Goal: Task Accomplishment & Management: Complete application form

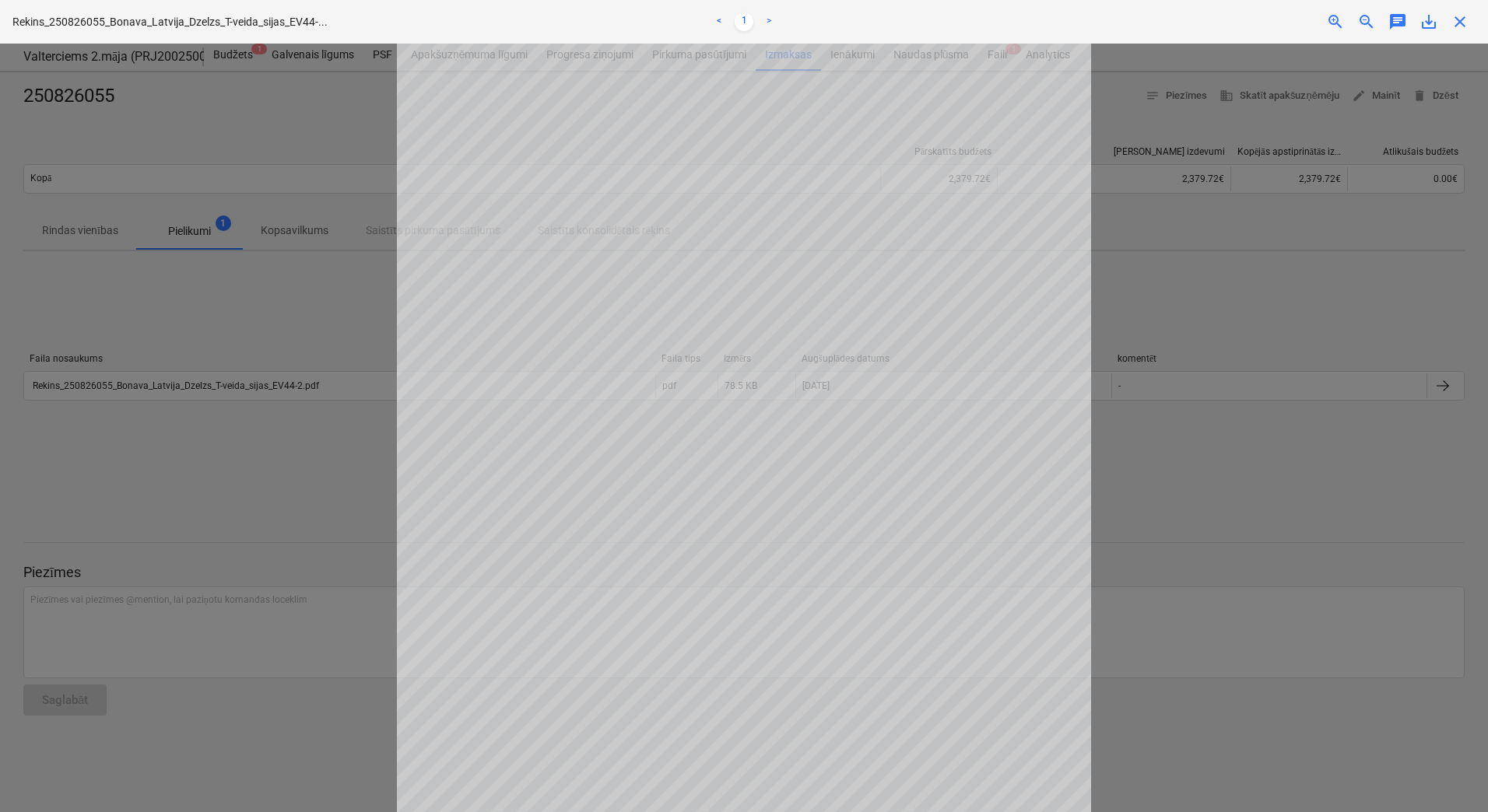
click at [1458, 22] on span "close" at bounding box center [1460, 22] width 19 height 19
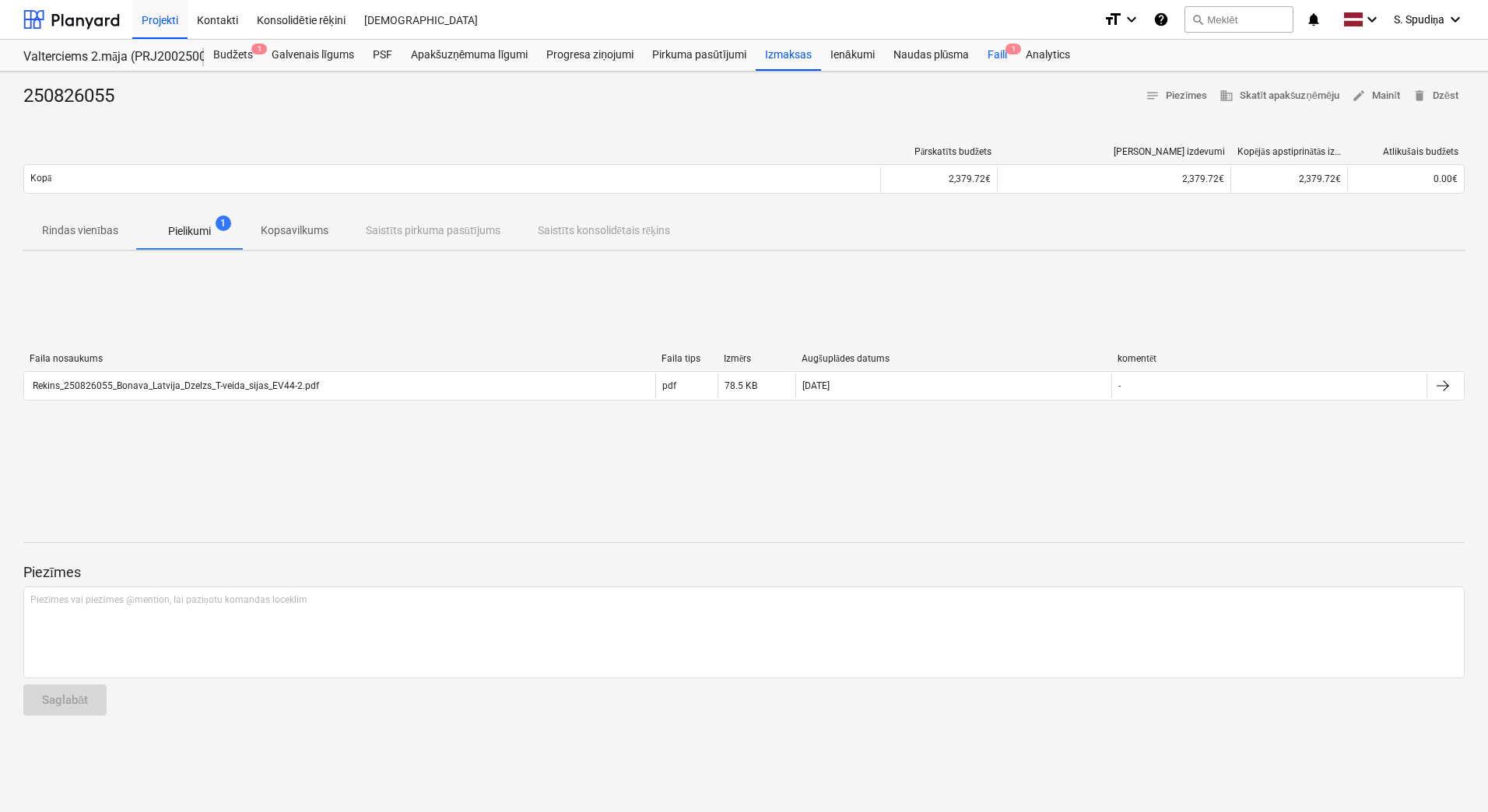
click at [1000, 56] on div "Faili 1" at bounding box center [997, 55] width 38 height 31
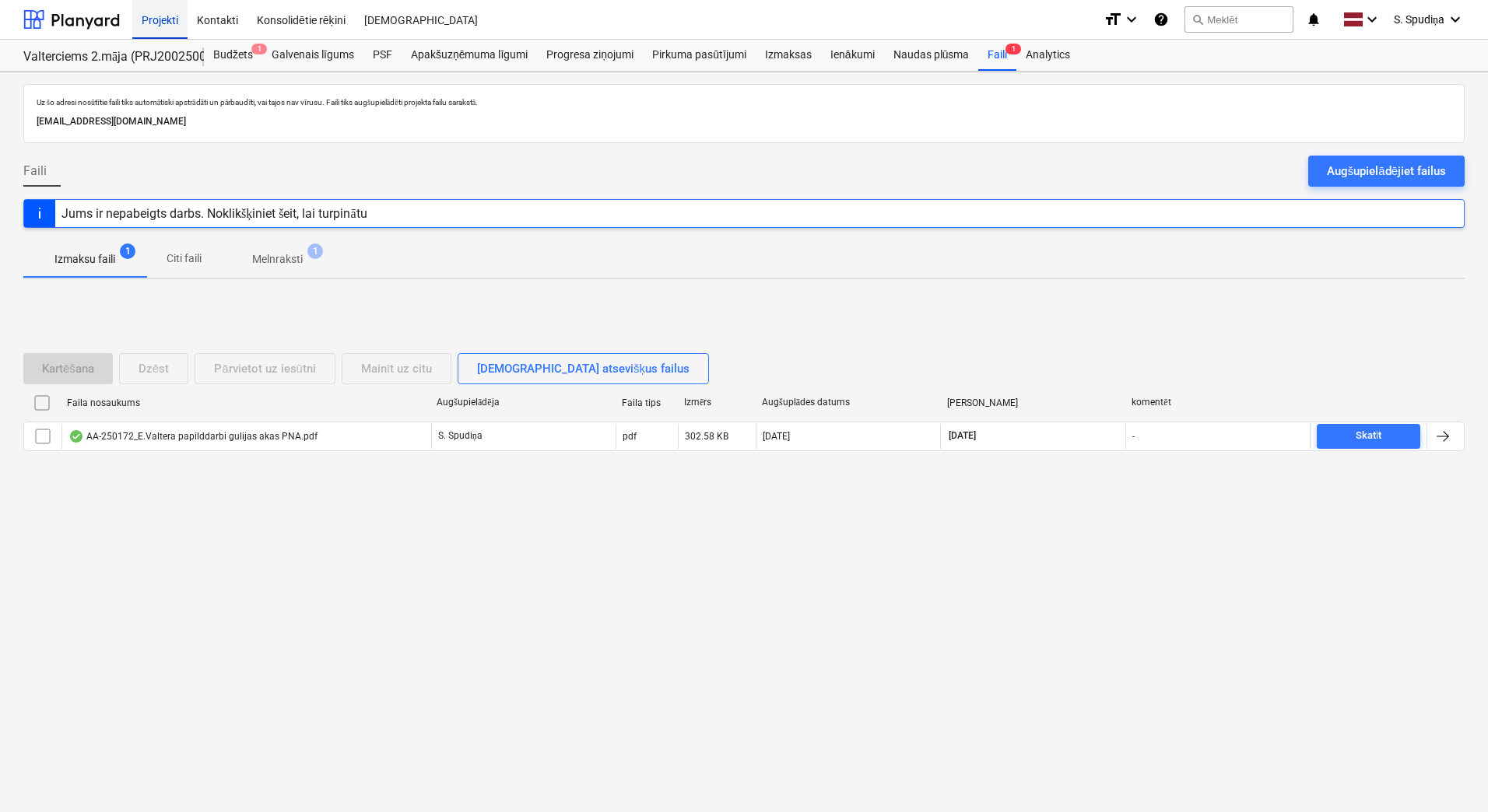
click at [169, 22] on div "Projekti" at bounding box center [160, 19] width 55 height 40
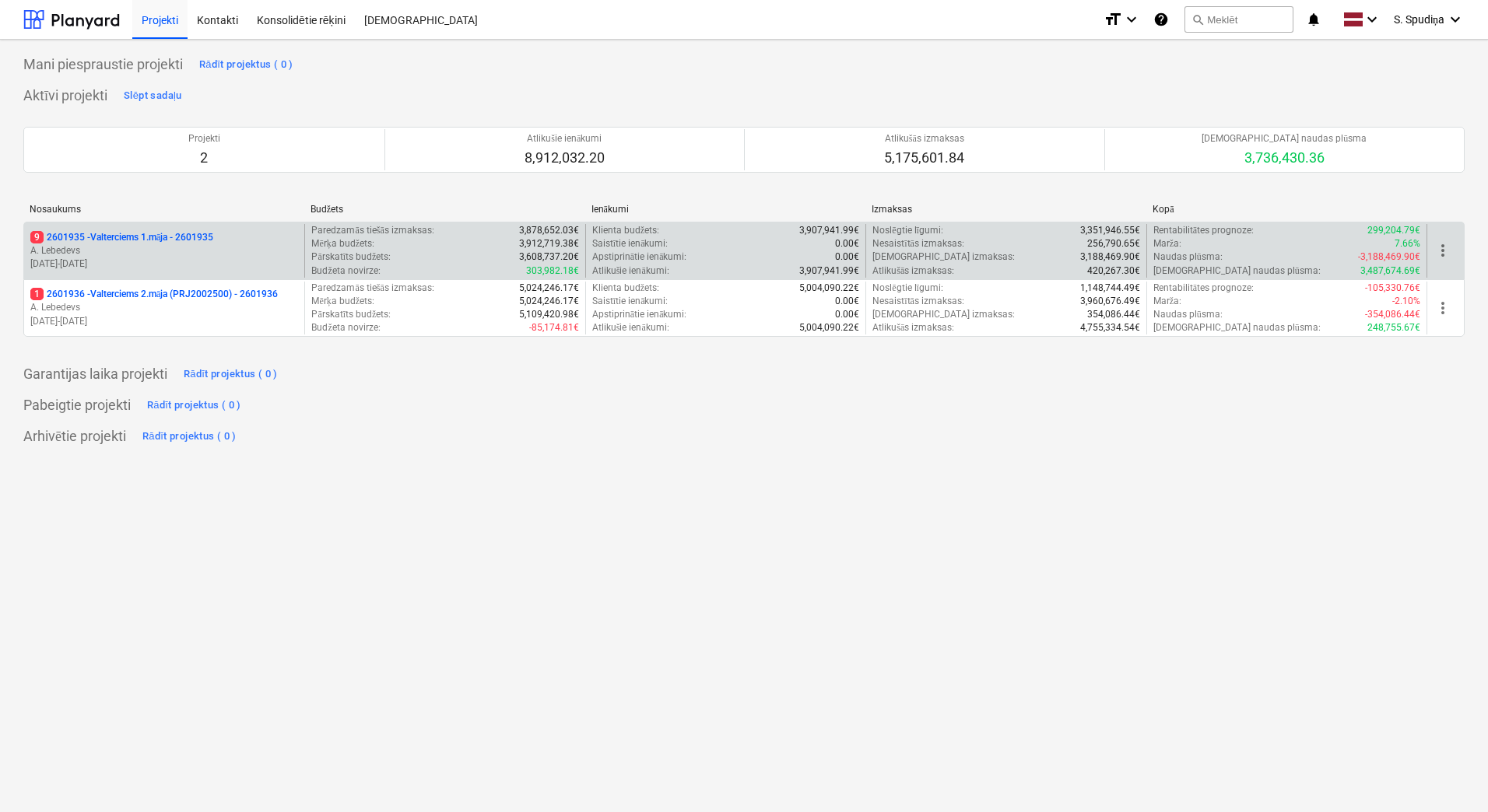
click at [145, 248] on p "A. Lebedevs" at bounding box center [164, 251] width 268 height 13
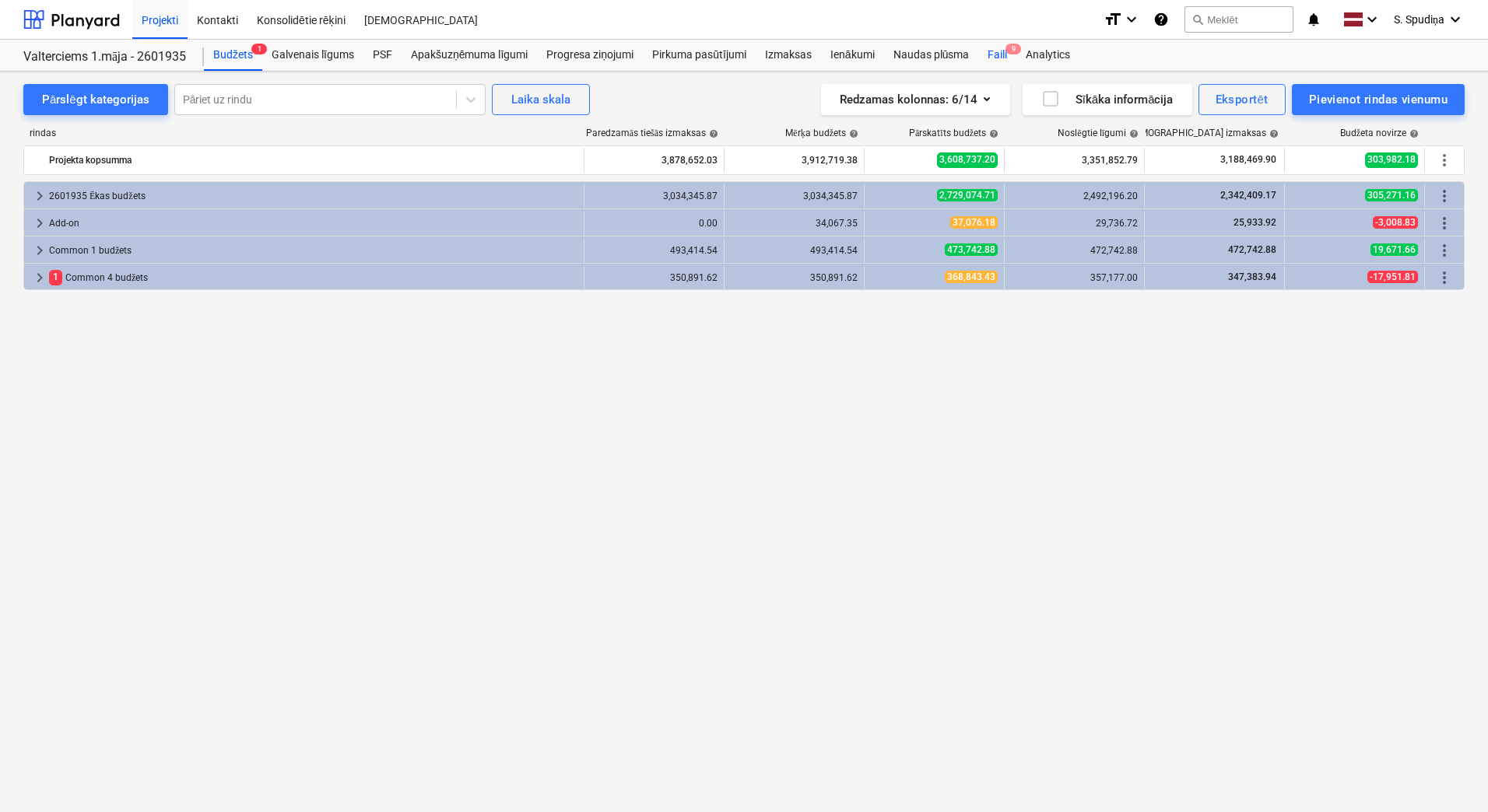
click at [1014, 52] on span "9" at bounding box center [1014, 49] width 16 height 11
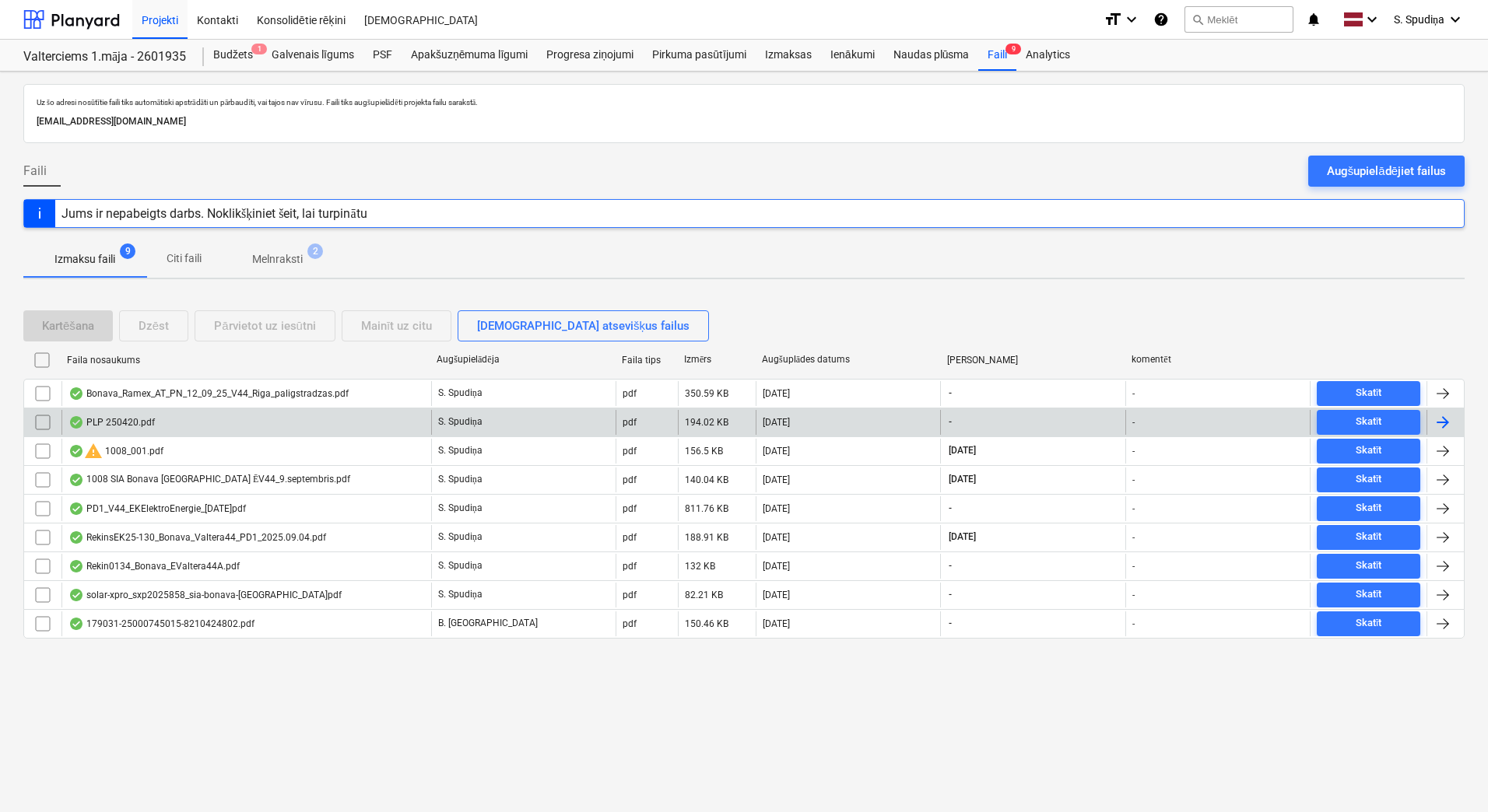
click at [178, 425] on div "PLP 250420.pdf" at bounding box center [245, 422] width 369 height 25
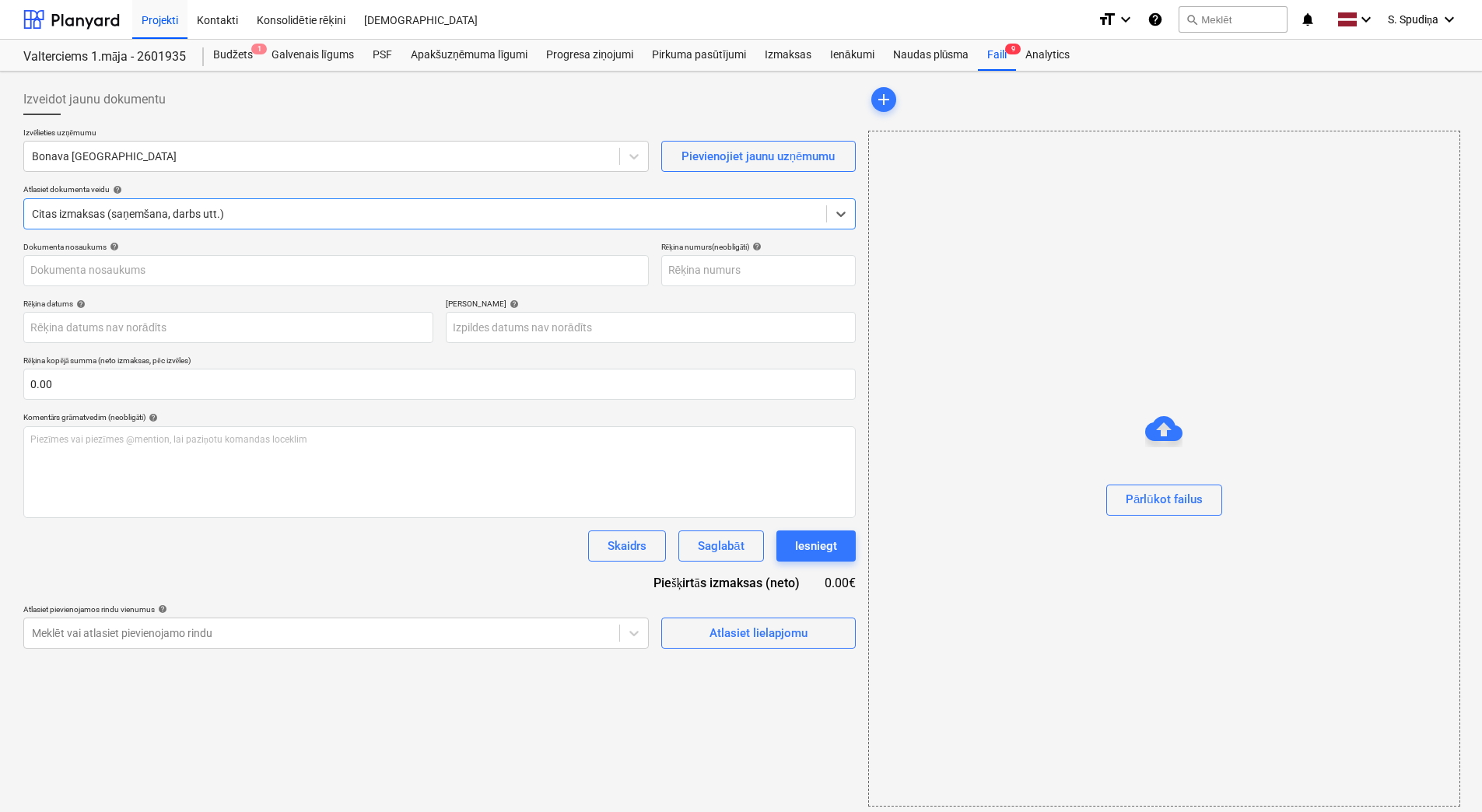
type input "250420"
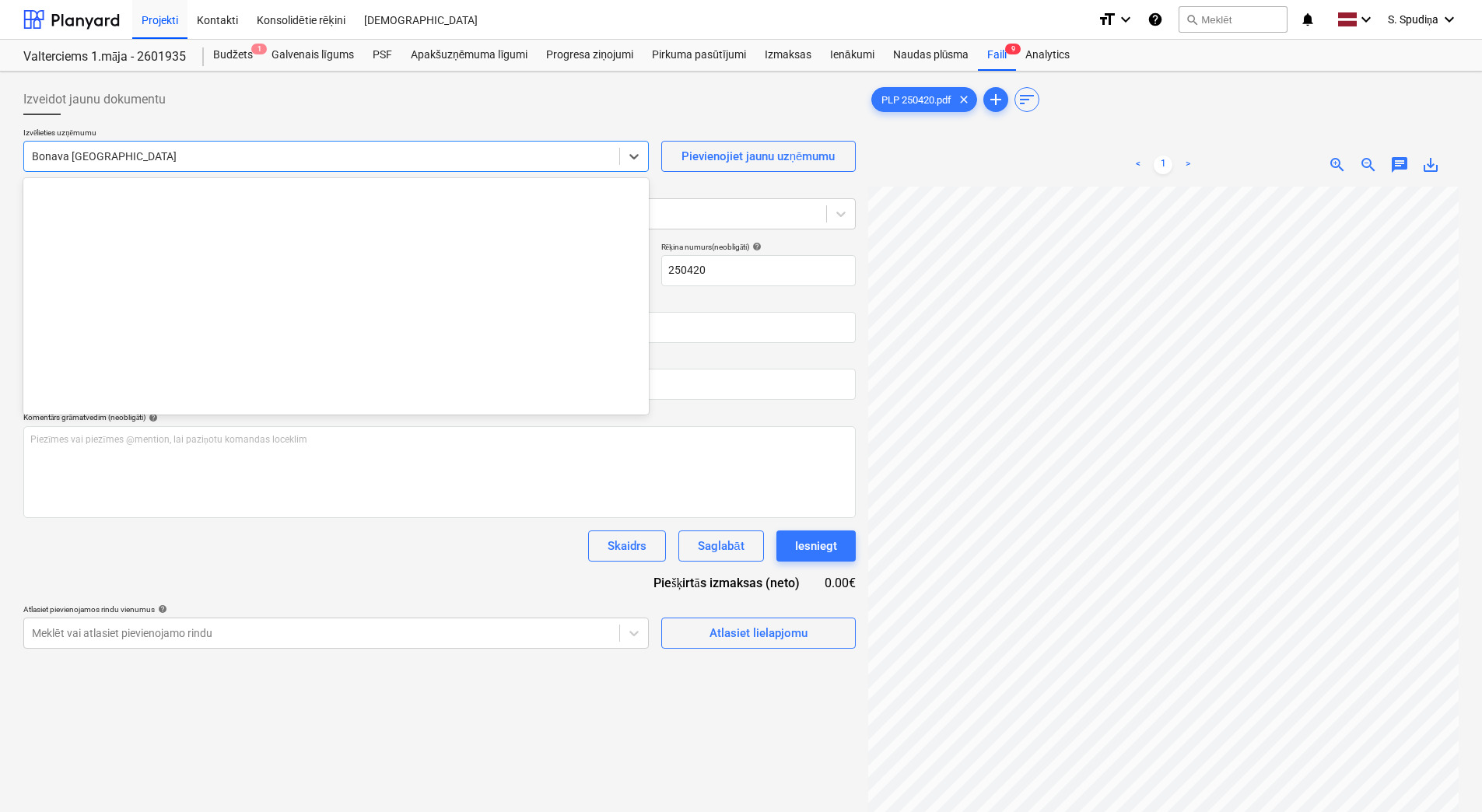
click at [146, 157] on div at bounding box center [321, 157] width 580 height 15
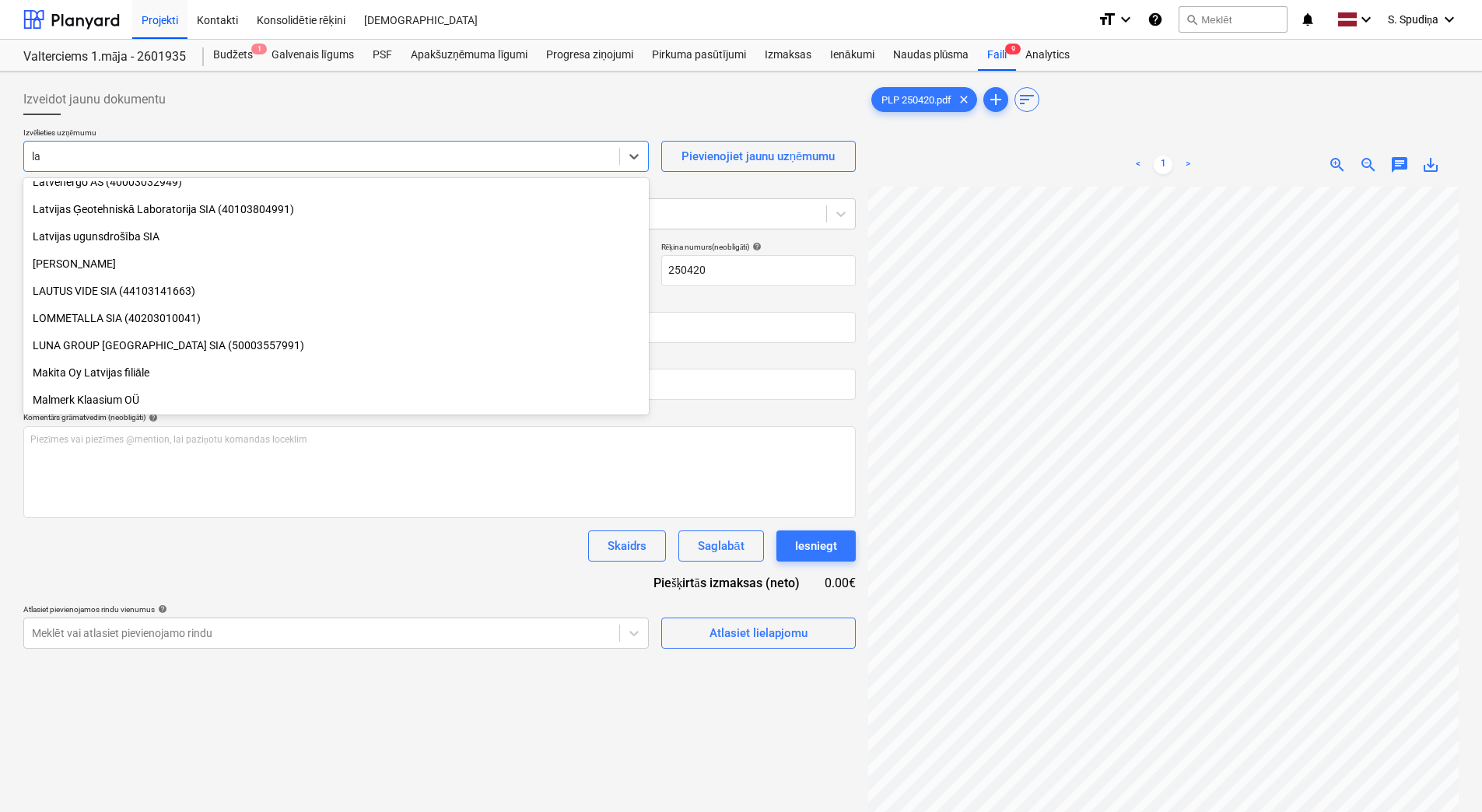
type input "l"
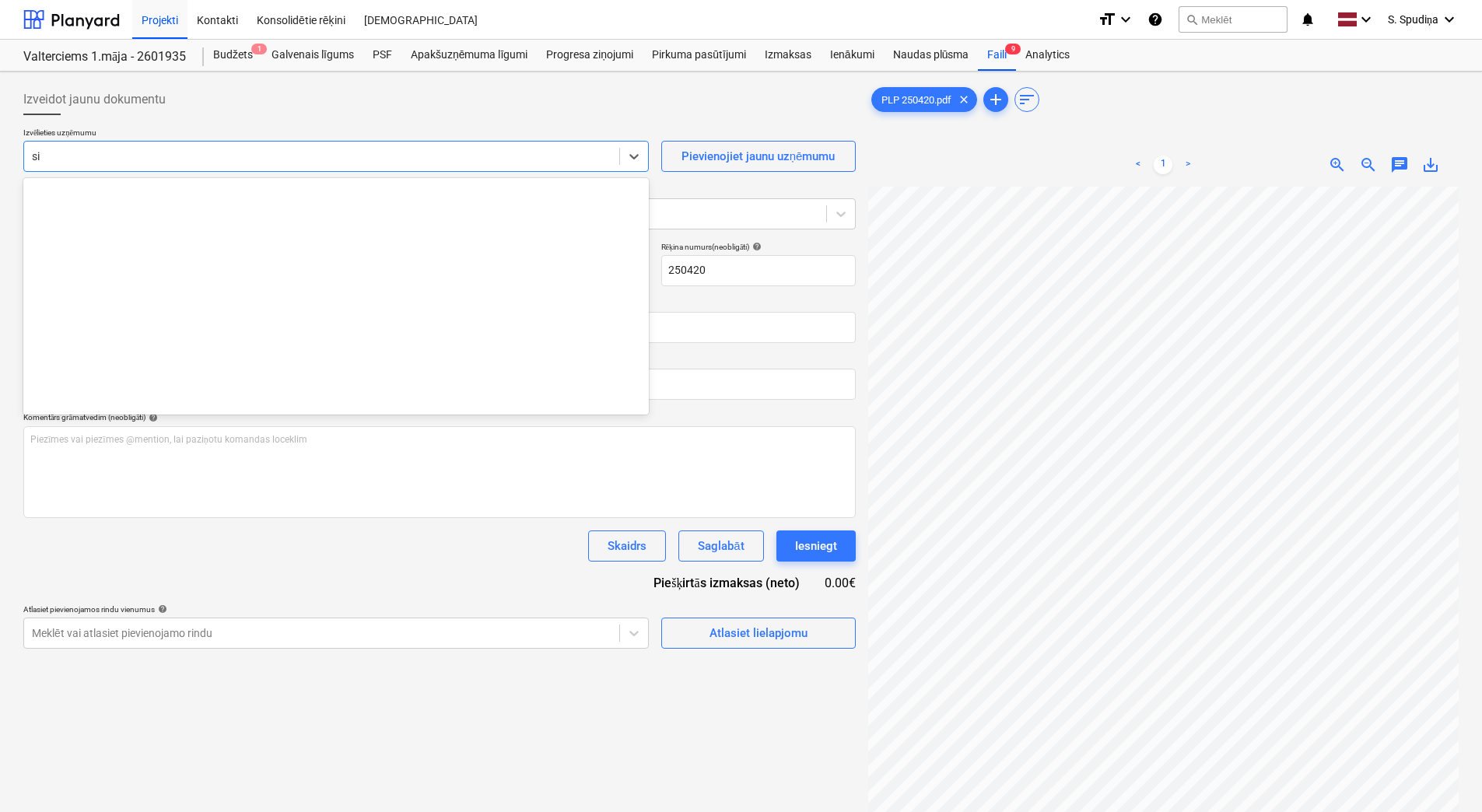
type input "s"
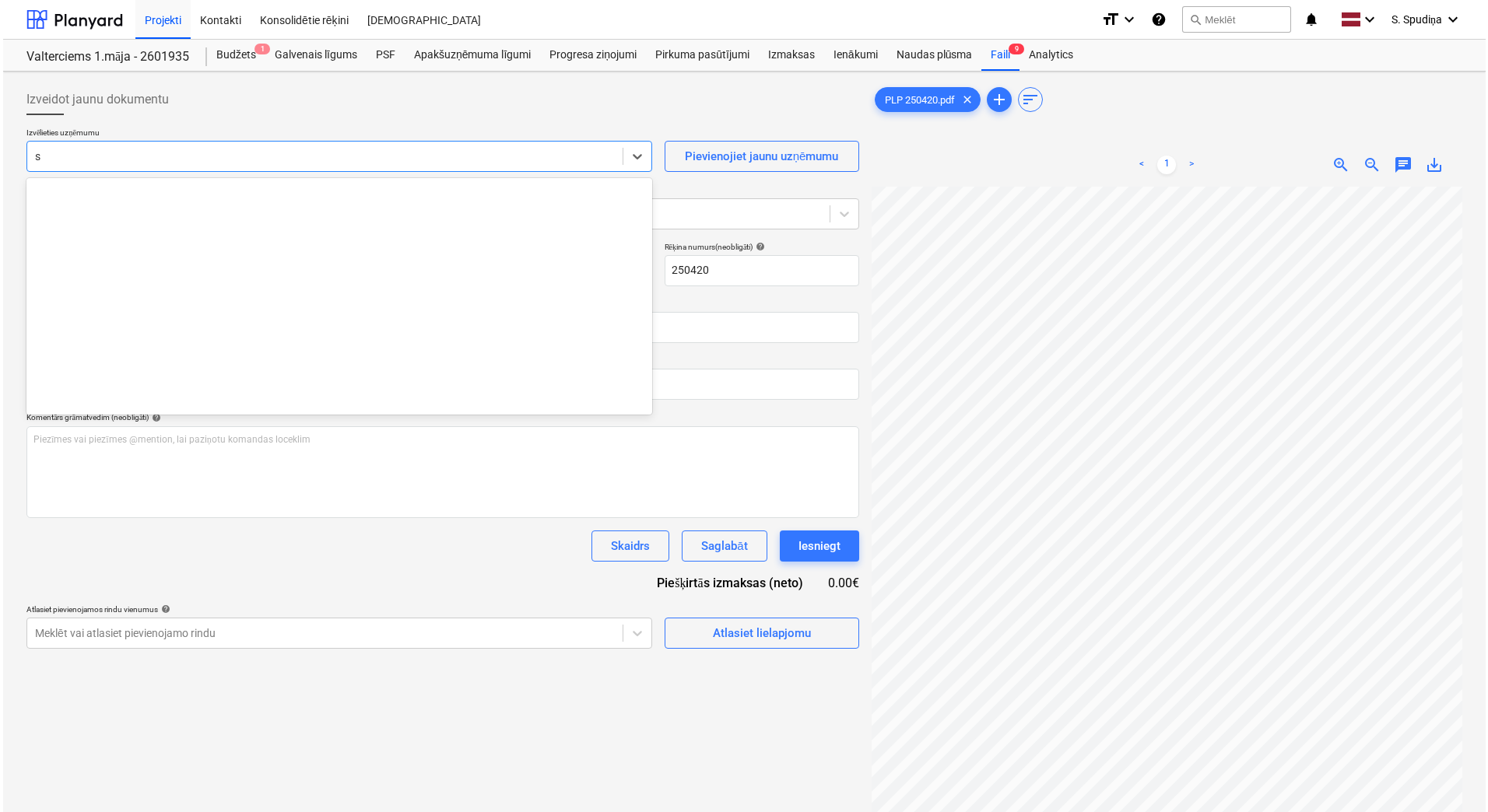
scroll to position [2860, 0]
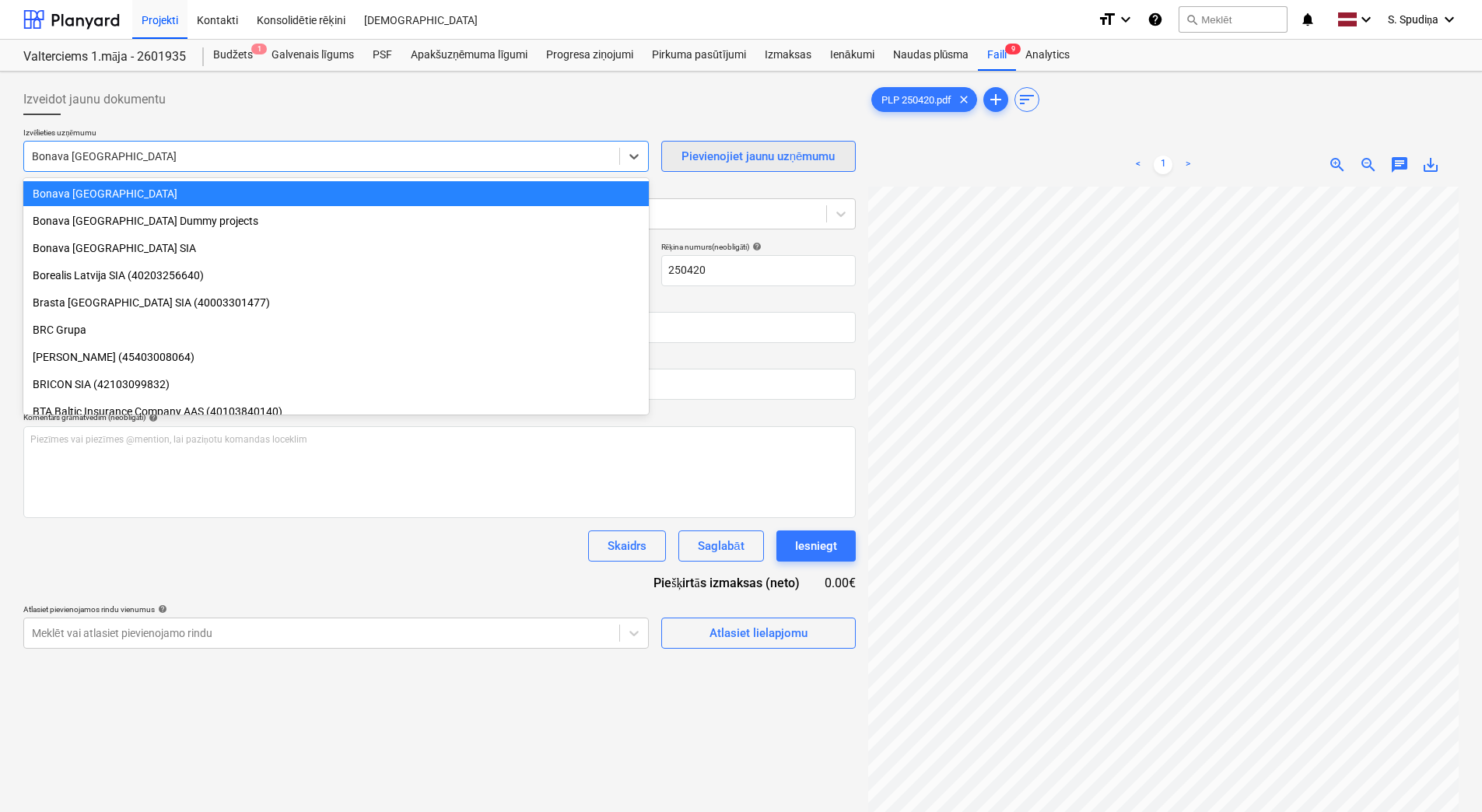
click at [790, 158] on div "Pievienojiet jaunu uzņēmumu" at bounding box center [759, 156] width 154 height 20
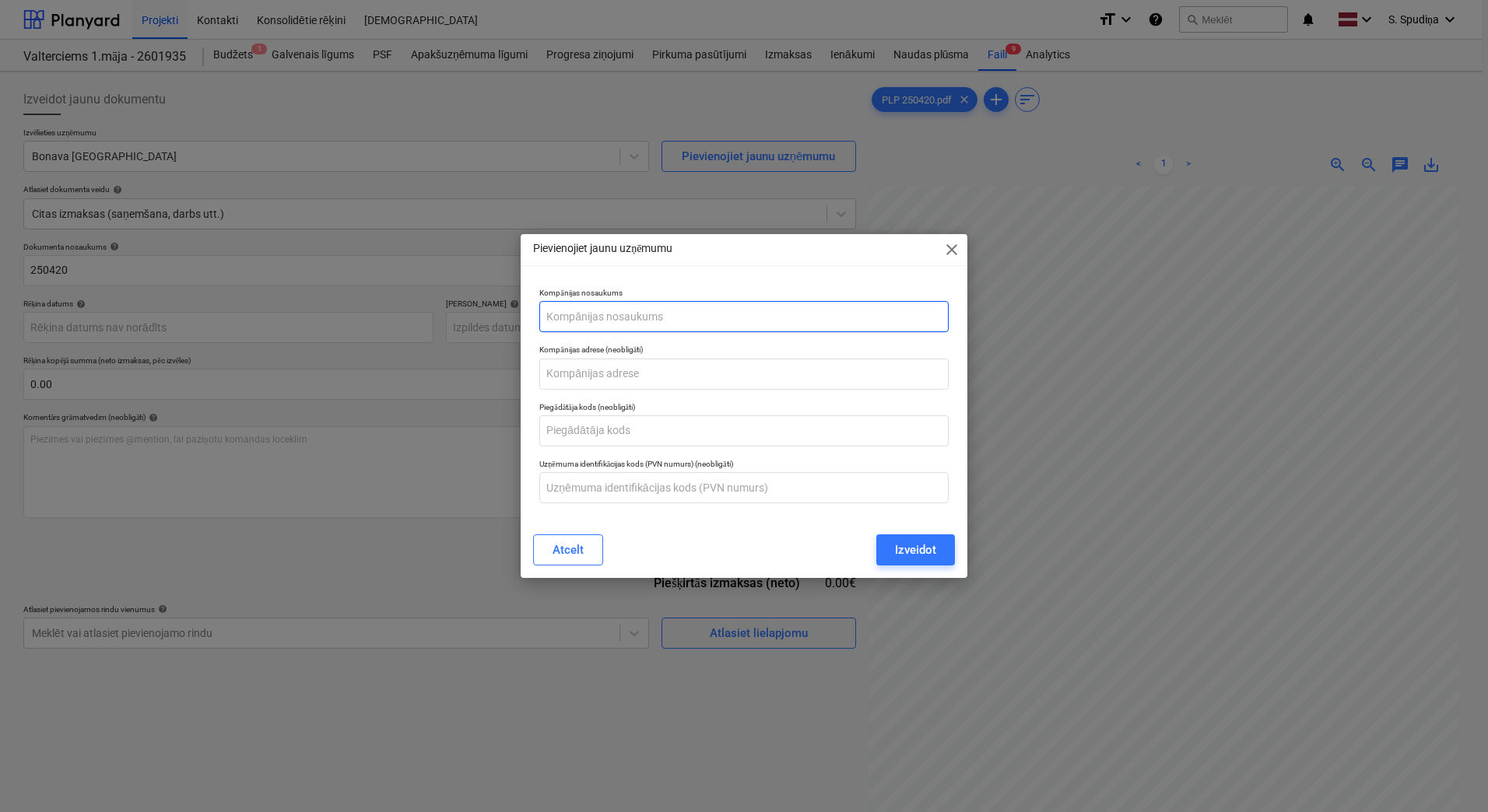
click at [623, 318] on input "text" at bounding box center [743, 317] width 409 height 31
click at [567, 318] on input "LAT SIGN" at bounding box center [743, 317] width 409 height 31
click at [618, 324] on input "LATSIGN" at bounding box center [743, 317] width 409 height 31
type input "LATSIGN SIA"
click at [602, 368] on input "text" at bounding box center [743, 375] width 409 height 31
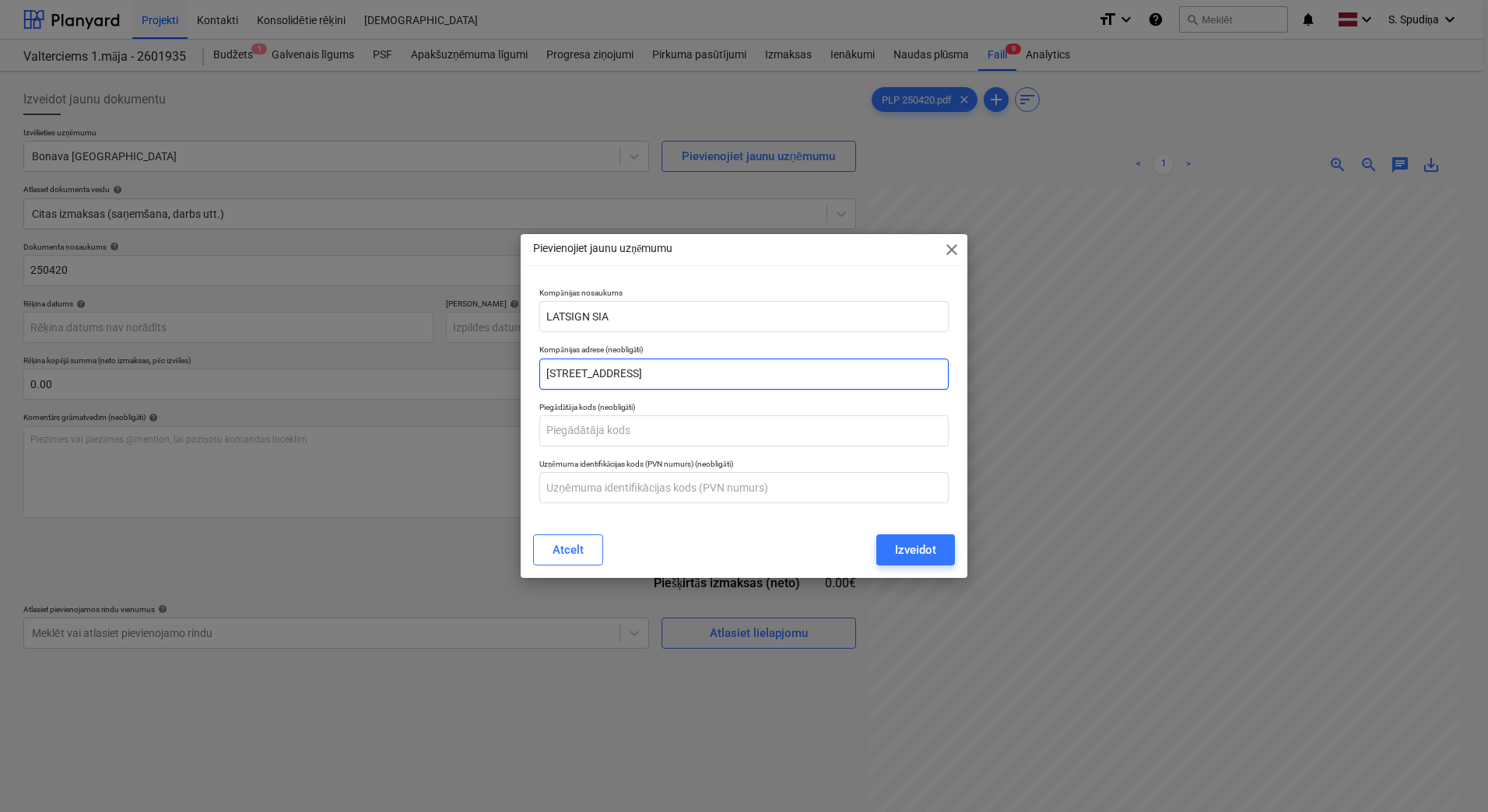
type input "[STREET_ADDRESS]"
click at [658, 485] on input "text" at bounding box center [743, 488] width 409 height 31
paste input "LV40003101954"
type input "LV40003101954"
click at [911, 556] on div "Izveidot" at bounding box center [915, 549] width 41 height 20
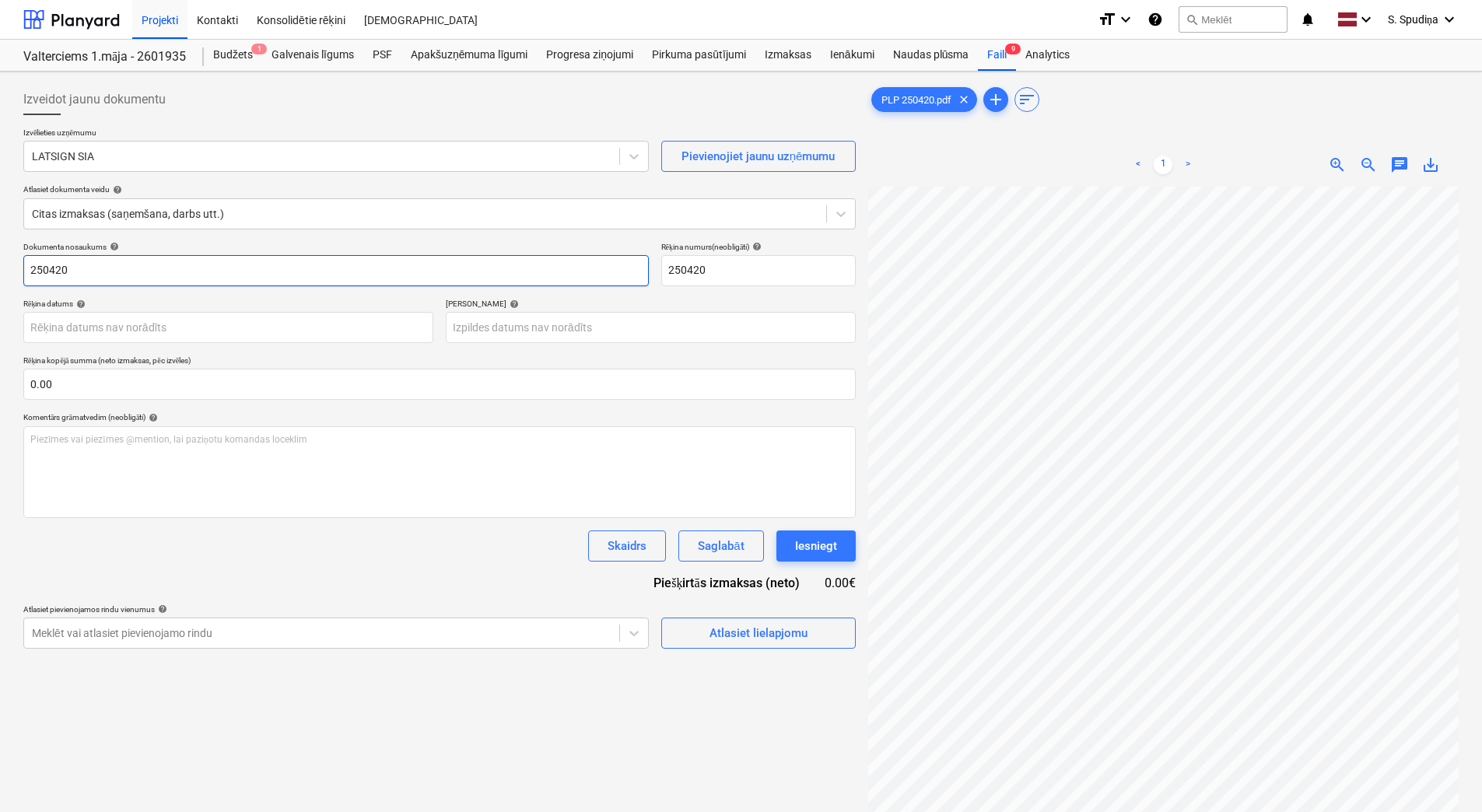
click at [31, 273] on input "250420" at bounding box center [336, 270] width 626 height 31
type input "PLP 250420"
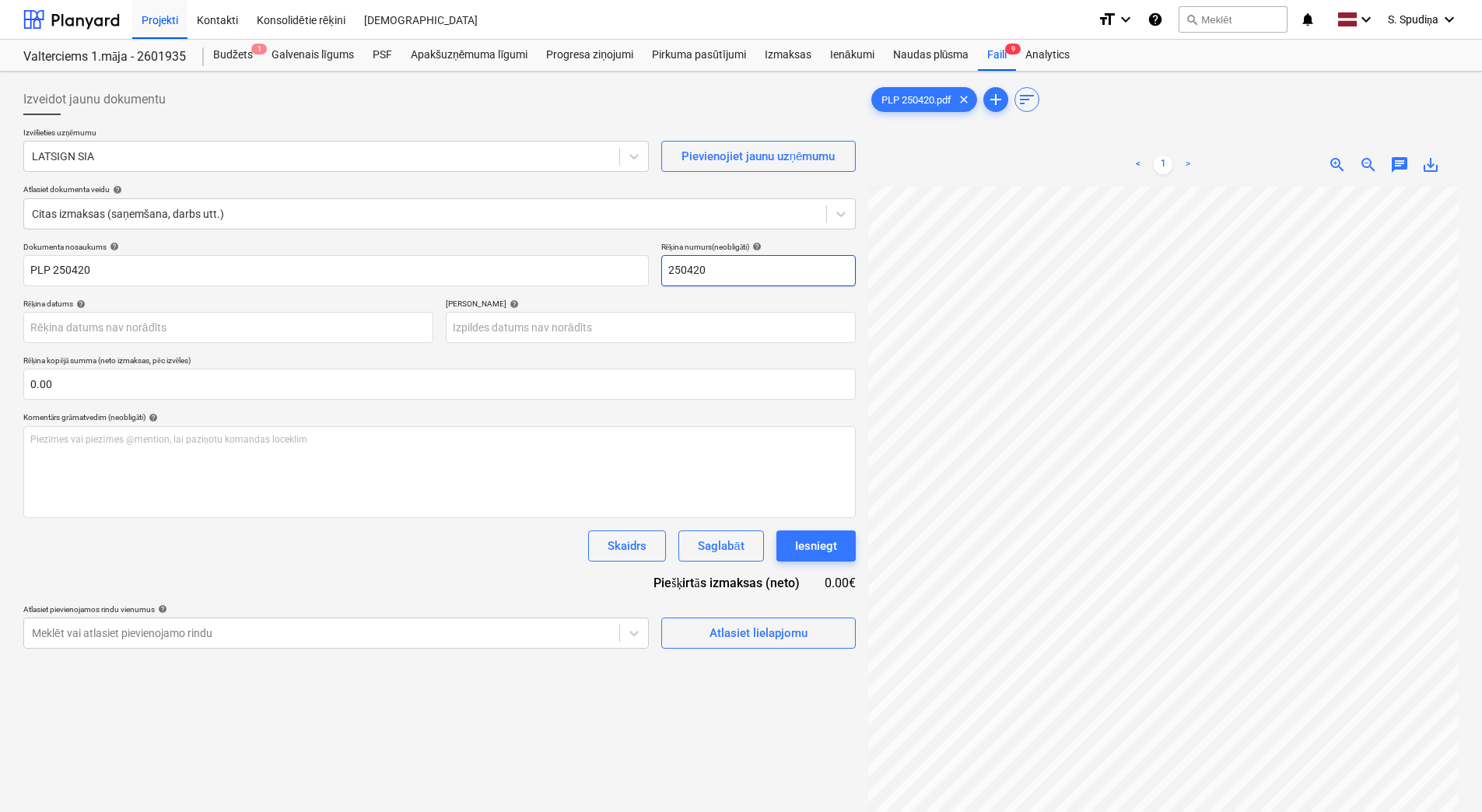
drag, startPoint x: 669, startPoint y: 270, endPoint x: 679, endPoint y: 273, distance: 10.4
click at [669, 270] on input "250420" at bounding box center [759, 270] width 195 height 31
type input "PLP 250420"
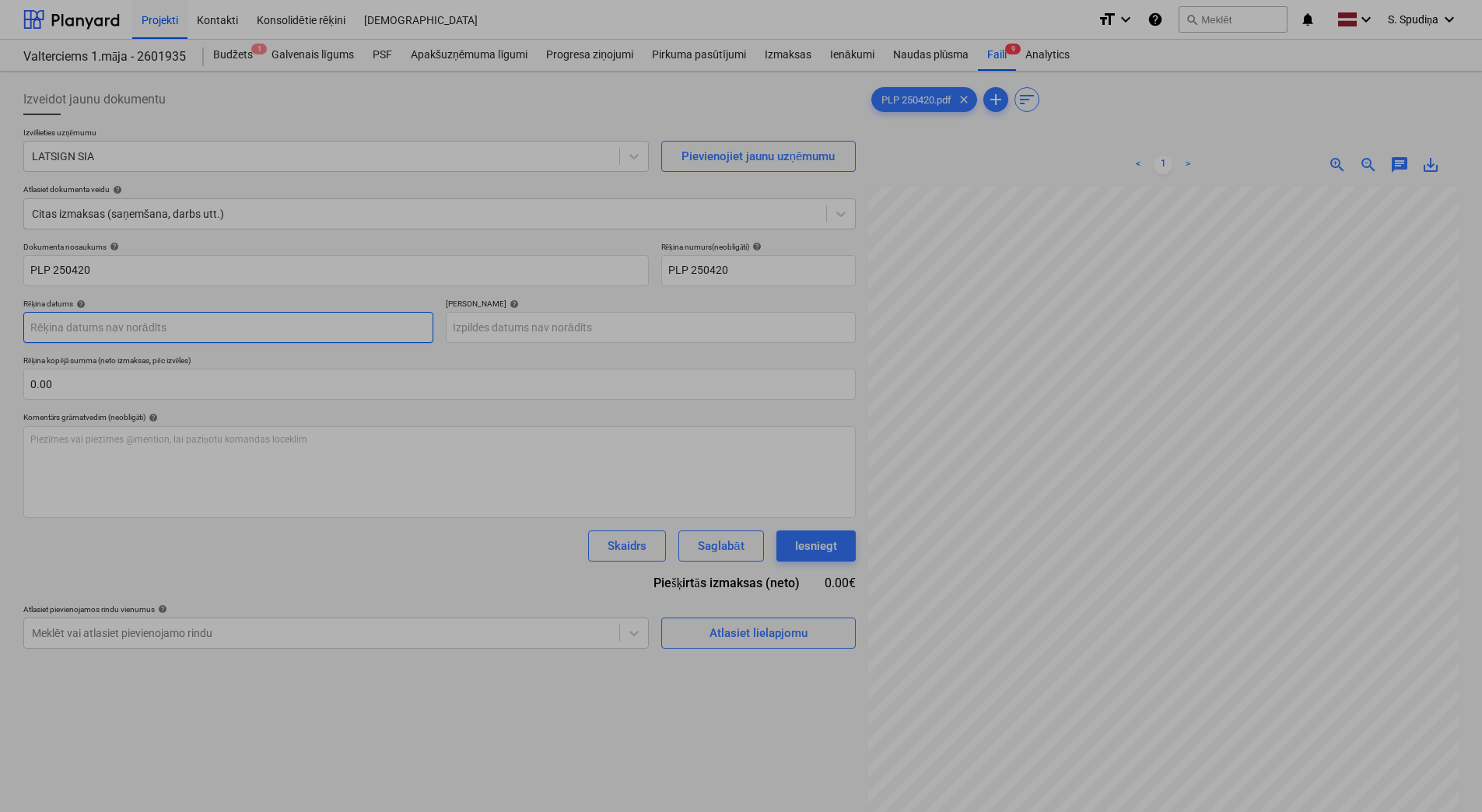
click at [102, 327] on body "Projekti Kontakti Konsolidētie rēķini Iesūtne format_size keyboard_arrow_down h…" at bounding box center [741, 406] width 1482 height 812
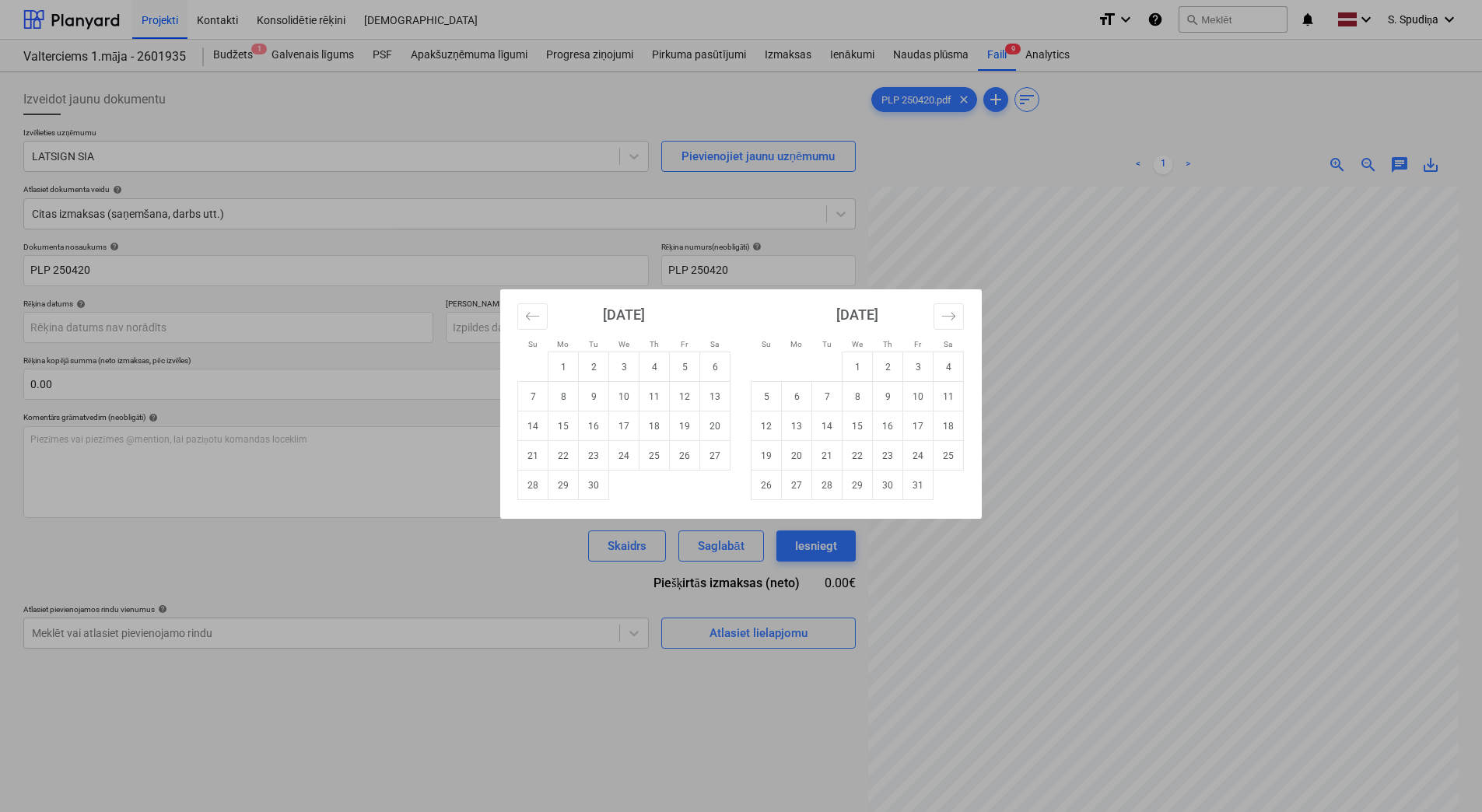
click at [524, 303] on div "[DATE]" at bounding box center [624, 320] width 214 height 62
click at [529, 314] on icon "Move backward to switch to the previous month." at bounding box center [532, 316] width 15 height 15
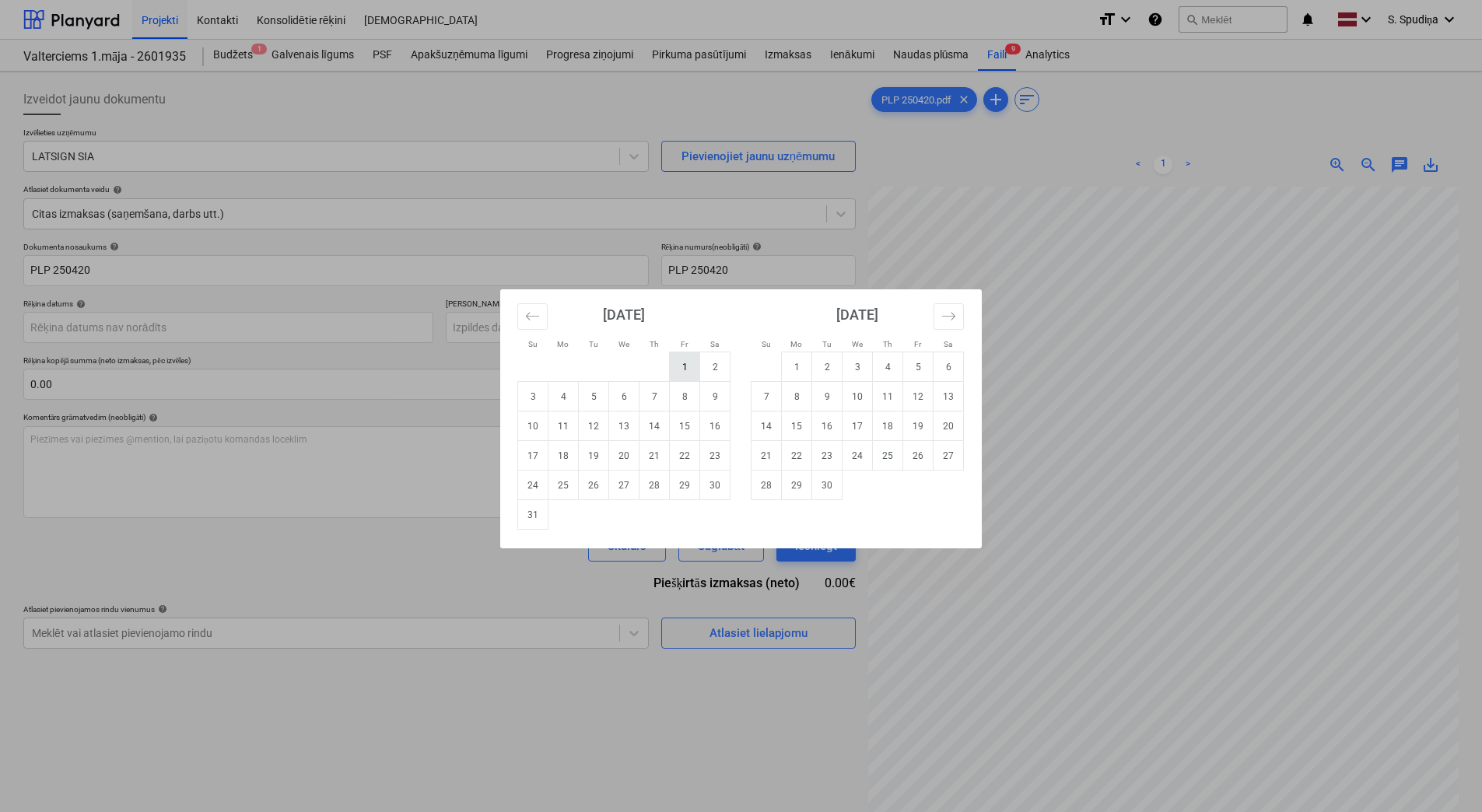
click at [676, 368] on td "1" at bounding box center [685, 367] width 30 height 29
type input "[DATE]"
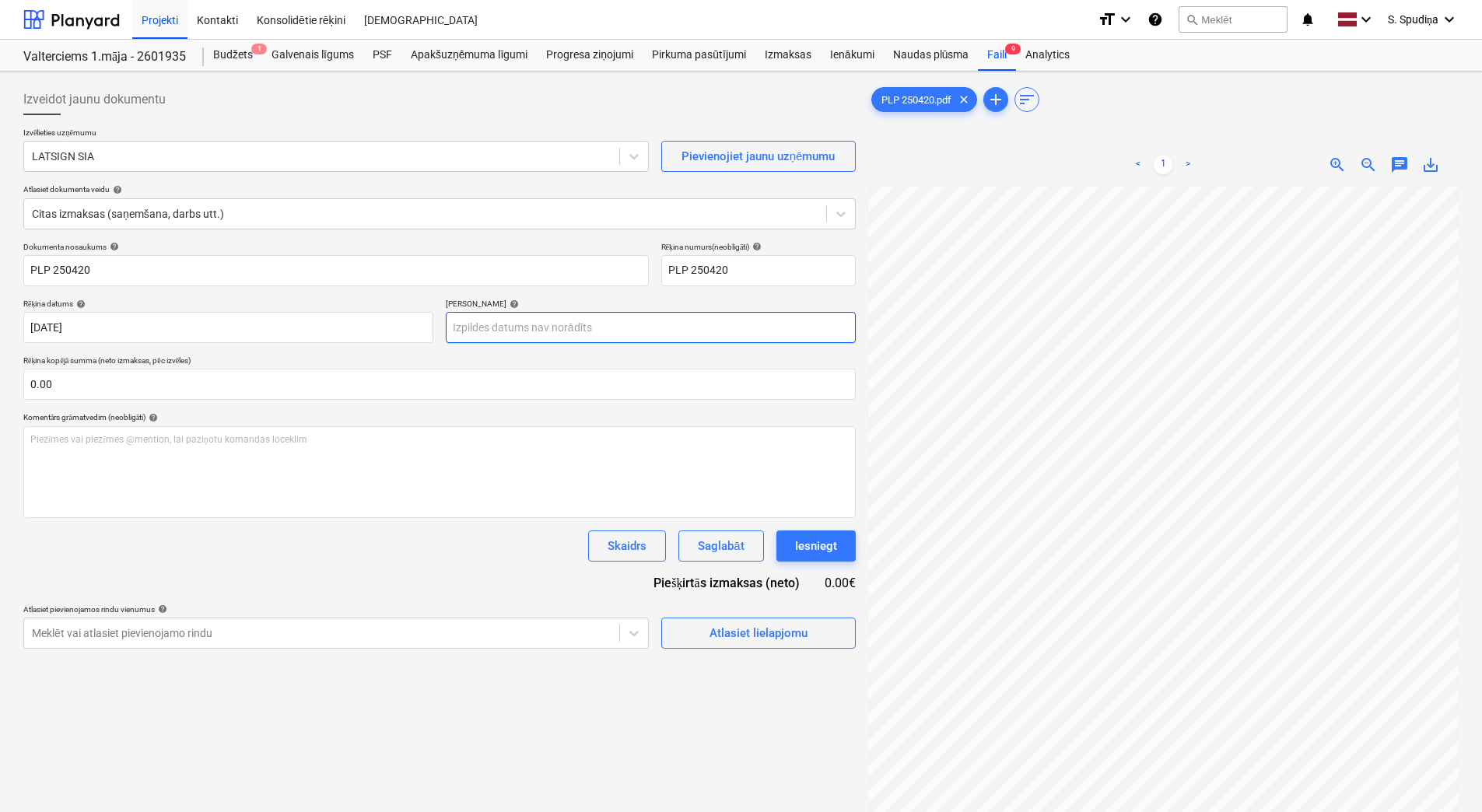
click at [532, 330] on body "Projekti Kontakti Konsolidētie rēķini Iesūtne format_size keyboard_arrow_down h…" at bounding box center [741, 406] width 1482 height 812
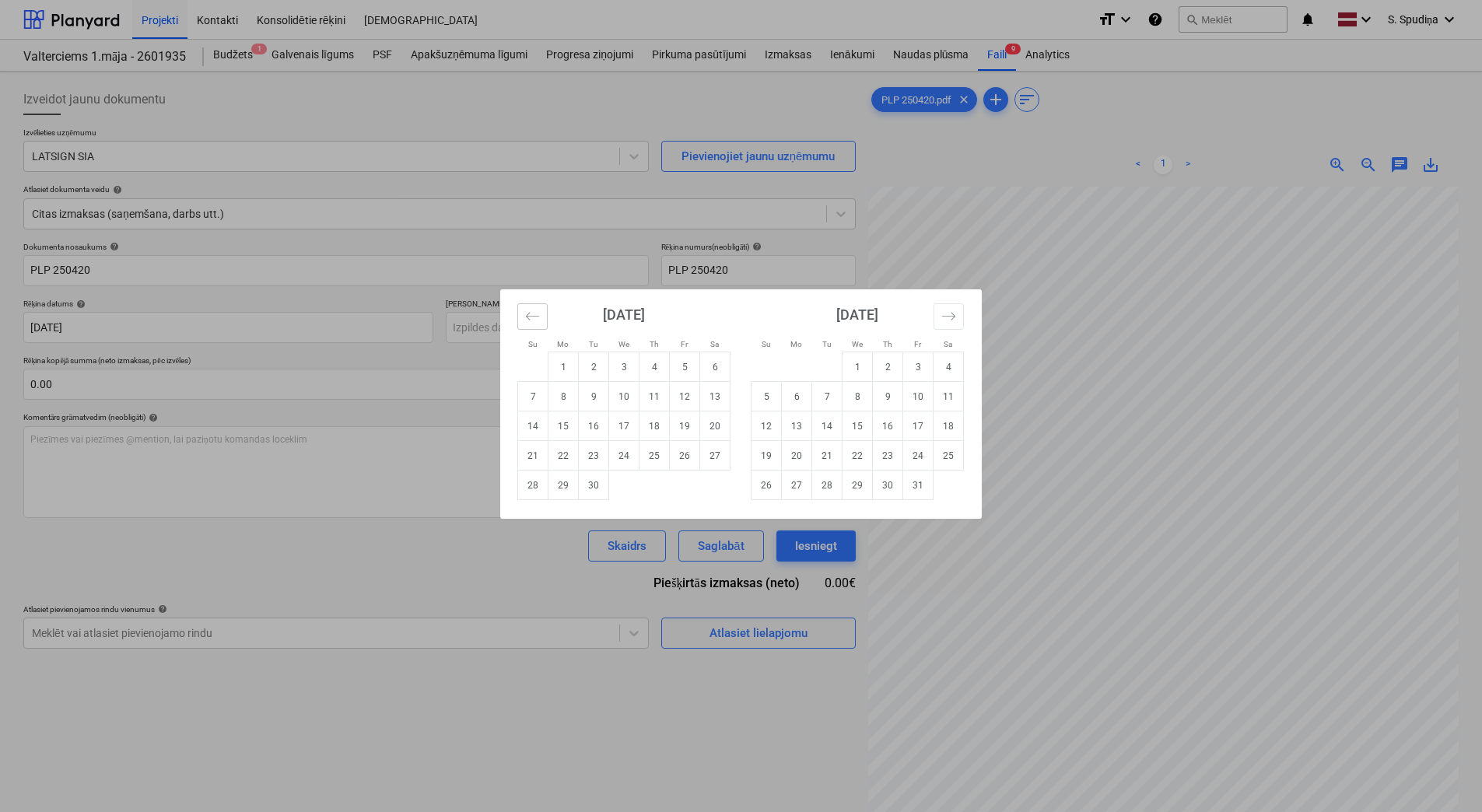
click at [545, 310] on button "Move backward to switch to the previous month." at bounding box center [532, 316] width 30 height 27
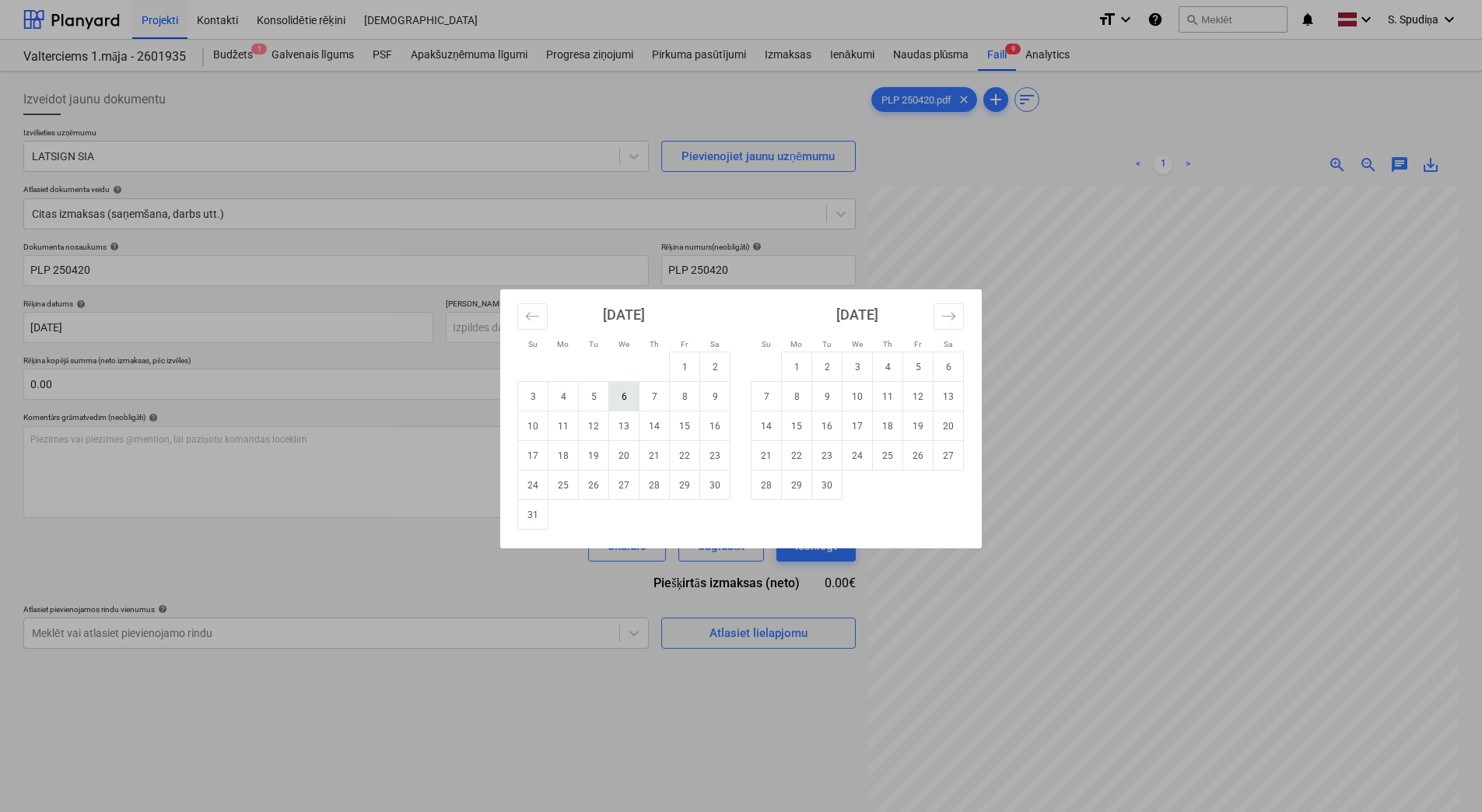
click at [635, 397] on td "6" at bounding box center [624, 397] width 30 height 29
type input "[DATE]"
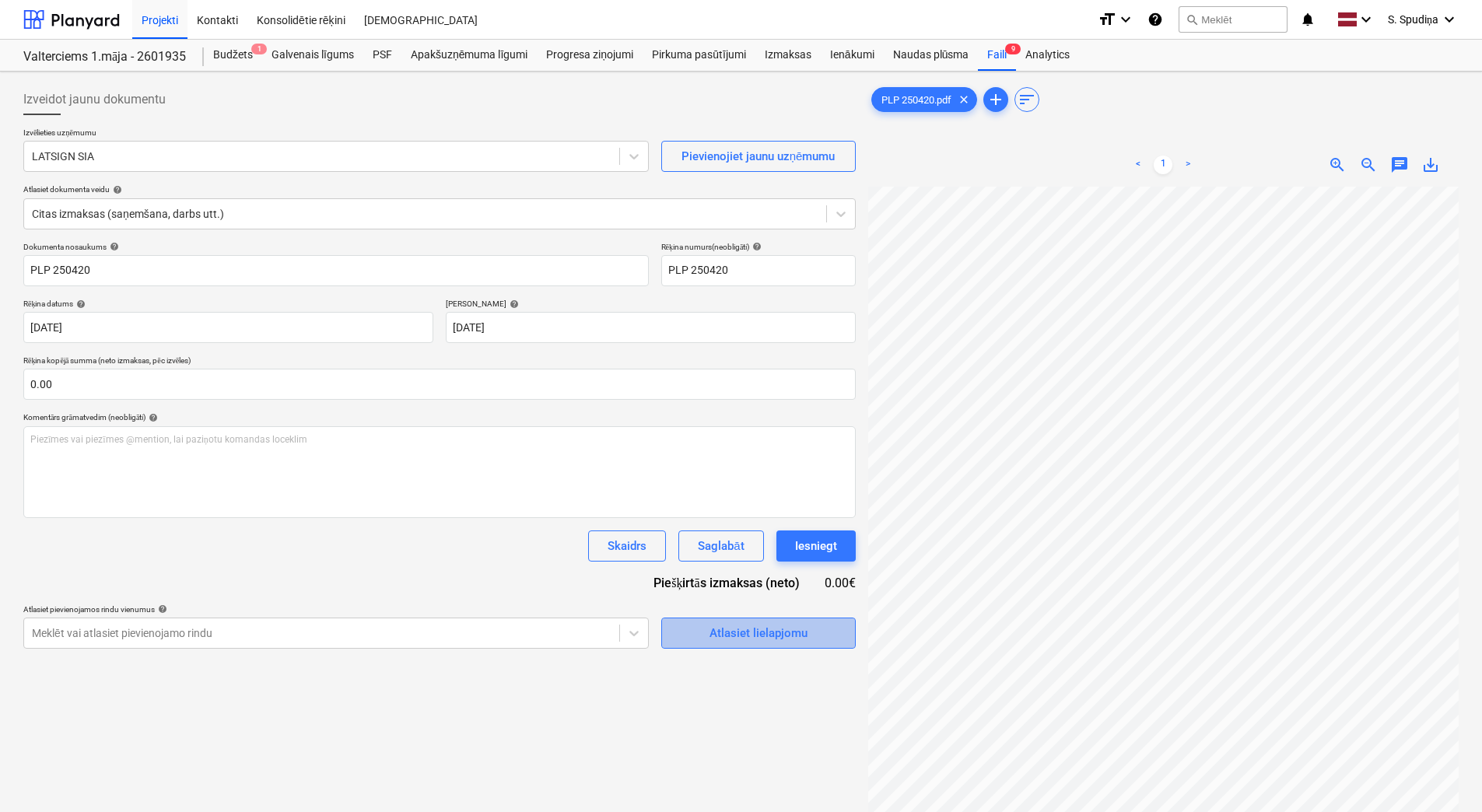
click at [742, 629] on div "Atlasiet lielapjomu" at bounding box center [759, 633] width 98 height 20
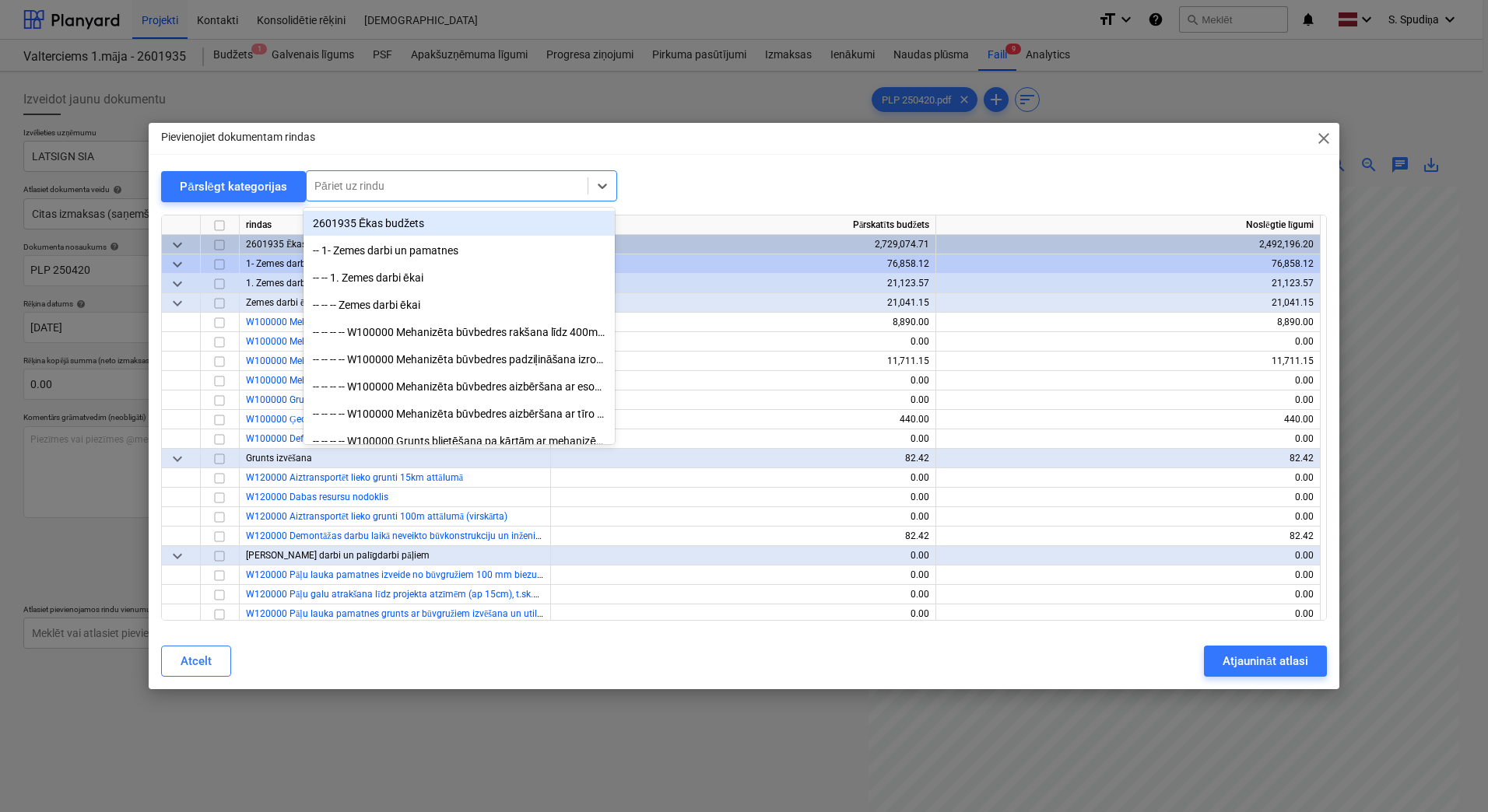
click at [365, 186] on div at bounding box center [447, 186] width 265 height 15
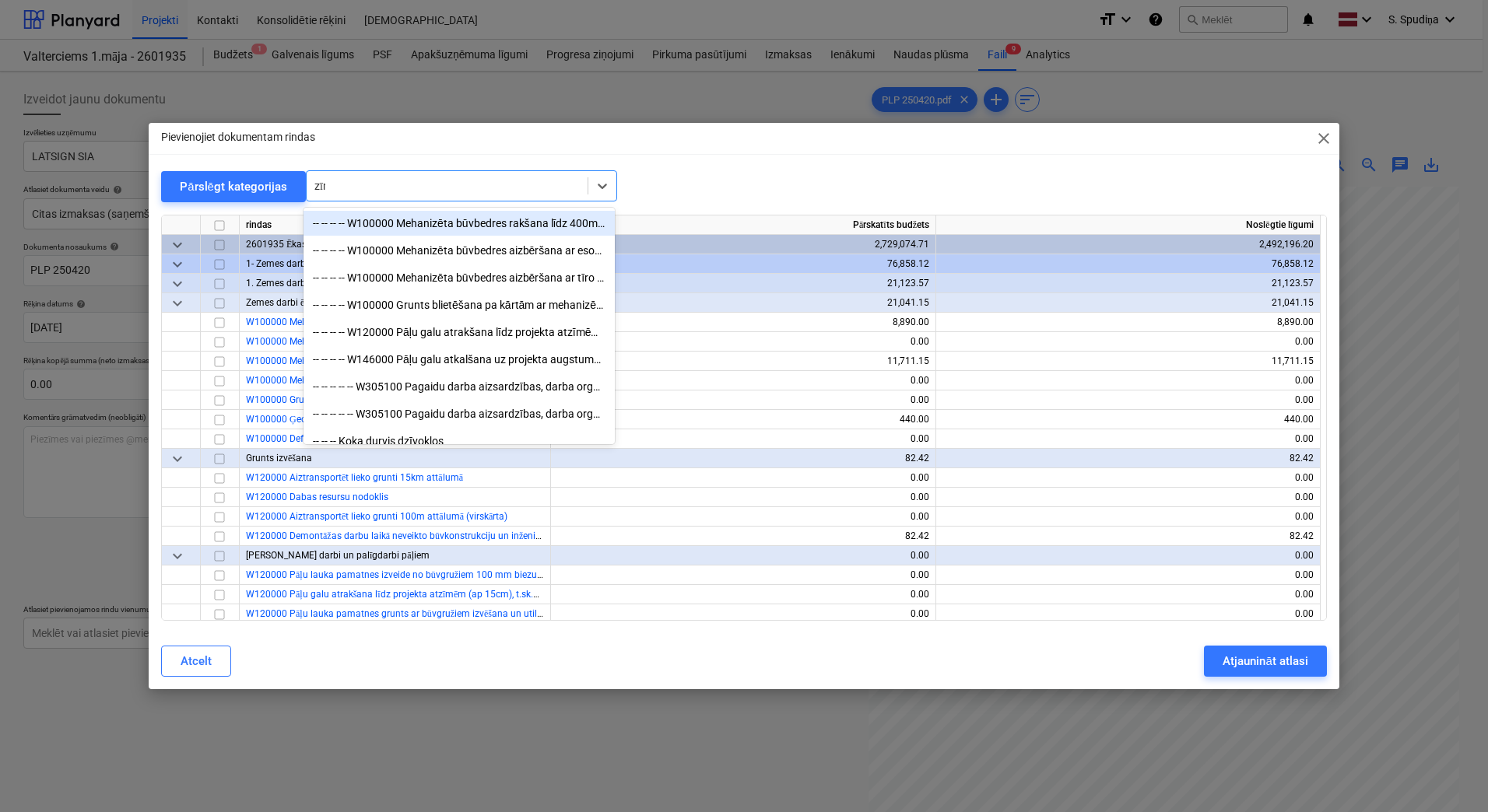
type input "zīme"
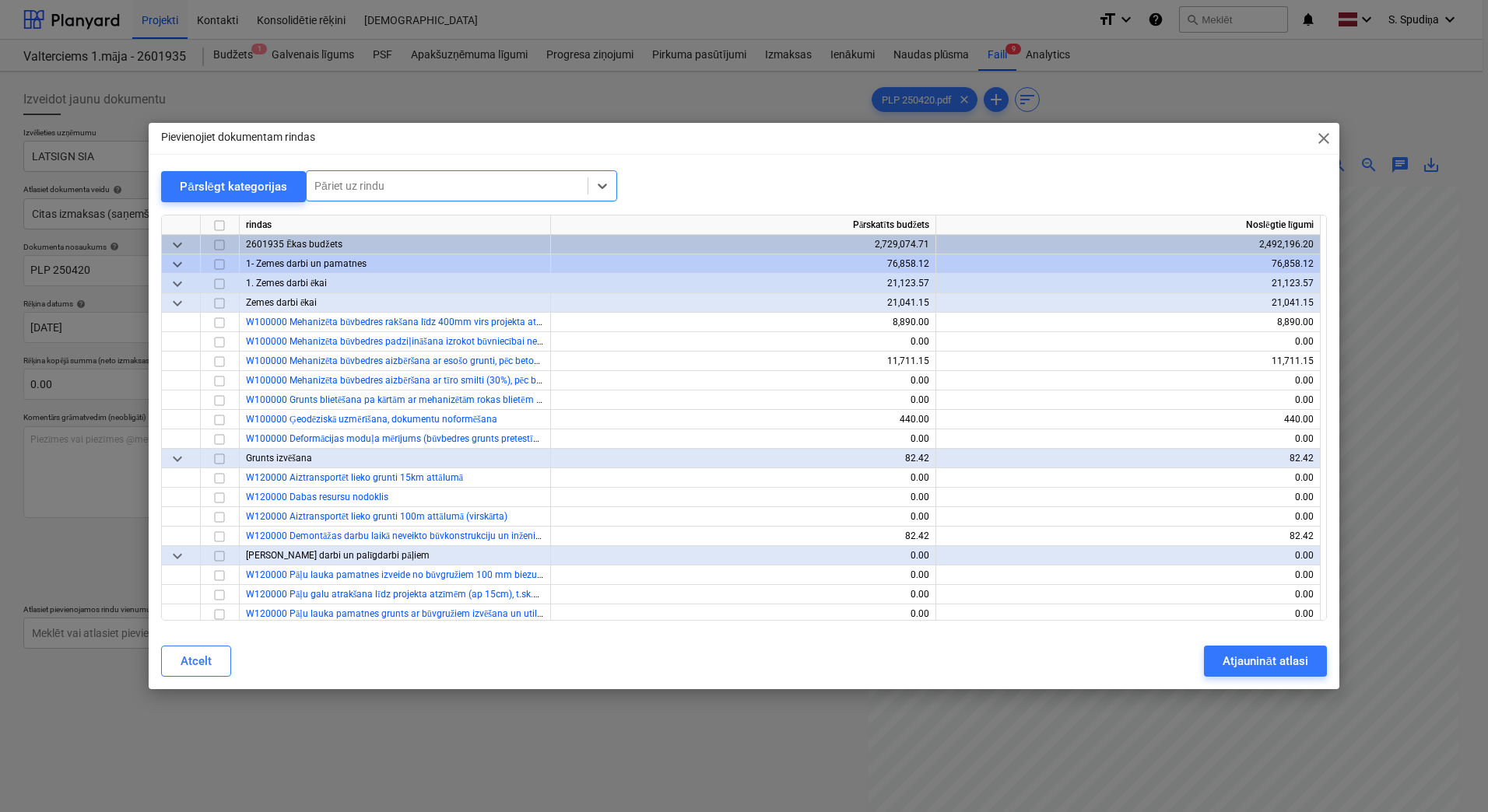
drag, startPoint x: 386, startPoint y: 189, endPoint x: 342, endPoint y: 189, distance: 44.0
click at [298, 189] on div "Pārslēgt kategorijas Select is focused ,type to refine list, press Down to open…" at bounding box center [744, 186] width 1166 height 32
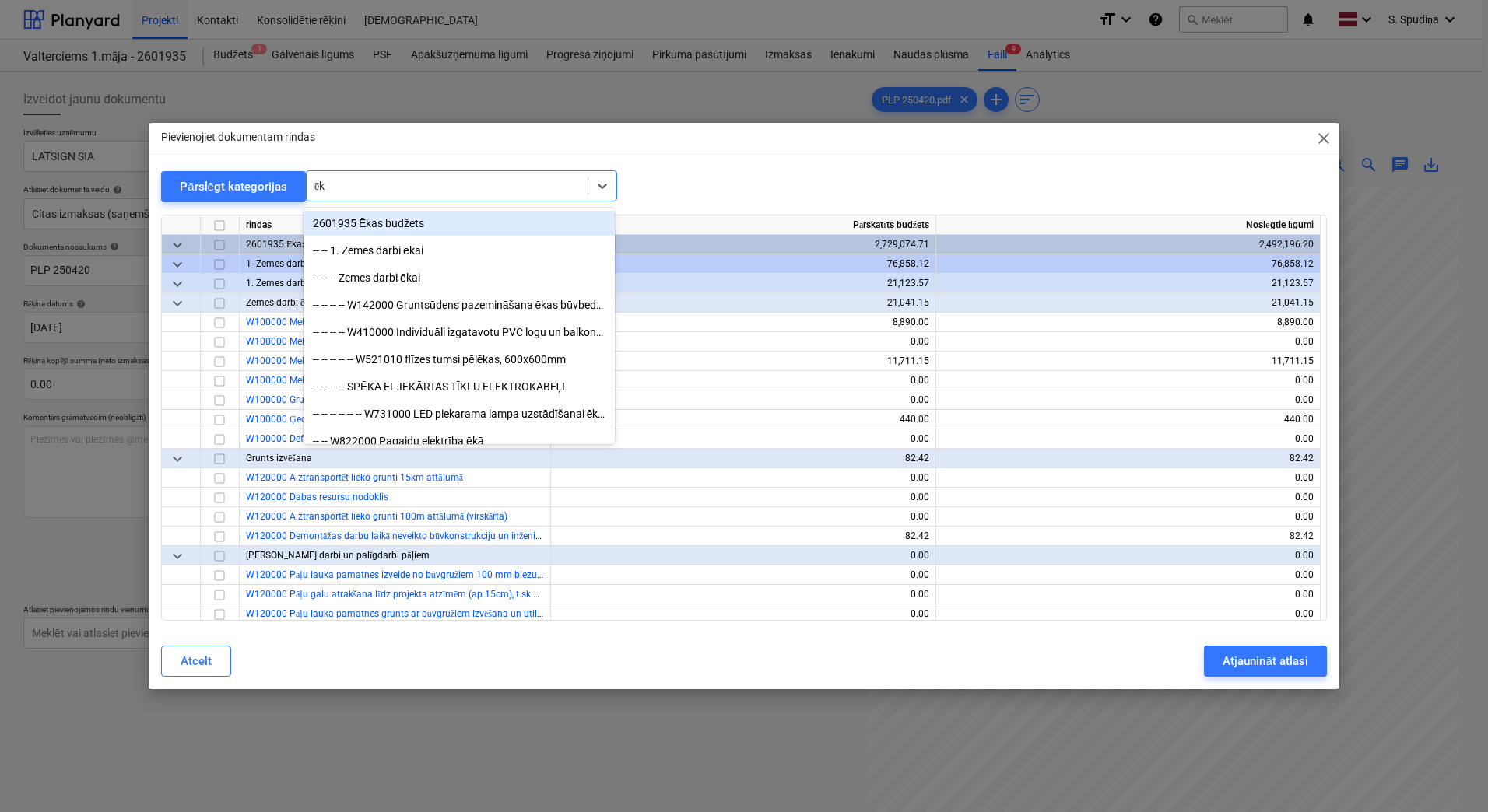
type input "ē"
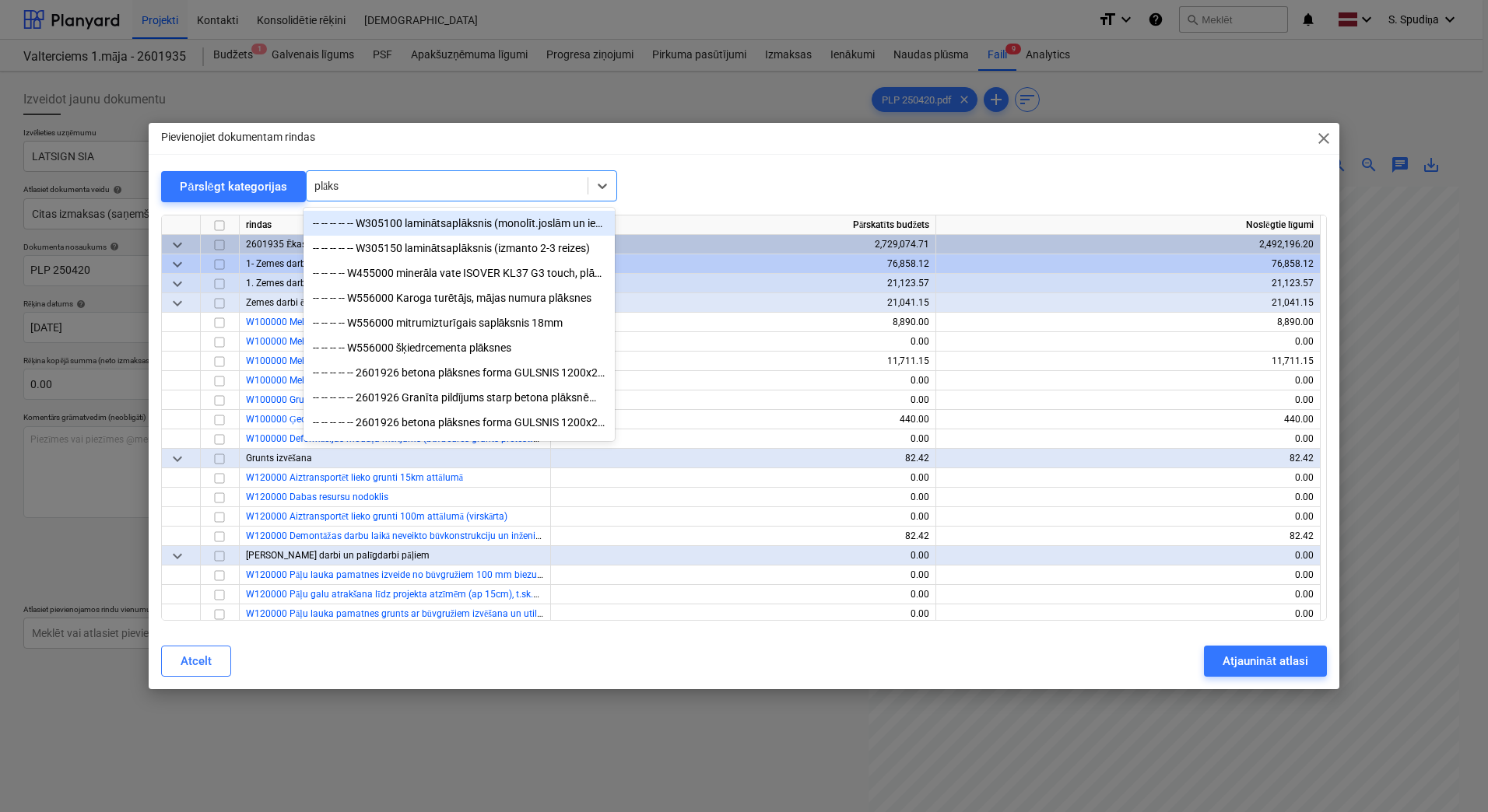
type input "plāksn"
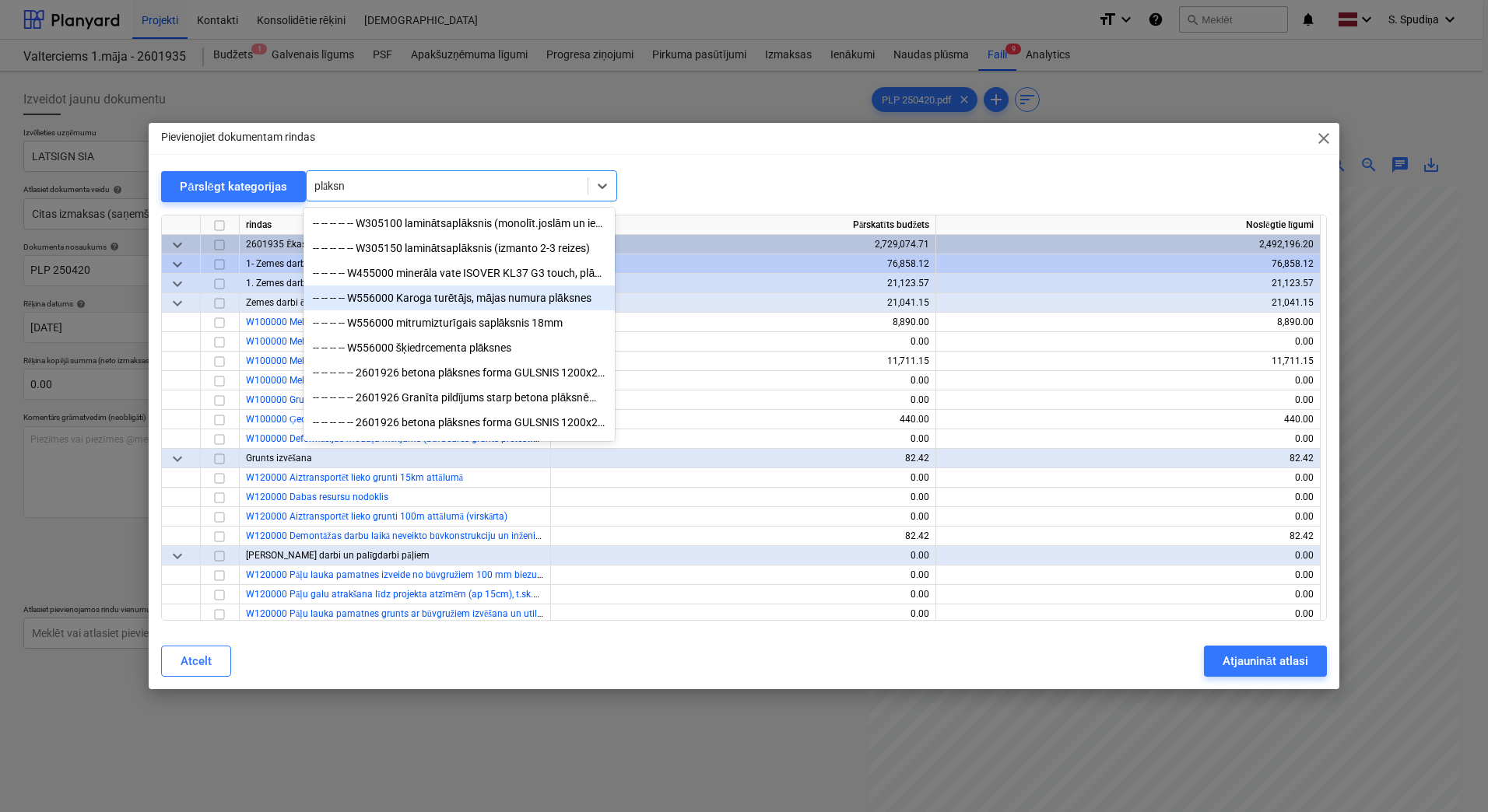
click at [480, 301] on div "-- -- -- -- W556000 Karoga turētājs, mājas numura plāksnes" at bounding box center [458, 298] width 311 height 25
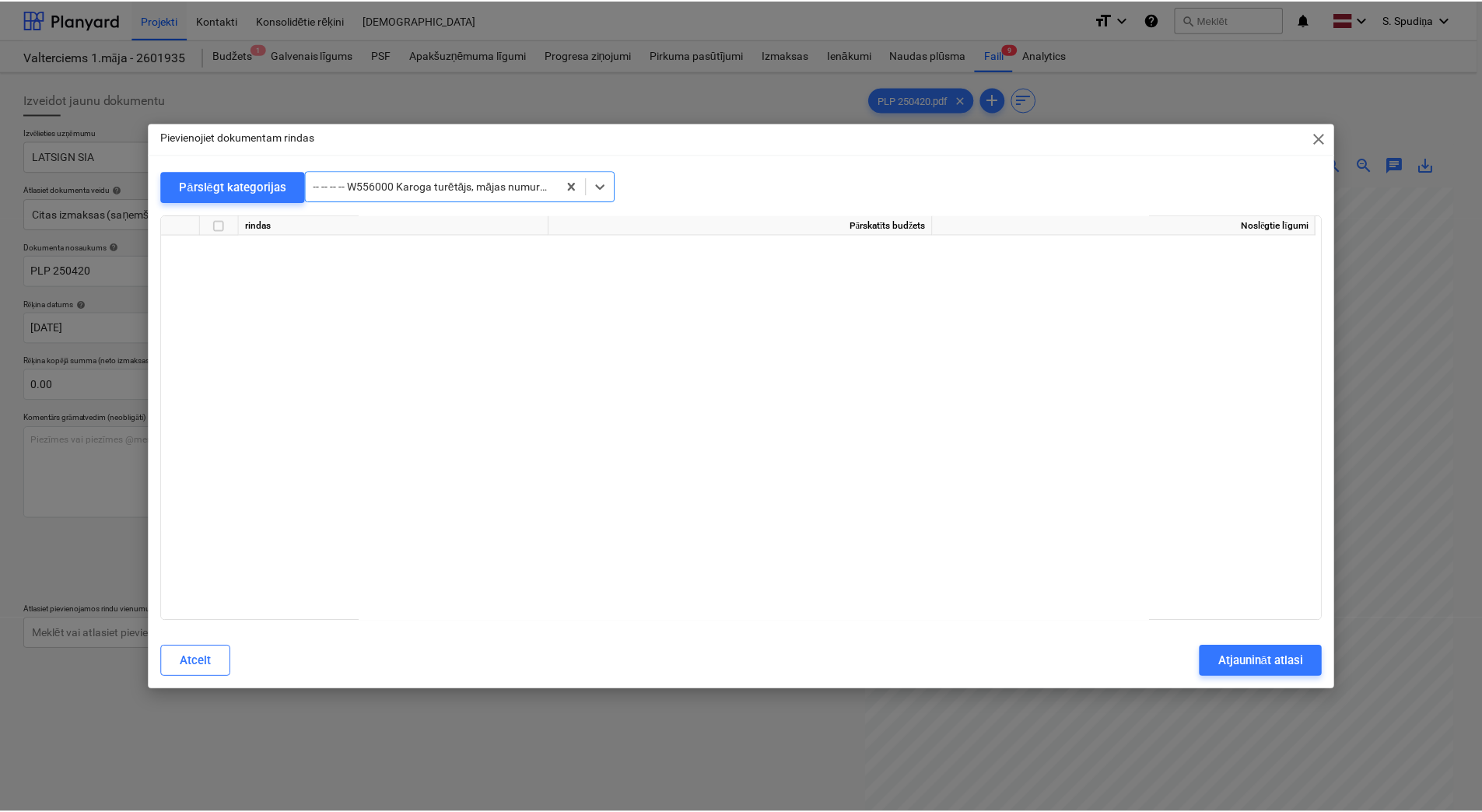
scroll to position [7528, 0]
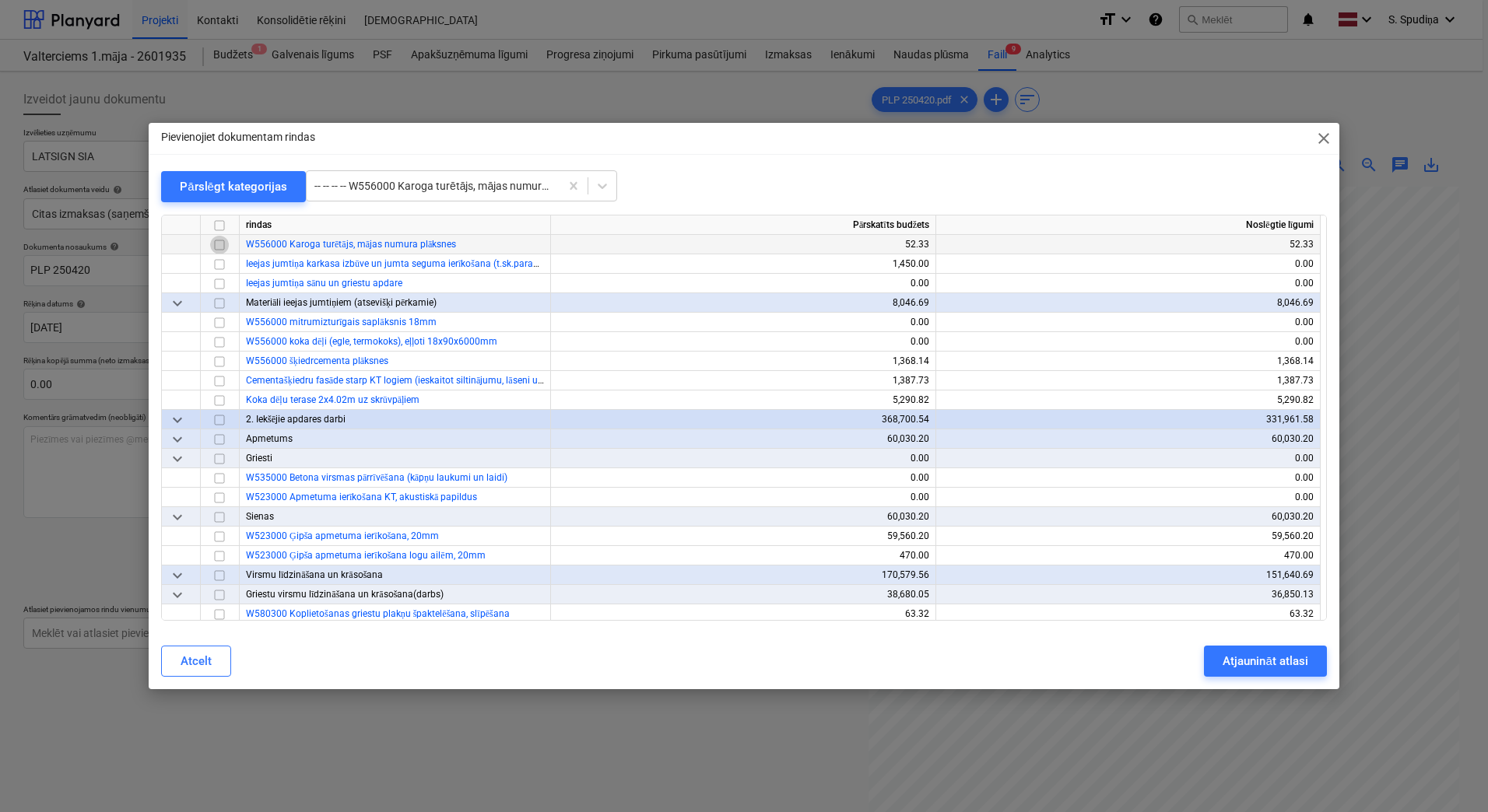
click at [222, 245] on input "checkbox" at bounding box center [220, 245] width 19 height 19
click at [1254, 660] on div "Atjaunināt atlasi" at bounding box center [1265, 660] width 84 height 20
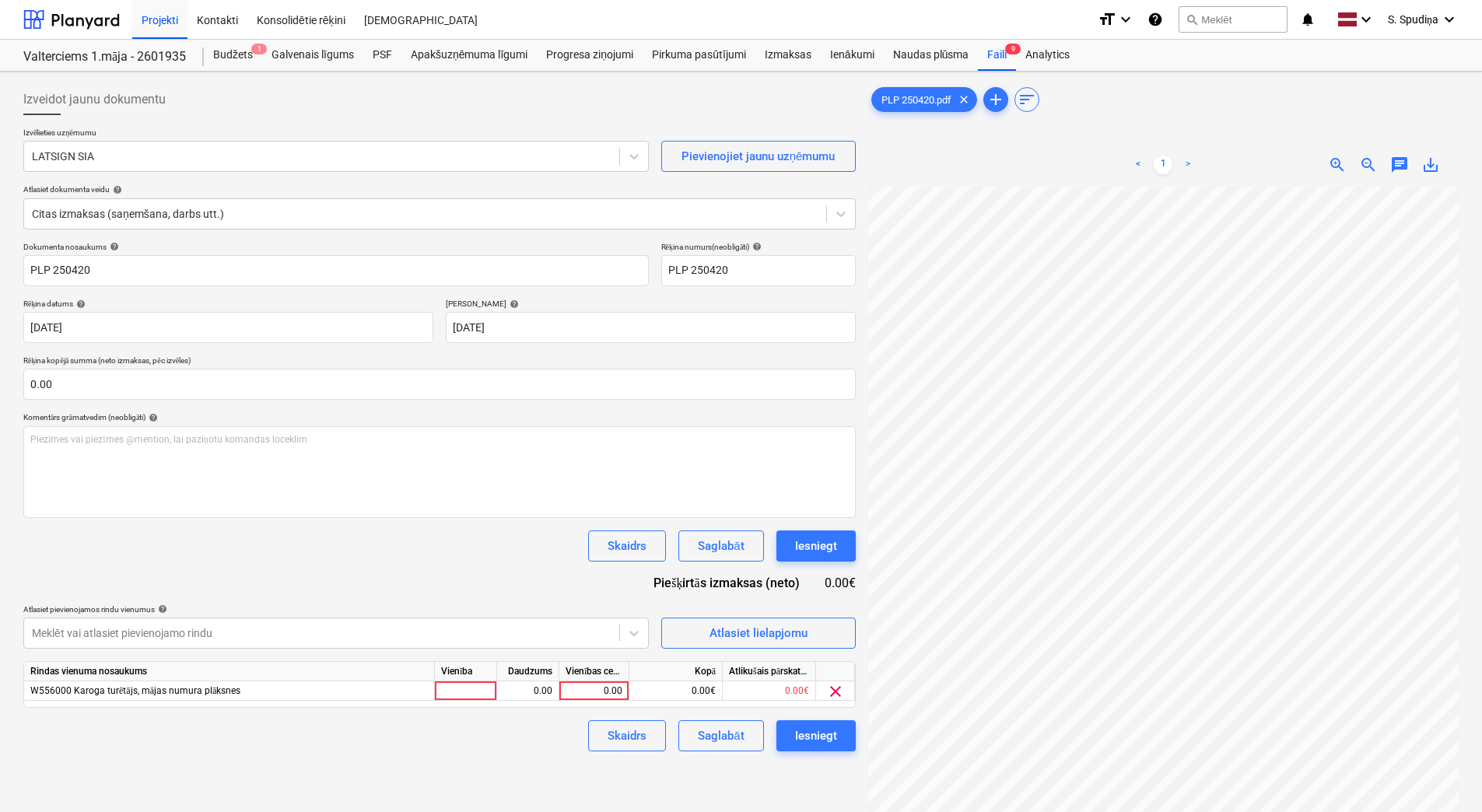
scroll to position [0, 113]
click at [585, 691] on div "0.00" at bounding box center [594, 691] width 57 height 20
type input "101.65"
click at [699, 735] on div "Saglabāt" at bounding box center [721, 735] width 46 height 20
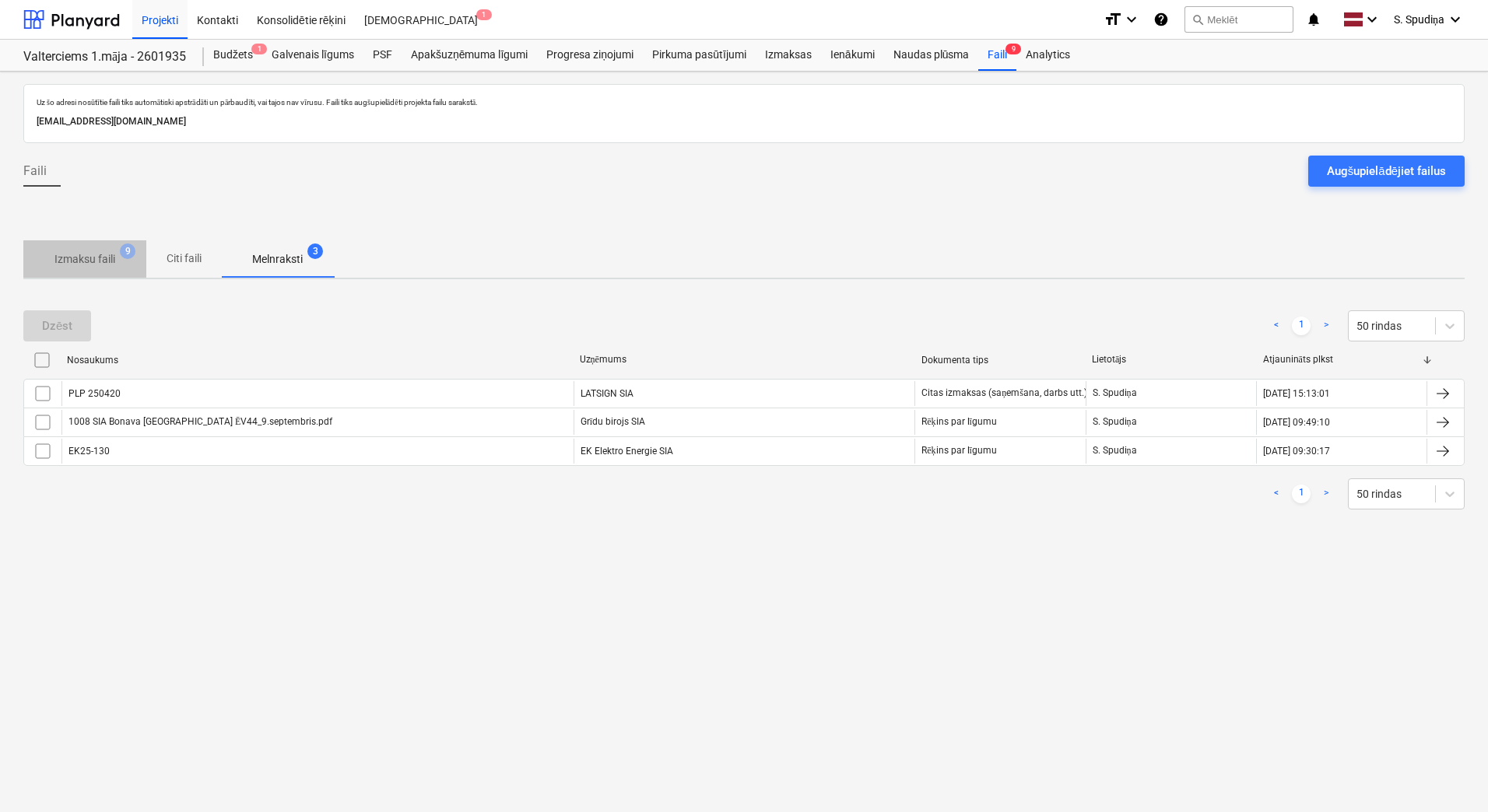
click at [87, 254] on p "Izmaksu faili" at bounding box center [84, 259] width 60 height 16
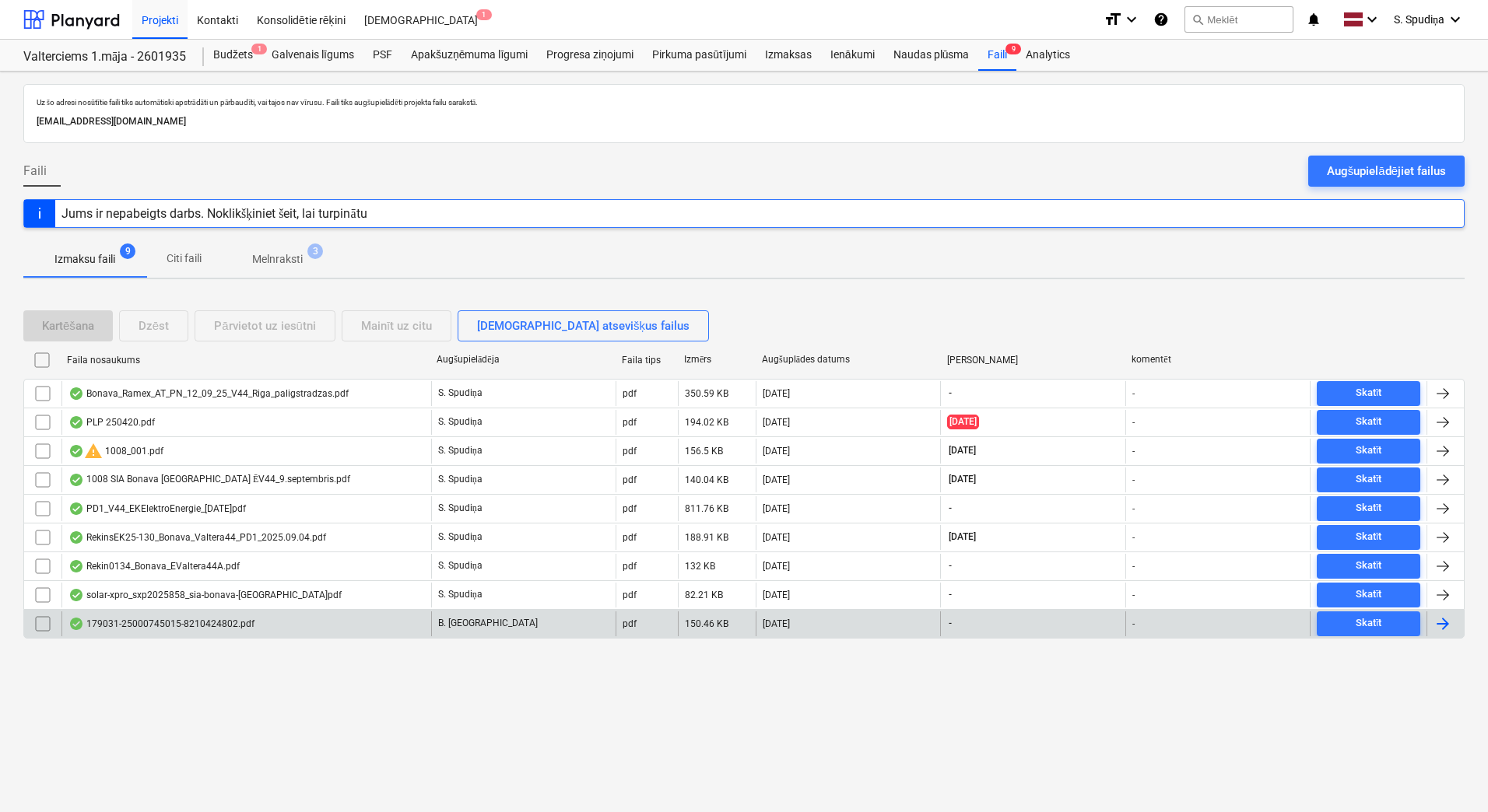
click at [257, 634] on div "179031-25000745015-8210424802.pdf" at bounding box center [245, 623] width 369 height 25
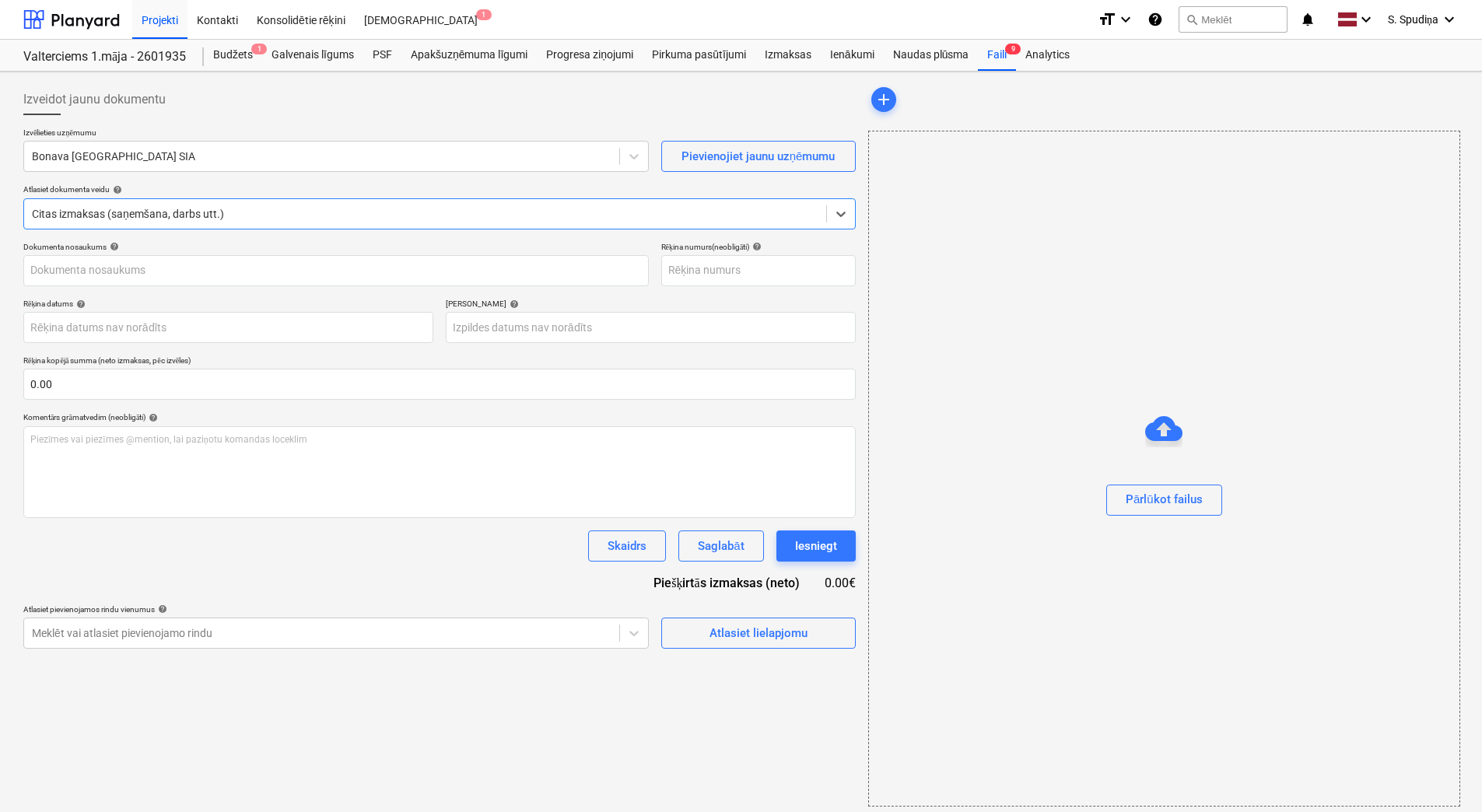
type input "25000745015"
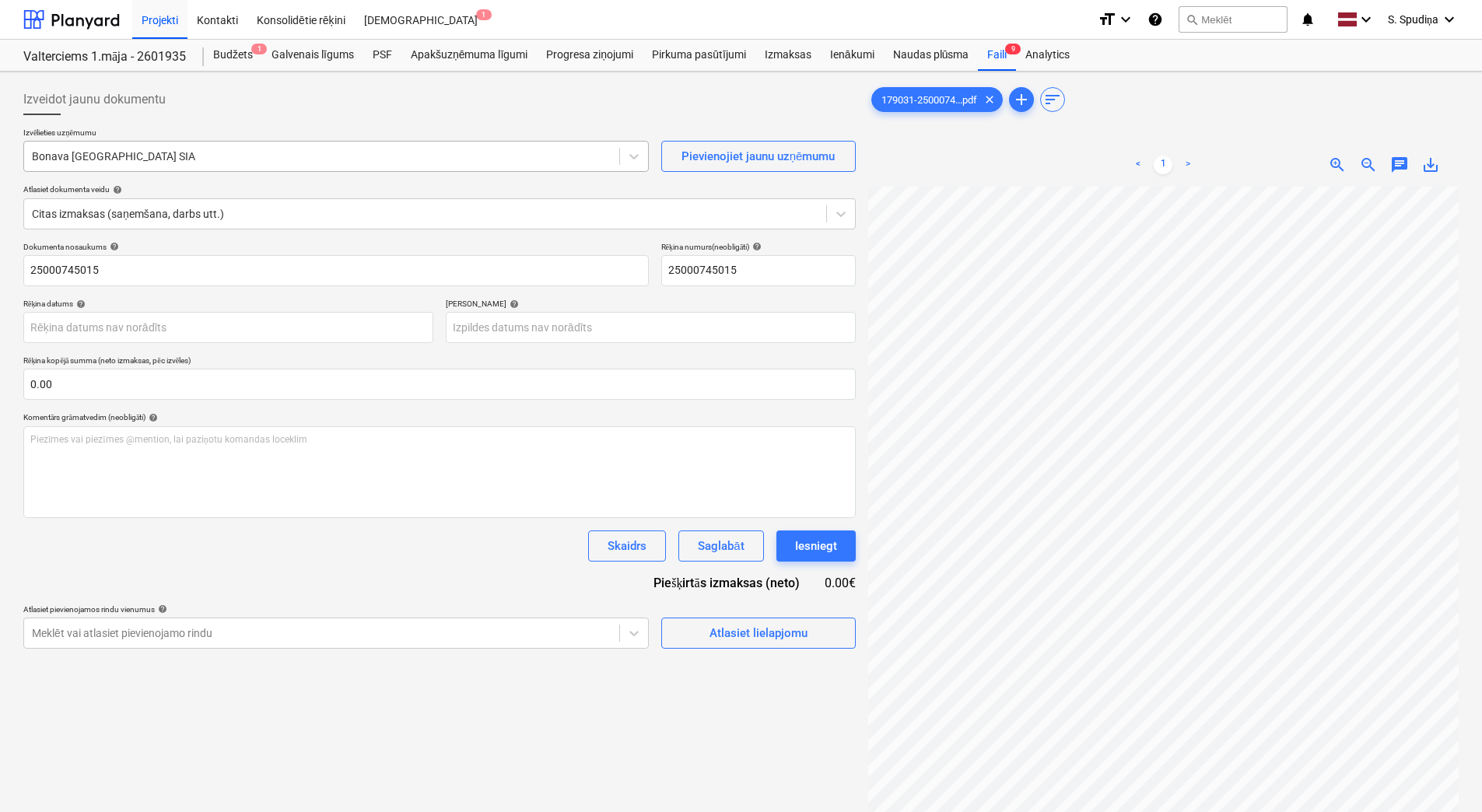
click at [262, 159] on div at bounding box center [321, 157] width 580 height 15
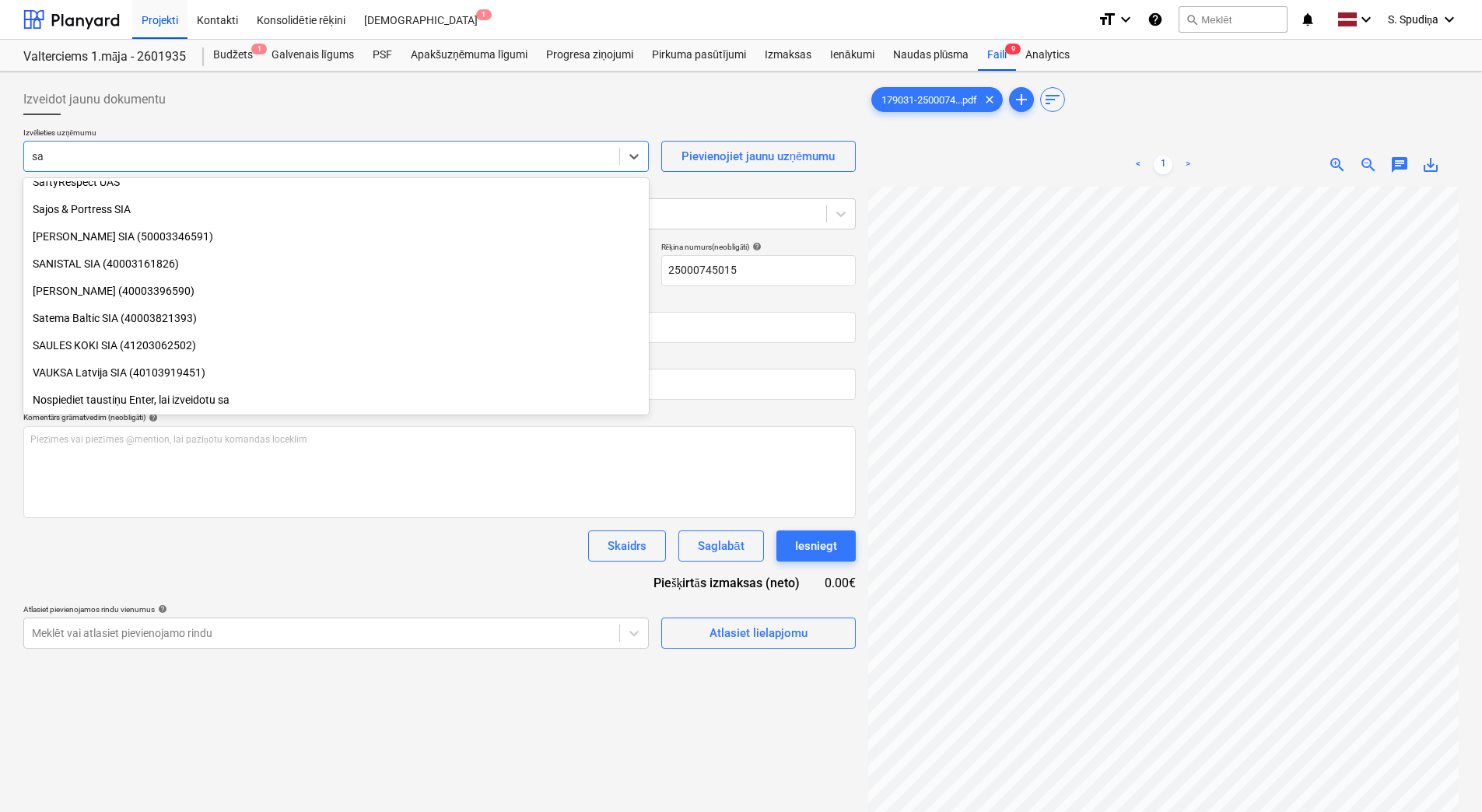
scroll to position [584, 0]
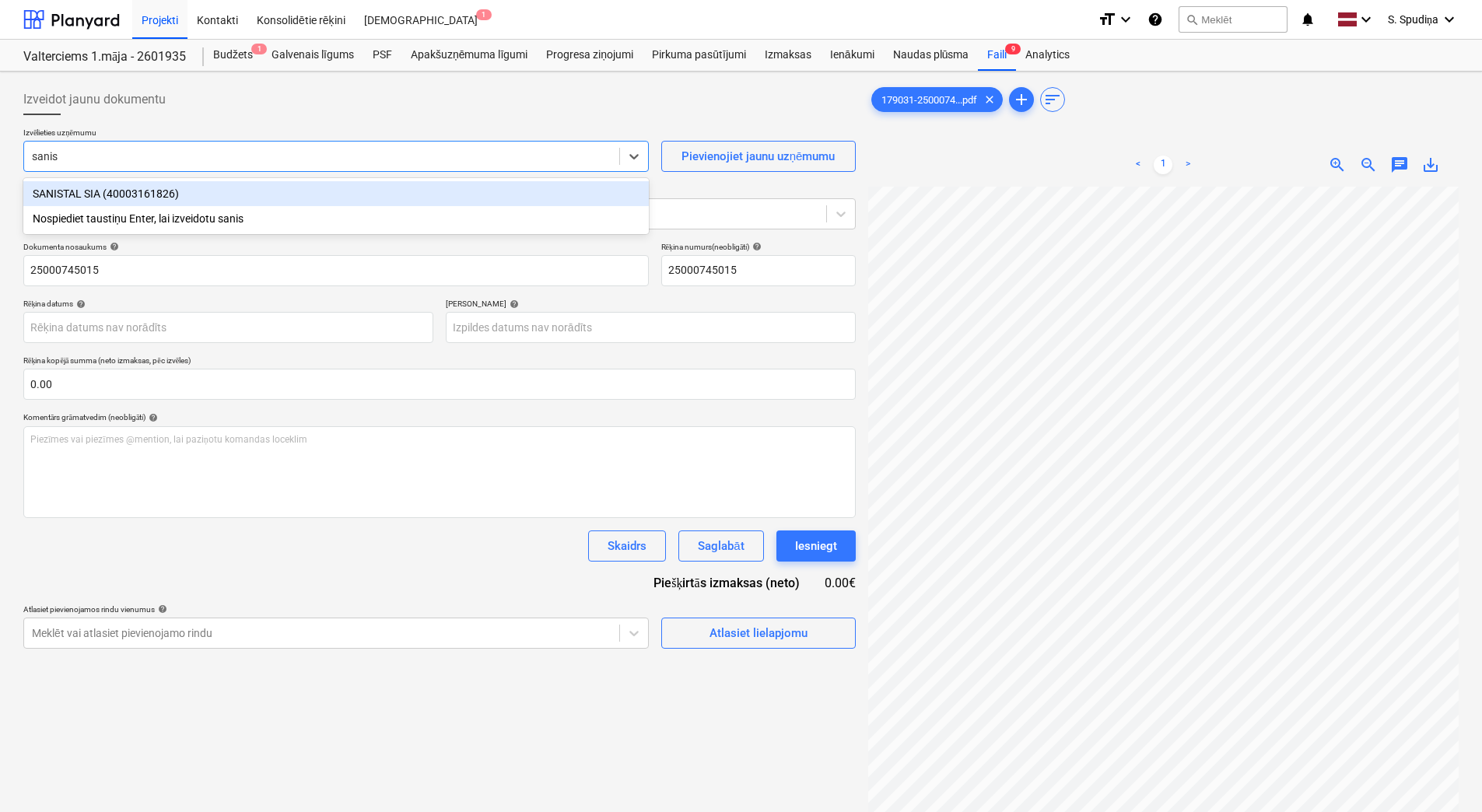
type input "[DEMOGRAPHIC_DATA]"
click at [222, 198] on div "SANISTAL SIA (40003161826)" at bounding box center [336, 194] width 626 height 25
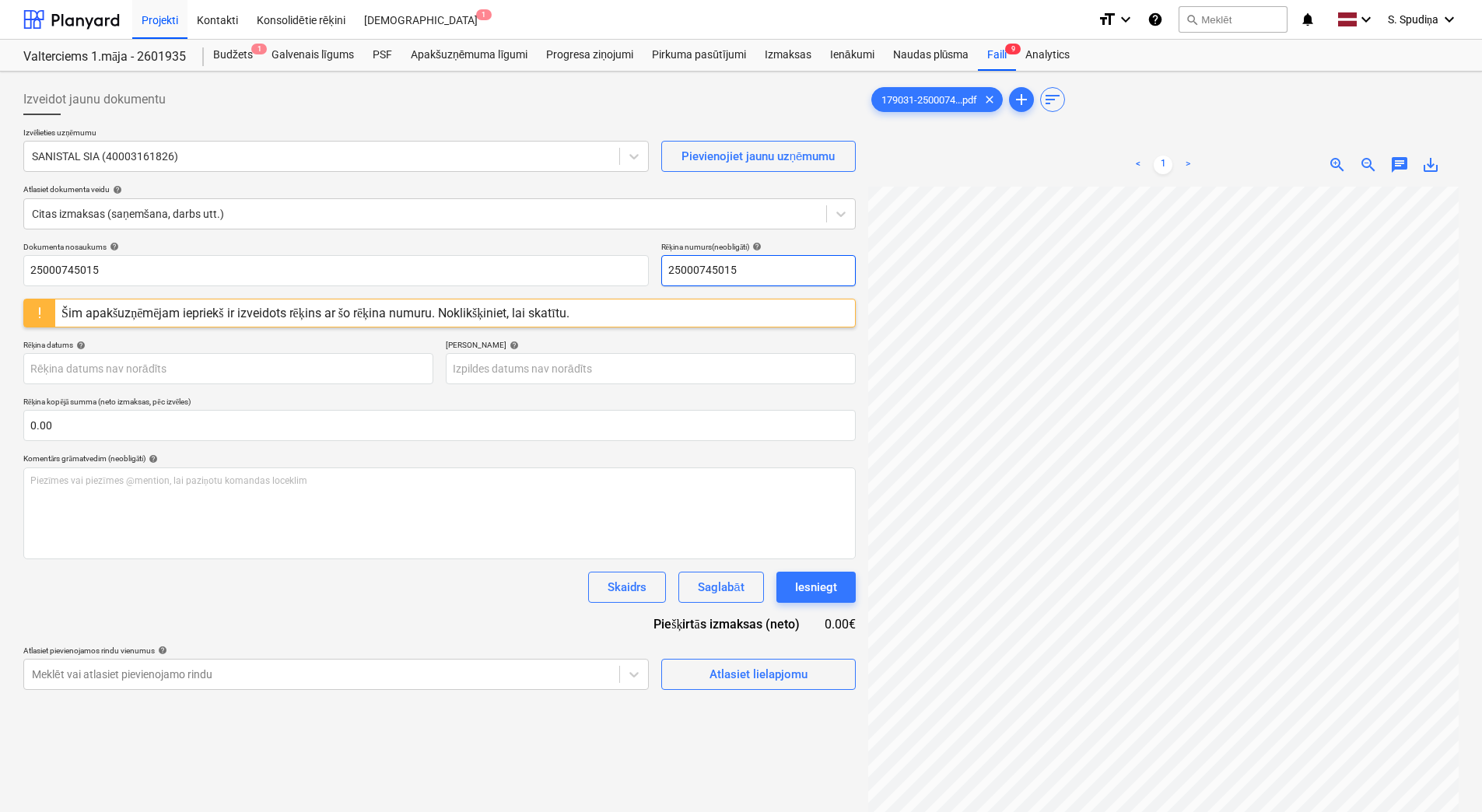
scroll to position [0, 113]
click at [138, 311] on div "Šim apakšuzņēmējam iepriekš ir izveidots rēķins ar šo rēķina numuru. Noklikšķin…" at bounding box center [315, 313] width 508 height 15
click at [166, 311] on div "Šim apakšuzņēmējam iepriekš ir izveidots rēķins ar šo rēķina numuru. Noklikšķin…" at bounding box center [315, 313] width 508 height 15
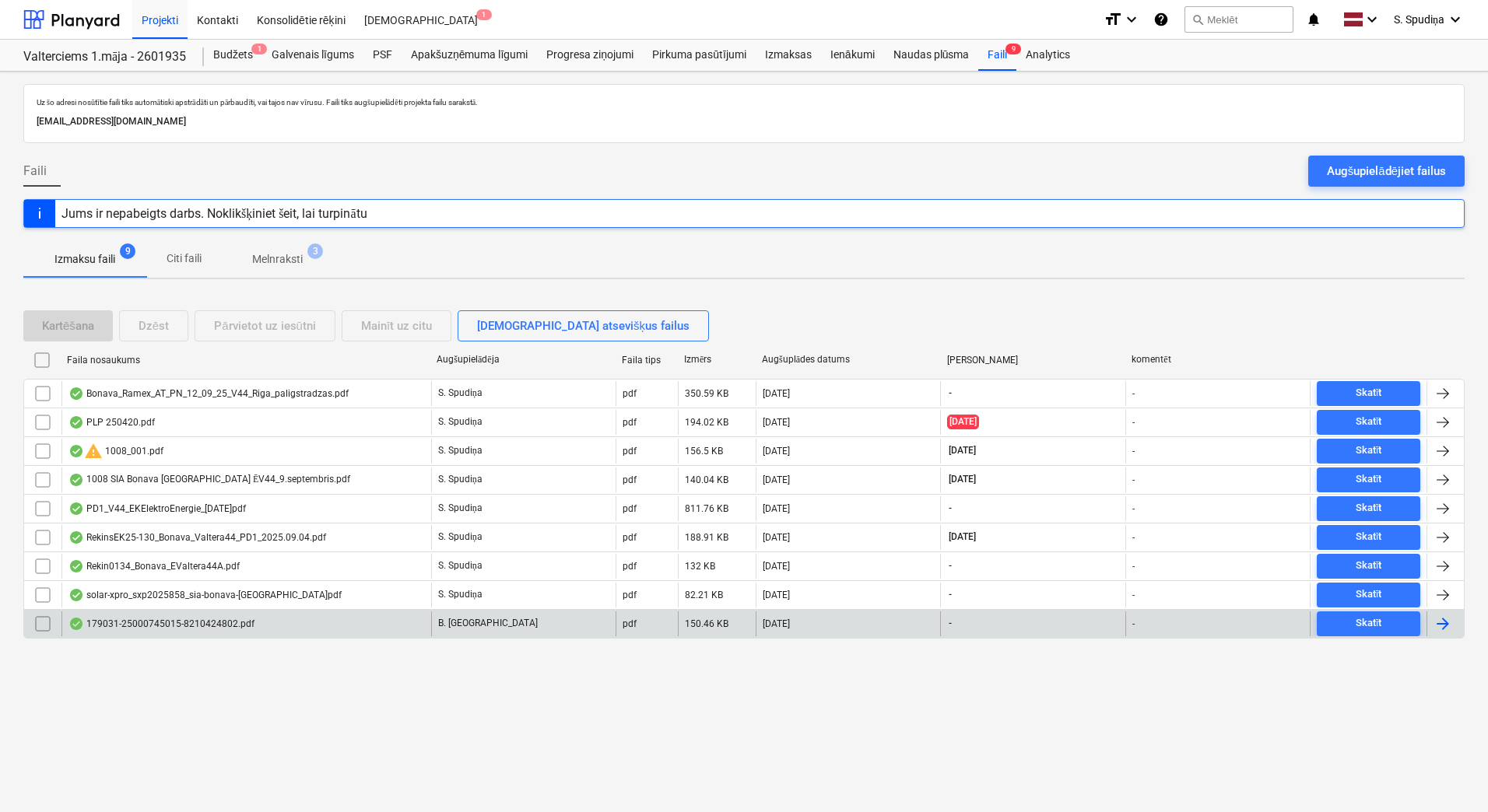
click at [214, 621] on div "179031-25000745015-8210424802.pdf" at bounding box center [162, 623] width 186 height 12
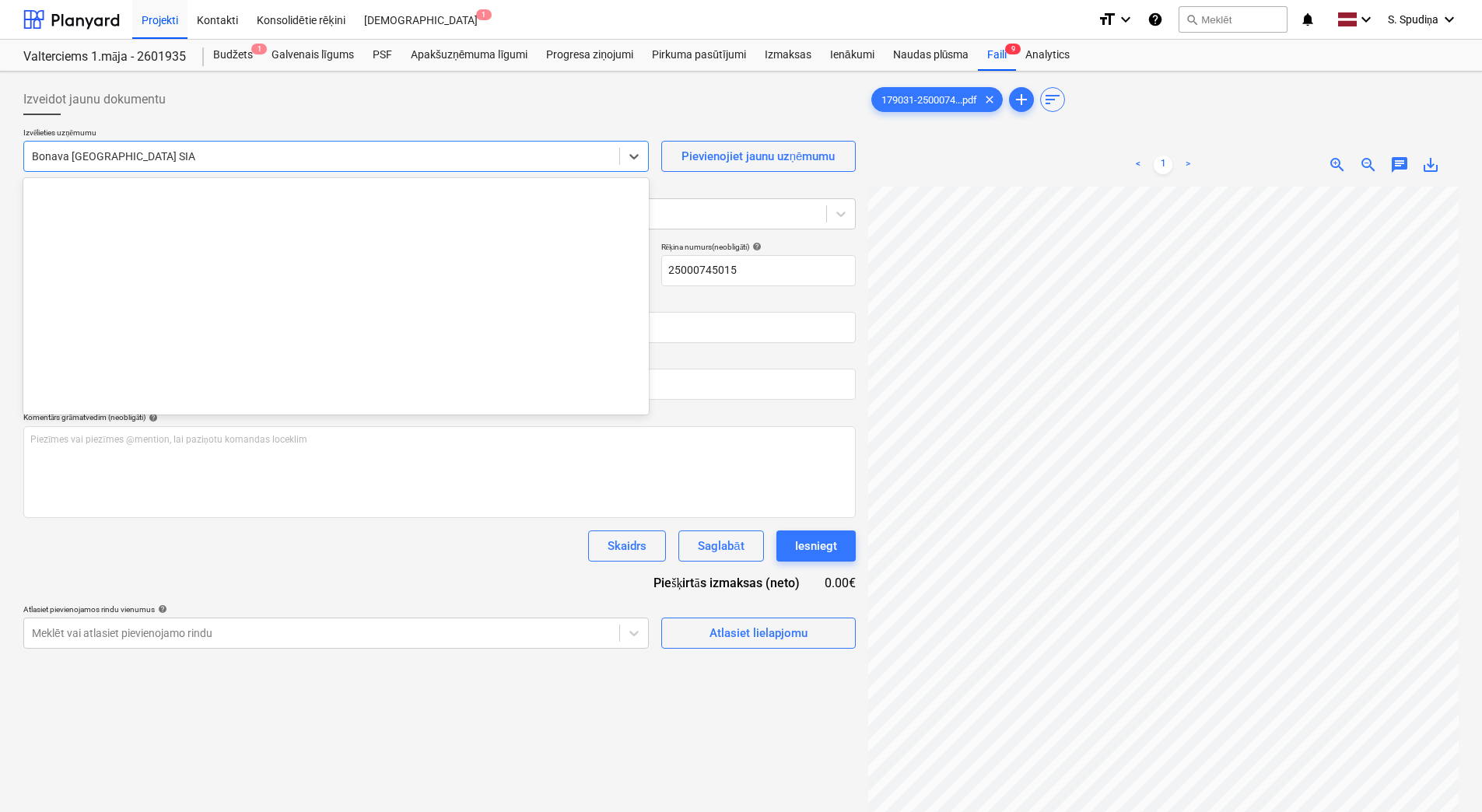
click at [133, 149] on div at bounding box center [321, 157] width 580 height 15
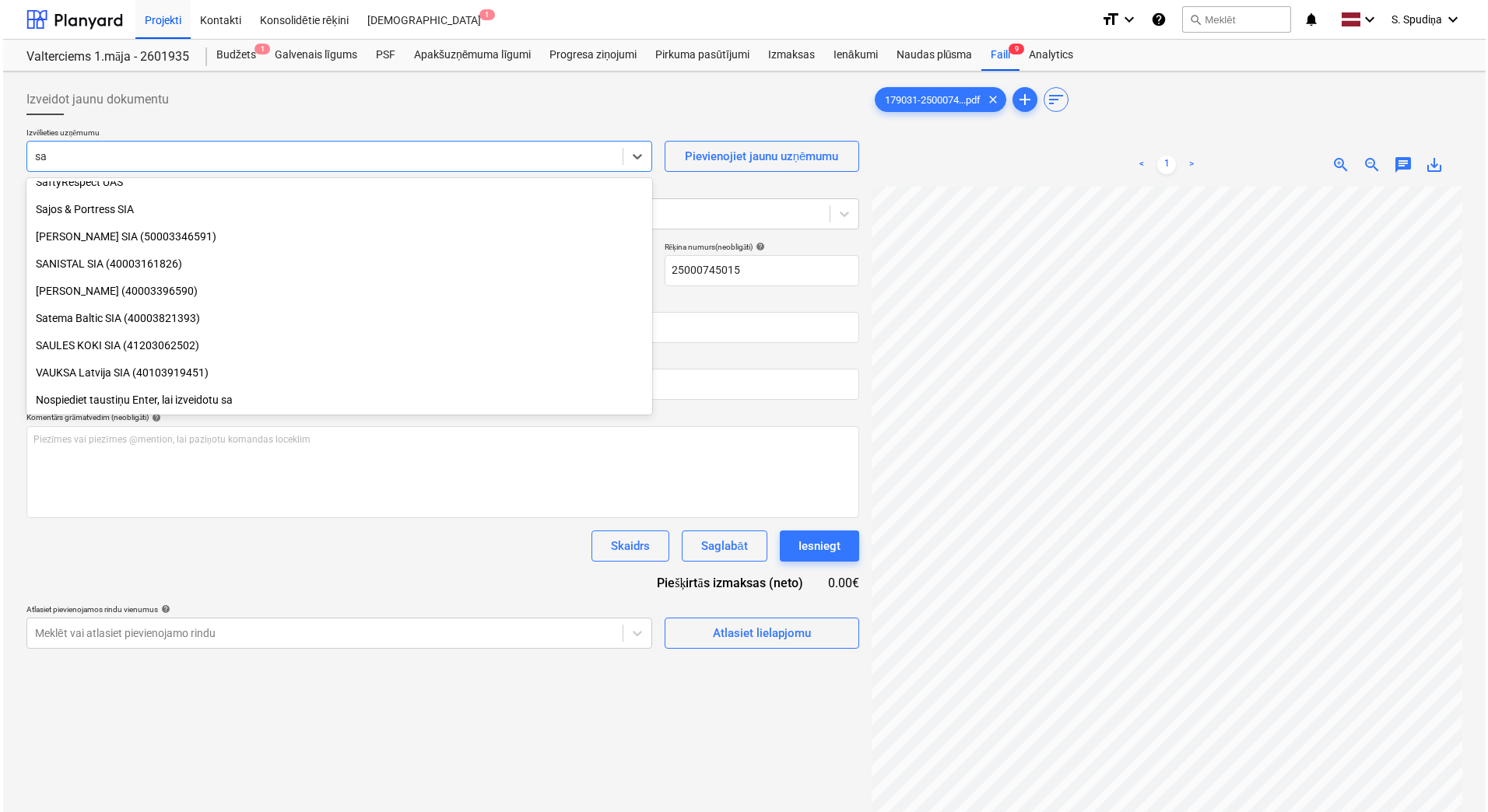
scroll to position [584, 0]
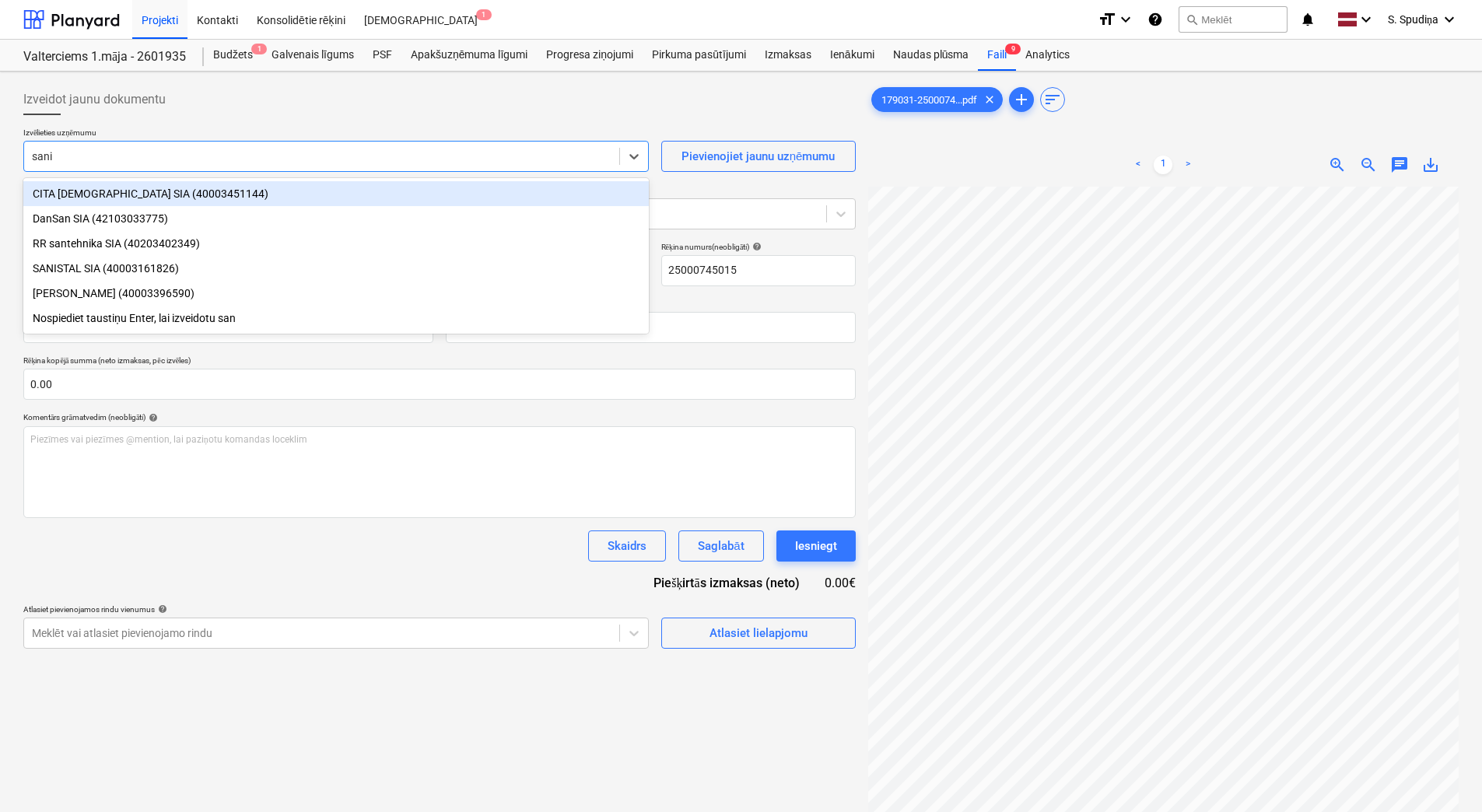
type input "sanis"
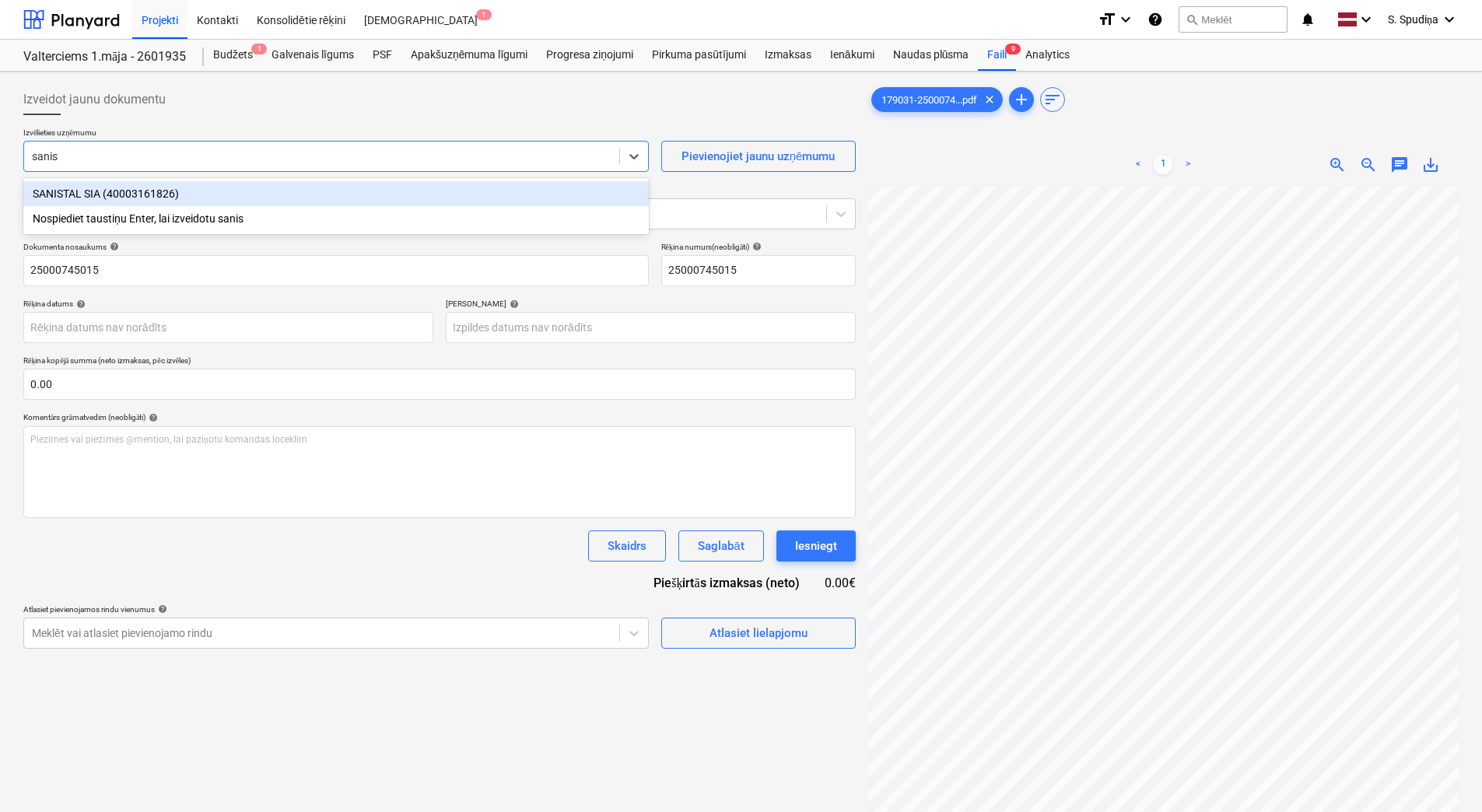
click at [74, 188] on div "SANISTAL SIA (40003161826)" at bounding box center [336, 194] width 626 height 25
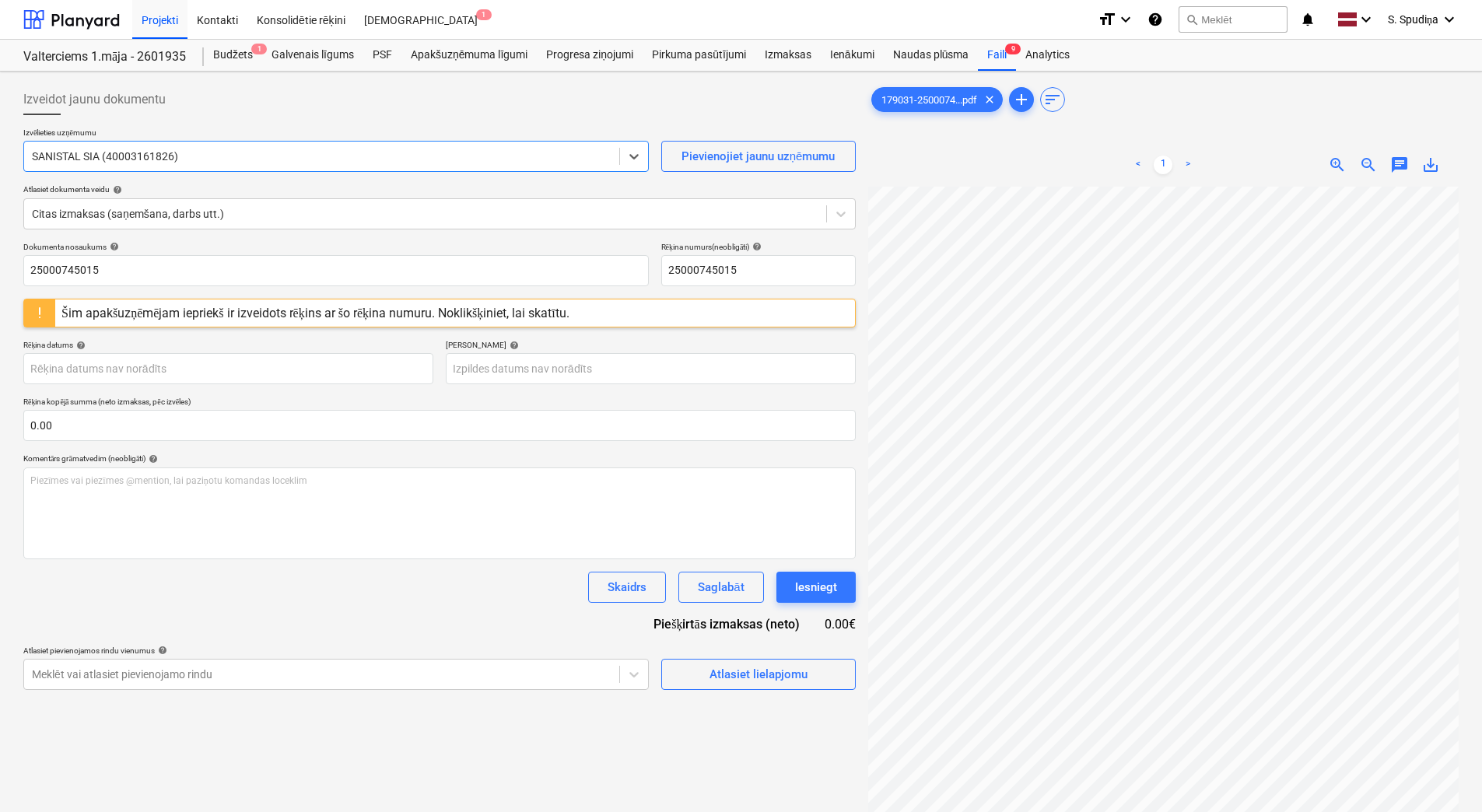
click at [135, 314] on div "Šim apakšuzņēmējam iepriekš ir izveidots rēķins ar šo rēķina numuru. Noklikšķin…" at bounding box center [315, 313] width 508 height 15
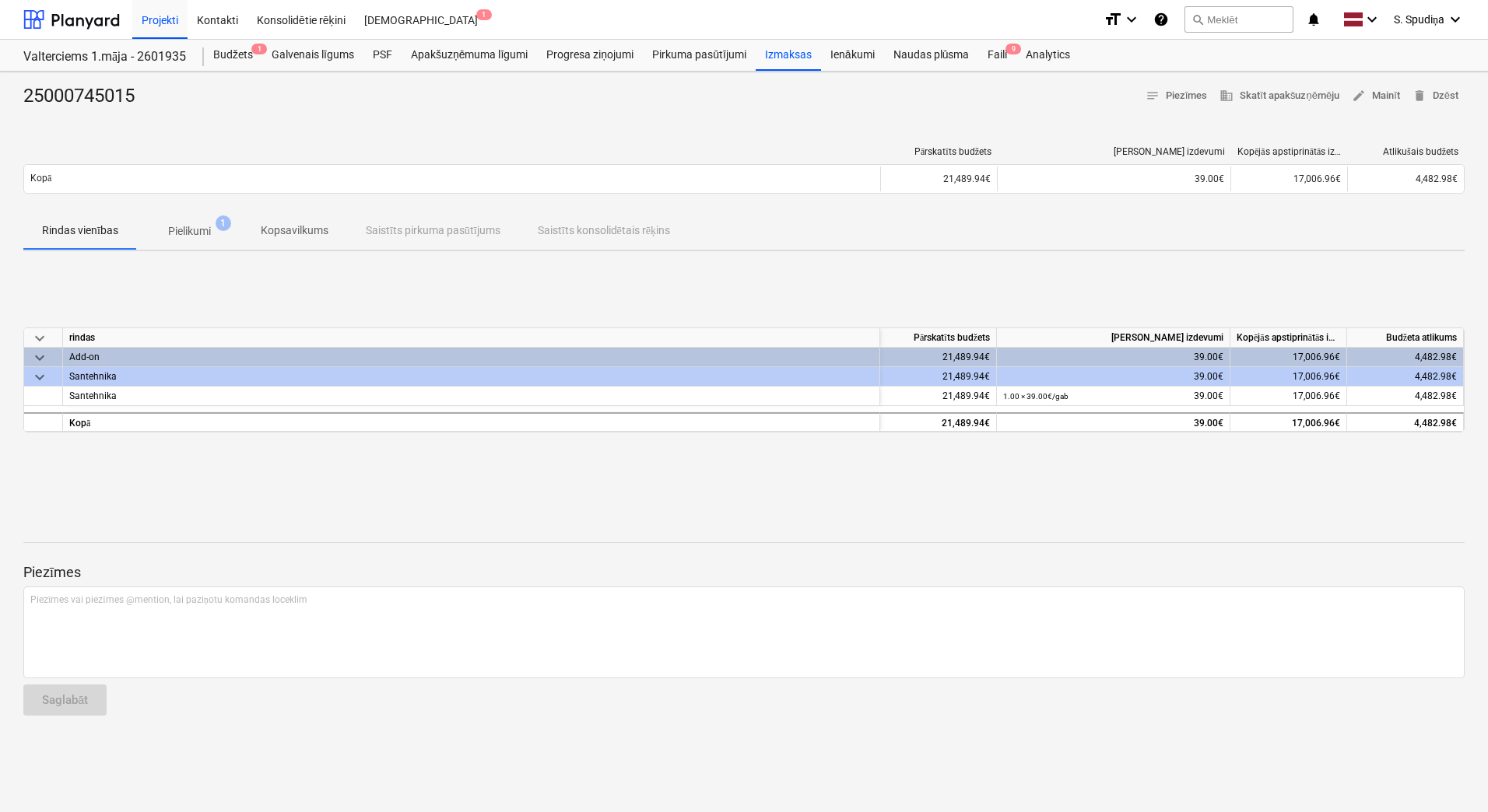
click at [180, 226] on p "Pielikumi" at bounding box center [189, 231] width 43 height 16
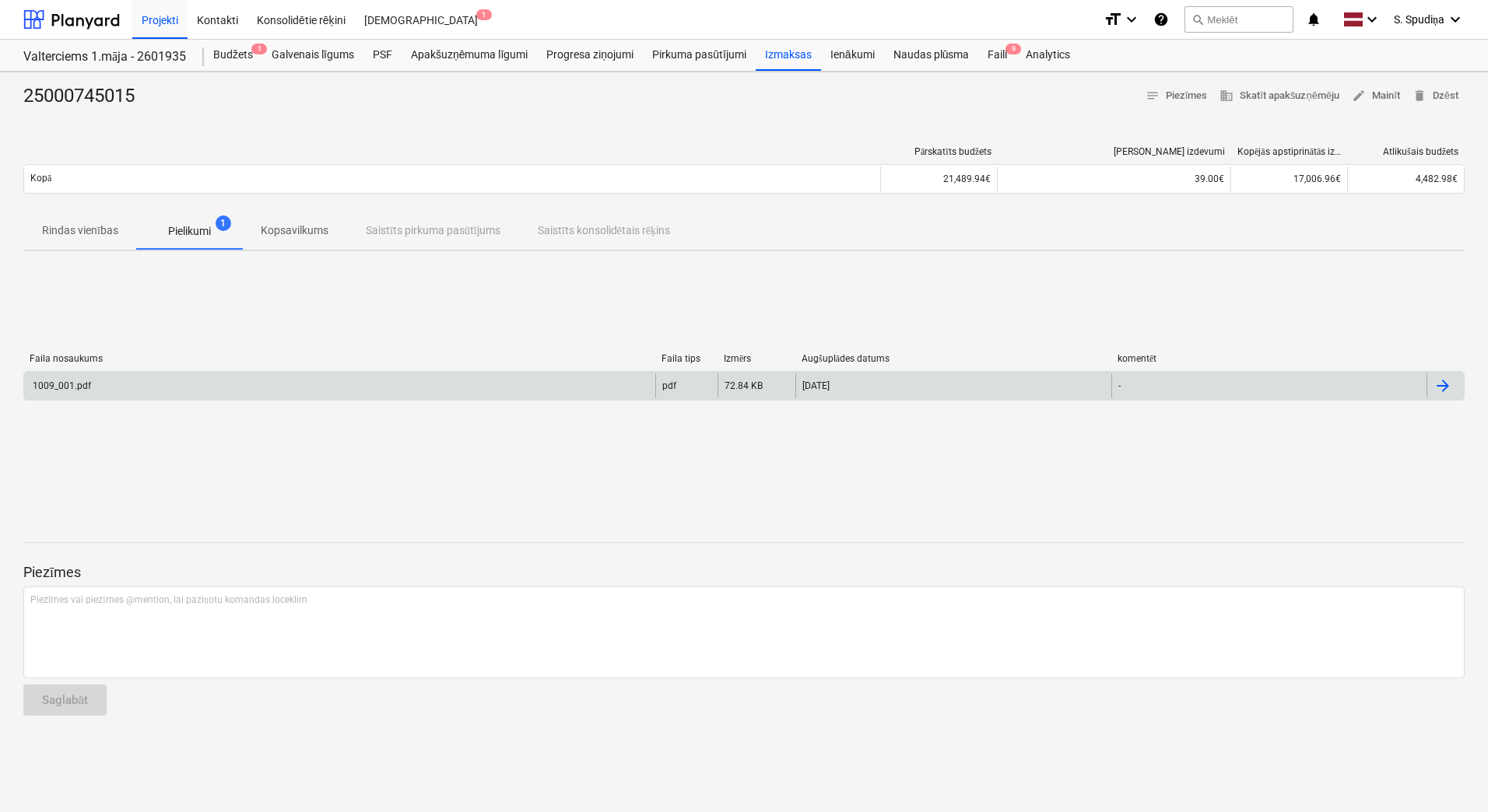
click at [59, 387] on div "1009_001.pdf" at bounding box center [60, 386] width 60 height 11
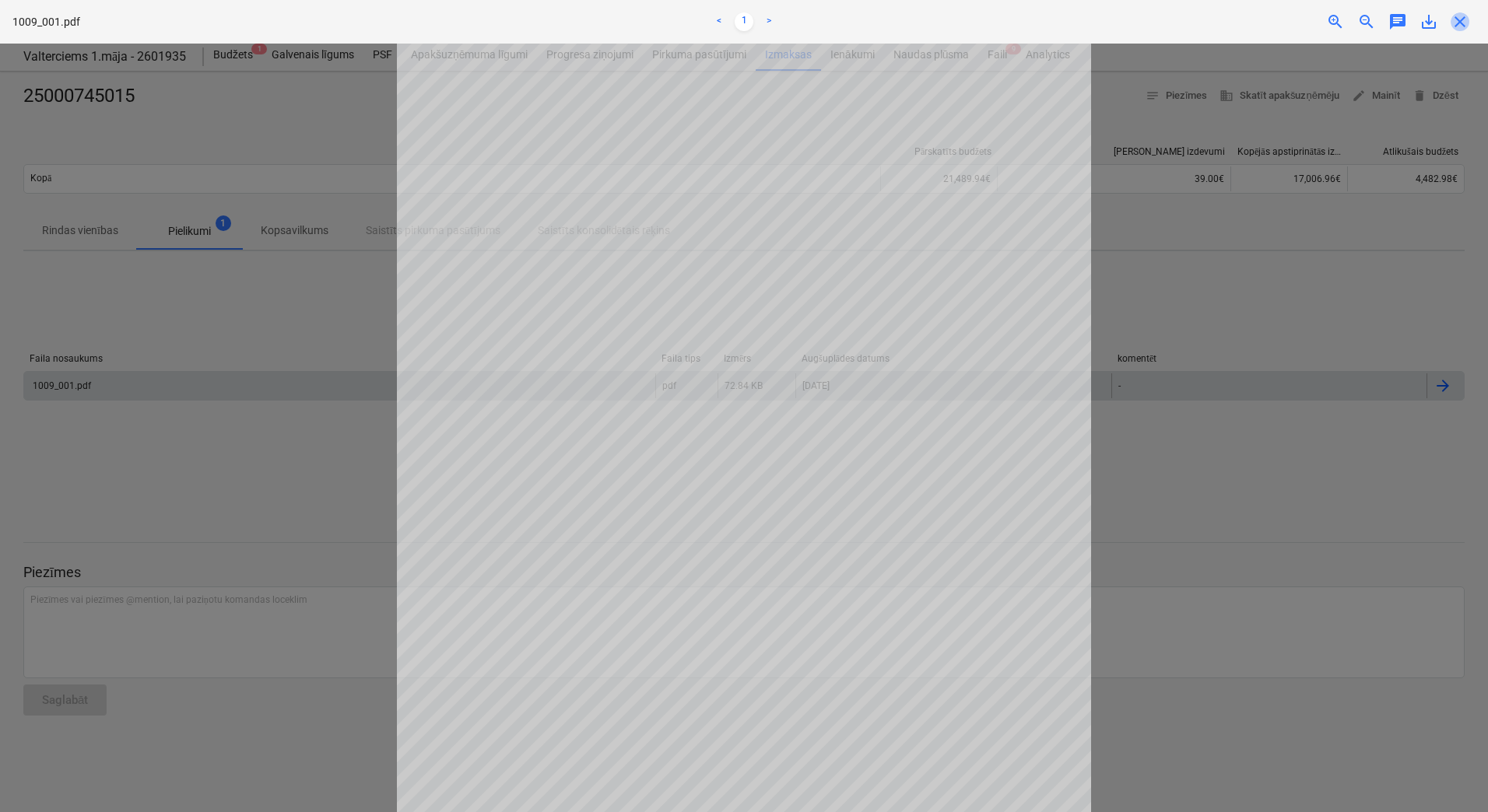
click at [1456, 22] on span "close" at bounding box center [1460, 22] width 19 height 19
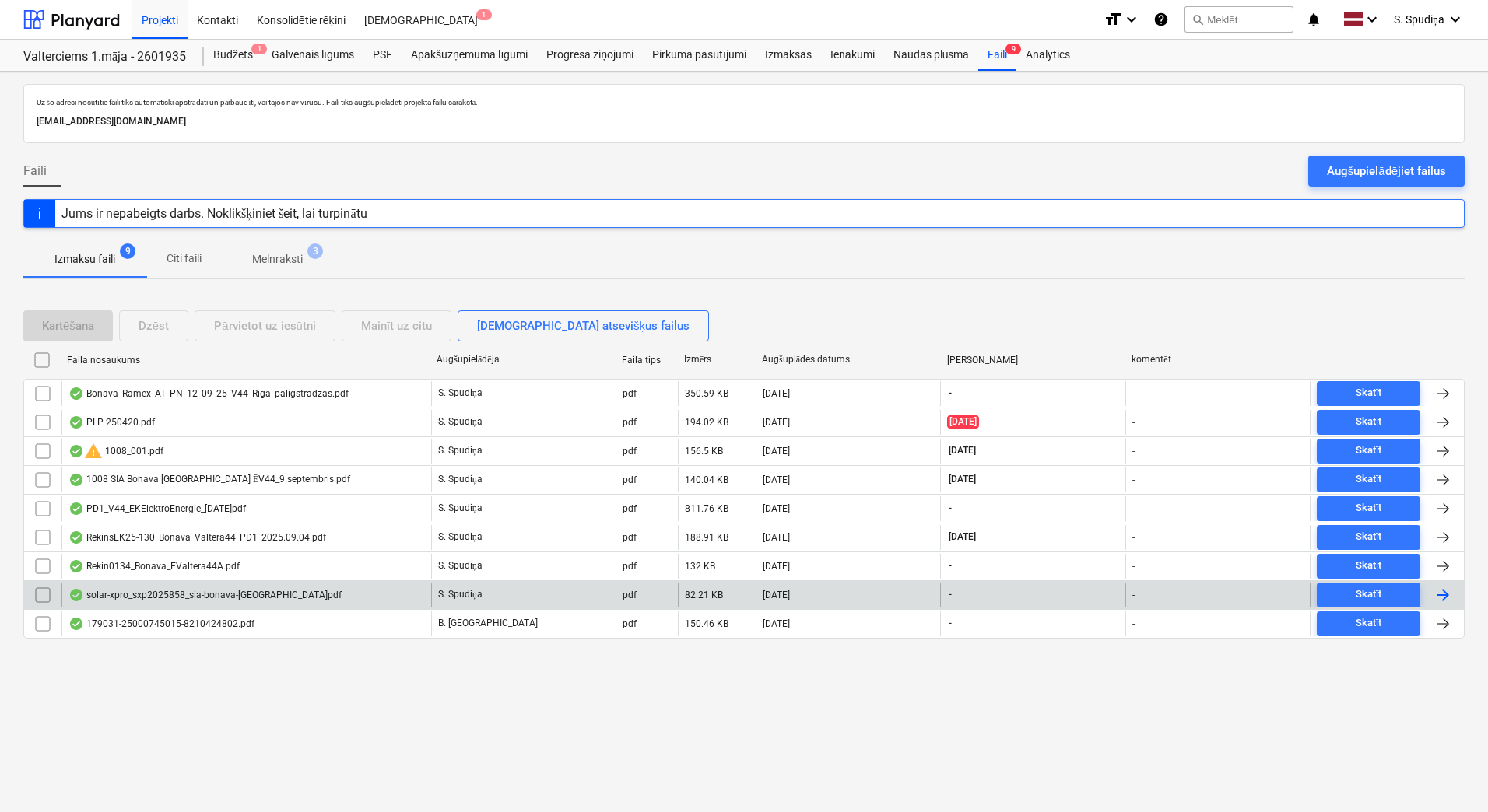
click at [173, 586] on div "solar-xpro_sxp2025858_sia-bonava-[GEOGRAPHIC_DATA]pdf" at bounding box center [245, 595] width 369 height 25
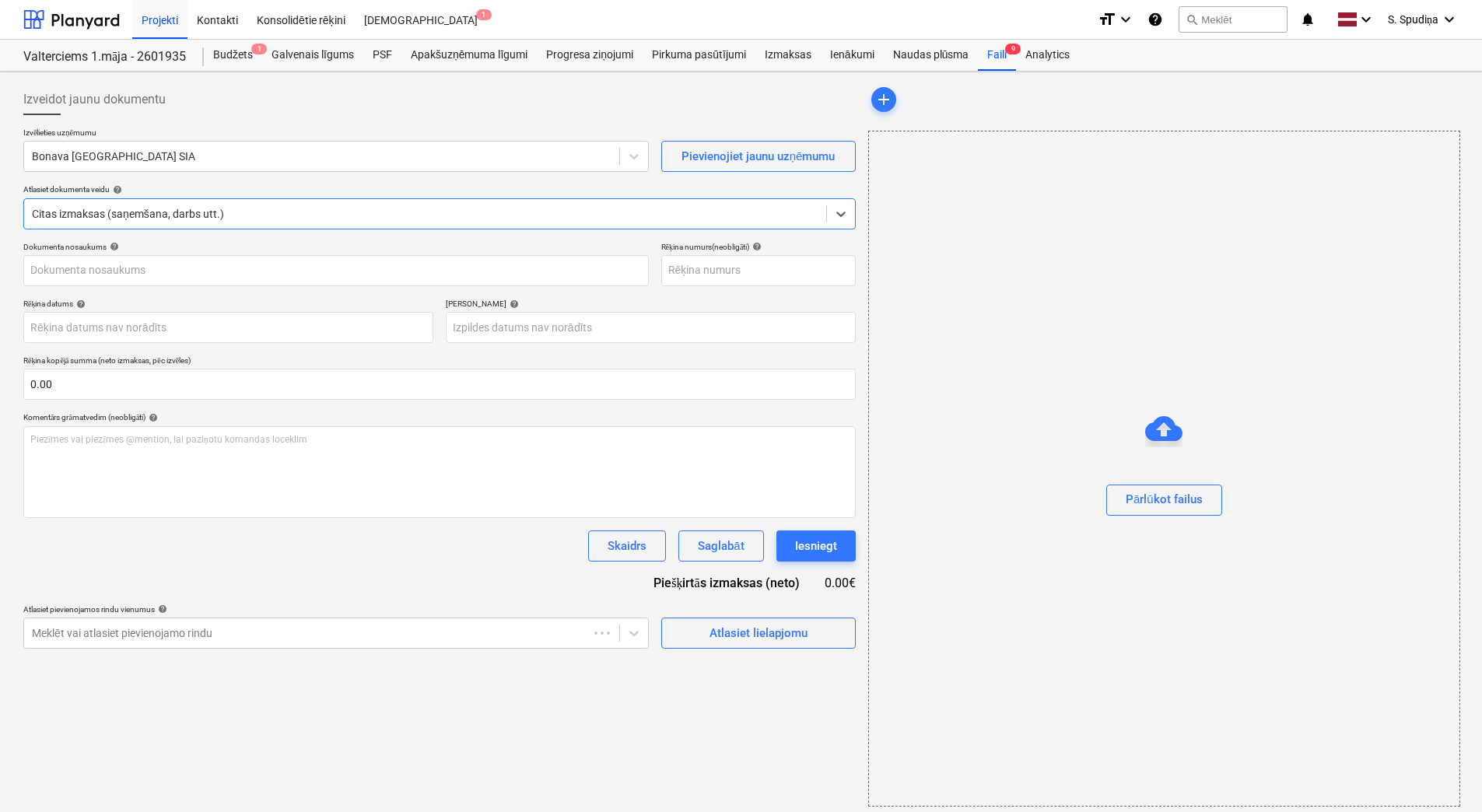
type input "SXP2025858"
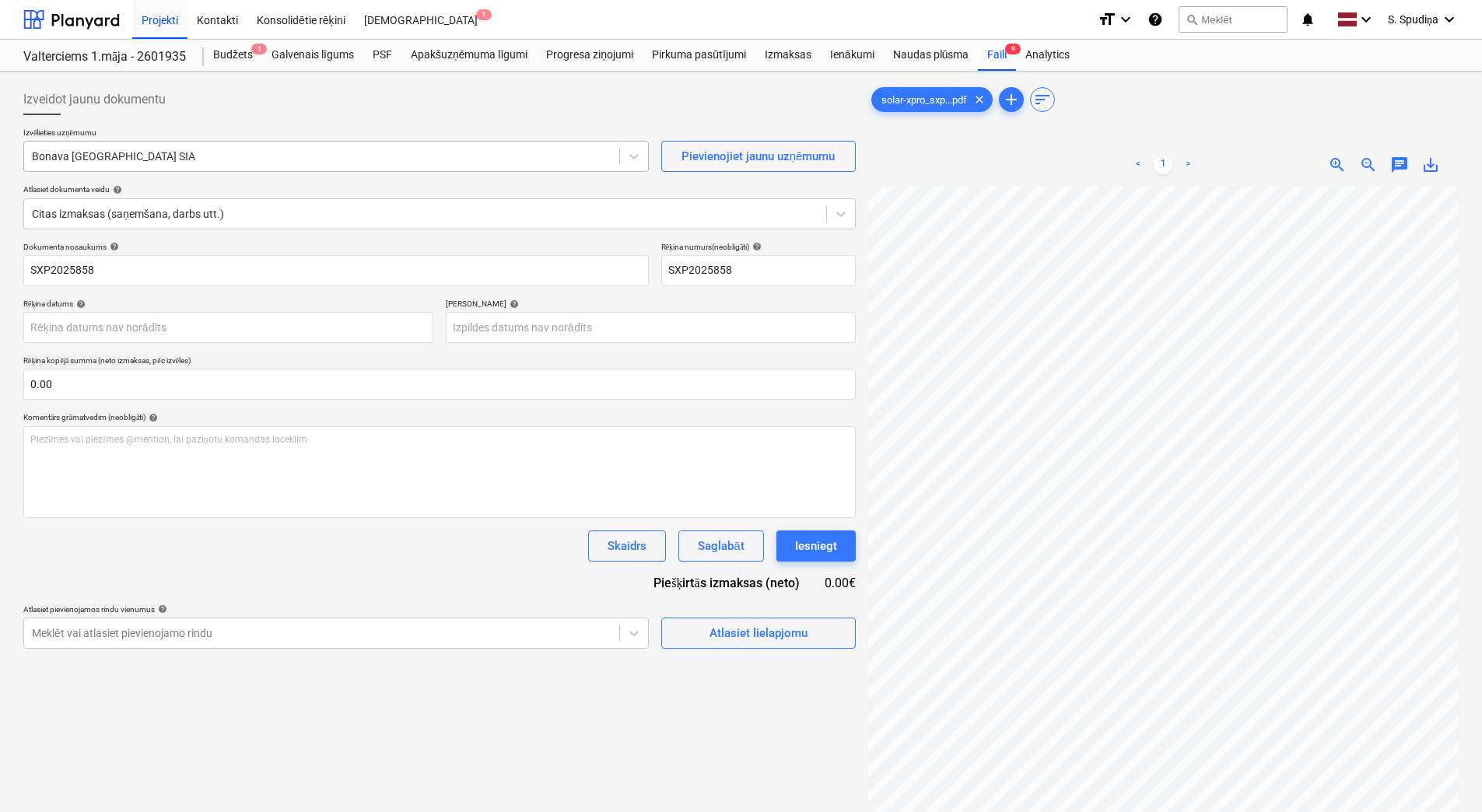
click at [192, 158] on div at bounding box center [321, 157] width 580 height 15
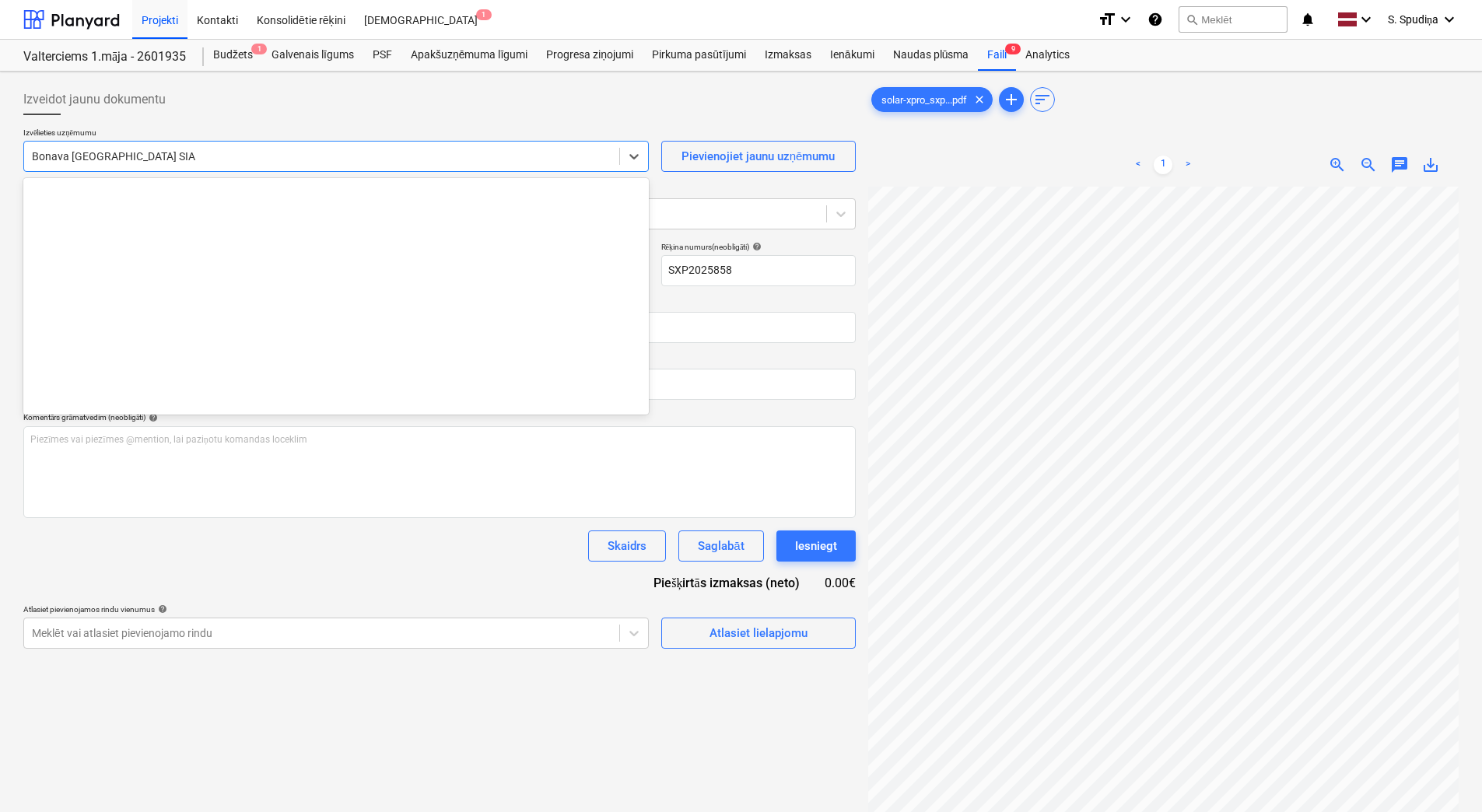
scroll to position [2914, 0]
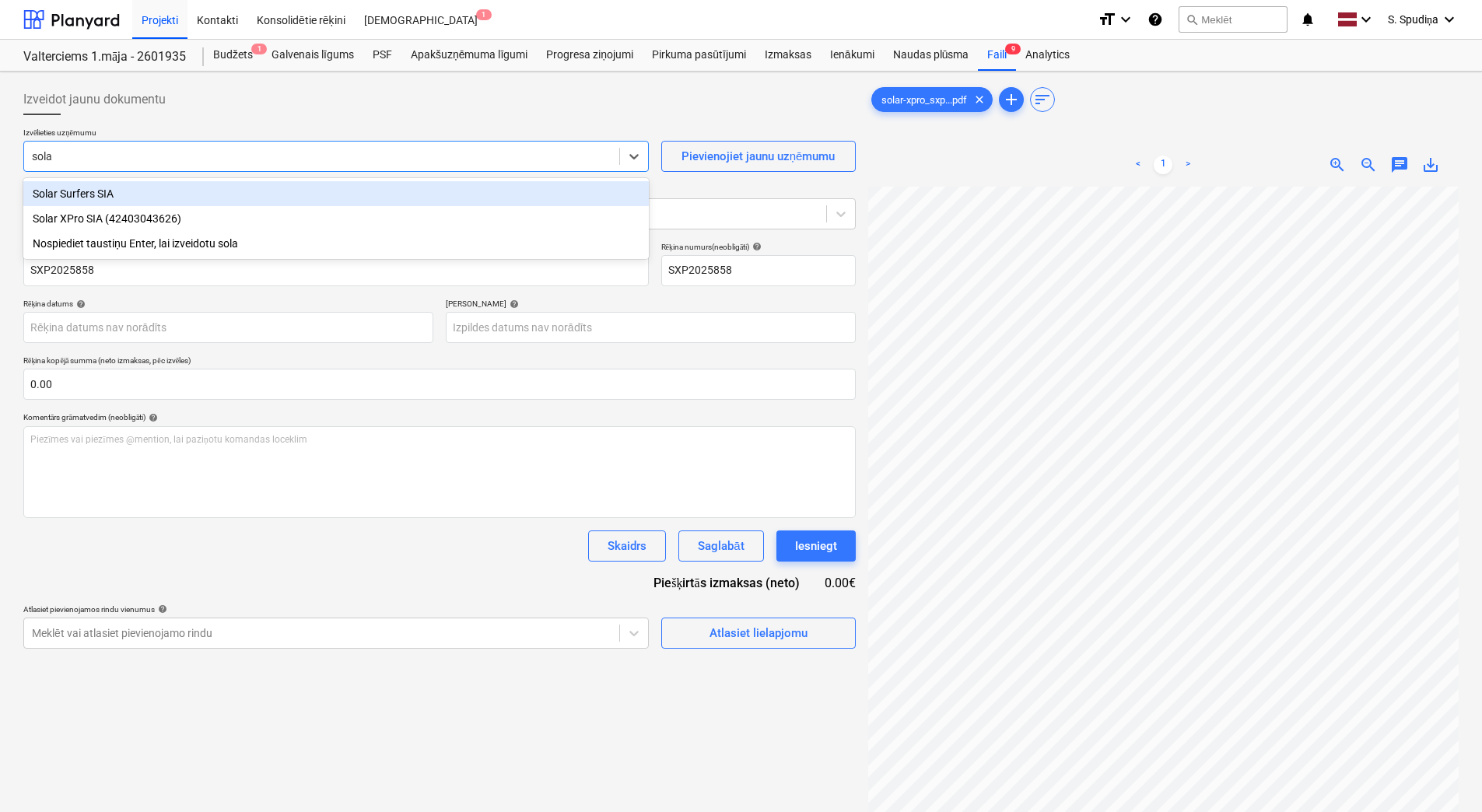
type input "solar"
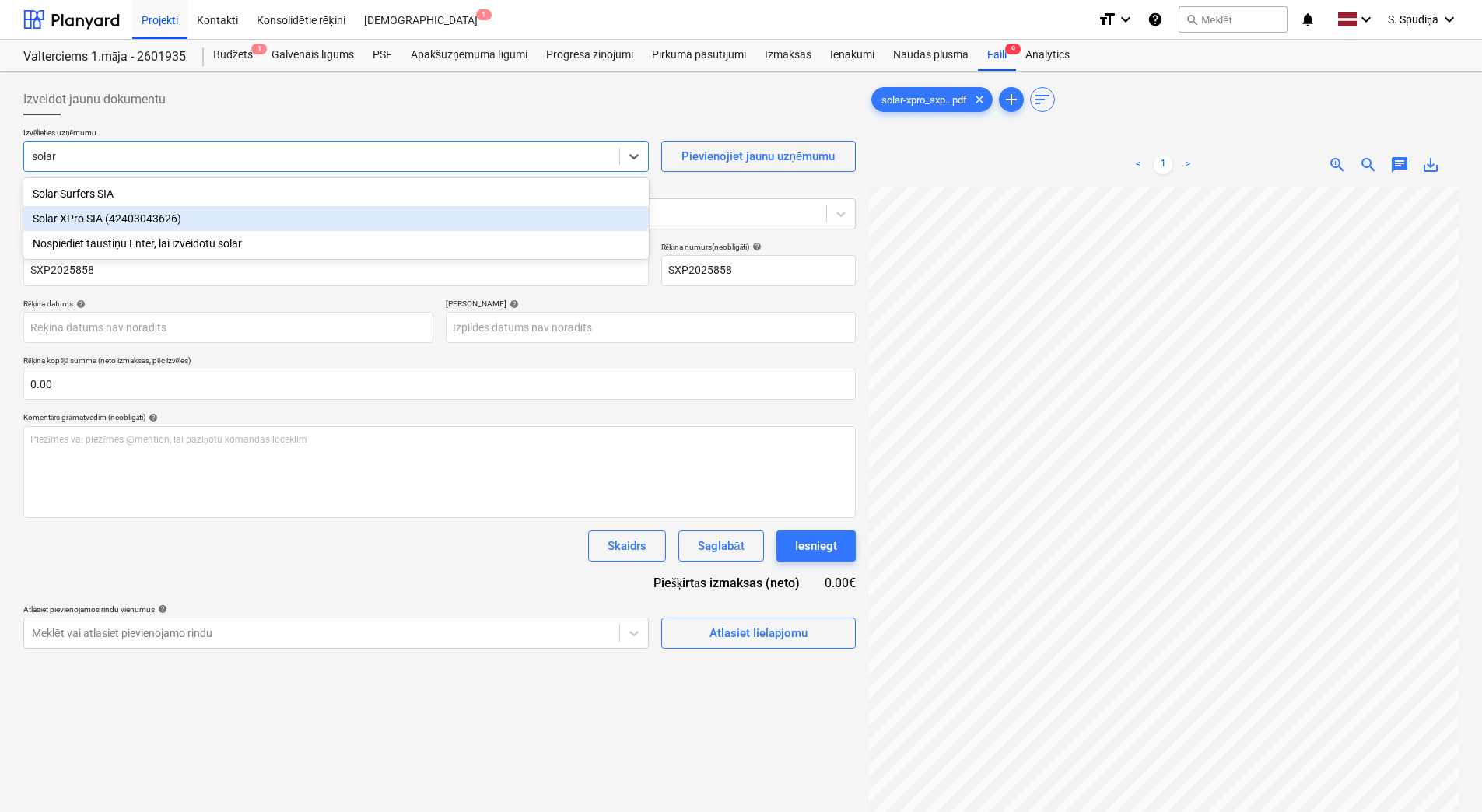
click at [153, 217] on div "Solar XPro SIA (42403043626)" at bounding box center [336, 218] width 626 height 25
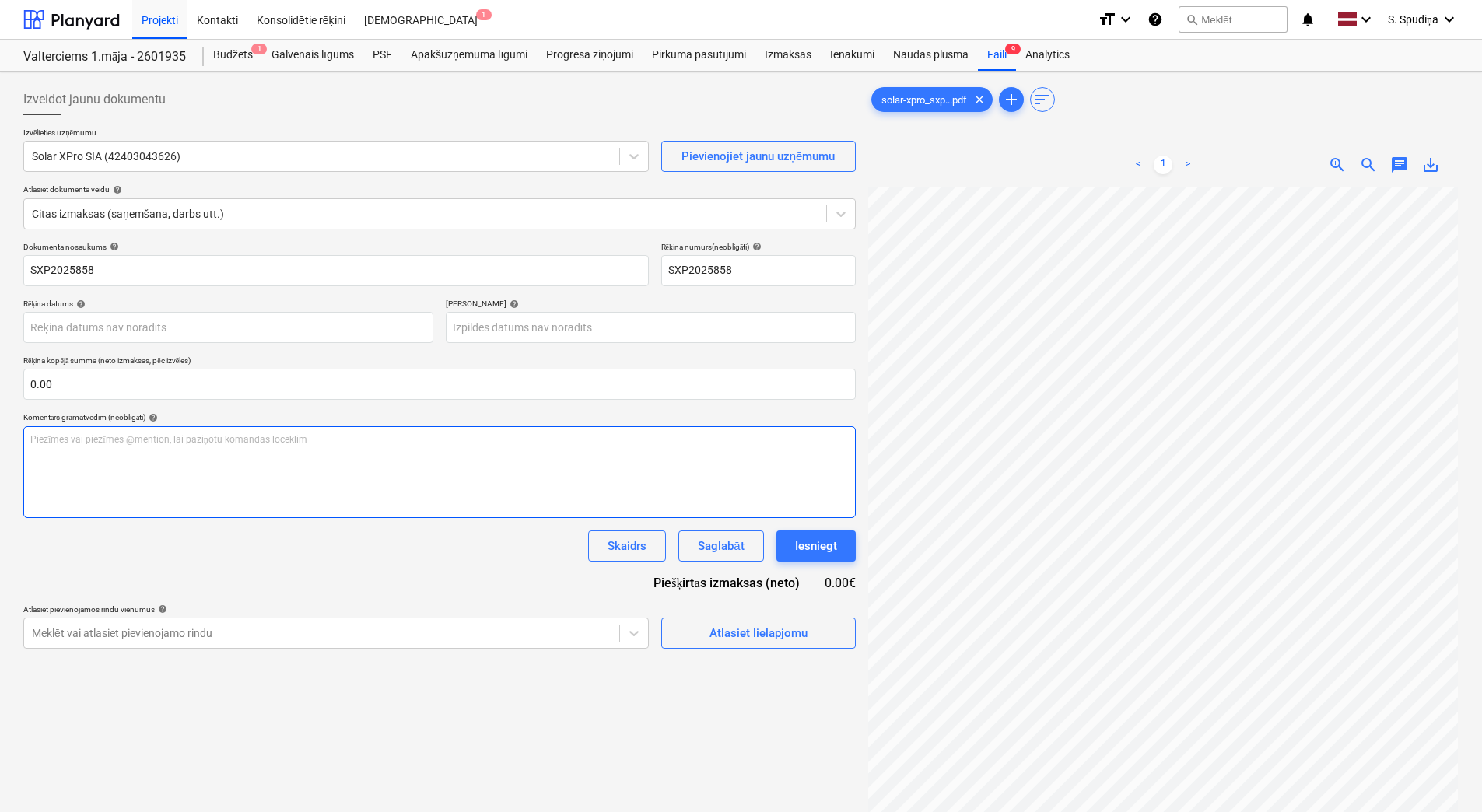
scroll to position [0, 115]
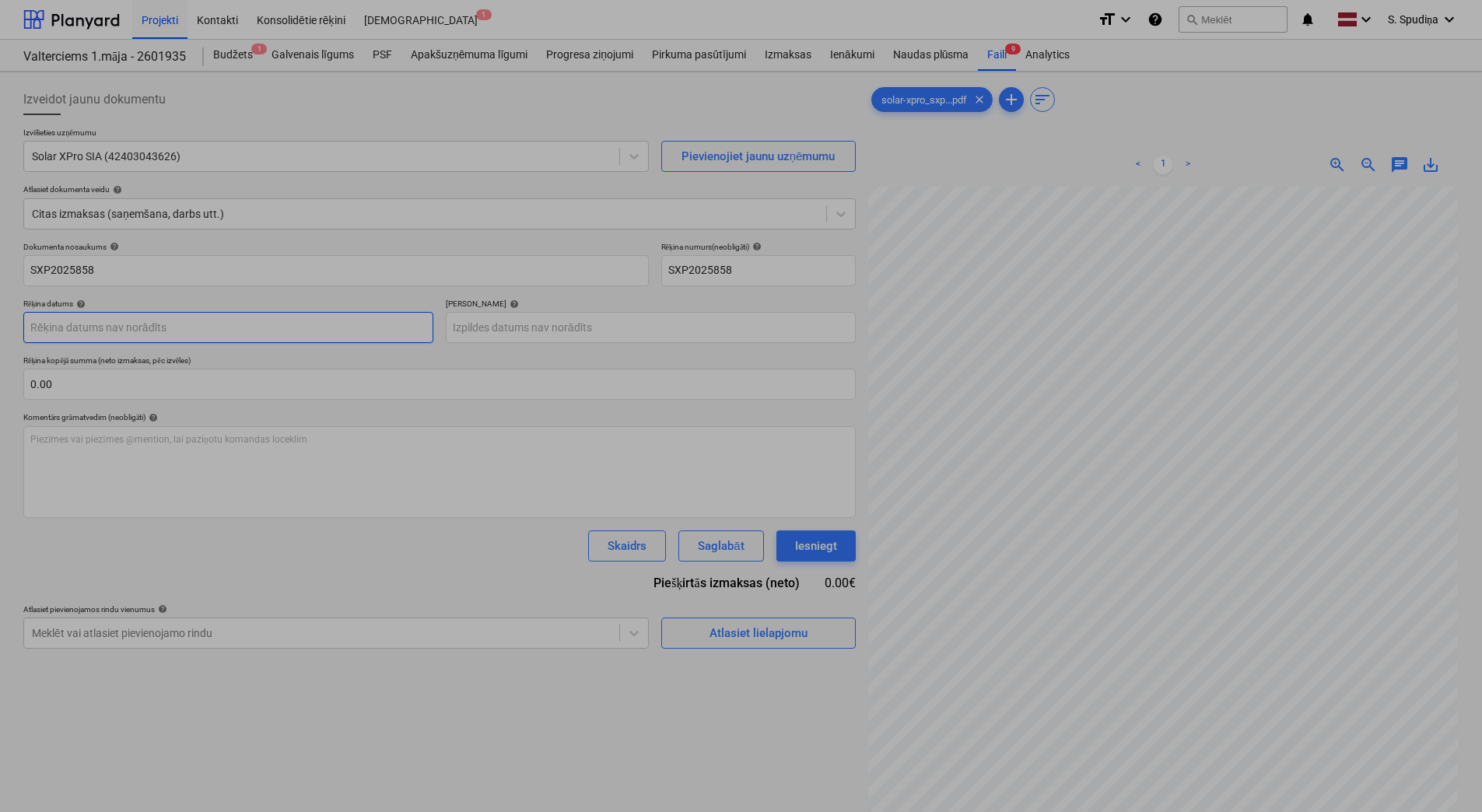
click at [68, 336] on body "Projekti Kontakti Konsolidētie rēķini Iesūtne 1 format_size keyboard_arrow_down…" at bounding box center [741, 406] width 1482 height 812
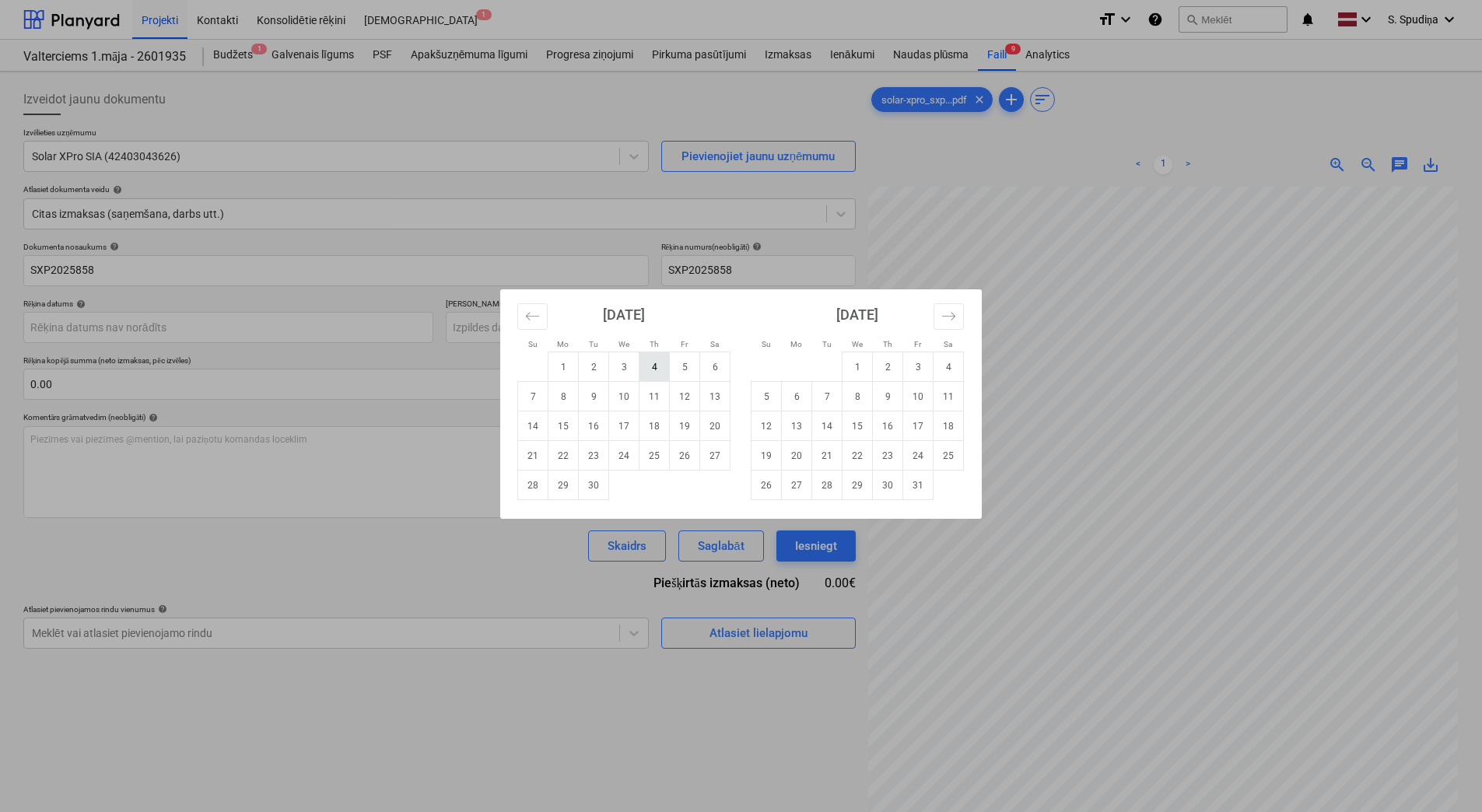
click at [655, 364] on td "4" at bounding box center [654, 367] width 30 height 29
type input "[DATE]"
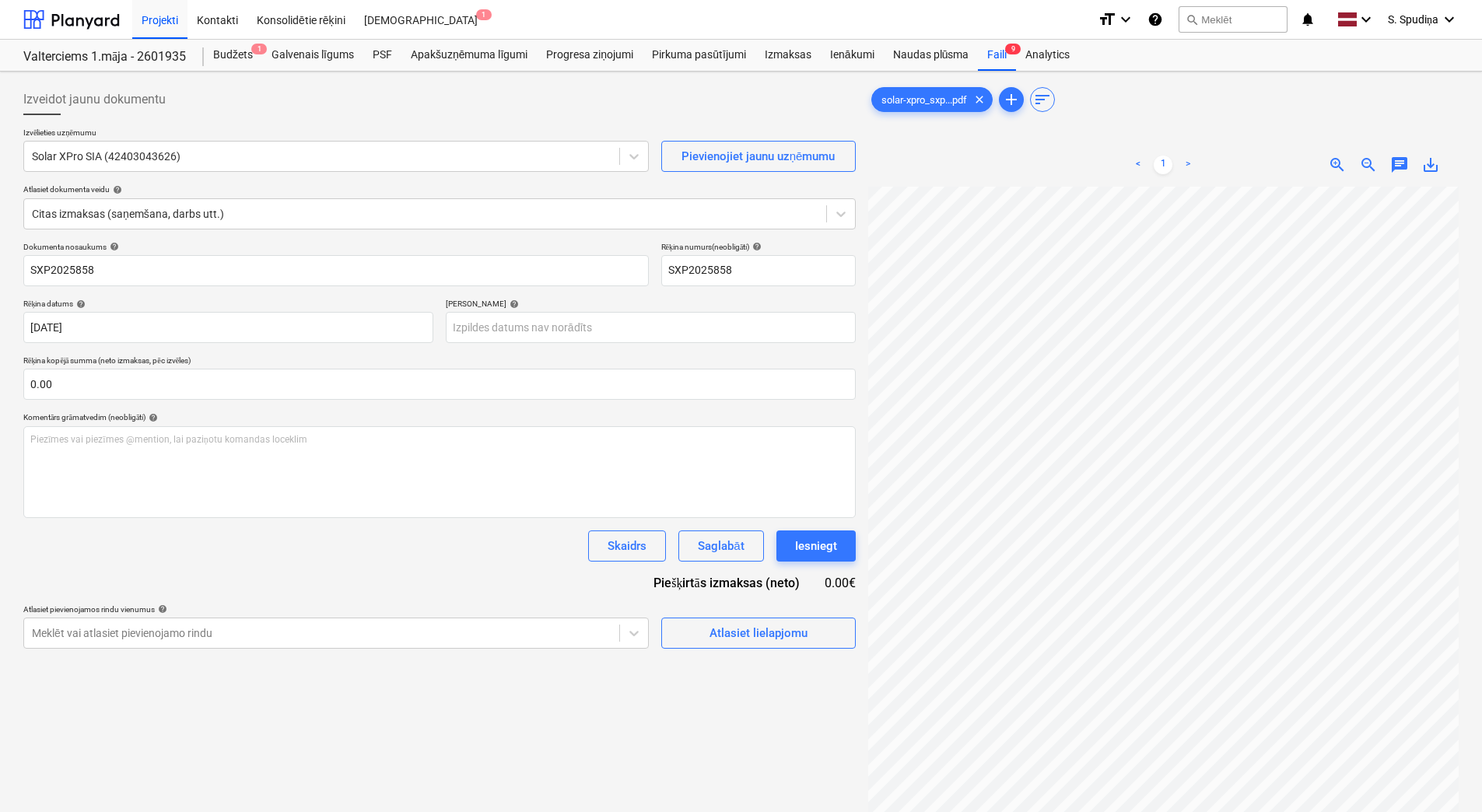
scroll to position [0, 0]
click at [496, 333] on body "Projekti Kontakti Konsolidētie rēķini Iesūtne 1 format_size keyboard_arrow_down…" at bounding box center [741, 406] width 1482 height 812
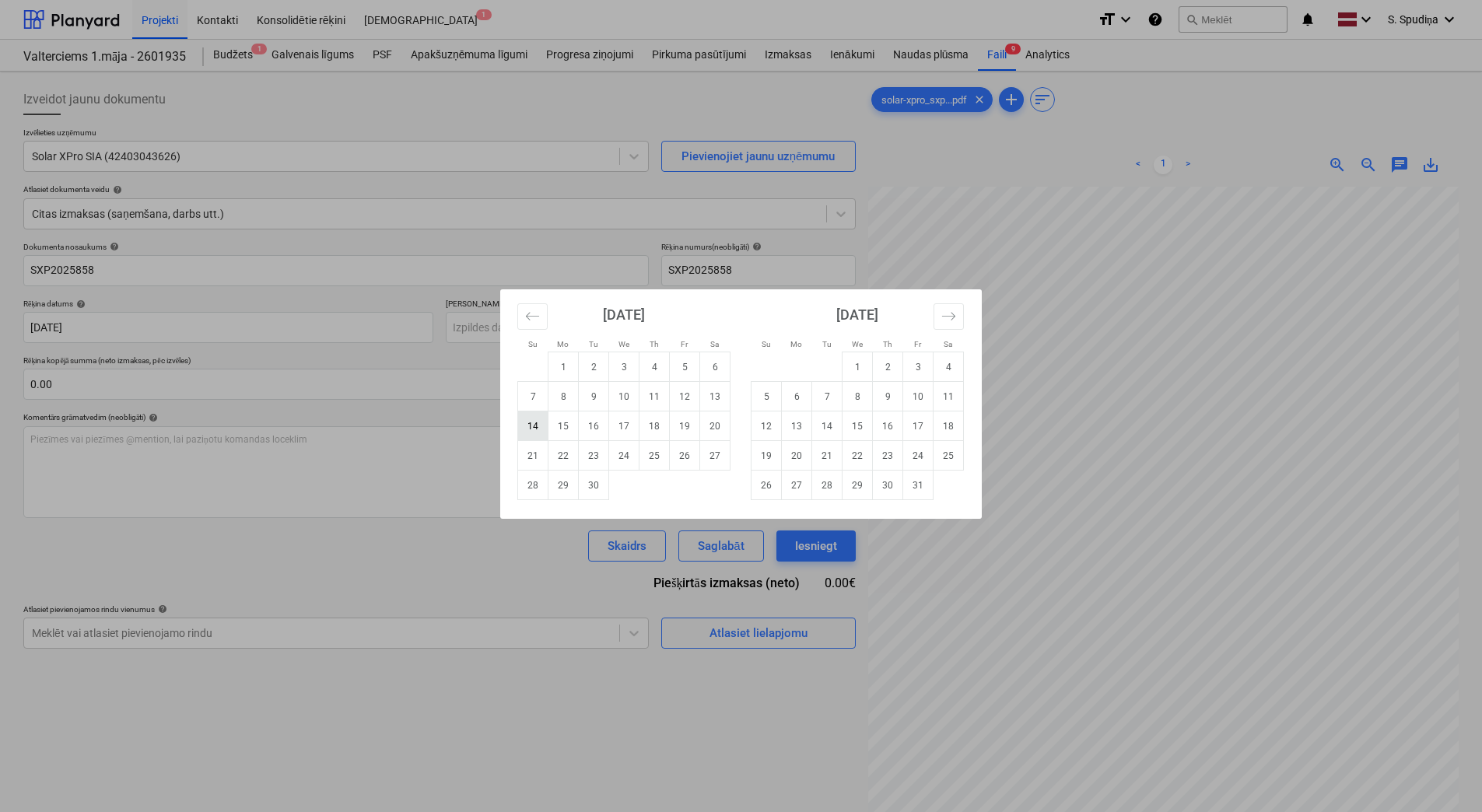
click at [535, 425] on td "14" at bounding box center [533, 426] width 30 height 29
type input "[DATE]"
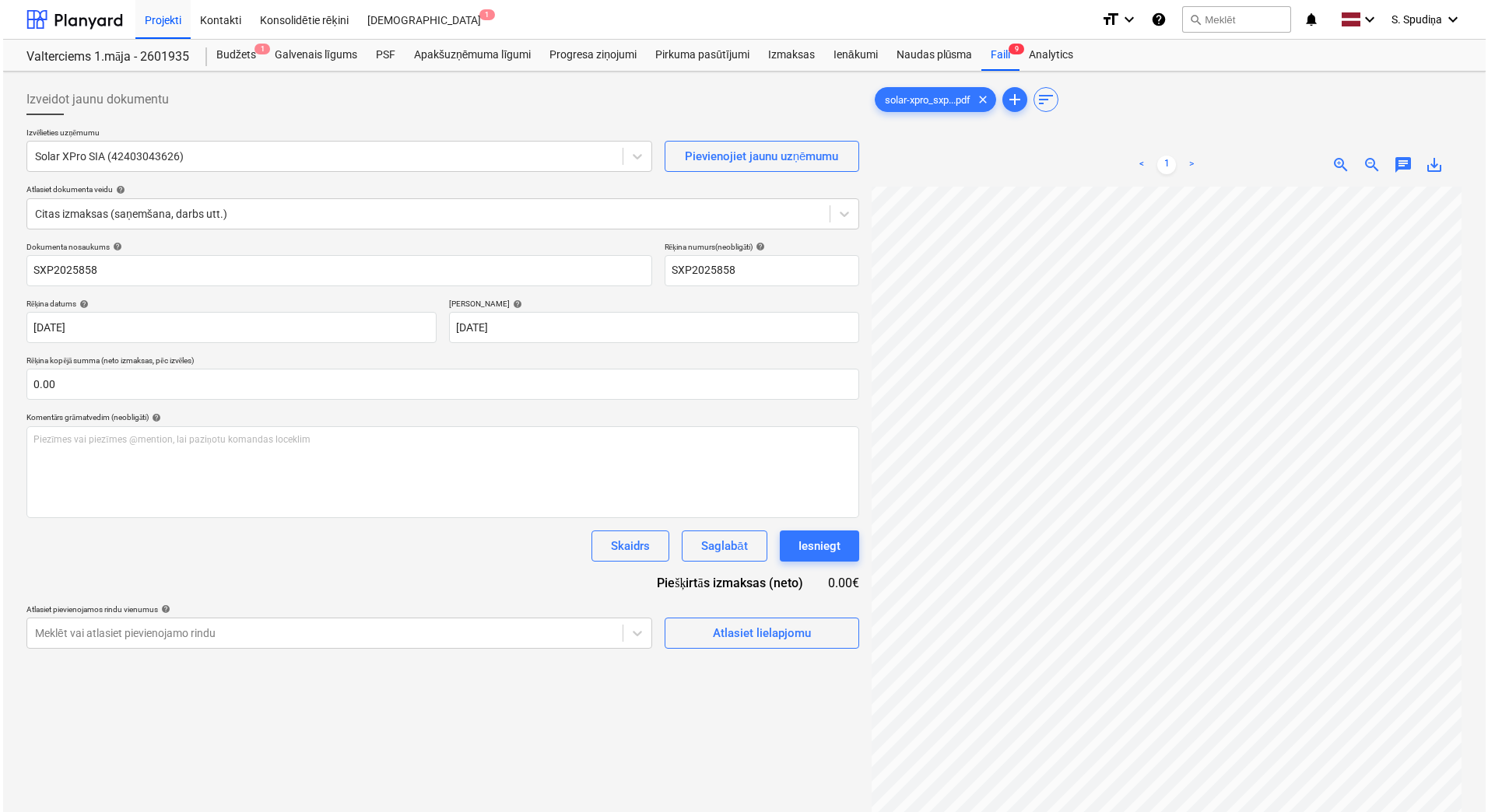
scroll to position [22, 0]
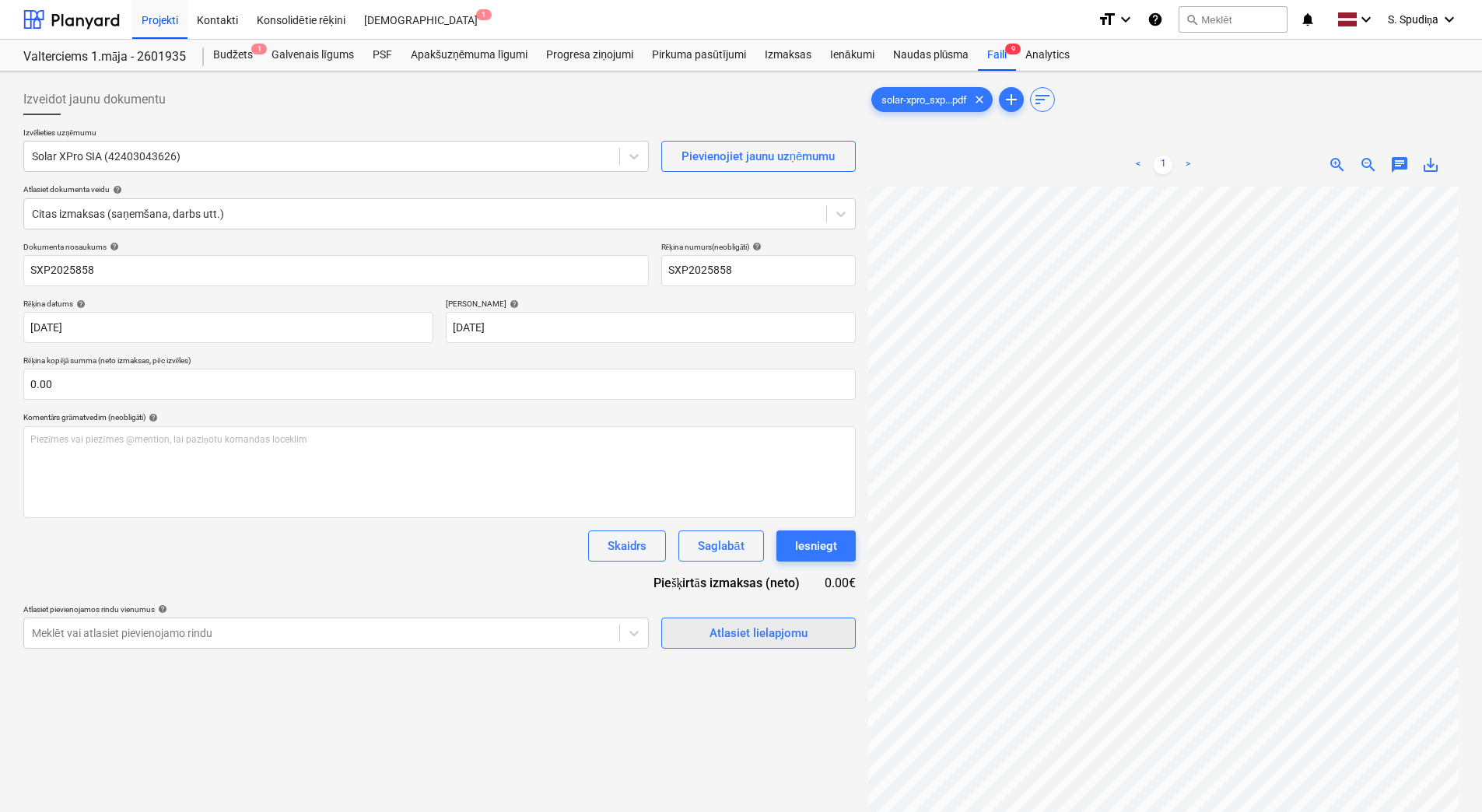
click at [738, 635] on div "Atlasiet lielapjomu" at bounding box center [759, 633] width 98 height 20
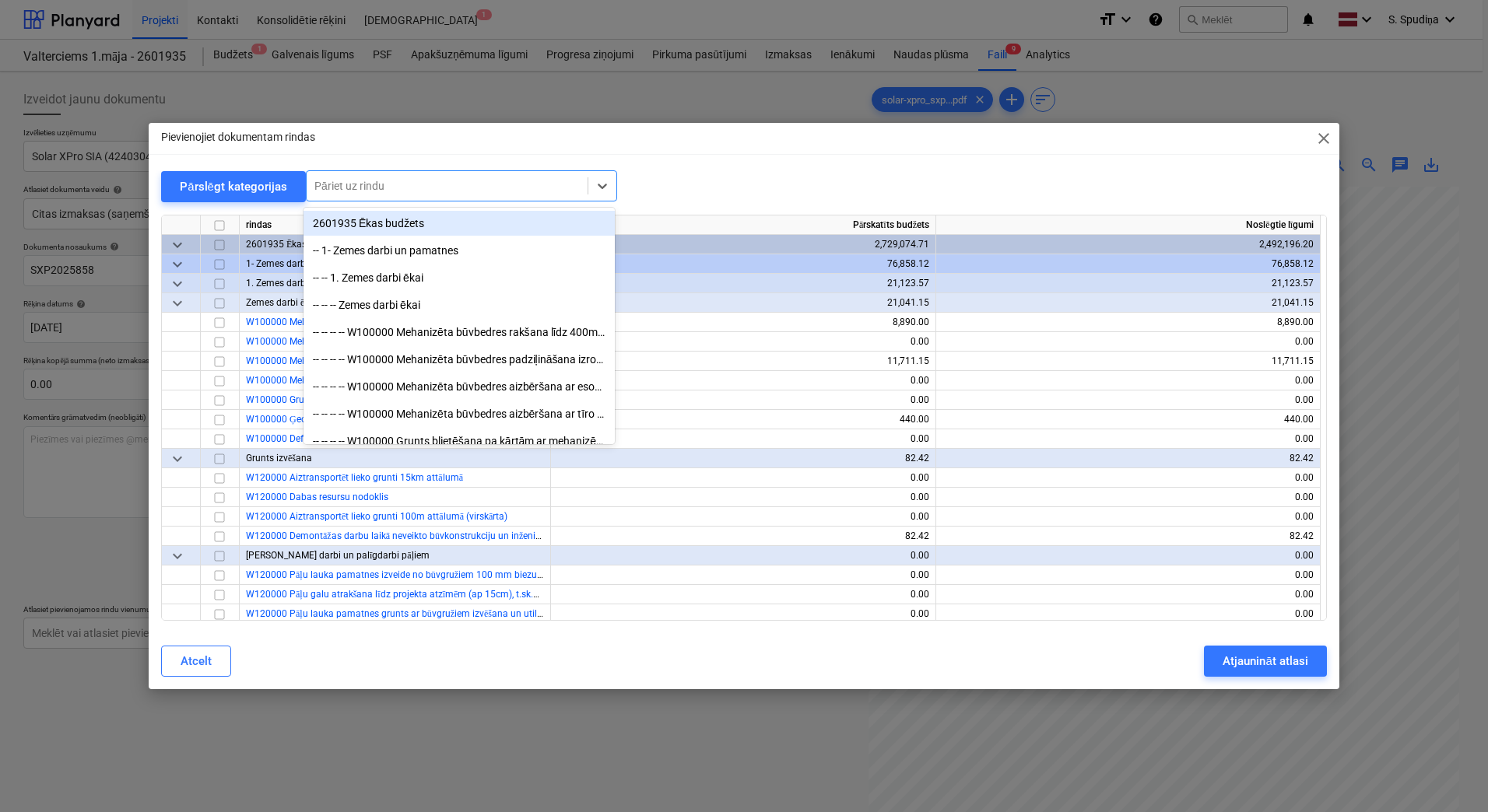
click at [388, 185] on div at bounding box center [447, 186] width 265 height 15
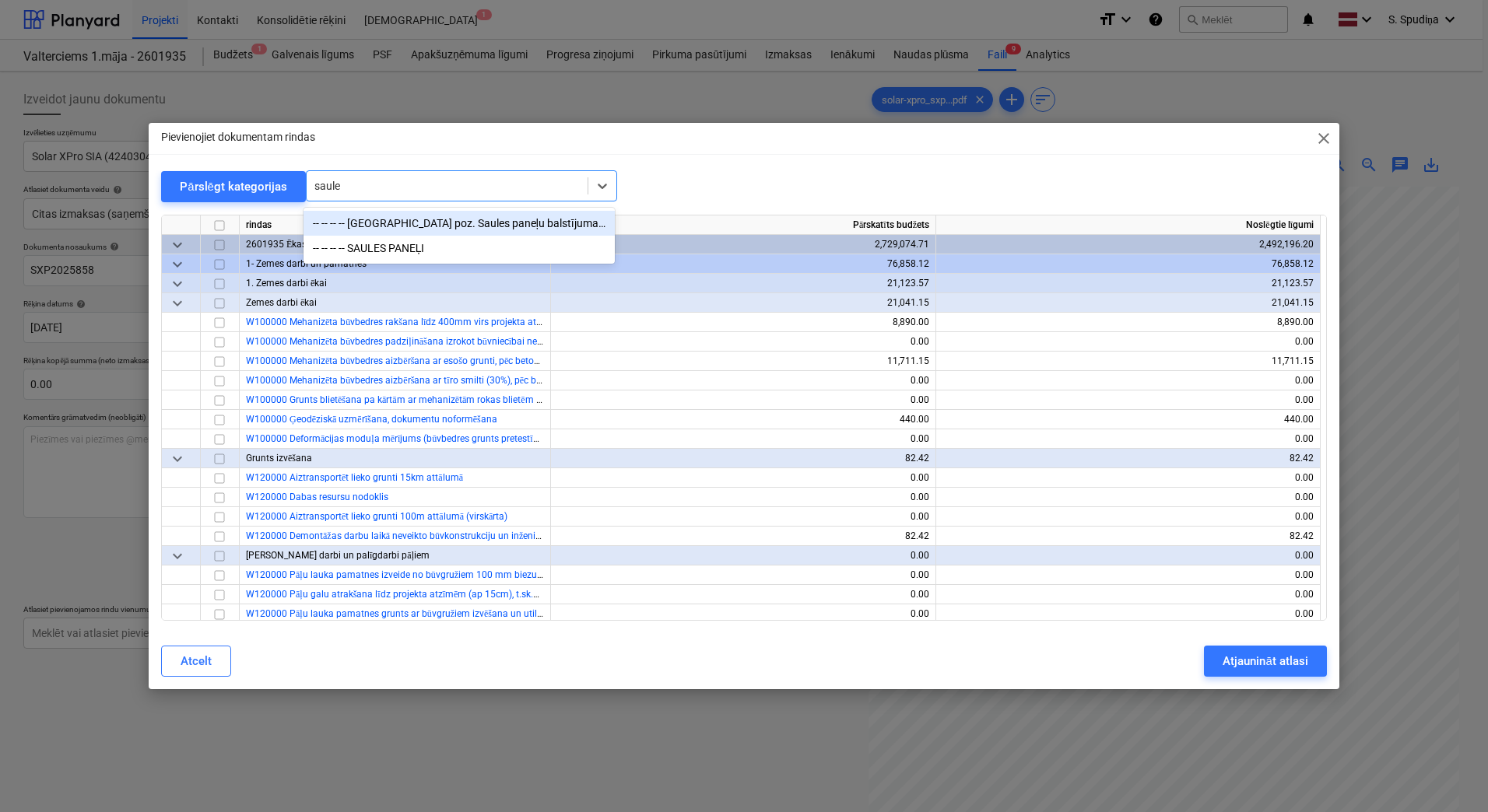
type input "saules"
click at [395, 224] on div "-- -- -- -- [GEOGRAPHIC_DATA] poz. Saules paneļu balstījuma vieta; lifta izbūve…" at bounding box center [458, 223] width 311 height 25
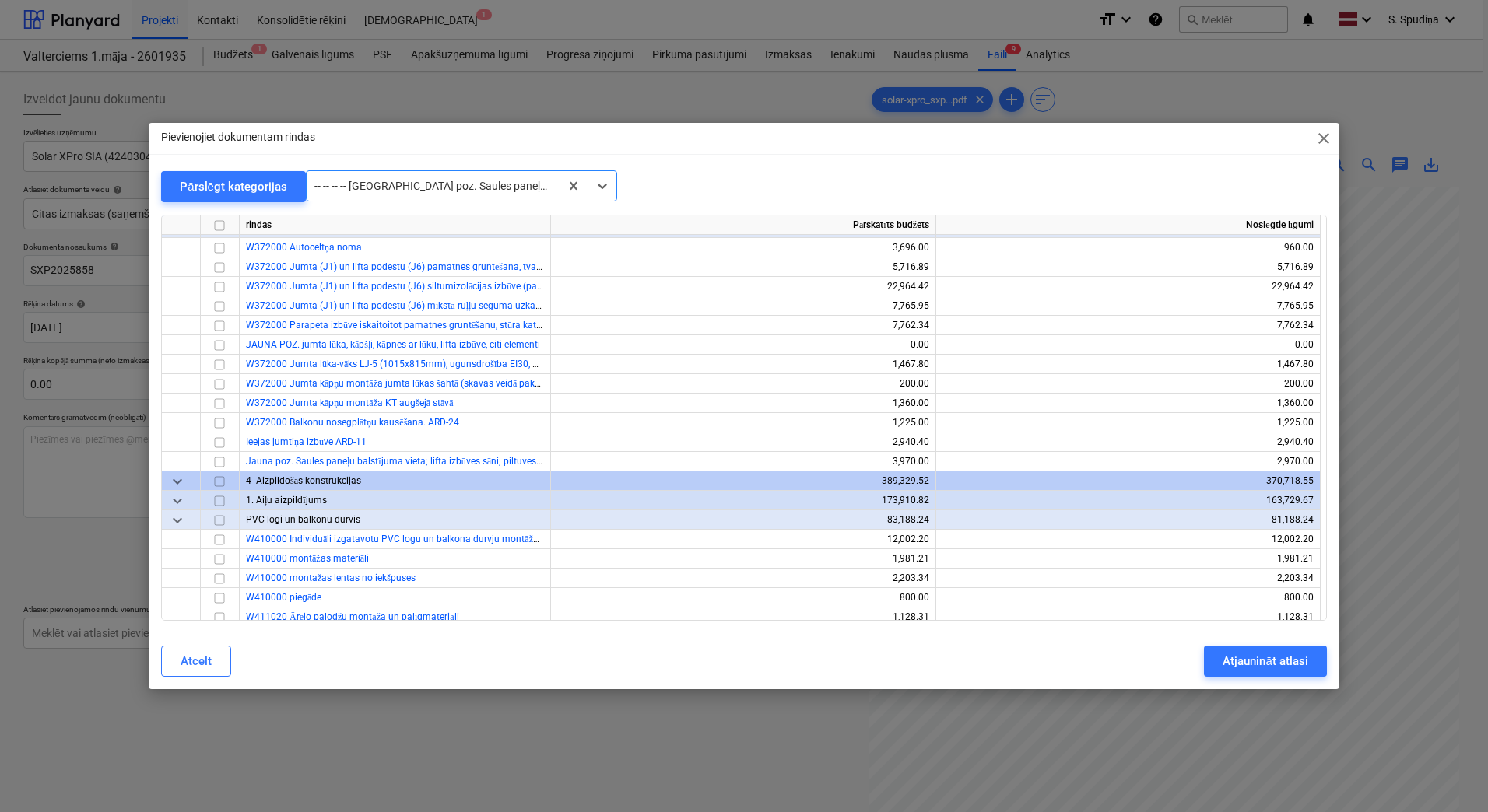
scroll to position [3910, 0]
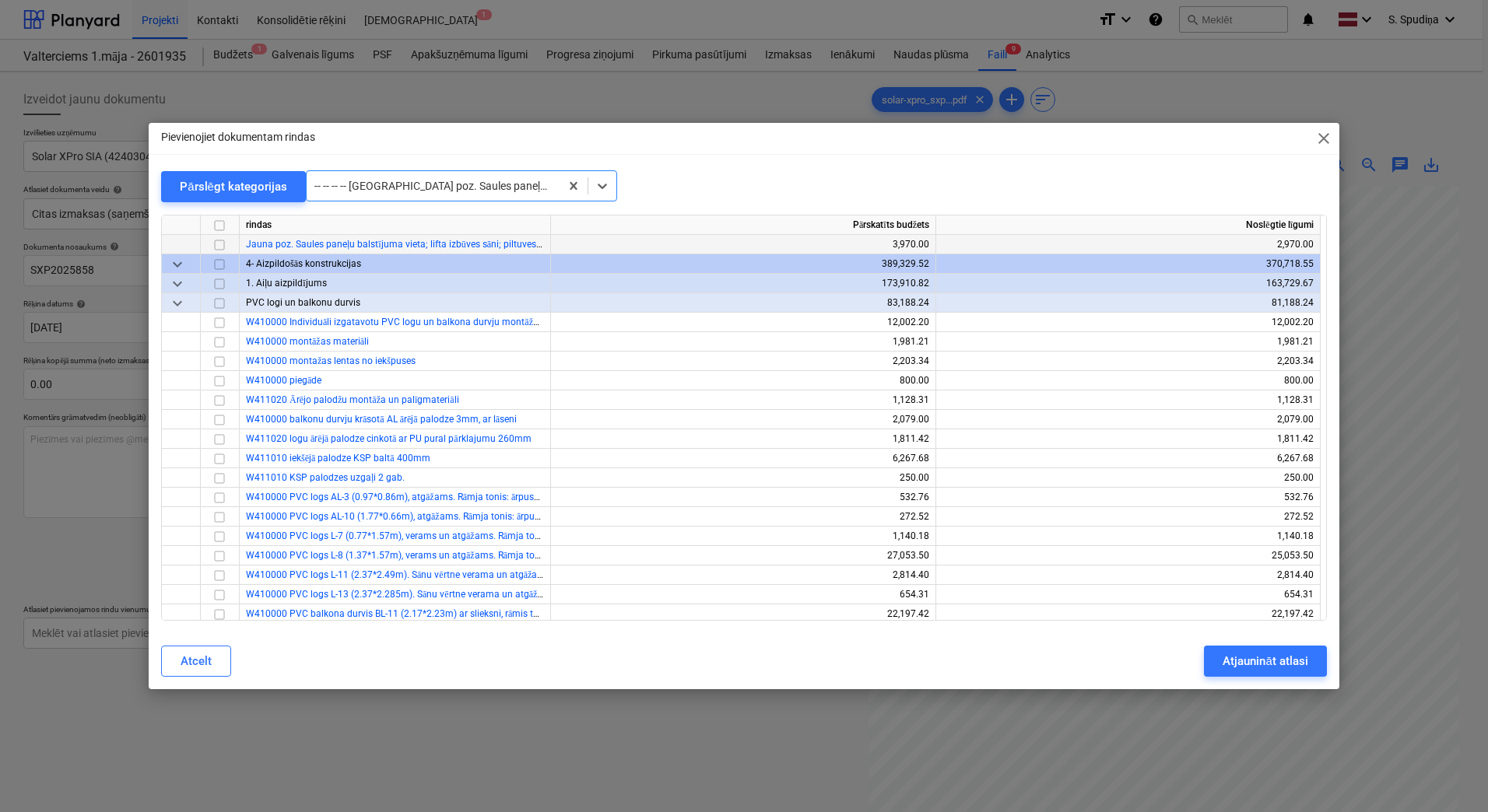
click at [215, 245] on input "checkbox" at bounding box center [220, 245] width 19 height 19
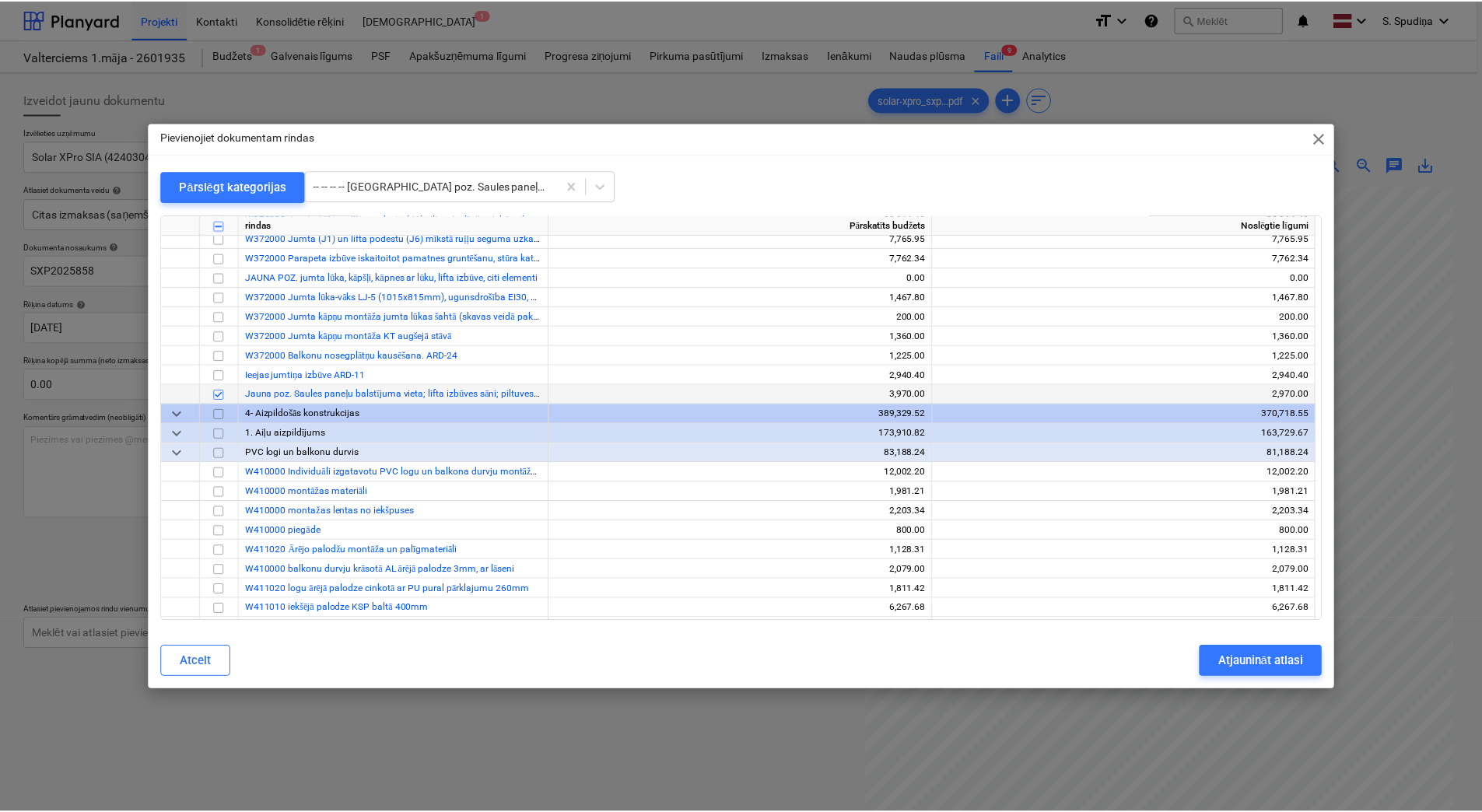
scroll to position [3754, 0]
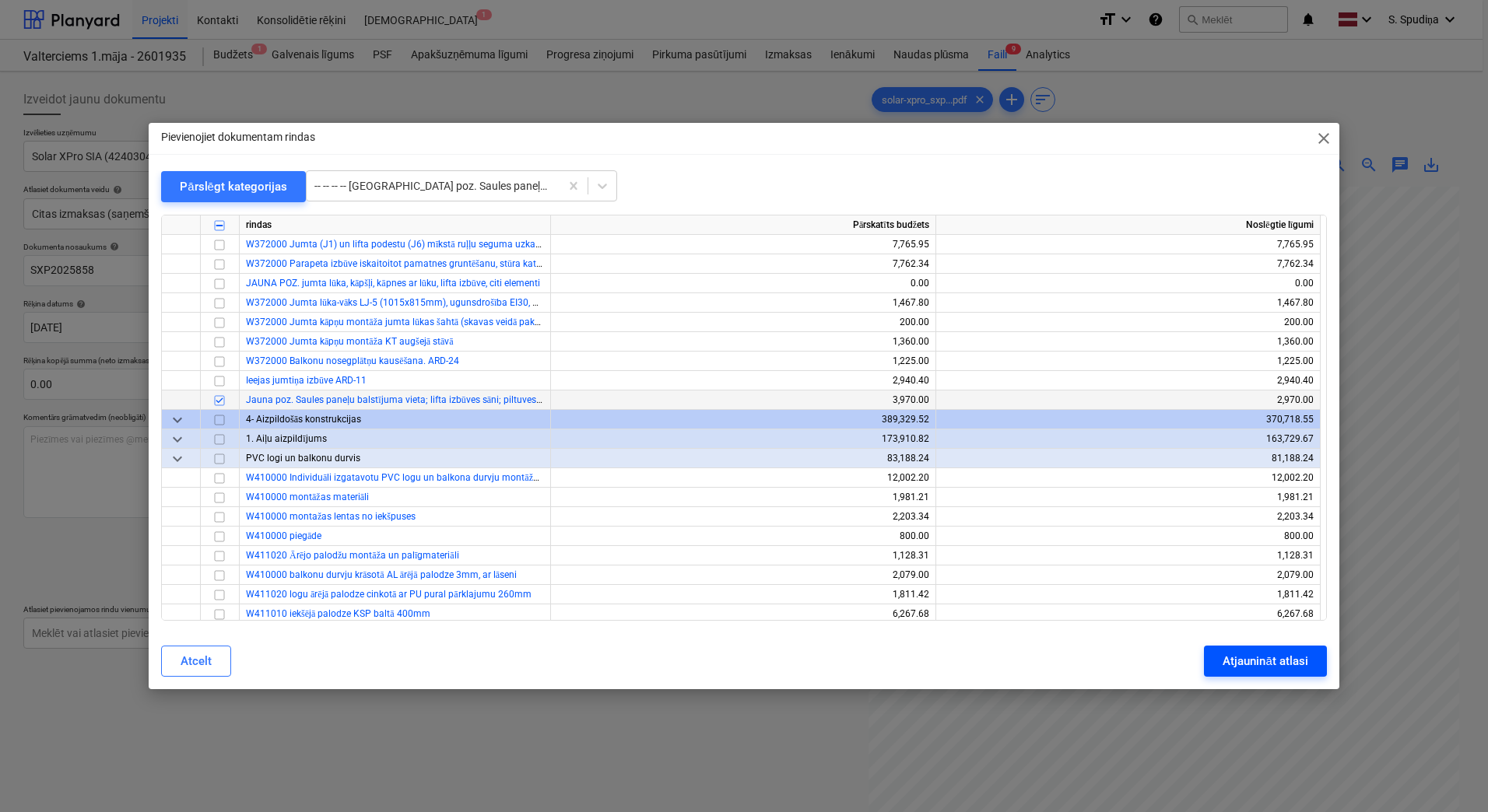
click at [1243, 666] on div "Atjaunināt atlasi" at bounding box center [1265, 660] width 84 height 20
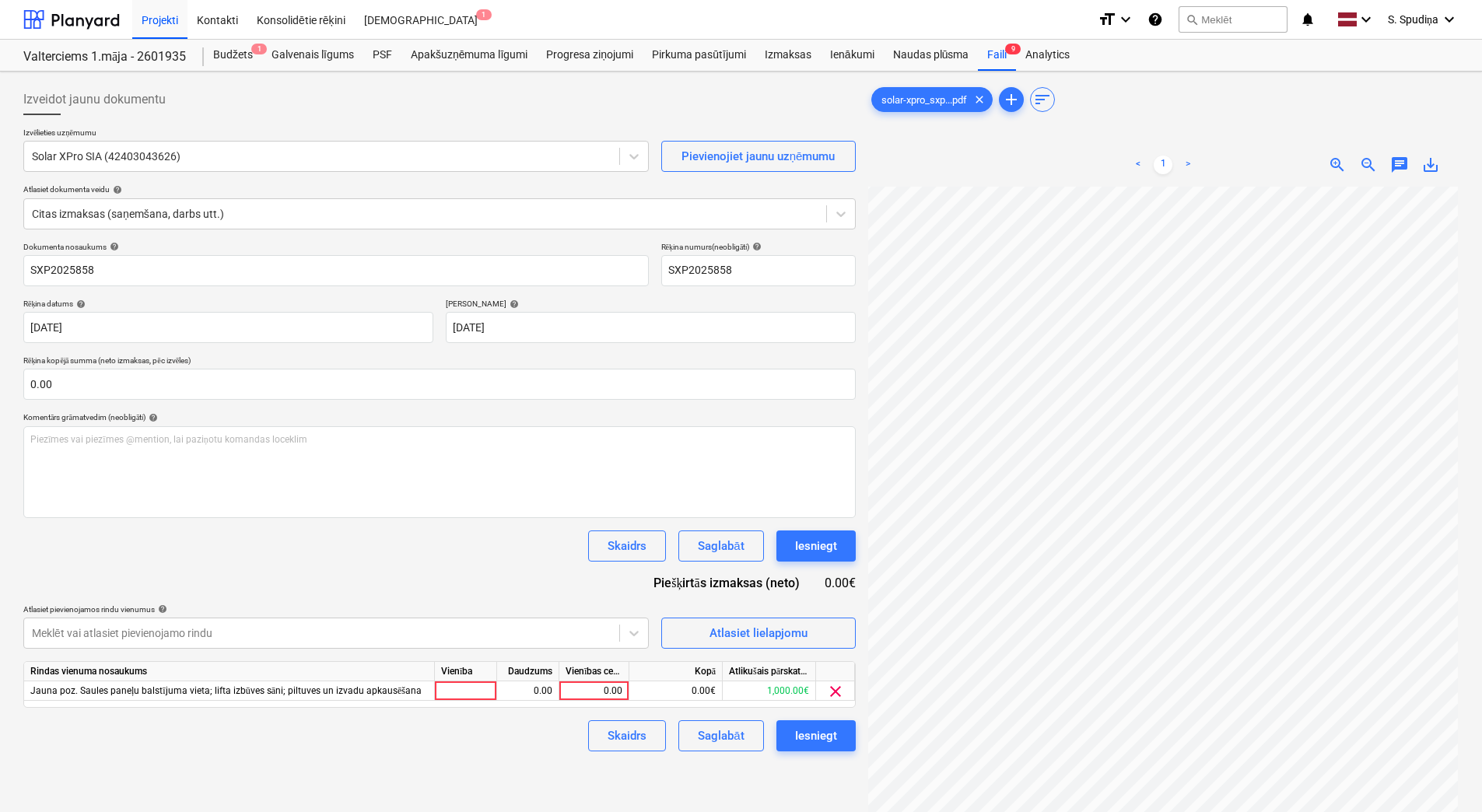
scroll to position [17, 115]
click at [605, 691] on div "0.00" at bounding box center [594, 691] width 57 height 20
type input "180"
click at [735, 733] on div "Saglabāt" at bounding box center [721, 735] width 46 height 20
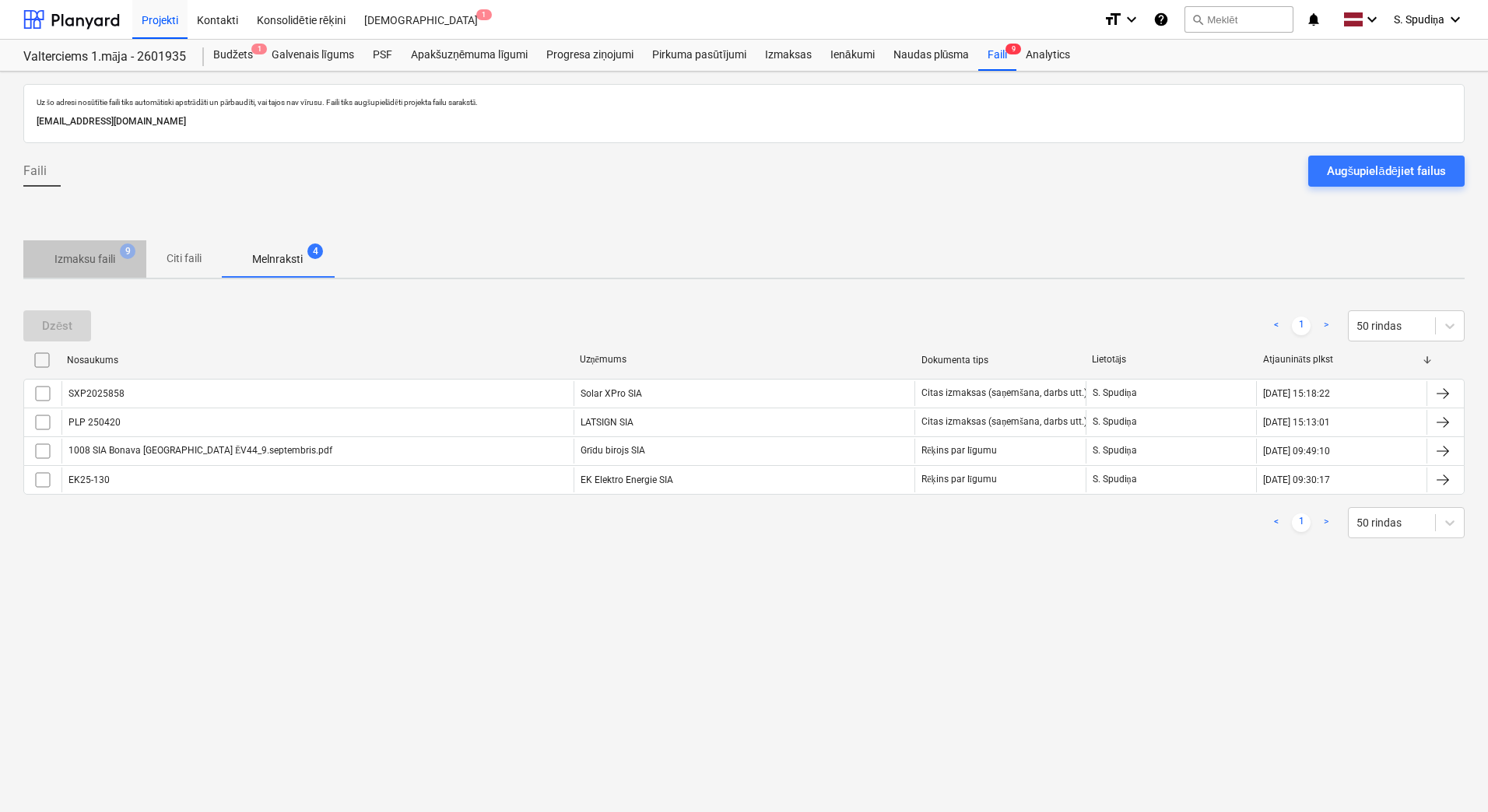
click at [93, 267] on p "Izmaksu faili" at bounding box center [84, 259] width 60 height 16
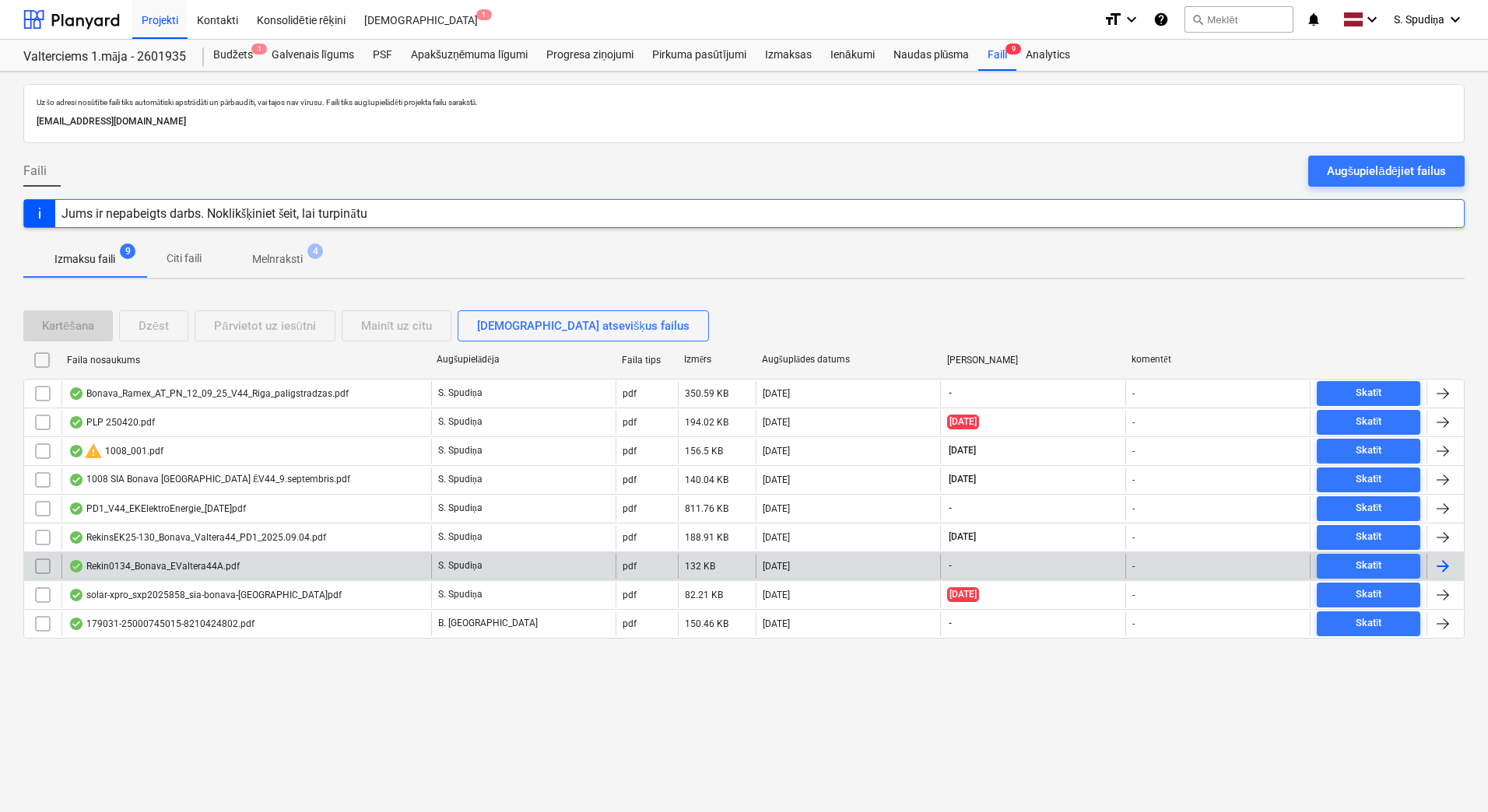
click at [183, 573] on div "Rekin0134_Bonava_EValtera44A.pdf" at bounding box center [245, 566] width 369 height 25
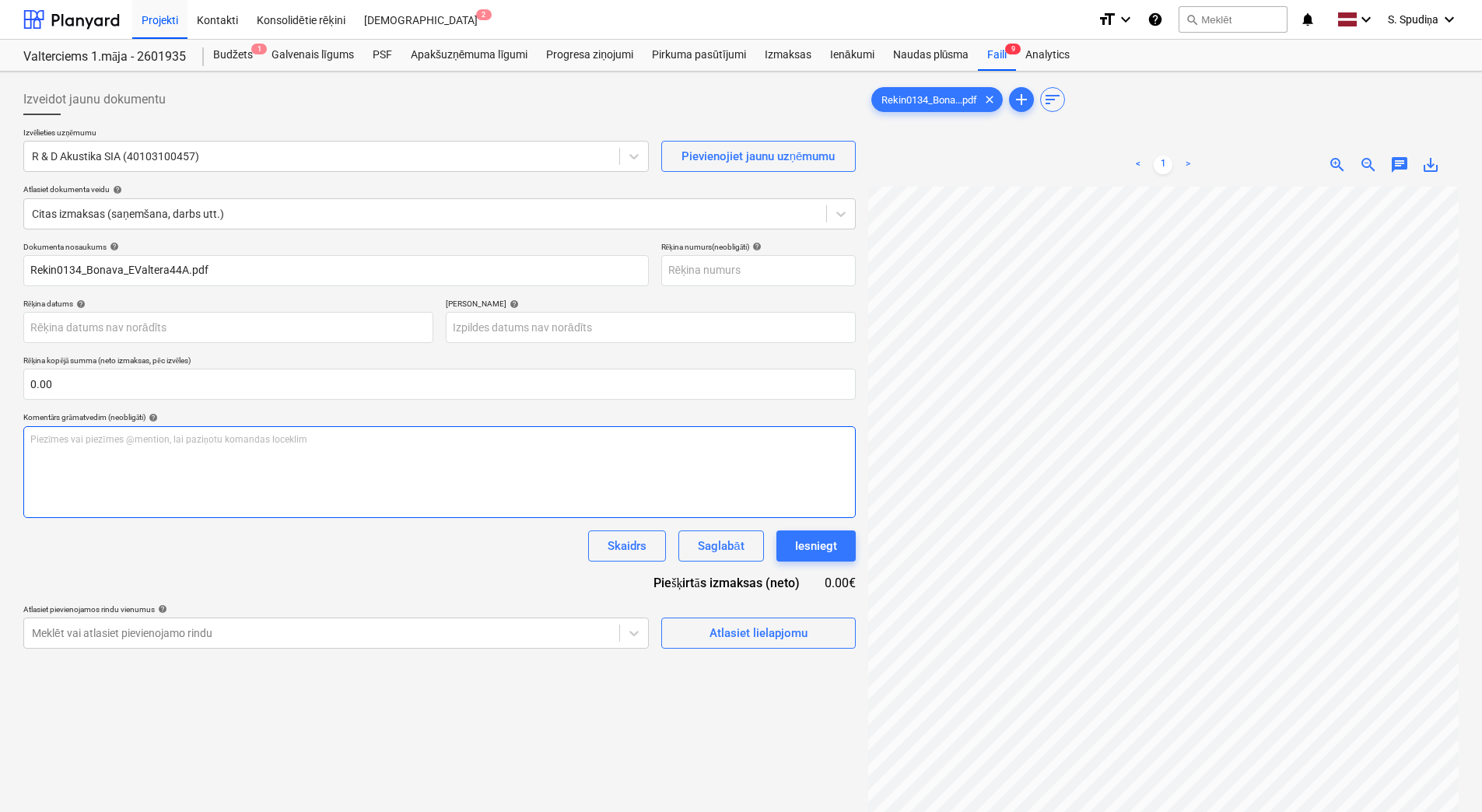
scroll to position [0, 106]
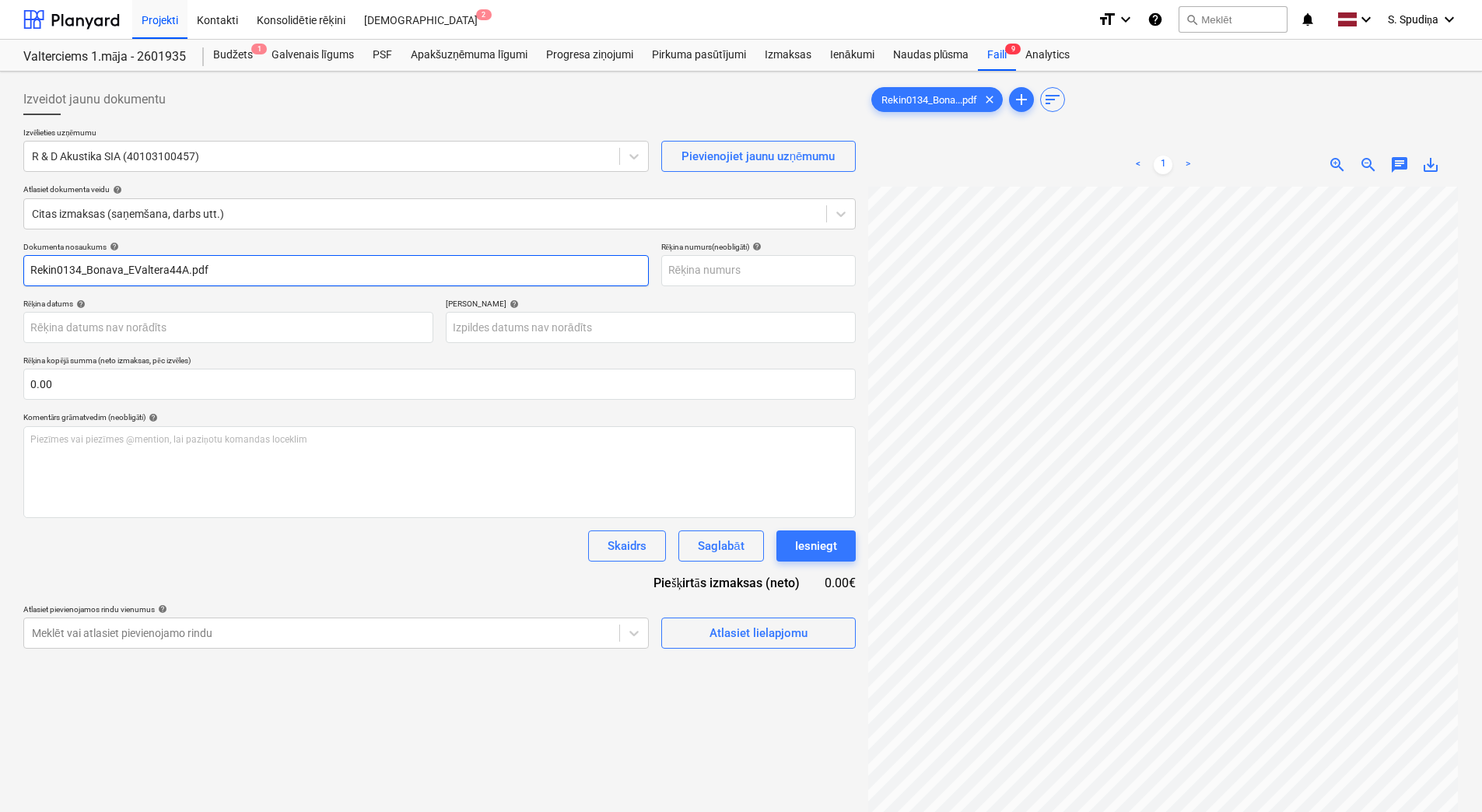
drag, startPoint x: 257, startPoint y: 275, endPoint x: -3, endPoint y: 272, distance: 260.0
click at [0, 272] on html "Projekti Kontakti Konsolidētie rēķini Iesūtne 2 format_size keyboard_arrow_down…" at bounding box center [741, 406] width 1482 height 812
drag, startPoint x: 118, startPoint y: 259, endPoint x: -3, endPoint y: 261, distance: 121.0
click at [0, 261] on html "Projekti Kontakti Konsolidētie rēķini Iesūtne 2 format_size keyboard_arrow_down…" at bounding box center [741, 406] width 1482 height 812
type input "134/2025"
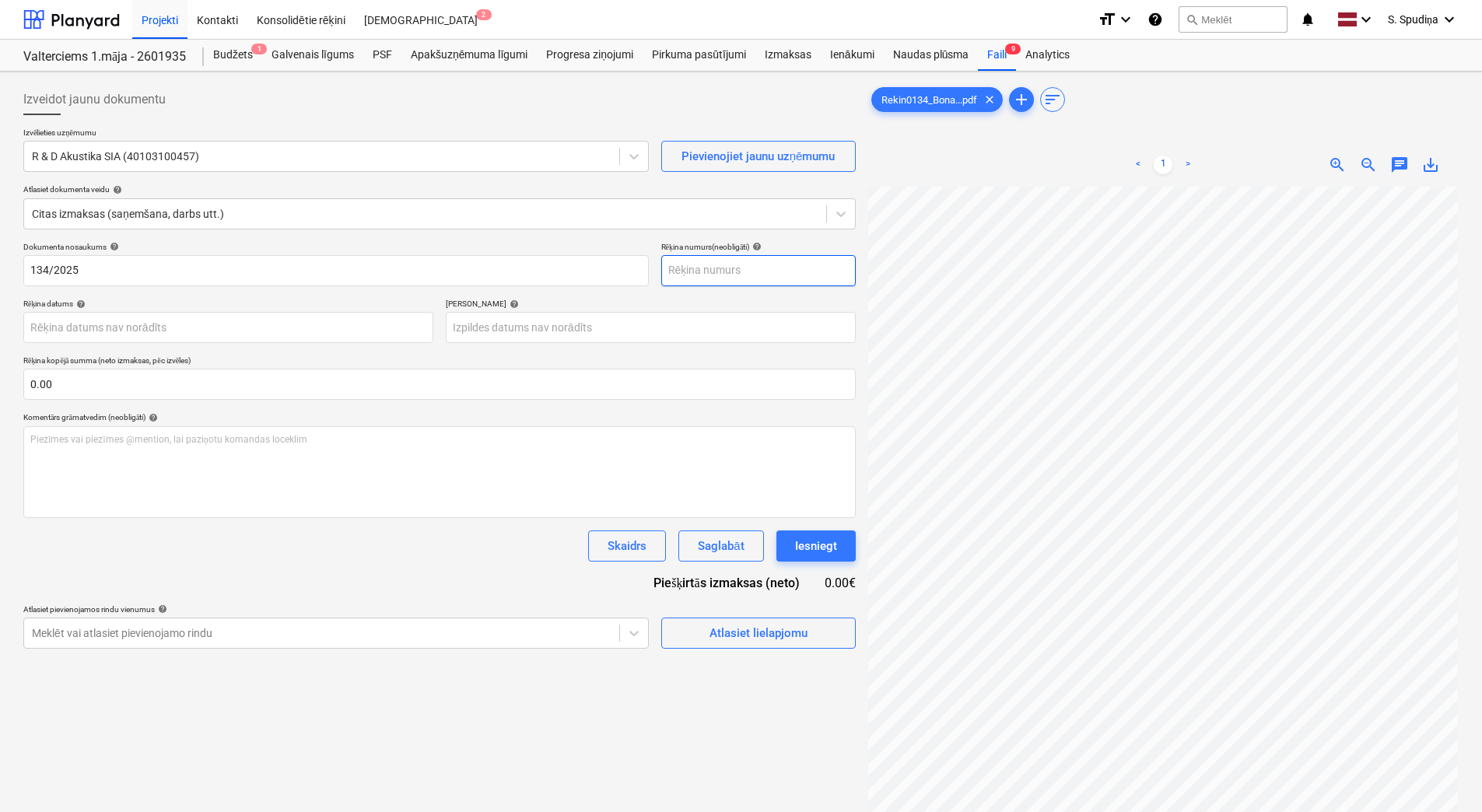
click at [744, 269] on input "text" at bounding box center [759, 270] width 195 height 31
paste input "134/2025"
type input "134/2025"
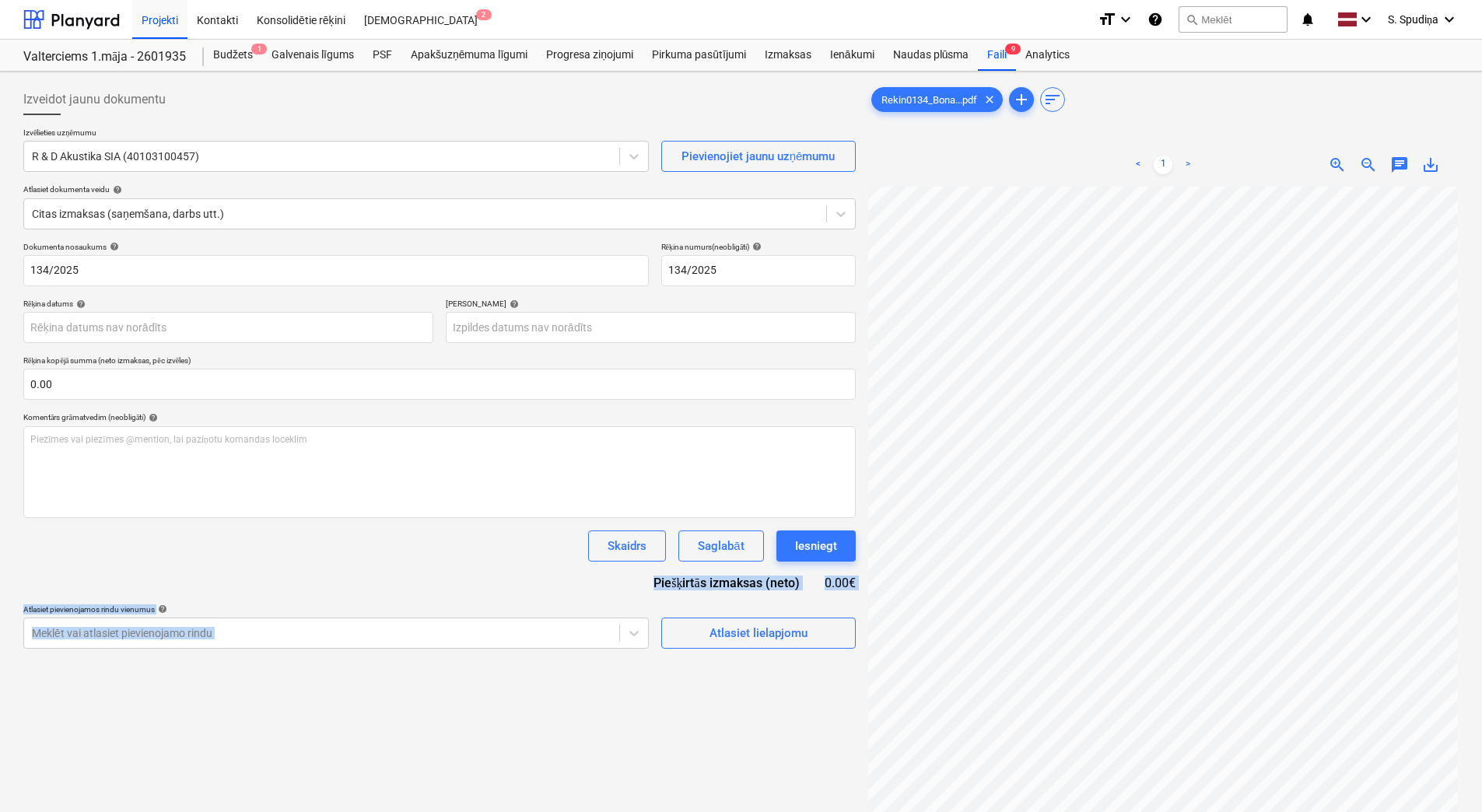
click at [977, 524] on div "Izveidot jaunu dokumentu Izvēlieties uzņēmumu R & D Akustika SIA (40103100457) …" at bounding box center [741, 519] width 1448 height 884
click at [74, 333] on body "Projekti Kontakti Konsolidētie rēķini Iesūtne 2 format_size keyboard_arrow_down…" at bounding box center [741, 406] width 1482 height 812
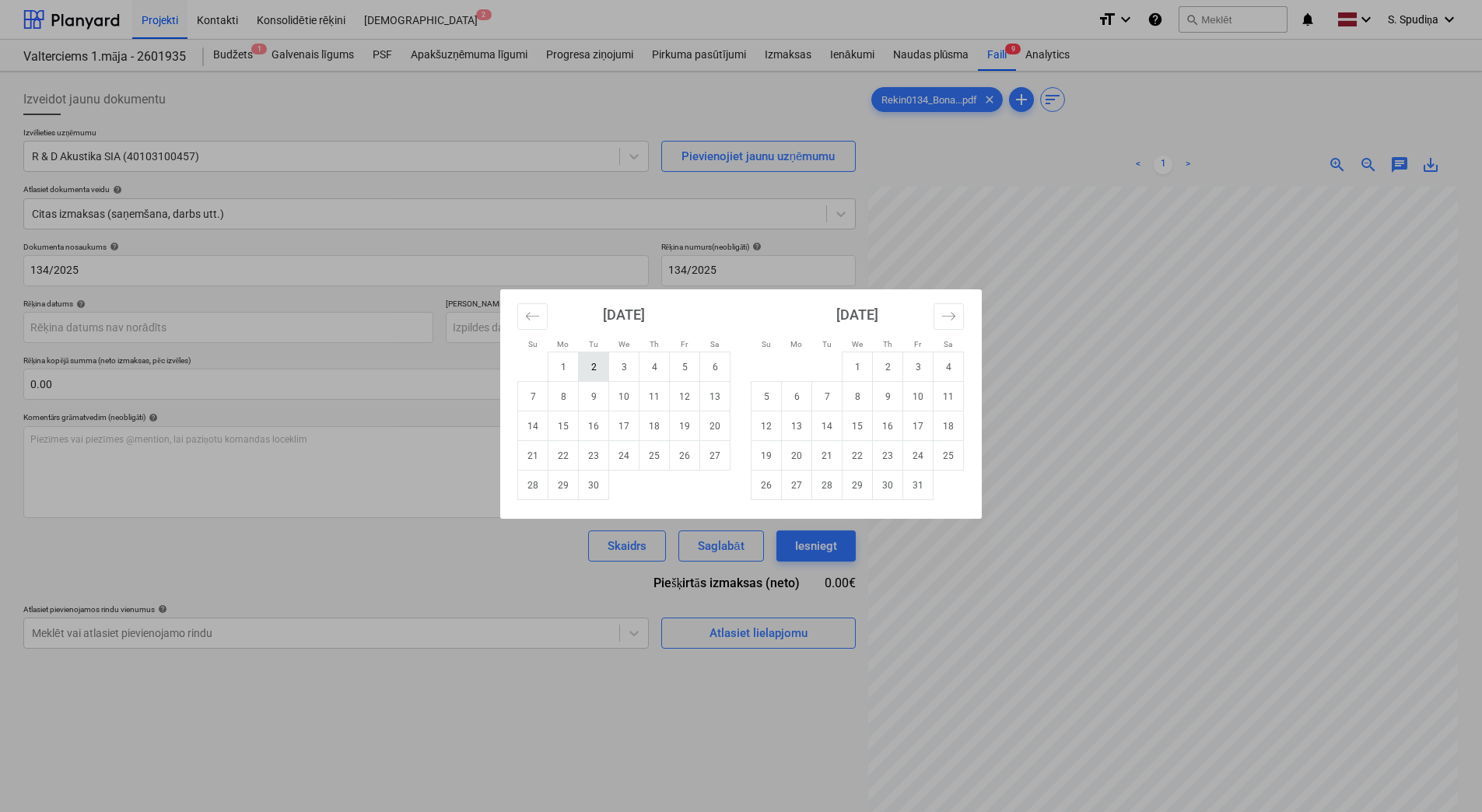
click at [587, 372] on td "2" at bounding box center [593, 367] width 30 height 29
type input "[DATE]"
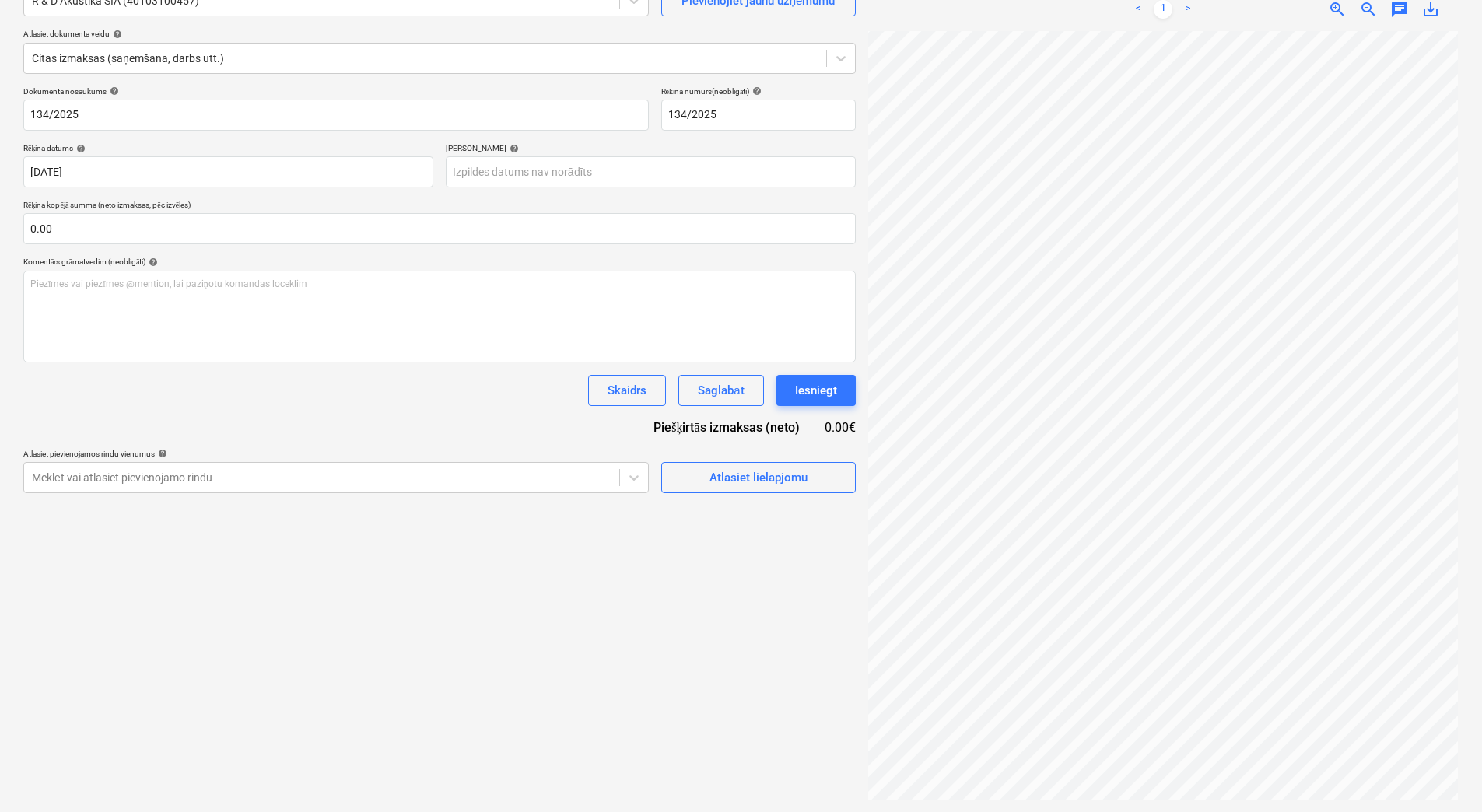
scroll to position [121, 113]
click at [493, 166] on body "Projekti Kontakti Konsolidētie rēķini Iesūtne 2 format_size keyboard_arrow_down…" at bounding box center [741, 250] width 1482 height 812
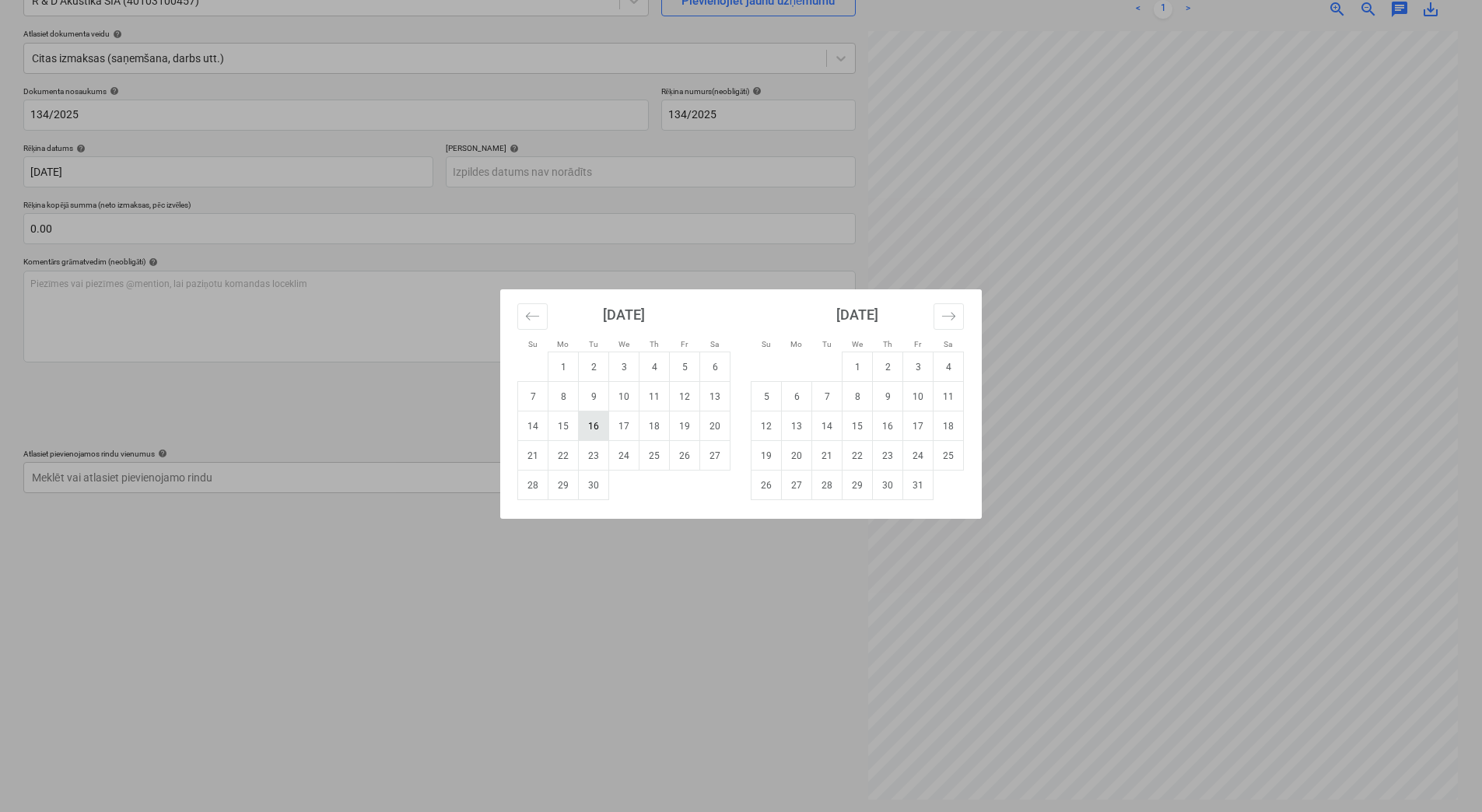
click at [593, 423] on td "16" at bounding box center [593, 426] width 30 height 29
type input "[DATE]"
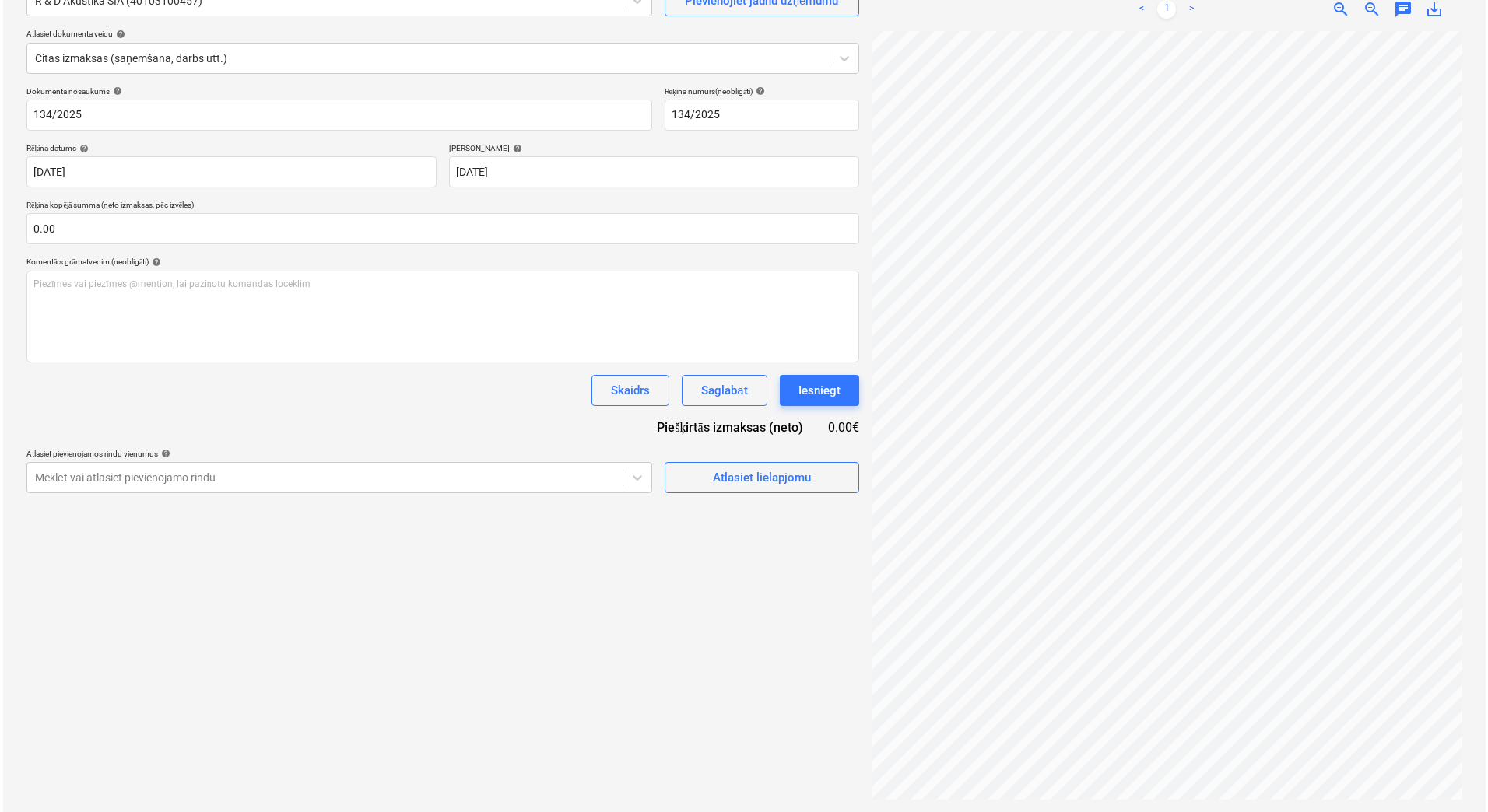
scroll to position [0, 8]
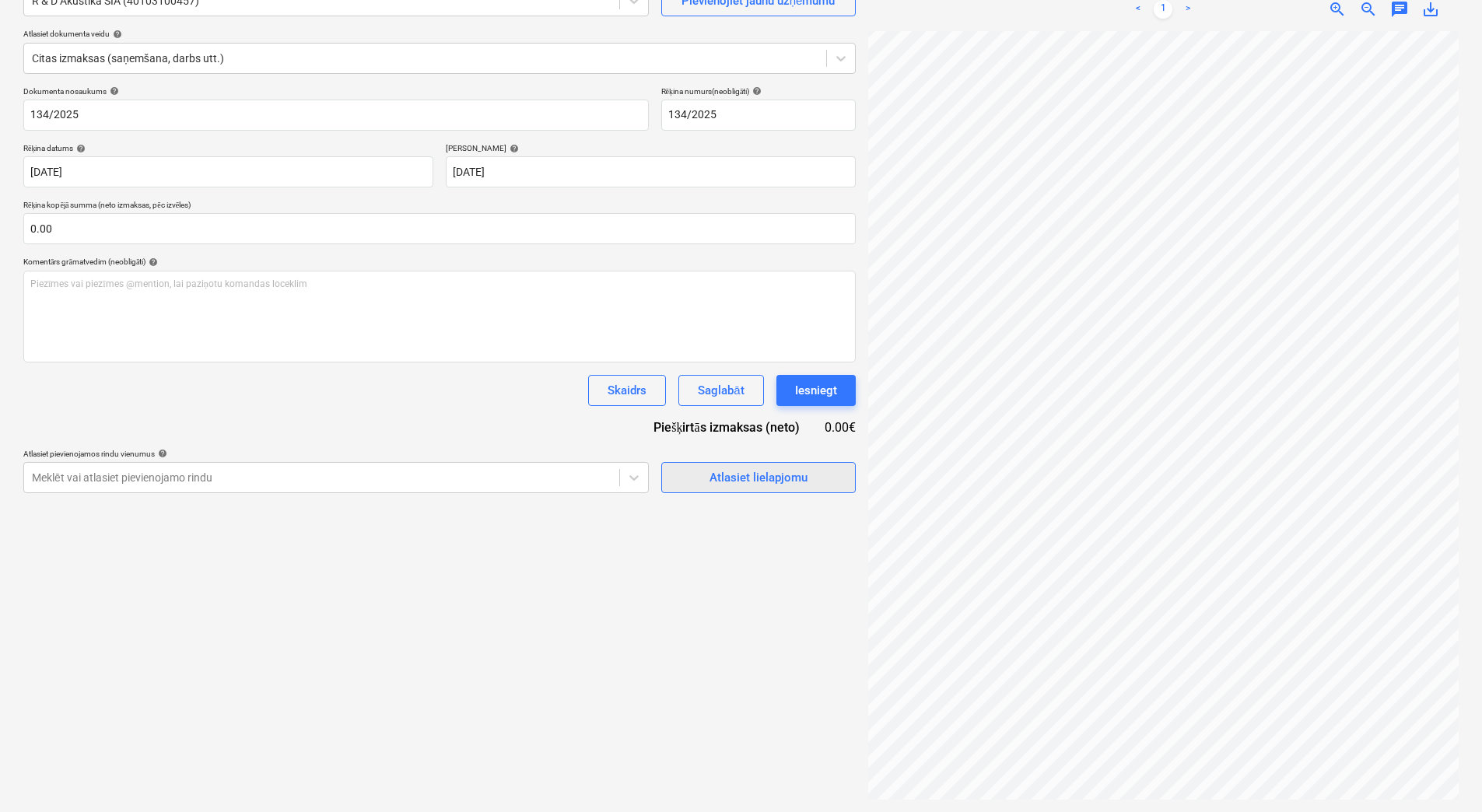
click at [702, 478] on span "Atlasiet lielapjomu" at bounding box center [759, 477] width 156 height 20
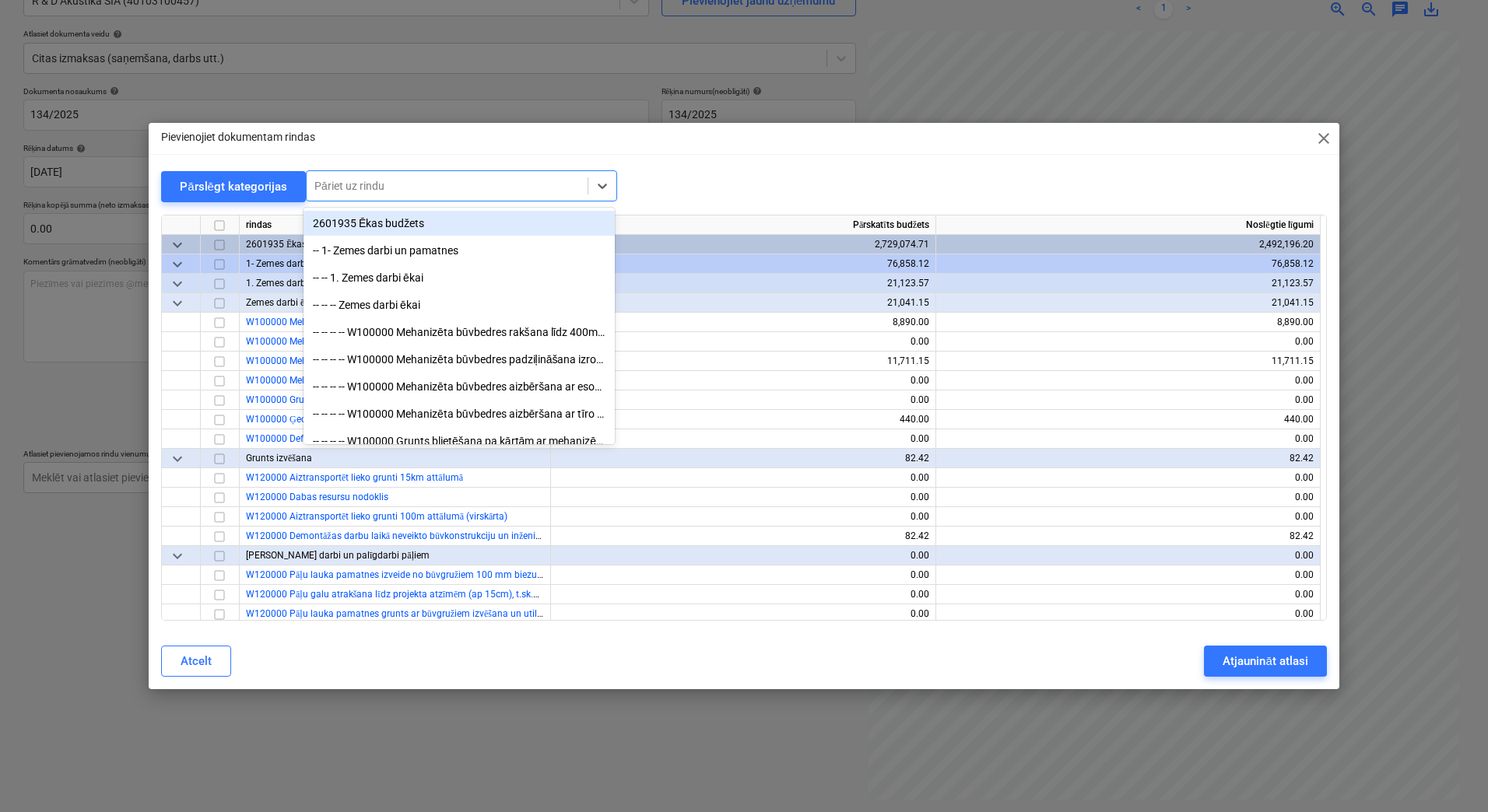
click at [405, 175] on div "Pāriet uz rindu" at bounding box center [447, 185] width 281 height 22
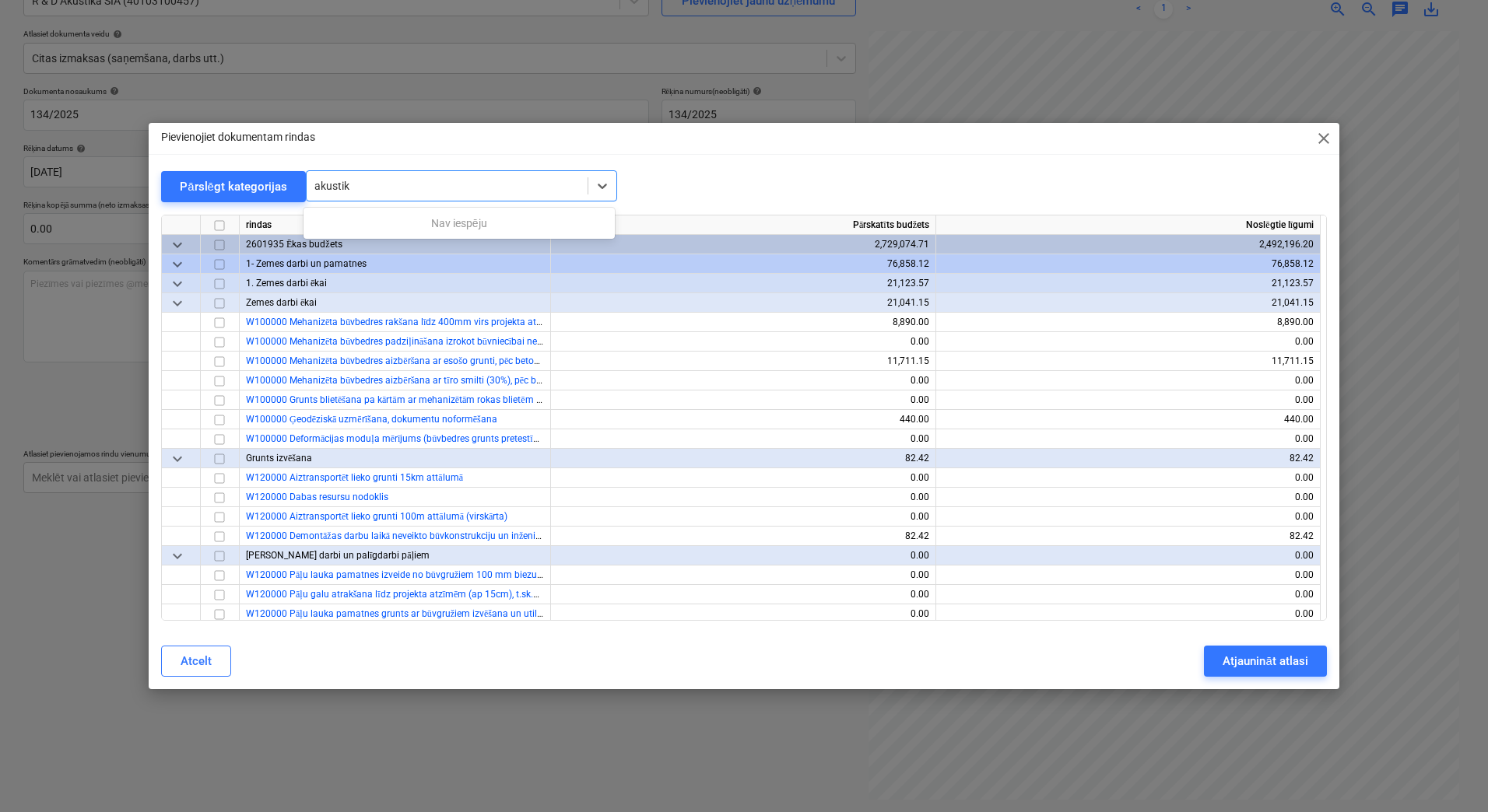
type input "akusti"
click at [432, 254] on div "-- -- W921000 Akustiskais tests ēku nodošanai ekspluatācijā" at bounding box center [458, 248] width 311 height 25
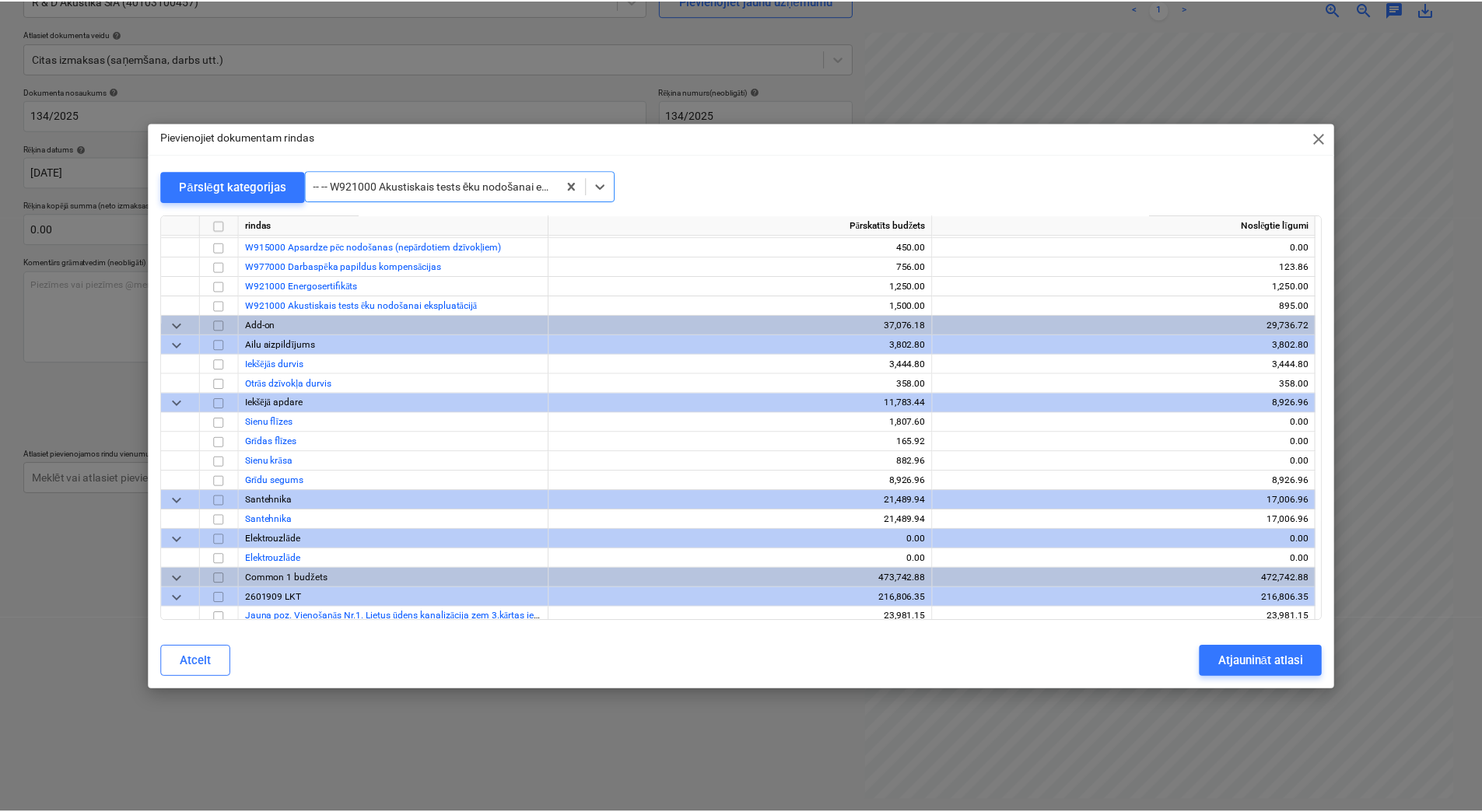
scroll to position [14433, 0]
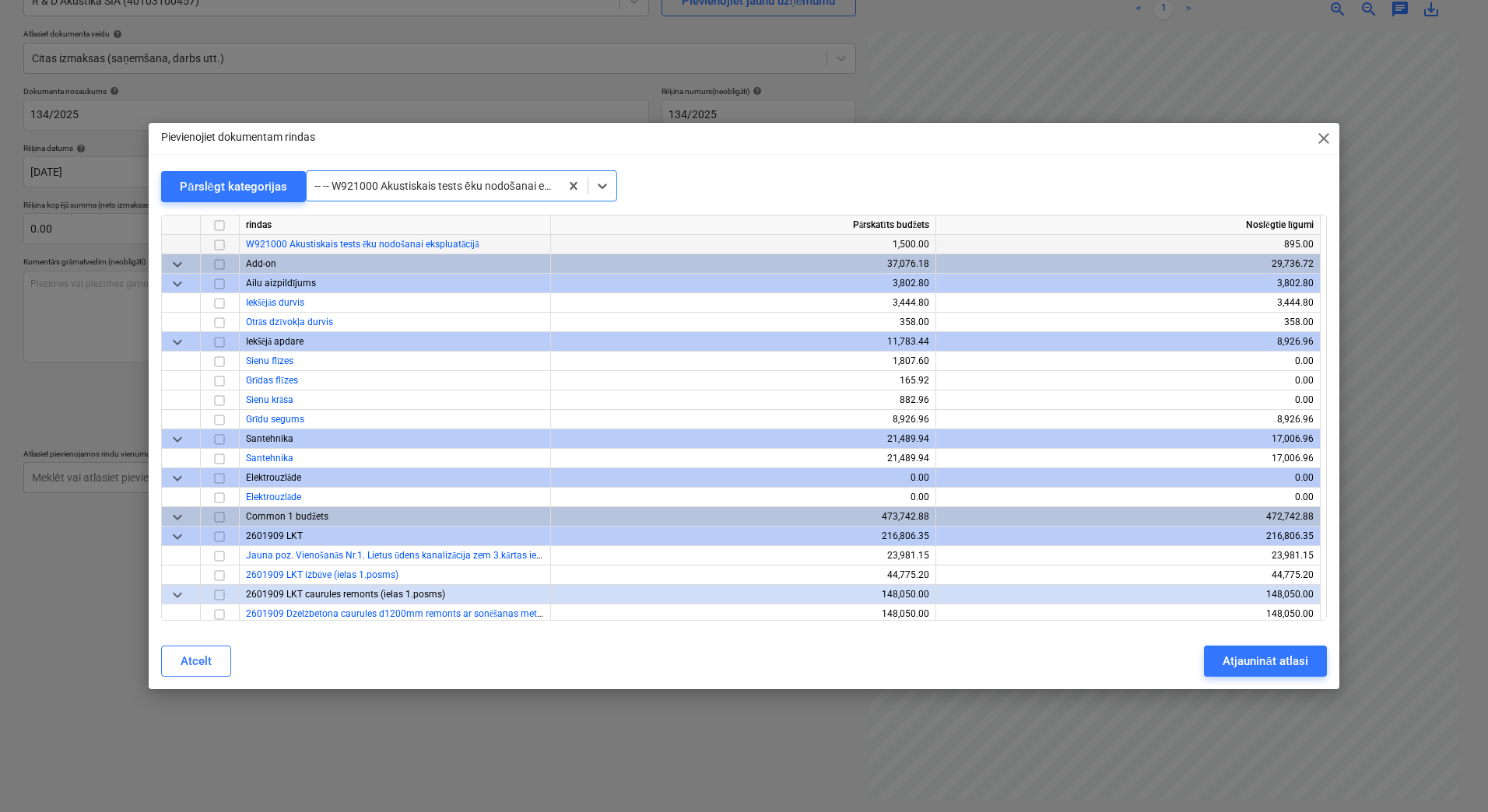
click at [216, 244] on input "checkbox" at bounding box center [220, 245] width 19 height 19
click at [1252, 659] on div "Atjaunināt atlasi" at bounding box center [1265, 660] width 84 height 20
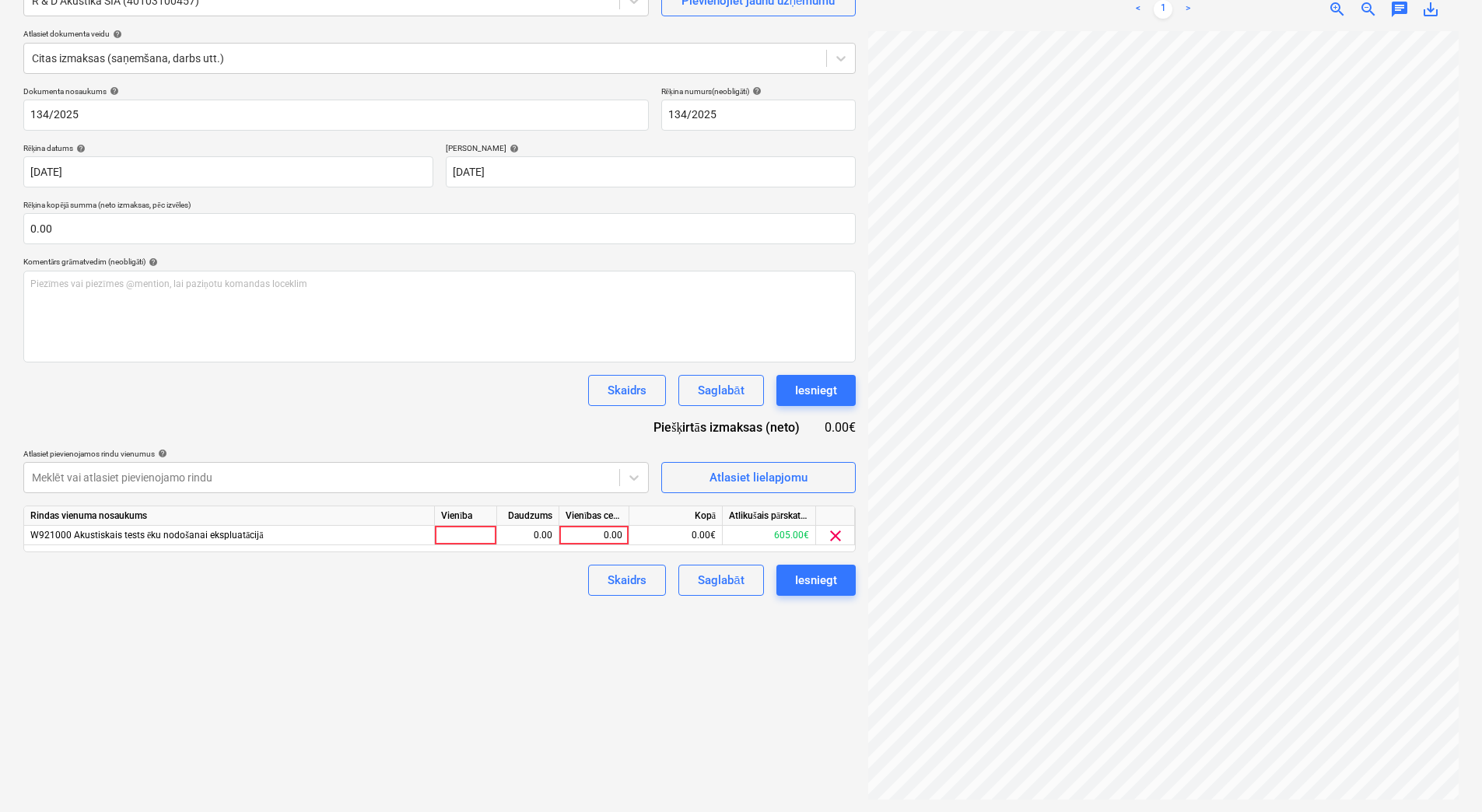
scroll to position [136, 113]
click at [606, 530] on div "0.00" at bounding box center [594, 536] width 57 height 20
type input "895"
click at [716, 585] on div "Saglabāt" at bounding box center [721, 580] width 46 height 20
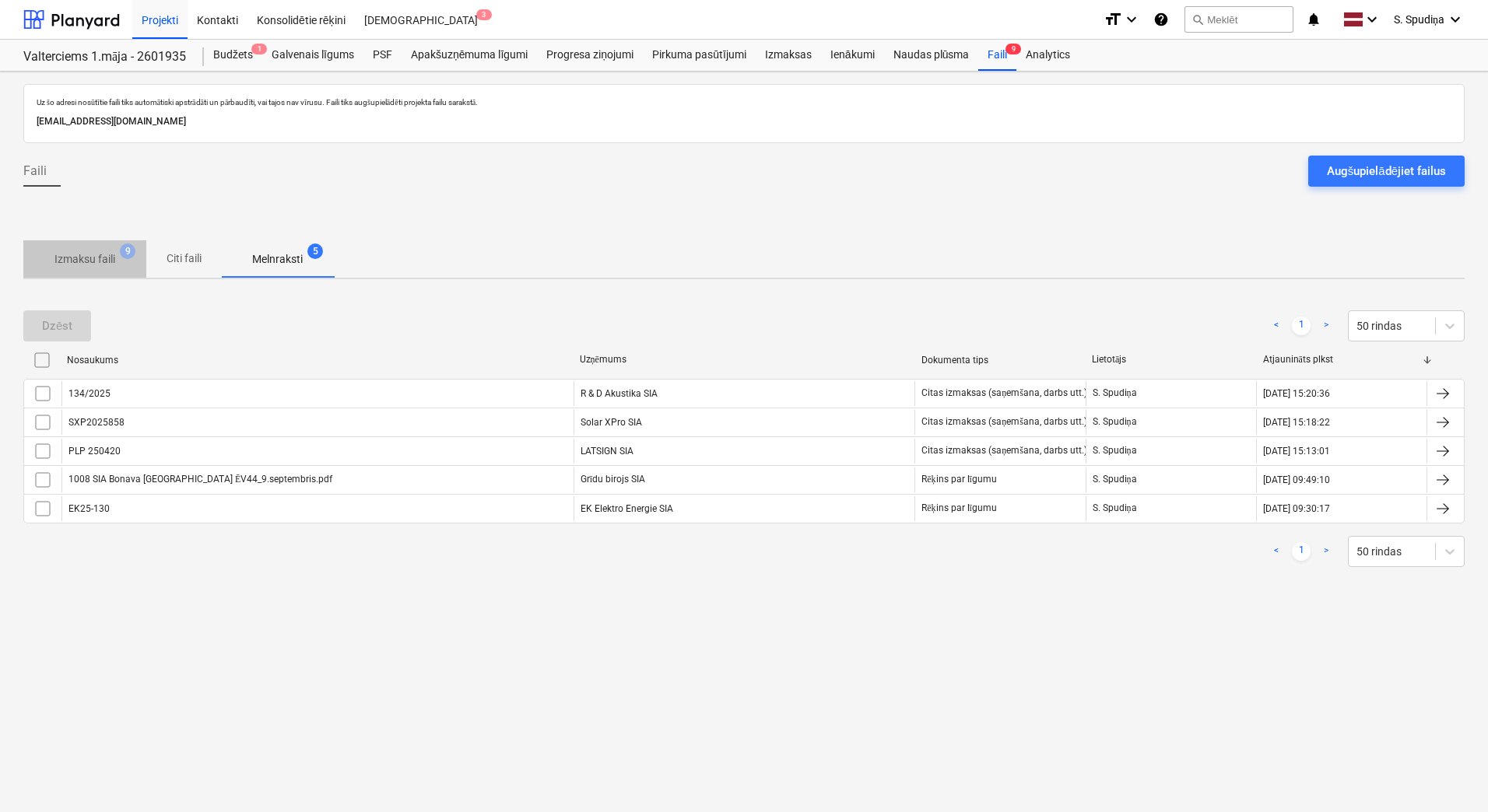
click at [78, 259] on p "Izmaksu faili" at bounding box center [84, 259] width 60 height 16
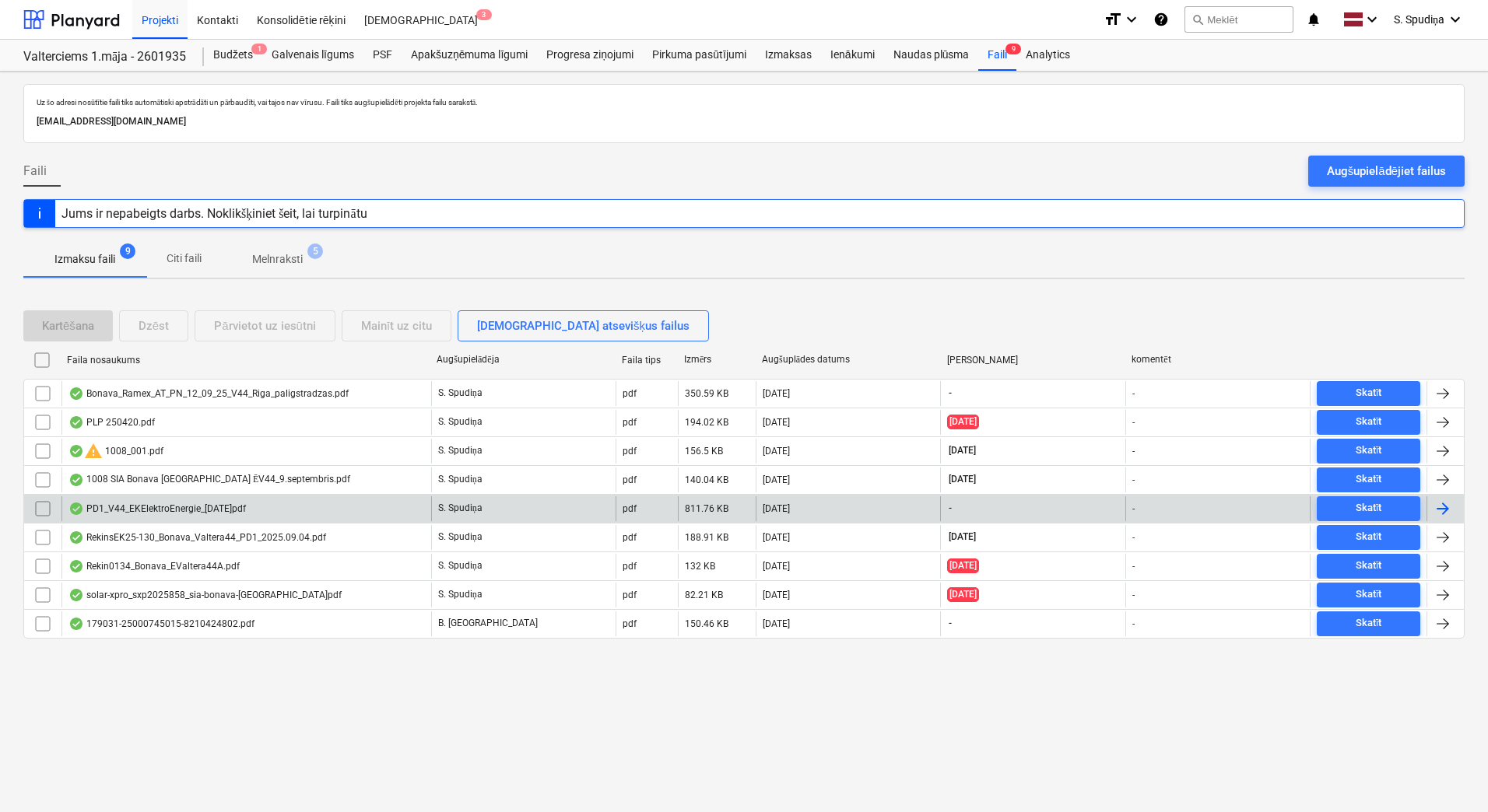
click at [150, 510] on div "PD1_V44_EKElektroEnergie_[DATE]pdf" at bounding box center [158, 509] width 177 height 12
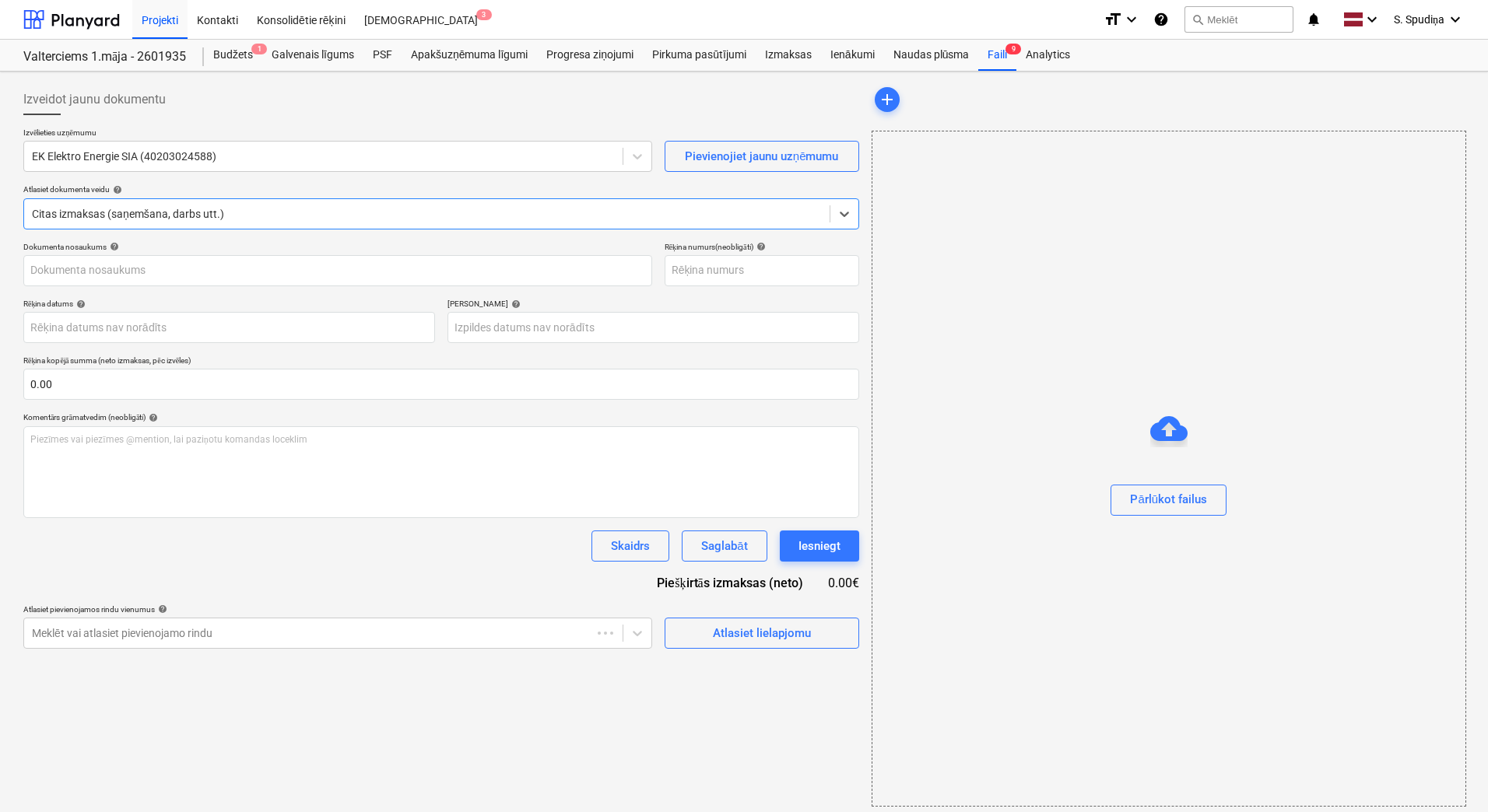
type input "PD1_V44_EKElektroEnergie_[DATE]pdf"
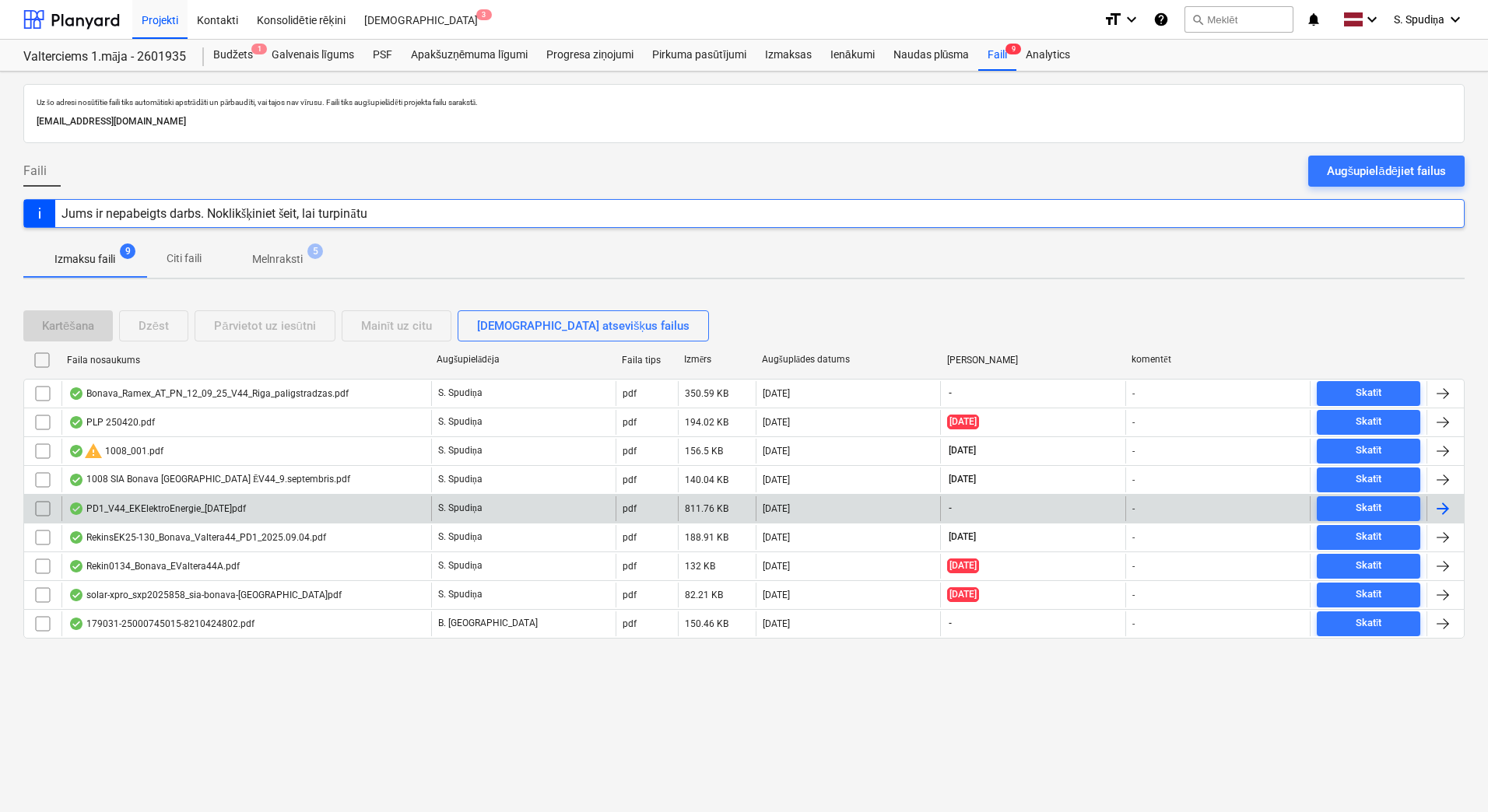
click at [162, 512] on div "PD1_V44_EKElektroEnergie_[DATE]pdf" at bounding box center [158, 509] width 177 height 12
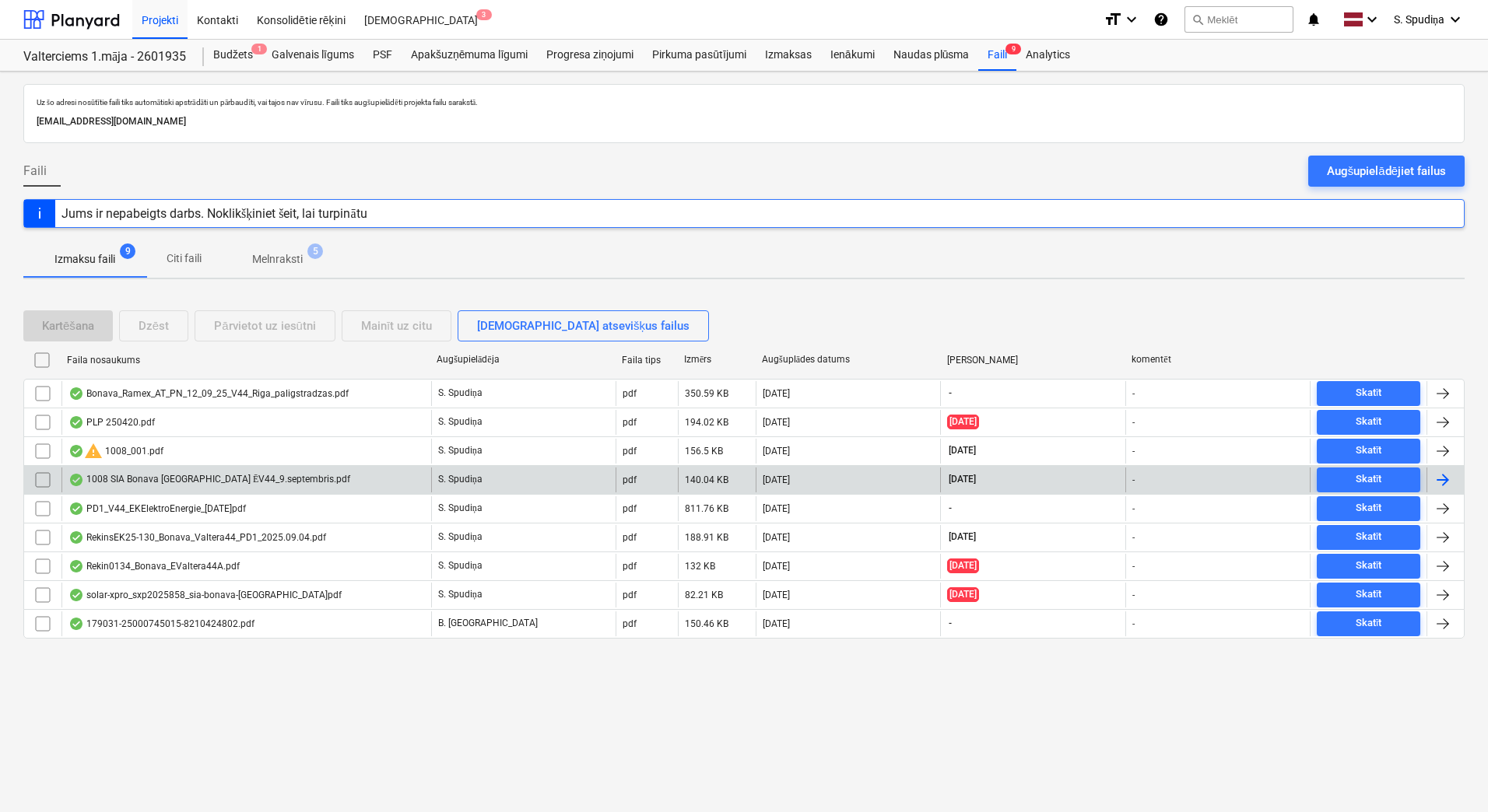
click at [180, 474] on div "1008 SIA Bonava [GEOGRAPHIC_DATA] ĒV44_9.septembris.pdf" at bounding box center [209, 480] width 282 height 12
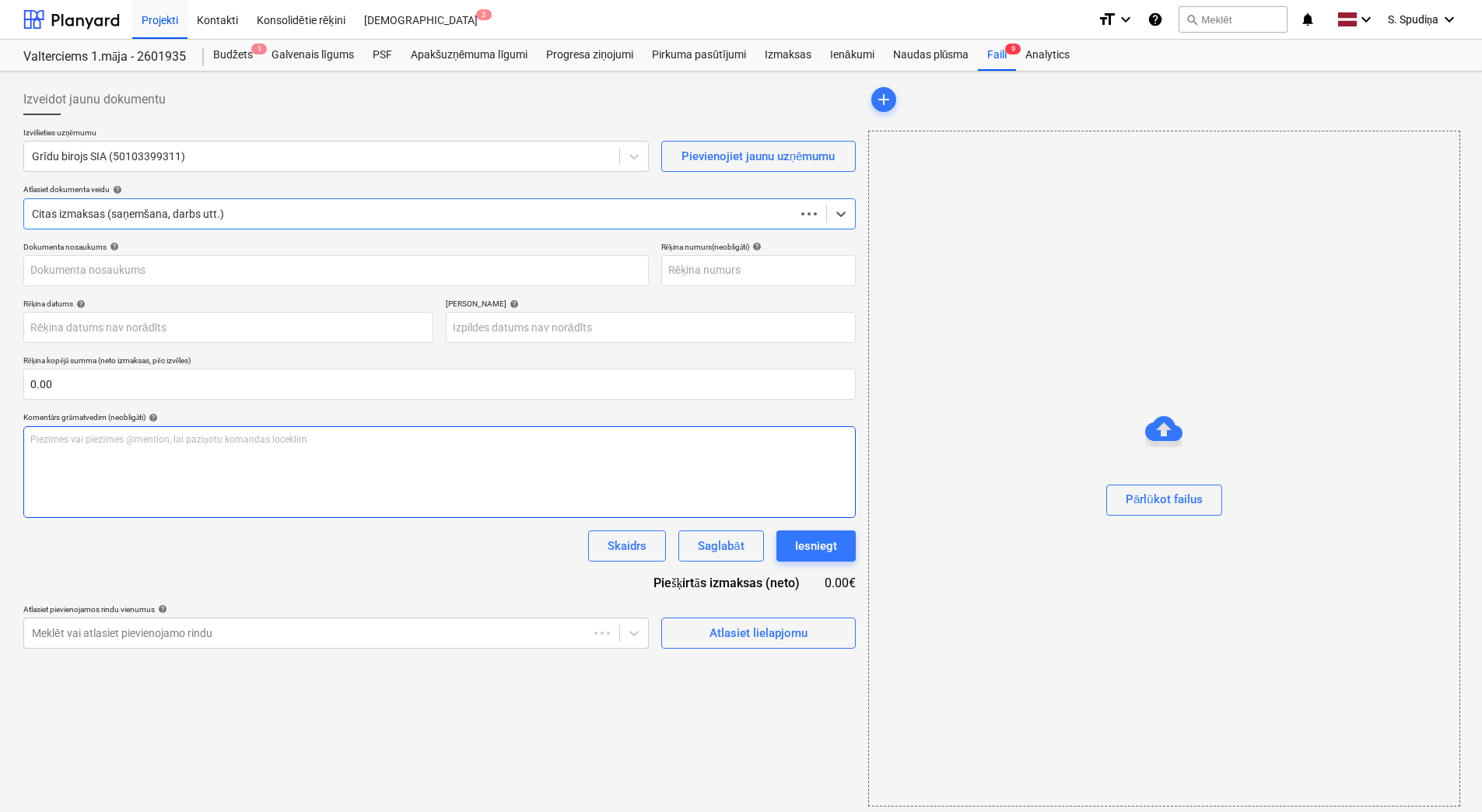
type input "1008 SIA Bonava [GEOGRAPHIC_DATA] ĒV44_9.septembris.pdf"
type input "[DATE]"
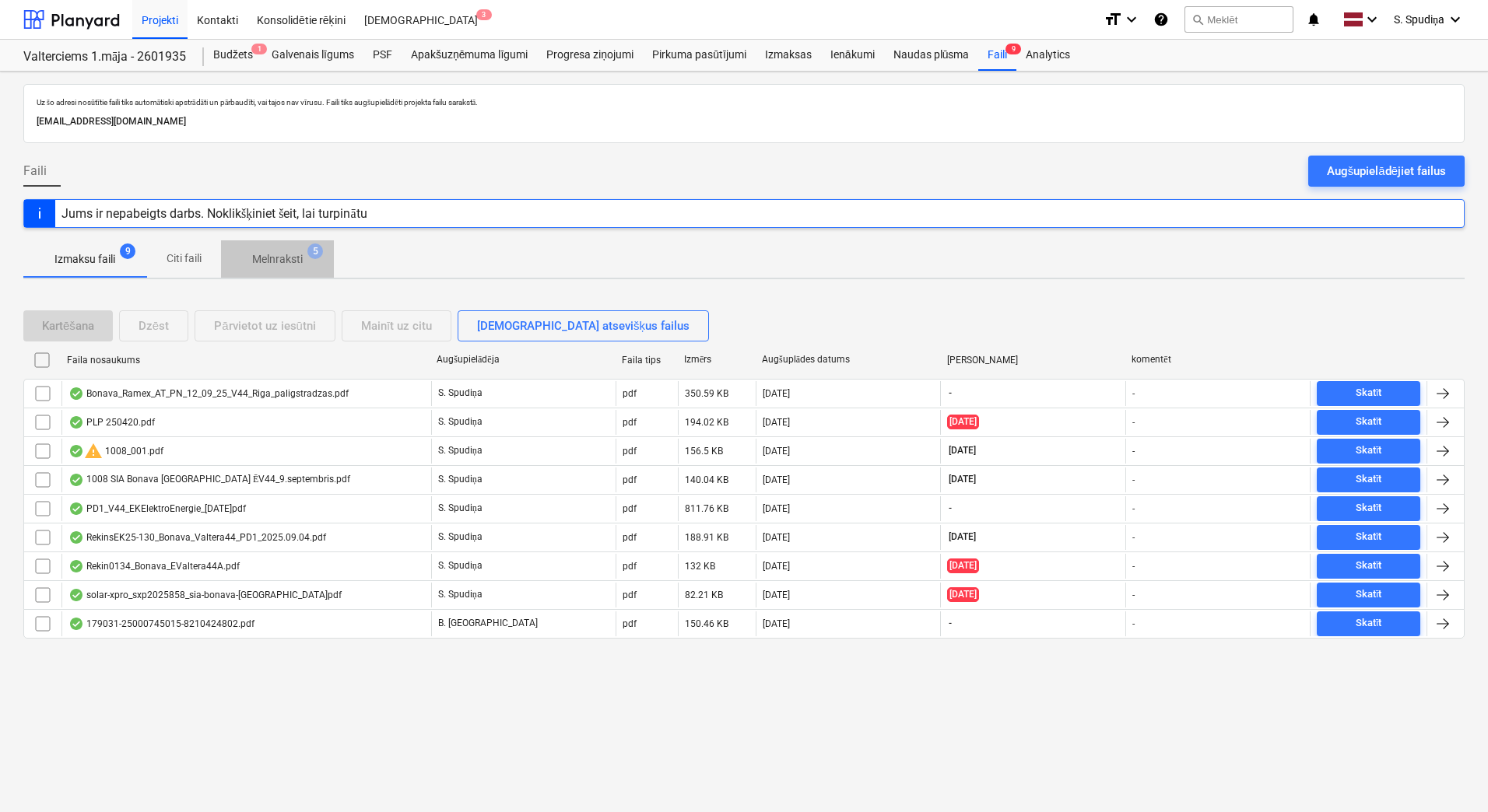
click at [276, 254] on p "Melnraksti" at bounding box center [277, 259] width 51 height 16
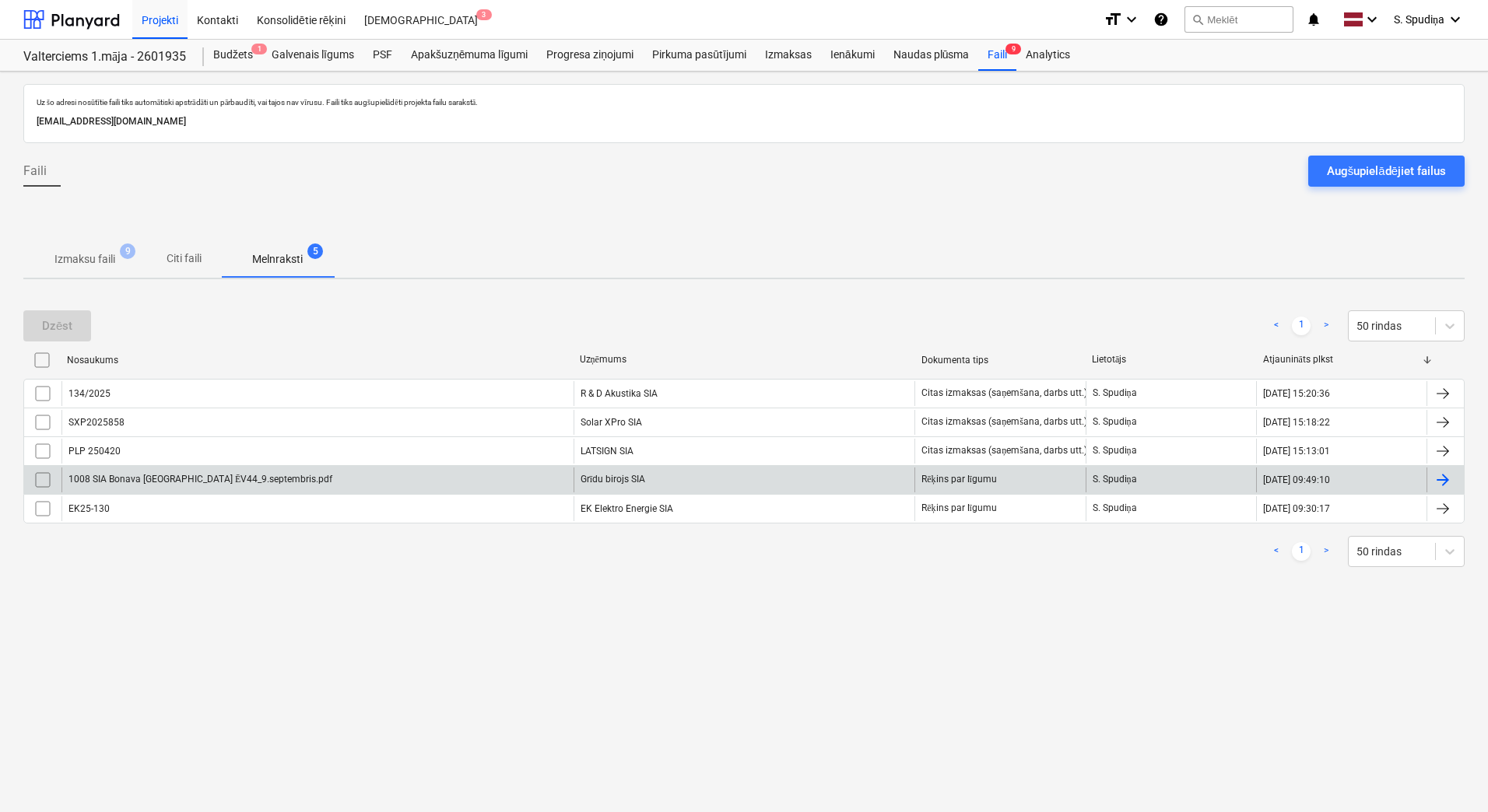
click at [351, 478] on div "1008 SIA Bonava [GEOGRAPHIC_DATA] ĒV44_9.septembris.pdf" at bounding box center [317, 480] width 512 height 25
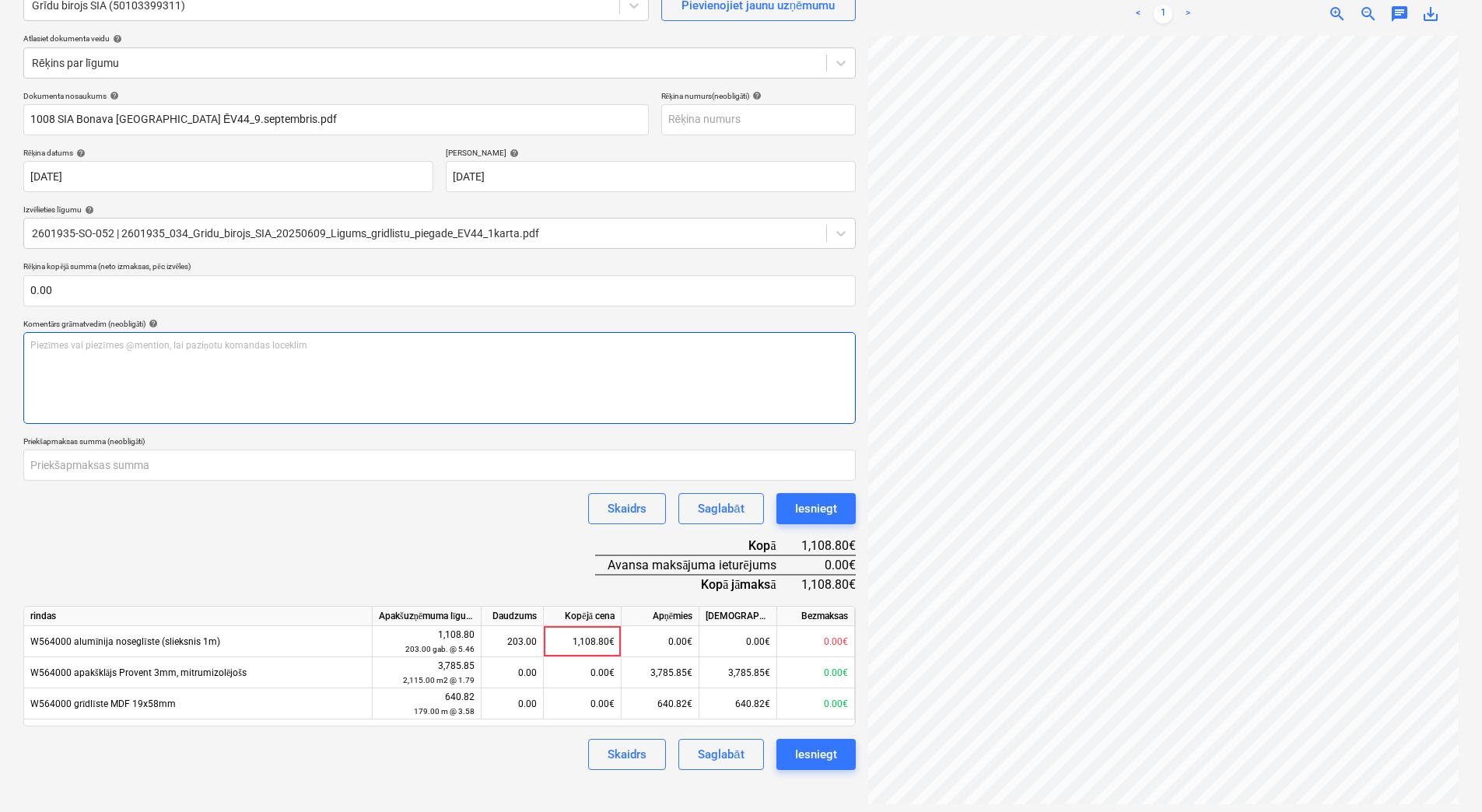
scroll to position [156, 0]
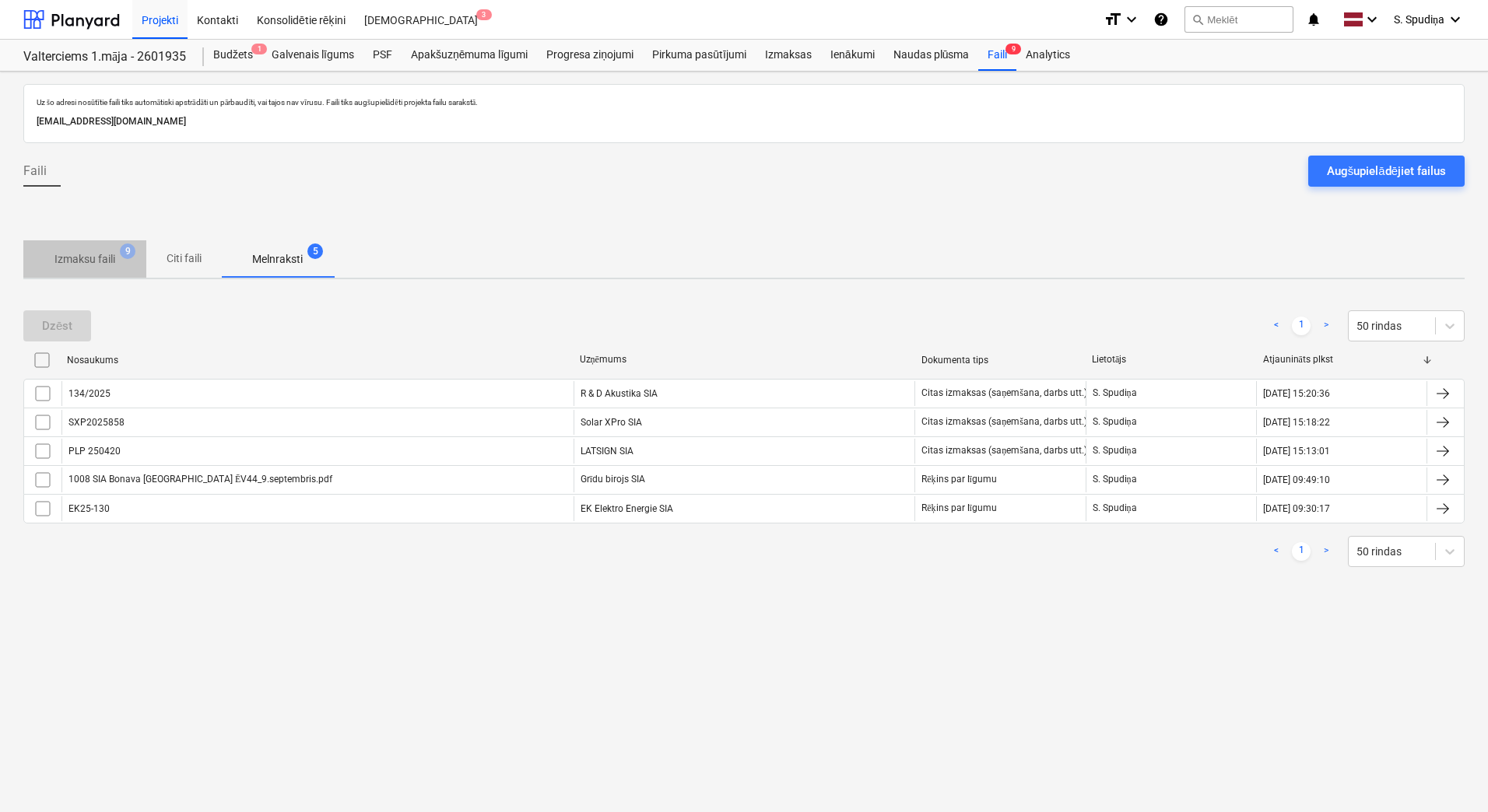
click at [93, 246] on span "Izmaksu faili 9" at bounding box center [84, 259] width 123 height 28
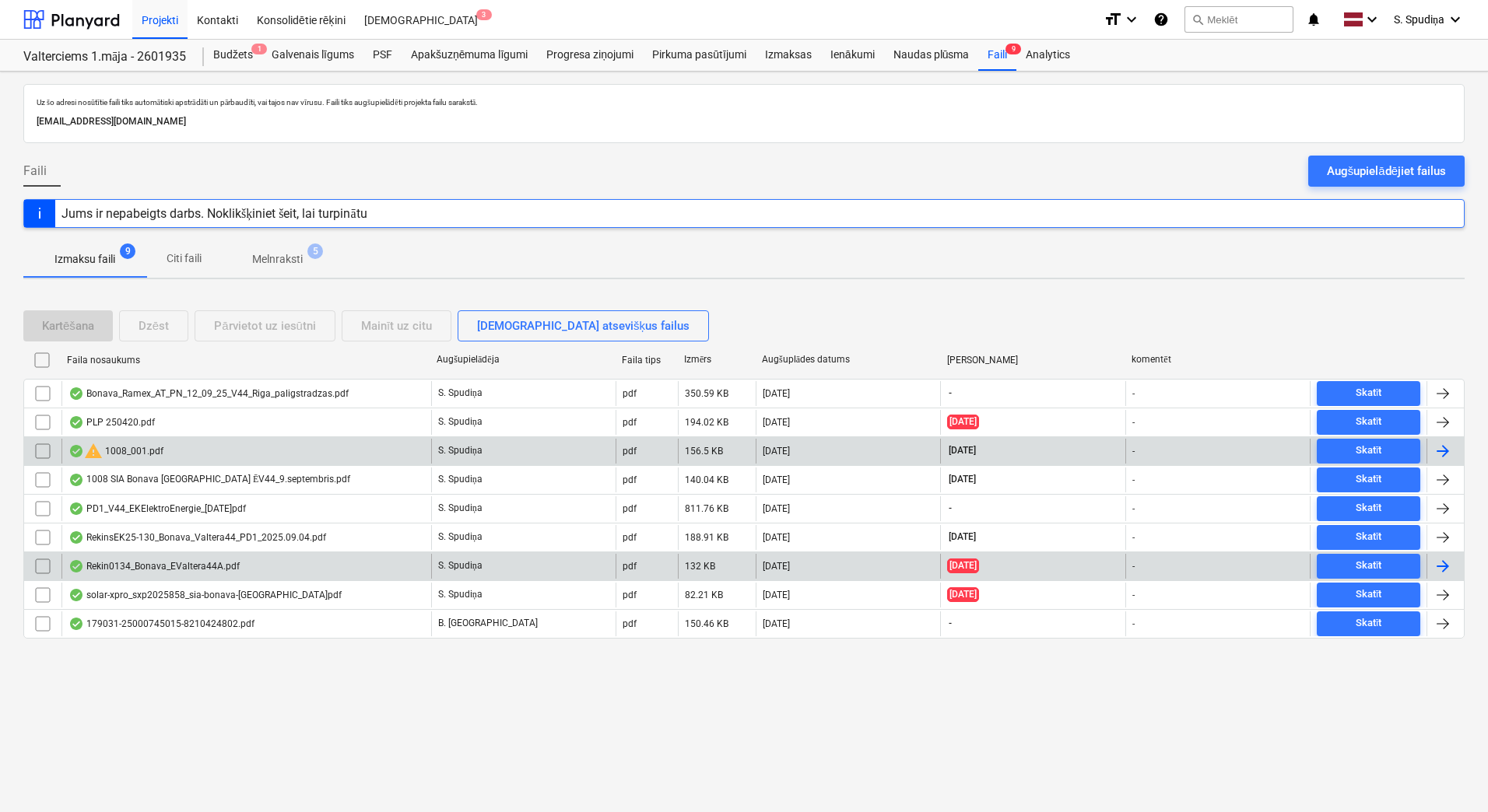
click at [135, 452] on div "warning 1008_001.pdf" at bounding box center [116, 451] width 95 height 19
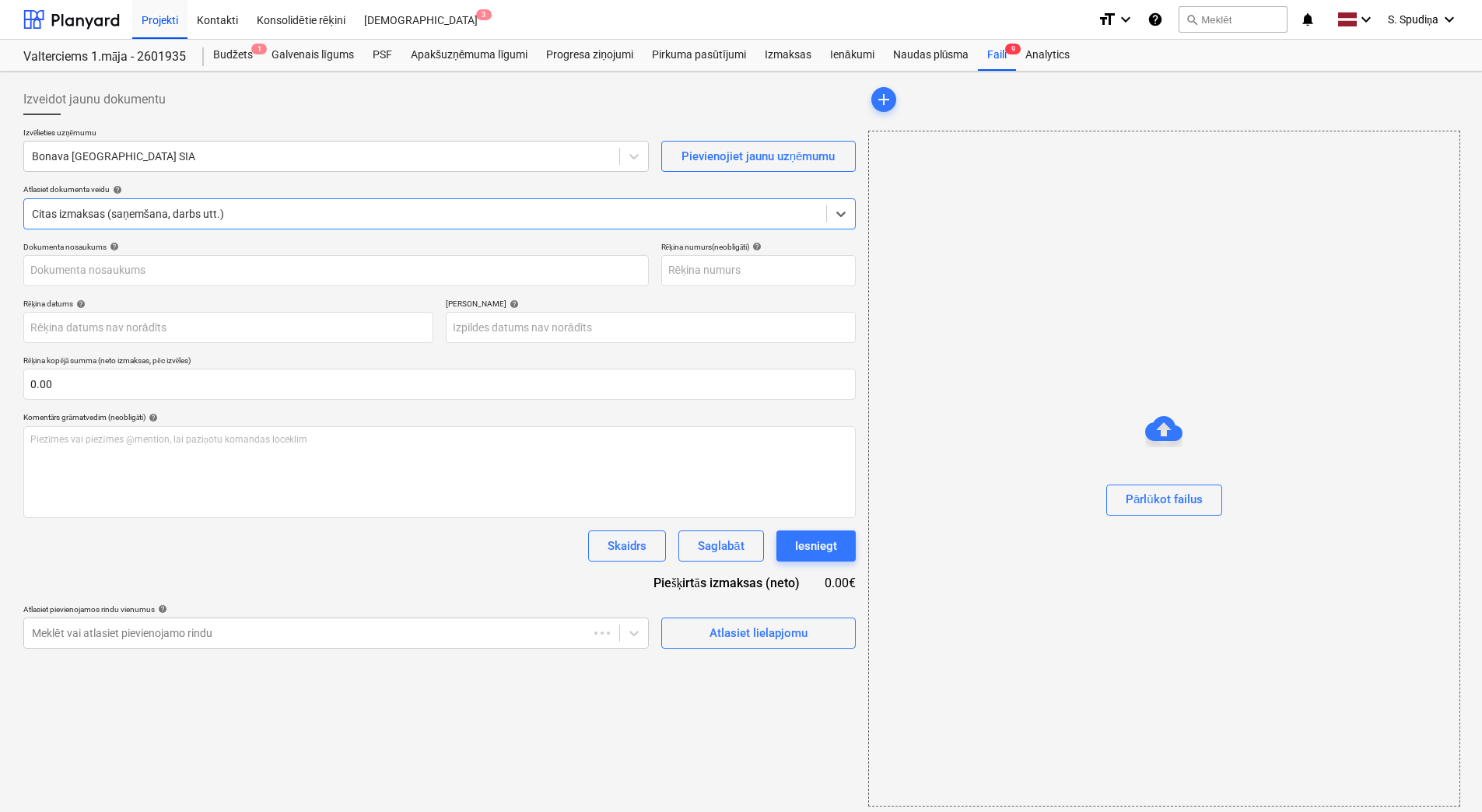
type input "1008_001.pdf"
type input "[DATE]"
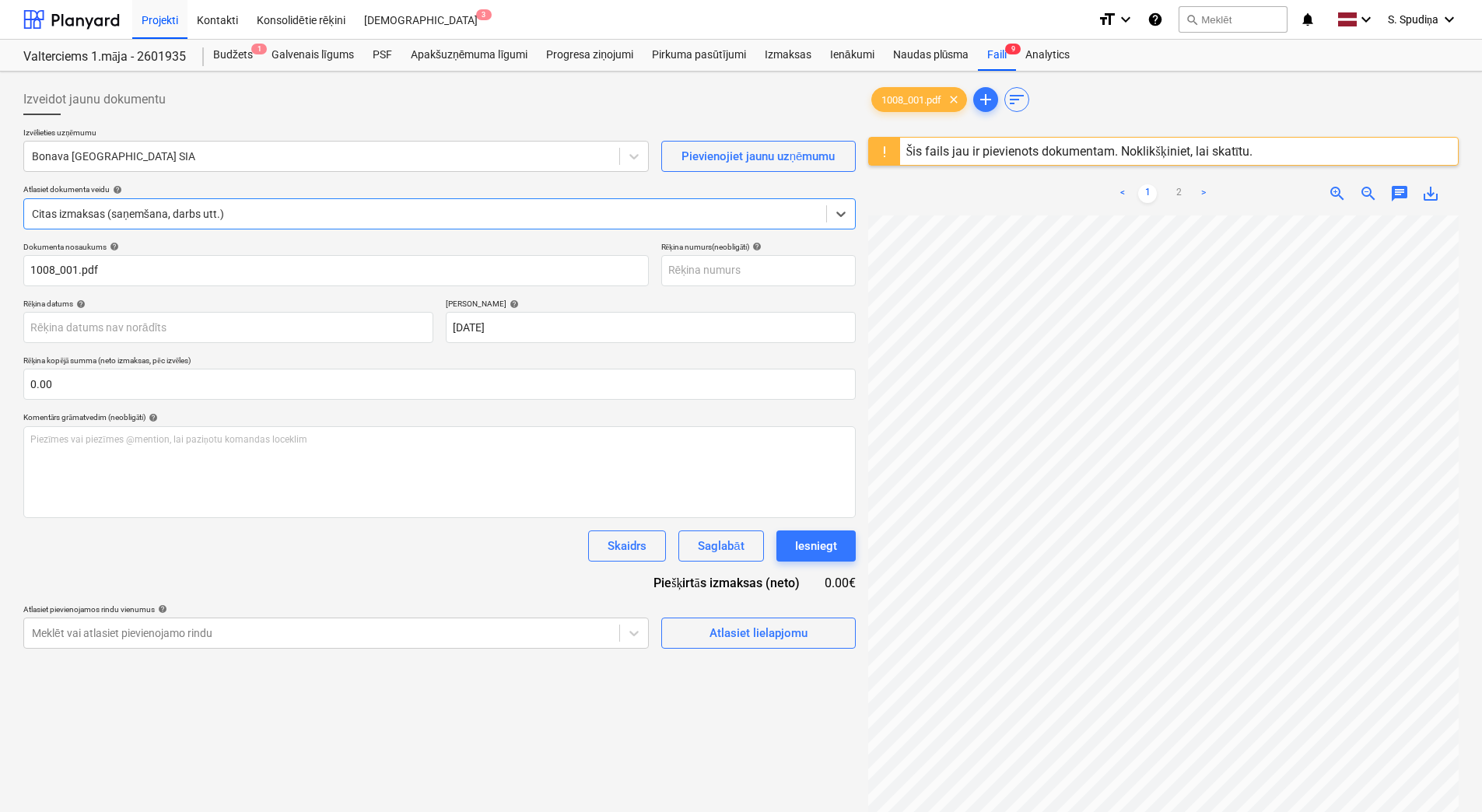
click at [983, 154] on div "Šis fails jau ir pievienots dokumentam. Noklikšķiniet, lai skatītu." at bounding box center [1080, 151] width 347 height 15
click at [181, 158] on div at bounding box center [321, 157] width 580 height 15
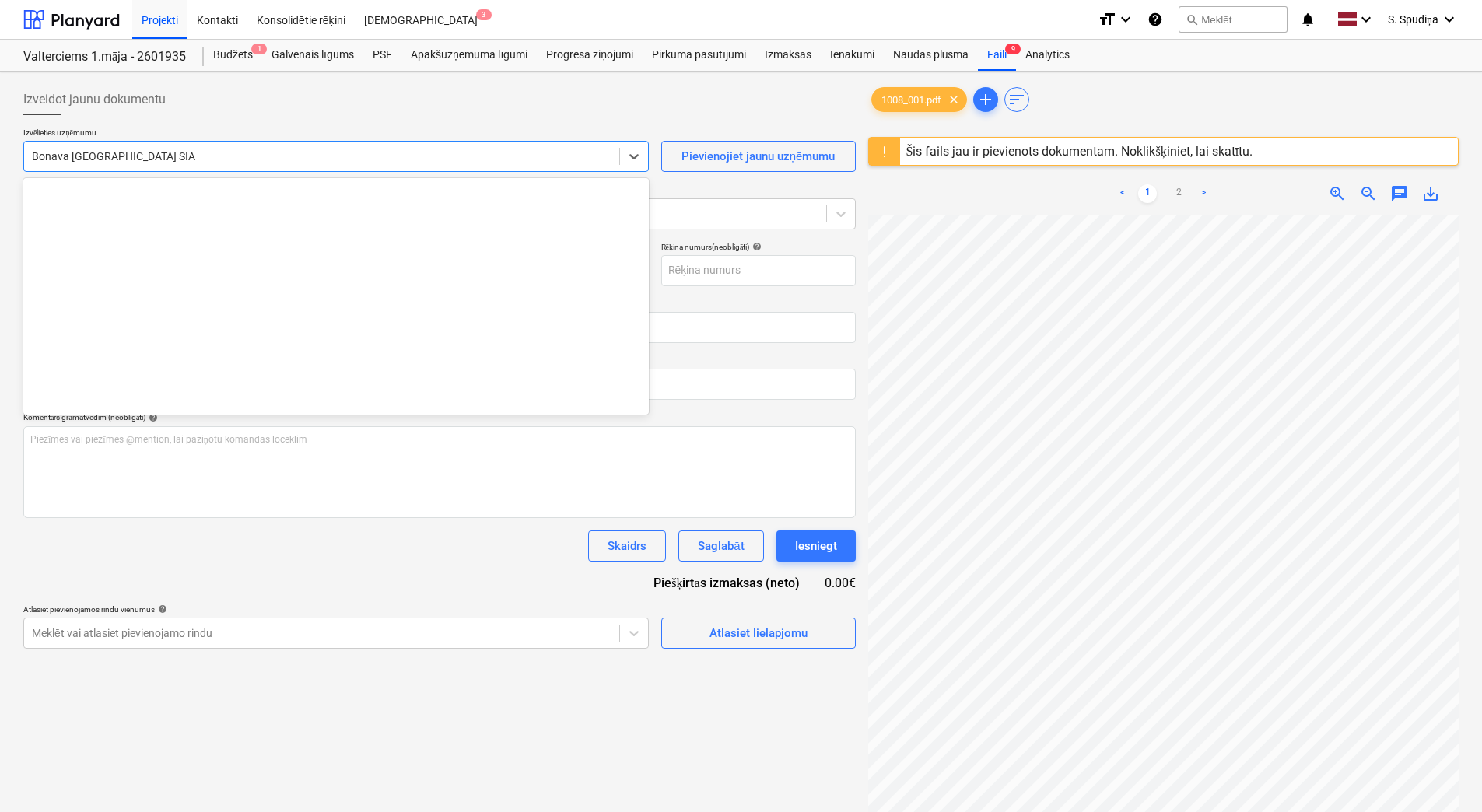
scroll to position [2914, 0]
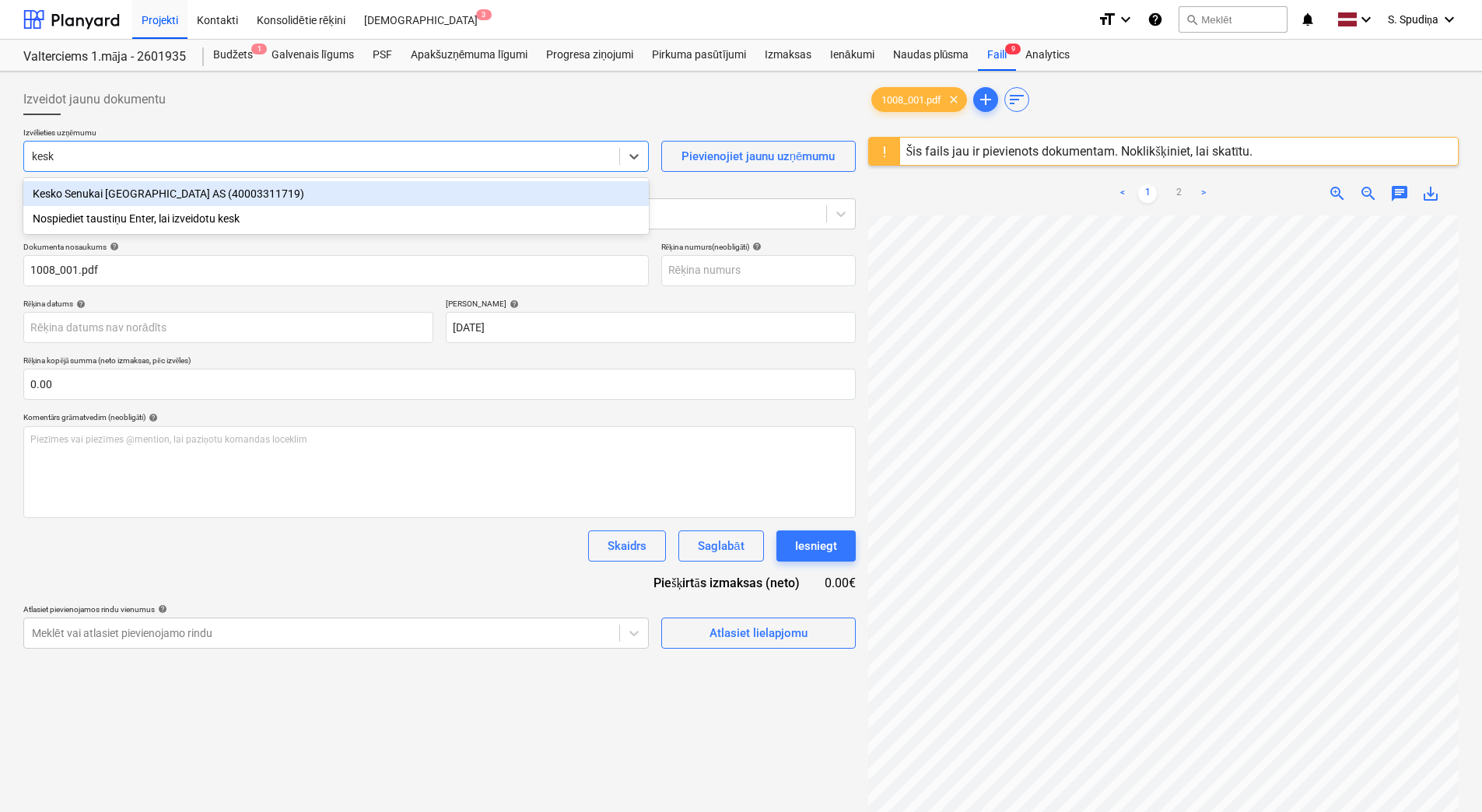
type input "kesko"
click at [172, 195] on div "Kesko Senukai [GEOGRAPHIC_DATA] AS (40003311719)" at bounding box center [336, 194] width 626 height 25
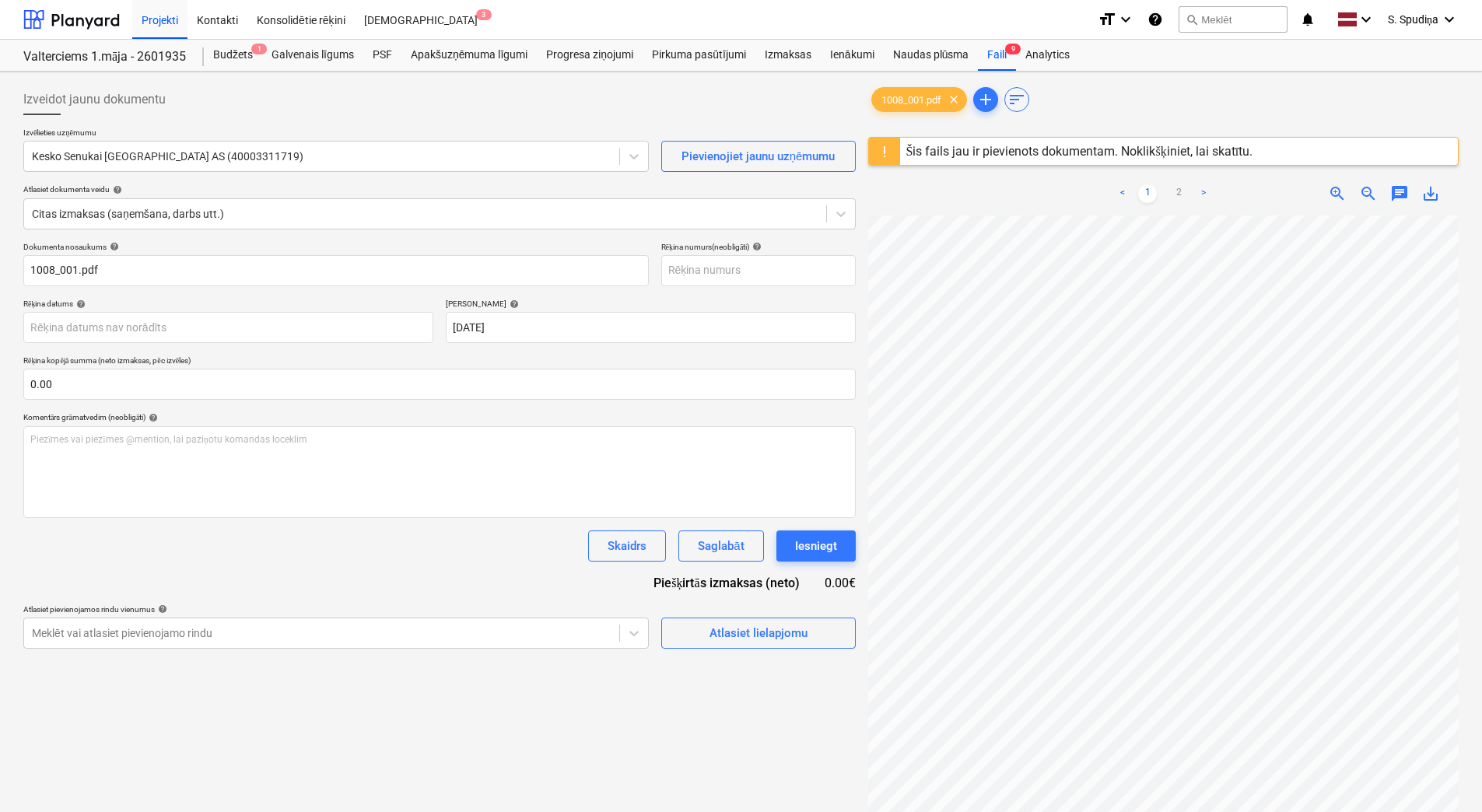
scroll to position [0, 113]
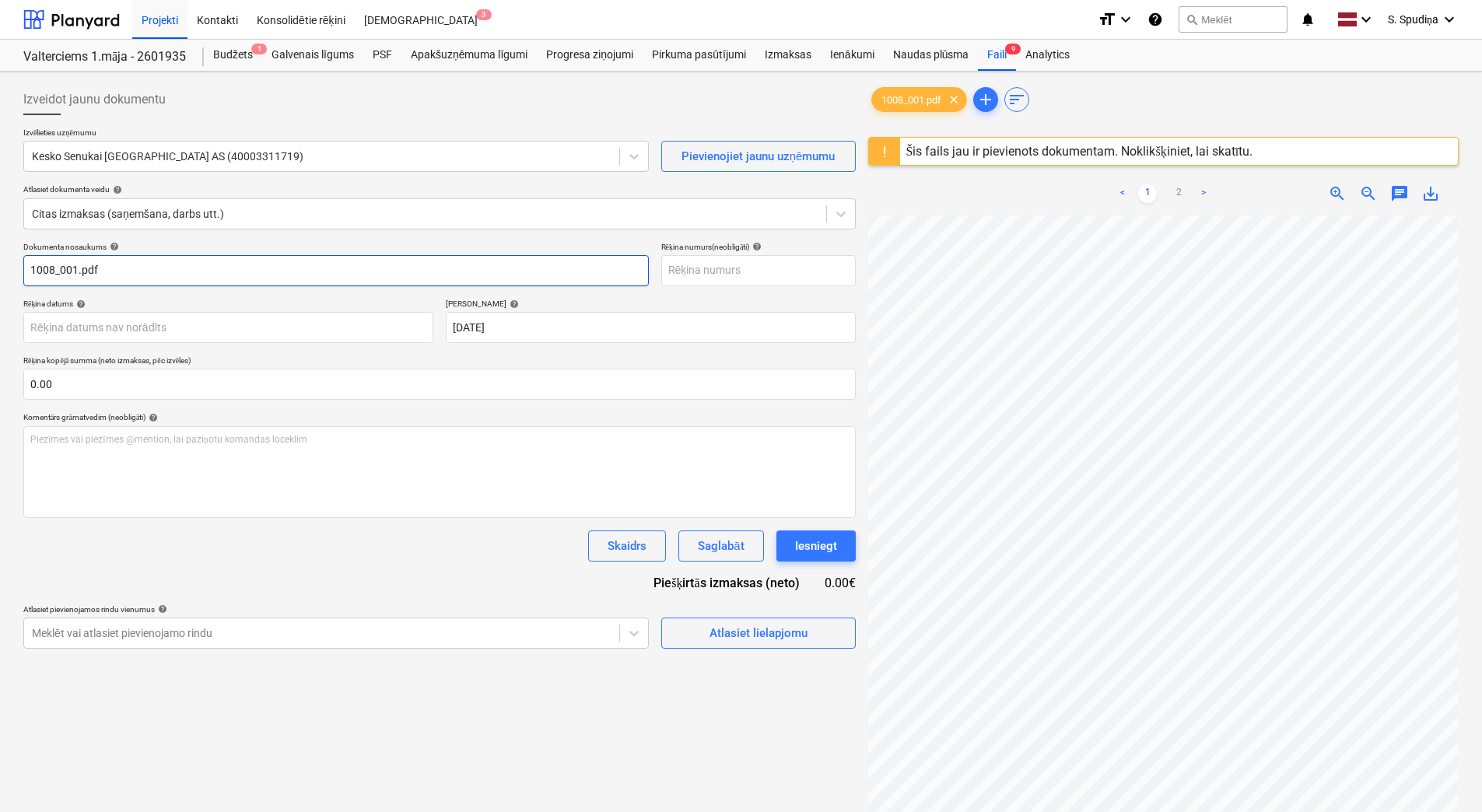
drag, startPoint x: 174, startPoint y: 265, endPoint x: -3, endPoint y: 276, distance: 177.3
click at [0, 276] on html "Projekti Kontakti Konsolidētie rēķini Iesūtne 3 format_size keyboard_arrow_down…" at bounding box center [741, 406] width 1482 height 812
click at [116, 270] on input "457267623" at bounding box center [336, 270] width 626 height 31
drag, startPoint x: 116, startPoint y: 270, endPoint x: -3, endPoint y: 269, distance: 119.0
click at [0, 269] on html "Projekti Kontakti Konsolidētie rēķini Iesūtne 3 format_size keyboard_arrow_down…" at bounding box center [741, 406] width 1482 height 812
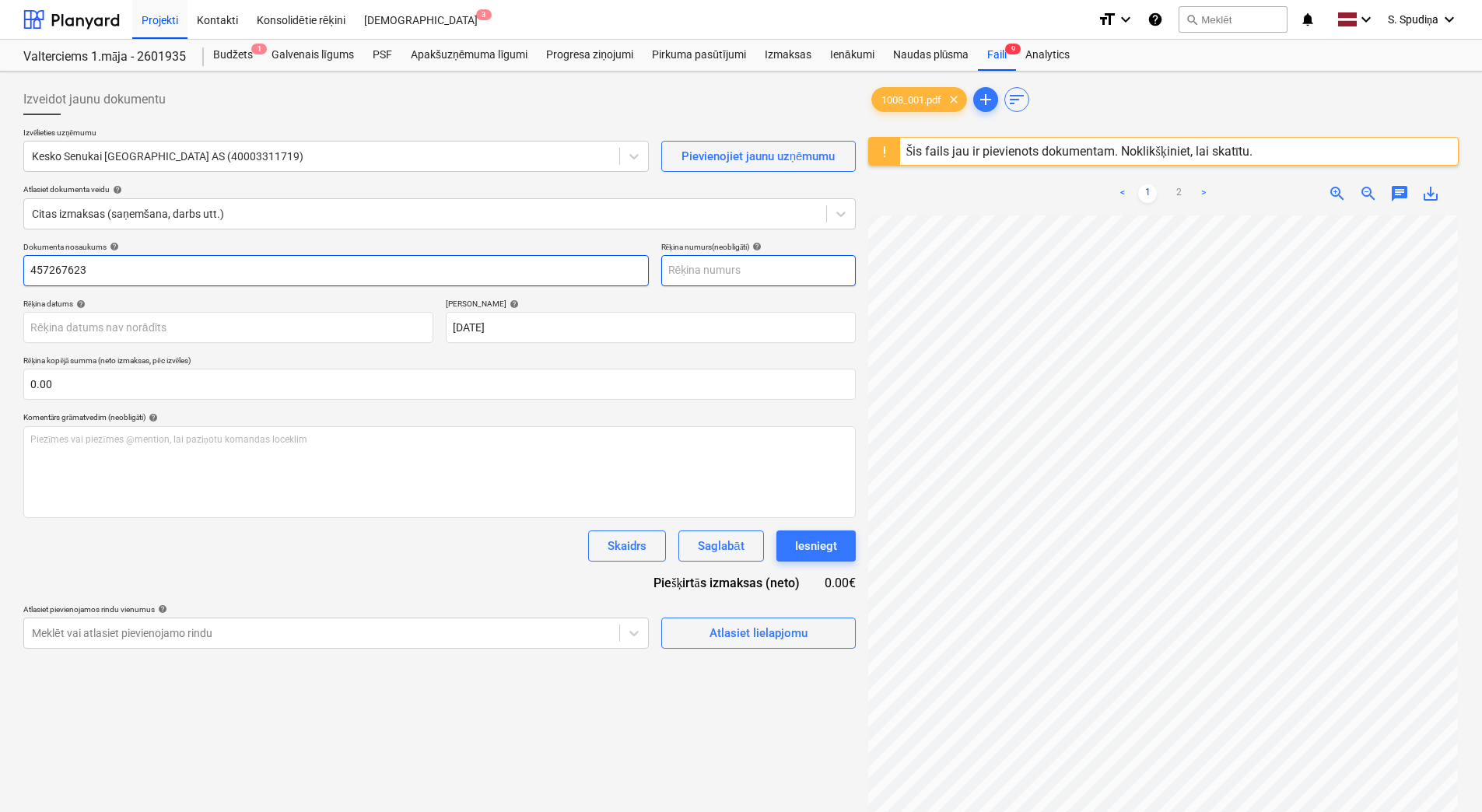
type input "457267623"
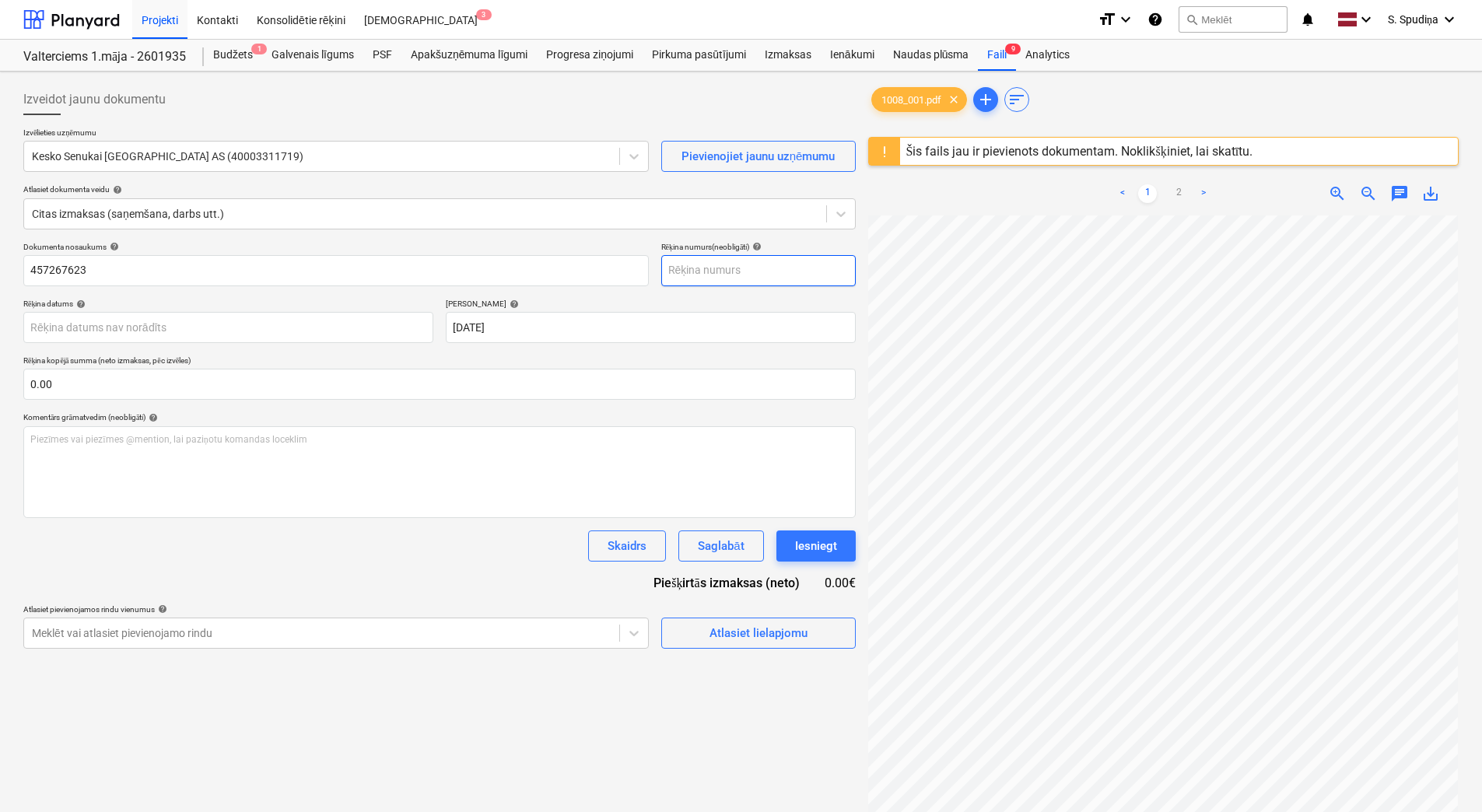
click at [687, 273] on input "text" at bounding box center [759, 270] width 195 height 31
paste input "457267623"
type input "457267623"
click at [703, 310] on p "Termiņš help" at bounding box center [651, 305] width 410 height 13
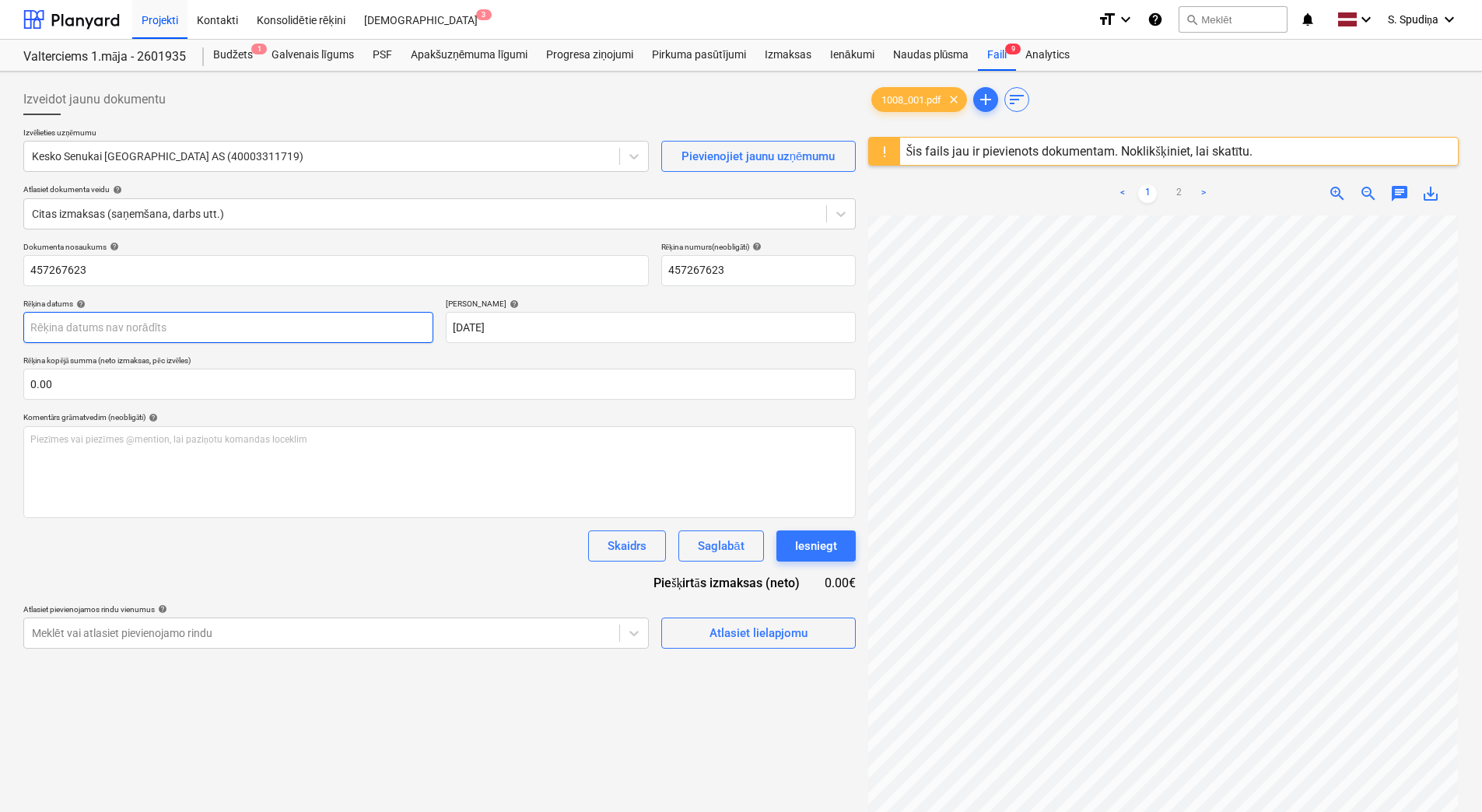
click at [164, 327] on body "Projekti Kontakti Konsolidētie rēķini Iesūtne 3 format_size keyboard_arrow_down…" at bounding box center [741, 406] width 1482 height 812
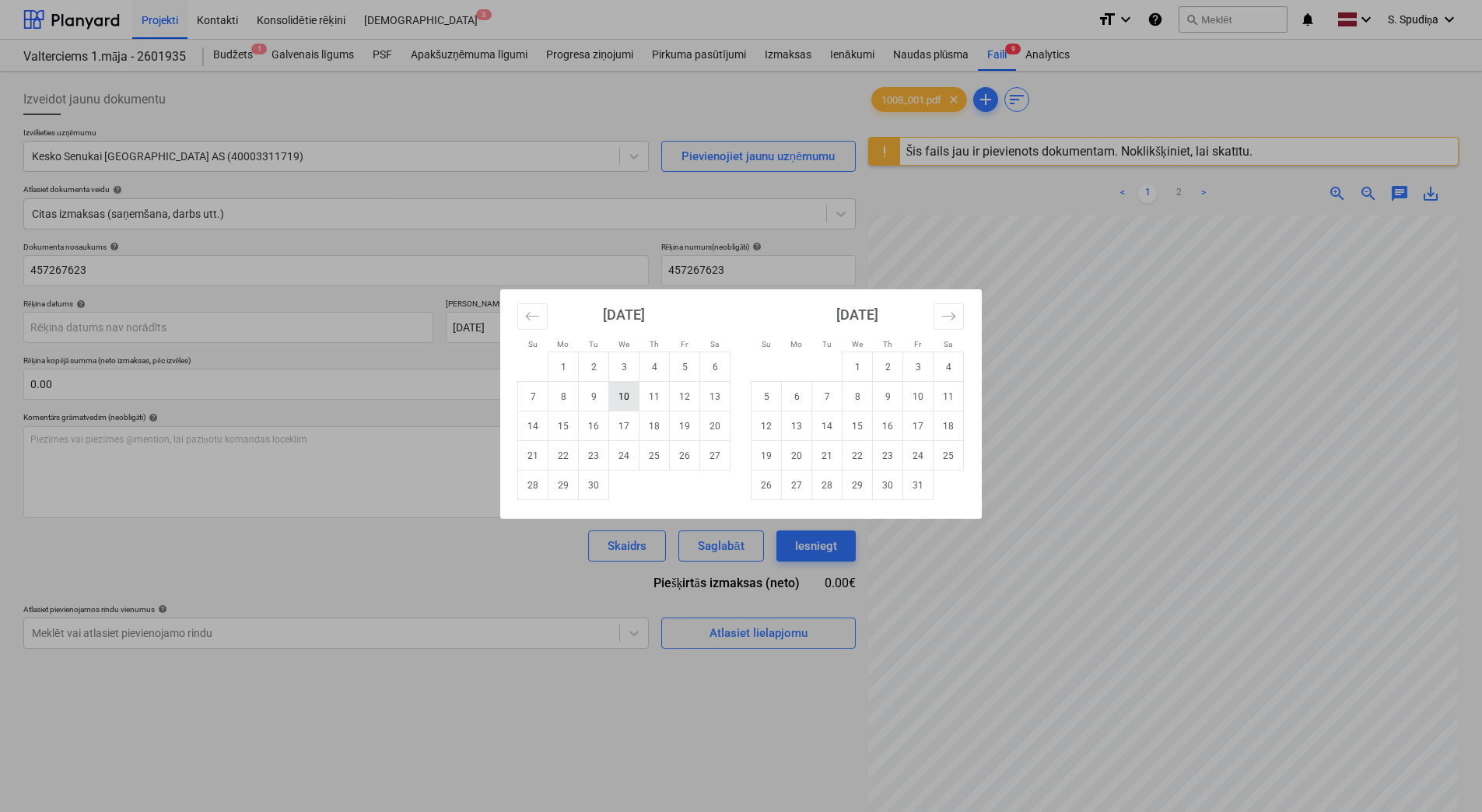
click at [623, 399] on td "10" at bounding box center [624, 397] width 30 height 29
type input "[DATE]"
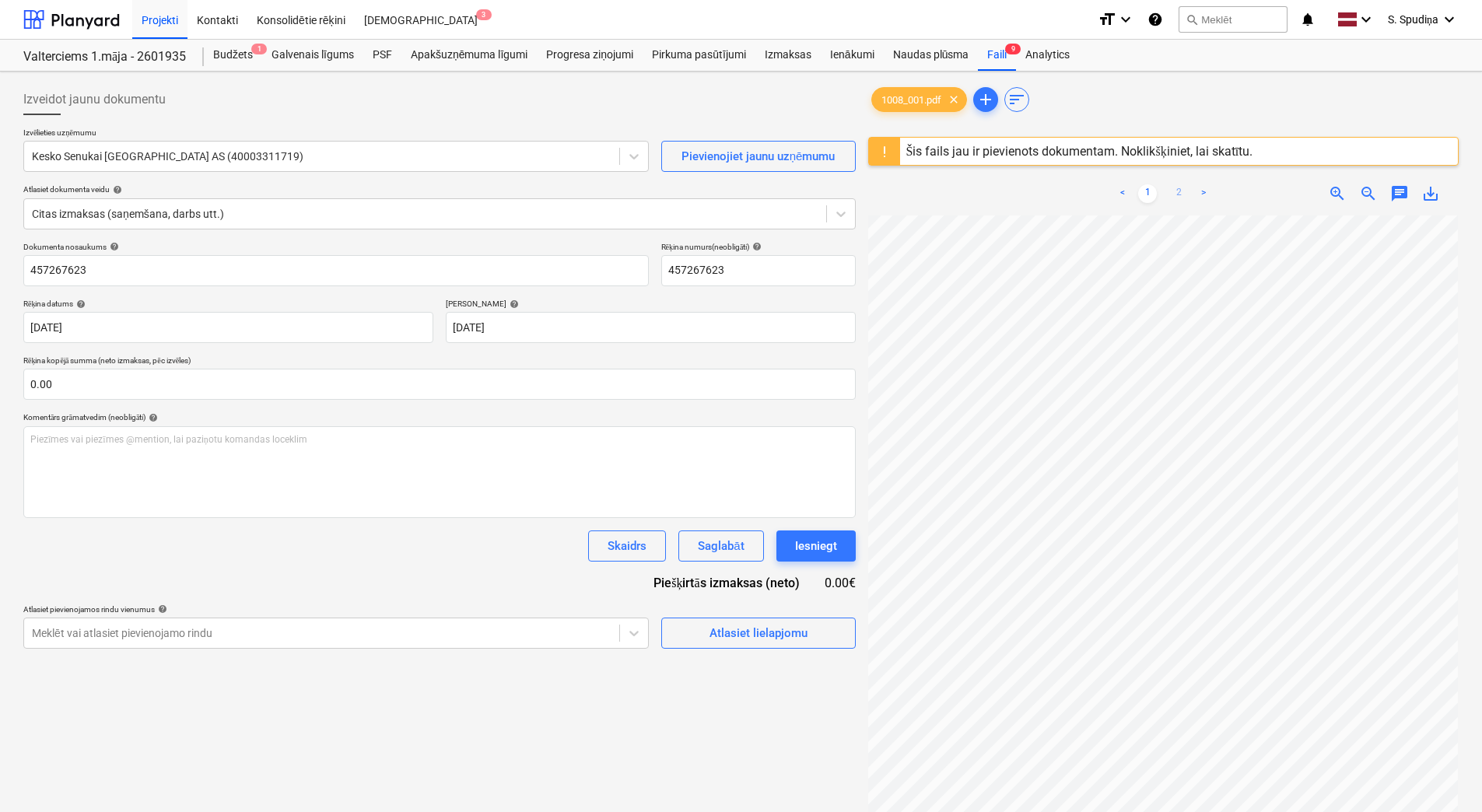
click at [1179, 199] on link "2" at bounding box center [1179, 194] width 19 height 19
click at [1151, 193] on link "1" at bounding box center [1148, 194] width 19 height 19
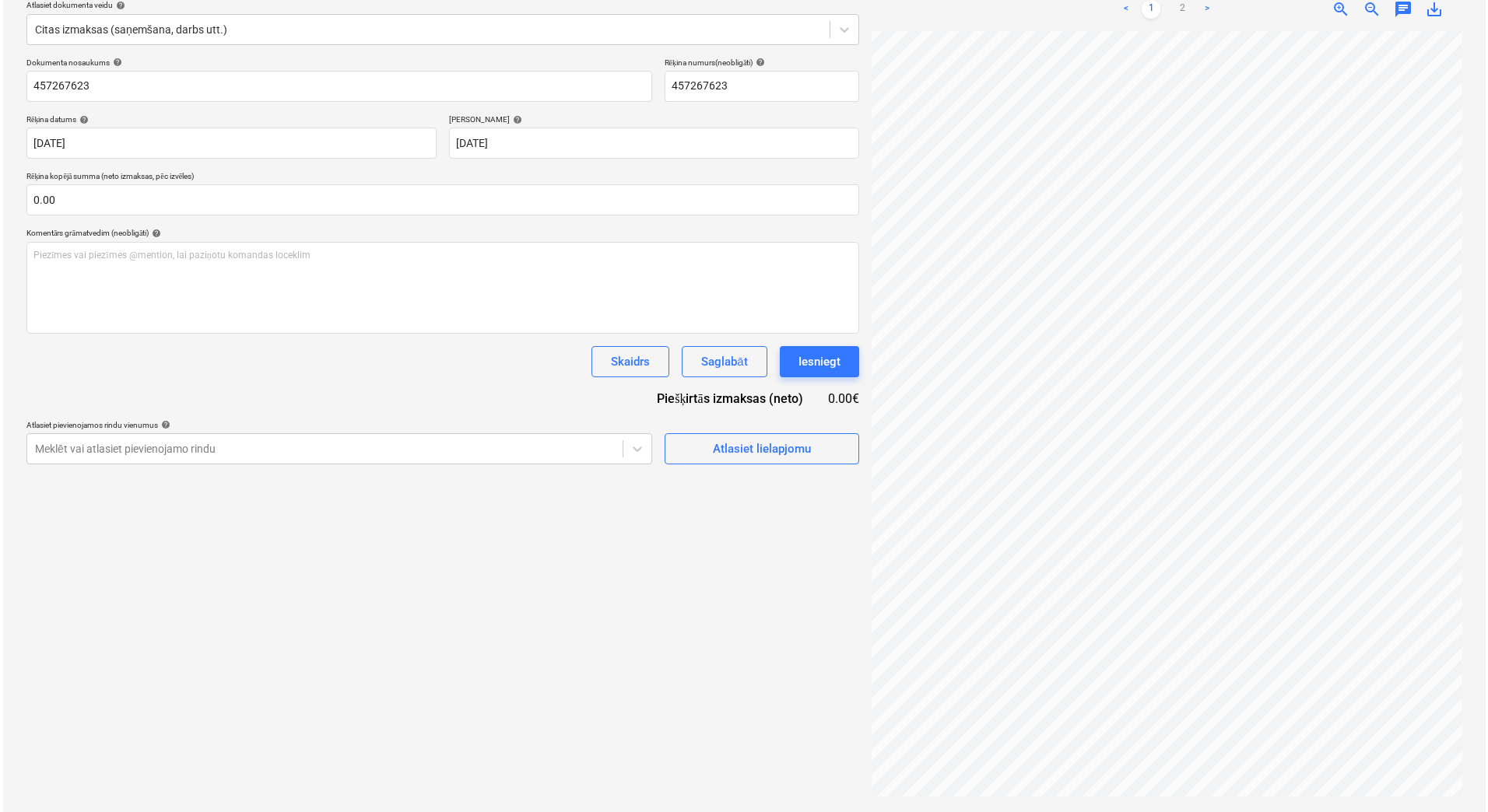
scroll to position [225, 18]
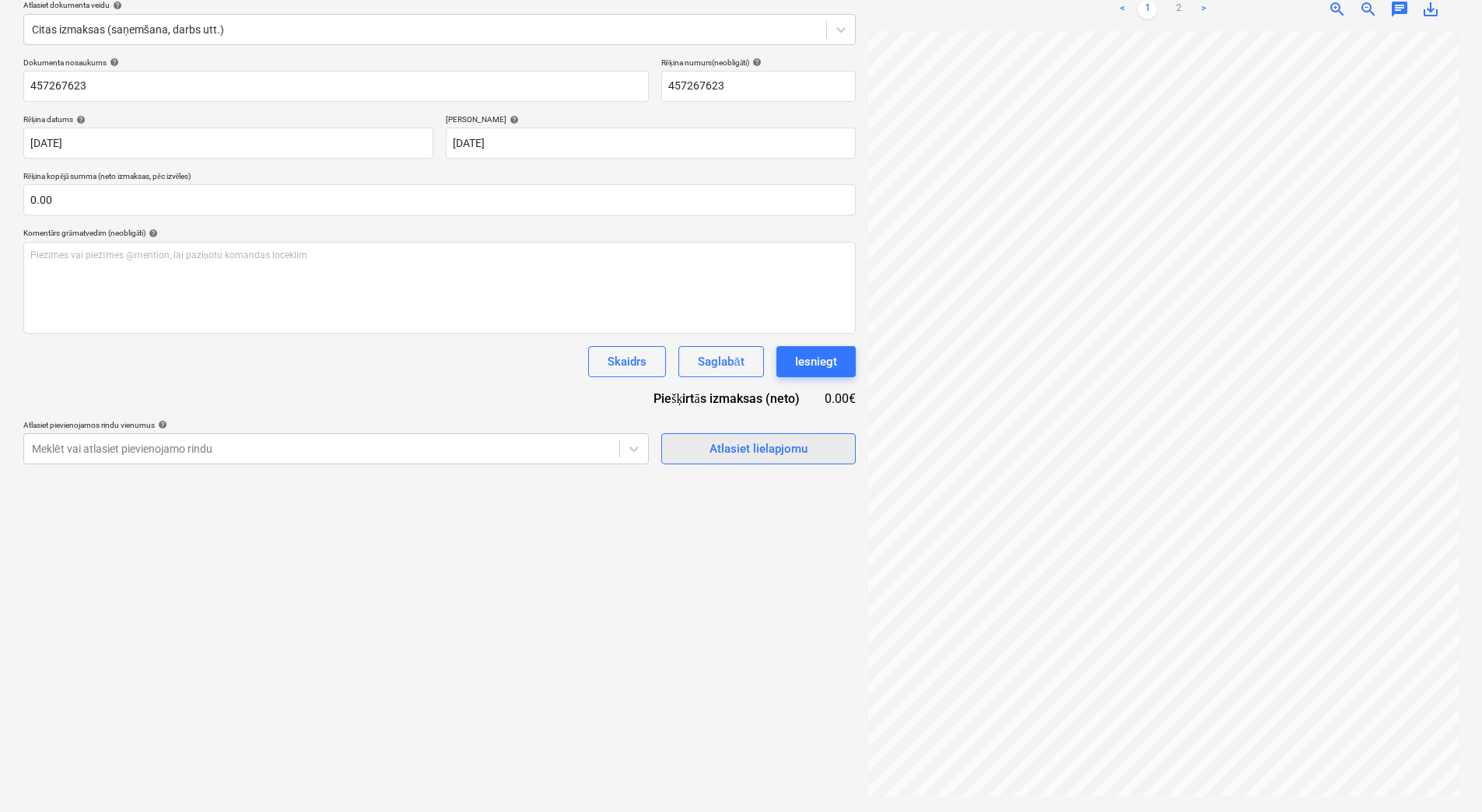
click at [746, 443] on div "Atlasiet lielapjomu" at bounding box center [759, 449] width 98 height 20
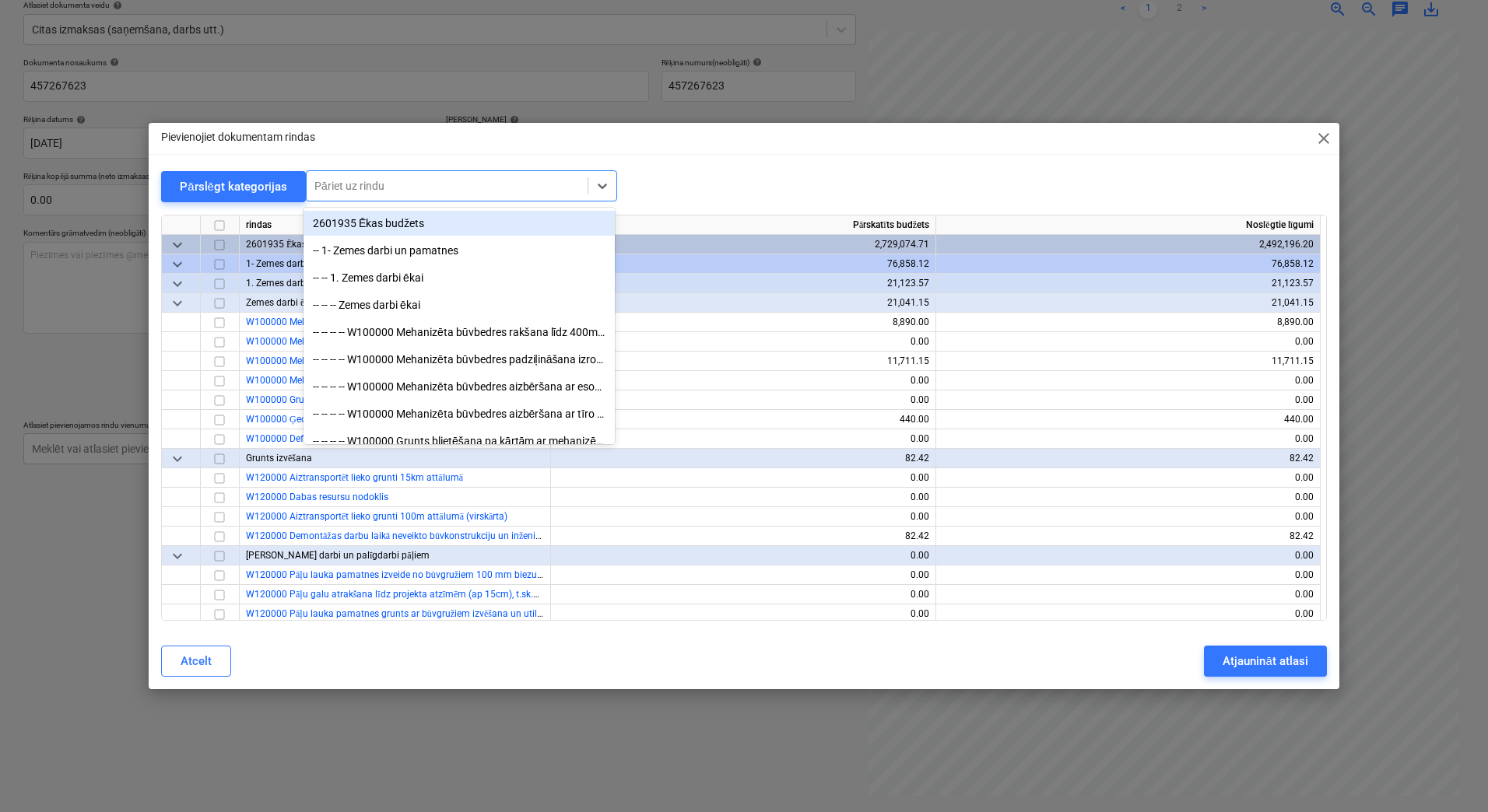
click at [429, 191] on div at bounding box center [447, 186] width 265 height 15
type input "flīz"
click at [375, 219] on div "-- -- -- Flīzēšana" at bounding box center [458, 223] width 311 height 25
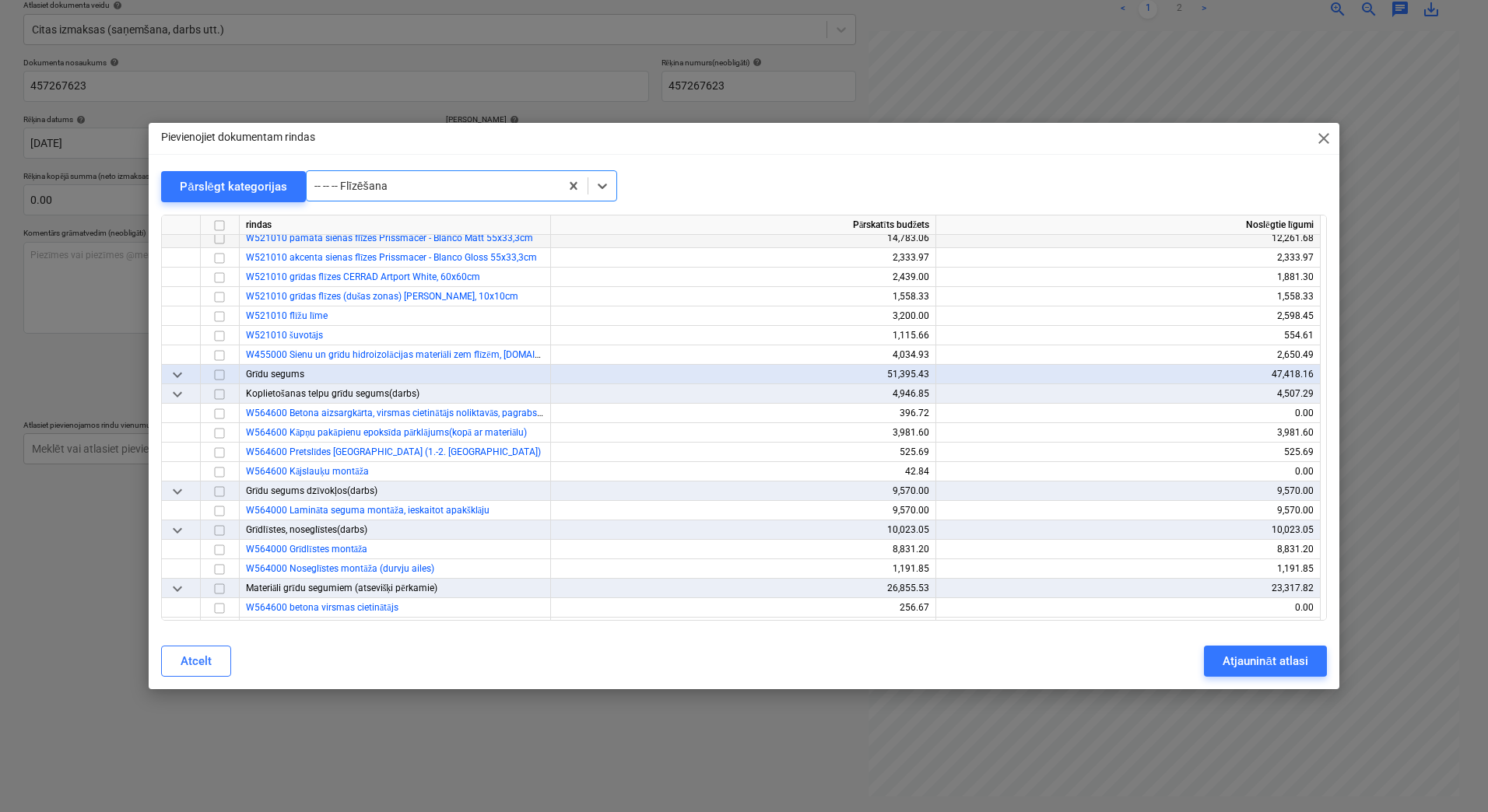
scroll to position [8734, 0]
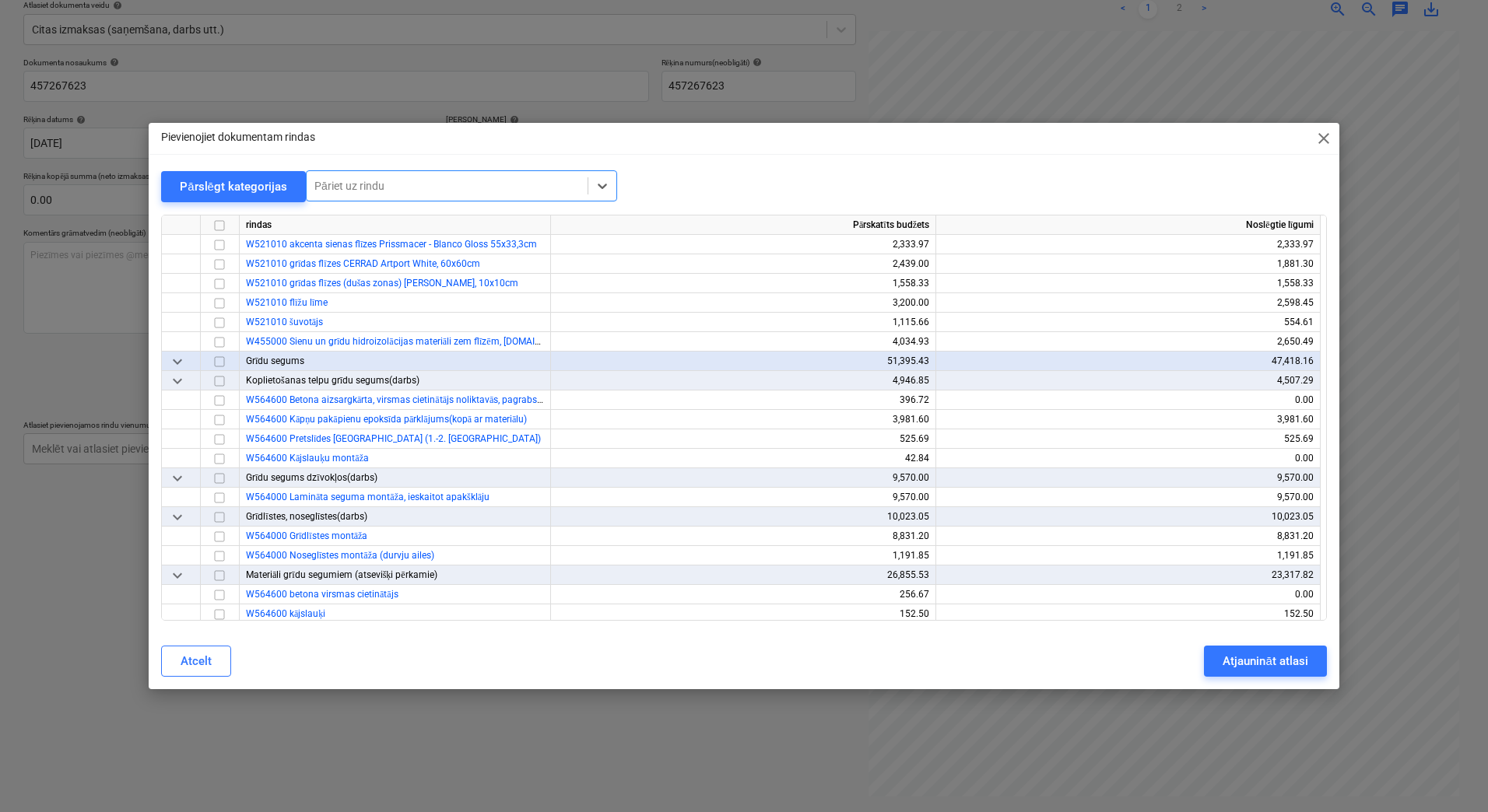
click at [522, 187] on div at bounding box center [447, 186] width 265 height 15
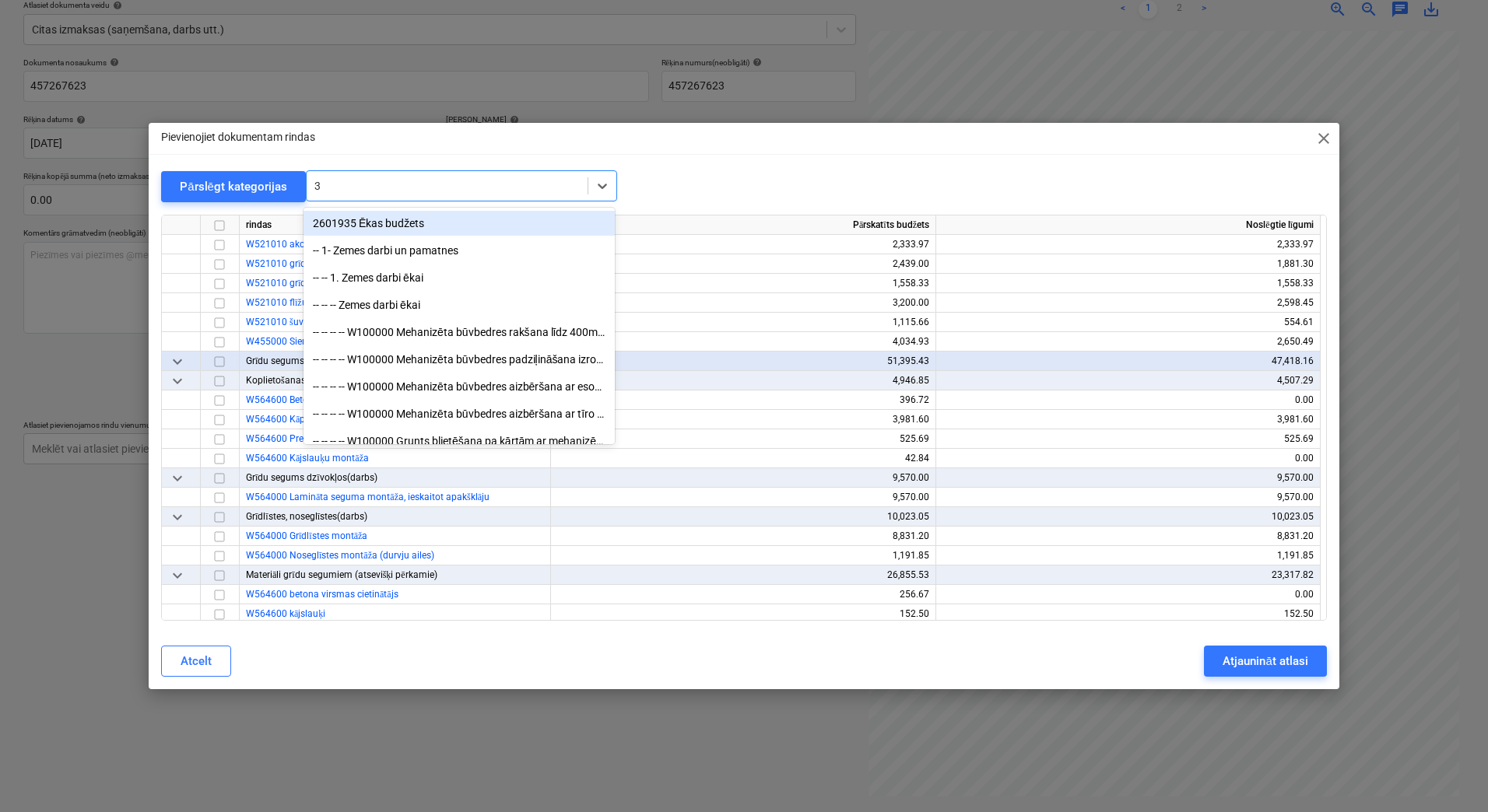
type input "3d"
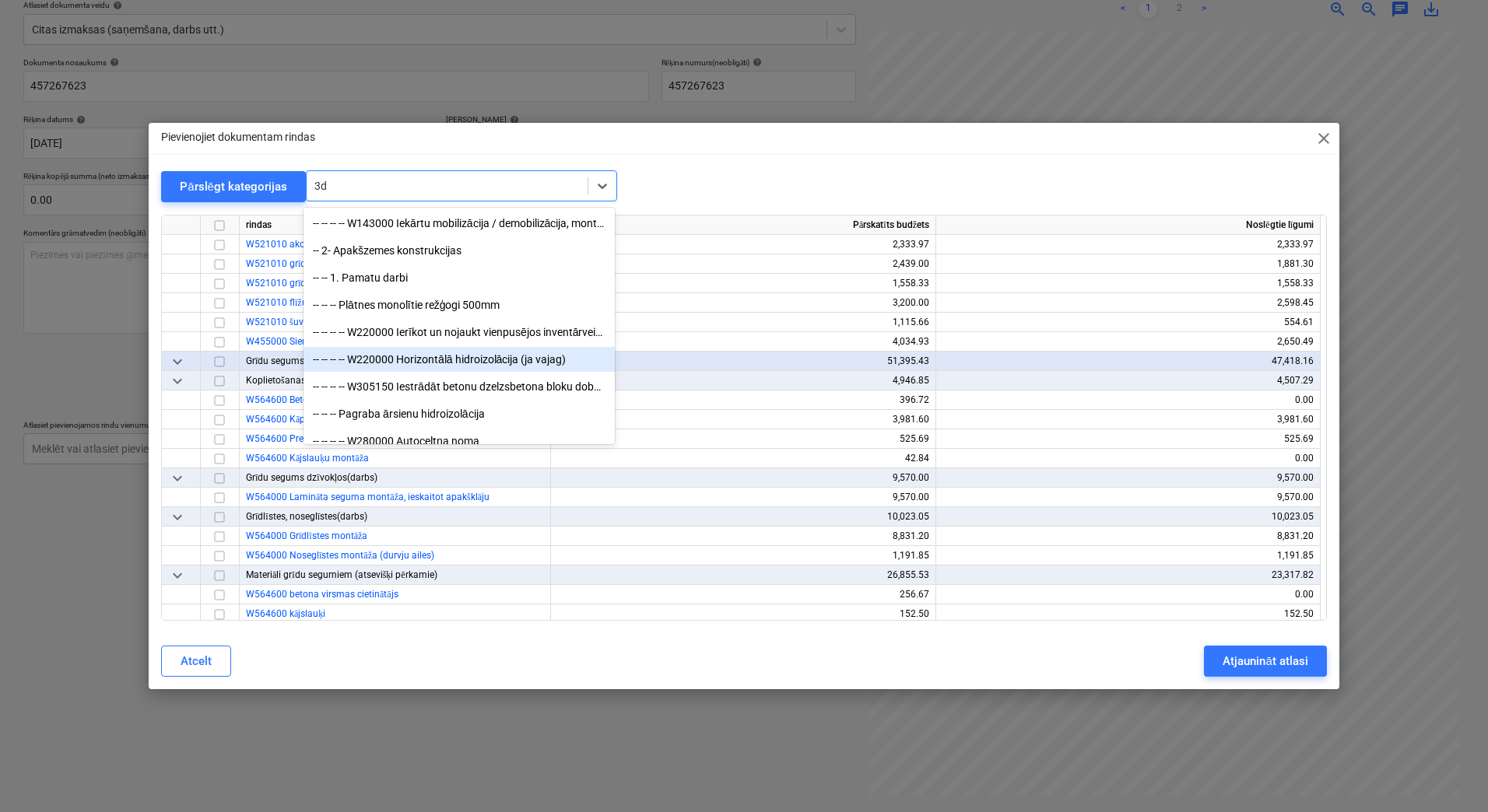
scroll to position [0, 0]
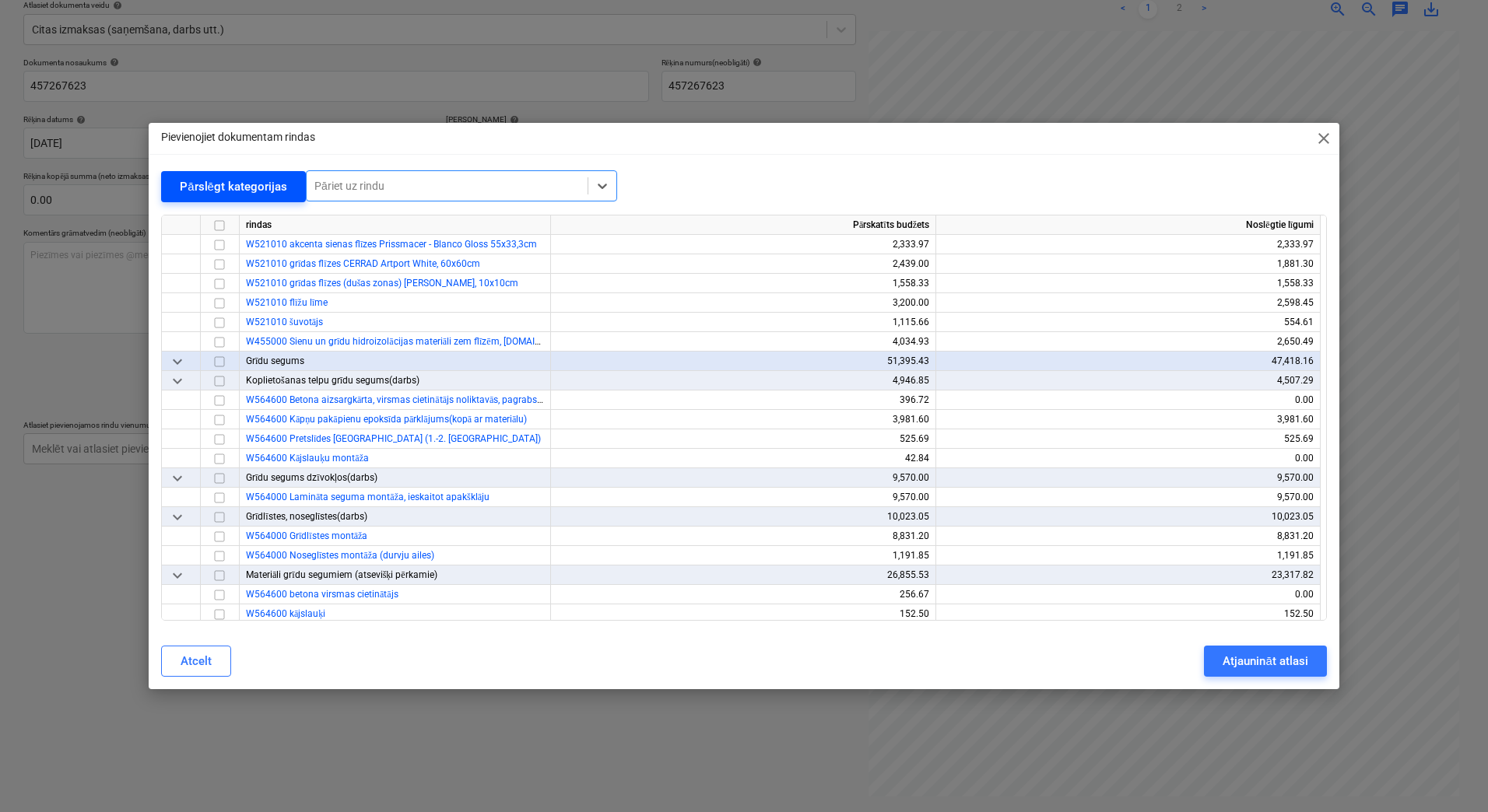
drag, startPoint x: 347, startPoint y: 182, endPoint x: 302, endPoint y: 189, distance: 45.5
click at [302, 189] on div "Pārslēgt kategorijas All selected options have been cleared. Select is focused …" at bounding box center [744, 186] width 1166 height 32
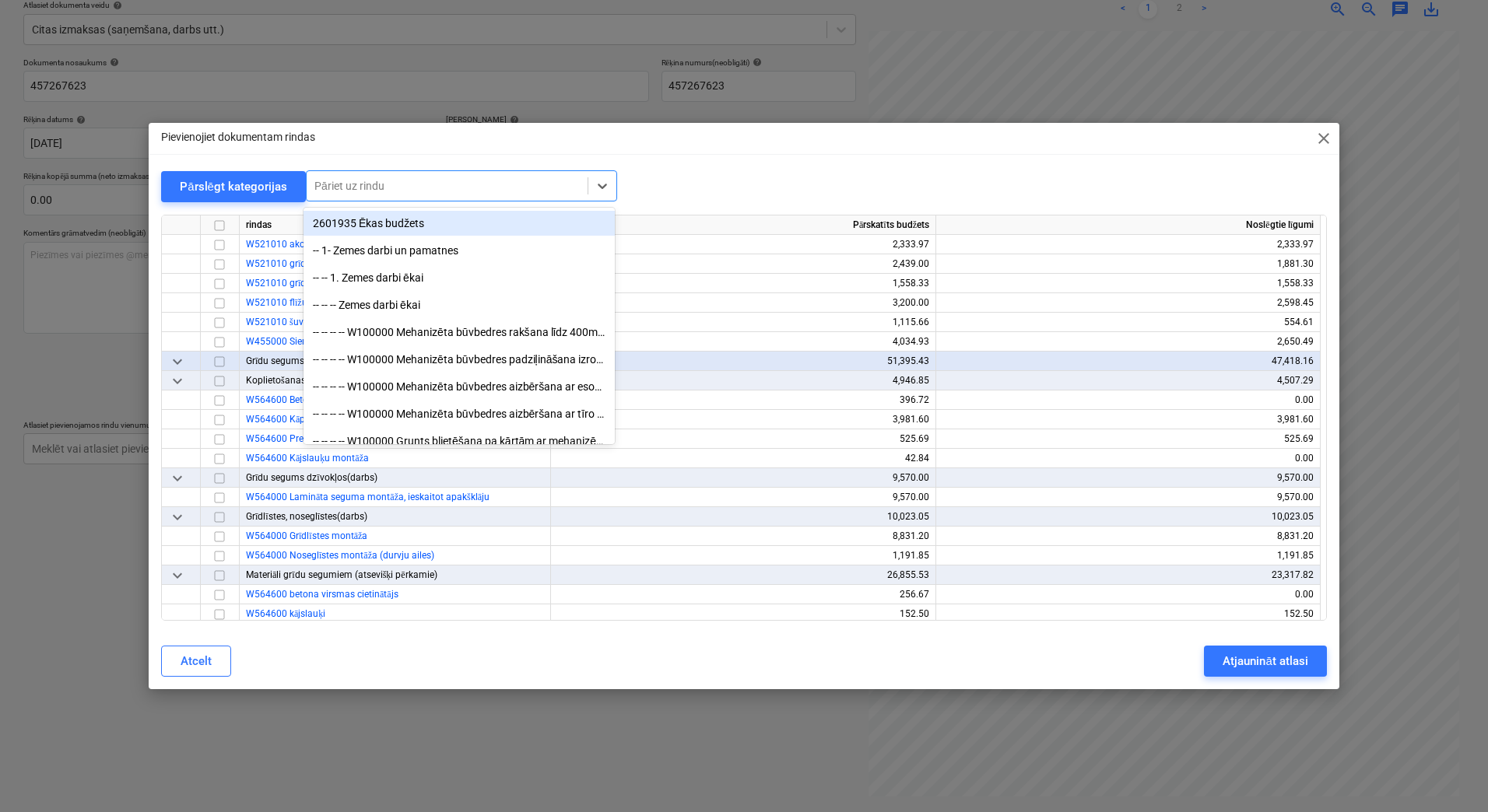
click at [329, 185] on div at bounding box center [447, 186] width 265 height 15
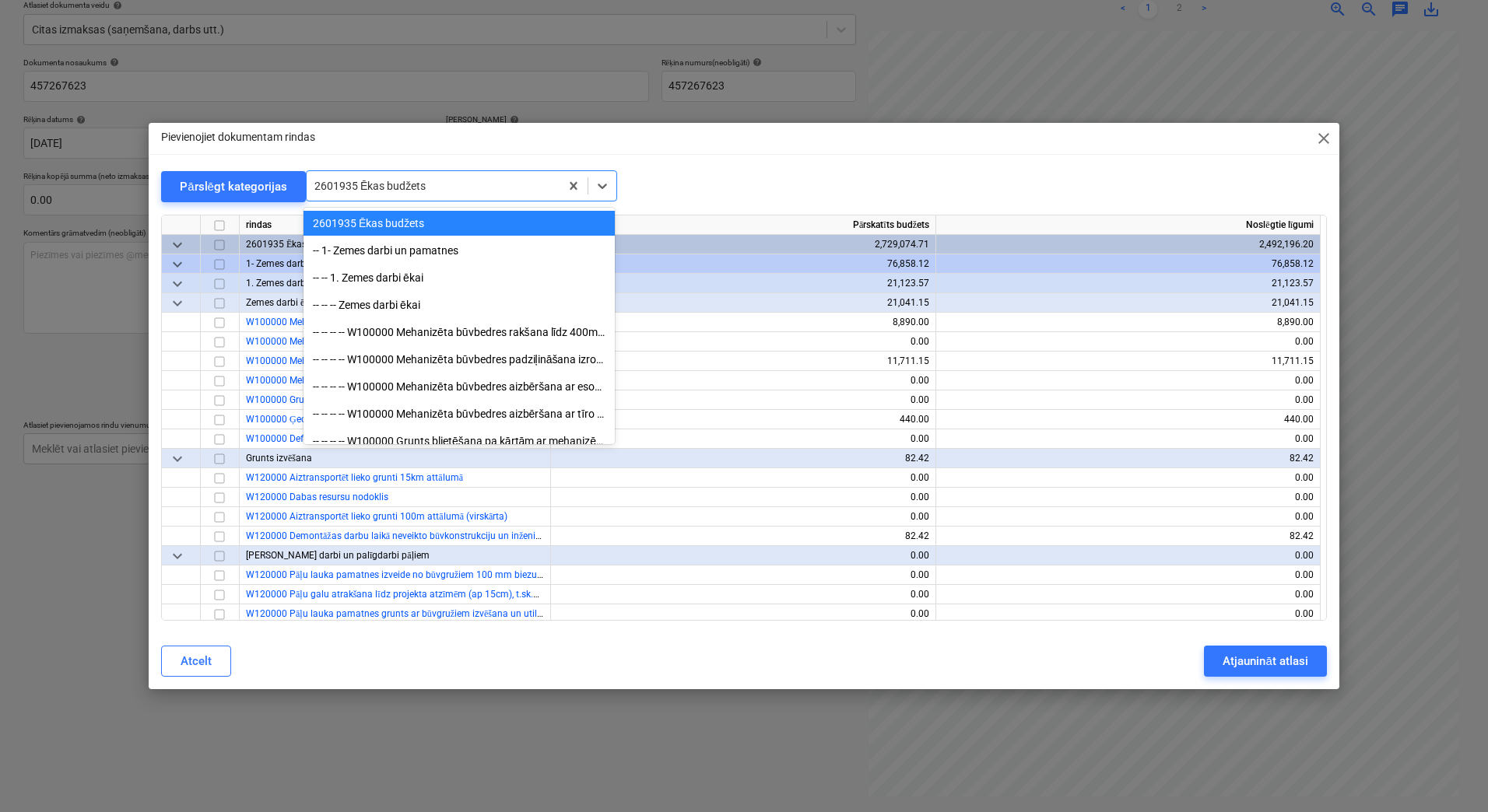
click at [329, 185] on div at bounding box center [433, 186] width 238 height 15
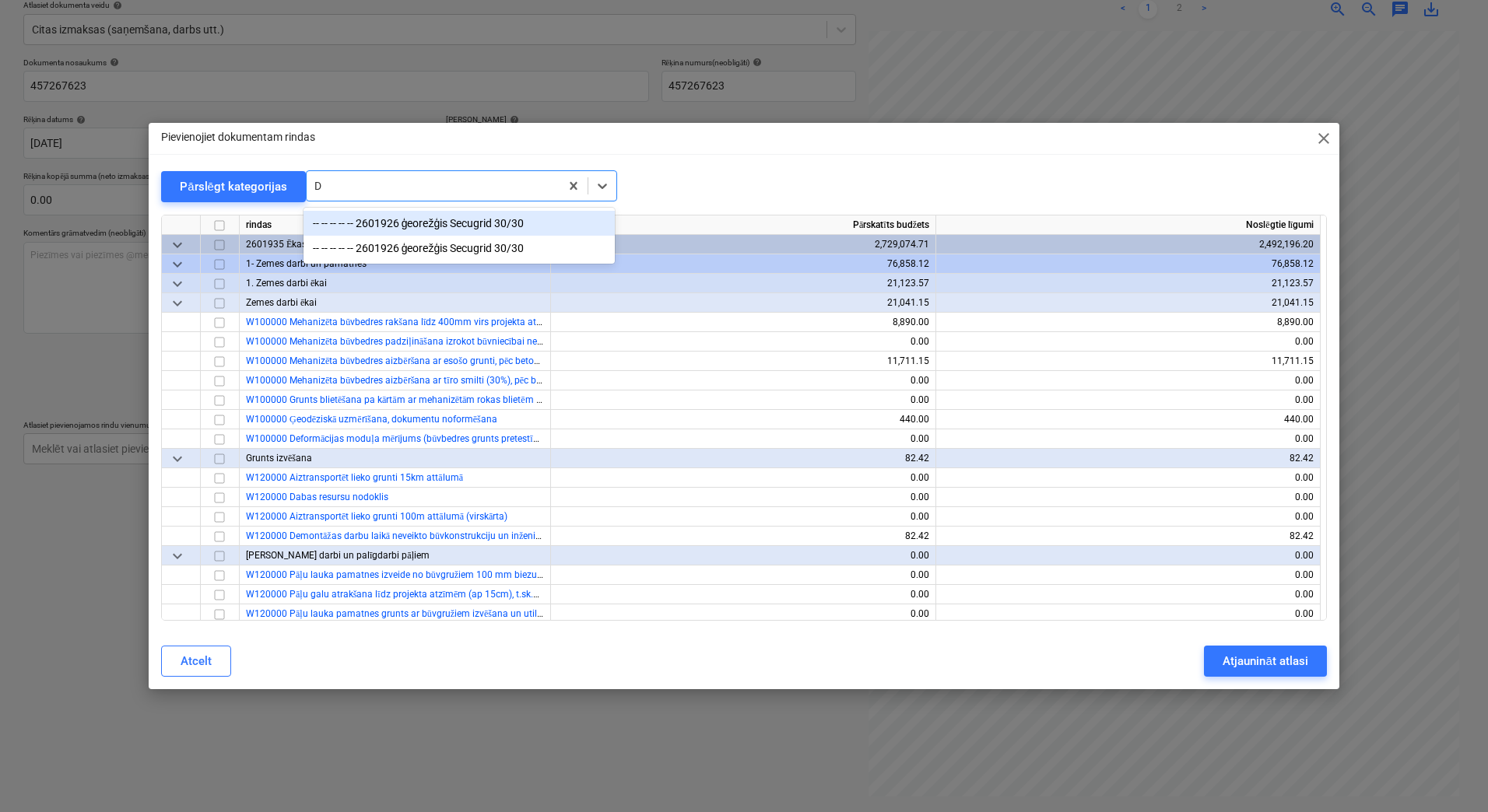
type input "D"
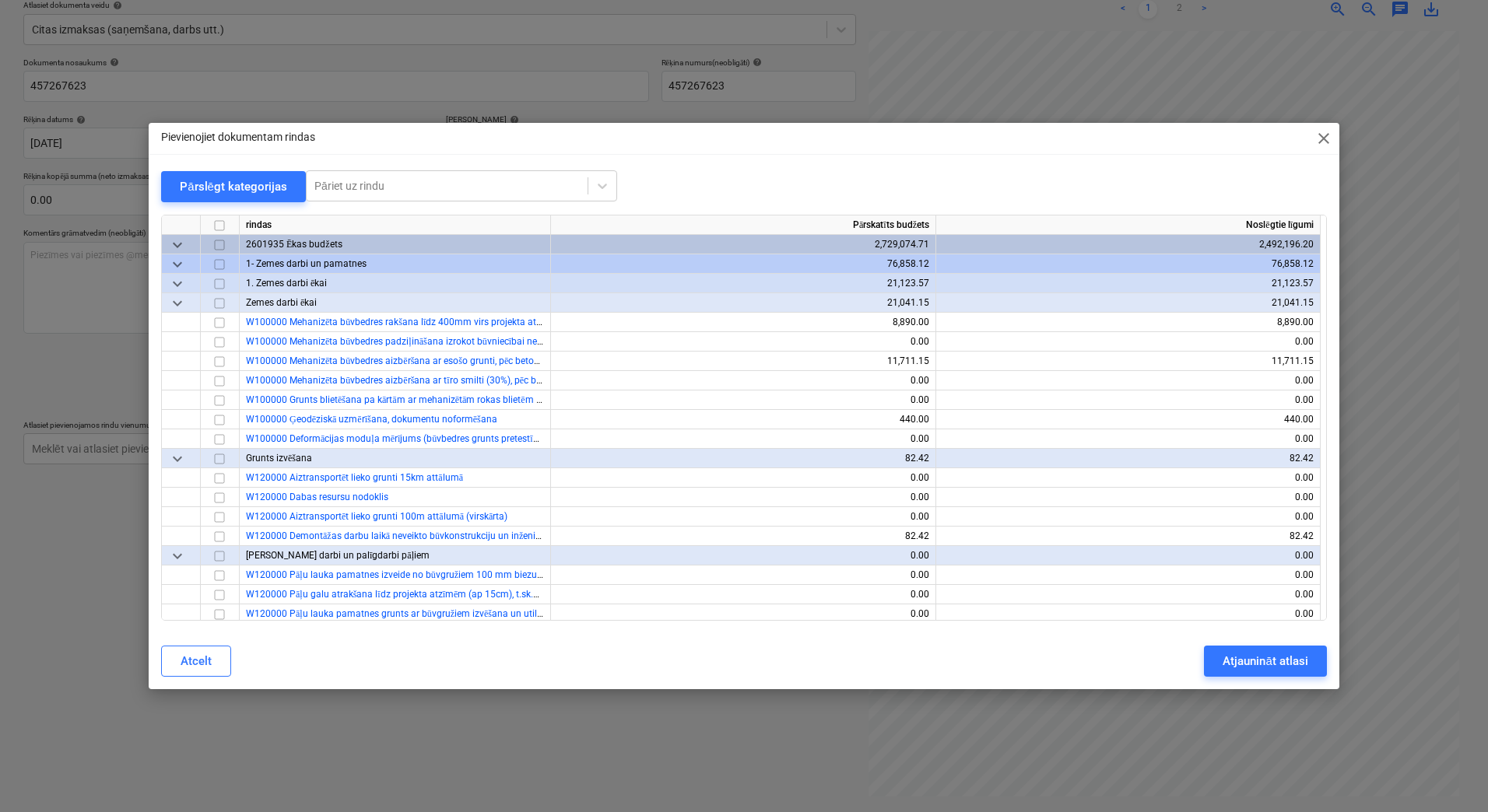
click at [698, 149] on div "Pievienojiet dokumentam rindas close" at bounding box center [744, 139] width 1191 height 31
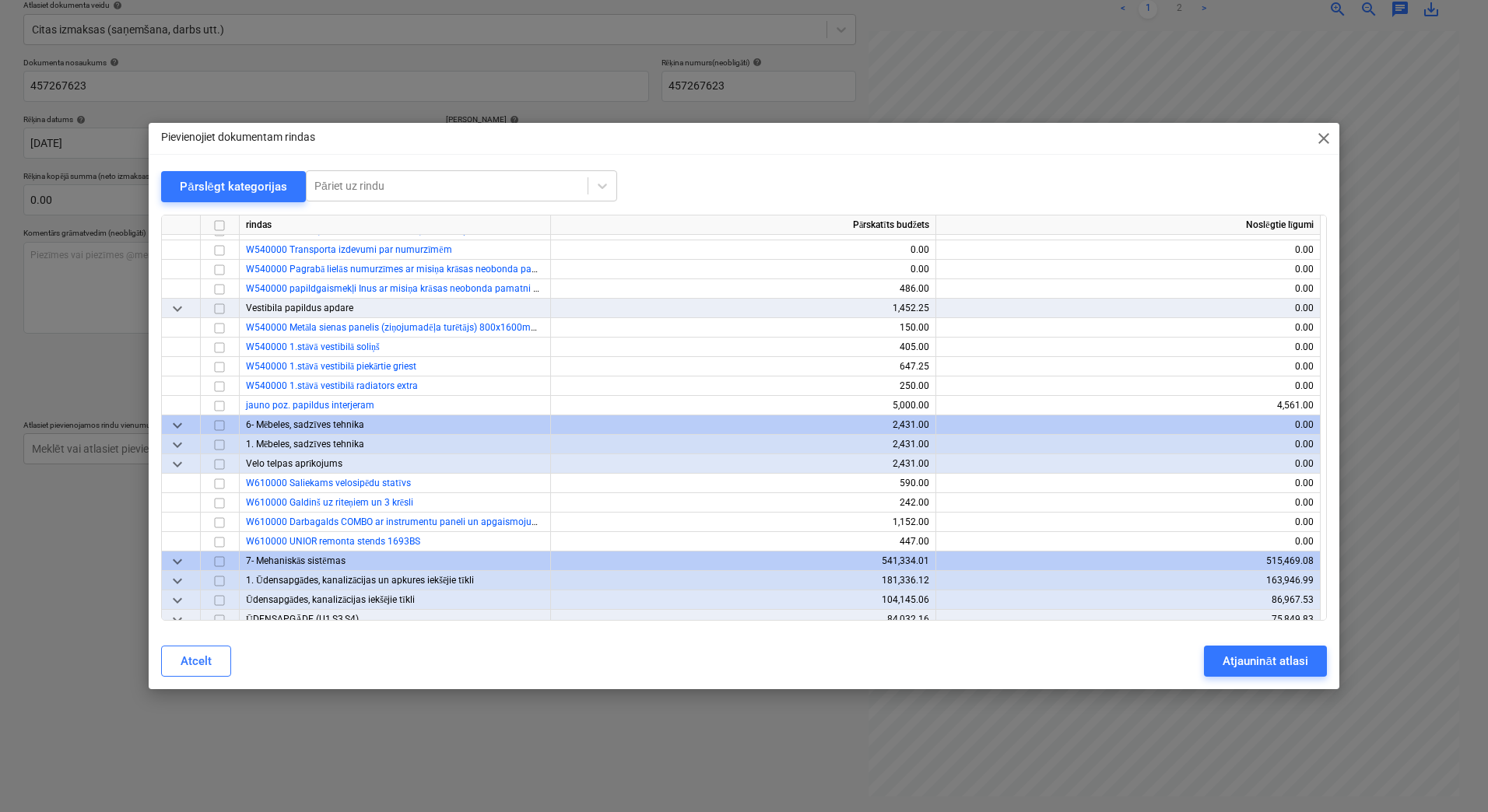
scroll to position [9338, 0]
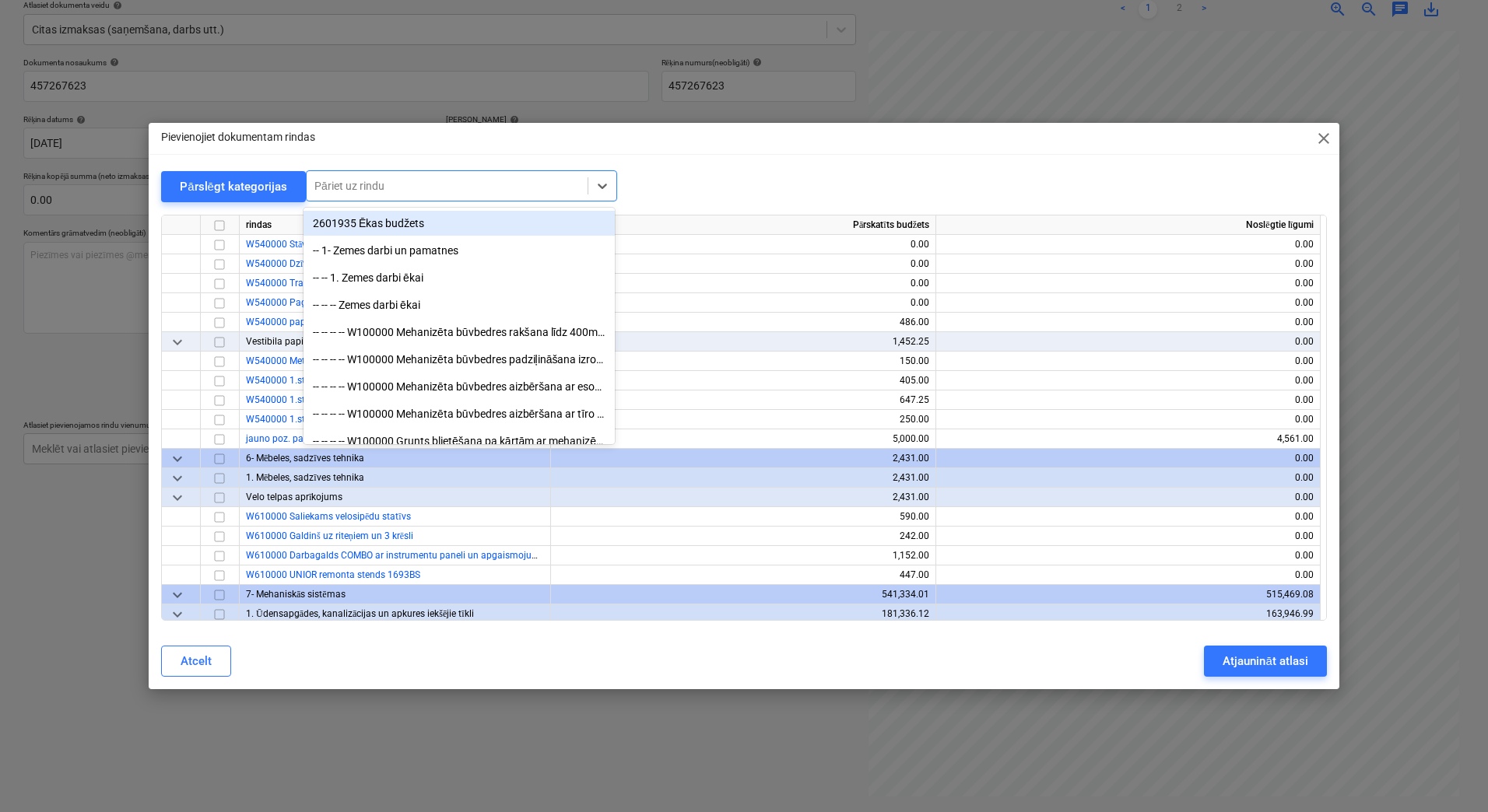
click at [358, 183] on div at bounding box center [447, 186] width 265 height 15
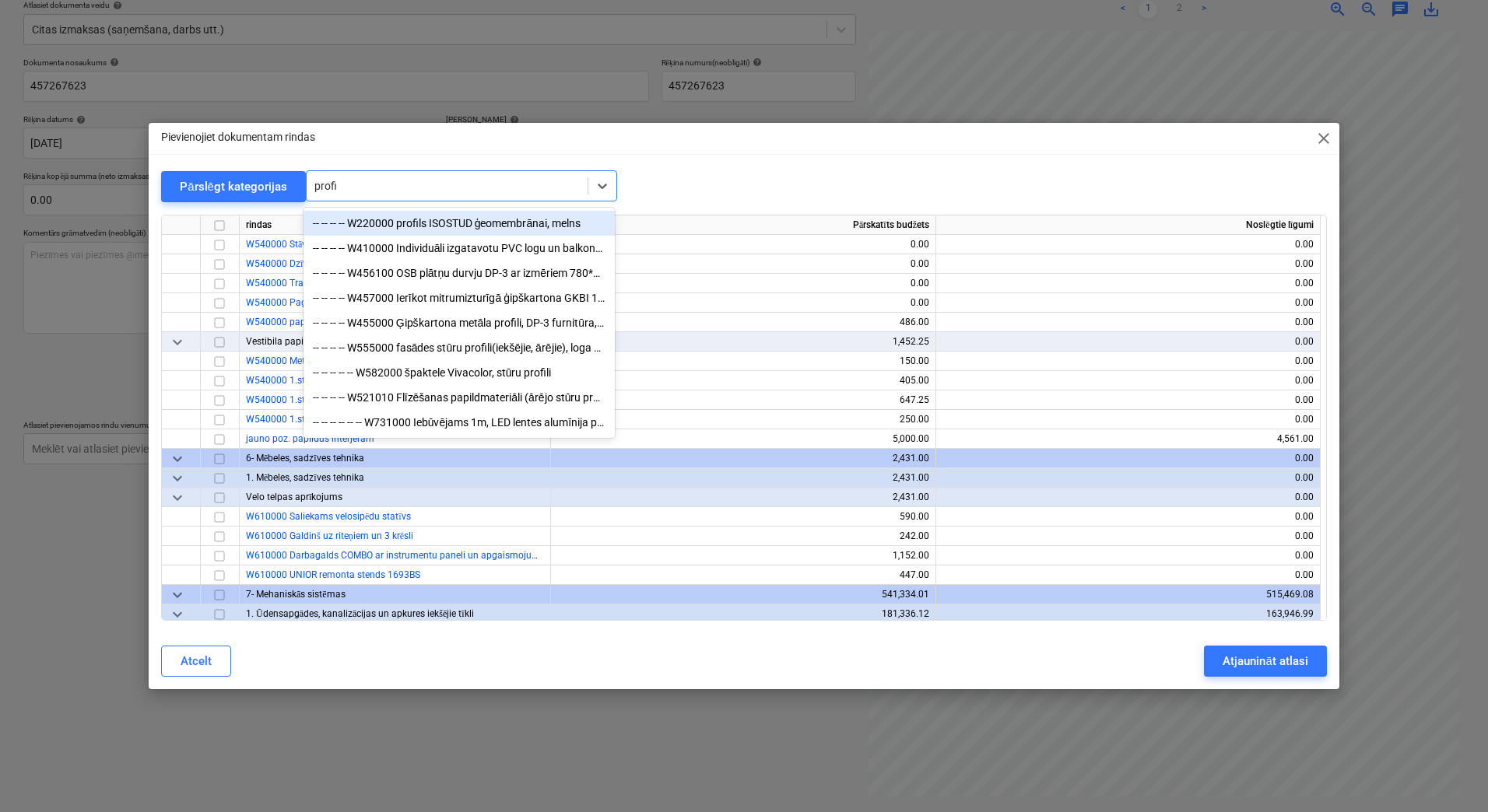
type input "profil"
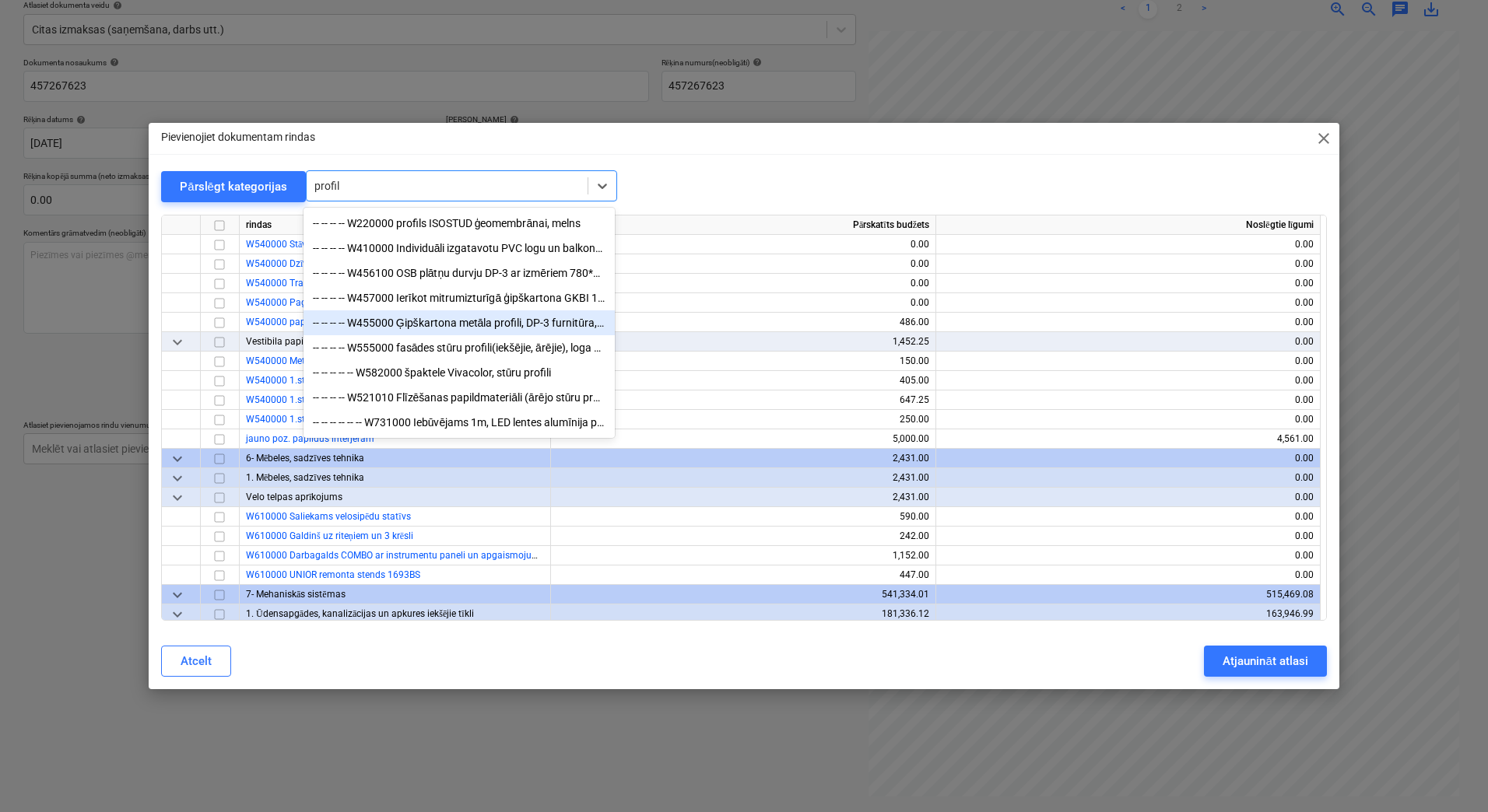
click at [555, 335] on div "-- -- -- -- W455000 Ģipškartona metāla profili, DP-3 furnitūra, šuvju lenta, šp…" at bounding box center [458, 323] width 311 height 25
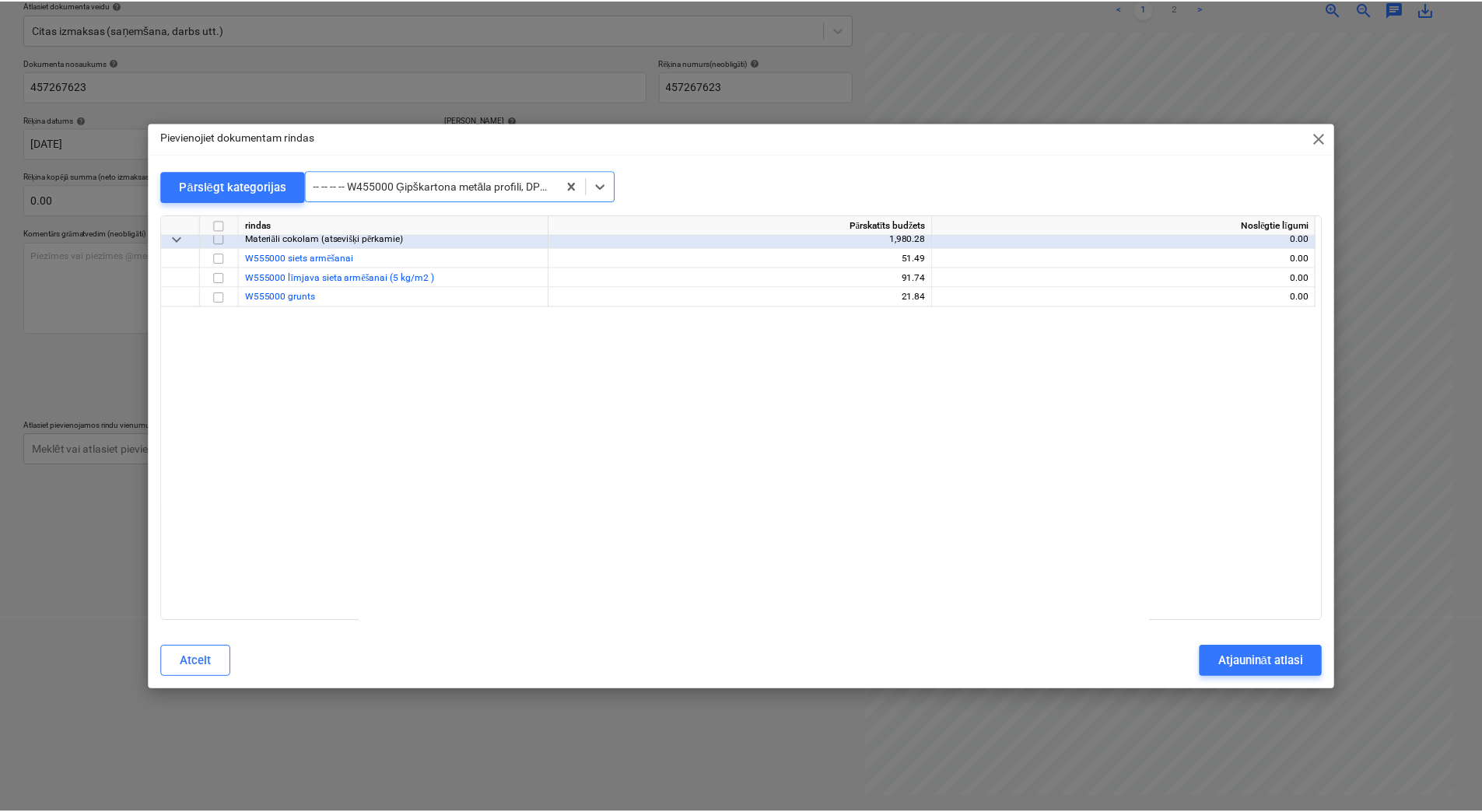
scroll to position [6361, 0]
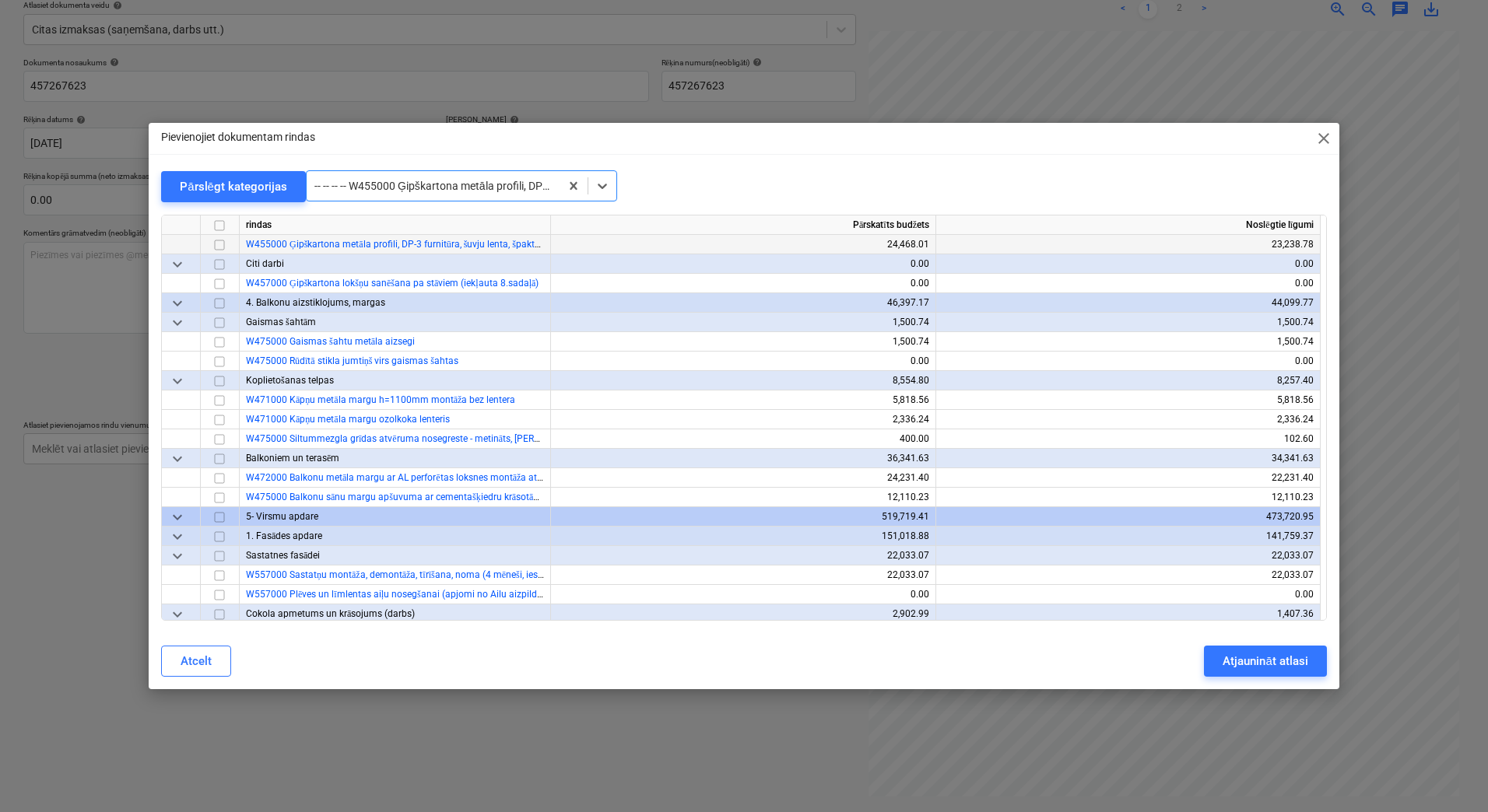
click at [219, 245] on input "checkbox" at bounding box center [220, 245] width 19 height 19
click at [1243, 669] on div "Atjaunināt atlasi" at bounding box center [1265, 660] width 84 height 20
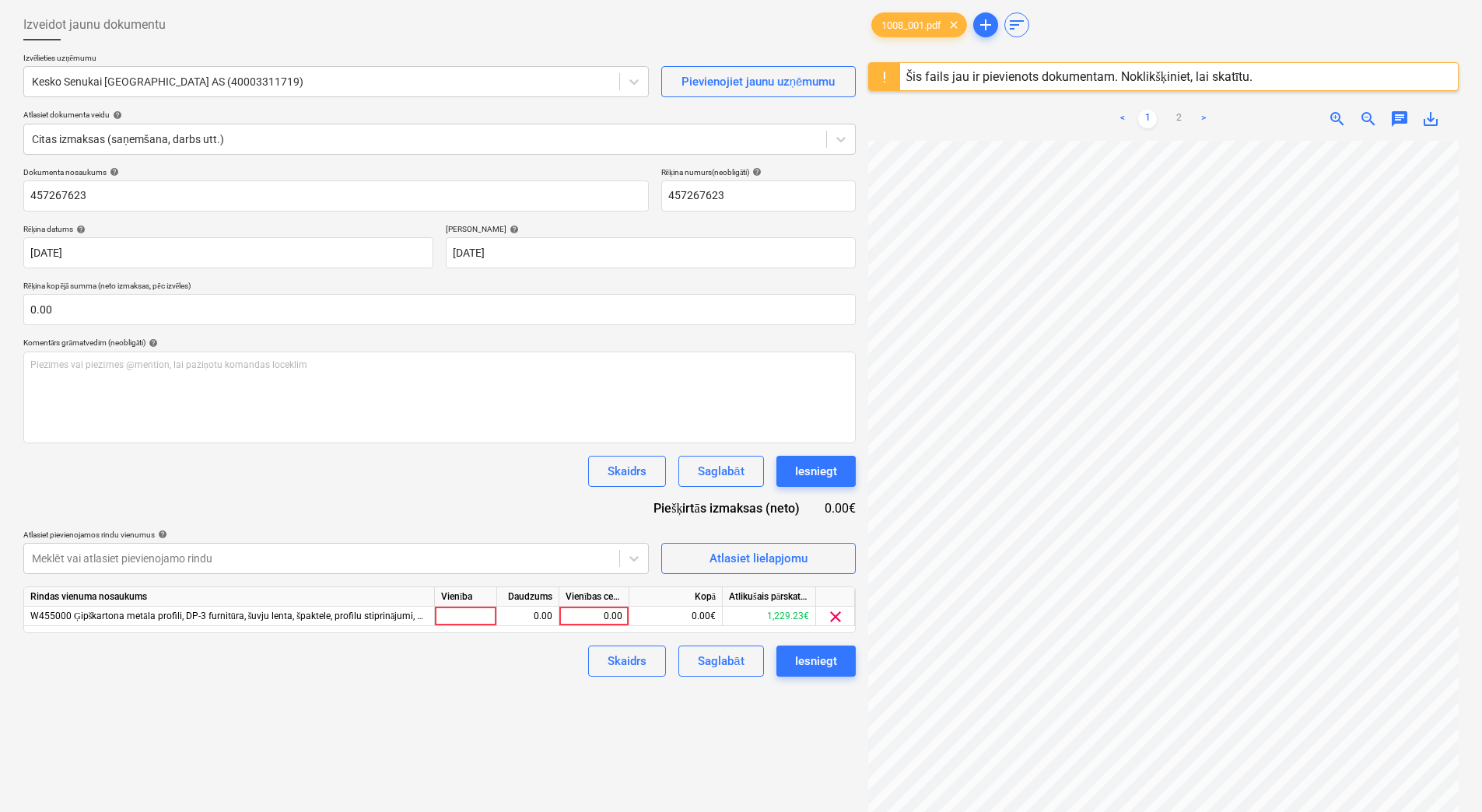
scroll to position [0, 0]
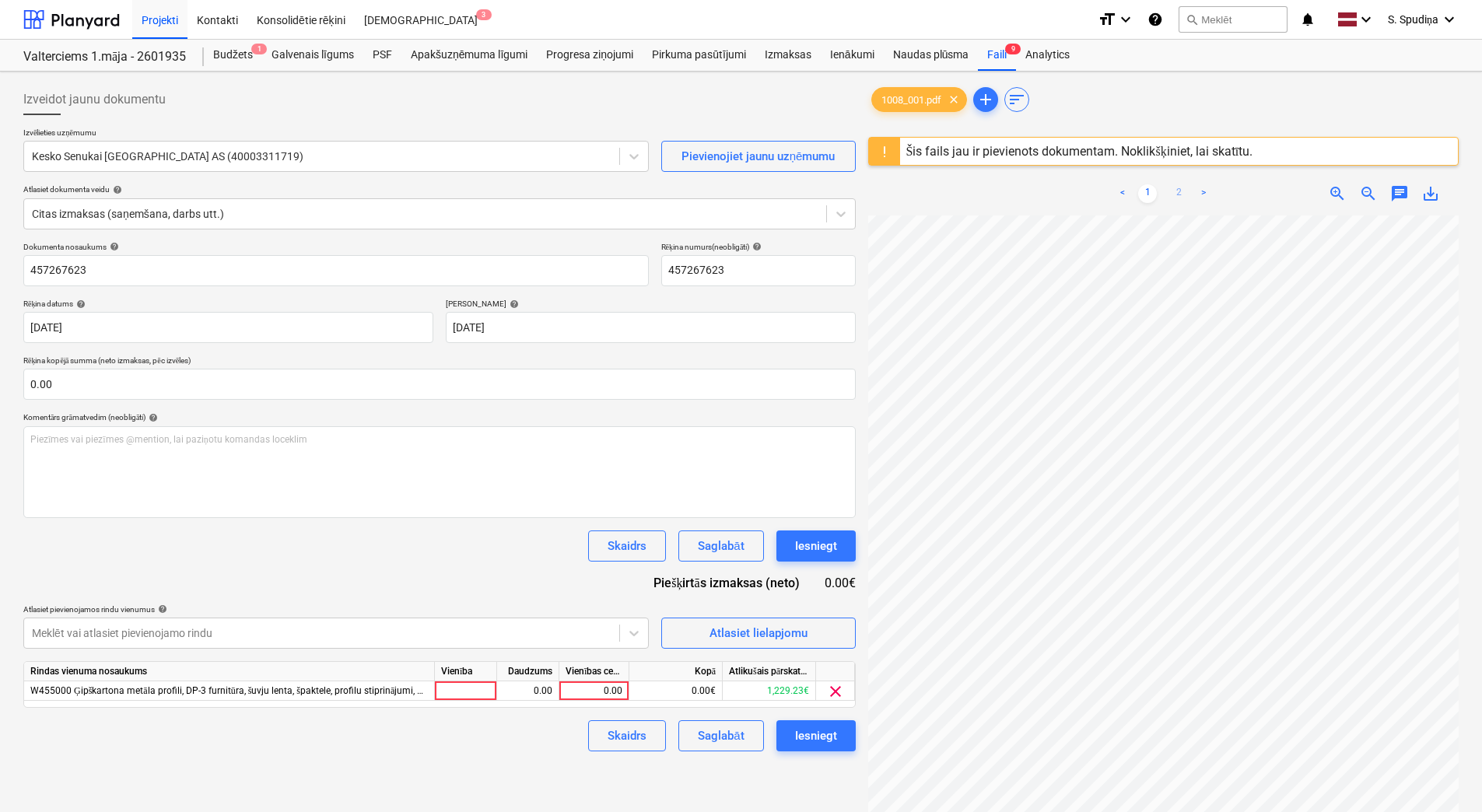
click at [1177, 186] on link "2" at bounding box center [1179, 194] width 19 height 19
click at [609, 689] on div "0.00" at bounding box center [594, 691] width 57 height 20
type input "58.2"
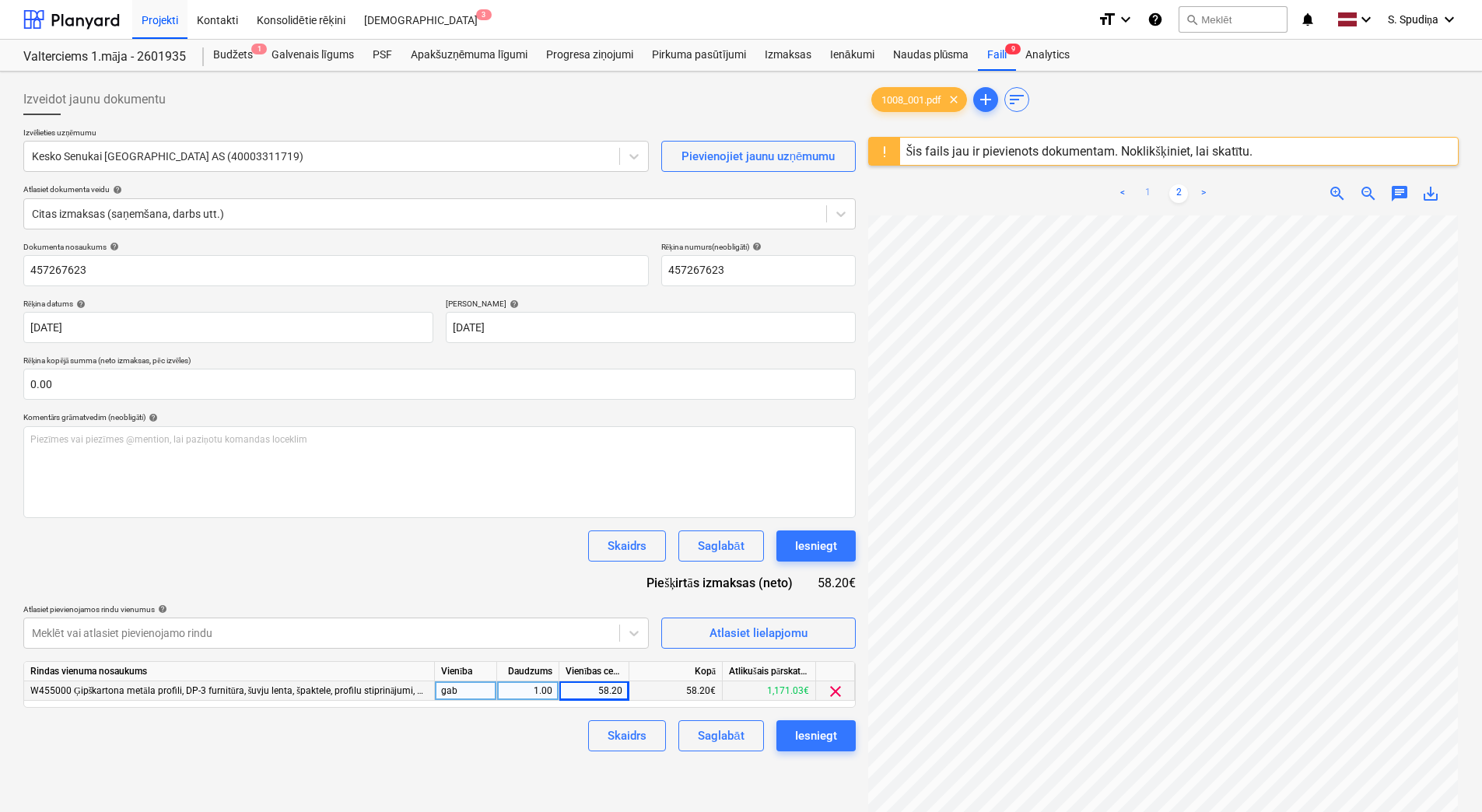
click at [1153, 198] on link "1" at bounding box center [1148, 194] width 19 height 19
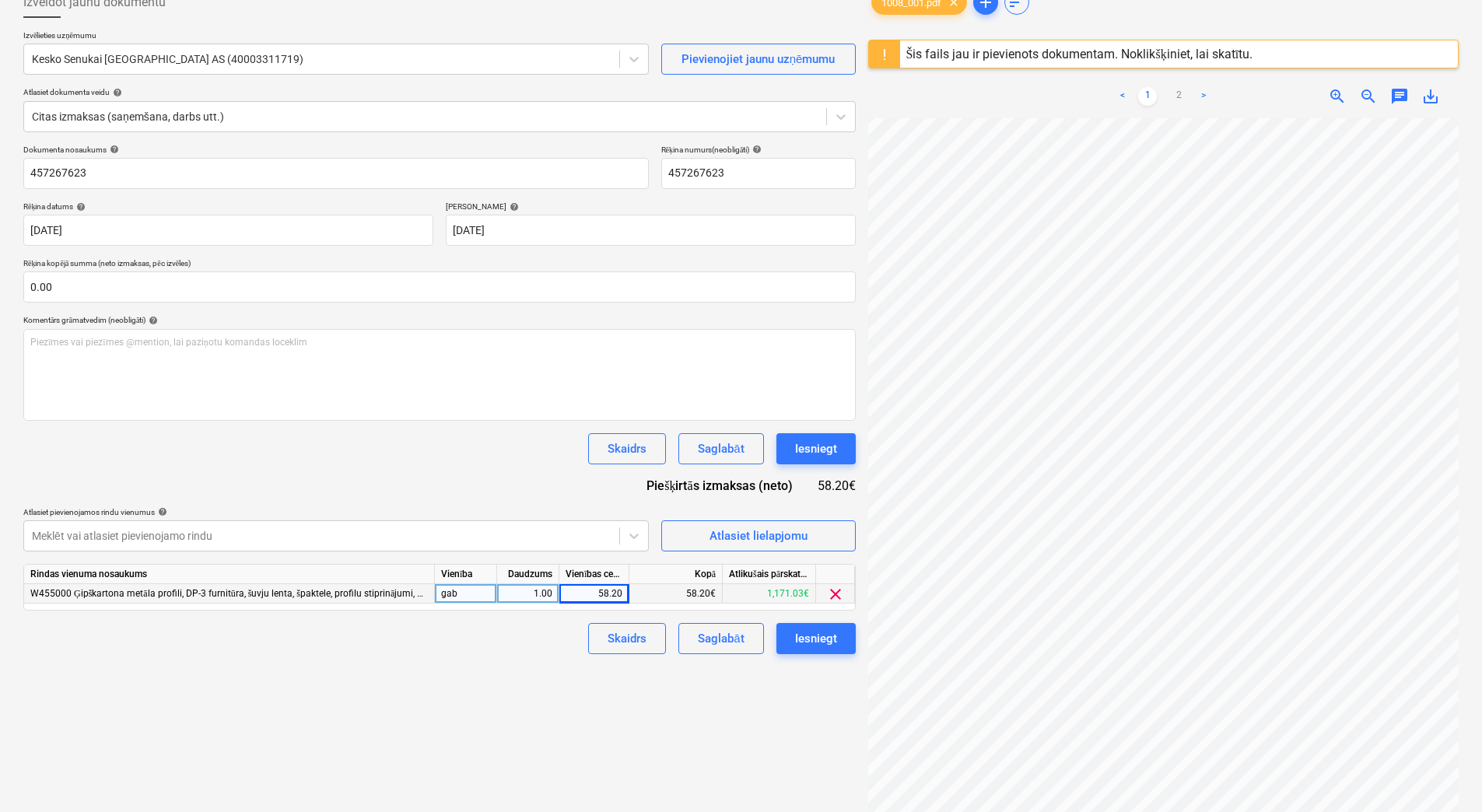
scroll to position [184, 0]
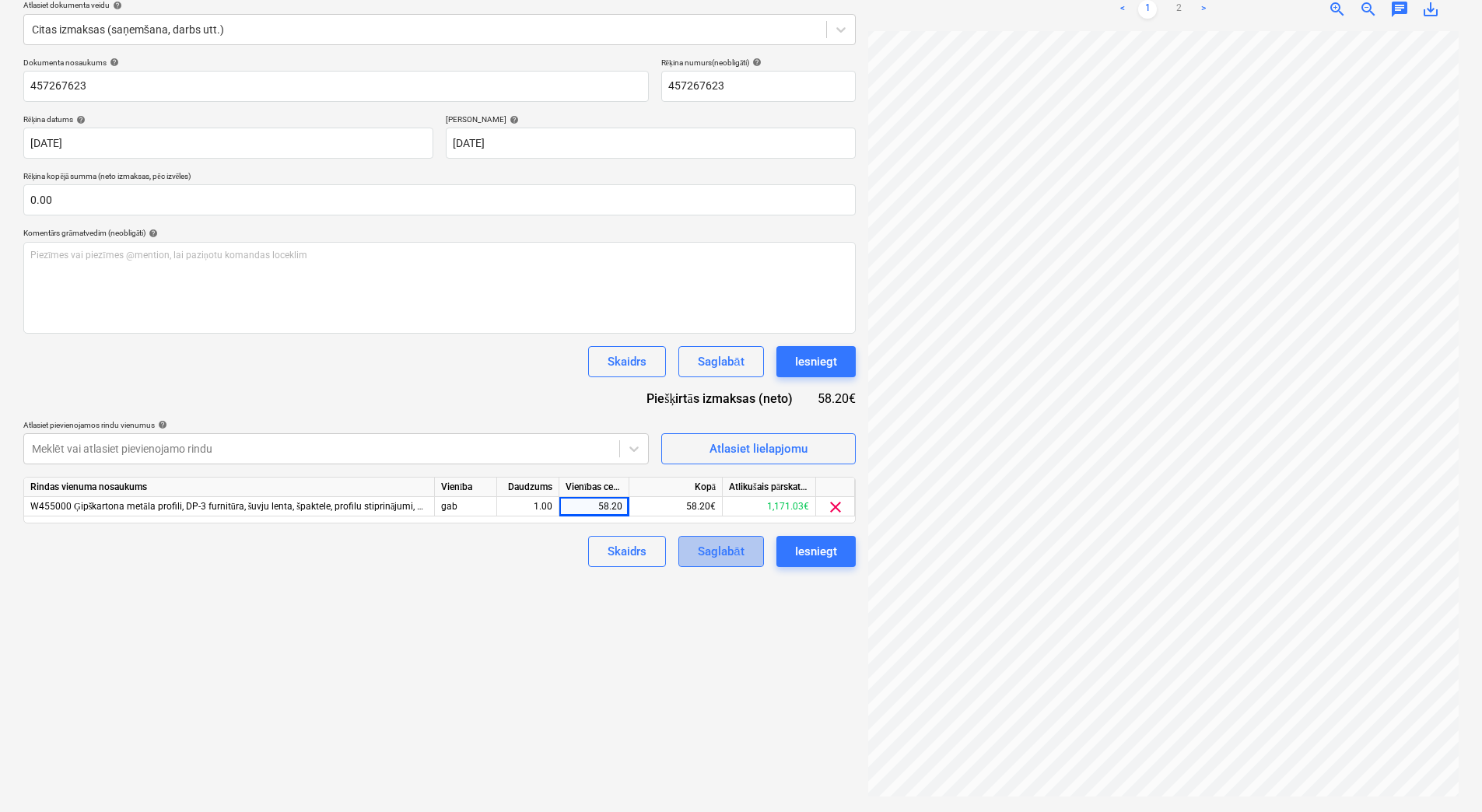
click at [741, 547] on div "Saglabāt" at bounding box center [721, 551] width 46 height 20
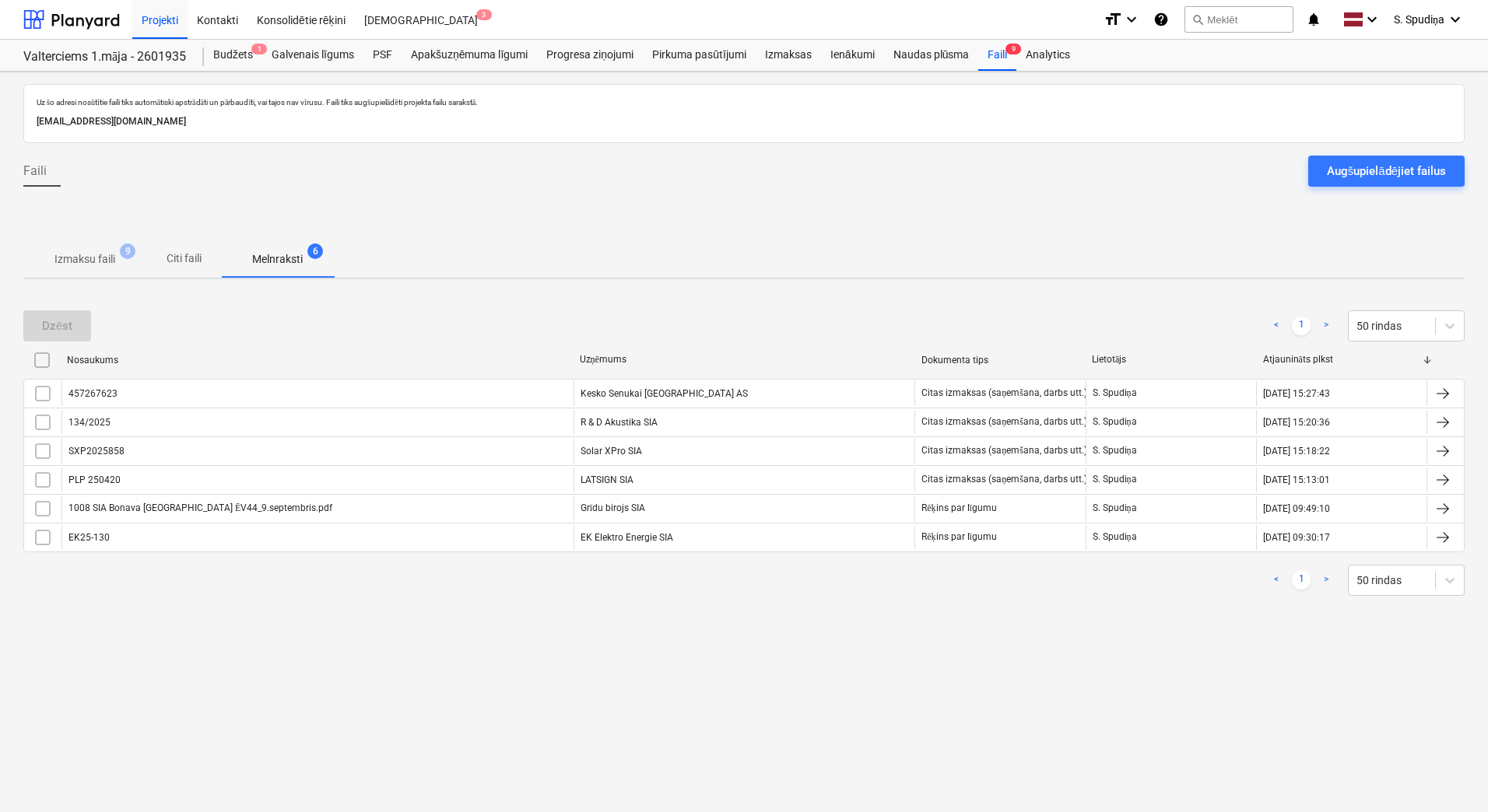
click at [102, 254] on p "Izmaksu faili" at bounding box center [84, 259] width 60 height 16
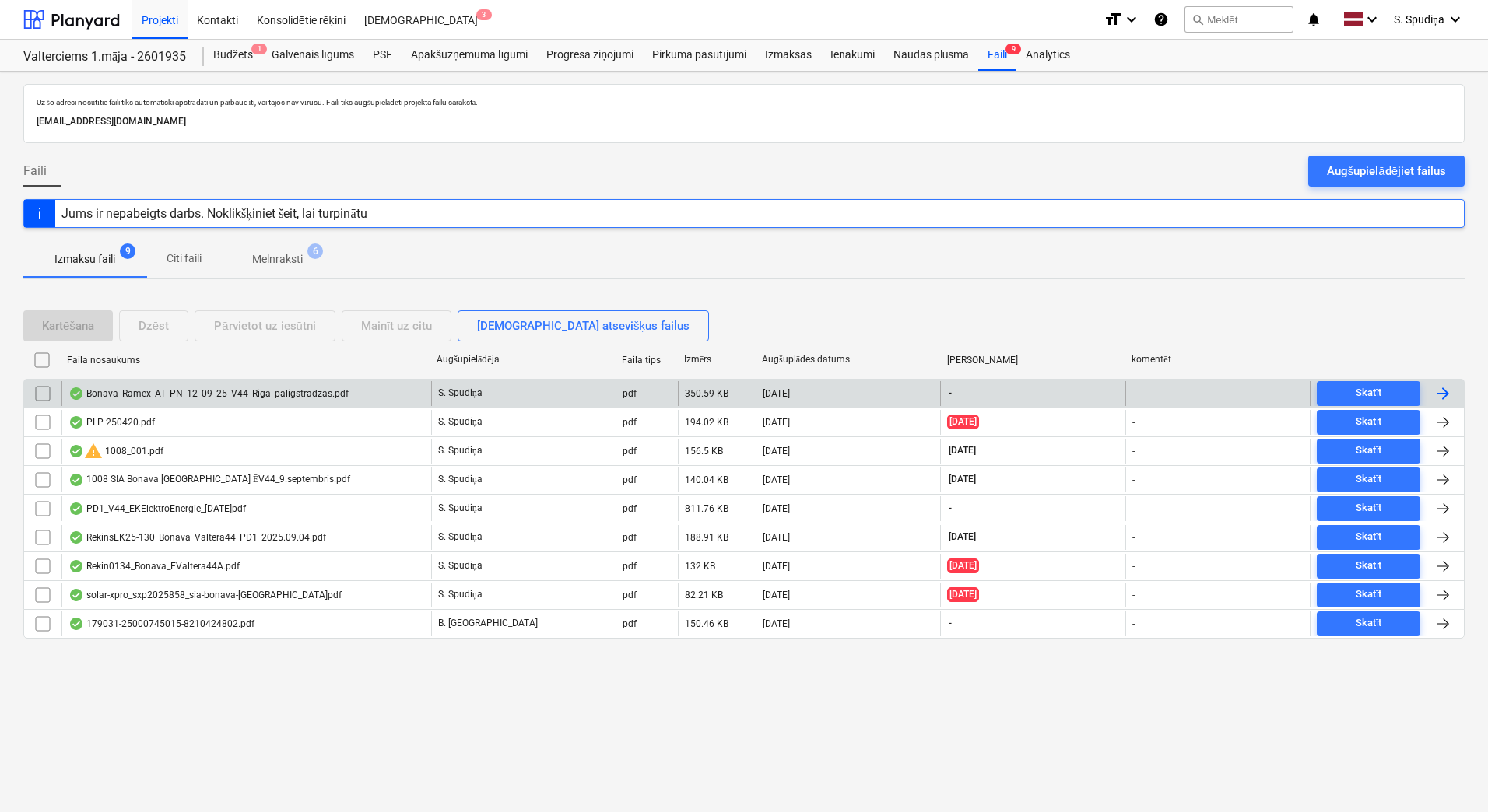
click at [150, 390] on div "Bonava_Ramex_AT_PN_12_09_25_V44_Riga_paligstradzas.pdf" at bounding box center [208, 394] width 280 height 12
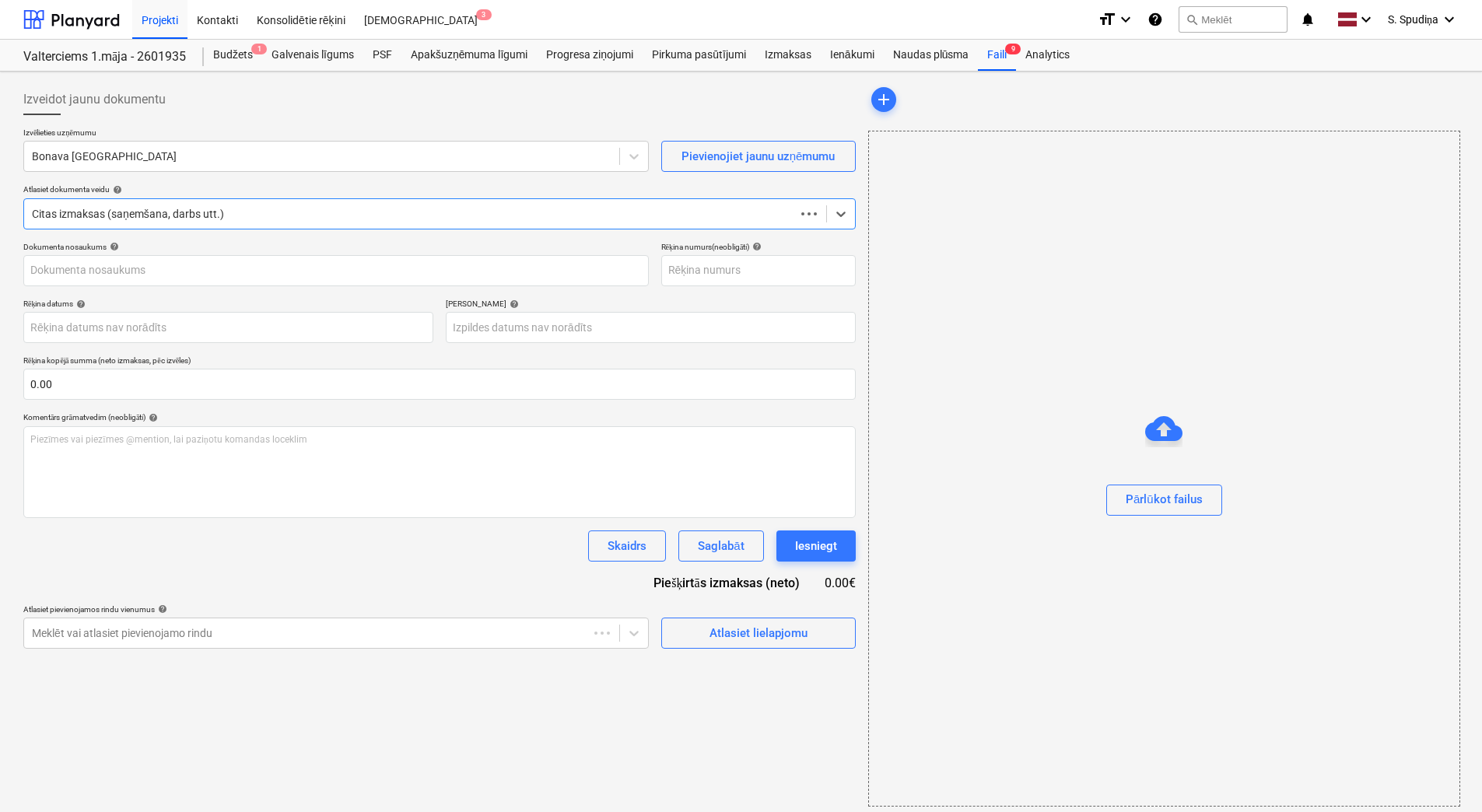
type input "1"
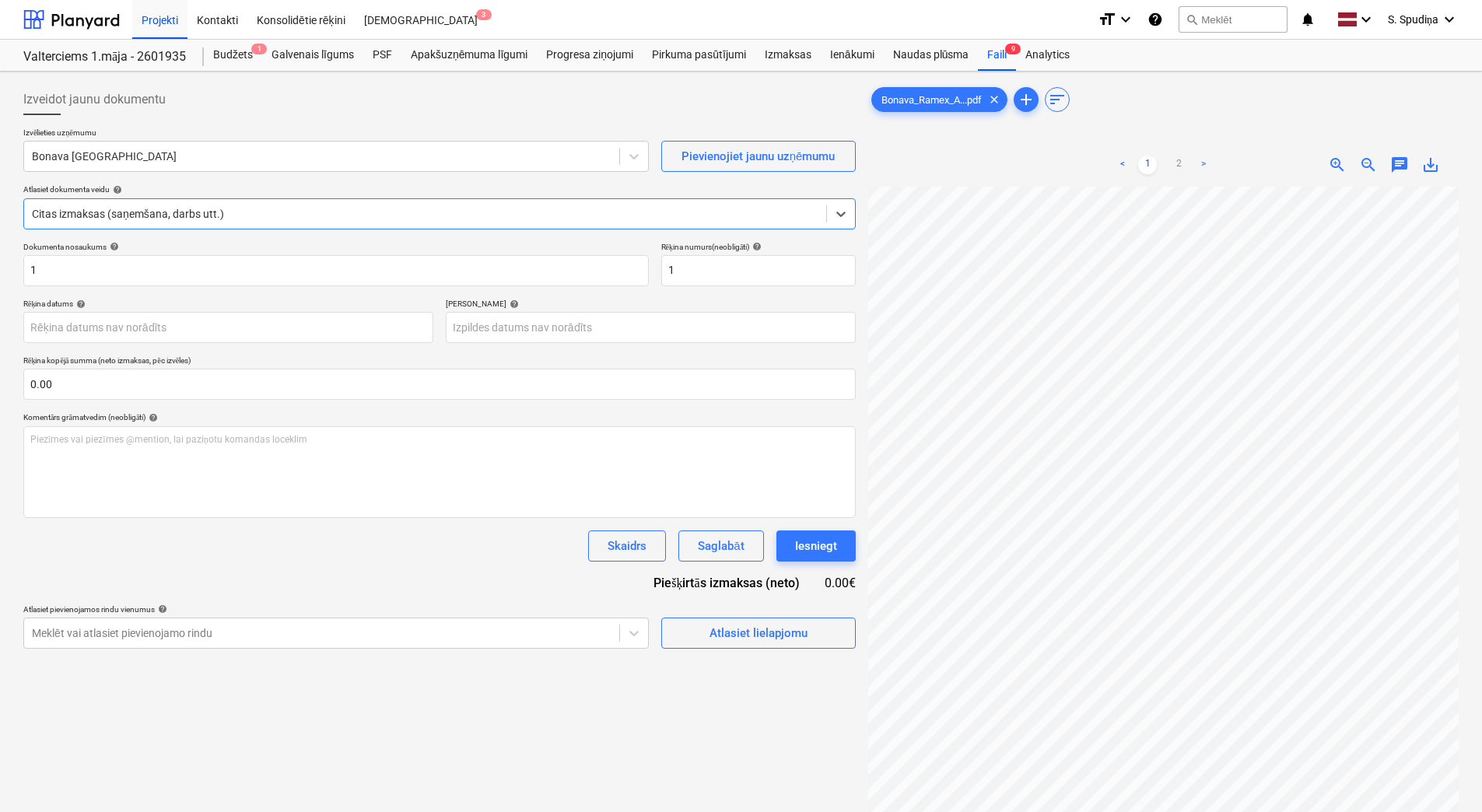
scroll to position [77, 0]
click at [432, 166] on div "Bonava [GEOGRAPHIC_DATA]" at bounding box center [321, 156] width 595 height 22
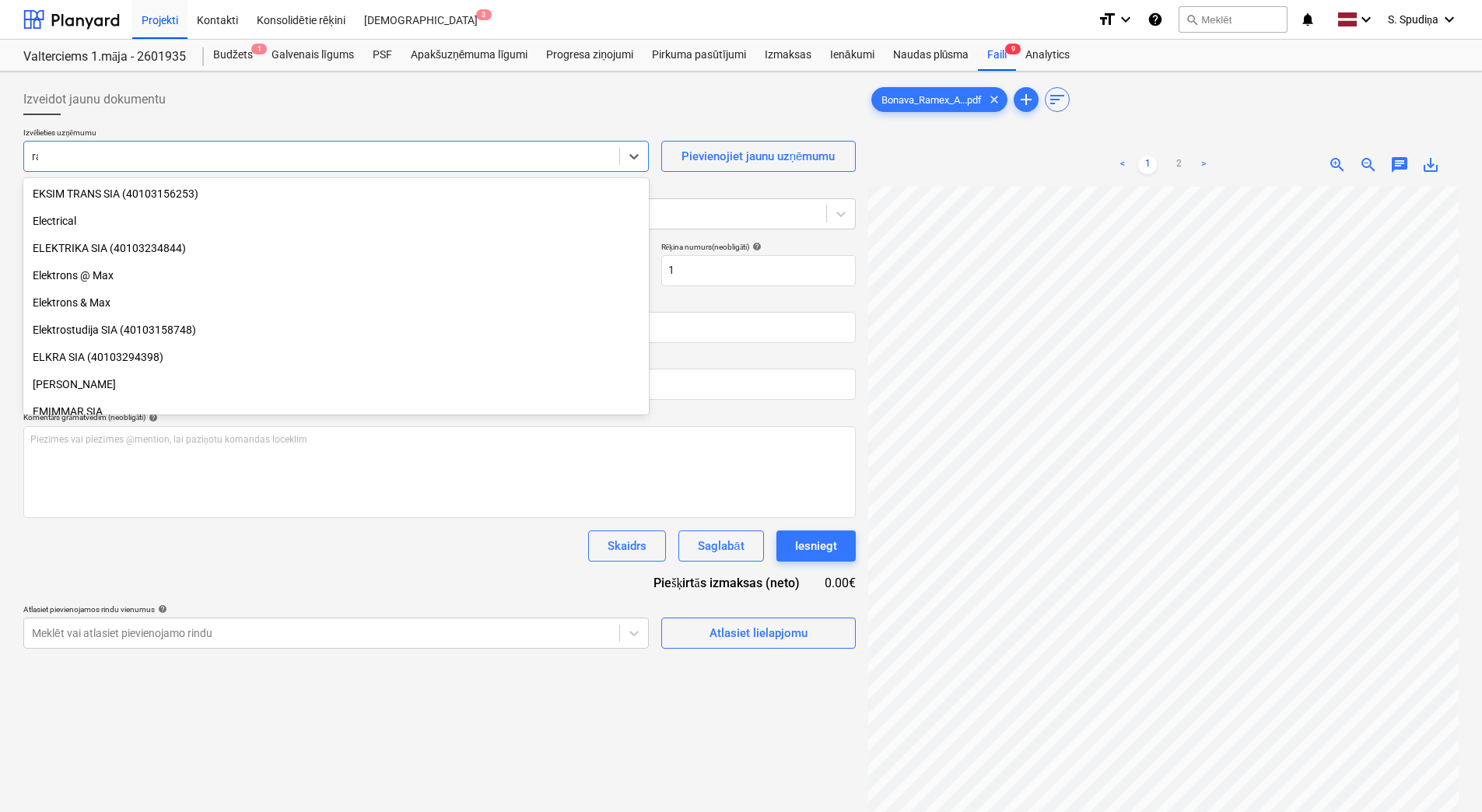
scroll to position [1074, 0]
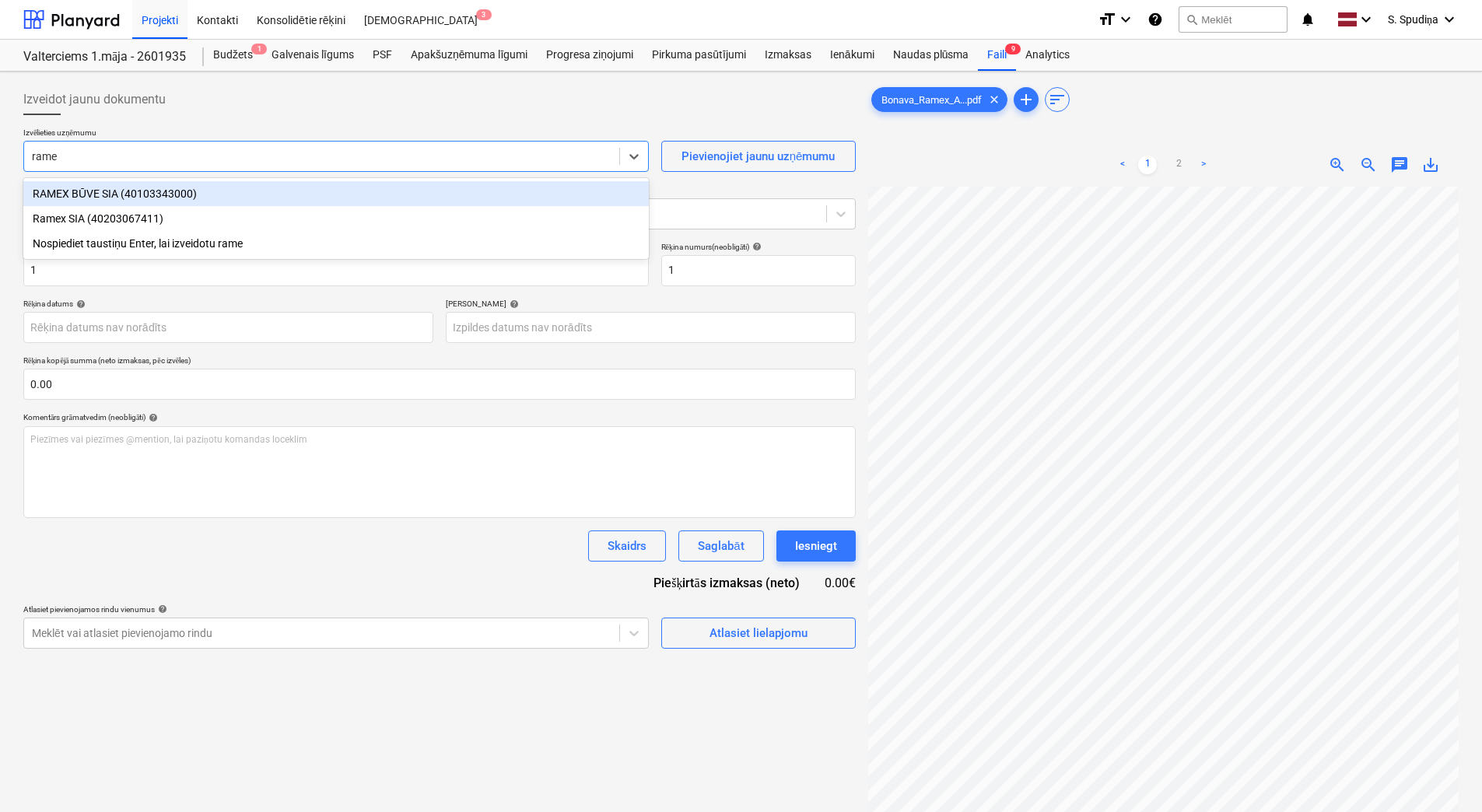
type input "ramex"
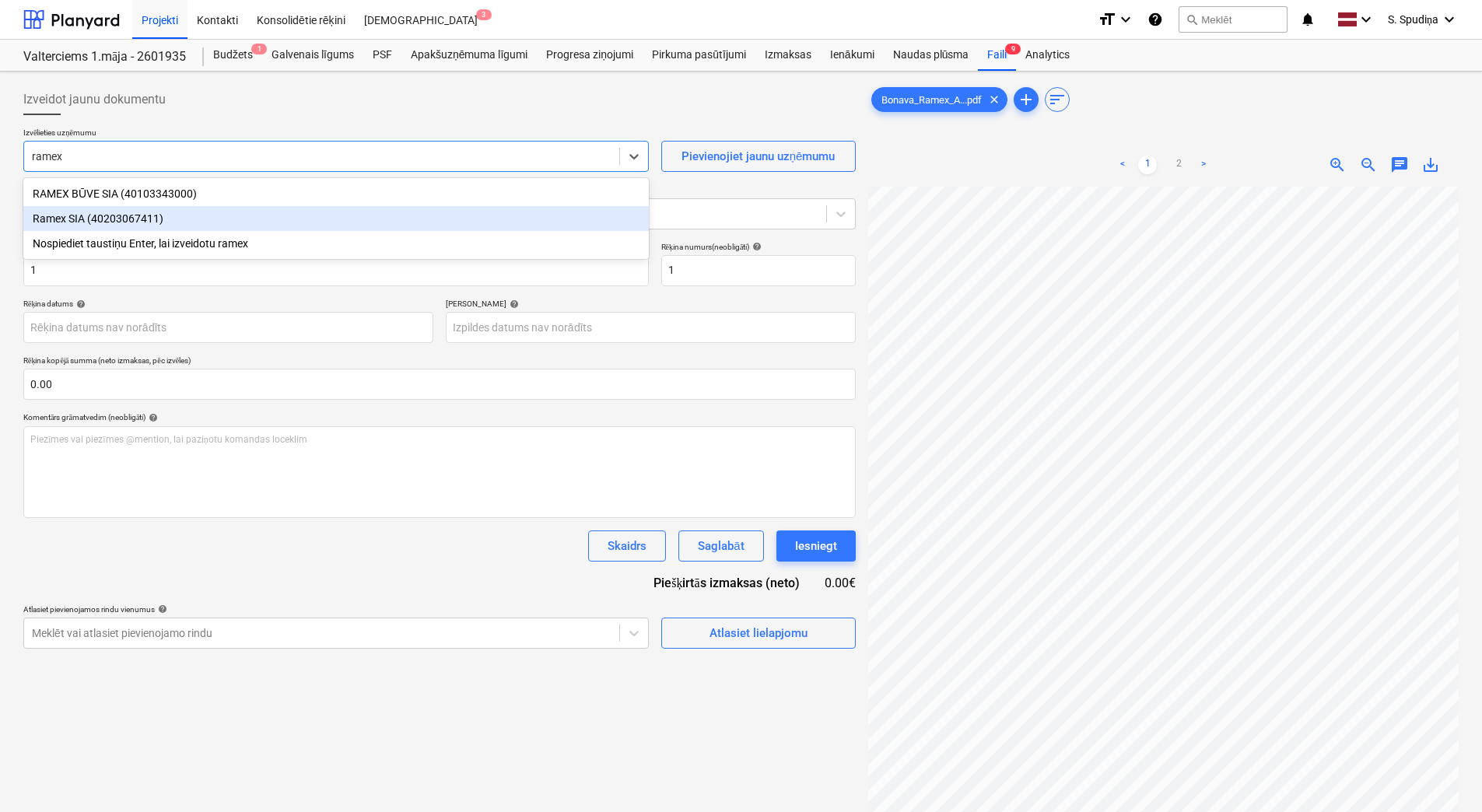
click at [177, 219] on div "Ramex SIA (40203067411)" at bounding box center [336, 218] width 626 height 25
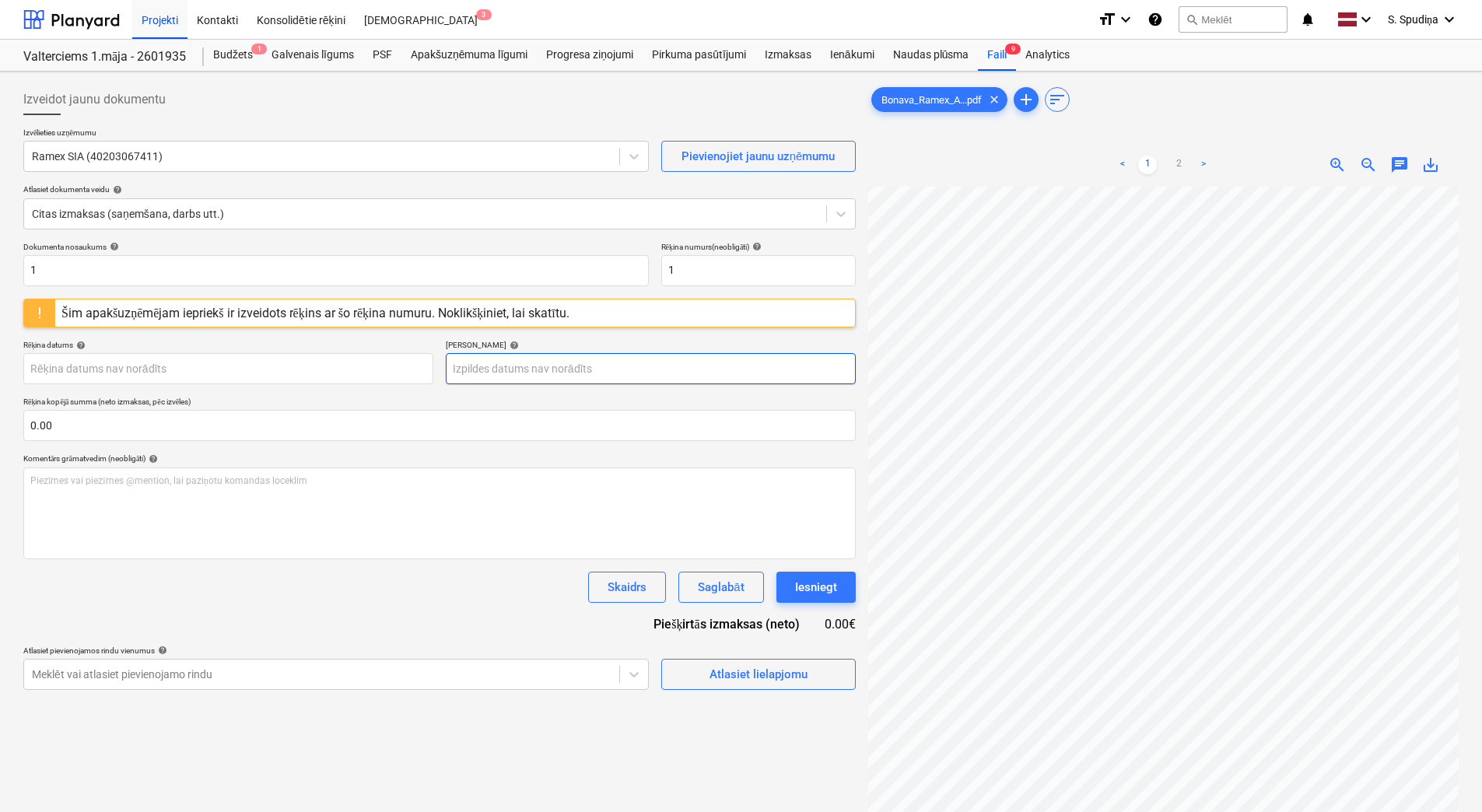
scroll to position [77, 62]
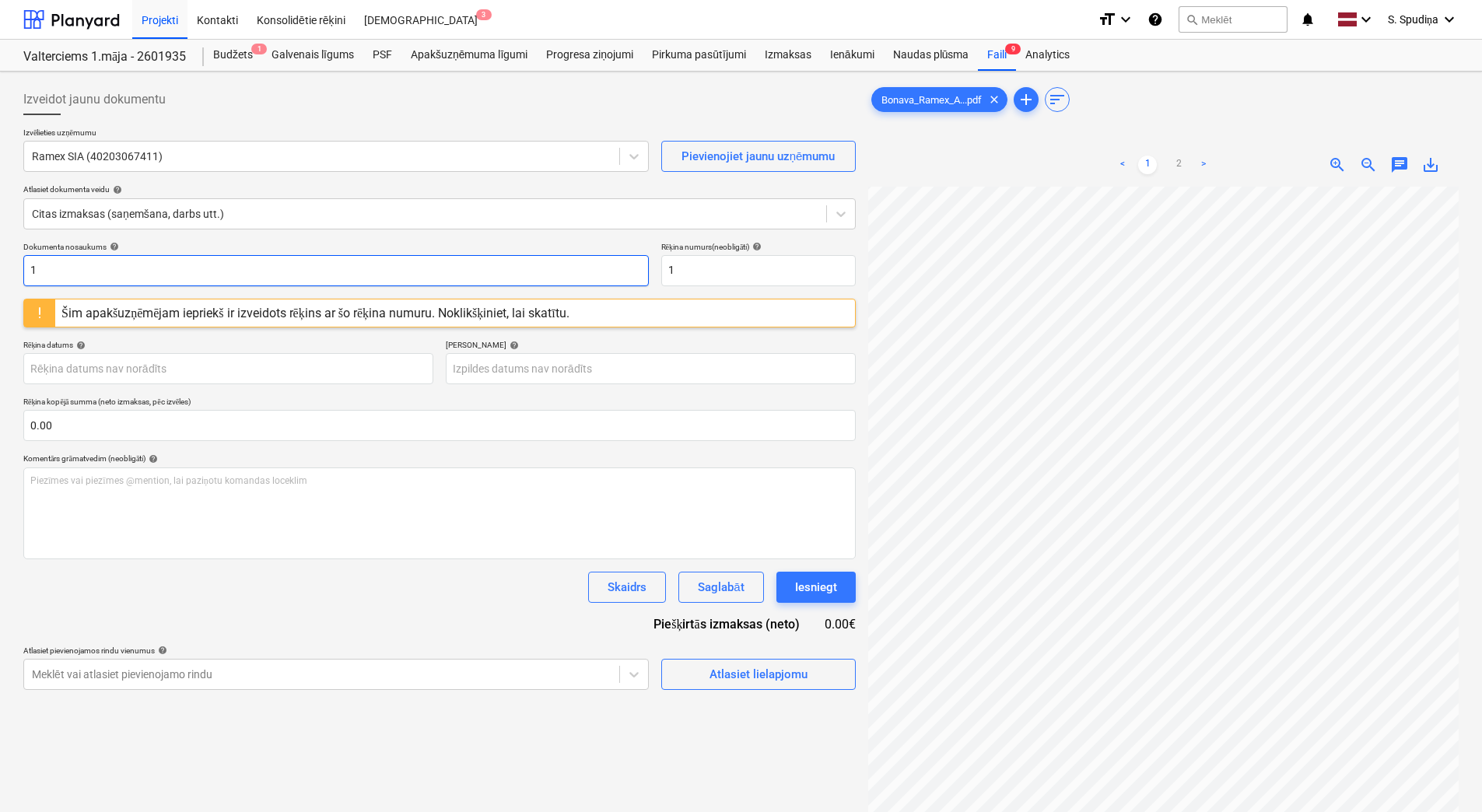
click at [84, 276] on input "1" at bounding box center [336, 270] width 626 height 31
drag, startPoint x: 84, startPoint y: 276, endPoint x: -3, endPoint y: 272, distance: 87.1
click at [0, 272] on html "Projekti Kontakti Konsolidētie rēķini Iesūtne 3 format_size keyboard_arrow_down…" at bounding box center [741, 406] width 1482 height 812
type input "305"
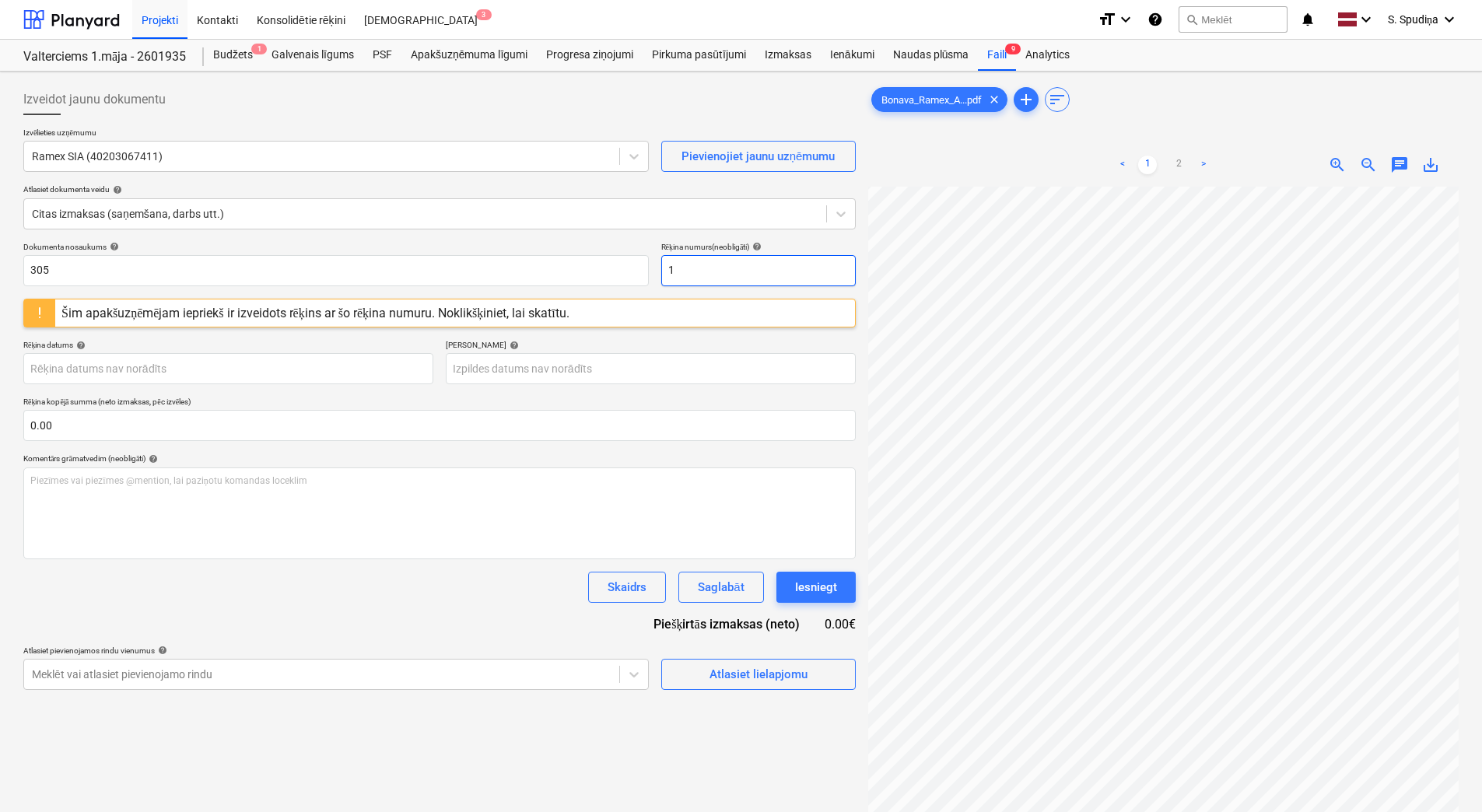
click at [690, 268] on input "1" at bounding box center [759, 270] width 195 height 31
paste input "305"
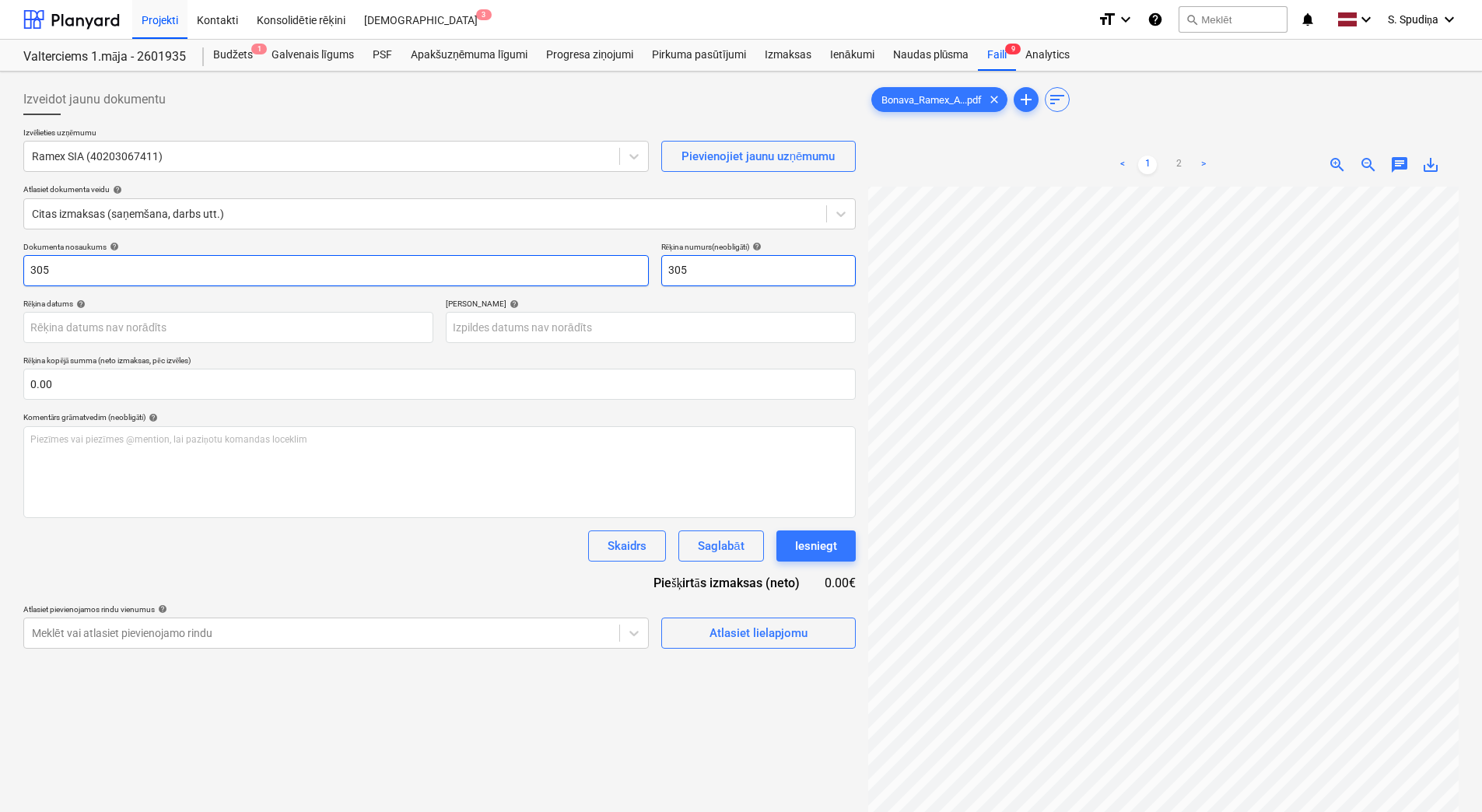
type input "305"
click at [84, 270] on input "305" at bounding box center [336, 270] width 626 height 31
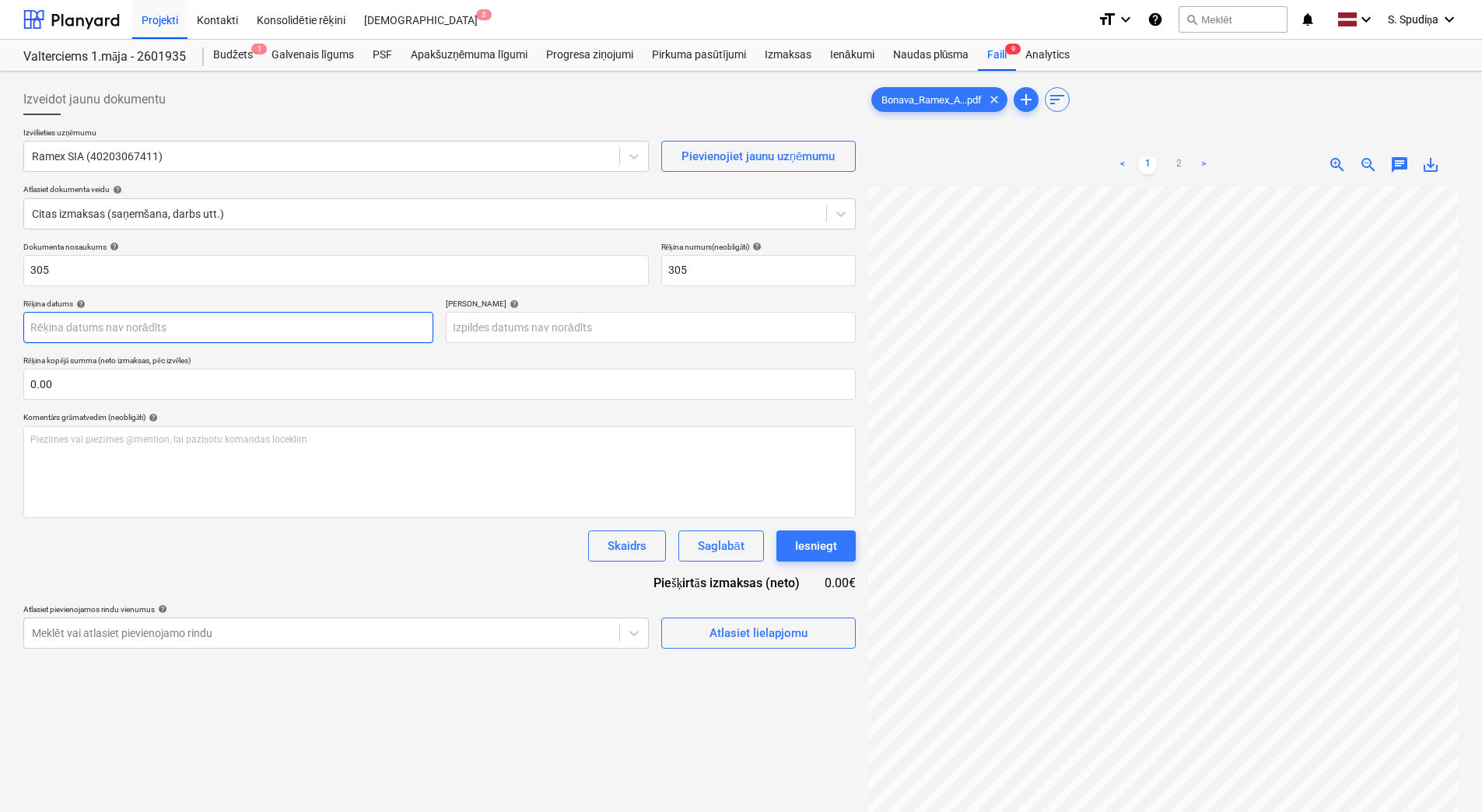
click at [122, 325] on body "Projekti Kontakti Konsolidētie rēķini Iesūtne 3 format_size keyboard_arrow_down…" at bounding box center [741, 406] width 1482 height 812
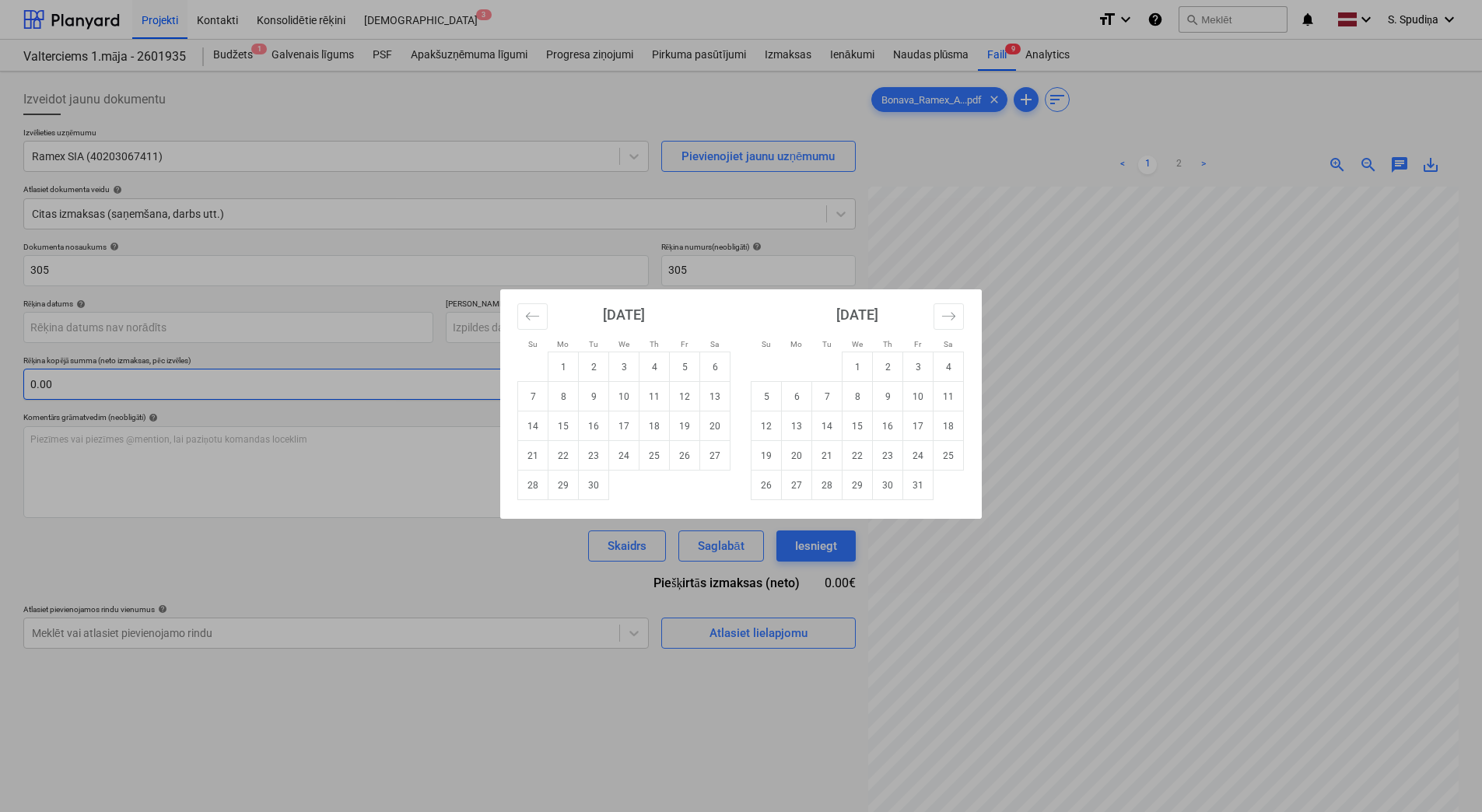
click at [676, 387] on td "12" at bounding box center [685, 397] width 30 height 29
type input "[DATE]"
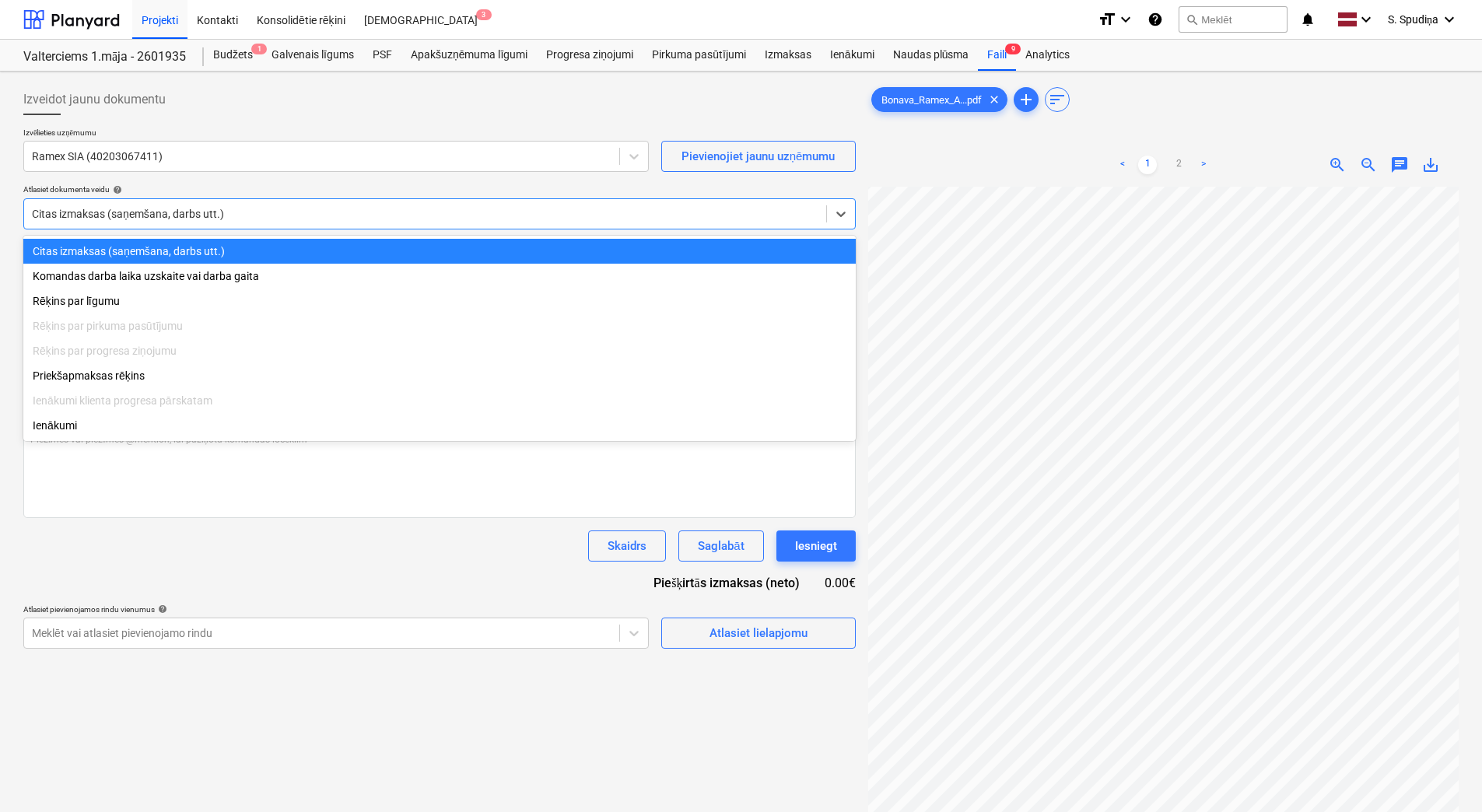
click at [148, 219] on div at bounding box center [425, 214] width 787 height 15
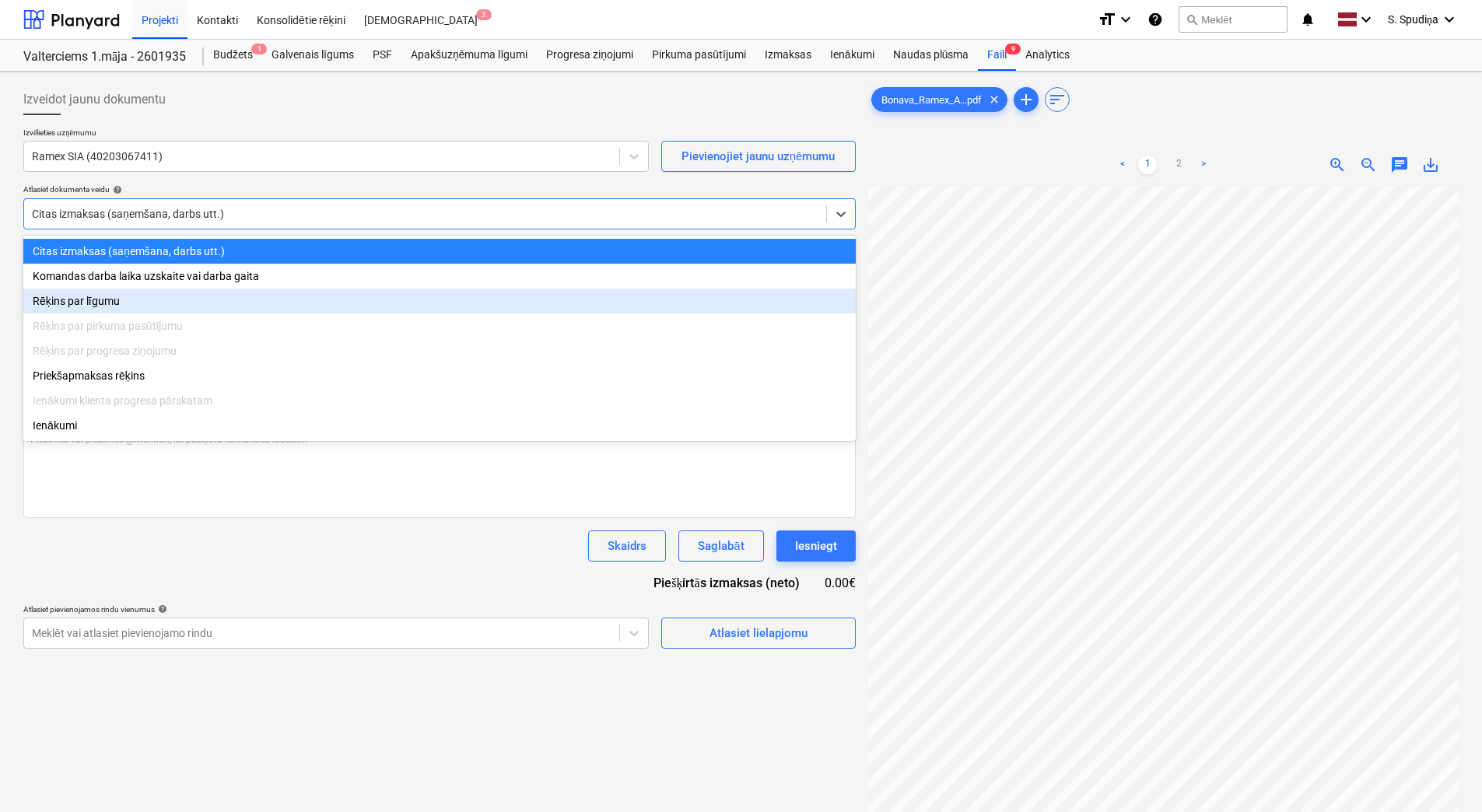
click at [97, 307] on div "Rēķins par līgumu" at bounding box center [439, 301] width 833 height 25
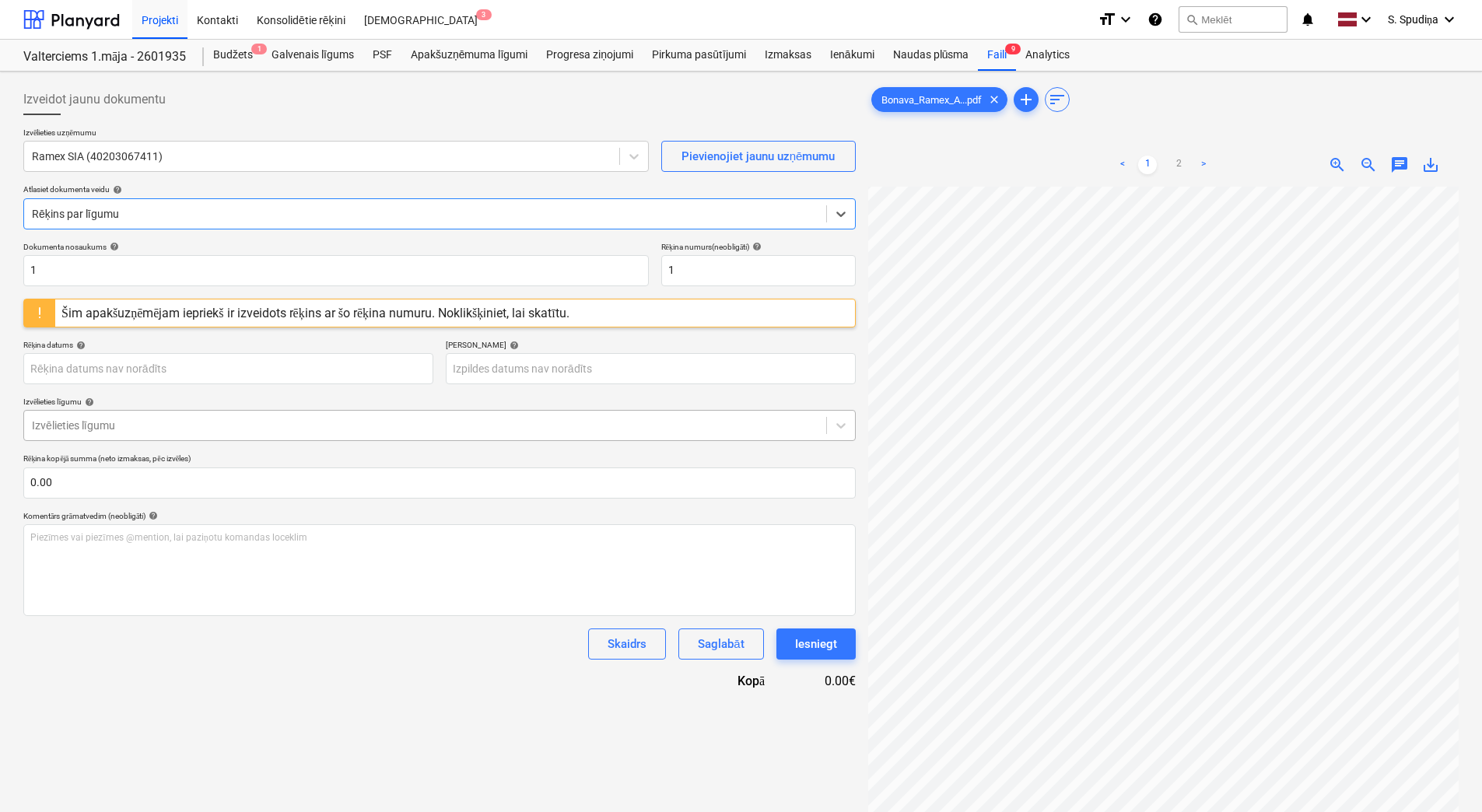
click at [114, 428] on div at bounding box center [425, 425] width 787 height 15
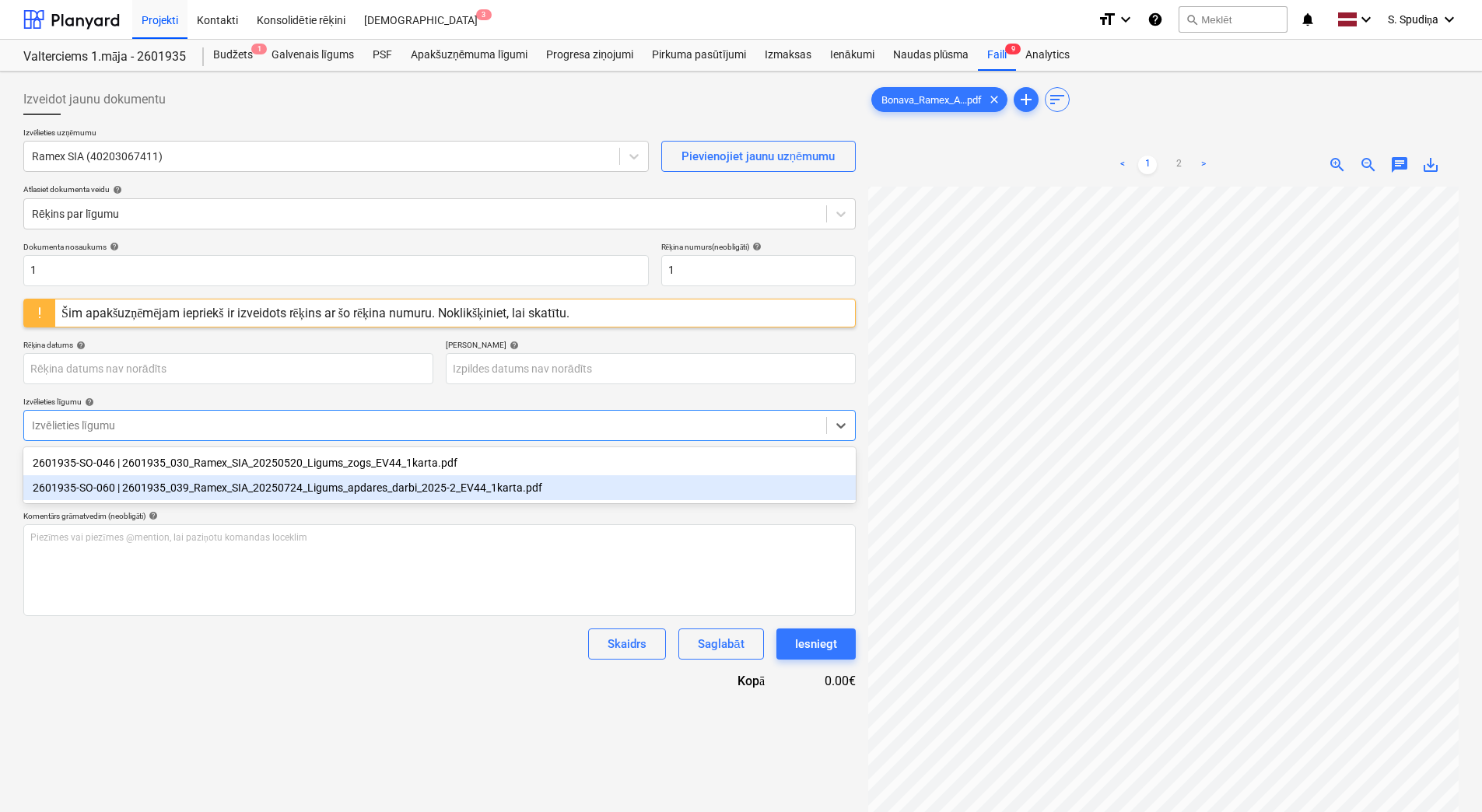
click at [299, 492] on div "2601935-SO-060 | 2601935_039_Ramex_SIA_20250724_Ligums_apdares_darbi_2025-2_EV4…" at bounding box center [439, 487] width 833 height 25
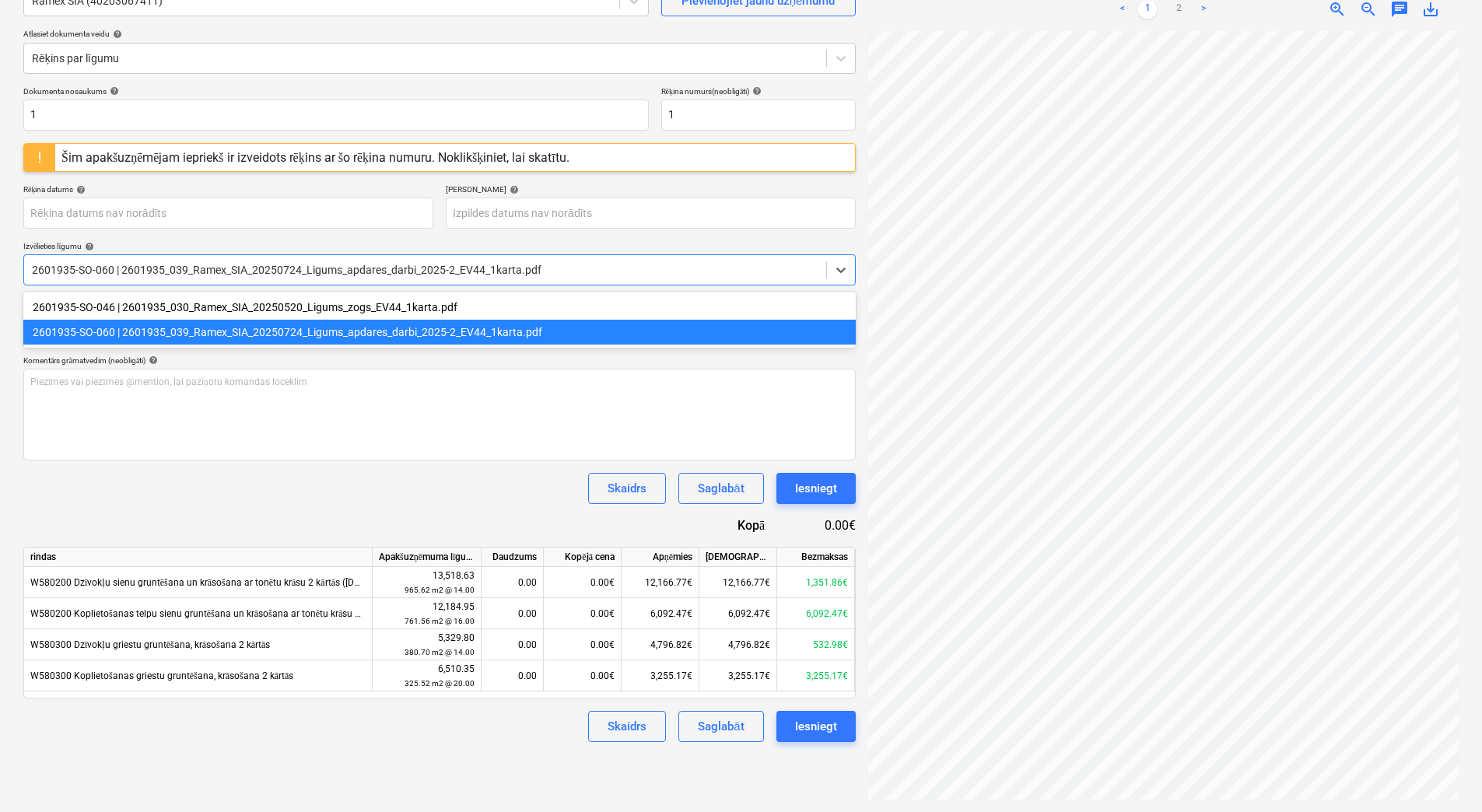
click at [567, 269] on div at bounding box center [425, 270] width 787 height 15
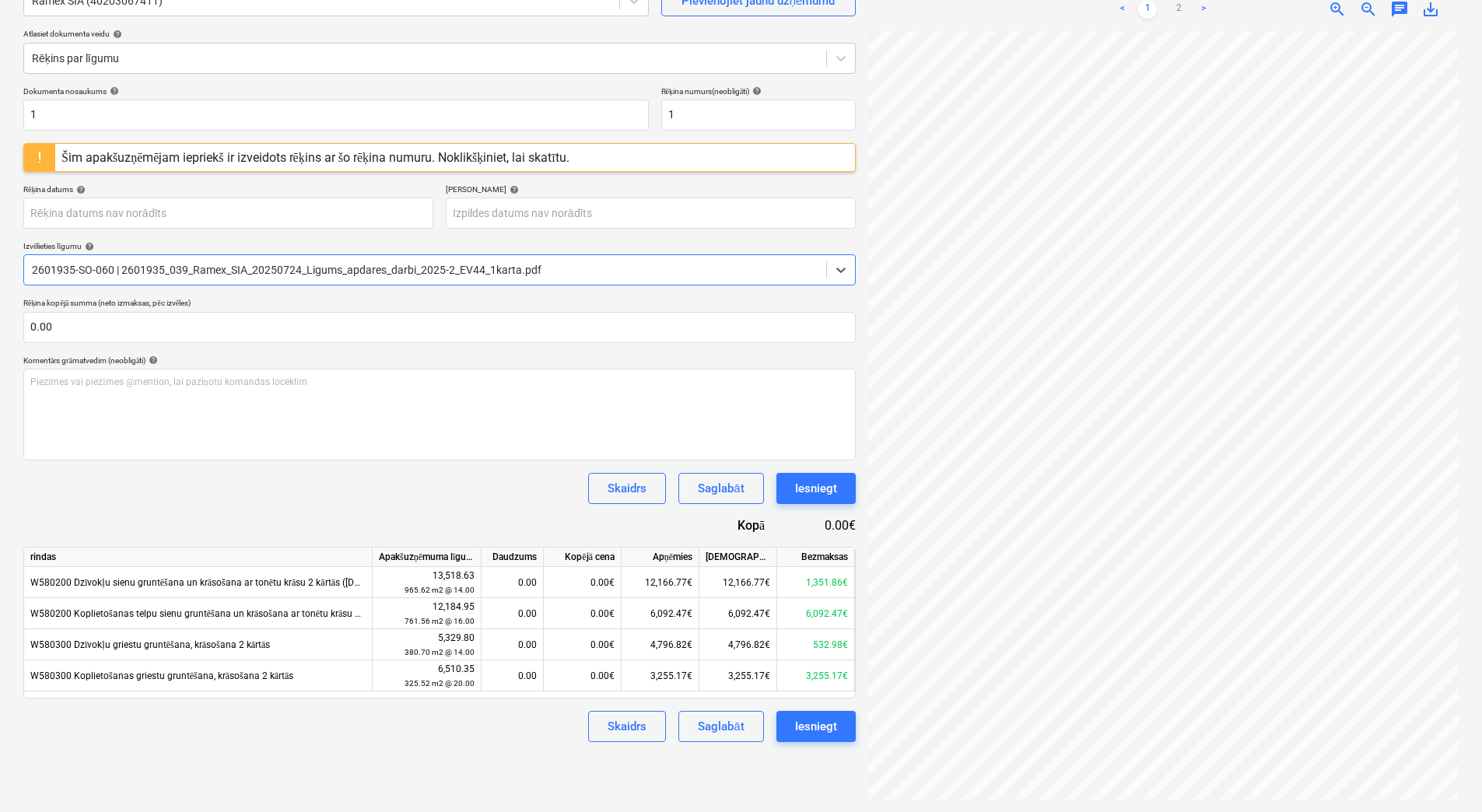
click at [493, 270] on div at bounding box center [425, 270] width 787 height 15
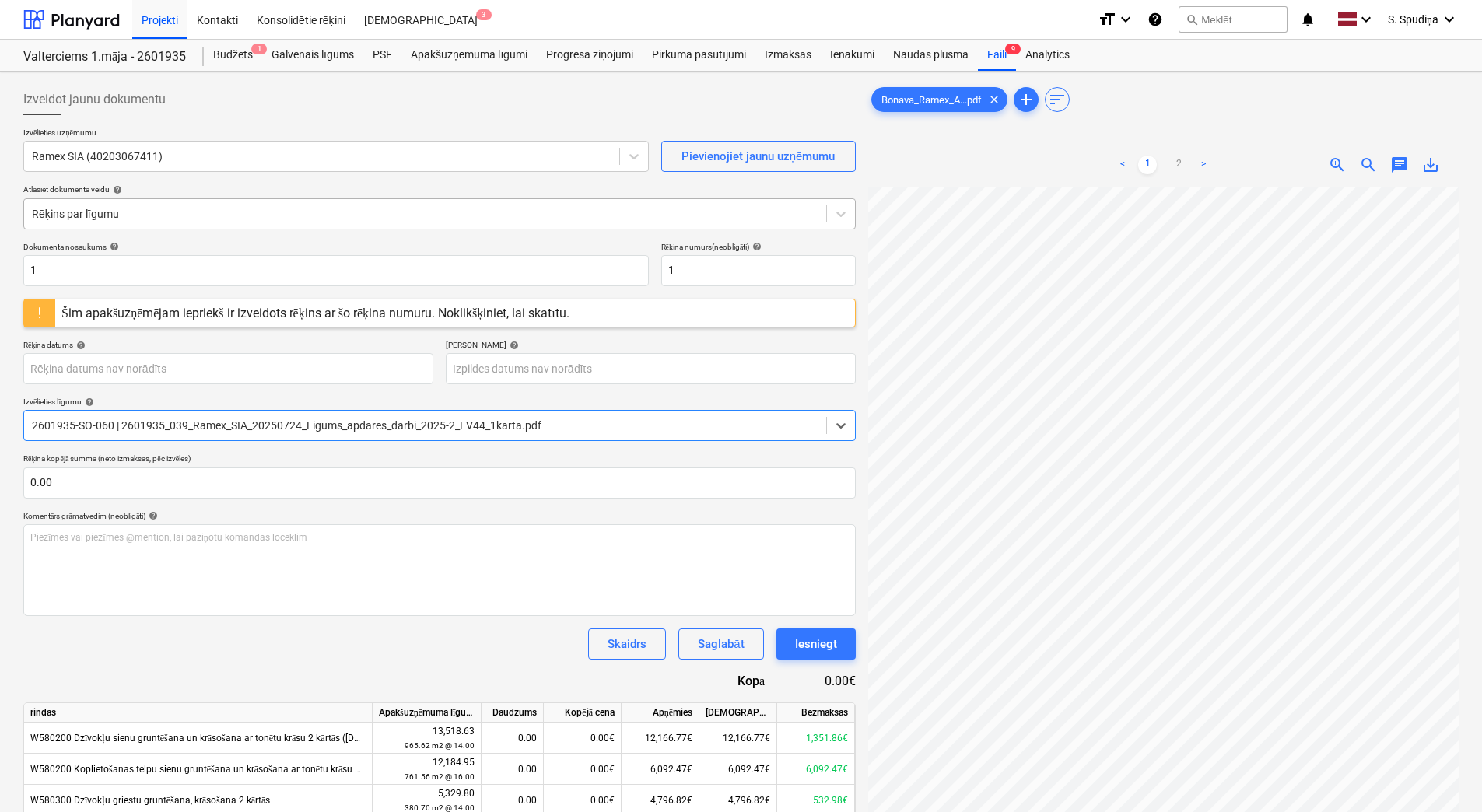
click at [121, 220] on div at bounding box center [425, 214] width 787 height 15
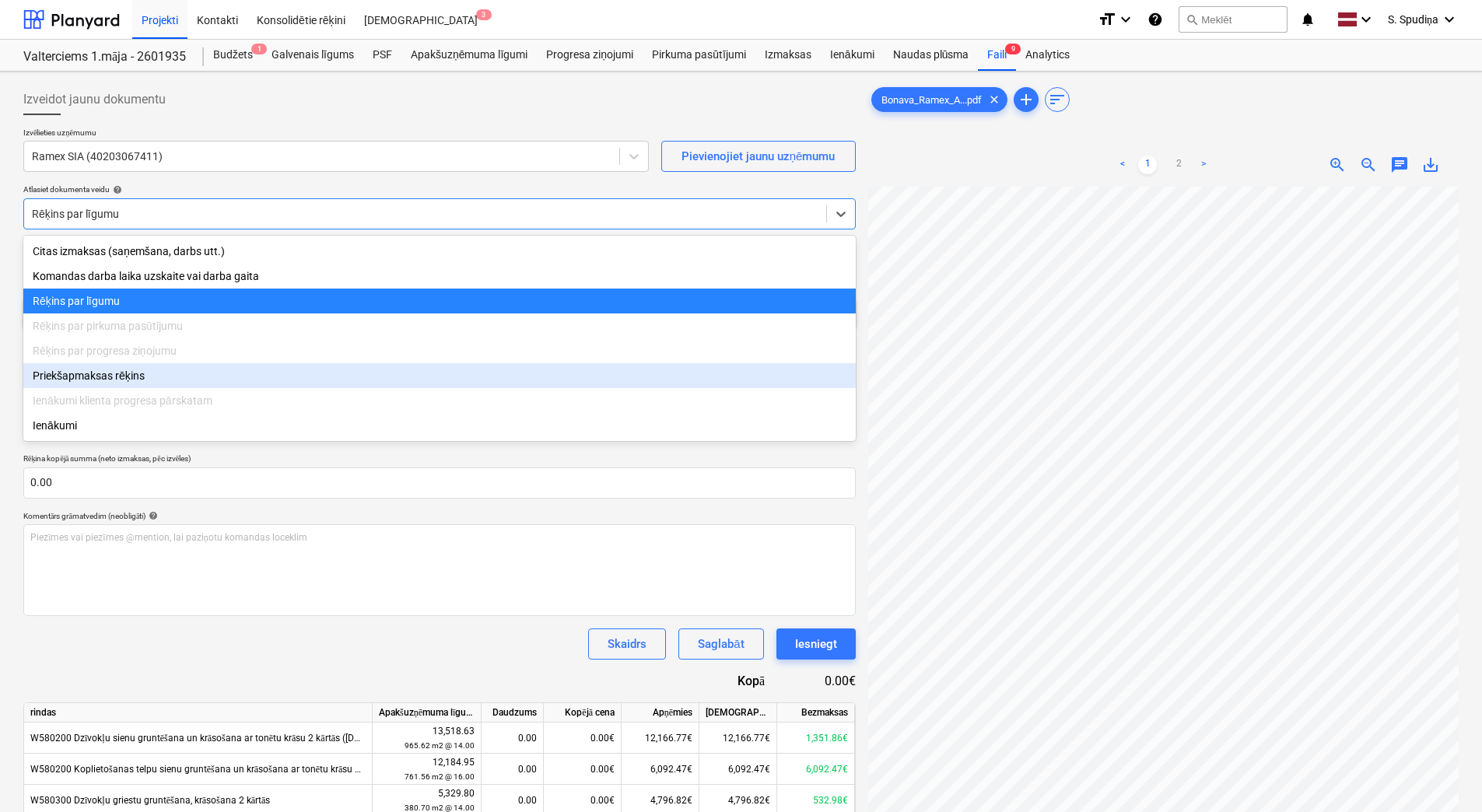
click at [117, 382] on div "Priekšapmaksas rēķins" at bounding box center [439, 375] width 833 height 25
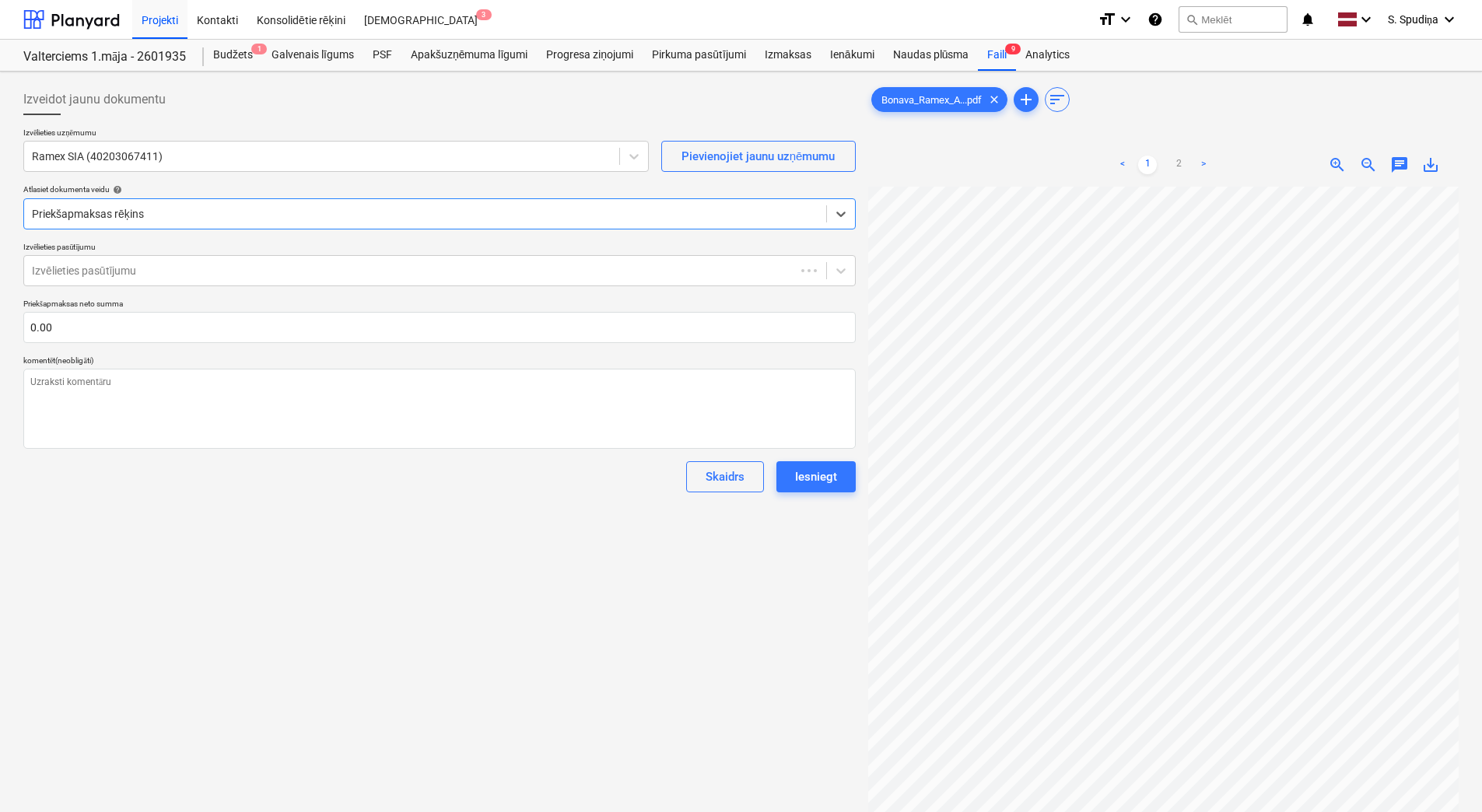
click at [155, 220] on div at bounding box center [425, 214] width 787 height 15
type textarea "x"
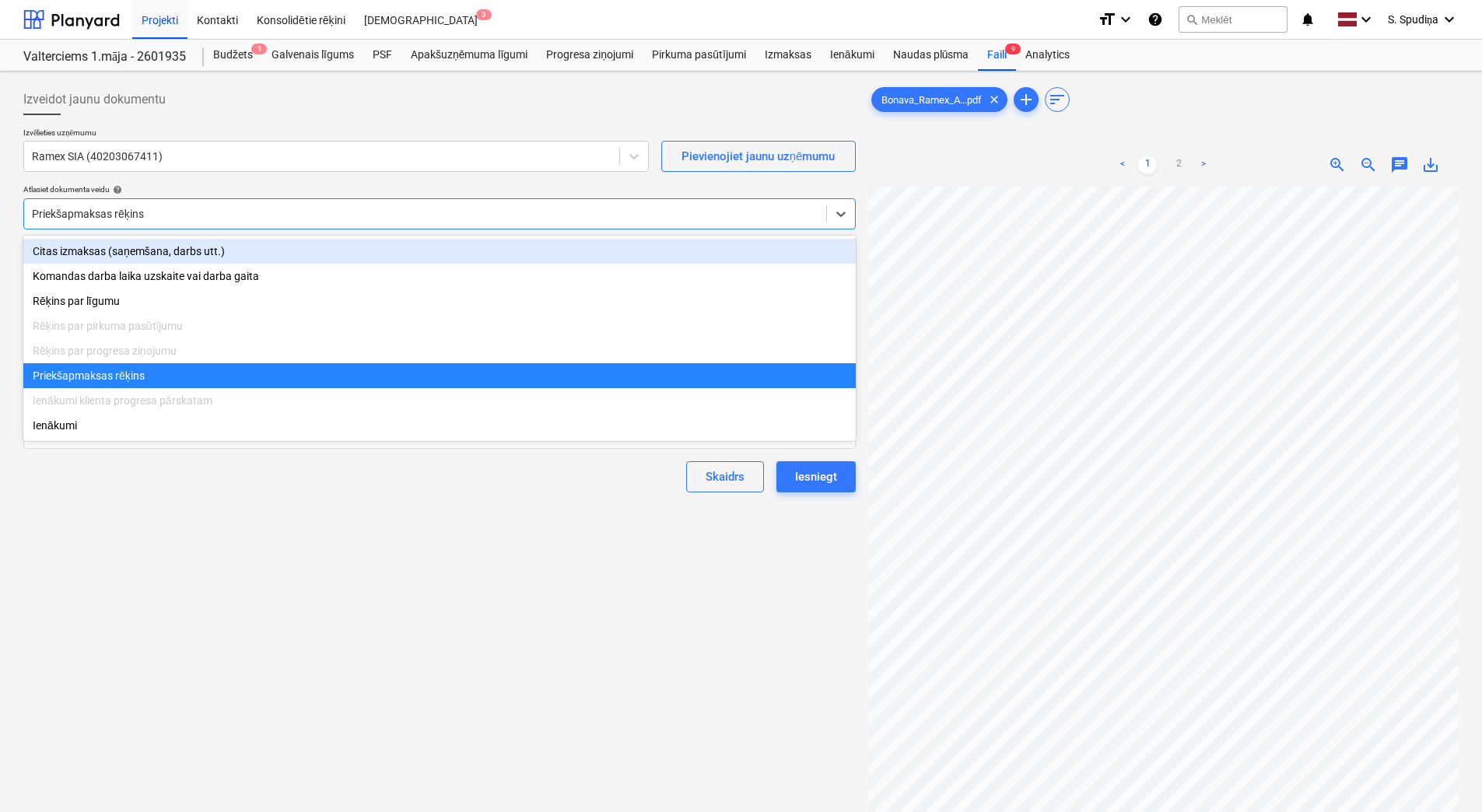
click at [159, 253] on div "Citas izmaksas (saņemšana, darbs utt.)" at bounding box center [439, 251] width 833 height 25
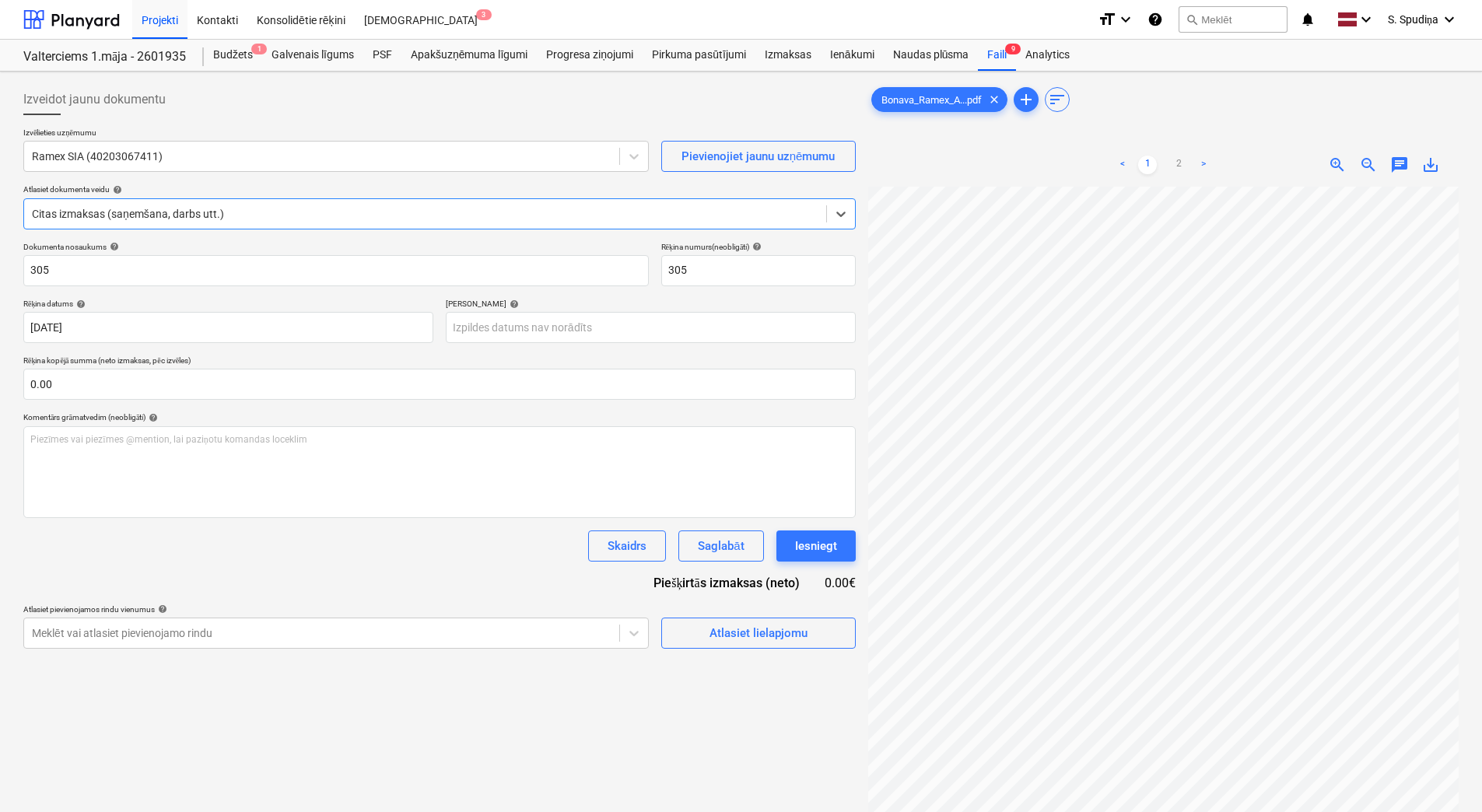
click at [257, 217] on div at bounding box center [425, 214] width 787 height 15
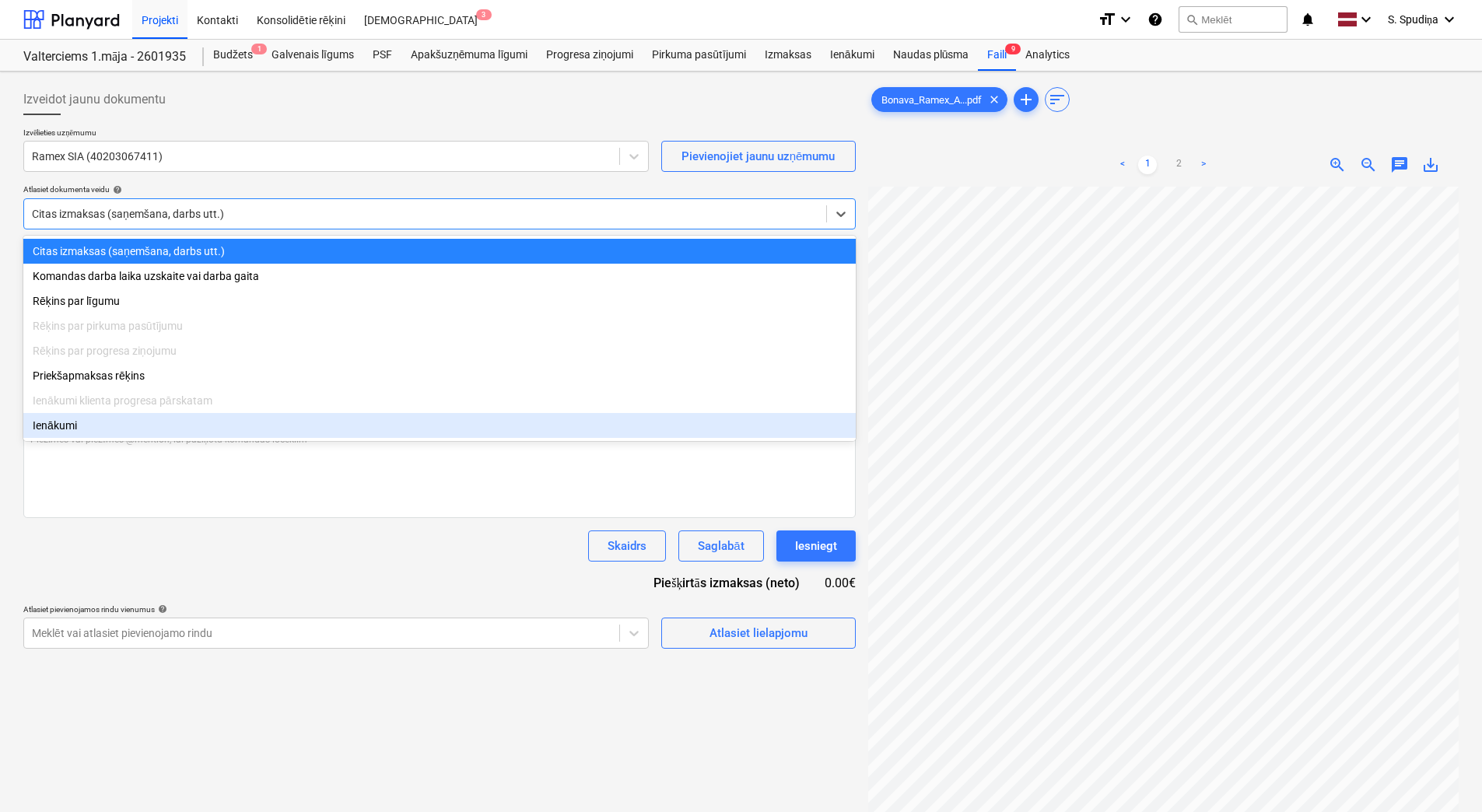
click at [338, 580] on div "Dokumenta nosaukums help 305 Rēķina numurs (neobligāti) help 305 Rēķina datums …" at bounding box center [439, 445] width 833 height 407
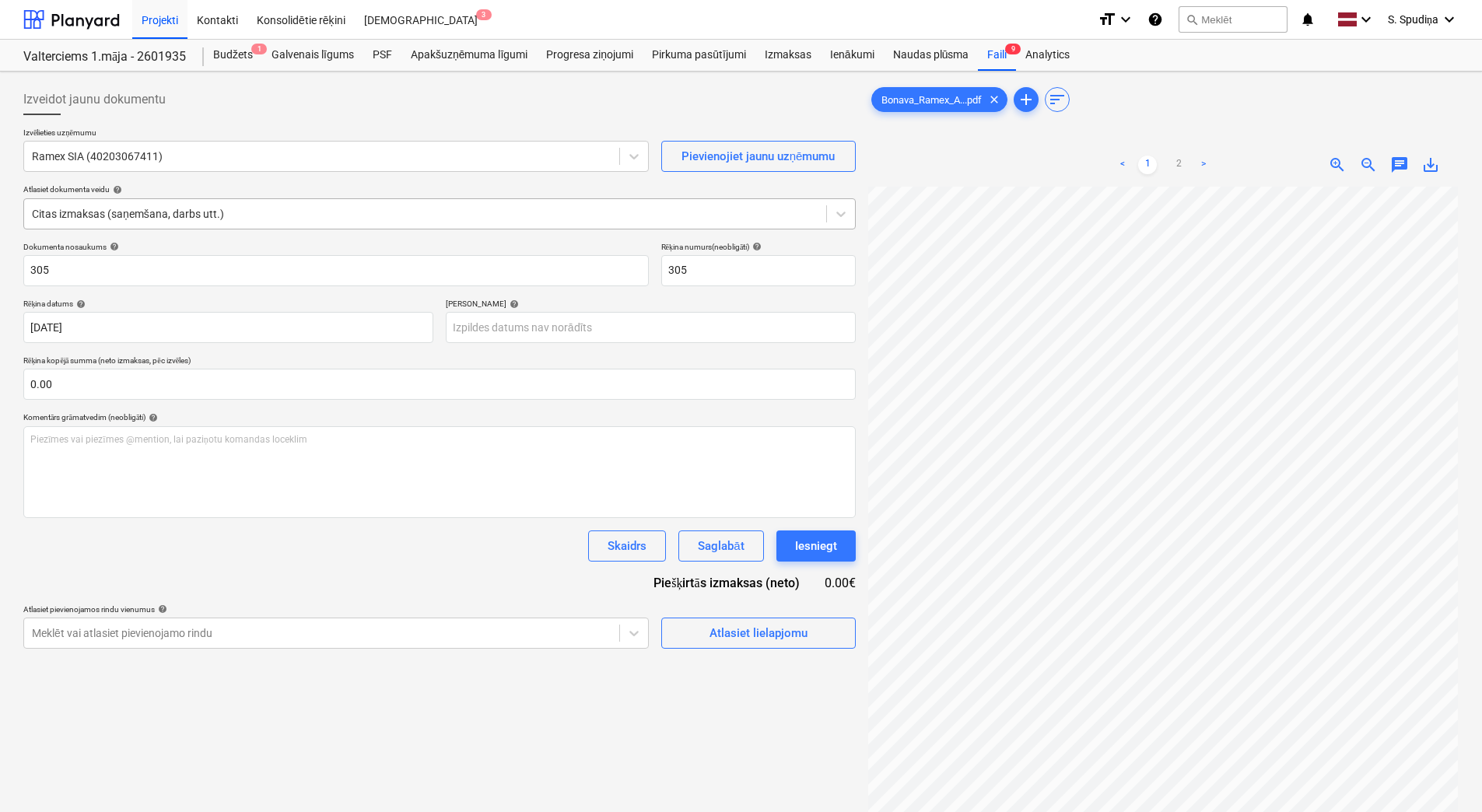
scroll to position [6, 113]
click at [671, 62] on div "Pirkuma pasūtījumi" at bounding box center [698, 55] width 113 height 31
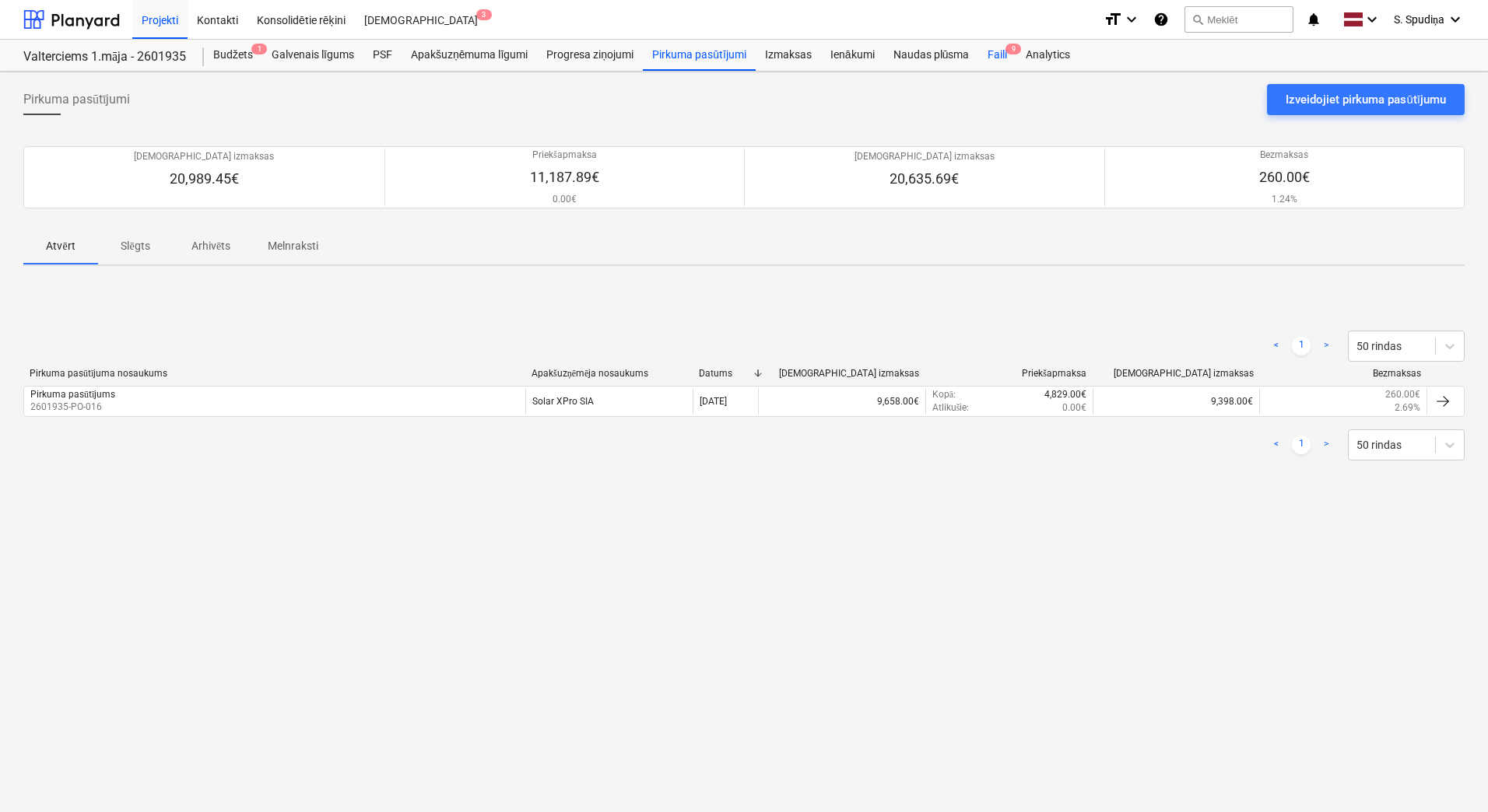
click at [996, 56] on div "Faili 9" at bounding box center [997, 55] width 38 height 31
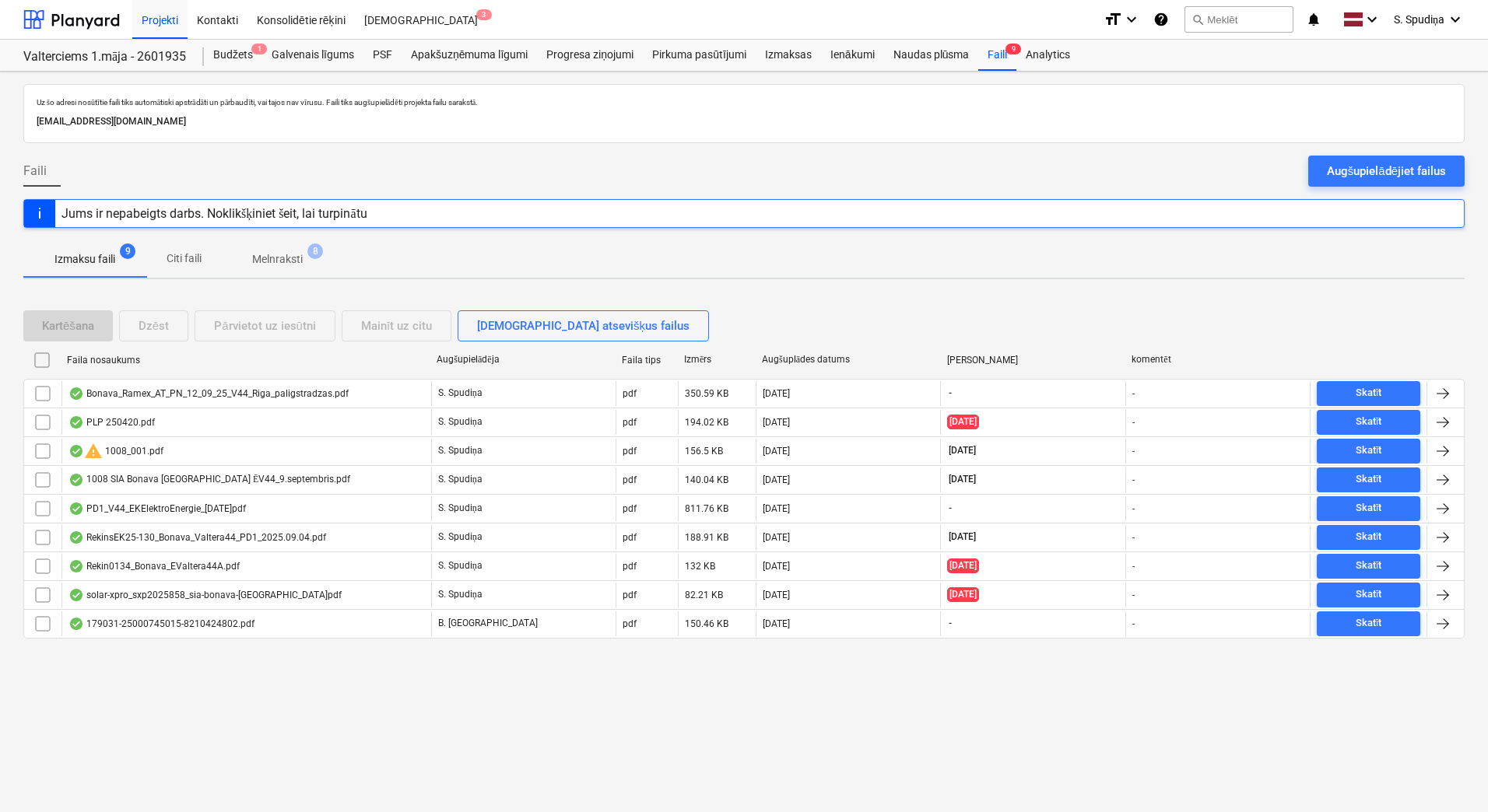
click at [275, 263] on p "Melnraksti" at bounding box center [277, 259] width 51 height 16
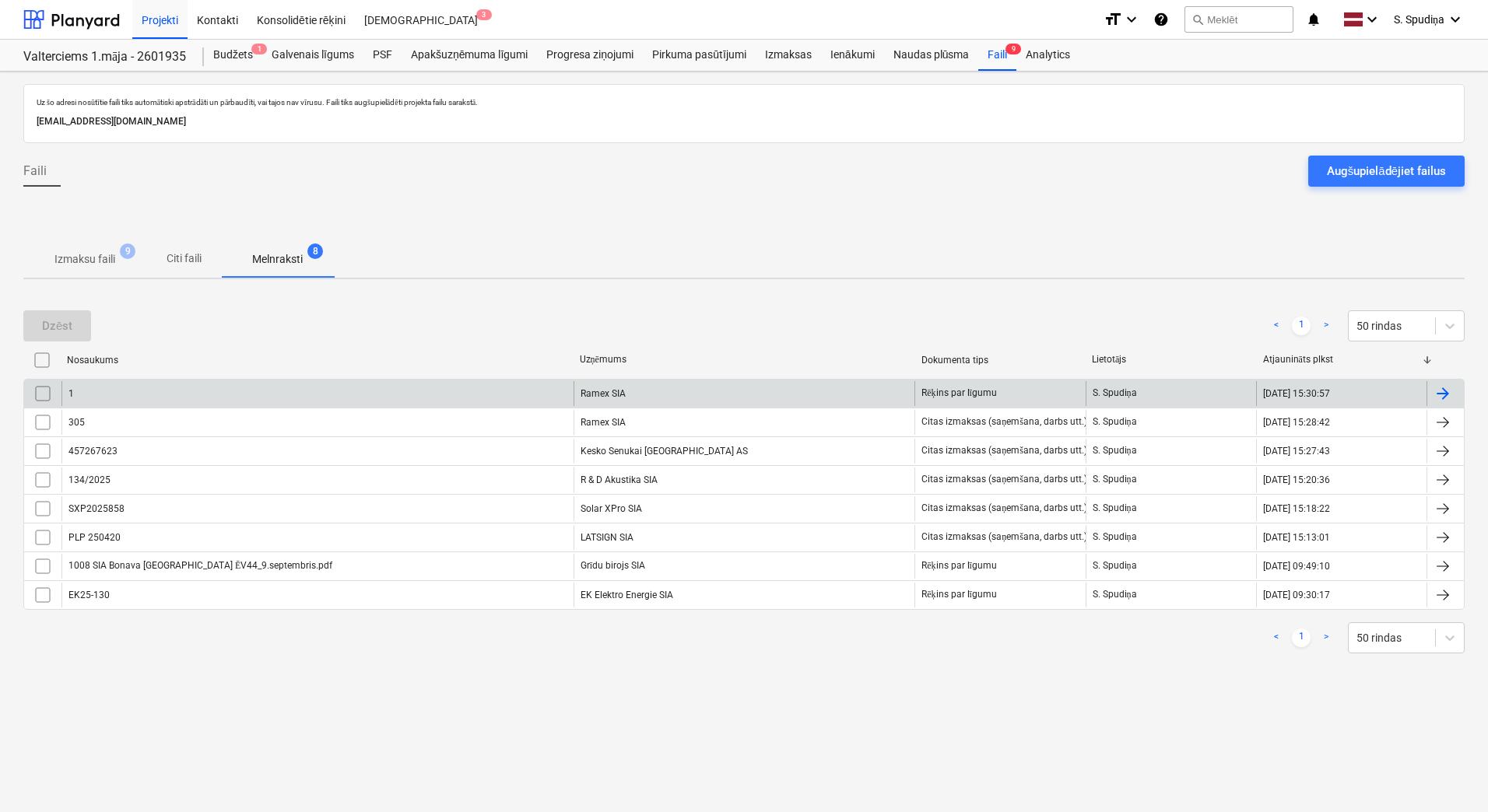
click at [46, 396] on input "checkbox" at bounding box center [42, 394] width 25 height 25
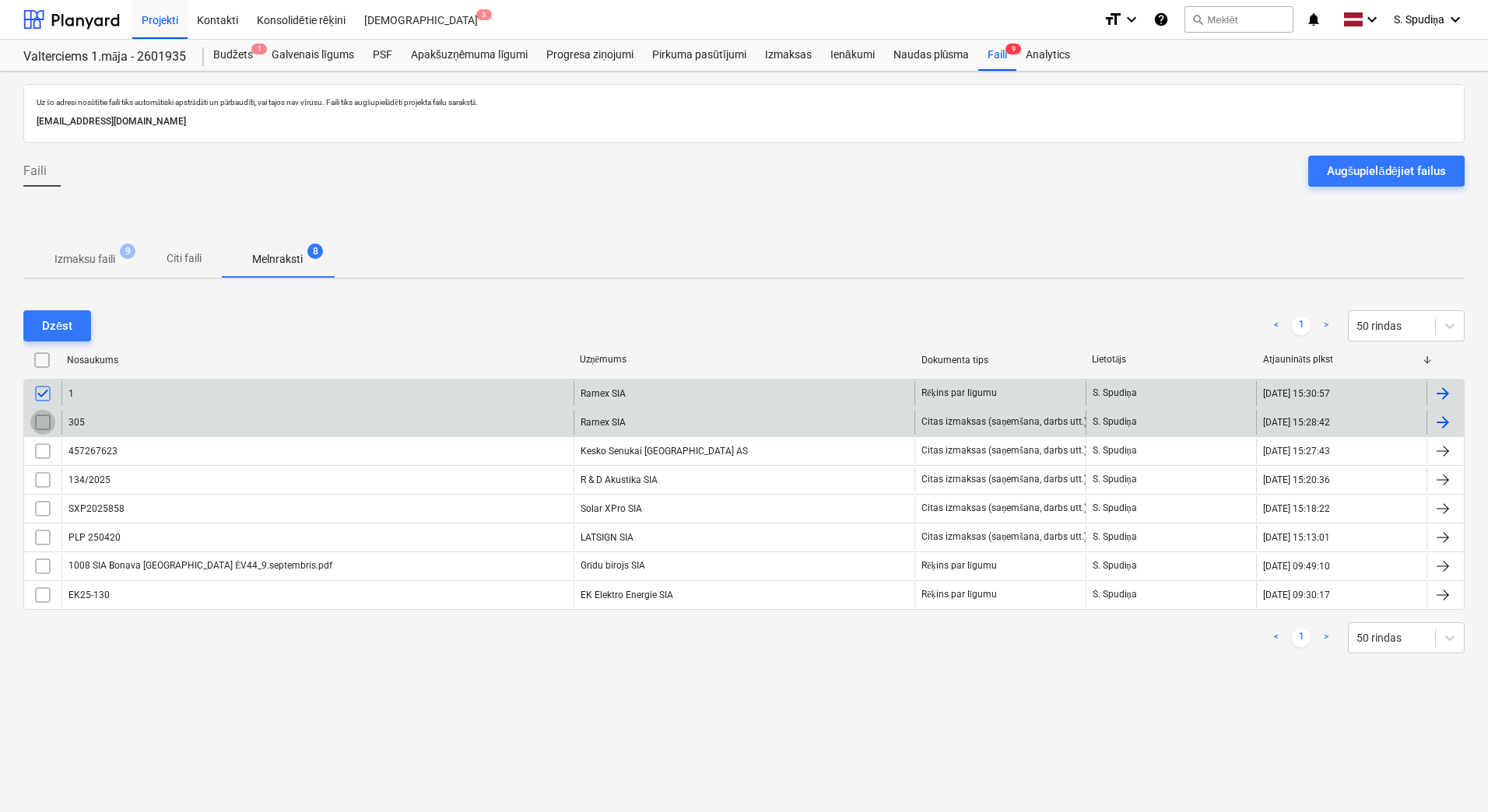
click at [45, 415] on input "checkbox" at bounding box center [42, 422] width 25 height 25
click at [60, 324] on div "Dzēst" at bounding box center [57, 325] width 30 height 20
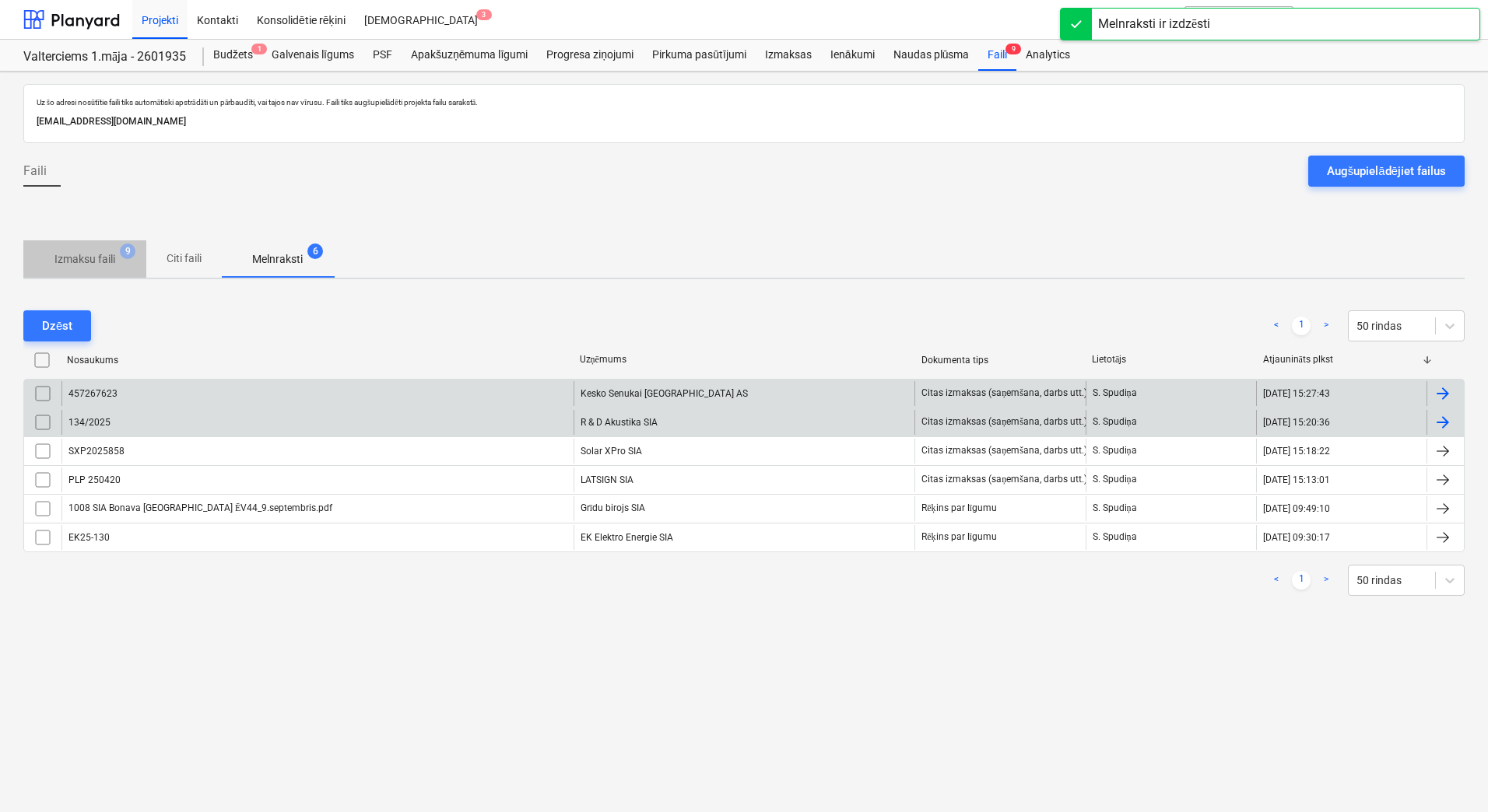
click at [78, 241] on button "Izmaksu faili 9" at bounding box center [84, 258] width 123 height 37
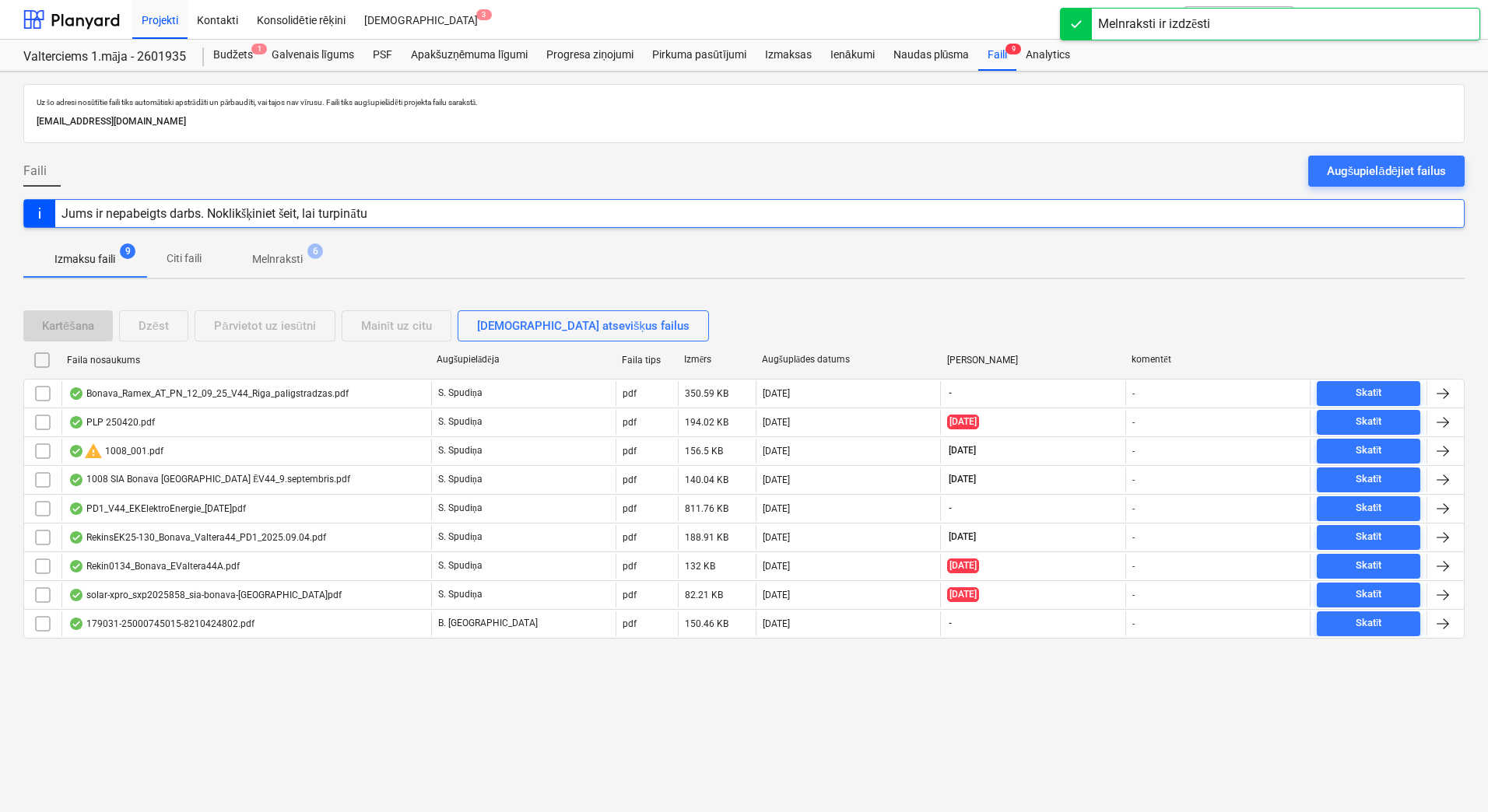
click at [88, 264] on p "Izmaksu faili" at bounding box center [84, 259] width 60 height 16
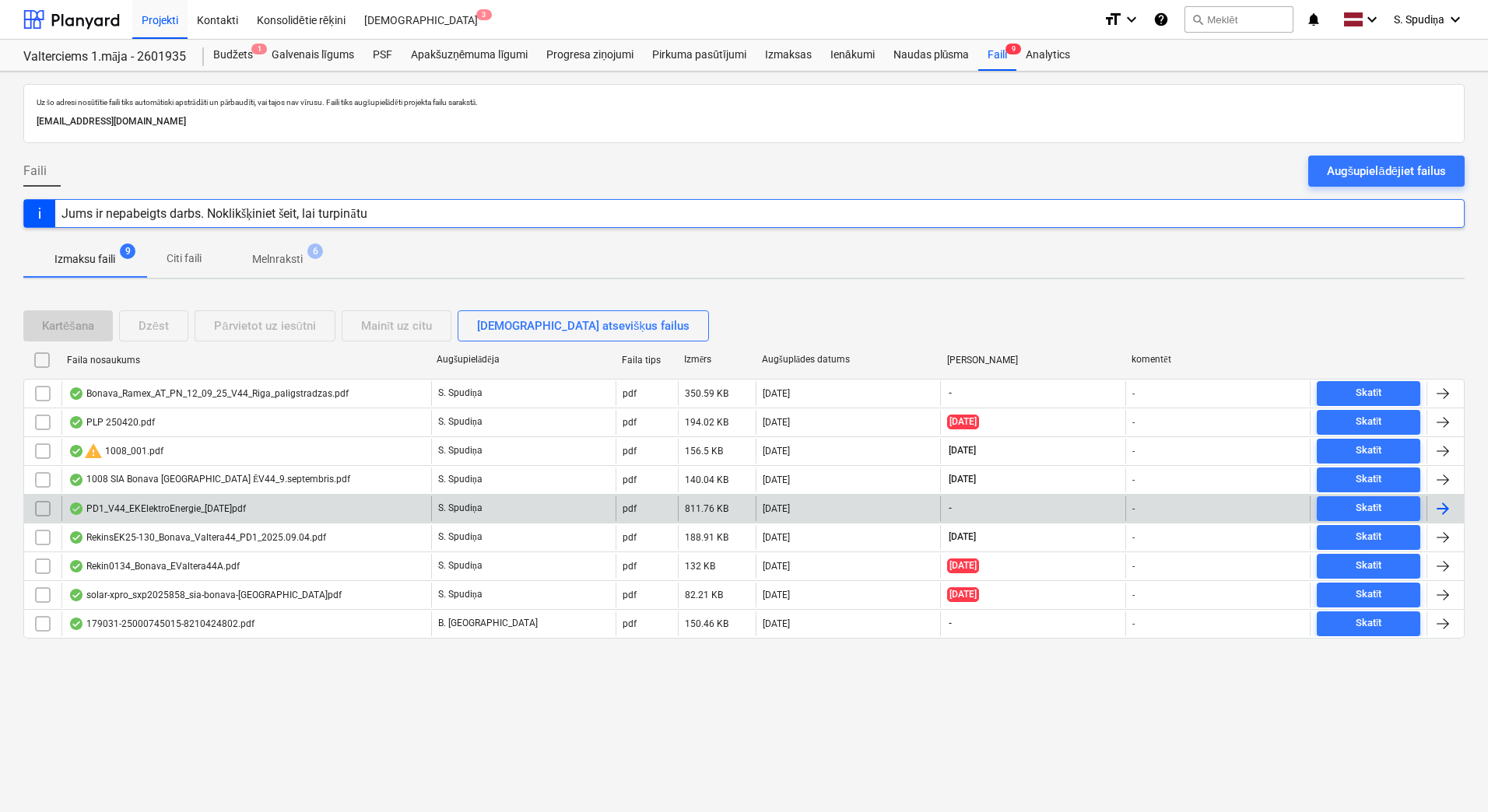
click at [232, 505] on div "PD1_V44_EKElektroEnergie_[DATE]pdf" at bounding box center [158, 509] width 177 height 12
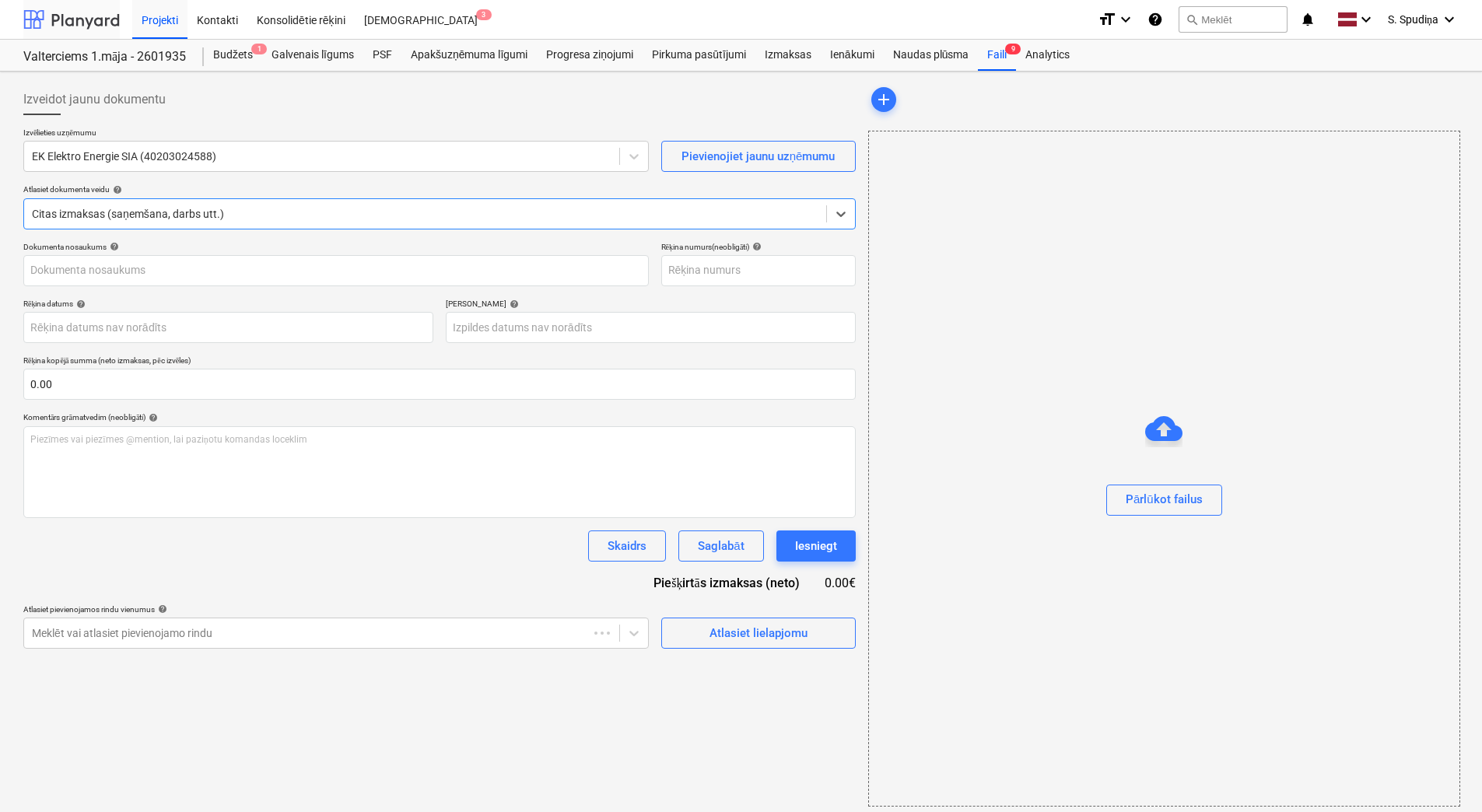
type input "PD1_V44_EKElektroEnergie_[DATE]pdf"
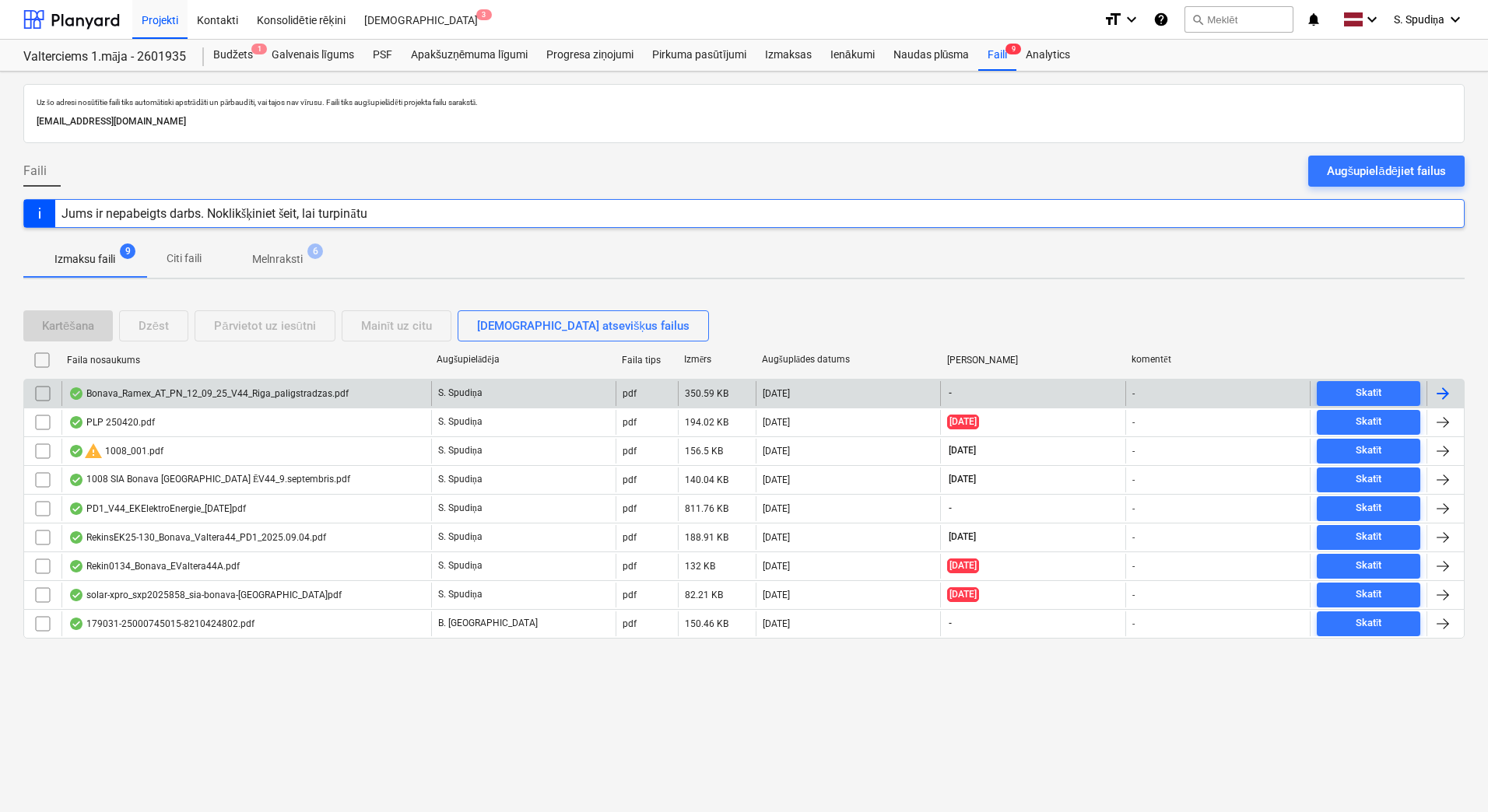
click at [304, 388] on div "Bonava_Ramex_AT_PN_12_09_25_V44_Riga_paligstradzas.pdf" at bounding box center [208, 394] width 280 height 12
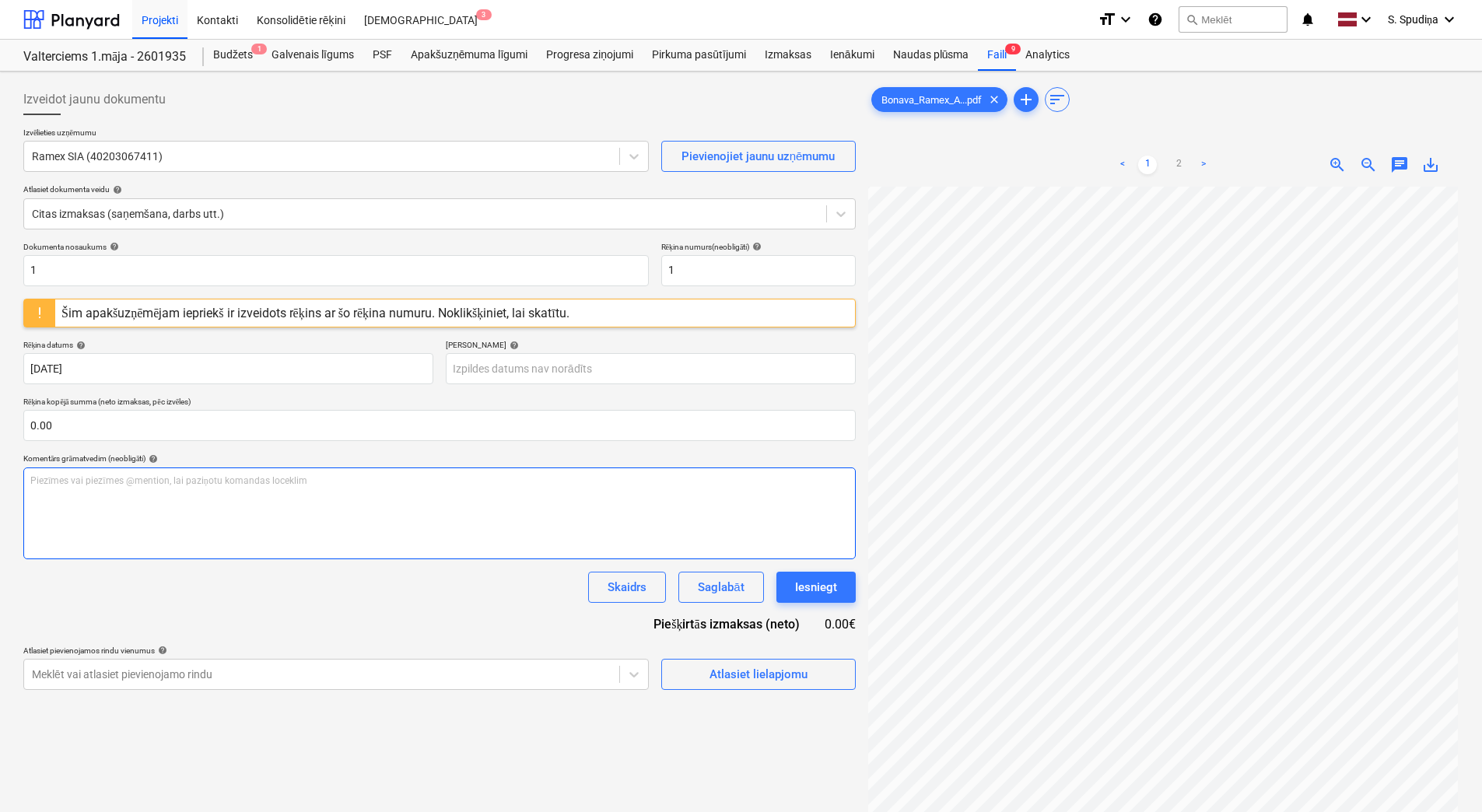
scroll to position [71, 113]
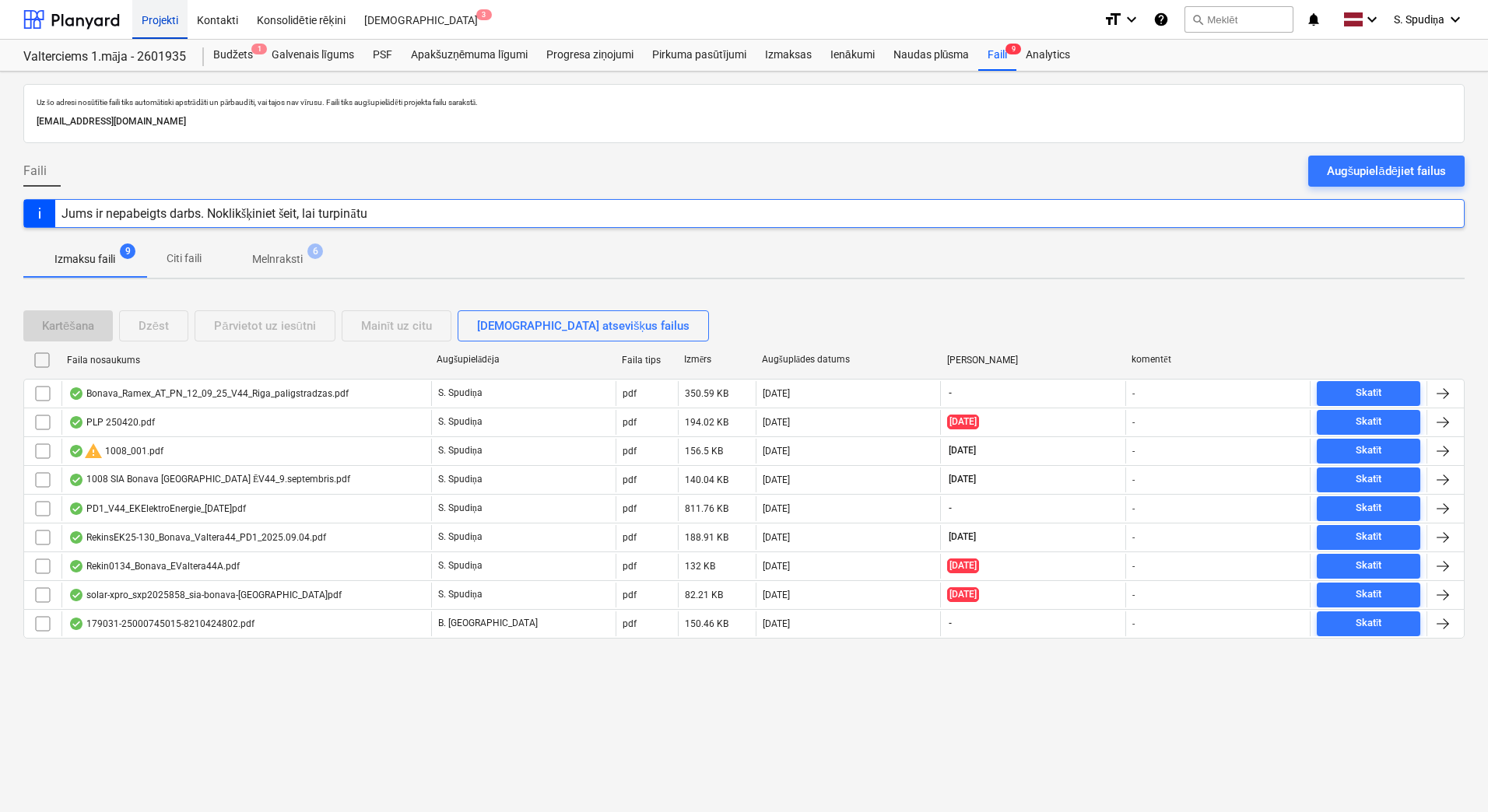
click at [172, 26] on div "Projekti" at bounding box center [160, 19] width 55 height 40
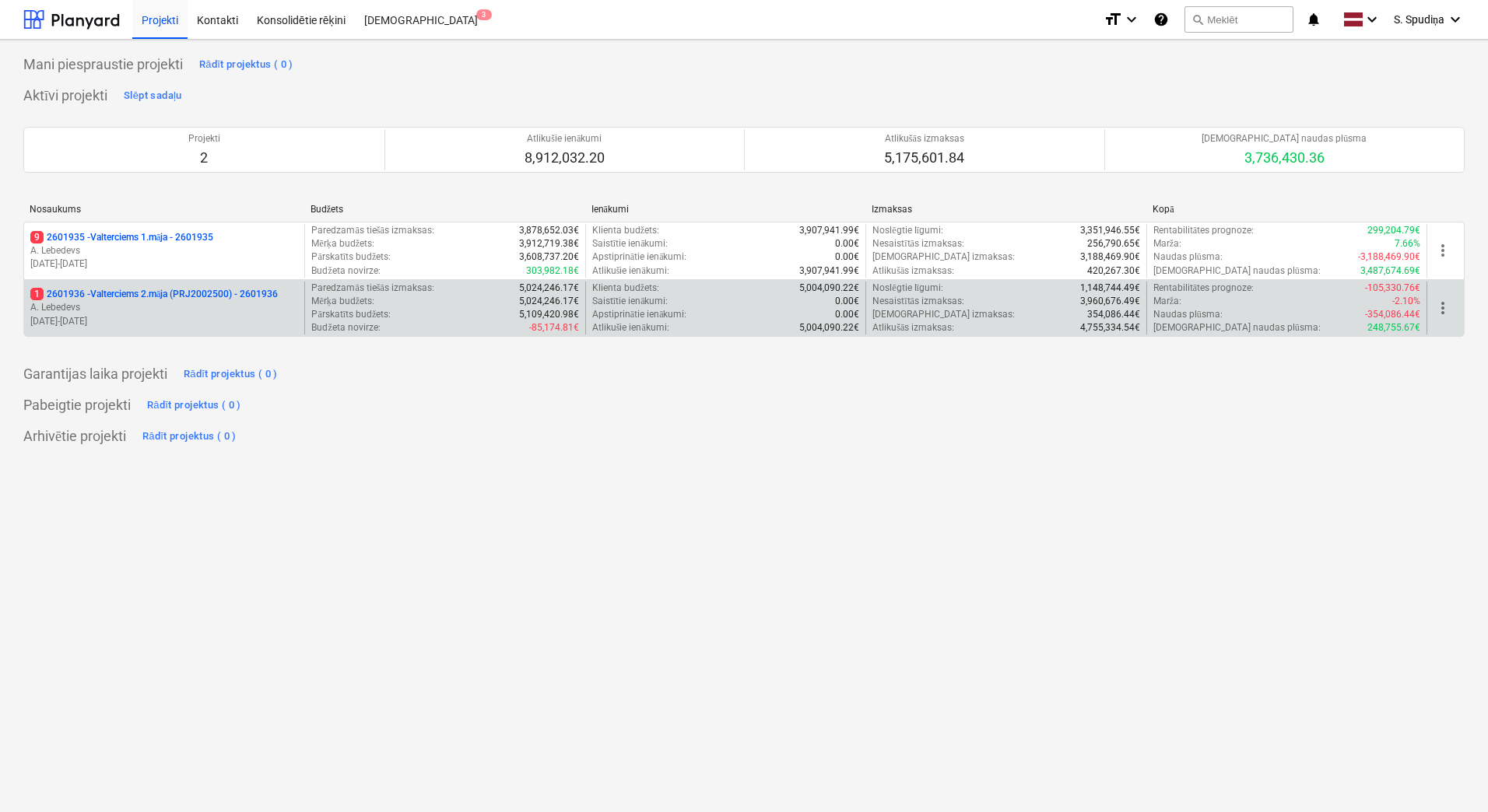
click at [208, 304] on p "A. Lebedevs" at bounding box center [164, 307] width 268 height 13
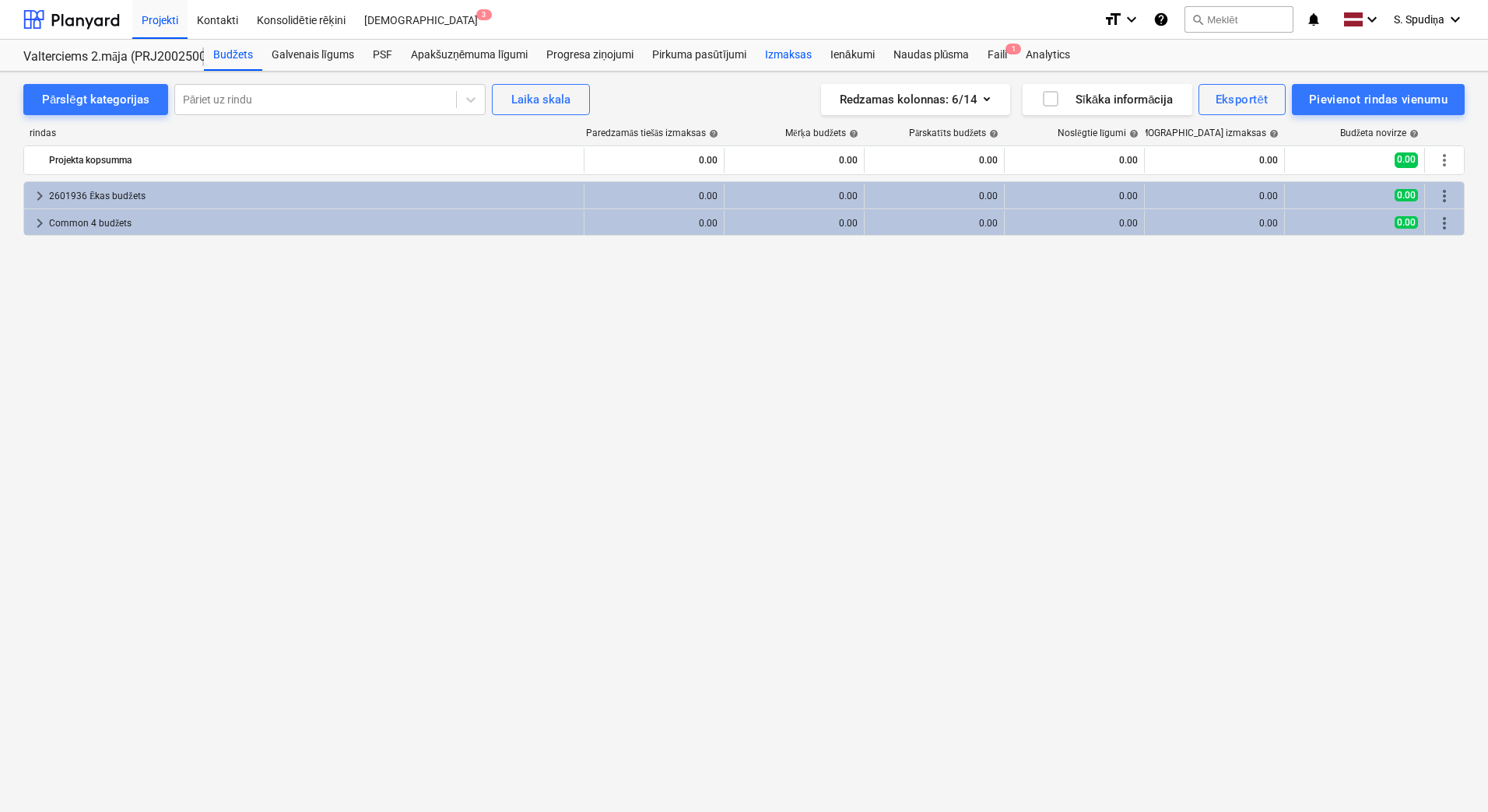
click at [790, 48] on div "Izmaksas" at bounding box center [788, 55] width 65 height 31
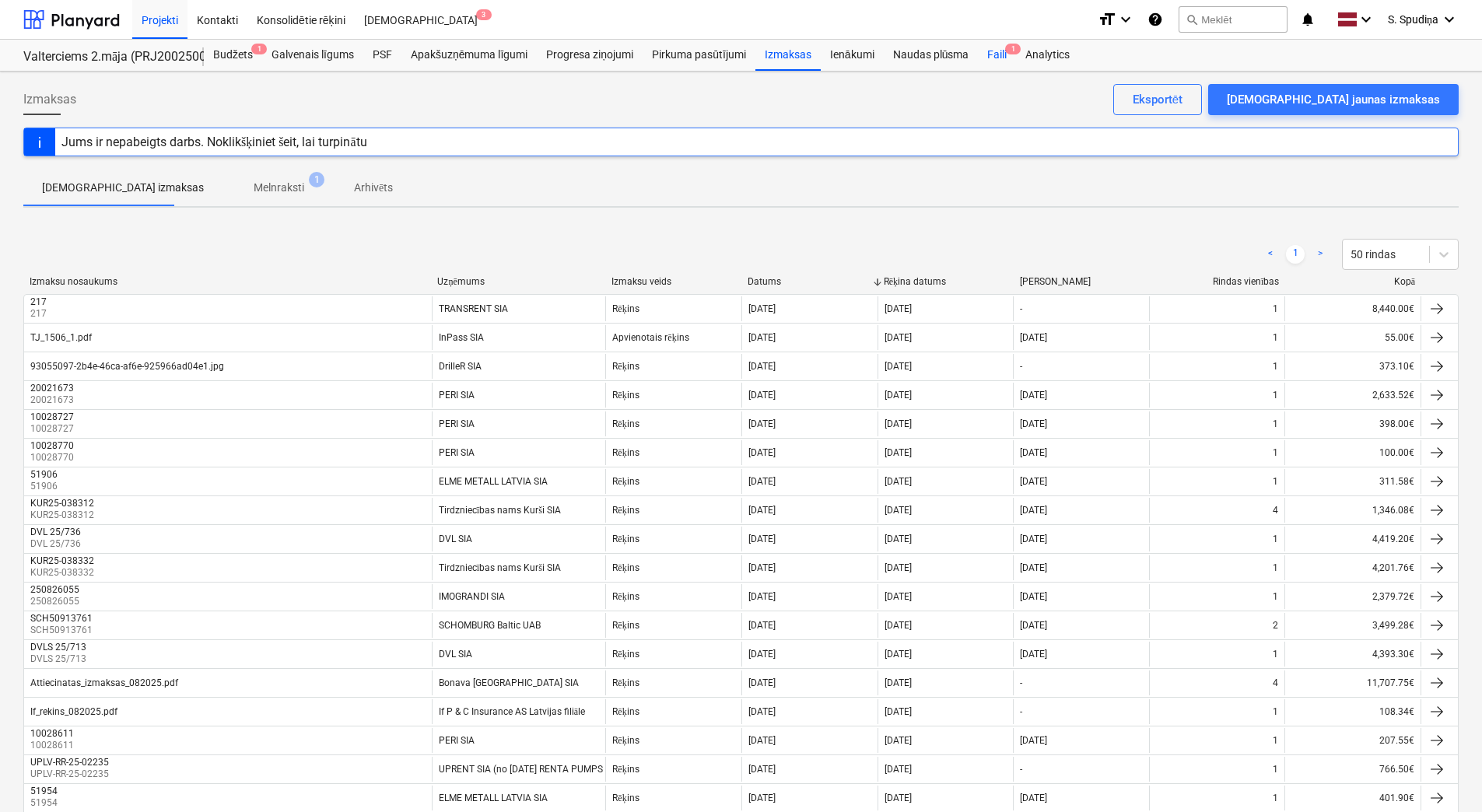
click at [988, 51] on div "Faili 1" at bounding box center [997, 55] width 38 height 31
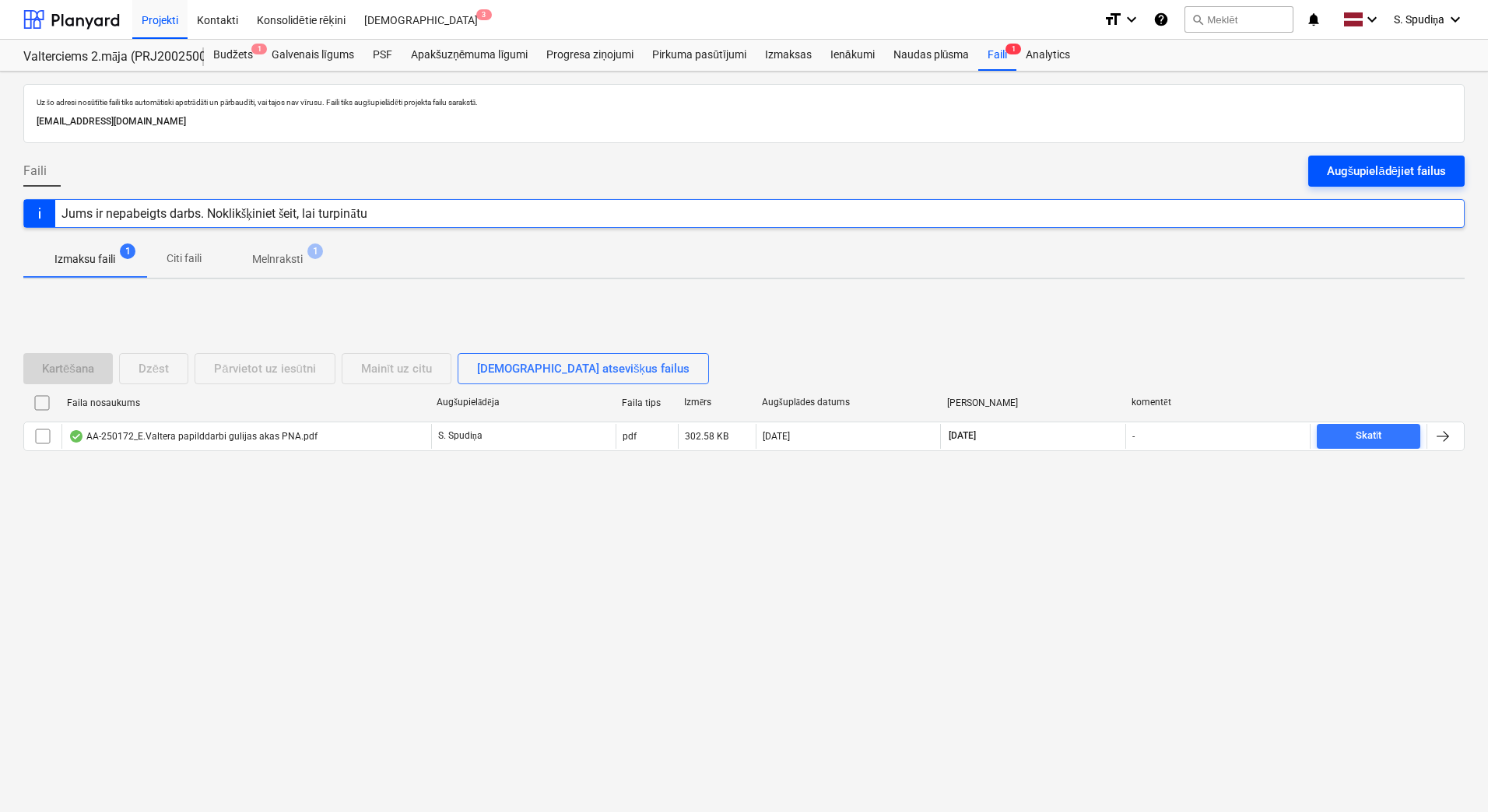
click at [1355, 171] on div "Augšupielādējiet failus" at bounding box center [1386, 170] width 119 height 20
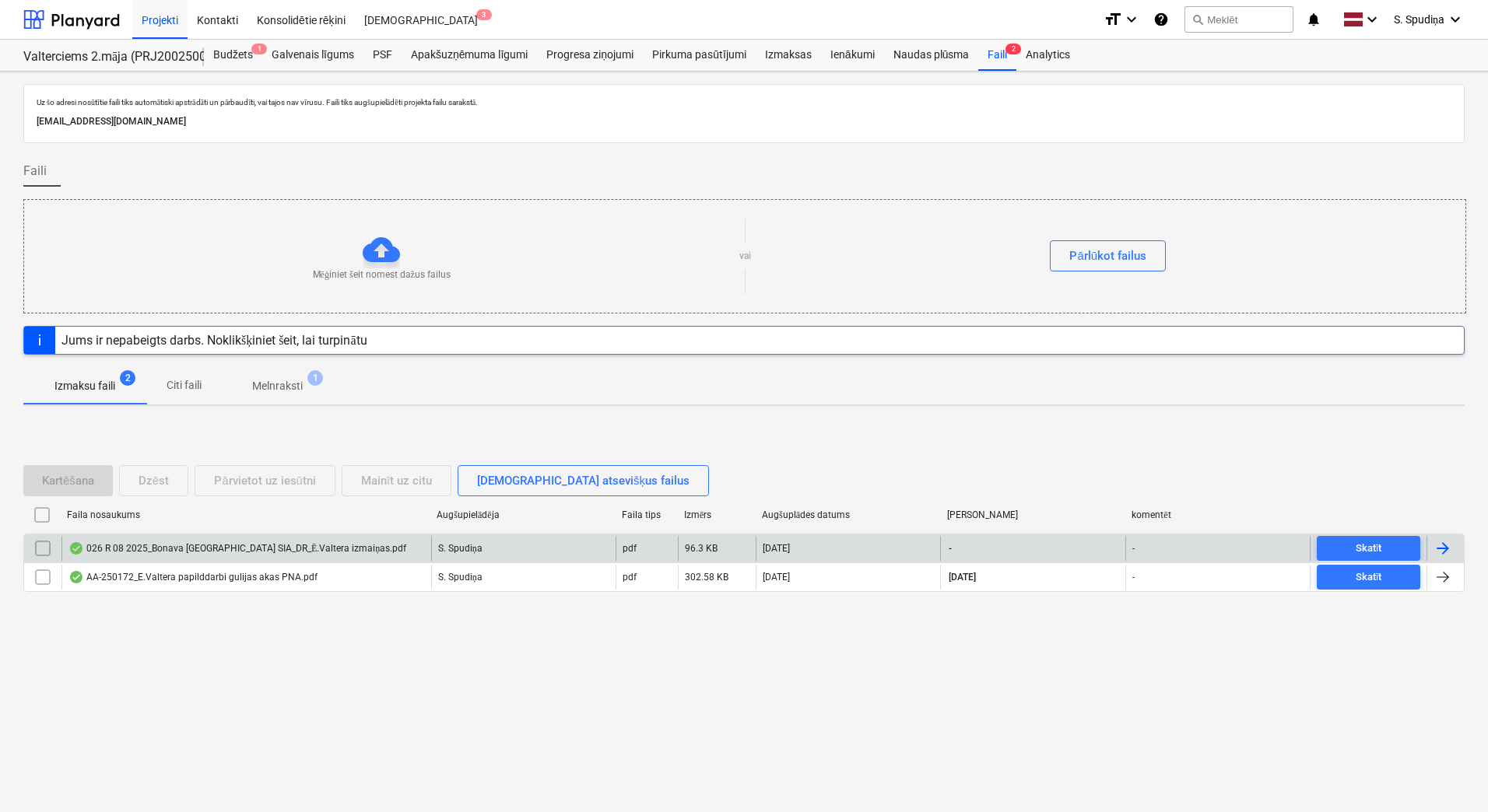
click at [195, 537] on div "026 R 08 2025_Bonava [GEOGRAPHIC_DATA] SIA_DR_Ē.Valtera izmaiņas.pdf" at bounding box center [245, 549] width 369 height 25
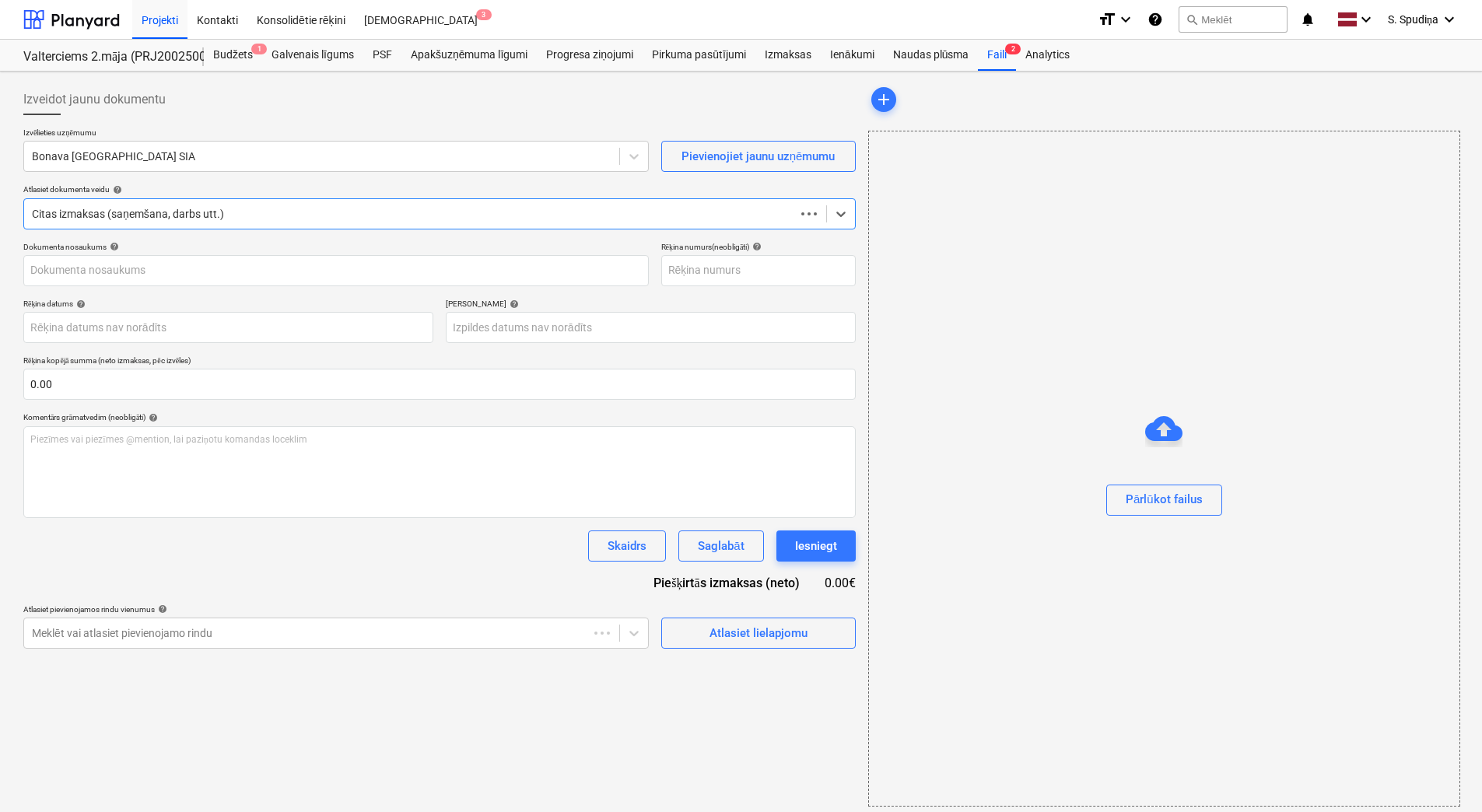
type input "026 R 08 2025_Bonava [GEOGRAPHIC_DATA] SIA_DR_Ē.Valtera izmaiņas.pdf"
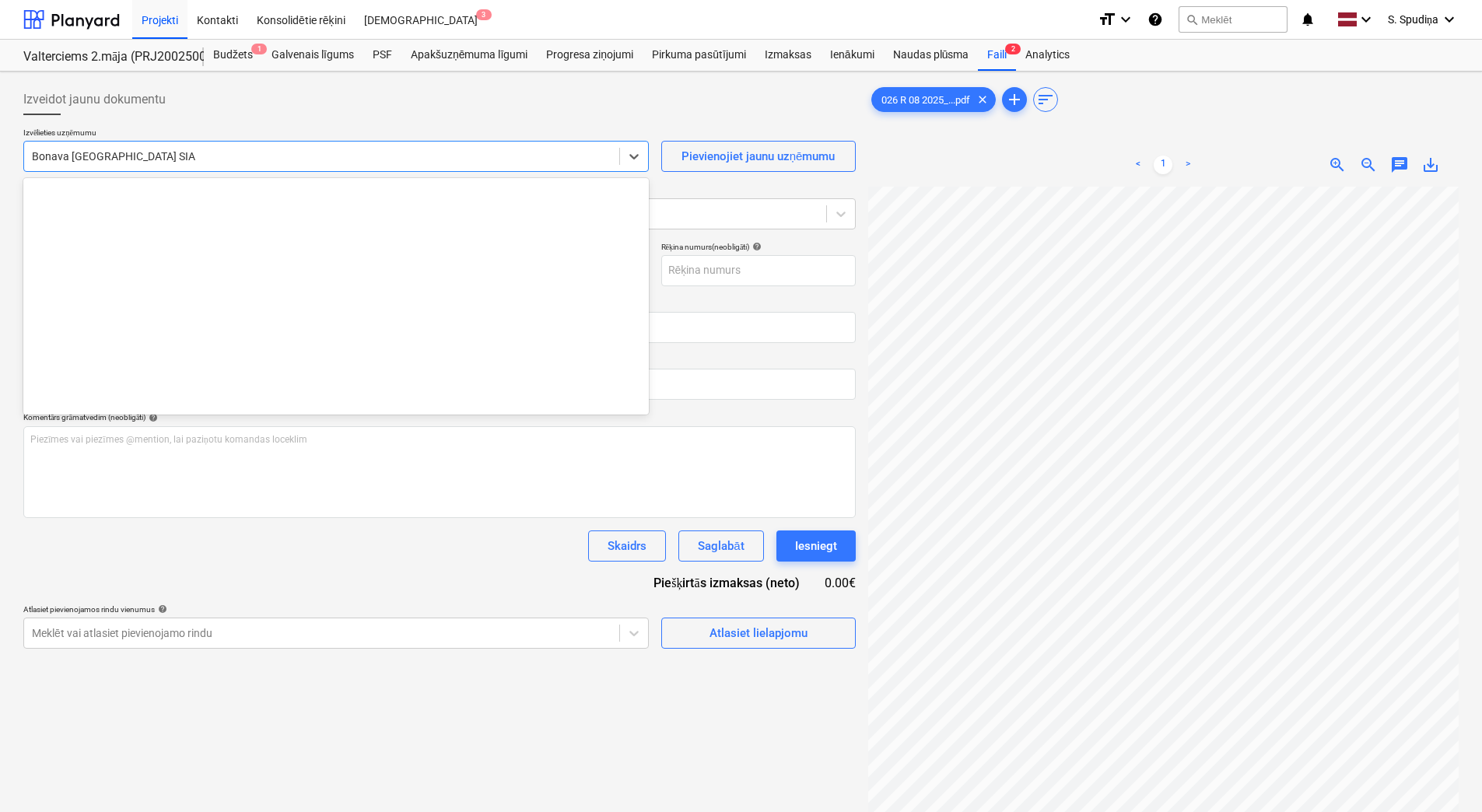
click at [185, 159] on div at bounding box center [321, 157] width 580 height 15
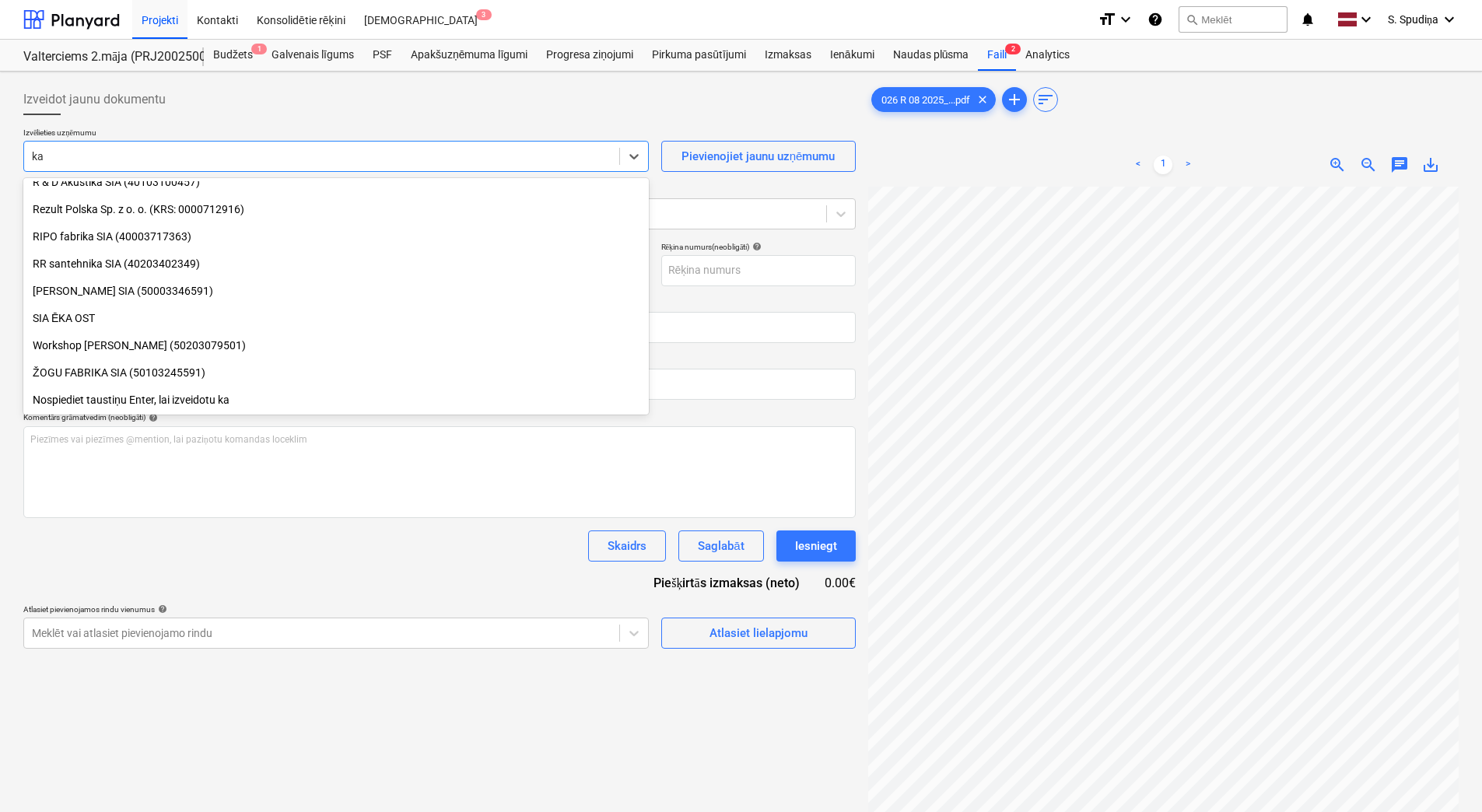
scroll to position [584, 0]
type input "kas"
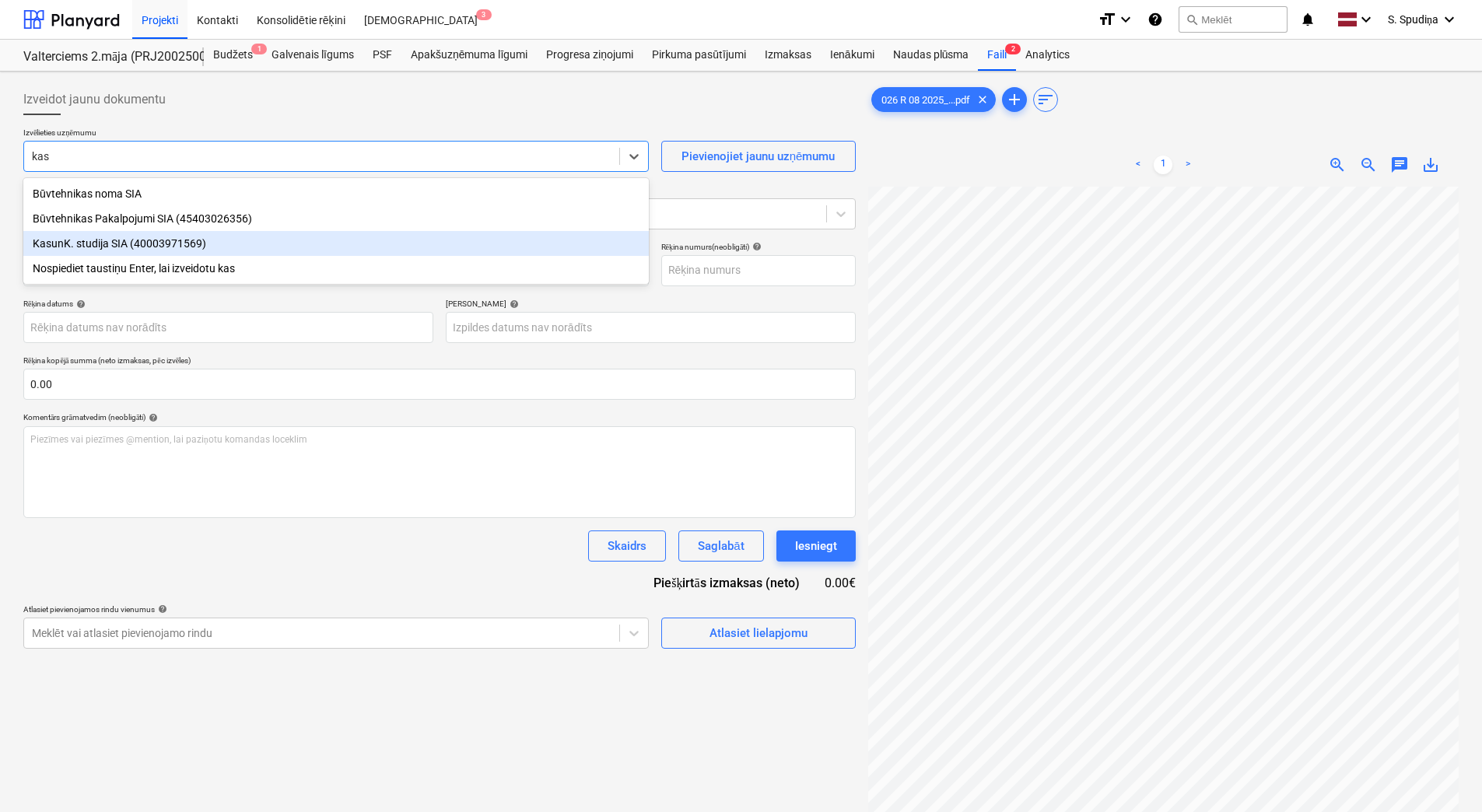
click at [72, 251] on div "KasunK. studija SIA (40003971569)" at bounding box center [336, 243] width 626 height 25
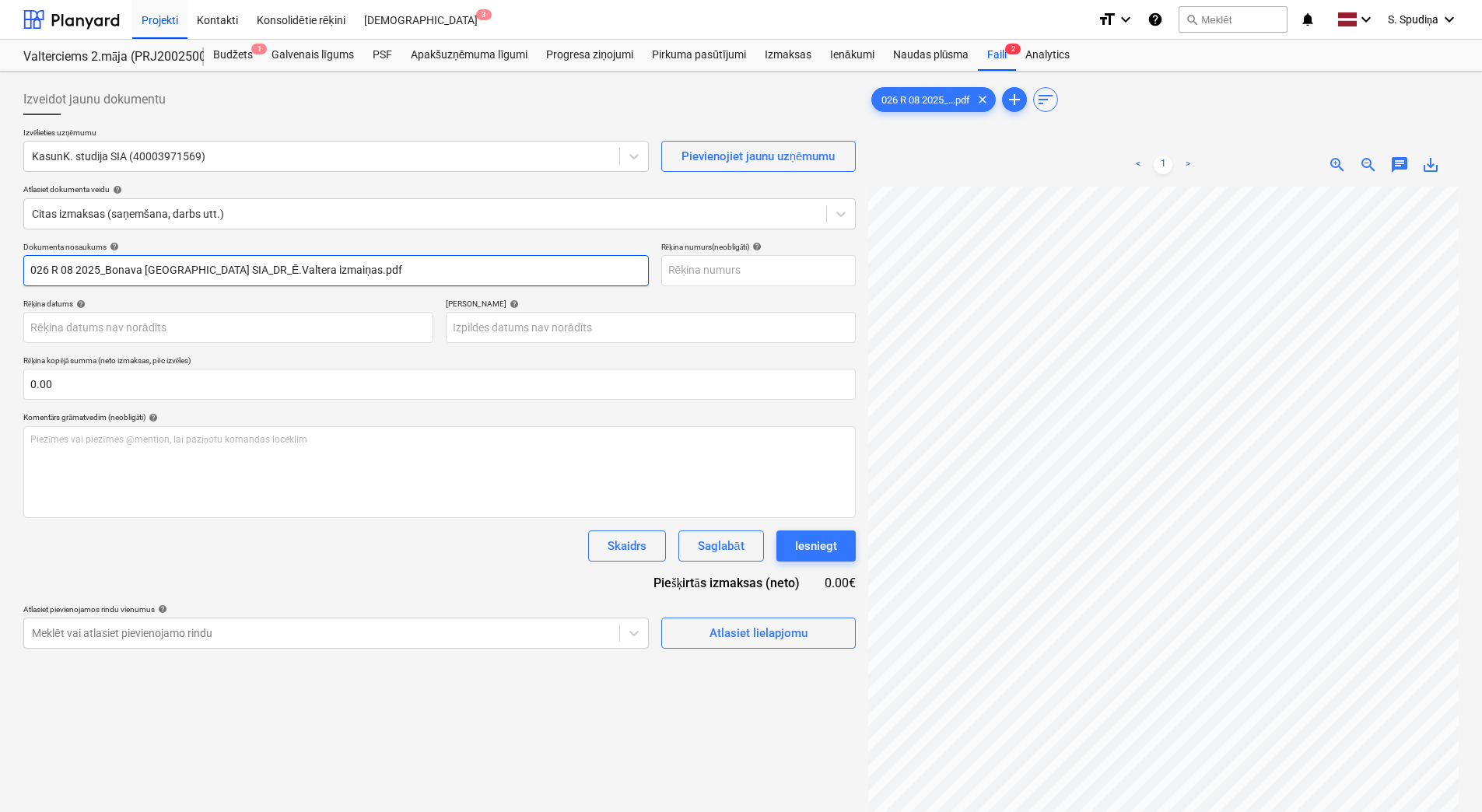
drag, startPoint x: 377, startPoint y: 265, endPoint x: -3, endPoint y: 254, distance: 380.2
click at [0, 254] on html "Projekti Kontakti Konsolidētie rēķini Iesūtne 3 format_size keyboard_arrow_down…" at bounding box center [741, 406] width 1482 height 812
drag, startPoint x: 129, startPoint y: 267, endPoint x: -3, endPoint y: 270, distance: 132.0
click at [0, 270] on html "Projekti Kontakti Konsolidētie rēķini Iesūtne 3 format_size keyboard_arrow_down…" at bounding box center [741, 406] width 1482 height 812
type input "026 R 08 2025"
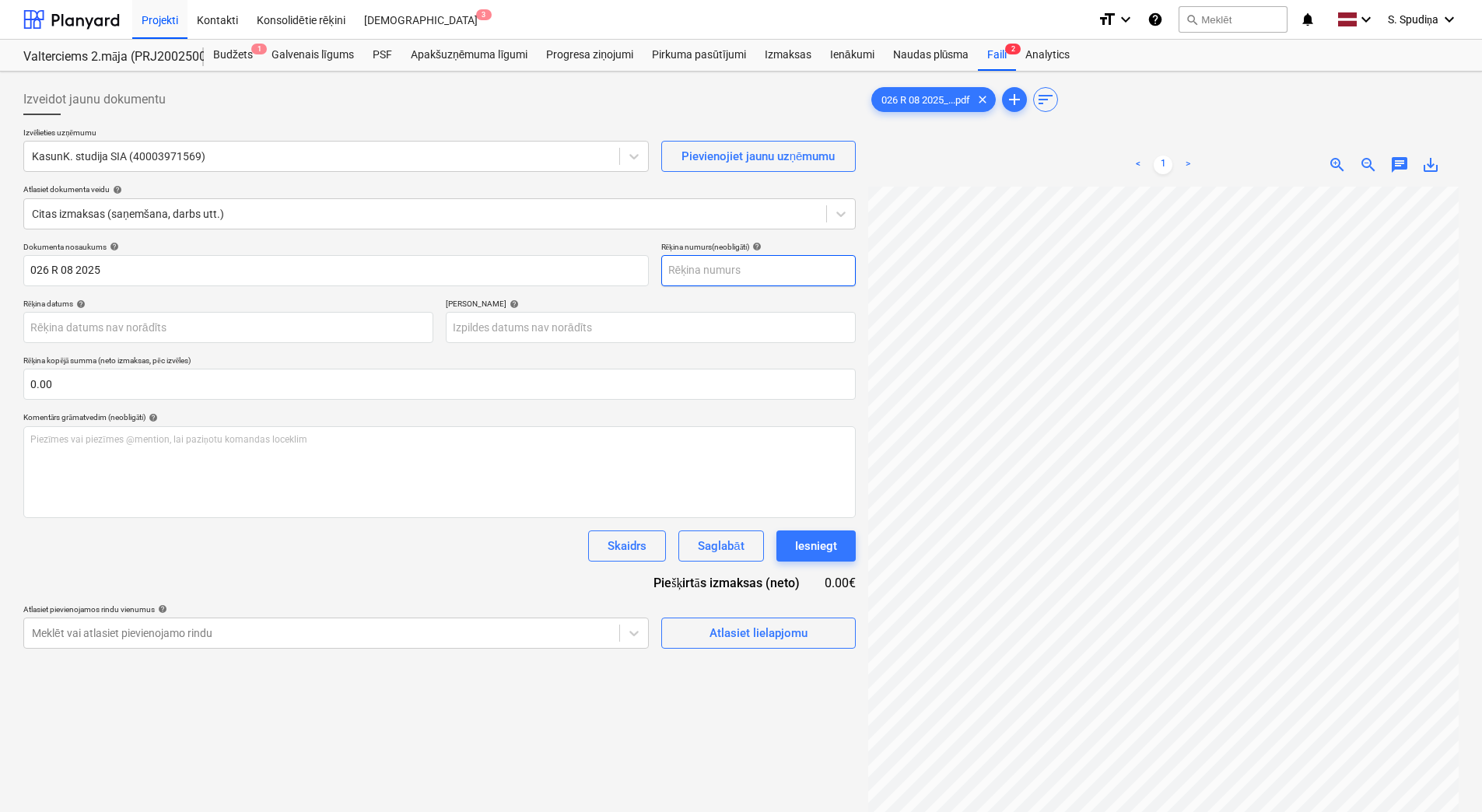
click at [761, 270] on input "text" at bounding box center [759, 270] width 195 height 31
paste input "026 R 08 2025"
type input "026 R 08 2025"
click at [758, 291] on div "Dokumenta nosaukums help 026 R 08 2025 Rēķina numurs (neobligāti) help 026 R 08…" at bounding box center [439, 445] width 833 height 407
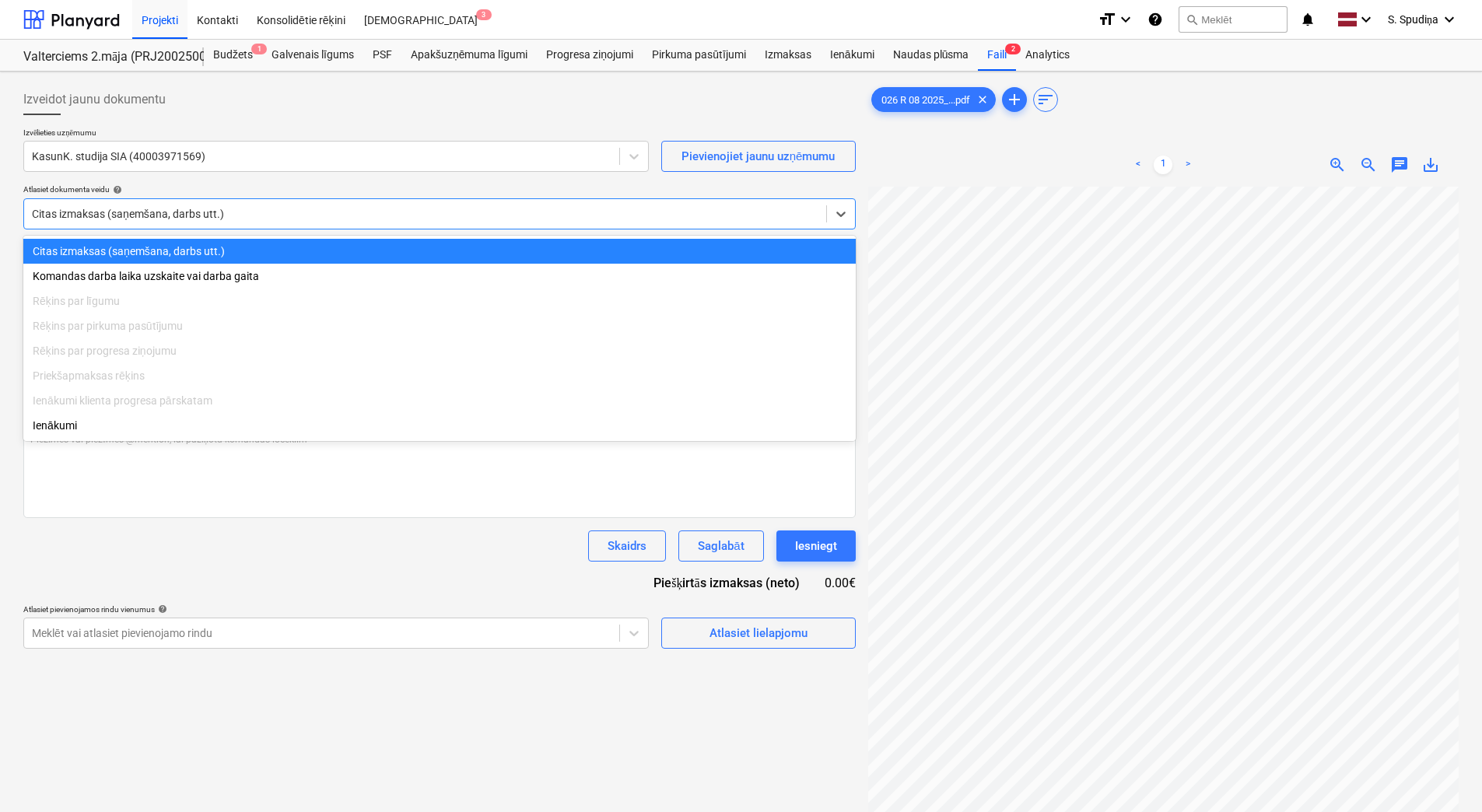
click at [257, 213] on div at bounding box center [425, 214] width 787 height 15
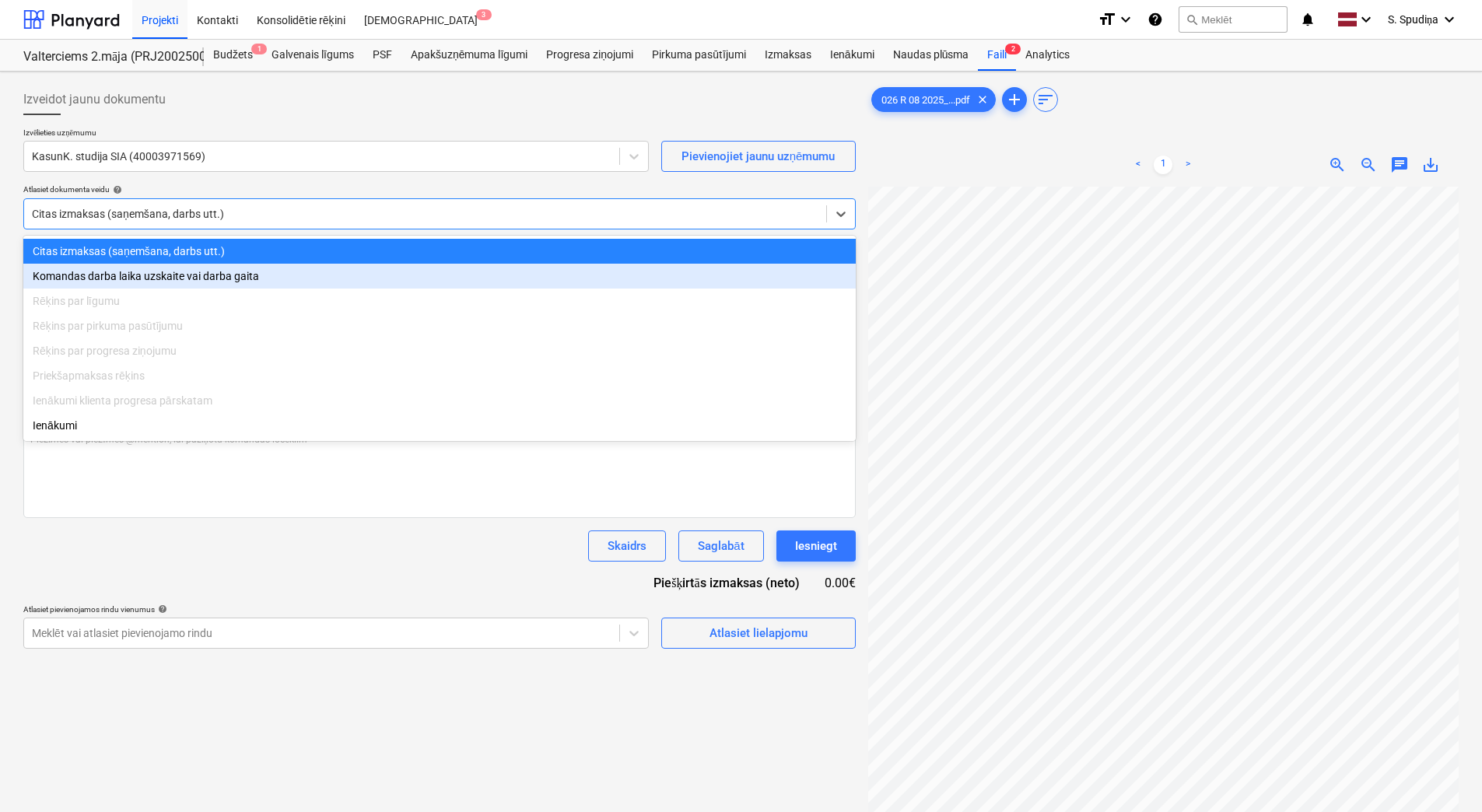
click at [295, 709] on div "Izveidot jaunu dokumentu Izvēlieties uzņēmumu KasunK. studija SIA (40003971569)…" at bounding box center [439, 519] width 845 height 884
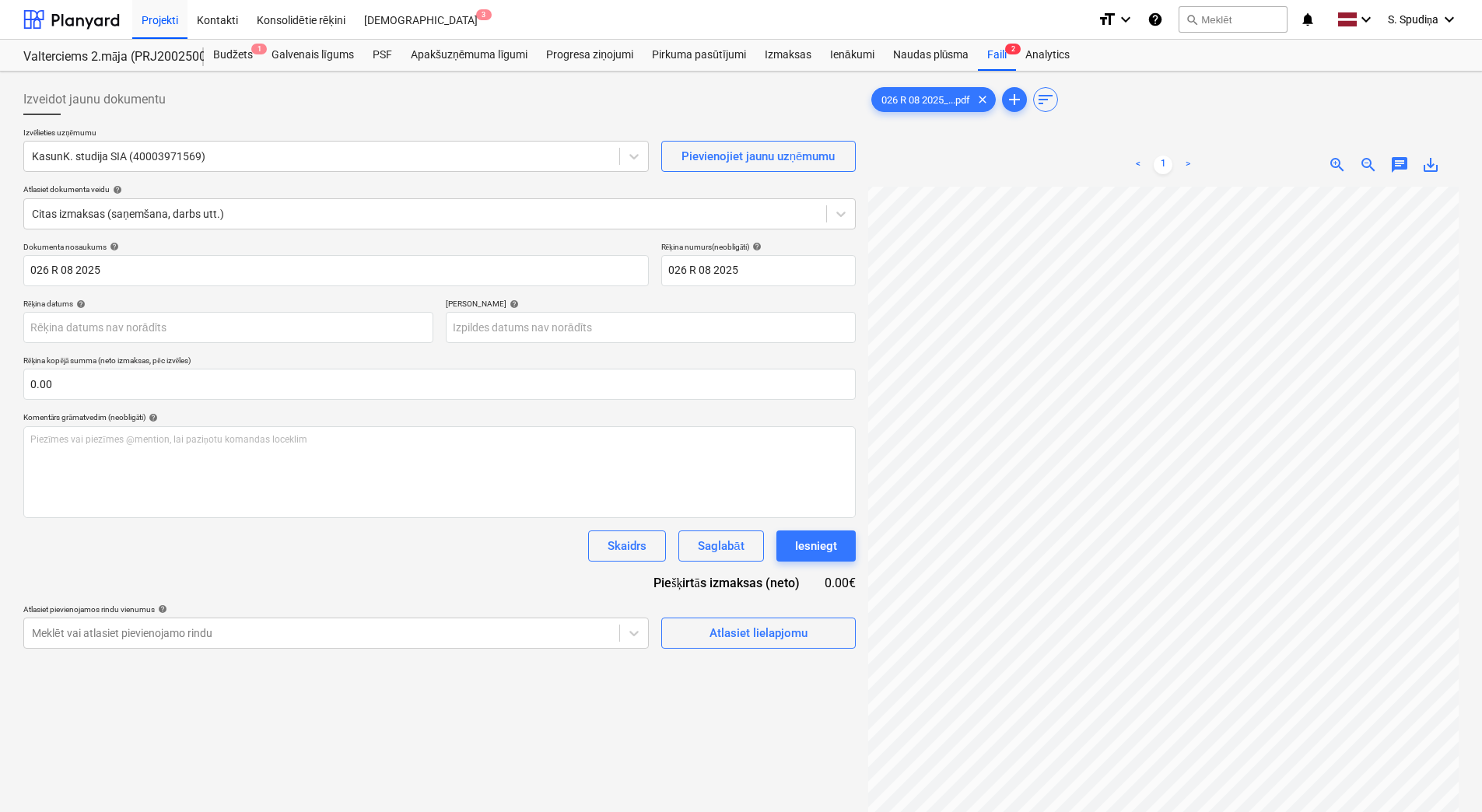
scroll to position [121, 43]
click at [711, 59] on div "Pirkuma pasūtījumi" at bounding box center [698, 55] width 113 height 31
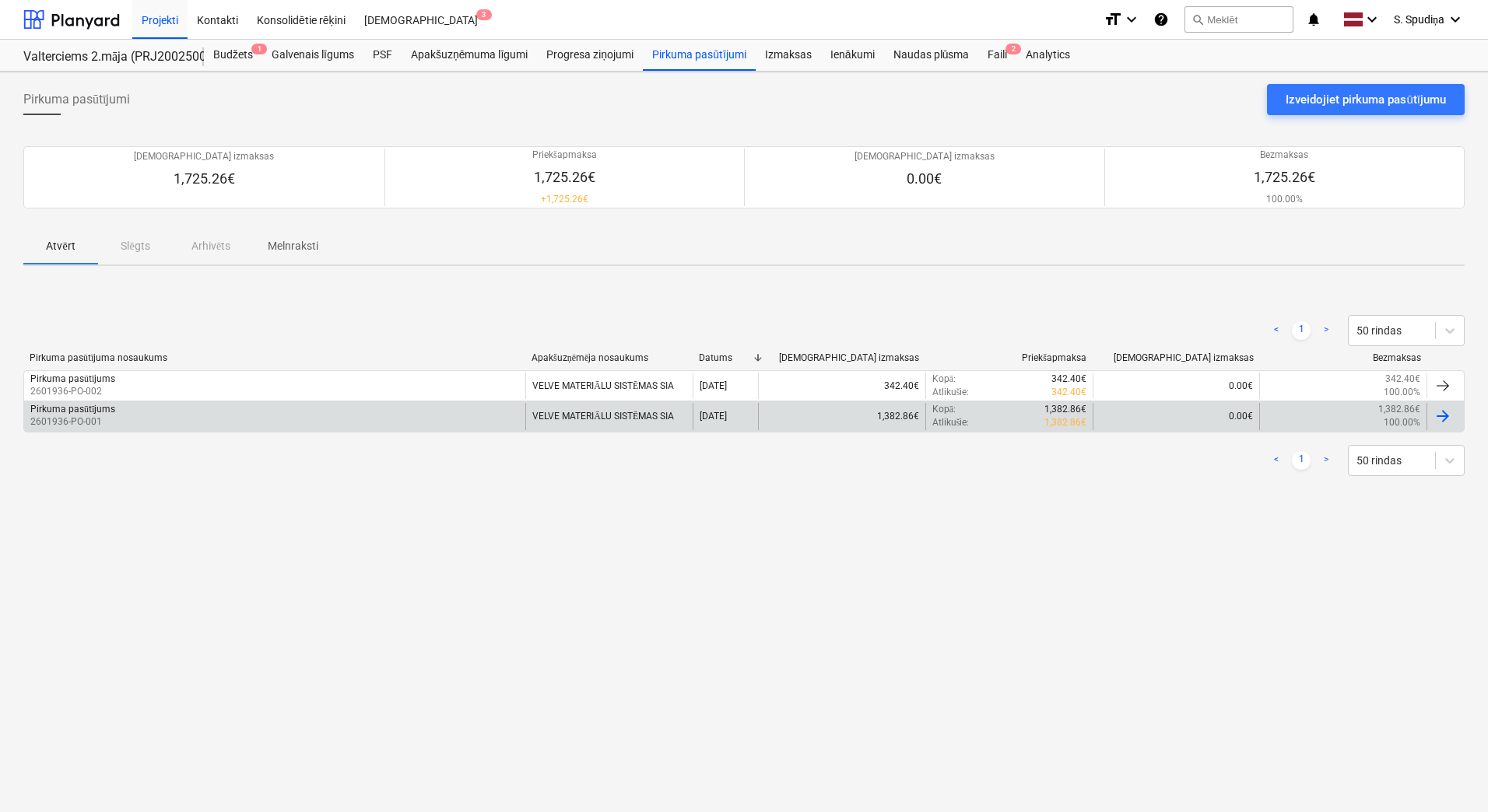
click at [590, 416] on div "VELVE MATERIĀLU SISTĒMAS SIA" at bounding box center [609, 416] width 167 height 27
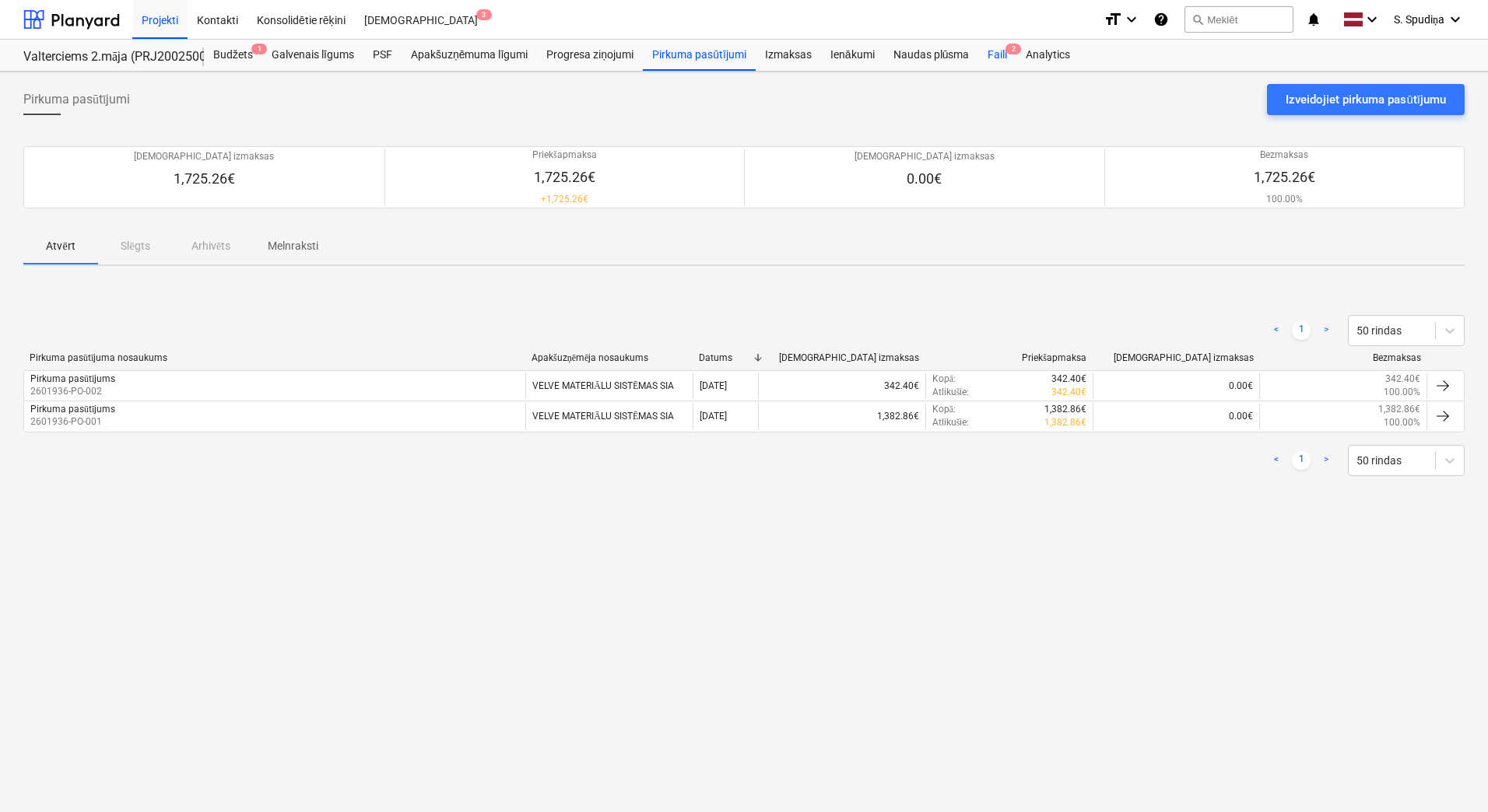
click at [995, 53] on div "Faili 2" at bounding box center [997, 55] width 38 height 31
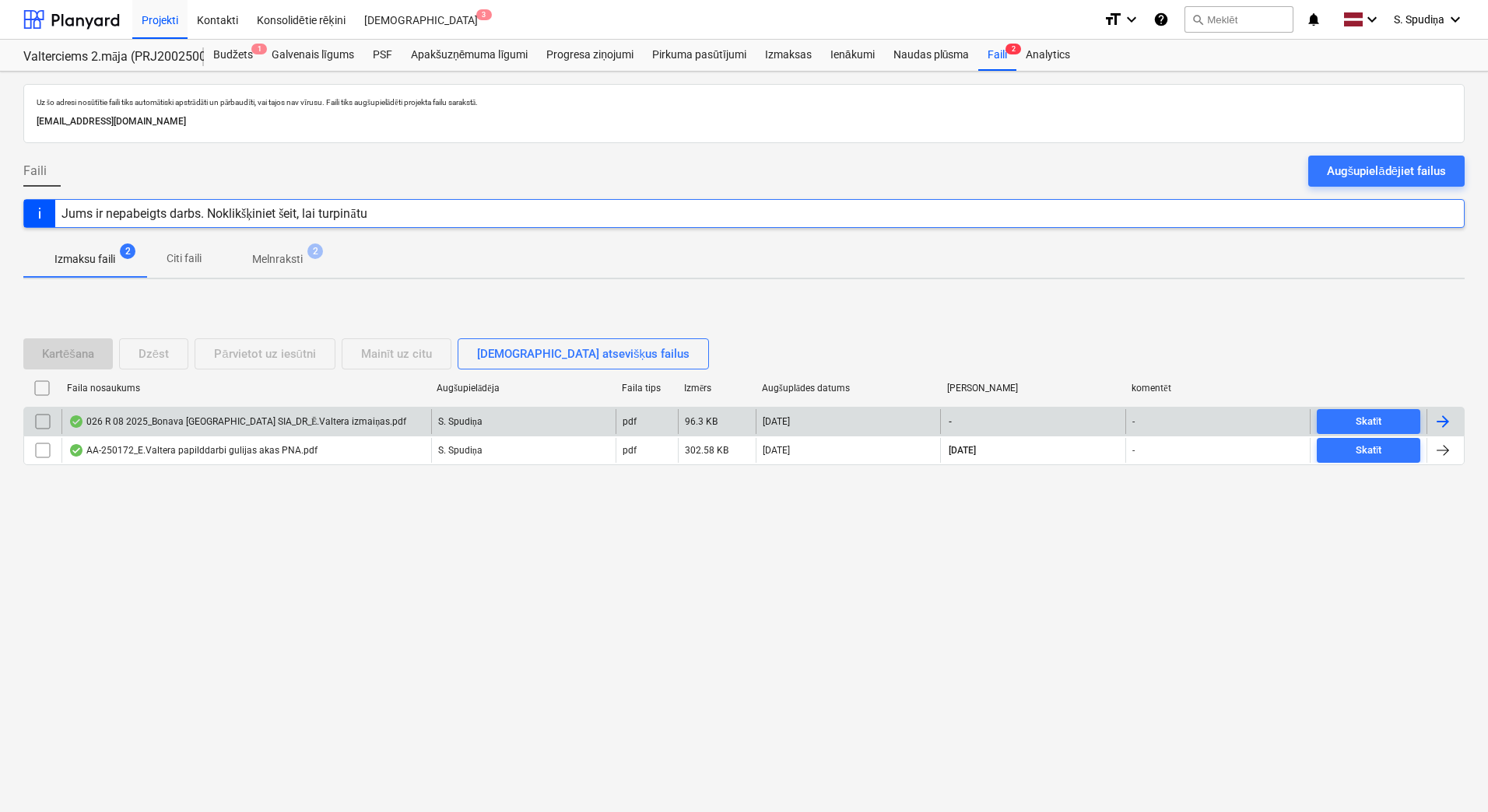
click at [222, 423] on div "026 R 08 2025_Bonava [GEOGRAPHIC_DATA] SIA_DR_Ē.Valtera izmaiņas.pdf" at bounding box center [238, 422] width 338 height 12
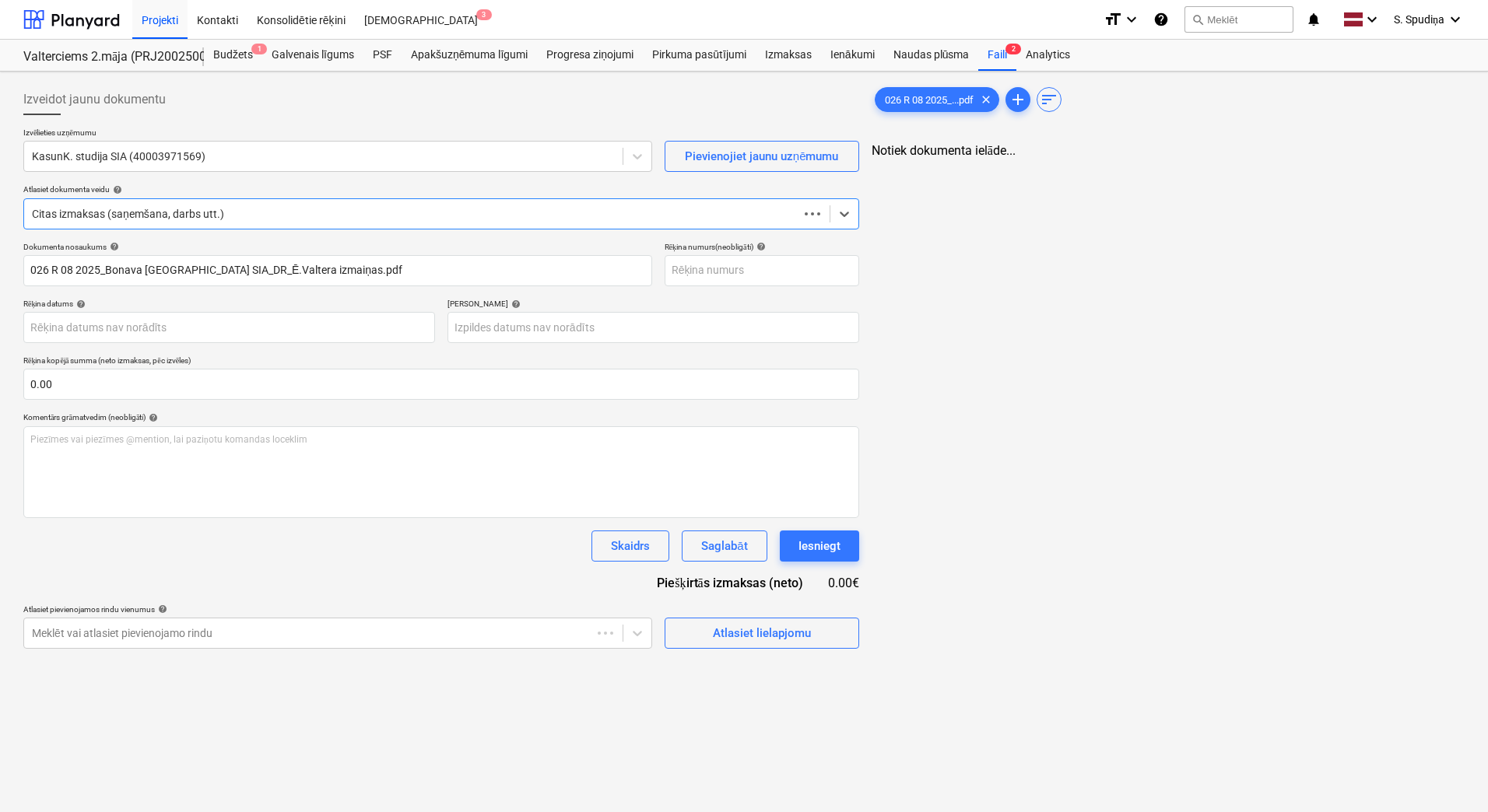
type input "026 R 08 2025"
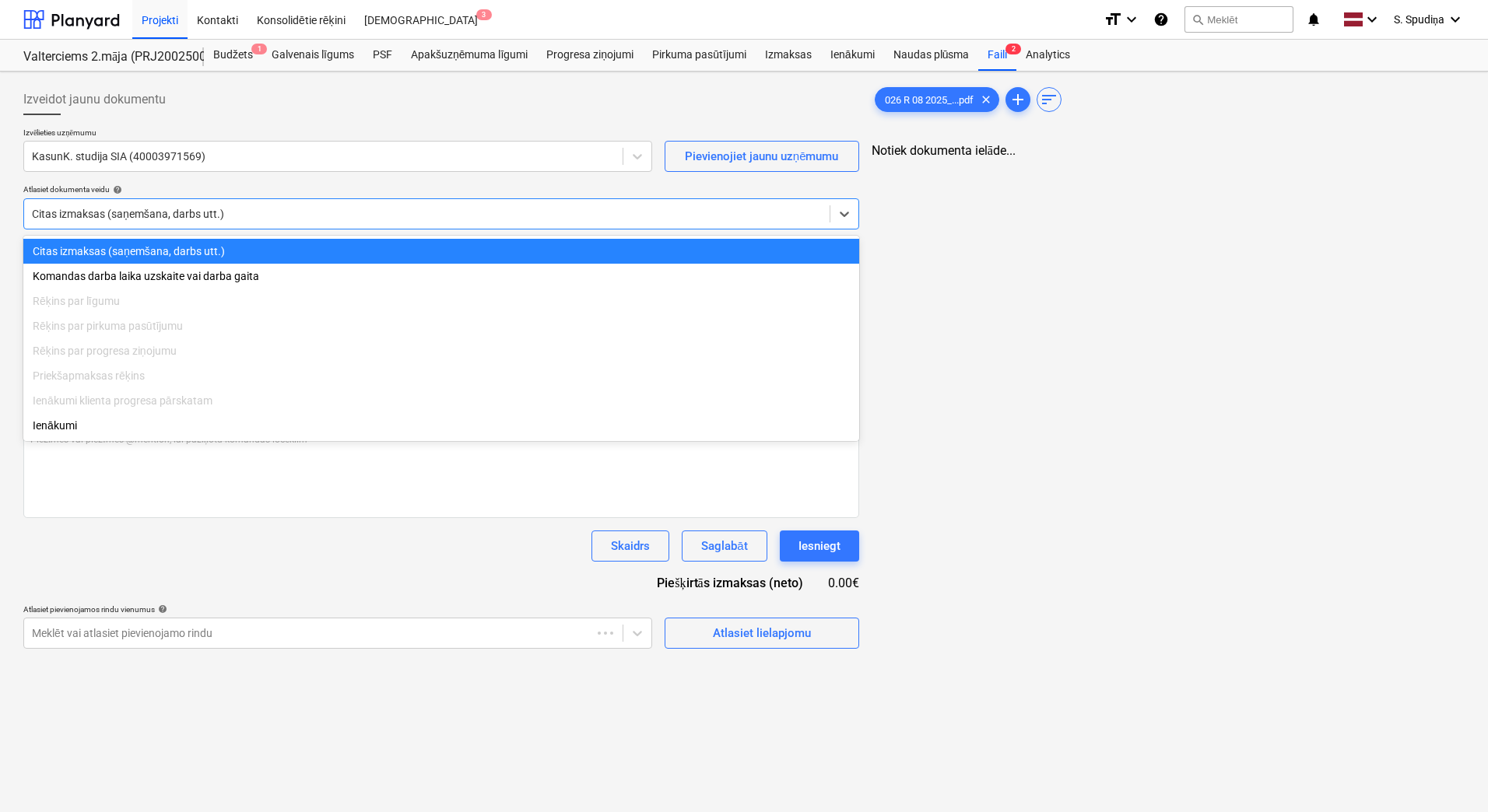
click at [148, 214] on div at bounding box center [426, 214] width 790 height 15
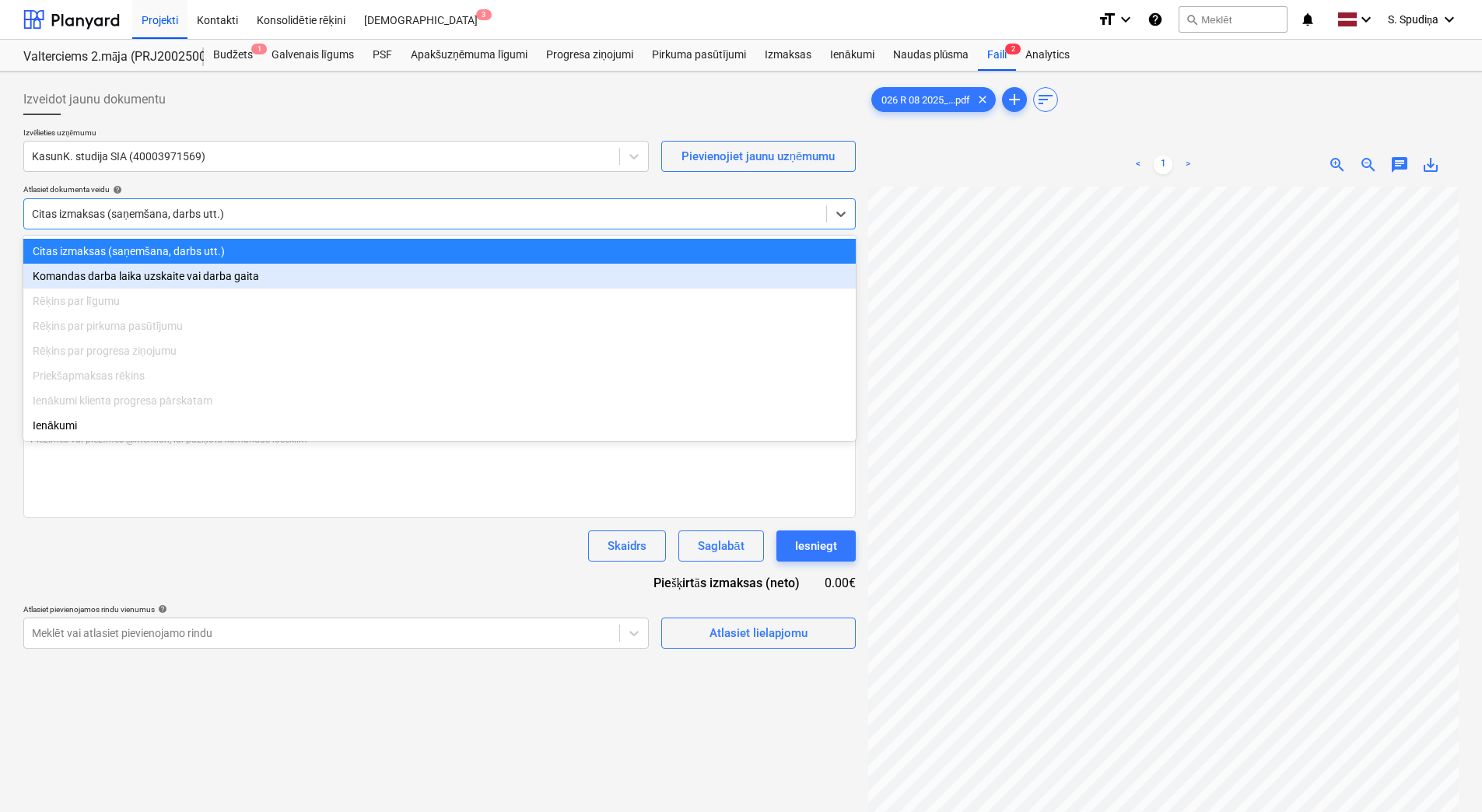
click at [129, 330] on div "Rēķins par pirkuma pasūtījumu" at bounding box center [439, 325] width 833 height 25
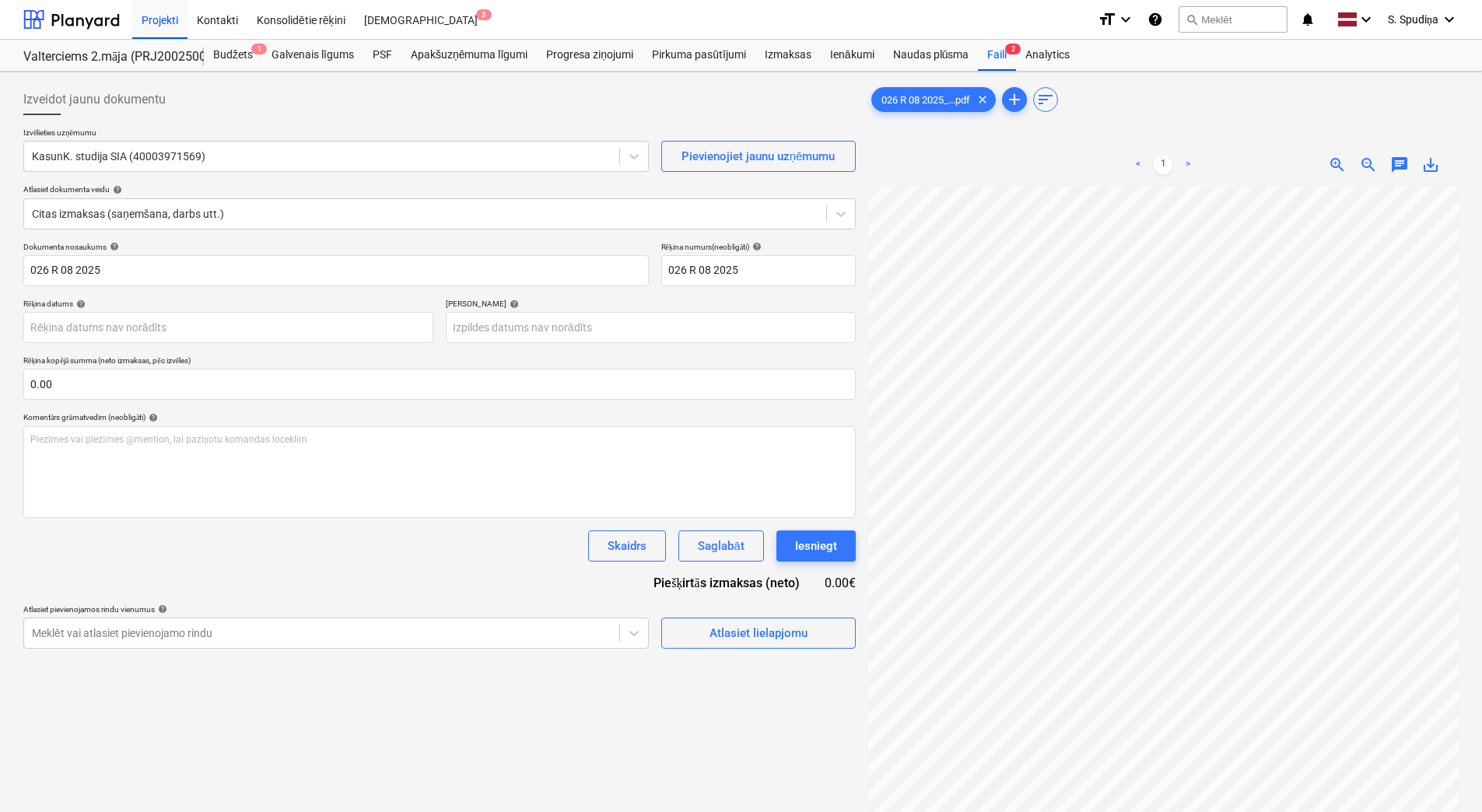
click at [324, 741] on div "Izveidot jaunu dokumentu Izvēlieties uzņēmumu KasunK. studija SIA (40003971569)…" at bounding box center [439, 519] width 845 height 884
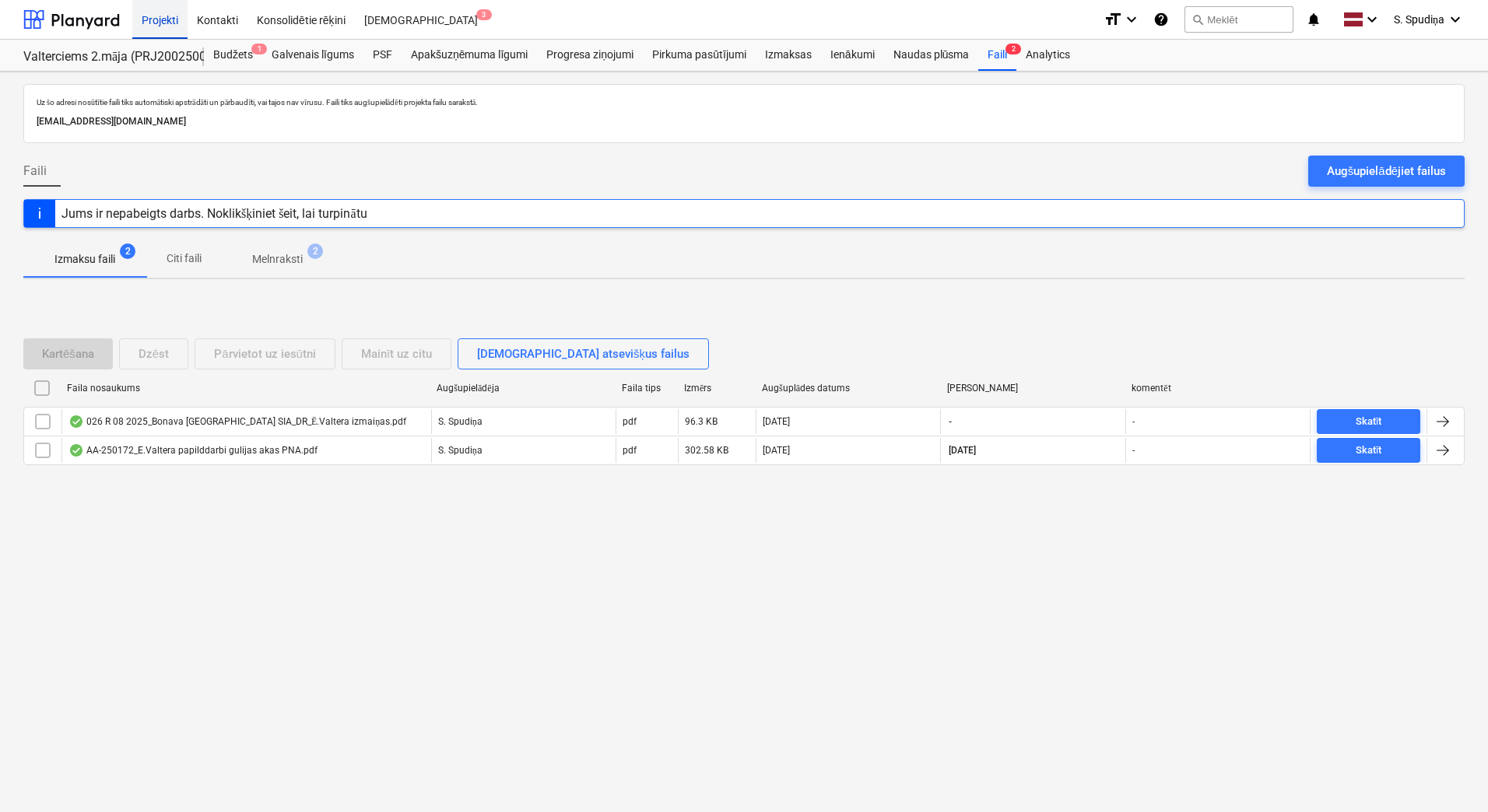
click at [151, 18] on div "Projekti" at bounding box center [160, 19] width 55 height 40
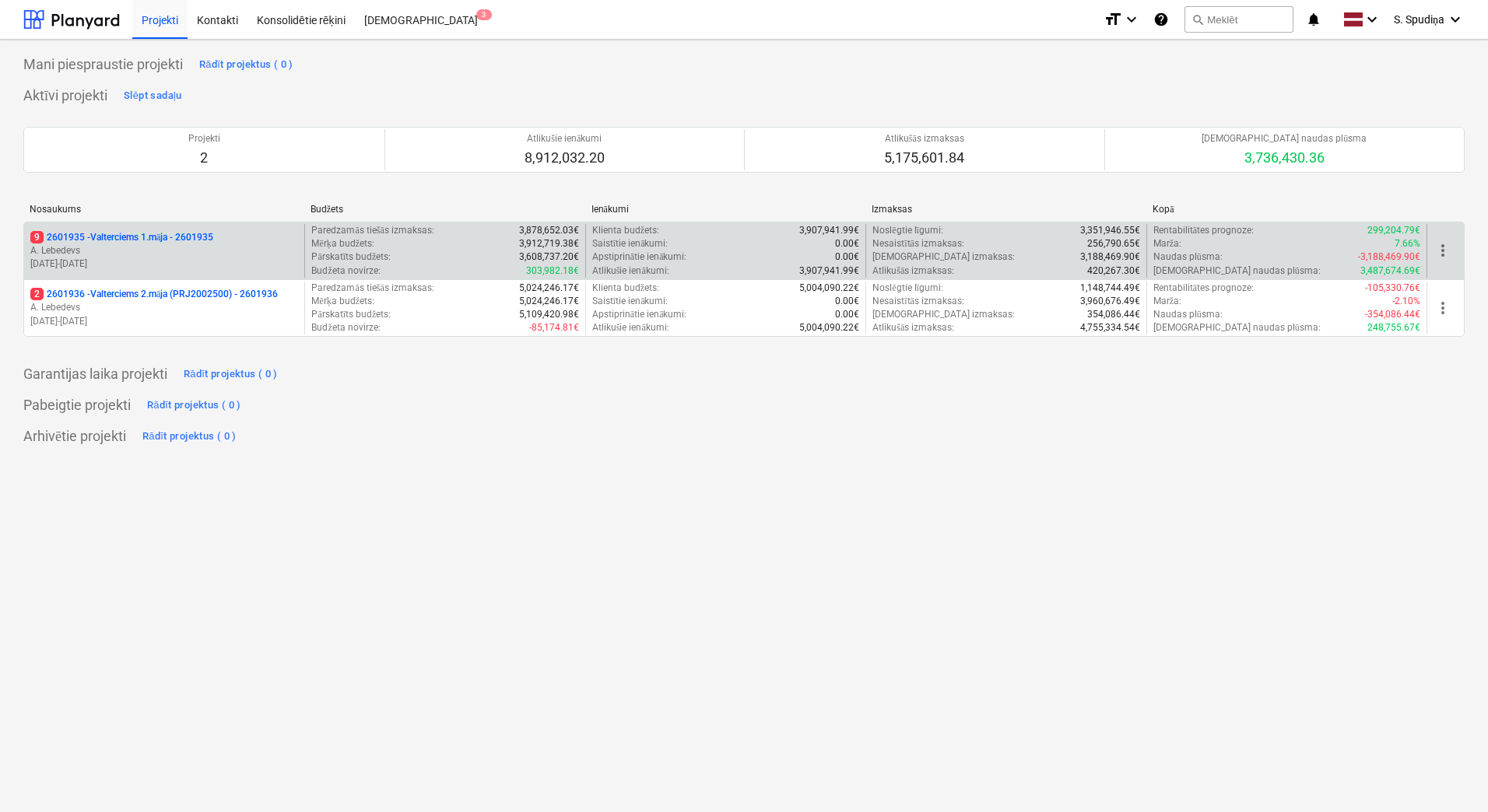
click at [174, 258] on p "[DATE] - [DATE]" at bounding box center [164, 263] width 268 height 13
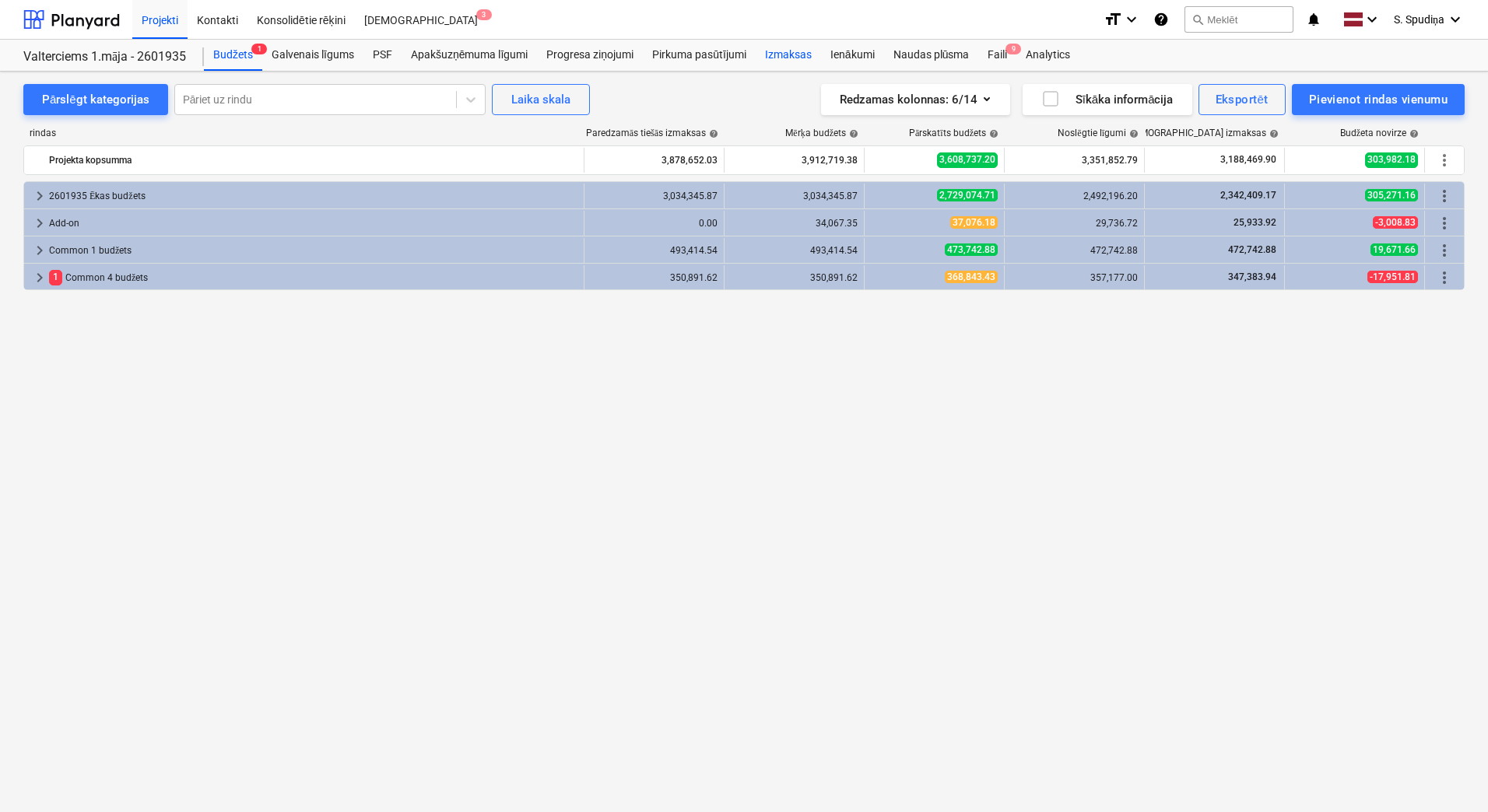
click at [766, 53] on div "Izmaksas" at bounding box center [788, 55] width 65 height 31
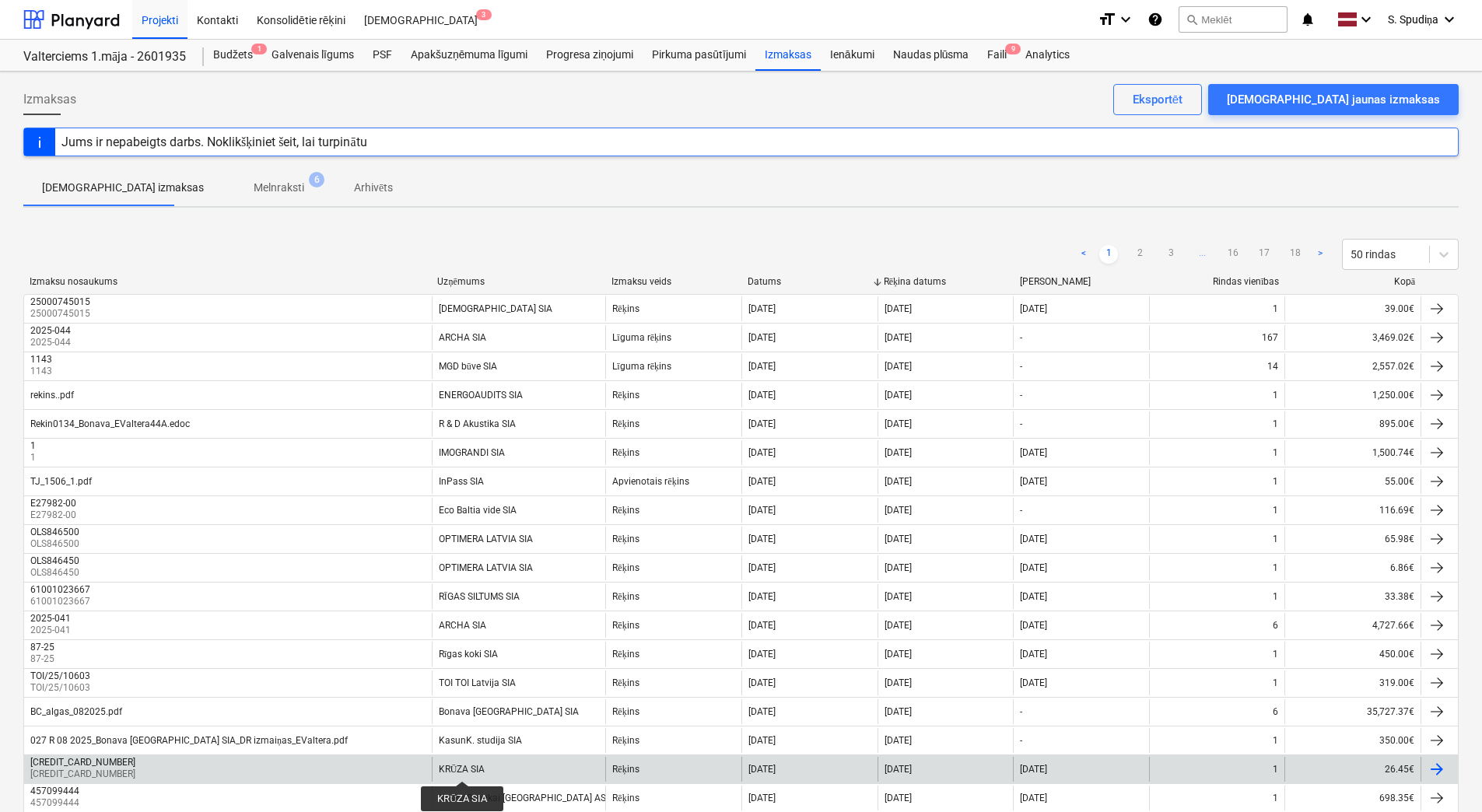
click at [462, 767] on div "KRŪZA SIA" at bounding box center [462, 770] width 47 height 12
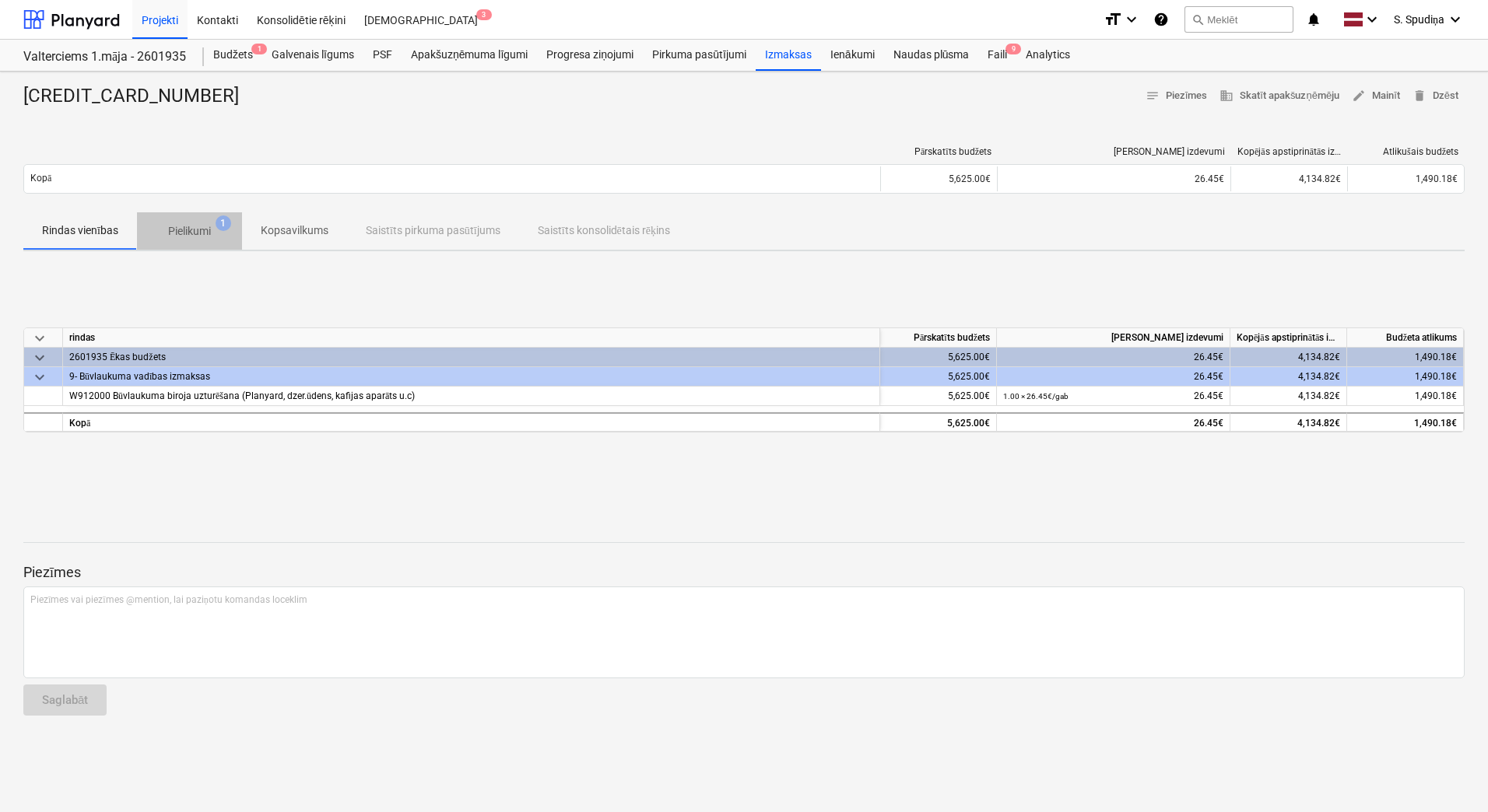
click at [195, 239] on p "Pielikumi" at bounding box center [189, 231] width 43 height 16
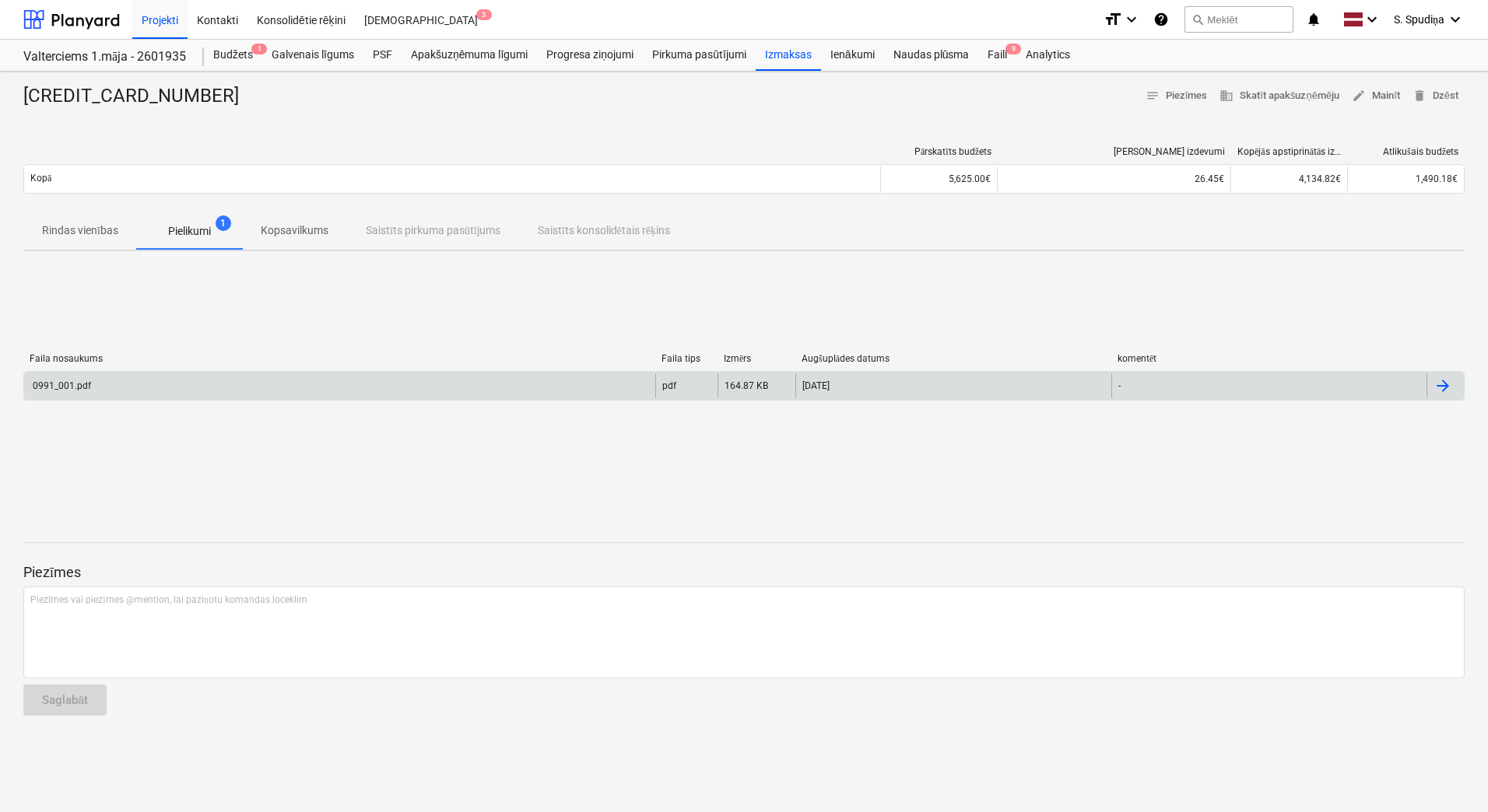
click at [106, 381] on div "0991_001.pdf" at bounding box center [339, 386] width 631 height 25
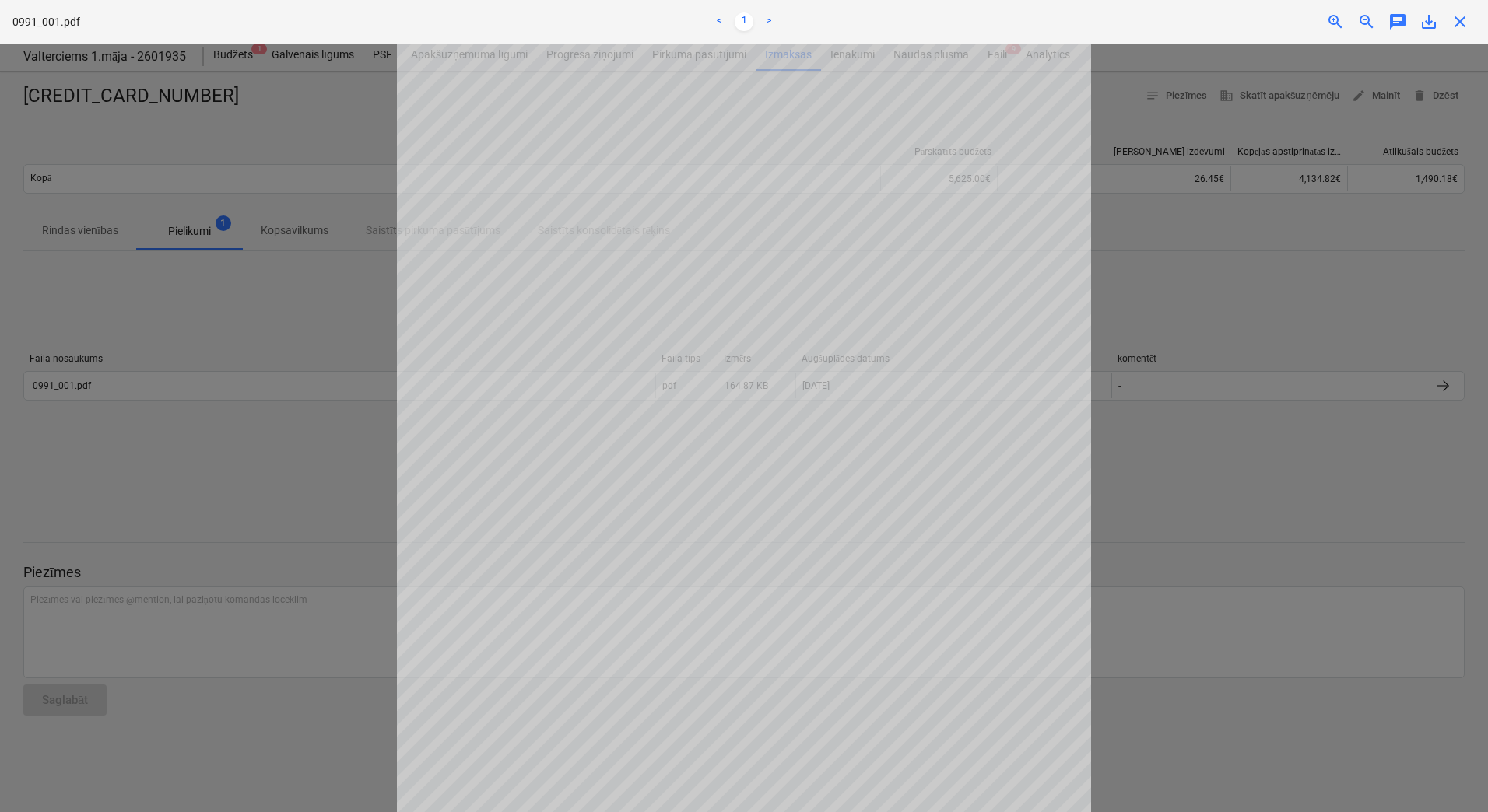
click at [1466, 21] on span "close" at bounding box center [1460, 22] width 19 height 19
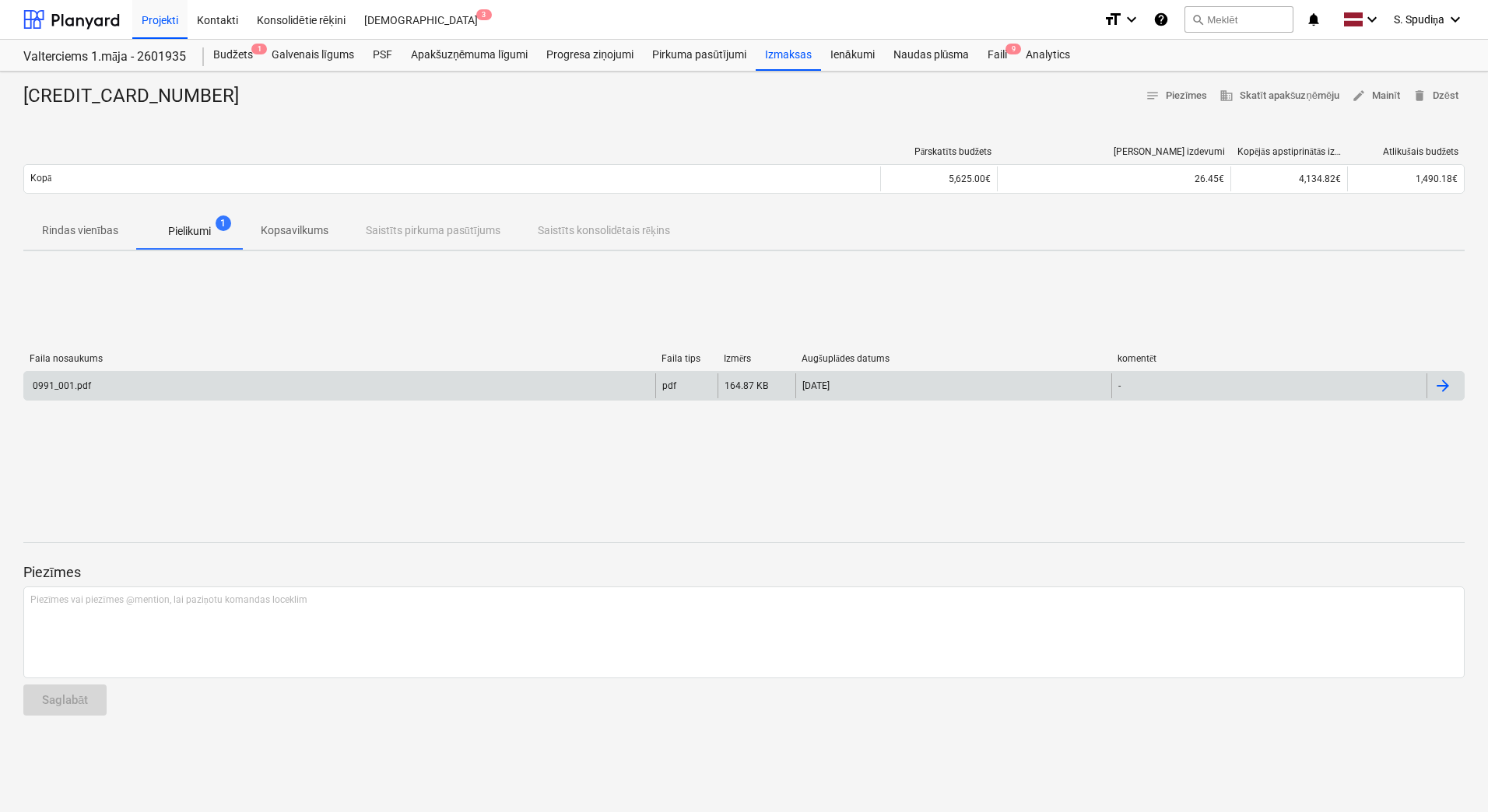
click at [116, 381] on div "0991_001.pdf" at bounding box center [339, 386] width 631 height 25
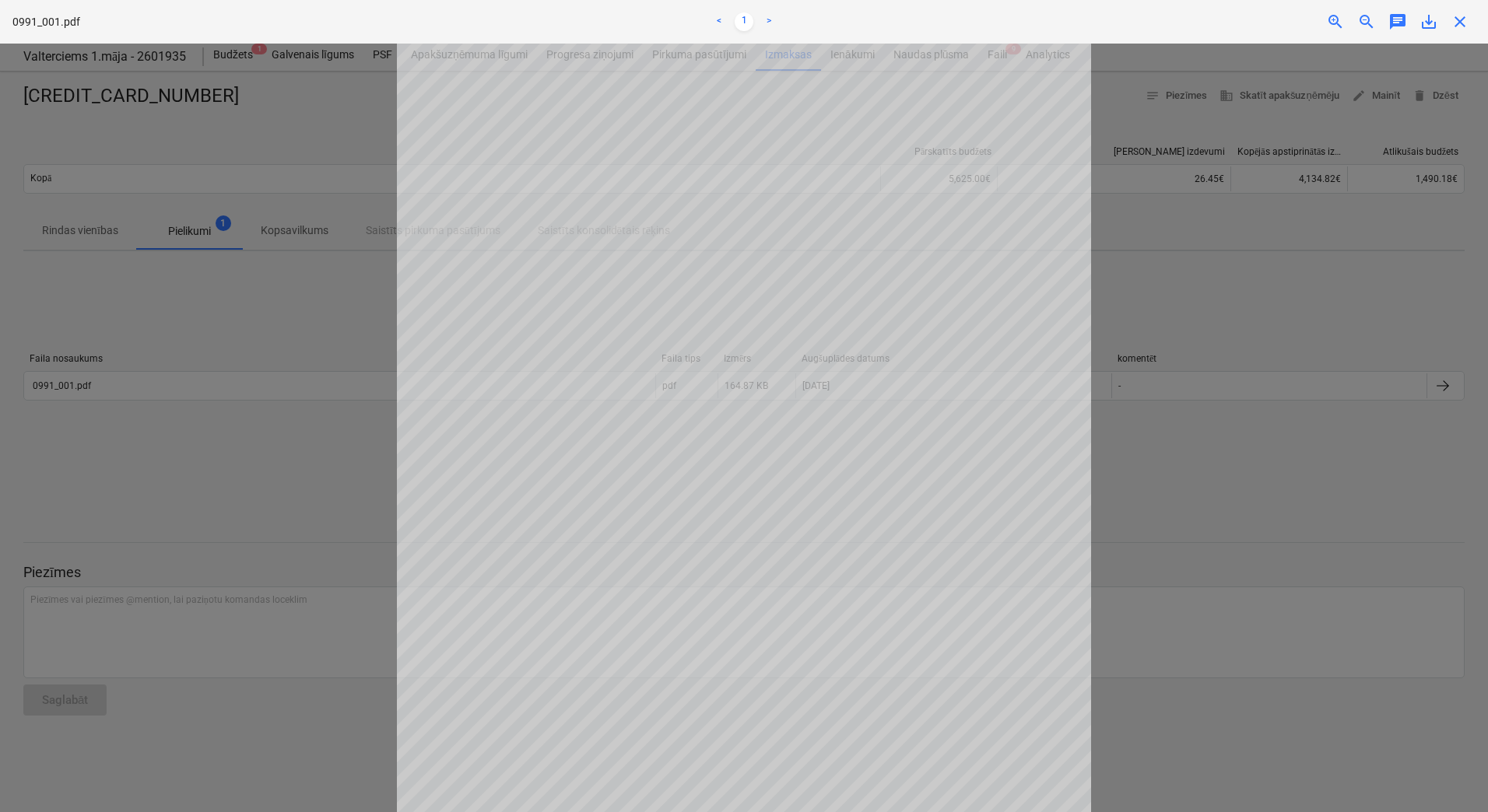
click at [1462, 27] on span "close" at bounding box center [1460, 22] width 19 height 19
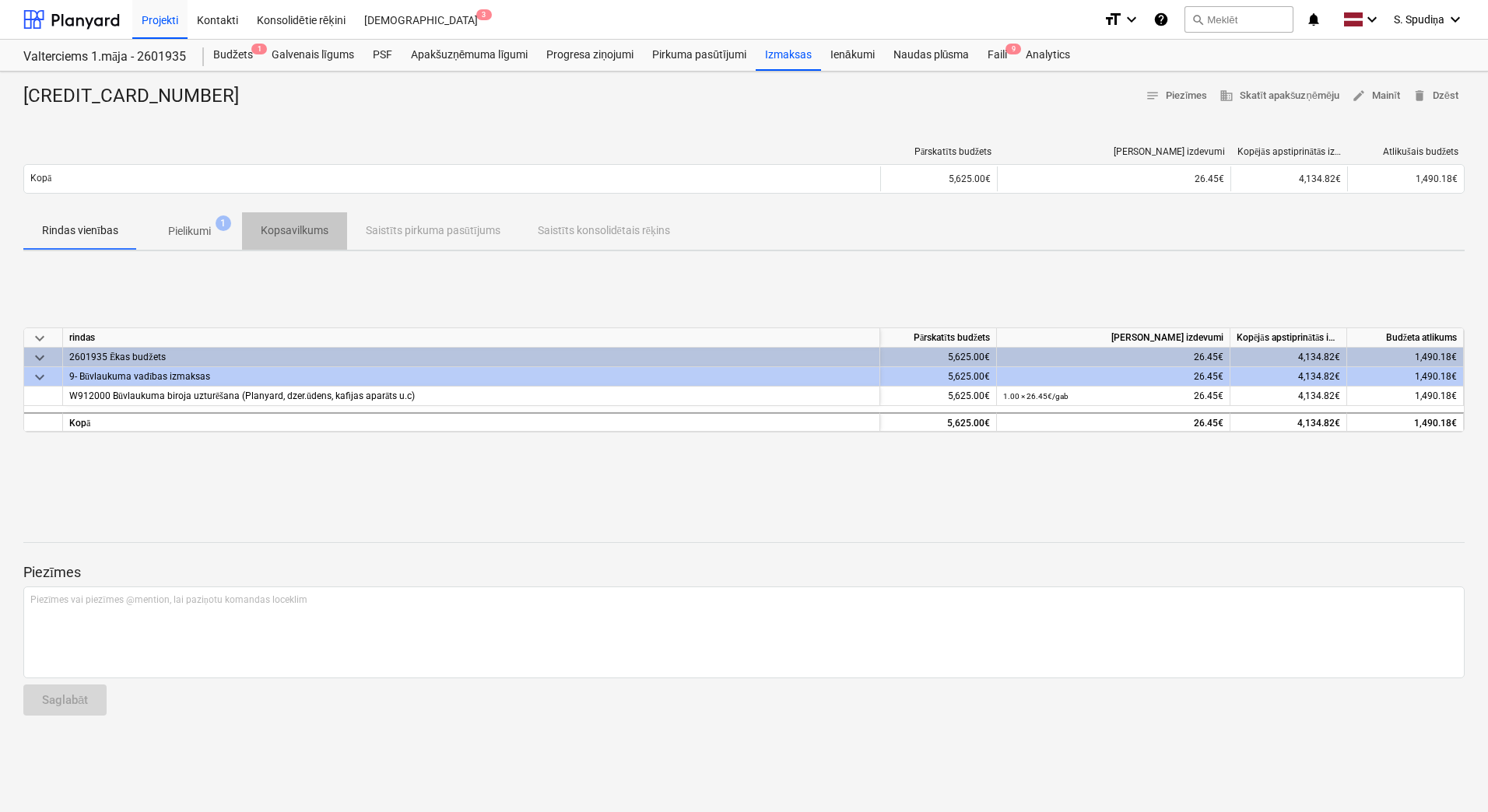
click at [298, 232] on p "Kopsavilkums" at bounding box center [294, 230] width 68 height 16
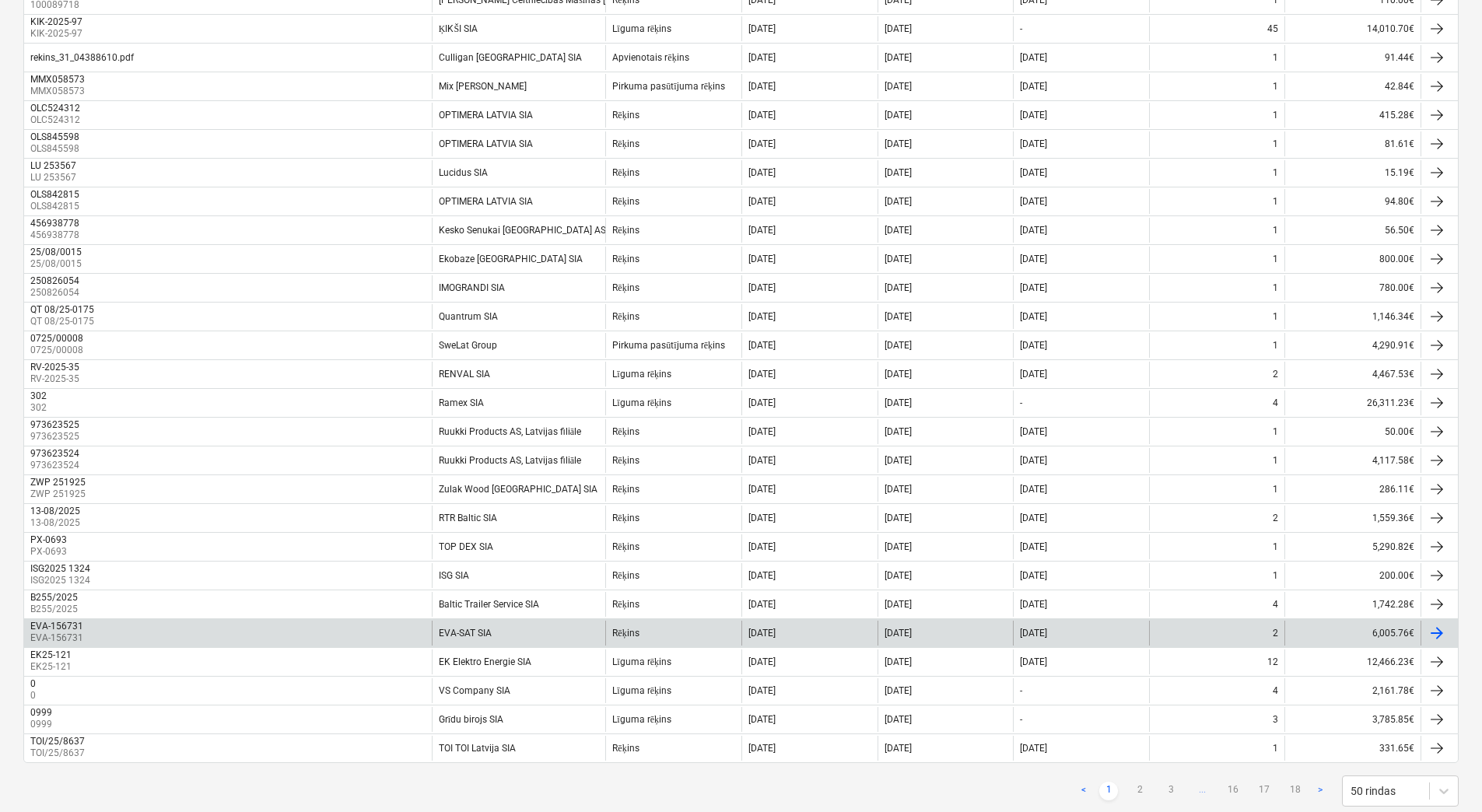
scroll to position [1008, 0]
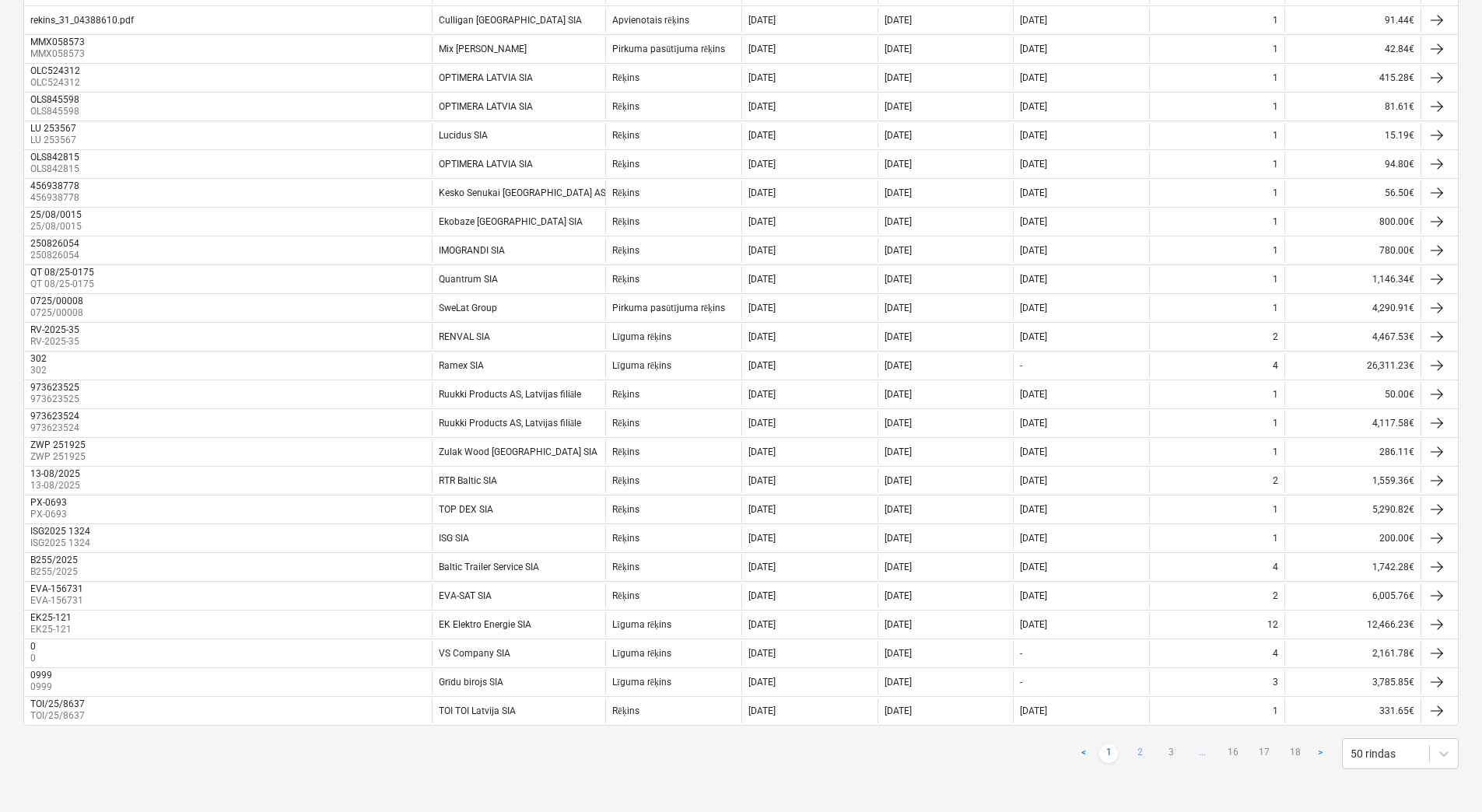
click at [1141, 748] on link "2" at bounding box center [1140, 754] width 19 height 19
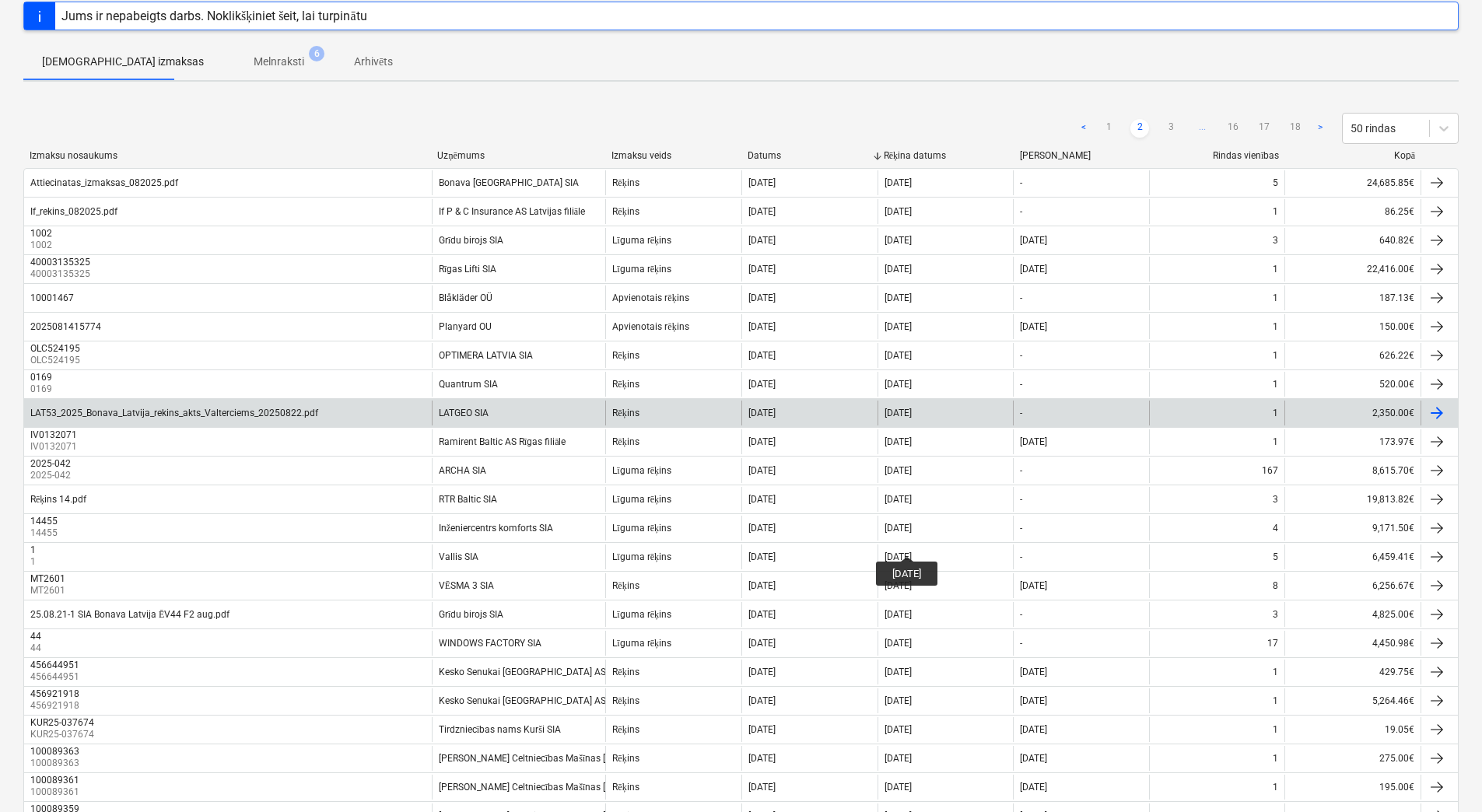
scroll to position [0, 0]
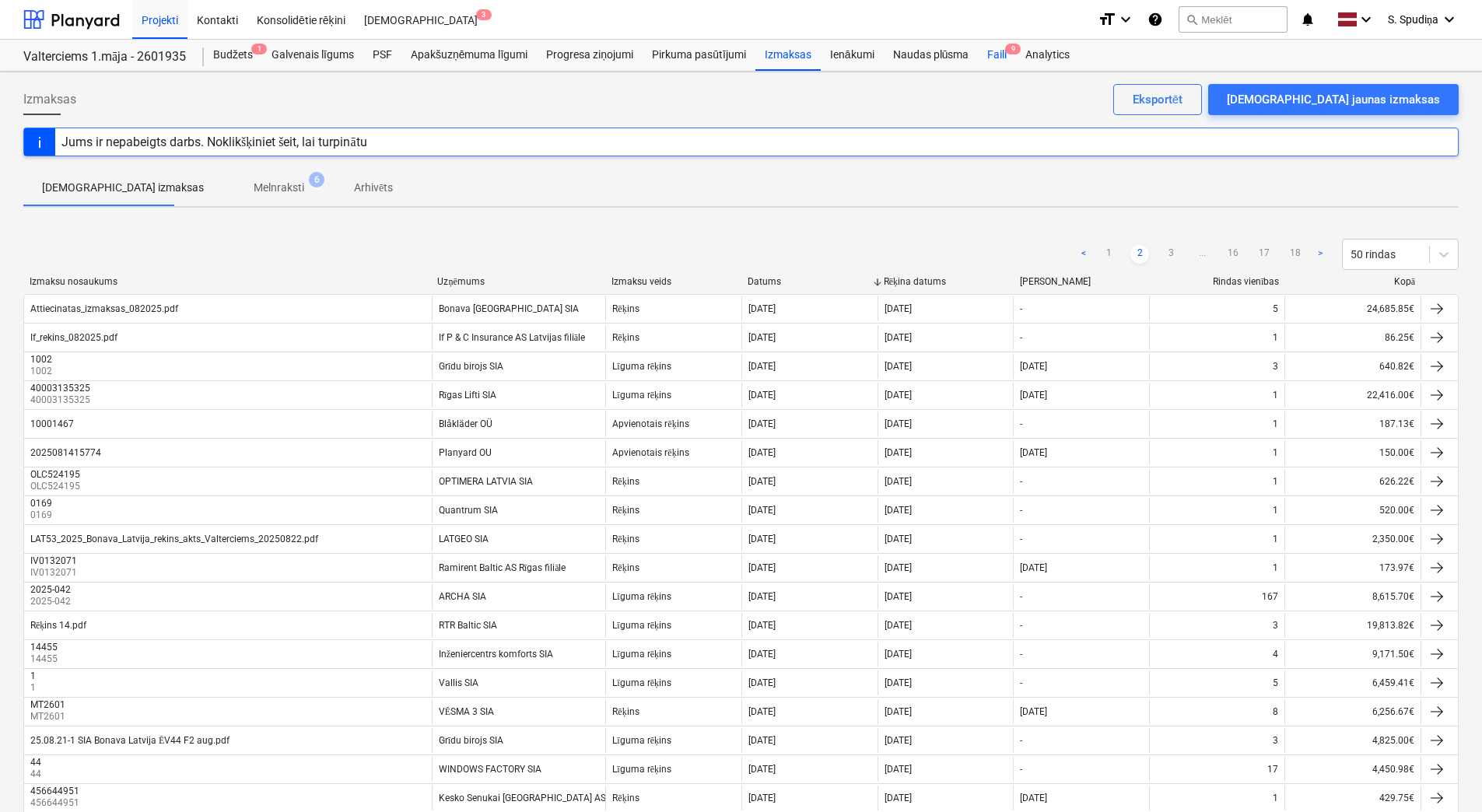
click at [994, 51] on div "Faili 9" at bounding box center [997, 55] width 38 height 31
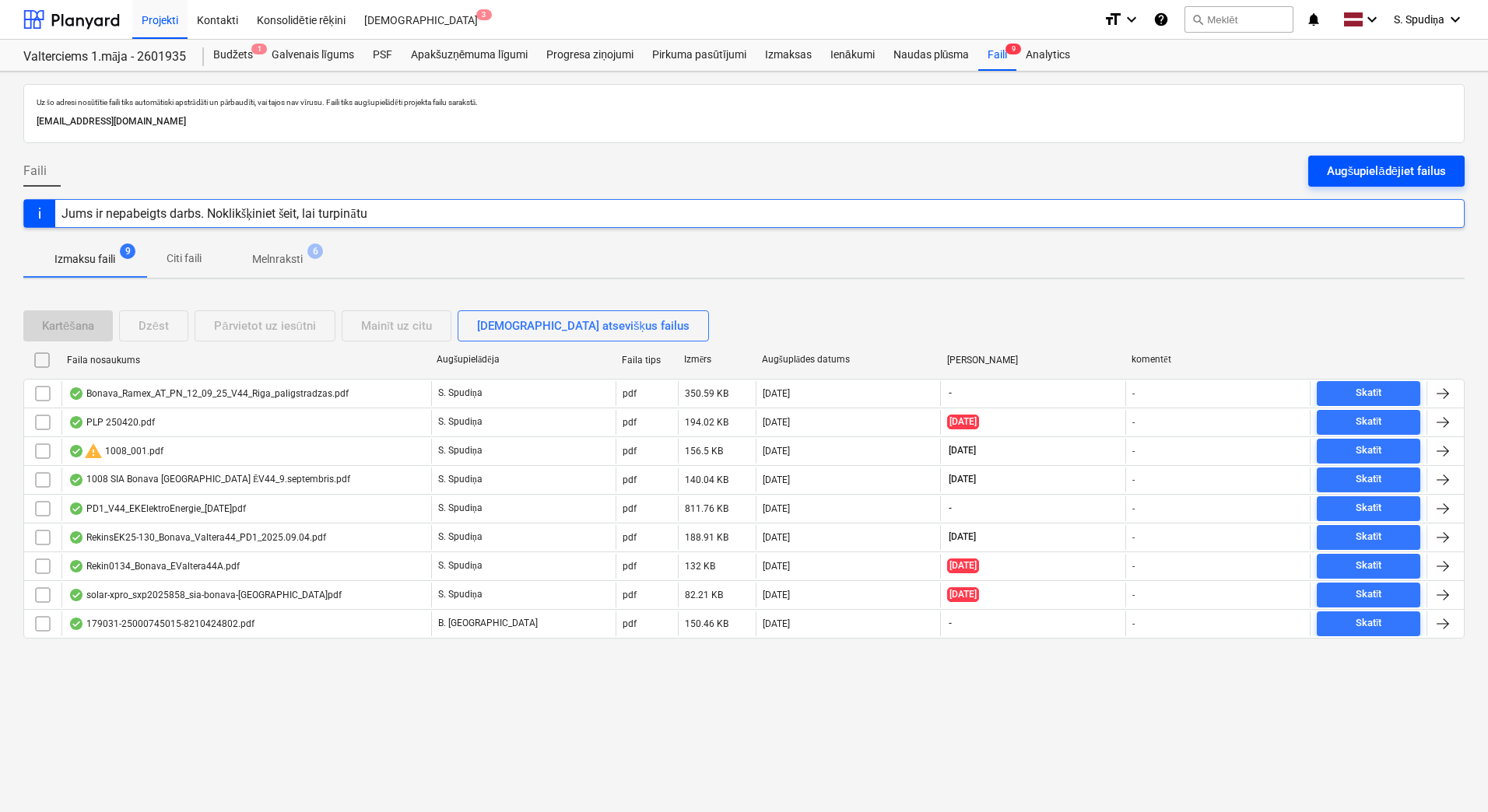
click at [1351, 175] on div "Augšupielādējiet failus" at bounding box center [1386, 170] width 119 height 20
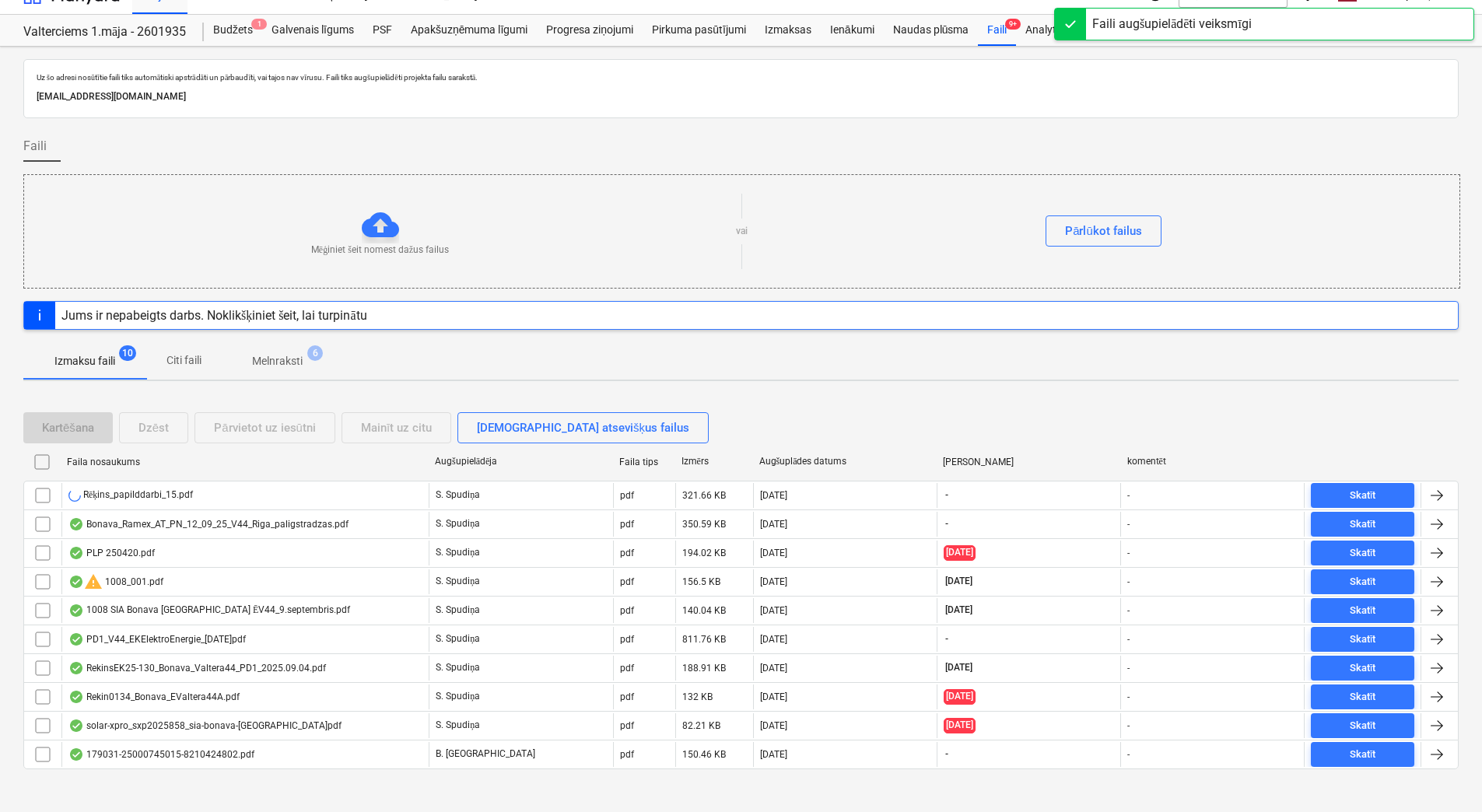
scroll to position [38, 0]
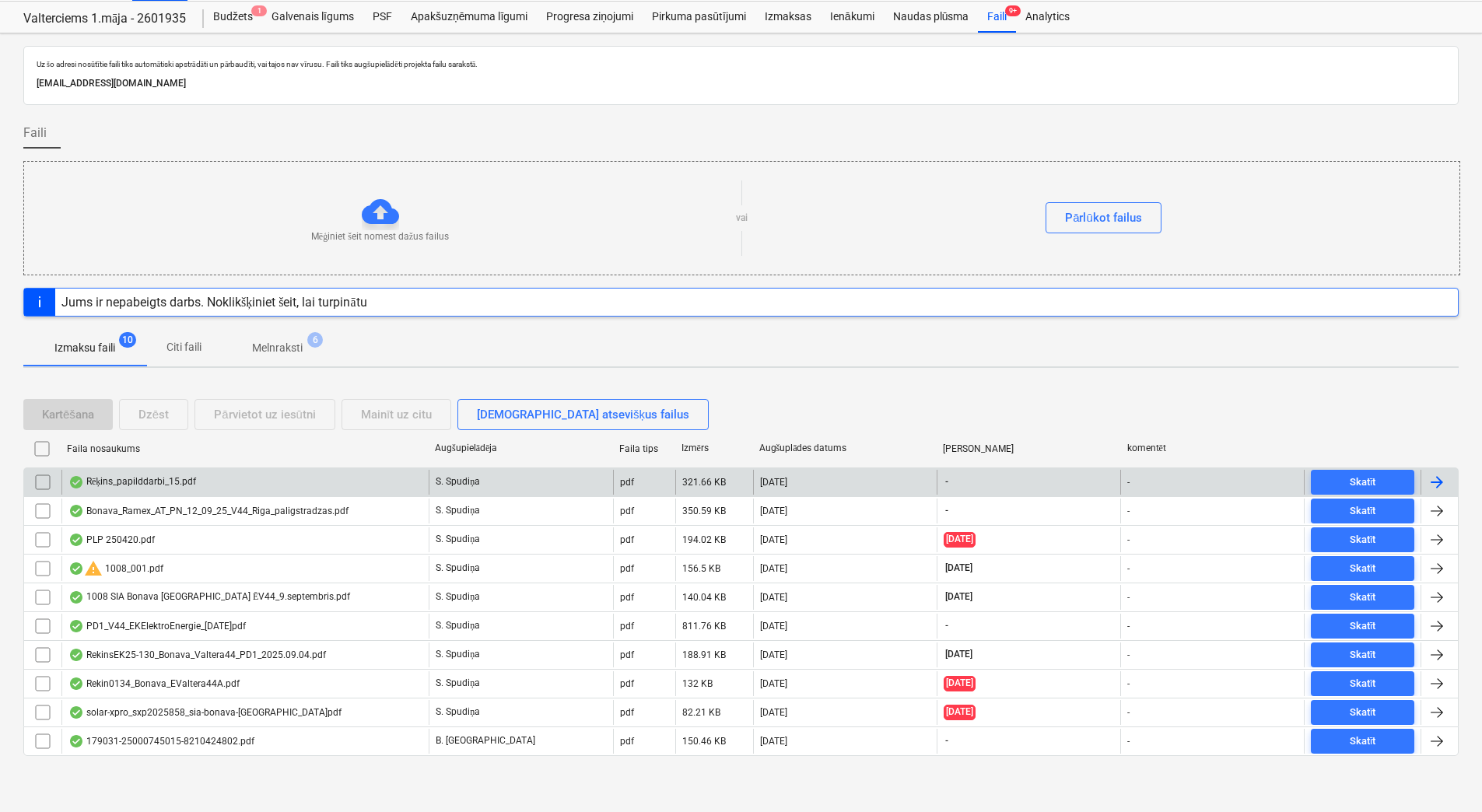
click at [259, 478] on div "Rēķins_papilddarbi_15.pdf" at bounding box center [245, 482] width 368 height 25
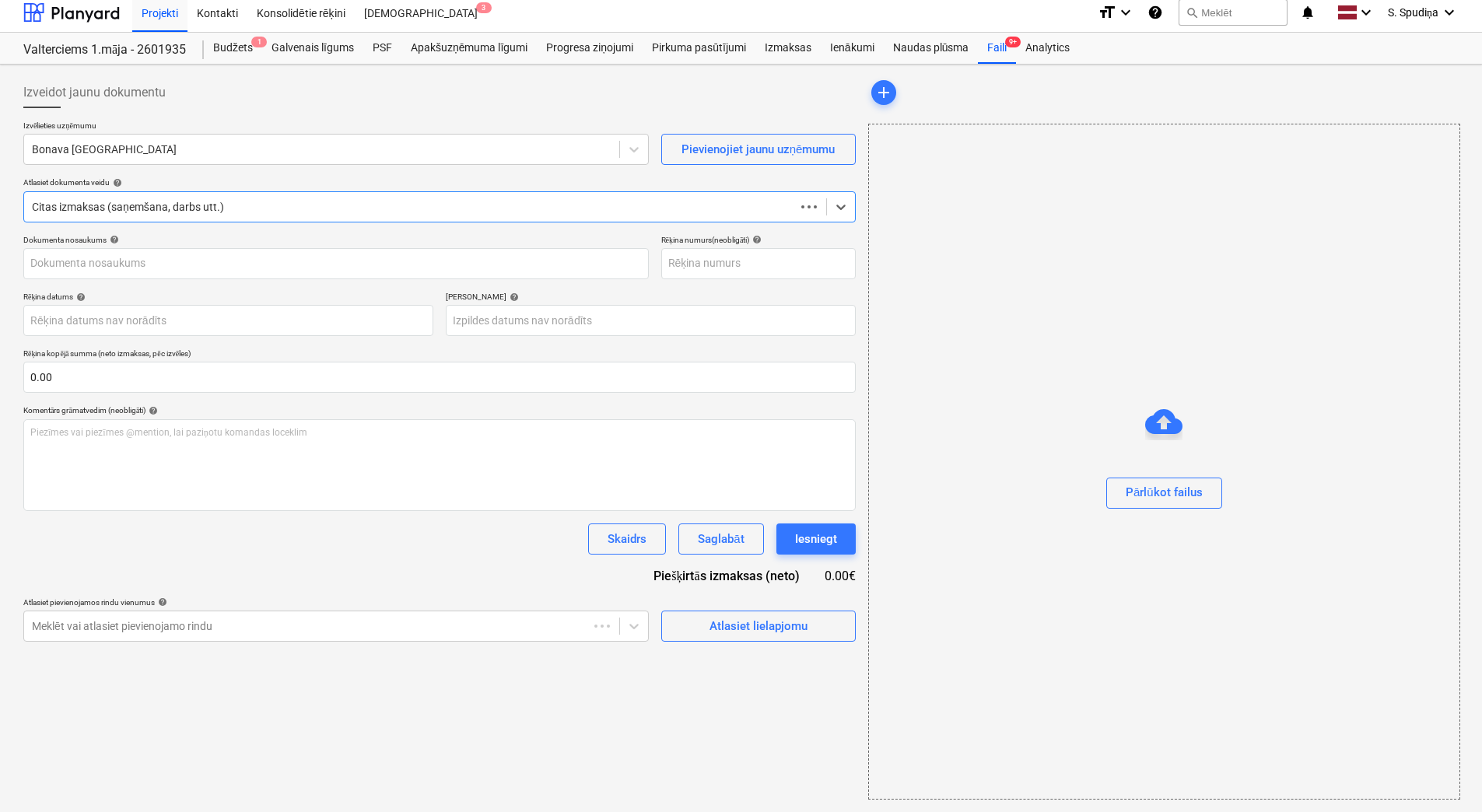
scroll to position [7, 0]
type input "Rēķins_papilddarbi_15.pdf"
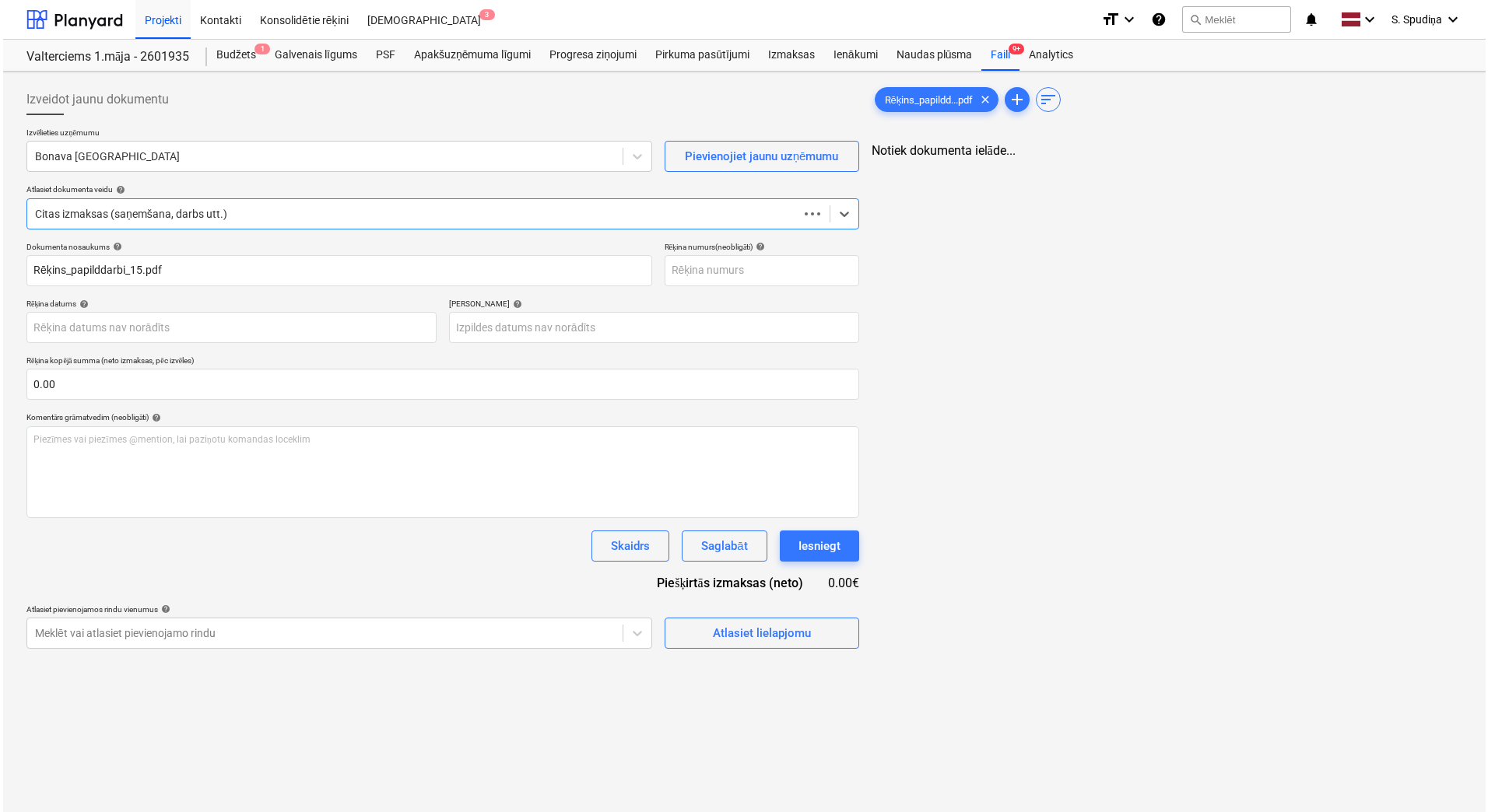
scroll to position [0, 0]
click at [144, 159] on div at bounding box center [323, 157] width 583 height 15
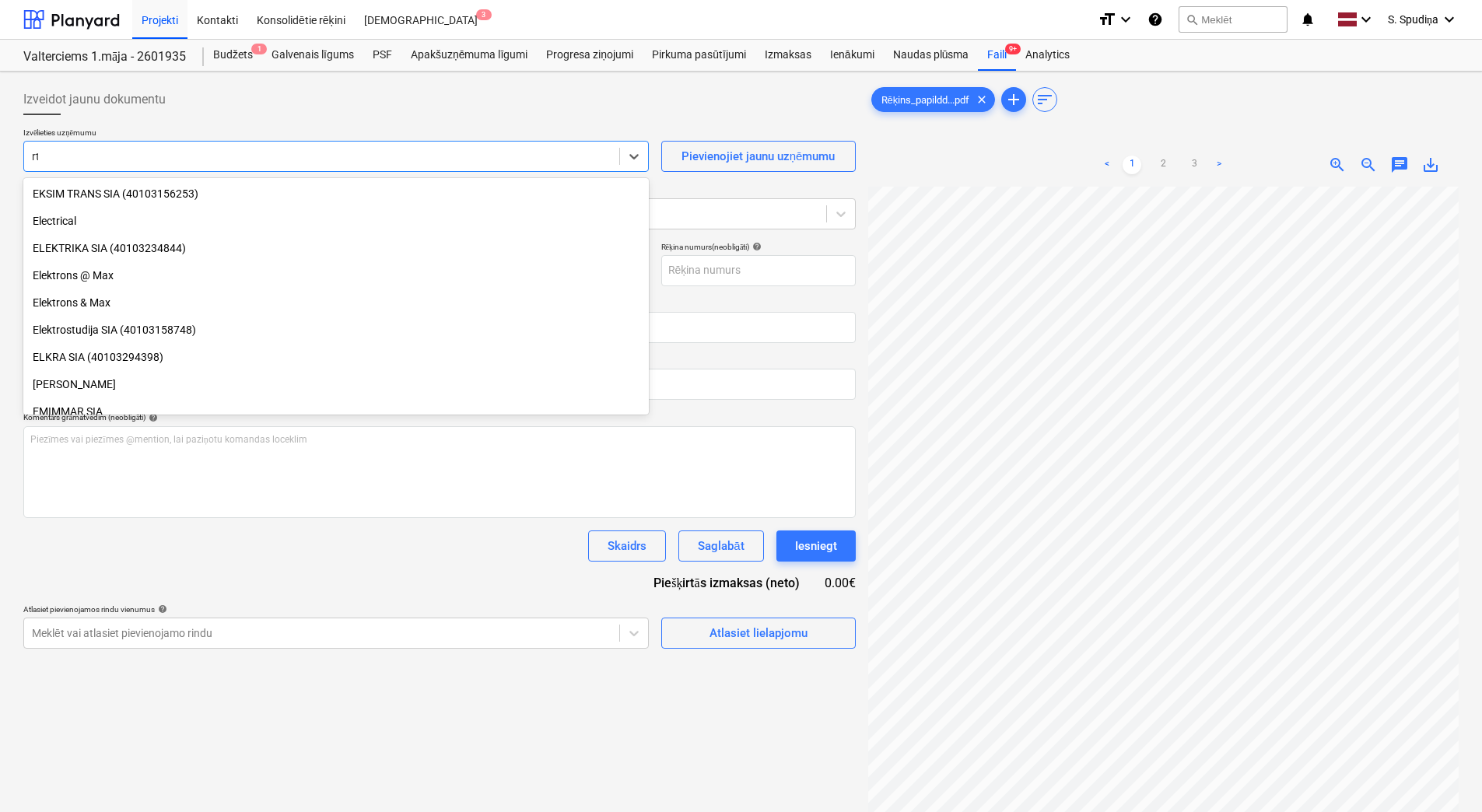
scroll to position [529, 0]
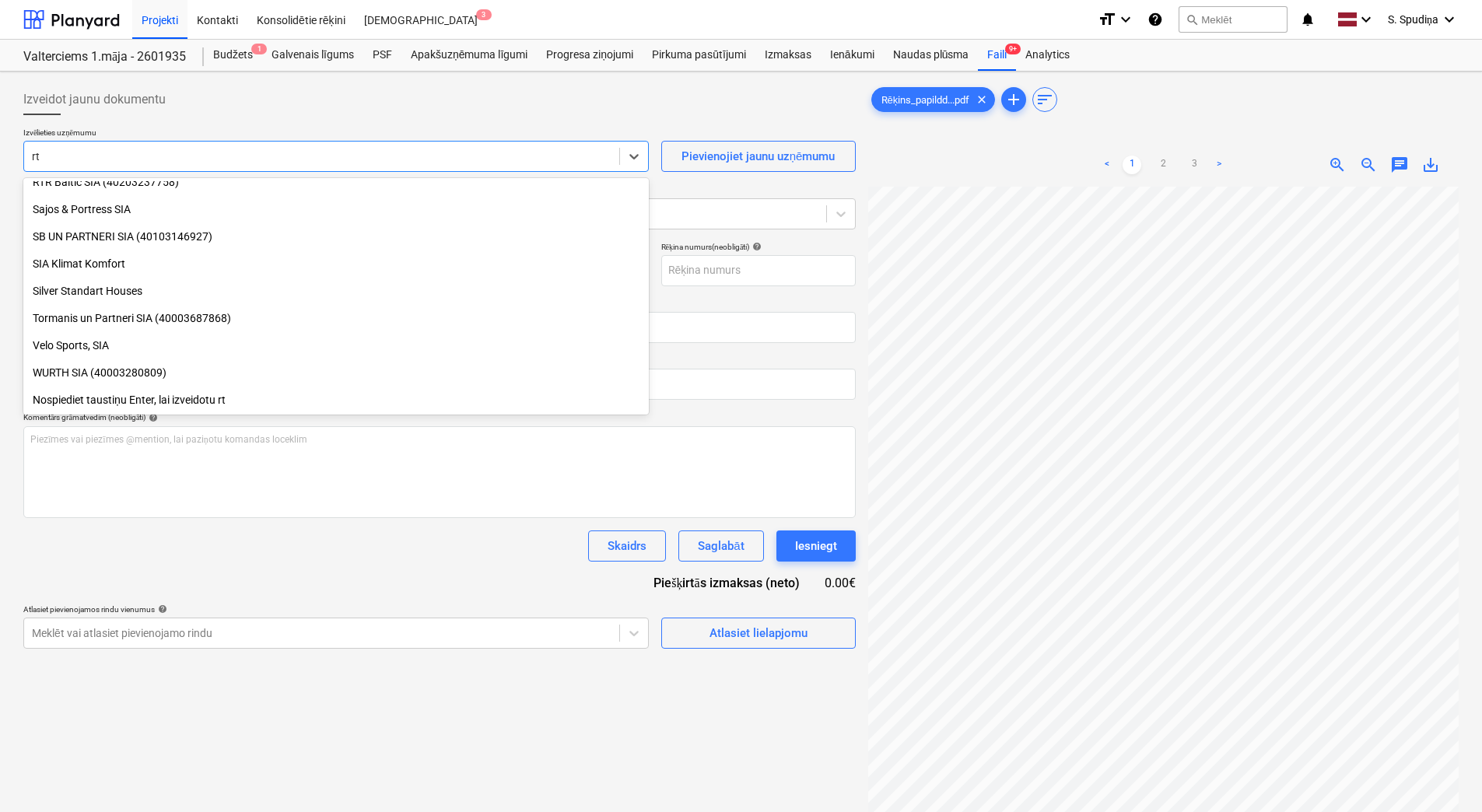
type input "rtr"
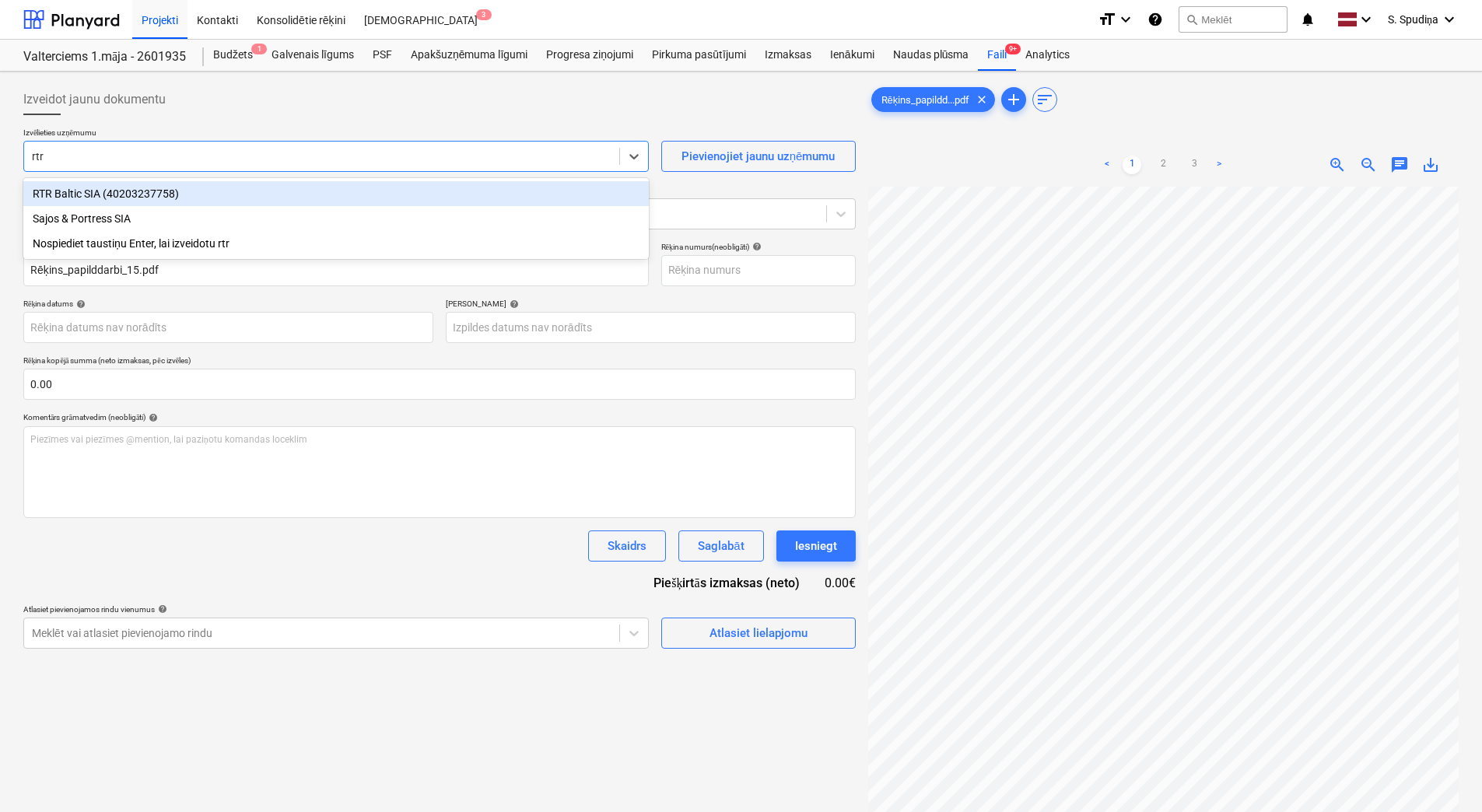
click at [133, 191] on div "RTR Baltic SIA (40203237758)" at bounding box center [336, 194] width 626 height 25
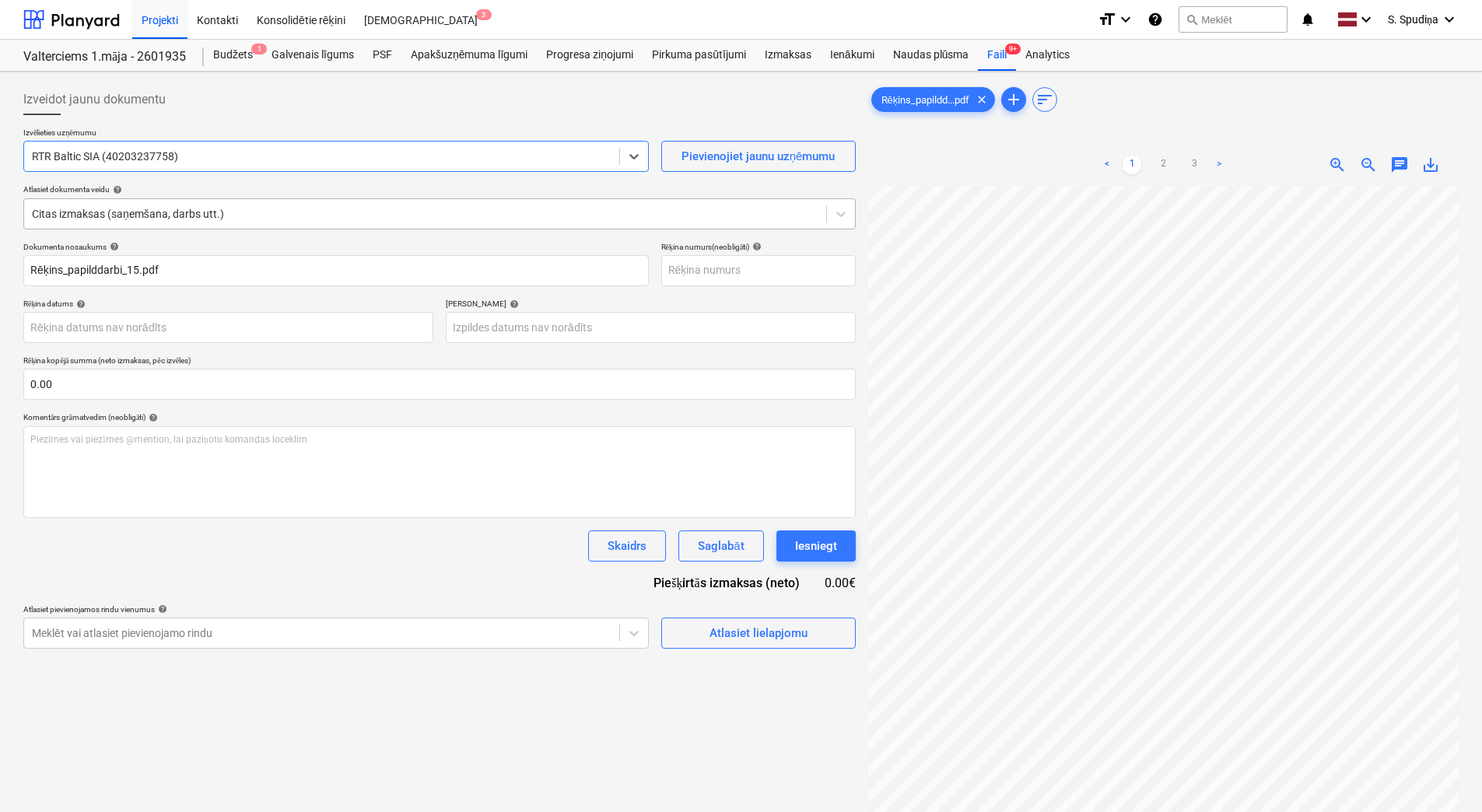
click at [115, 214] on div at bounding box center [425, 214] width 787 height 15
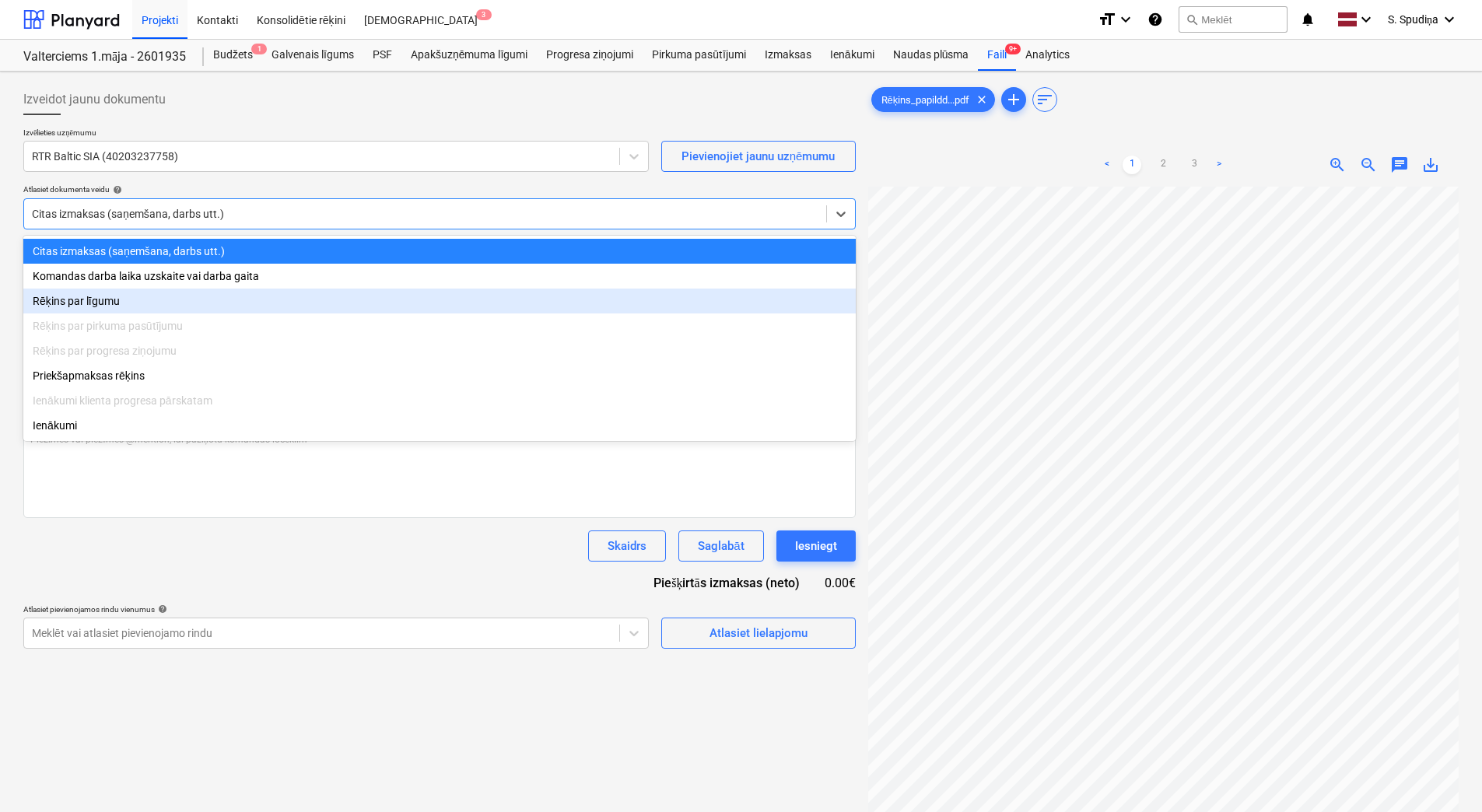
click at [109, 311] on div "Rēķins par līgumu" at bounding box center [439, 301] width 833 height 25
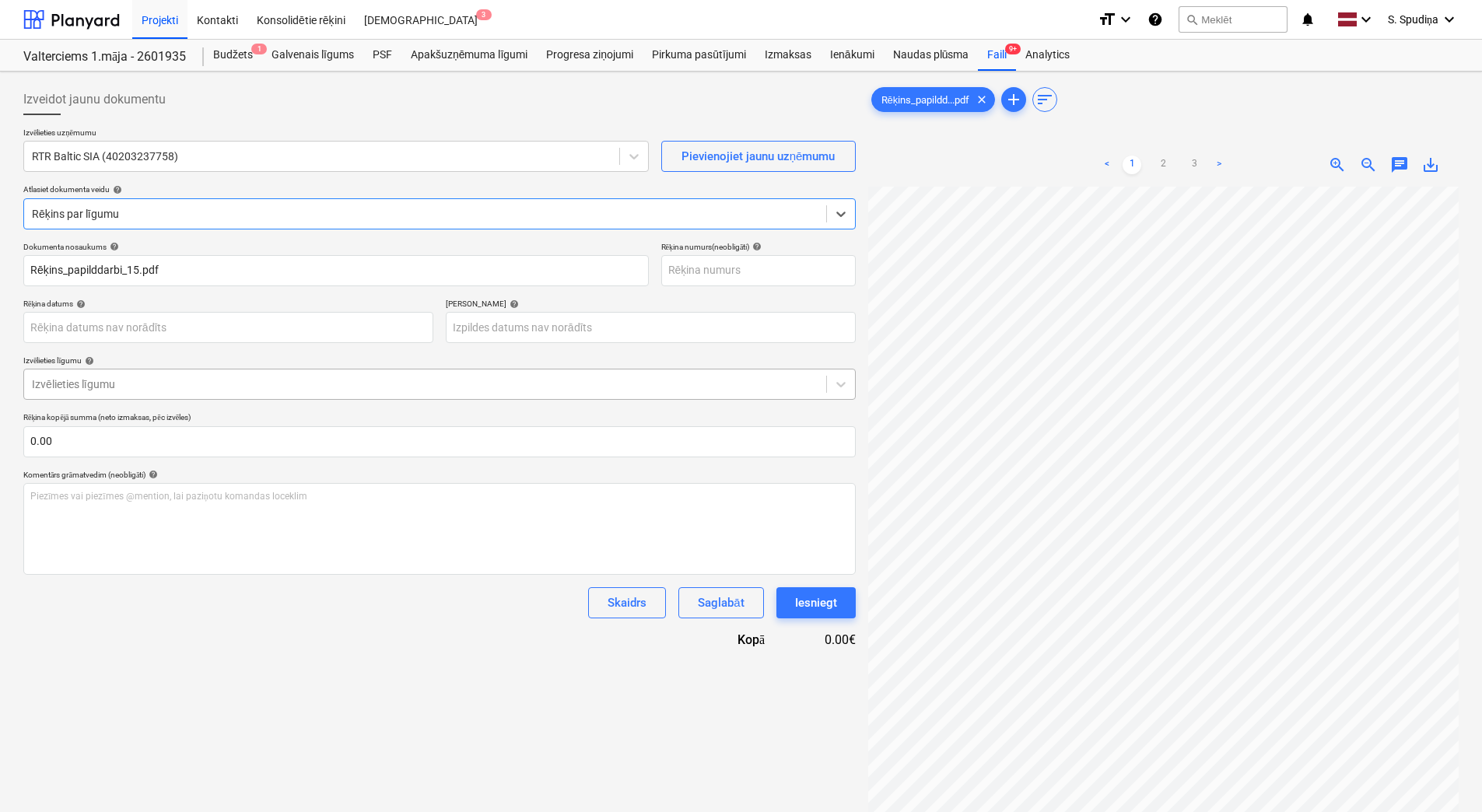
click at [129, 377] on div at bounding box center [425, 384] width 787 height 15
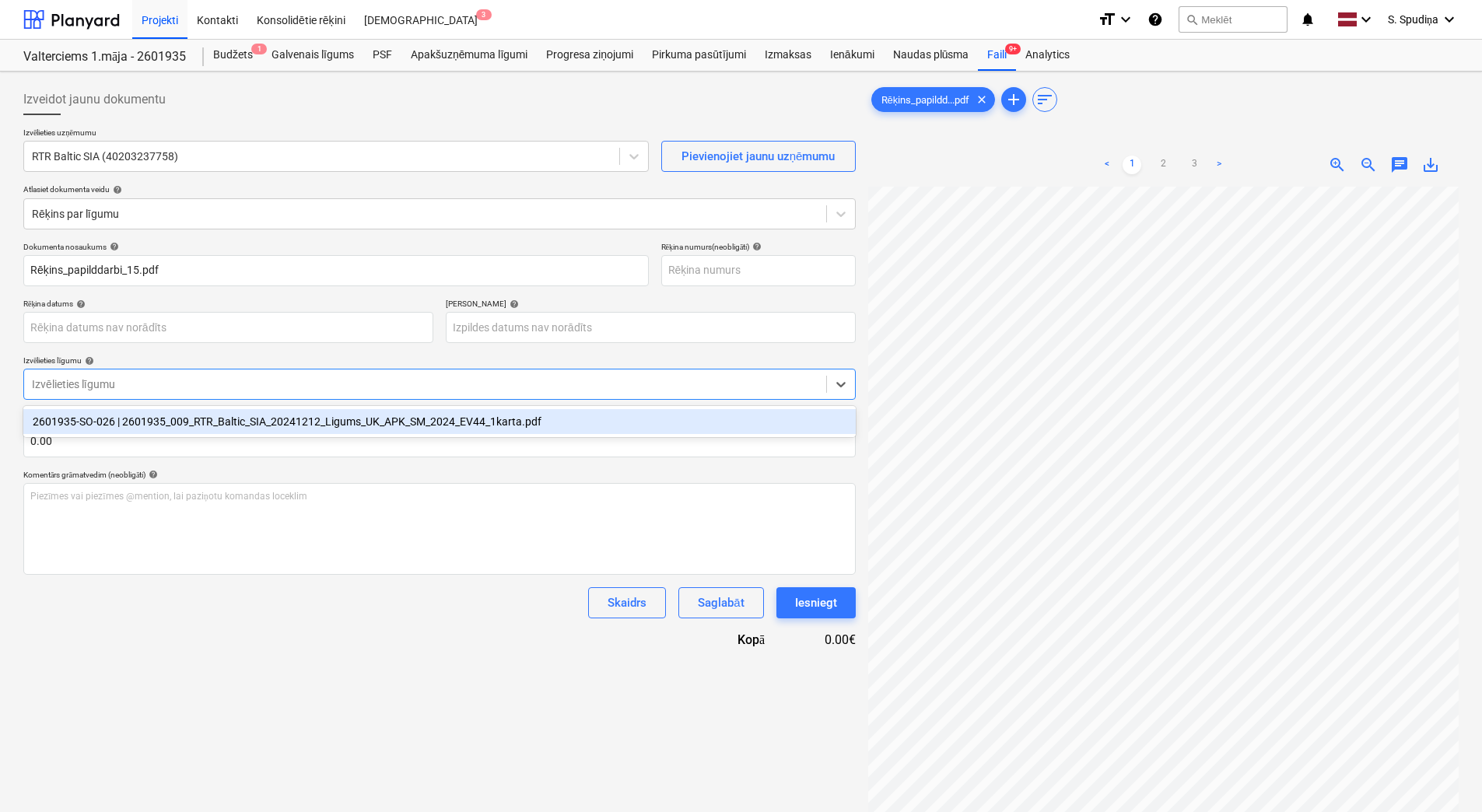
click at [177, 424] on div "2601935-SO-026 | 2601935_009_RTR_Baltic_SIA_20241212_Ligums_UK_APK_SM_2024_EV44…" at bounding box center [439, 421] width 833 height 25
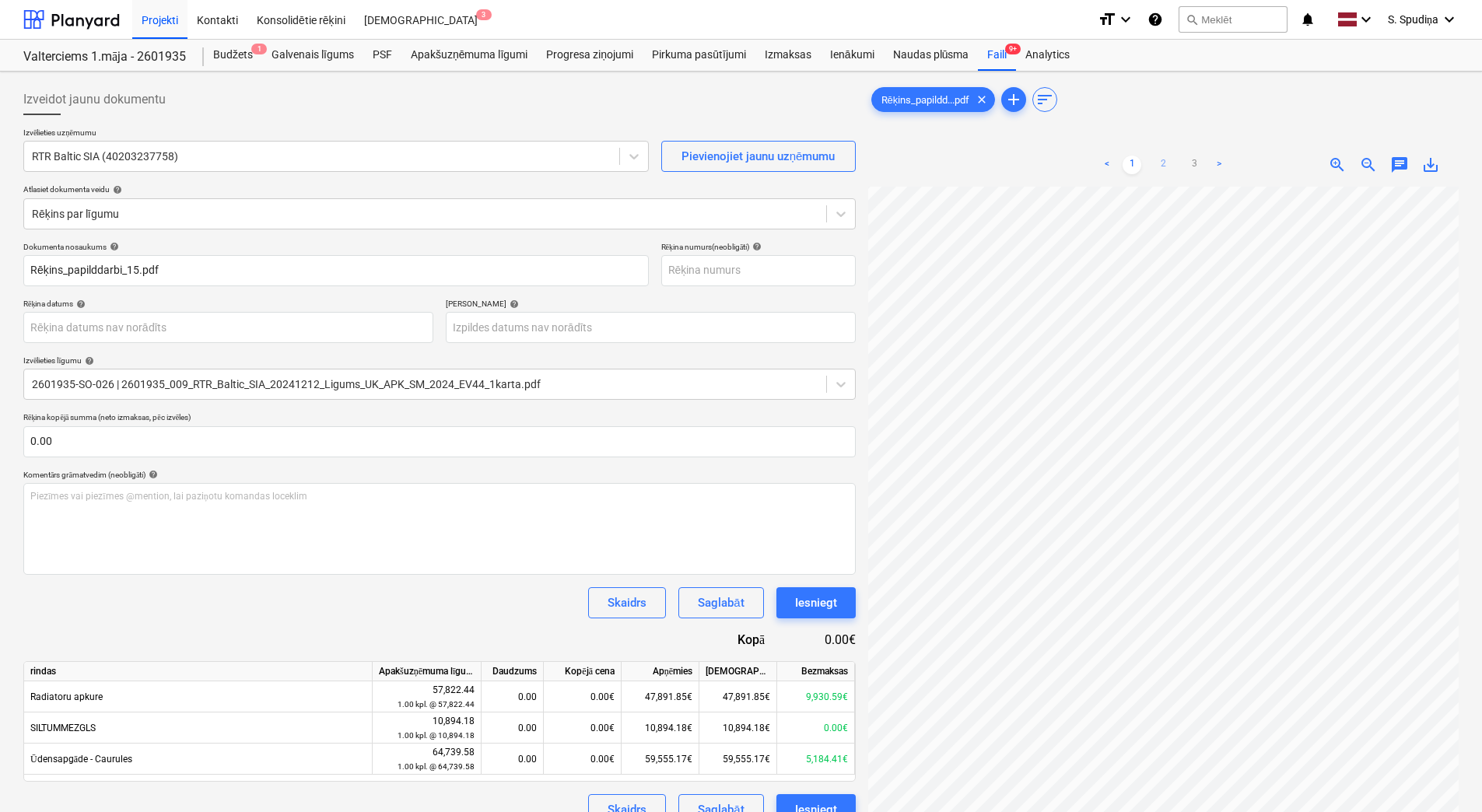
click at [1163, 166] on link "2" at bounding box center [1163, 165] width 19 height 19
click at [1383, 147] on div "< 1 2 3 > zoom_in zoom_out chat 0 save_alt" at bounding box center [1163, 549] width 591 height 812
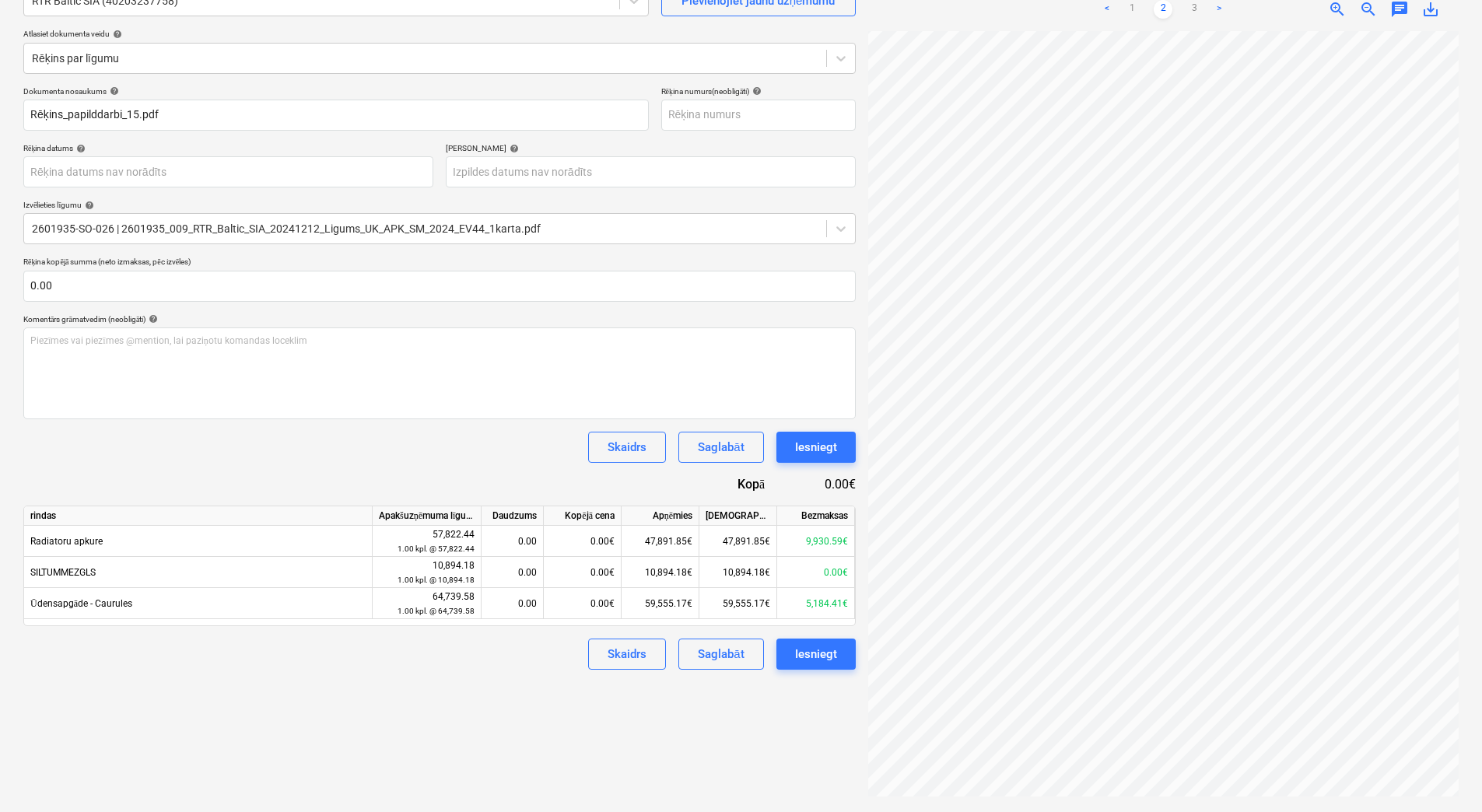
scroll to position [221, 0]
click at [1458, 494] on div at bounding box center [1163, 415] width 591 height 769
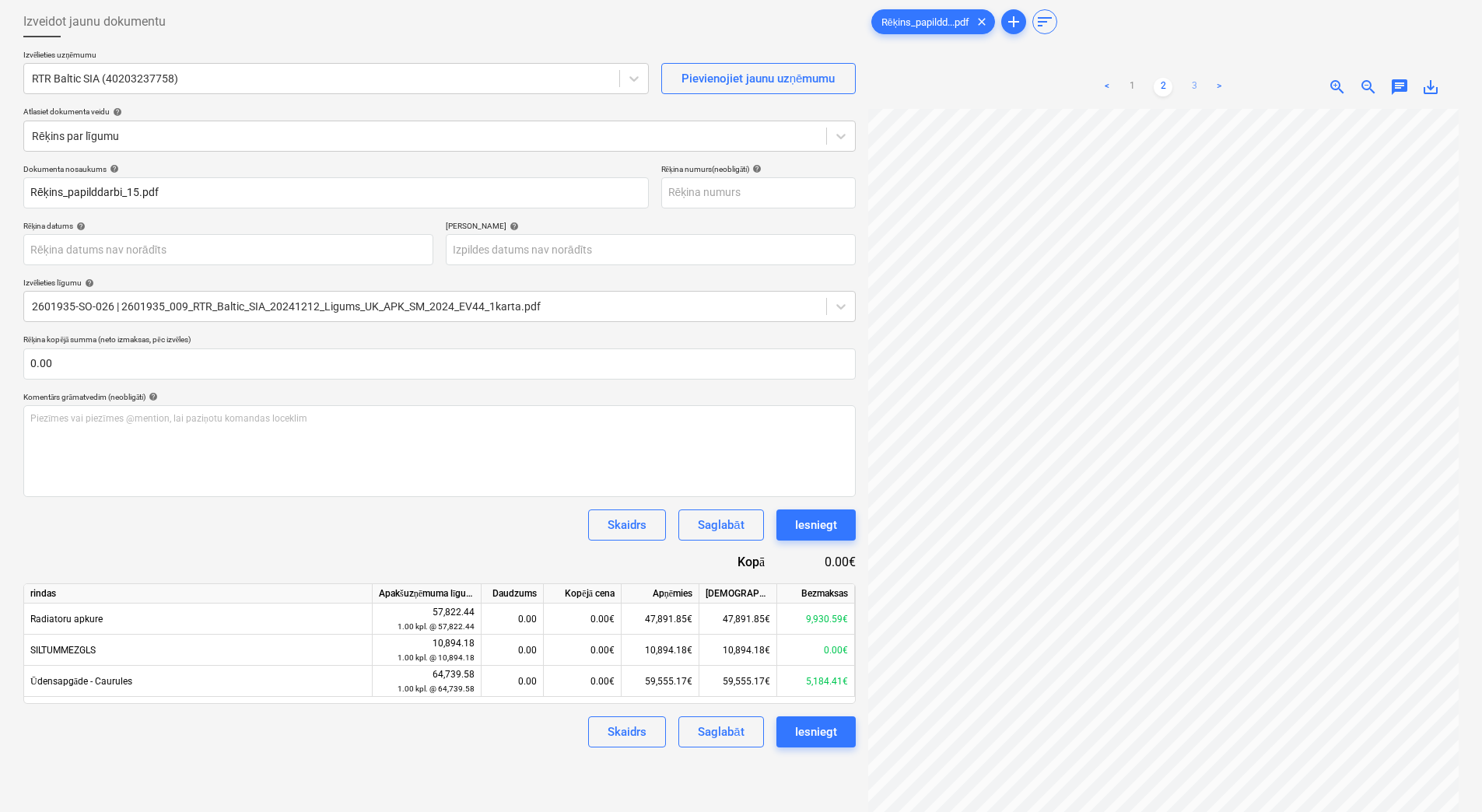
click at [1191, 80] on link "3" at bounding box center [1194, 87] width 19 height 19
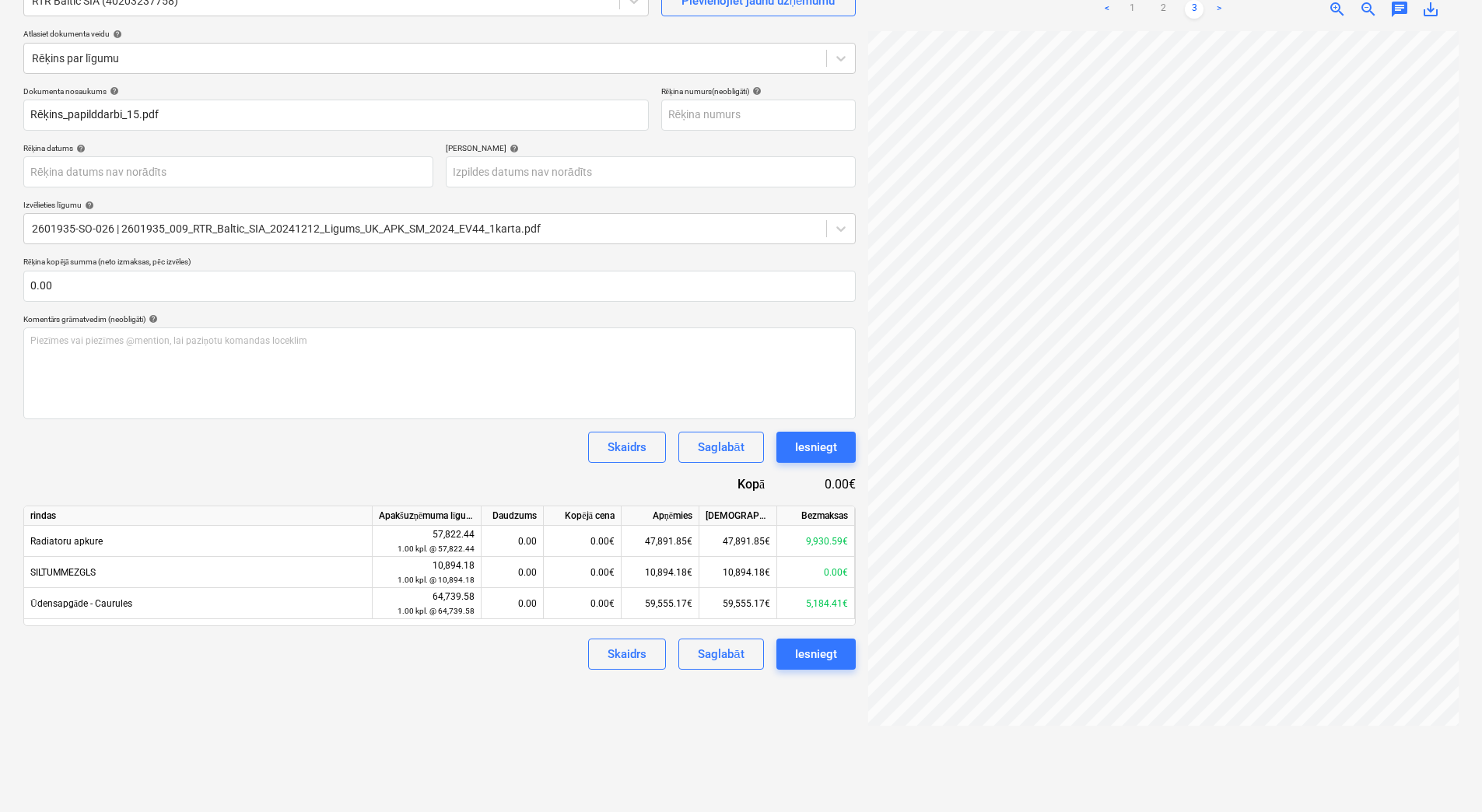
scroll to position [0, 279]
click at [604, 602] on div "0.00€" at bounding box center [583, 604] width 78 height 31
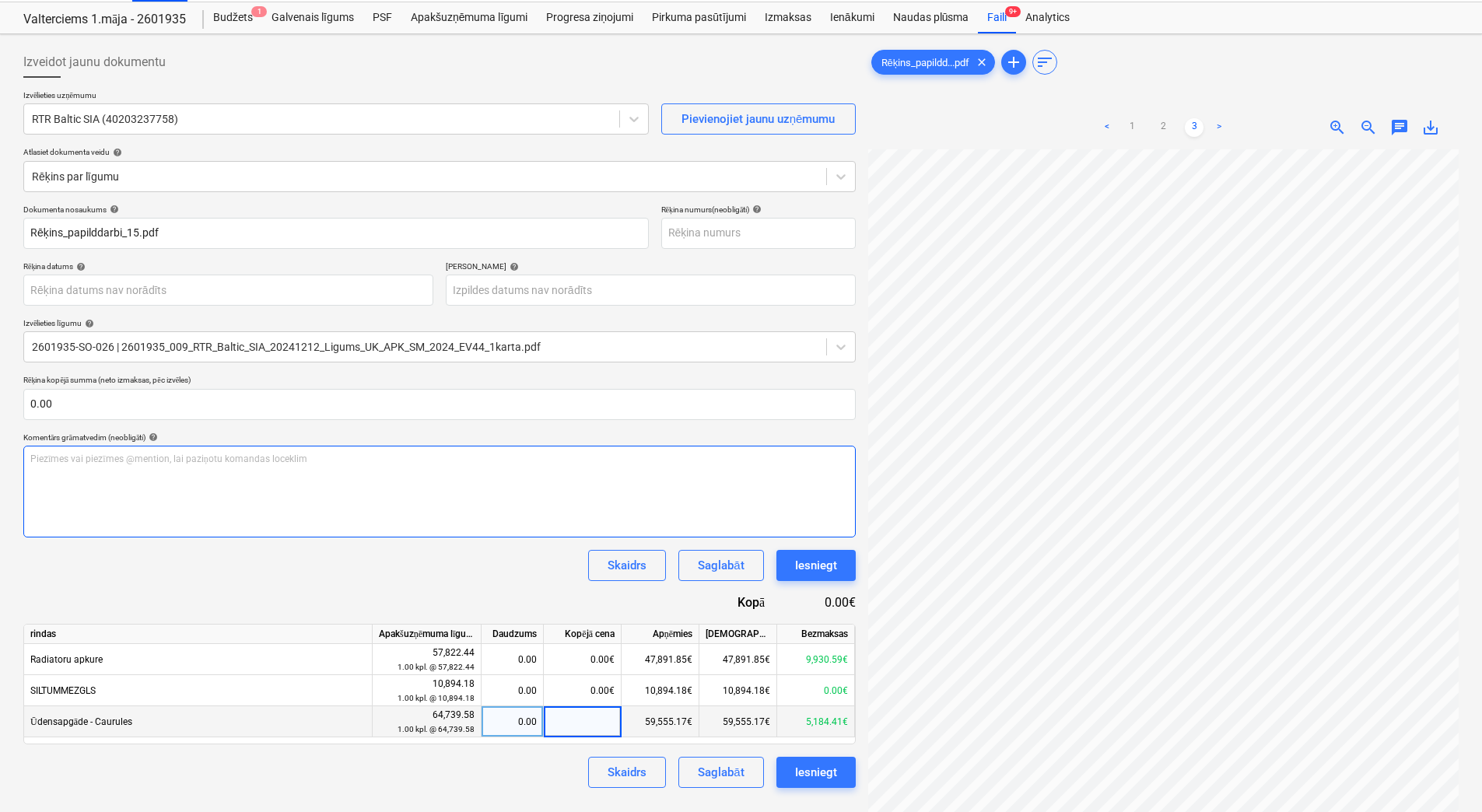
scroll to position [0, 0]
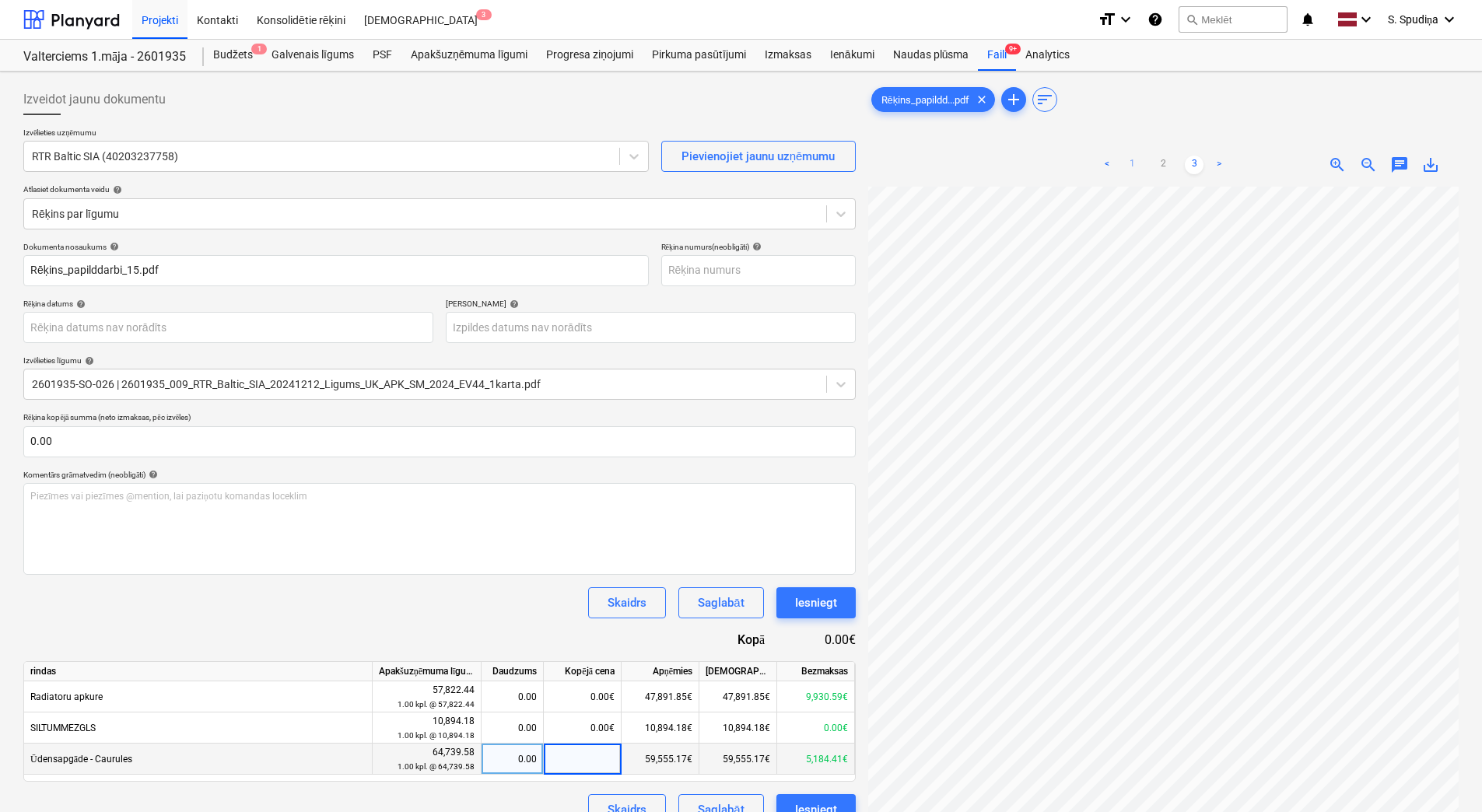
click at [1137, 160] on link "1" at bounding box center [1132, 165] width 19 height 19
click at [605, 763] on div "0.00€" at bounding box center [583, 759] width 78 height 31
type input "2175.45"
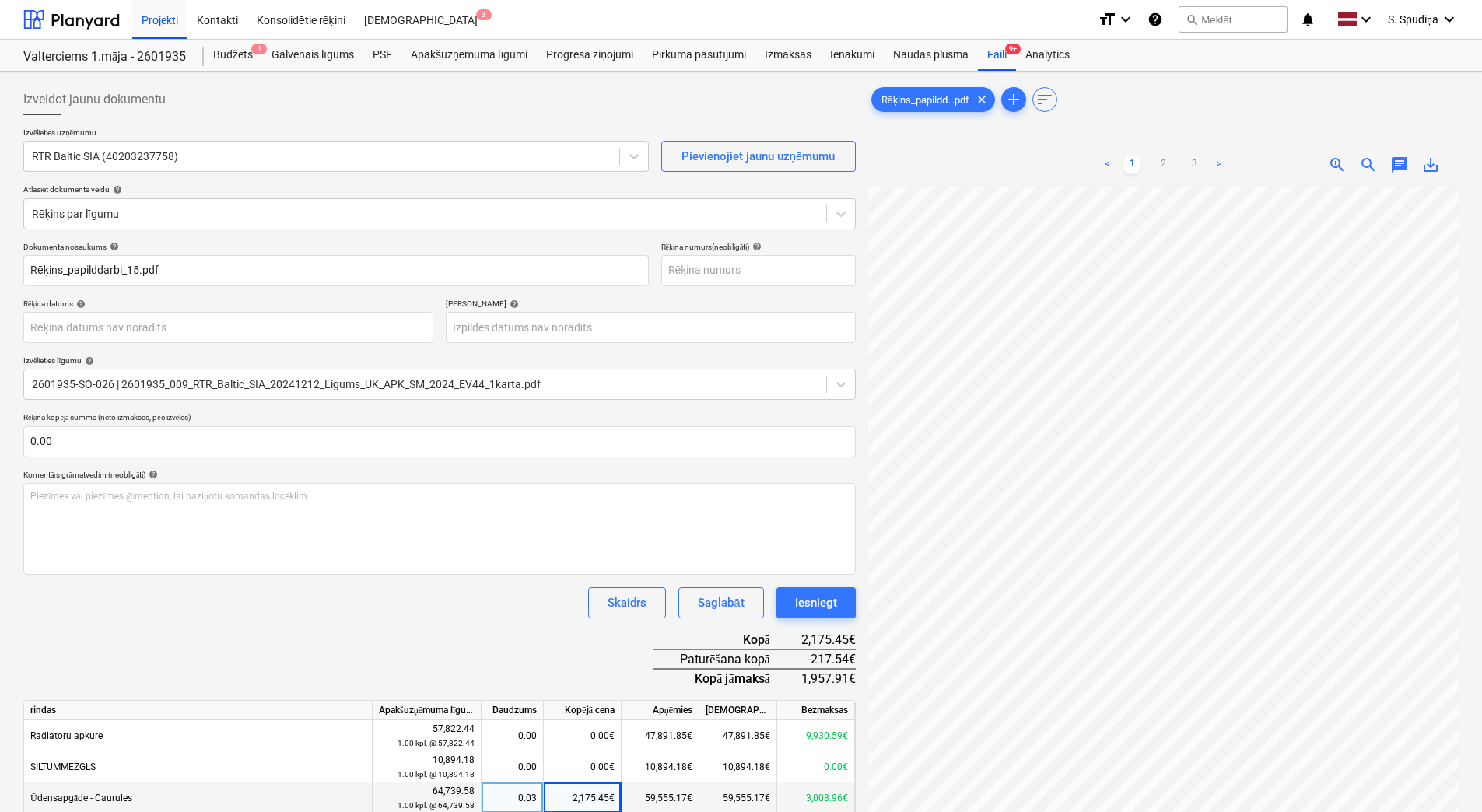
scroll to position [10, 0]
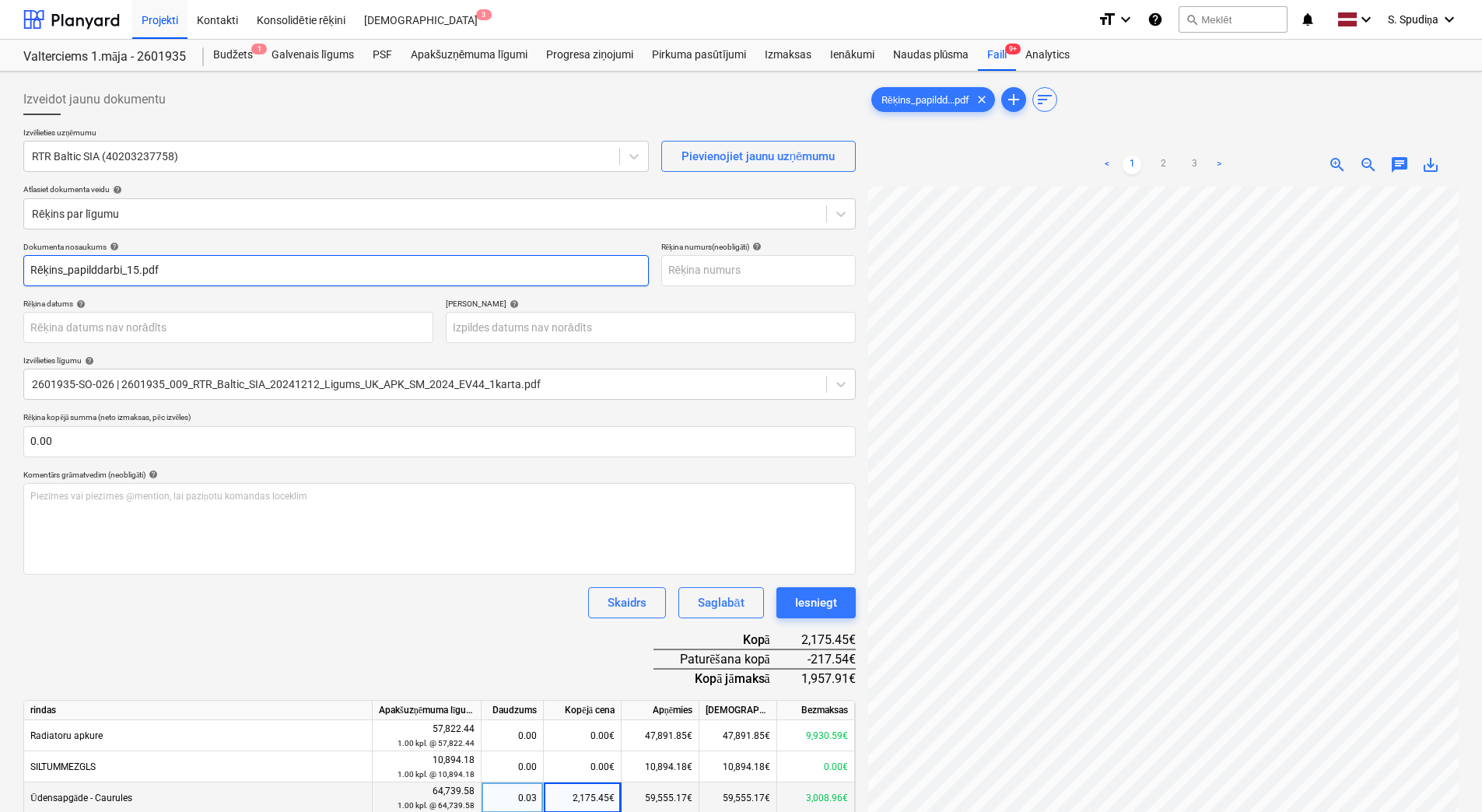
drag, startPoint x: 222, startPoint y: 269, endPoint x: -3, endPoint y: 268, distance: 225.0
click at [0, 268] on html "Projekti Kontakti Konsolidētie rēķini Iesūtne 3 format_size keyboard_arrow_down…" at bounding box center [741, 406] width 1482 height 812
drag, startPoint x: 90, startPoint y: 269, endPoint x: -3, endPoint y: 269, distance: 93.0
click at [0, 269] on html "Projekti Kontakti Konsolidētie rēķini Iesūtne 3 format_size keyboard_arrow_down…" at bounding box center [741, 406] width 1482 height 812
type input "15-09/2025"
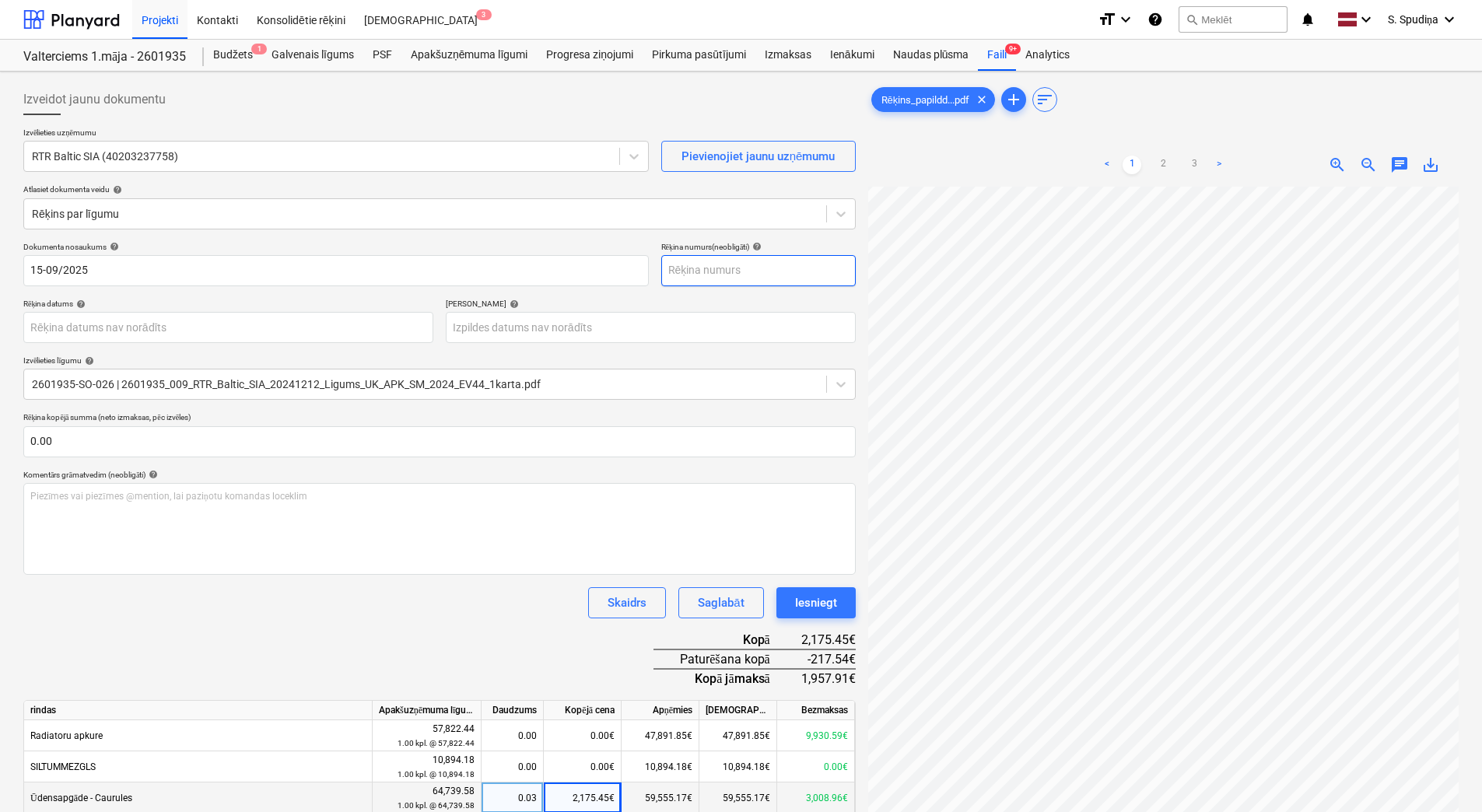
click at [696, 269] on input "text" at bounding box center [759, 270] width 195 height 31
paste input "15-09/2025"
type input "15-09/2025"
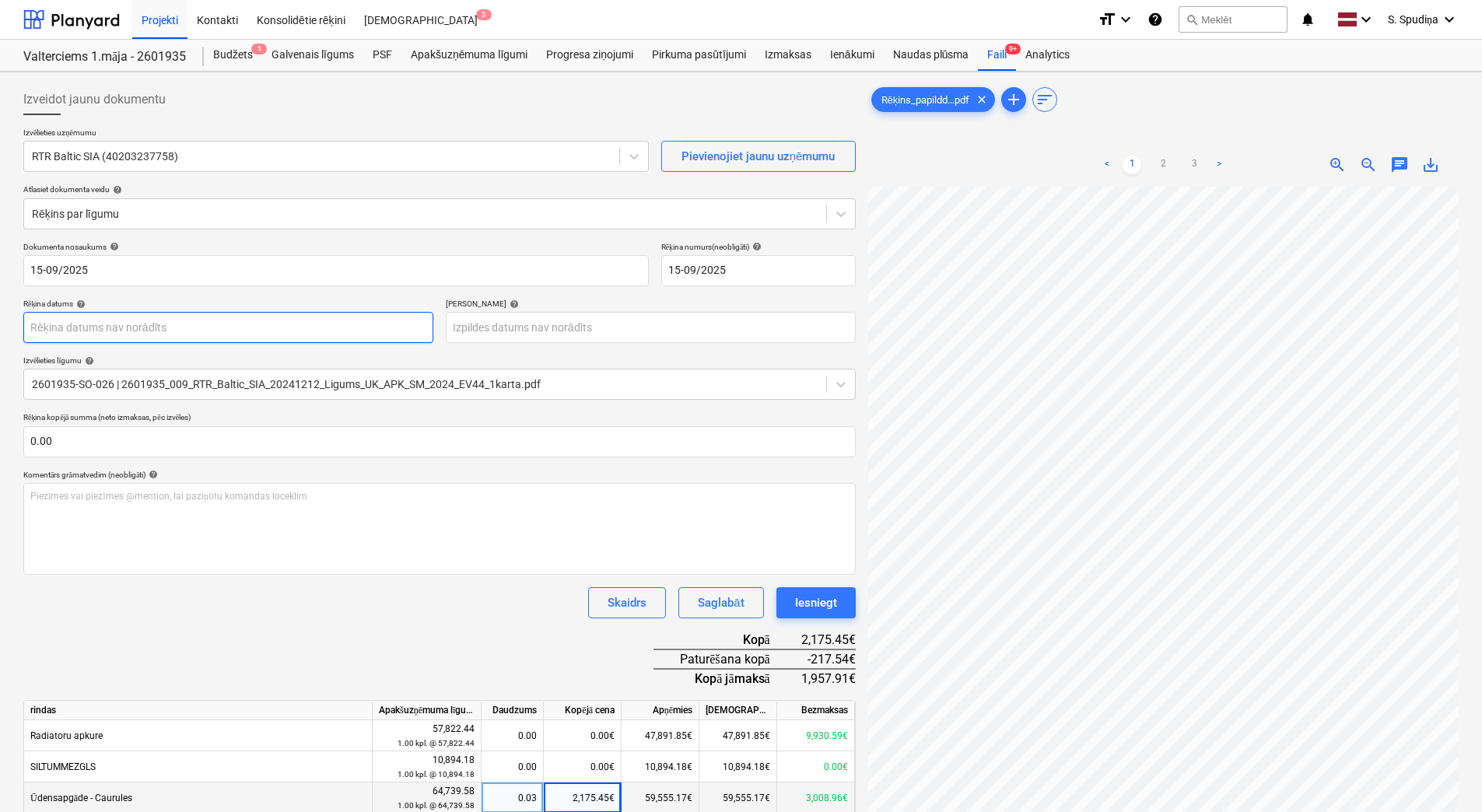
click at [131, 320] on body "Projekti Kontakti Konsolidētie rēķini Iesūtne 3 format_size keyboard_arrow_down…" at bounding box center [741, 406] width 1482 height 812
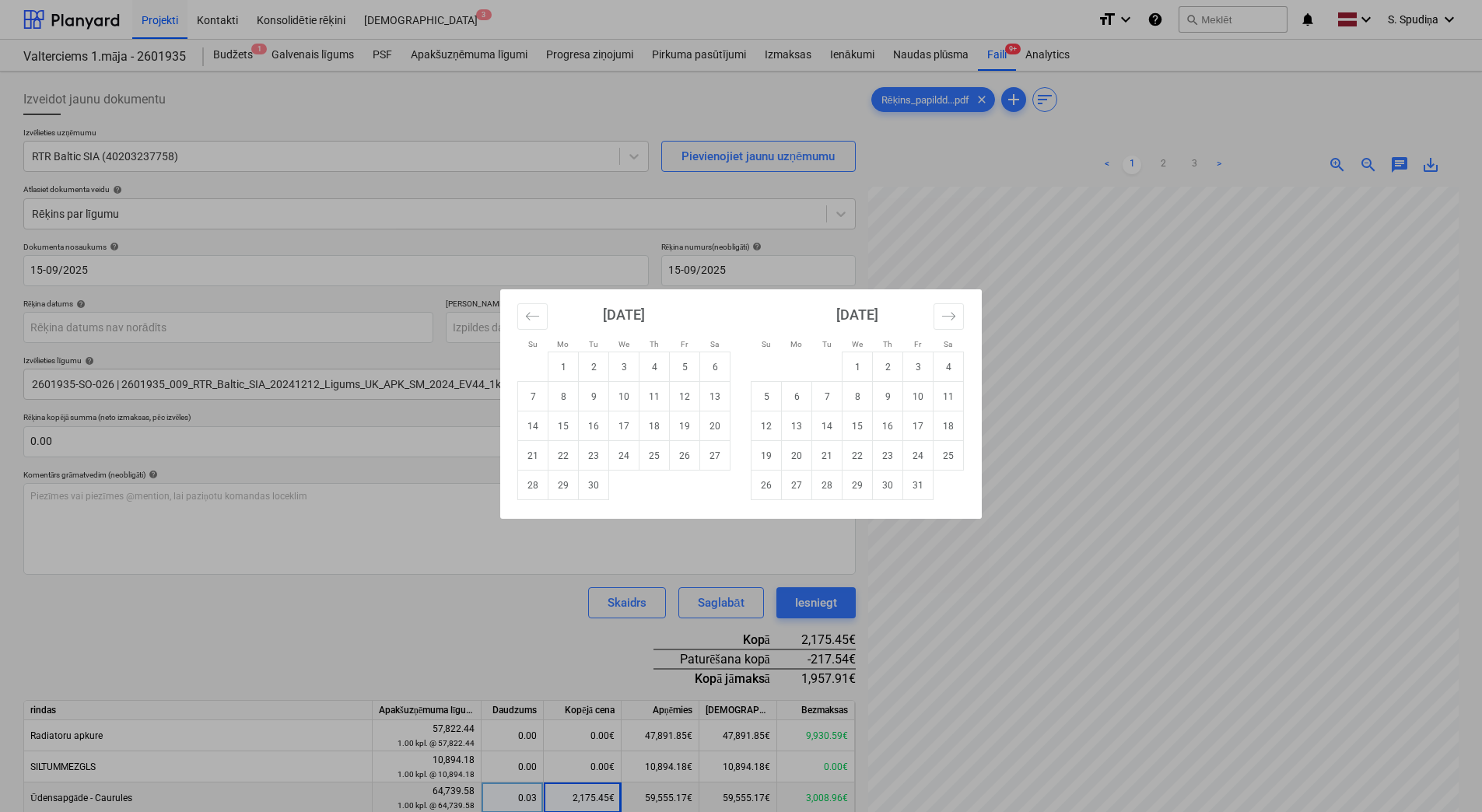
click at [569, 425] on td "15" at bounding box center [563, 426] width 30 height 29
type input "[DATE]"
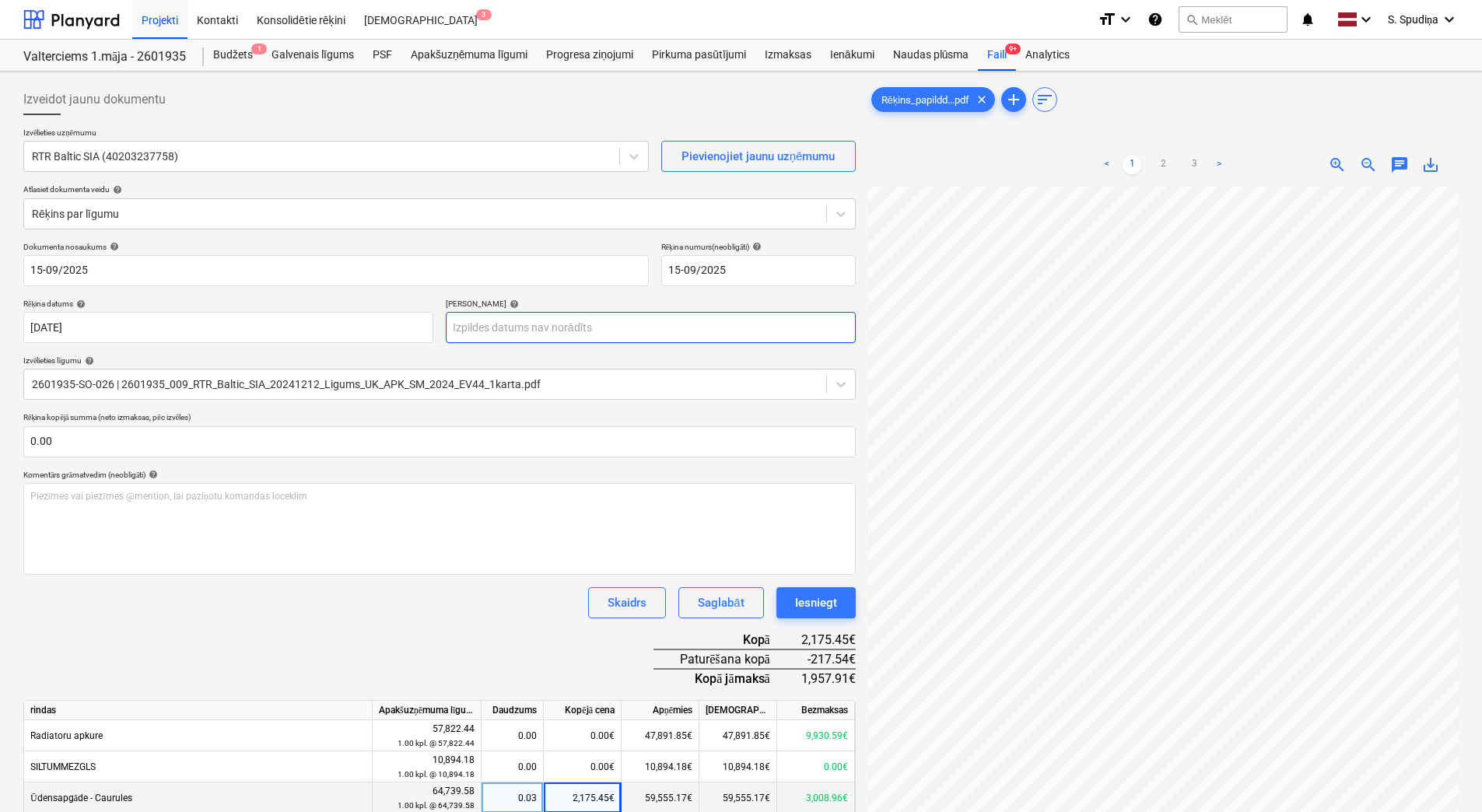
click at [534, 334] on body "Projekti Kontakti Konsolidētie rēķini Iesūtne 3 format_size keyboard_arrow_down…" at bounding box center [741, 406] width 1482 height 812
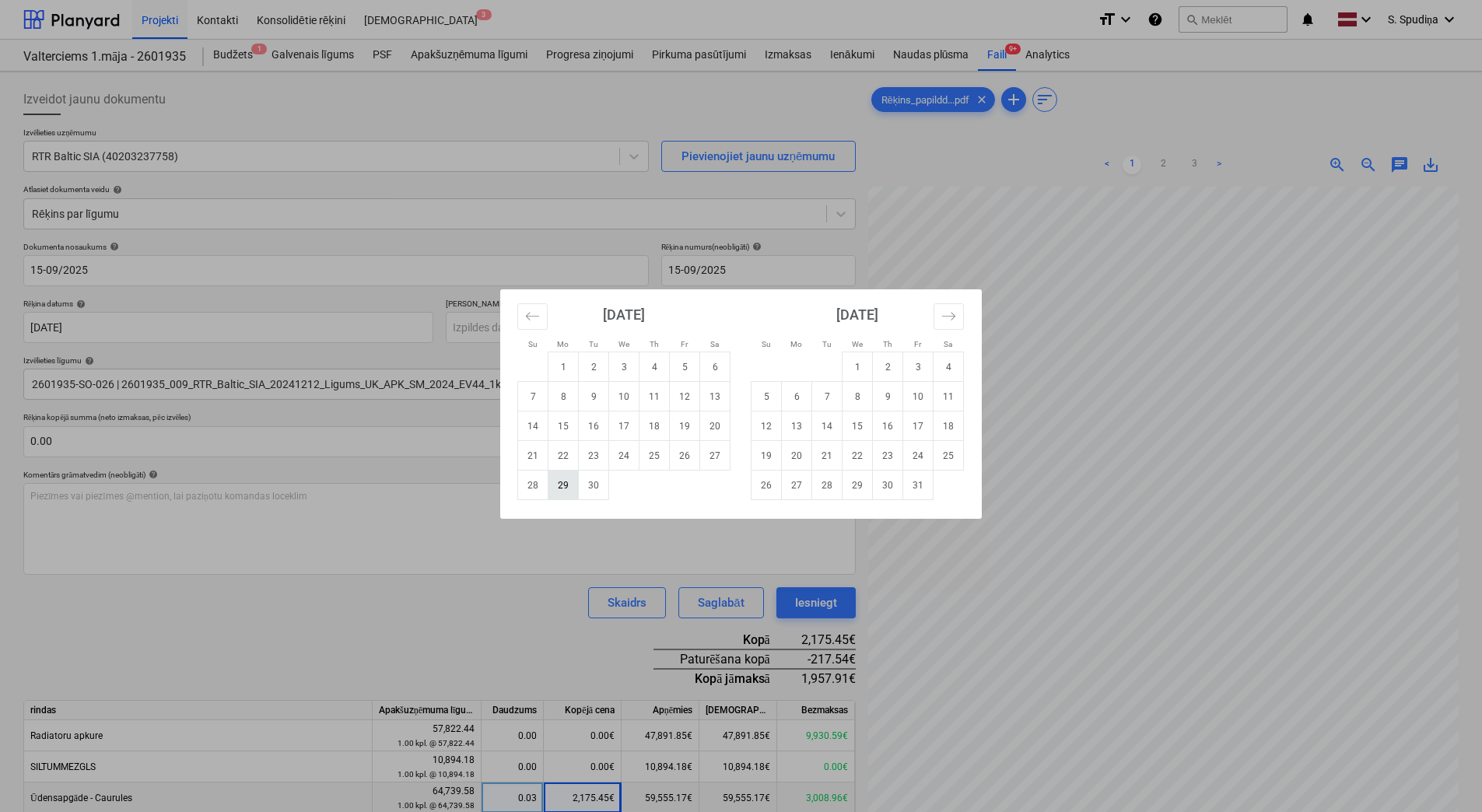
click at [553, 490] on td "29" at bounding box center [563, 486] width 30 height 29
type input "[DATE]"
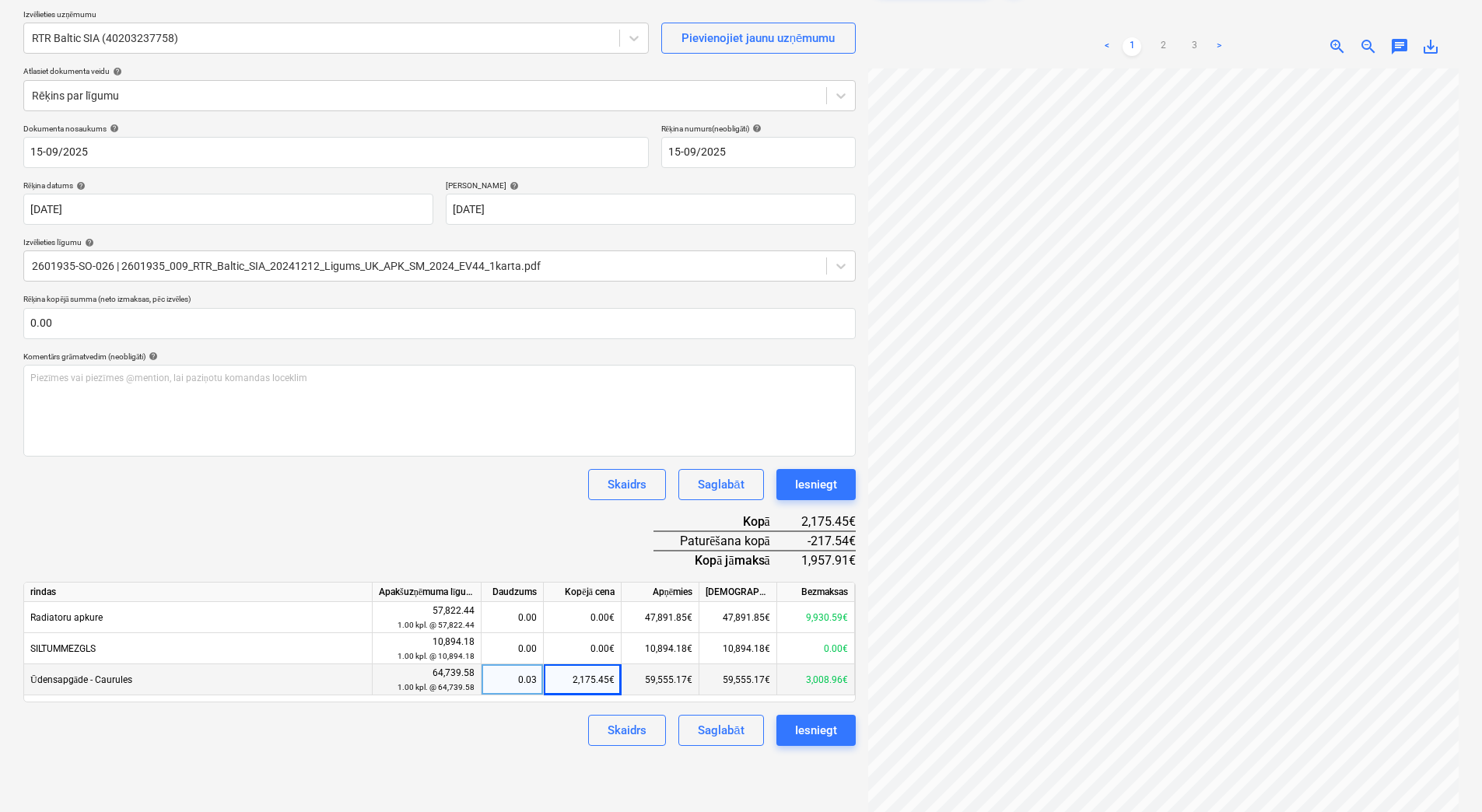
scroll to position [156, 0]
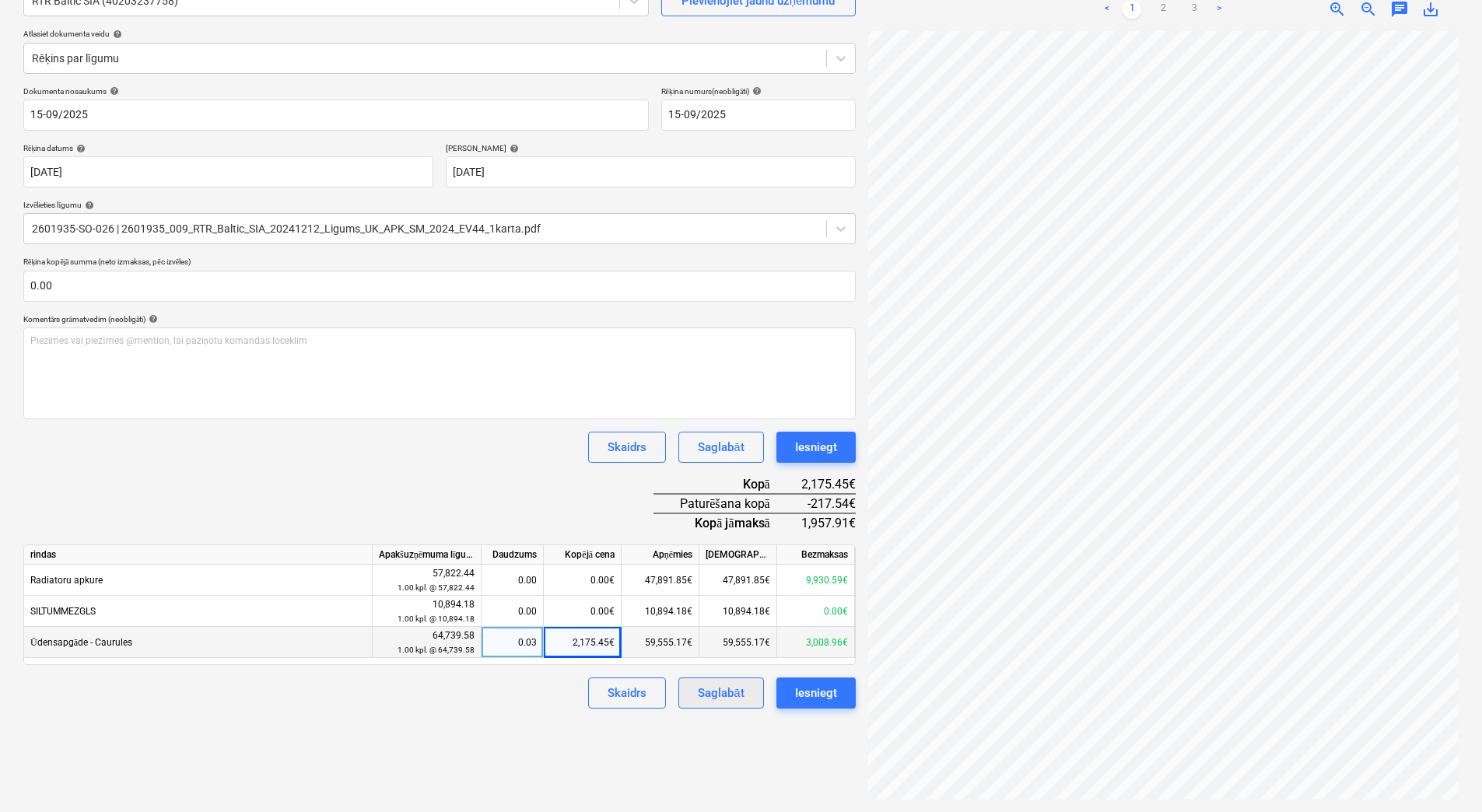
click at [717, 689] on div "Saglabāt" at bounding box center [721, 692] width 46 height 20
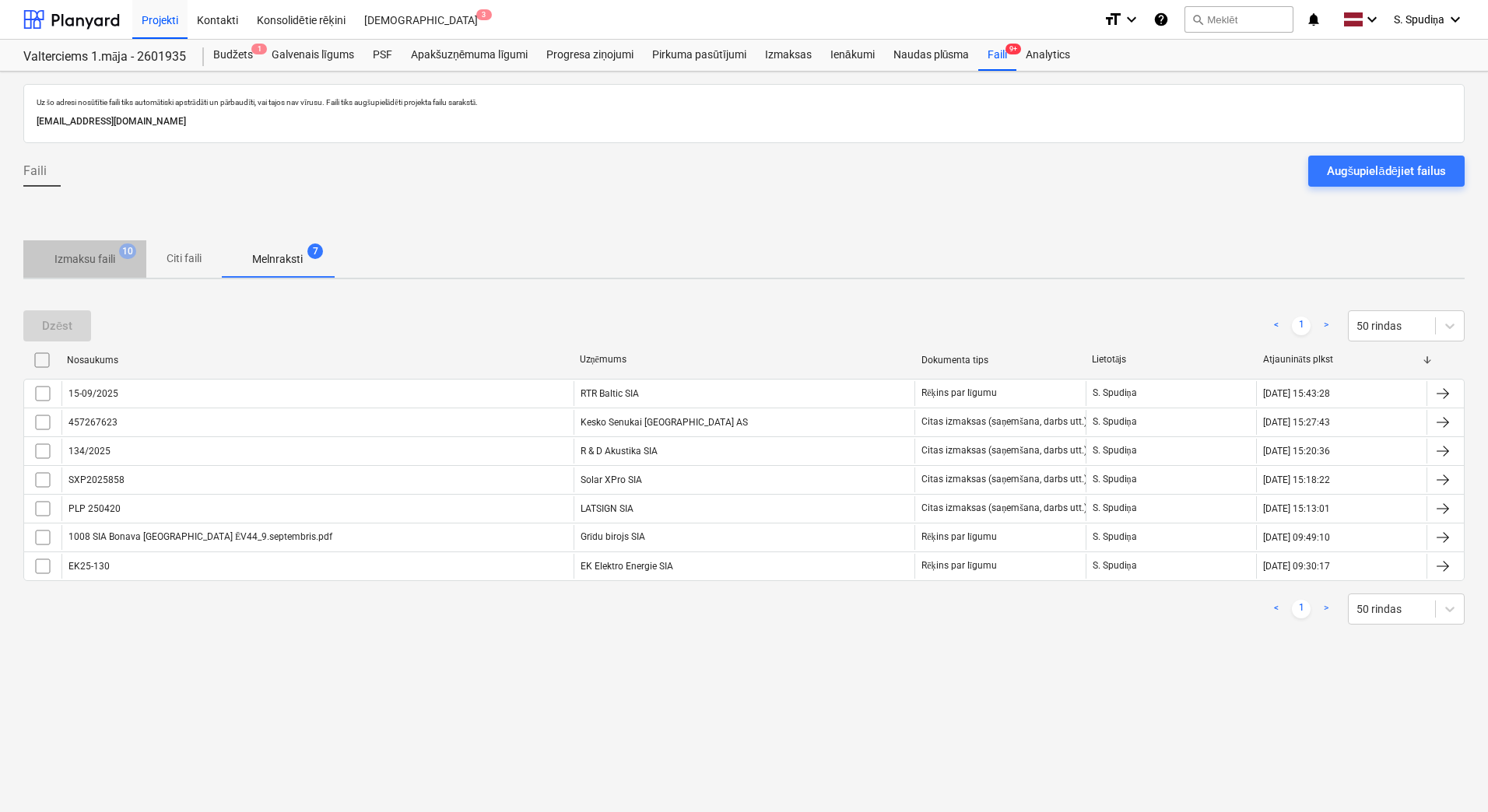
click at [93, 257] on p "Izmaksu faili" at bounding box center [84, 259] width 60 height 16
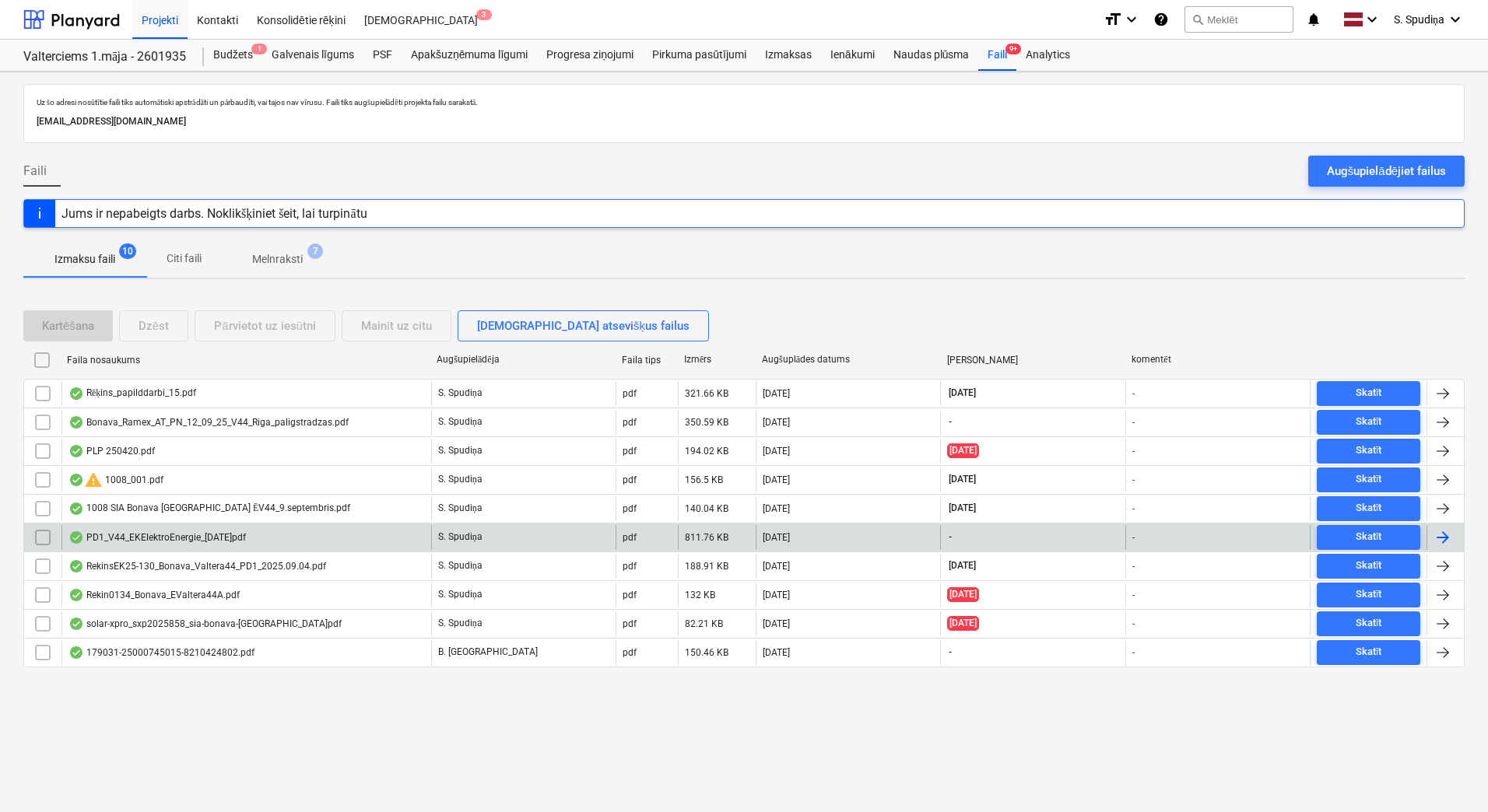
click at [182, 538] on div "PD1_V44_EKElektroEnergie_[DATE]pdf" at bounding box center [158, 537] width 177 height 12
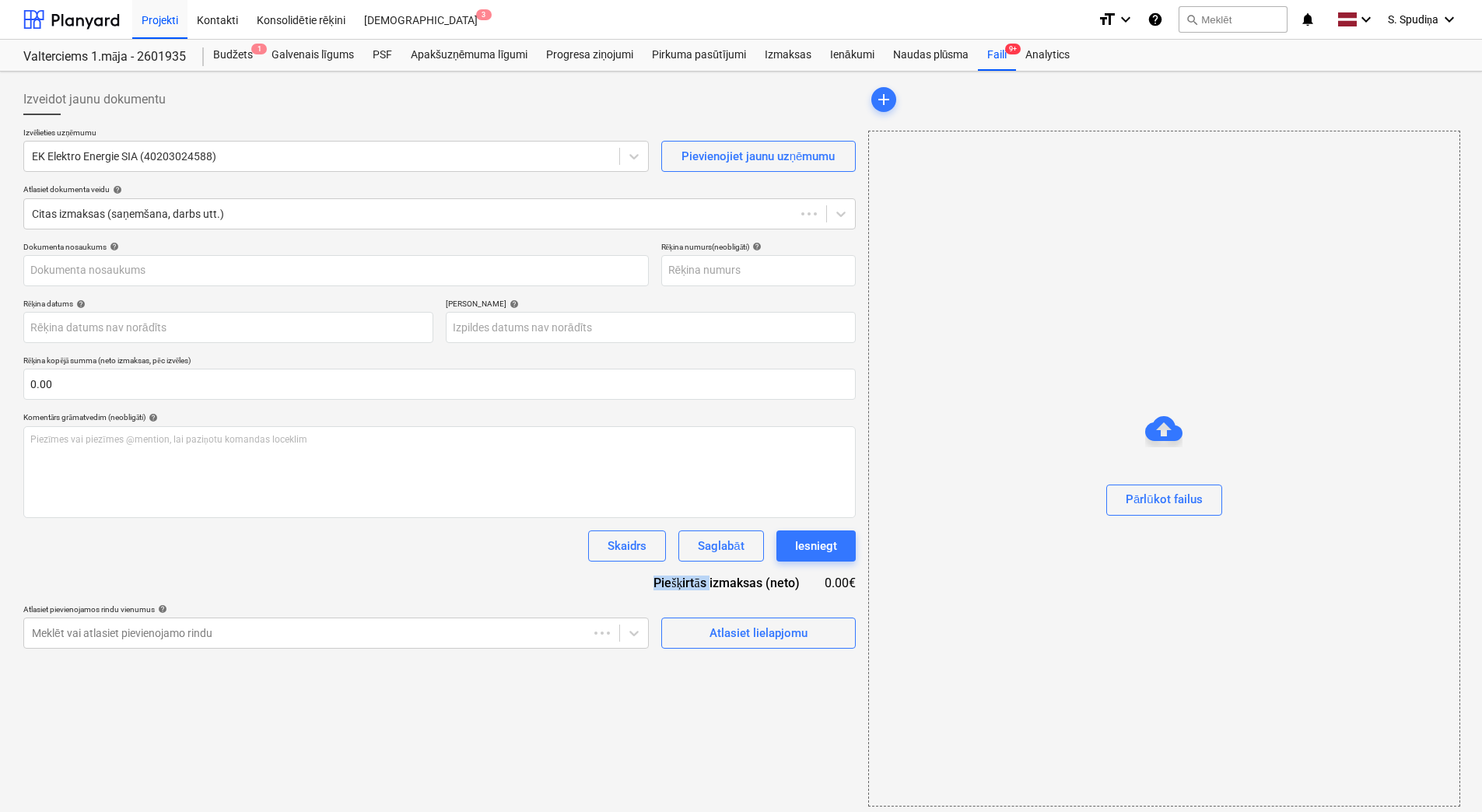
click at [182, 538] on div "Skaidrs Saglabāt Iesniegt" at bounding box center [439, 546] width 833 height 31
type input "PD1_V44_EKElektroEnergie_[DATE]pdf"
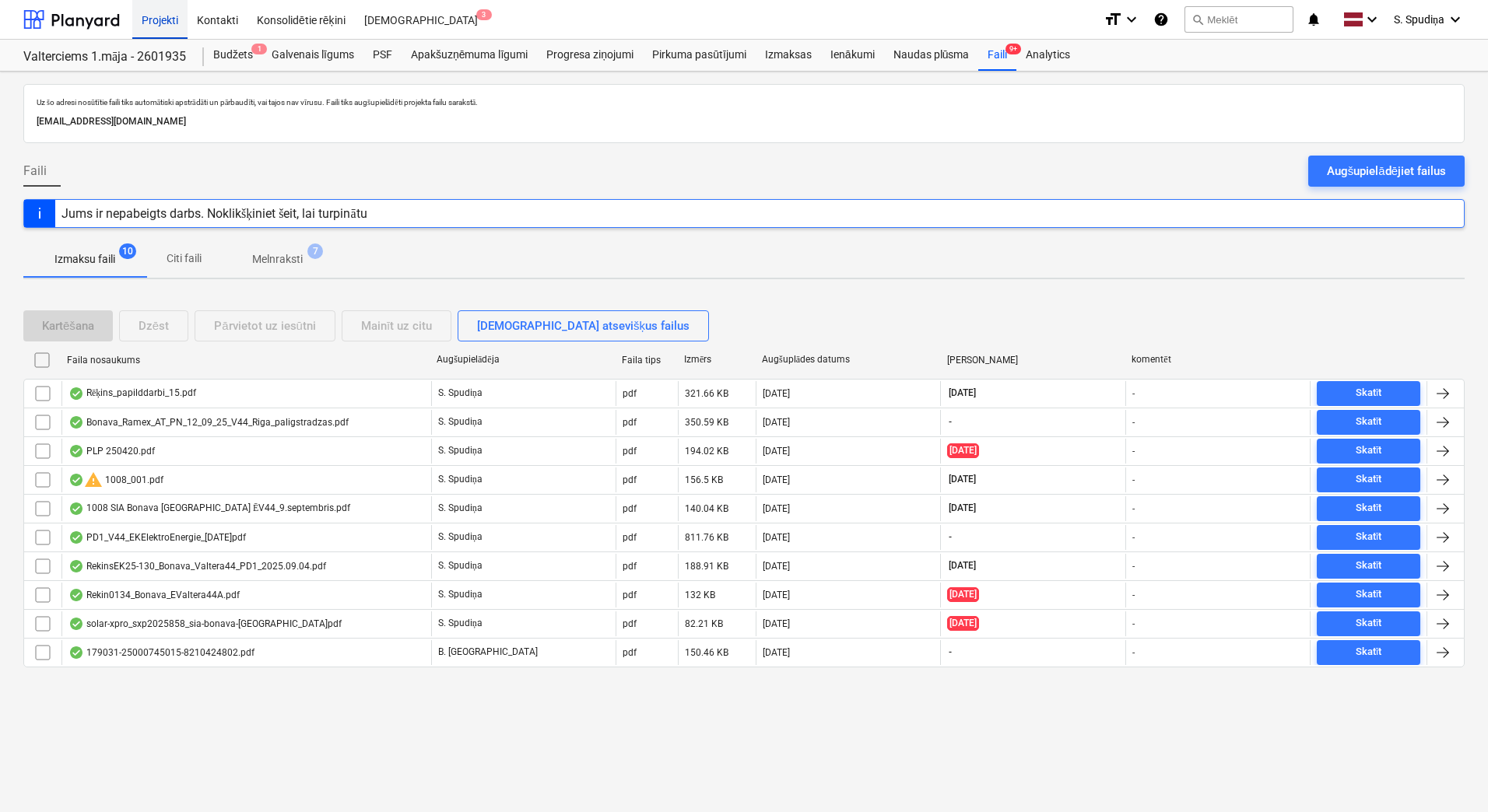
click at [159, 10] on div "Projekti" at bounding box center [160, 19] width 55 height 40
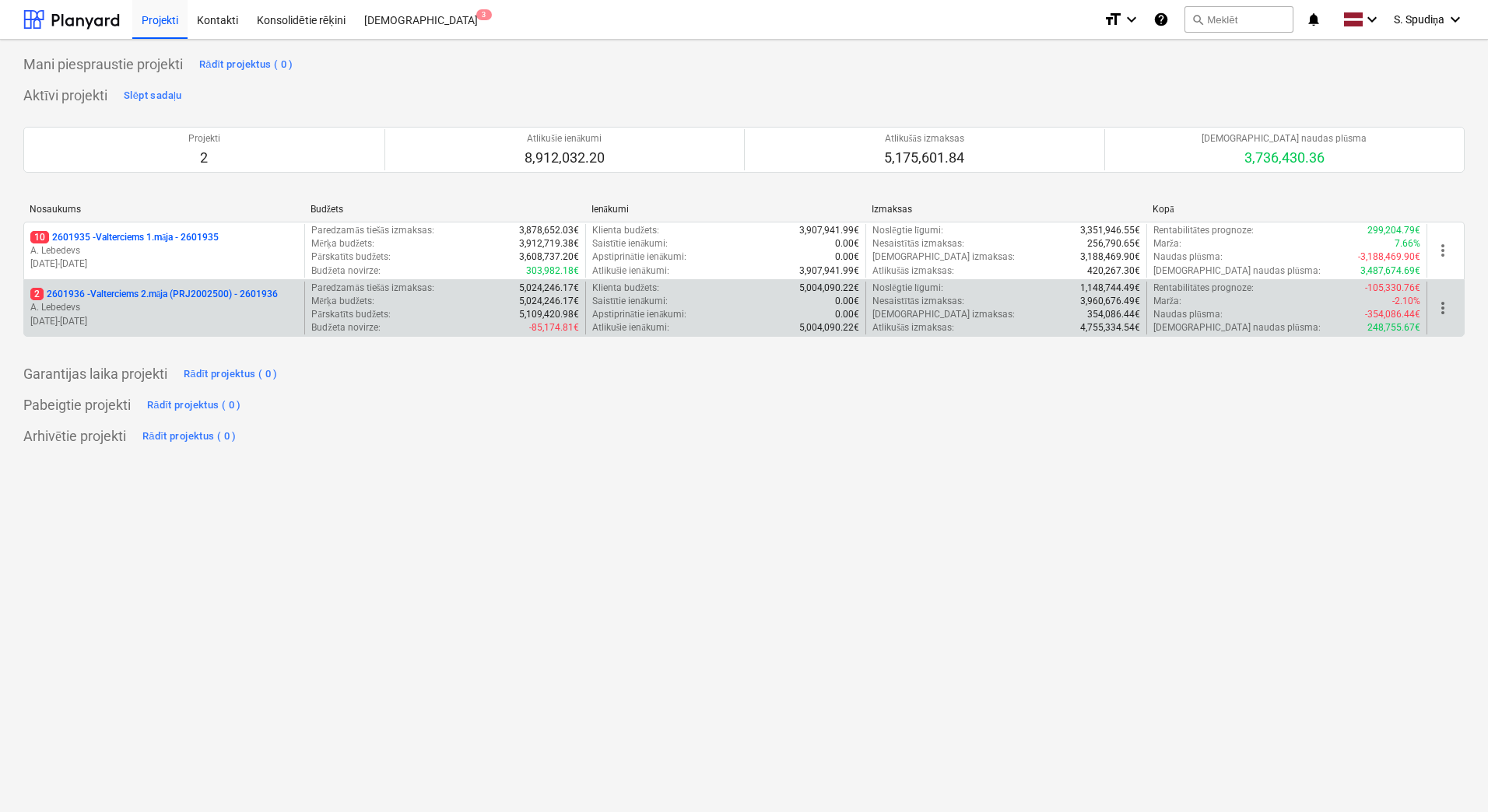
click at [183, 304] on p "A. Lebedevs" at bounding box center [164, 307] width 268 height 13
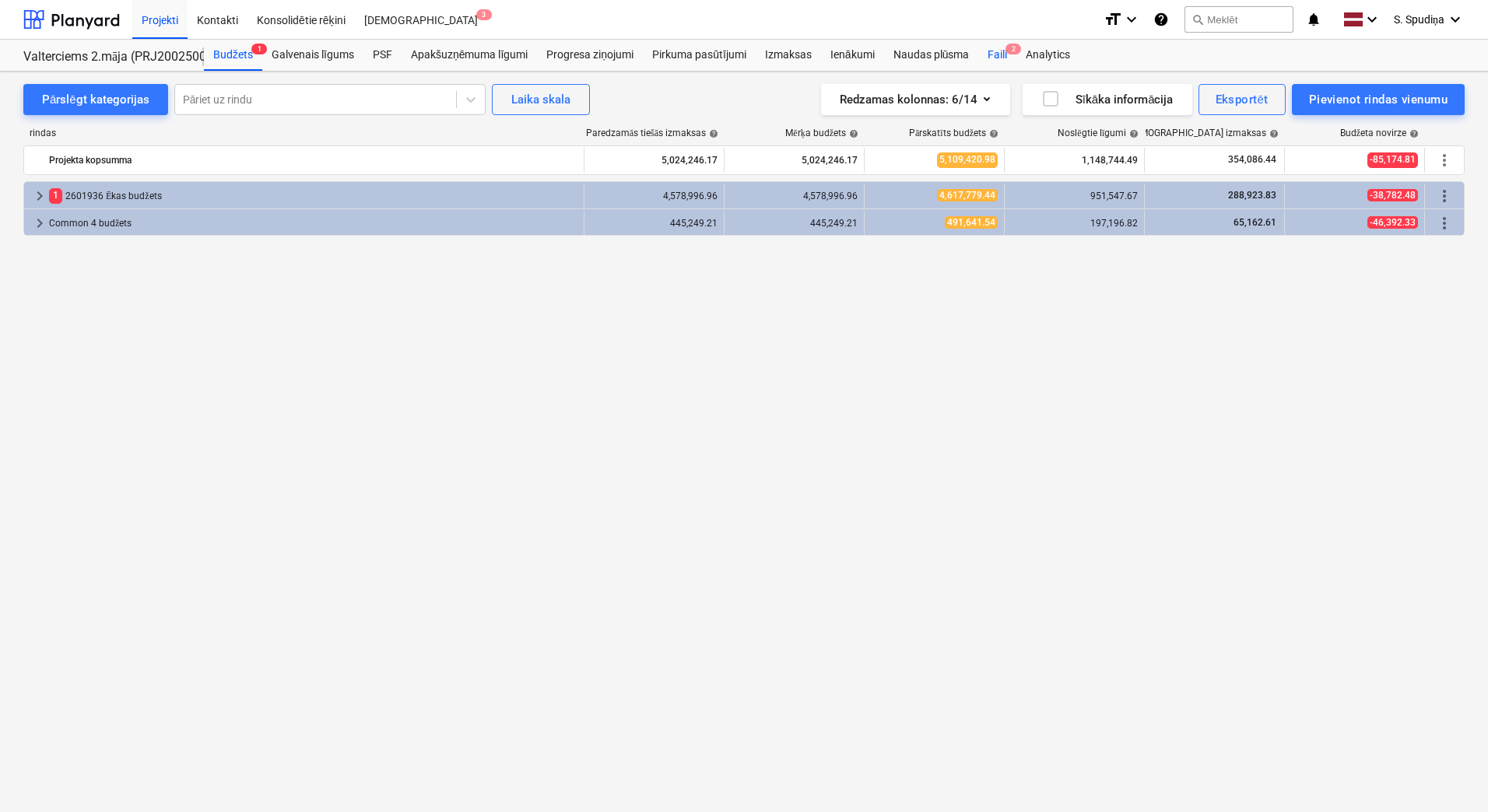
click at [991, 49] on div "Faili 2" at bounding box center [997, 55] width 38 height 31
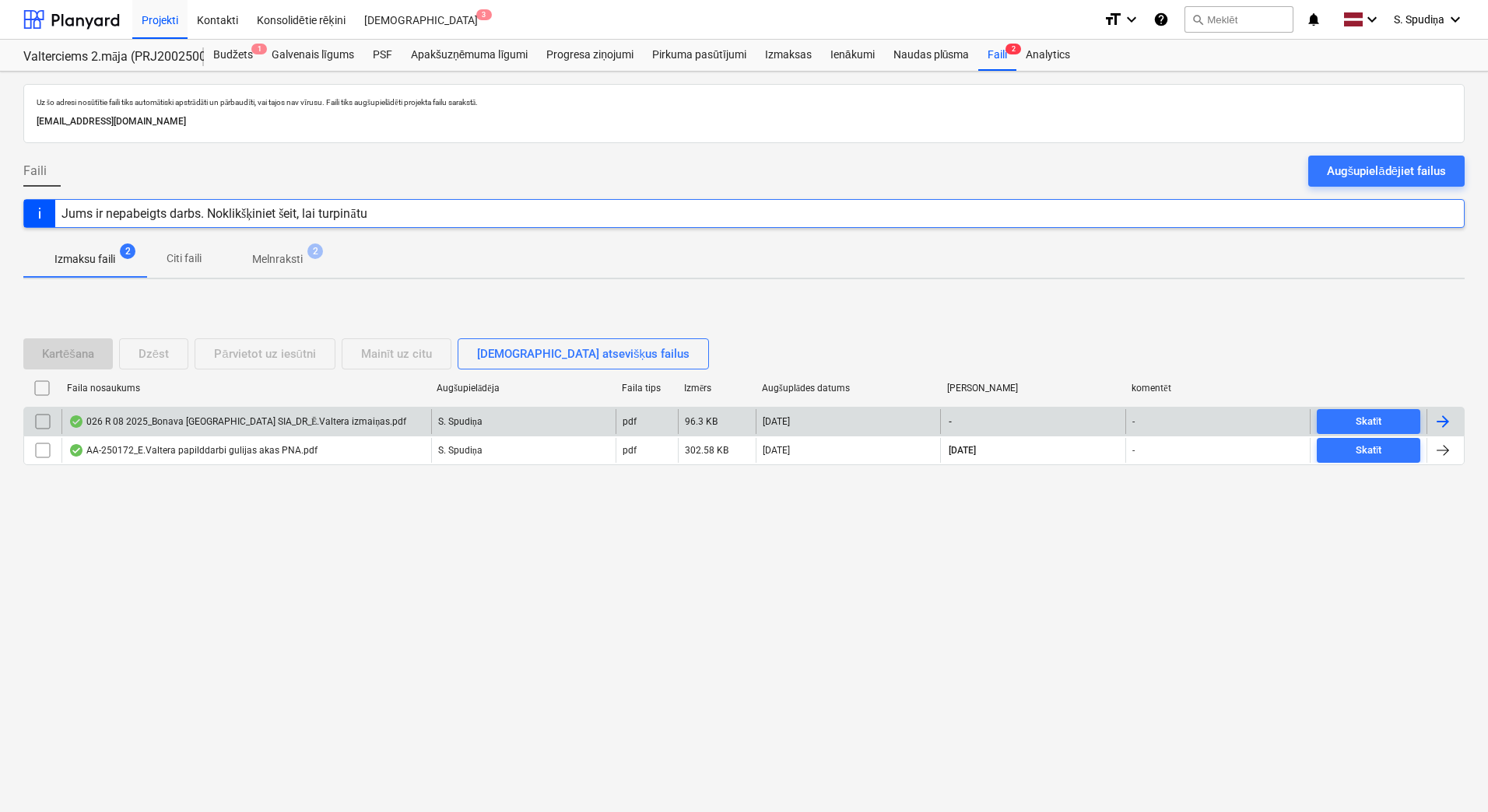
click at [241, 425] on div "026 R 08 2025_Bonava [GEOGRAPHIC_DATA] SIA_DR_Ē.Valtera izmaiņas.pdf" at bounding box center [238, 422] width 338 height 12
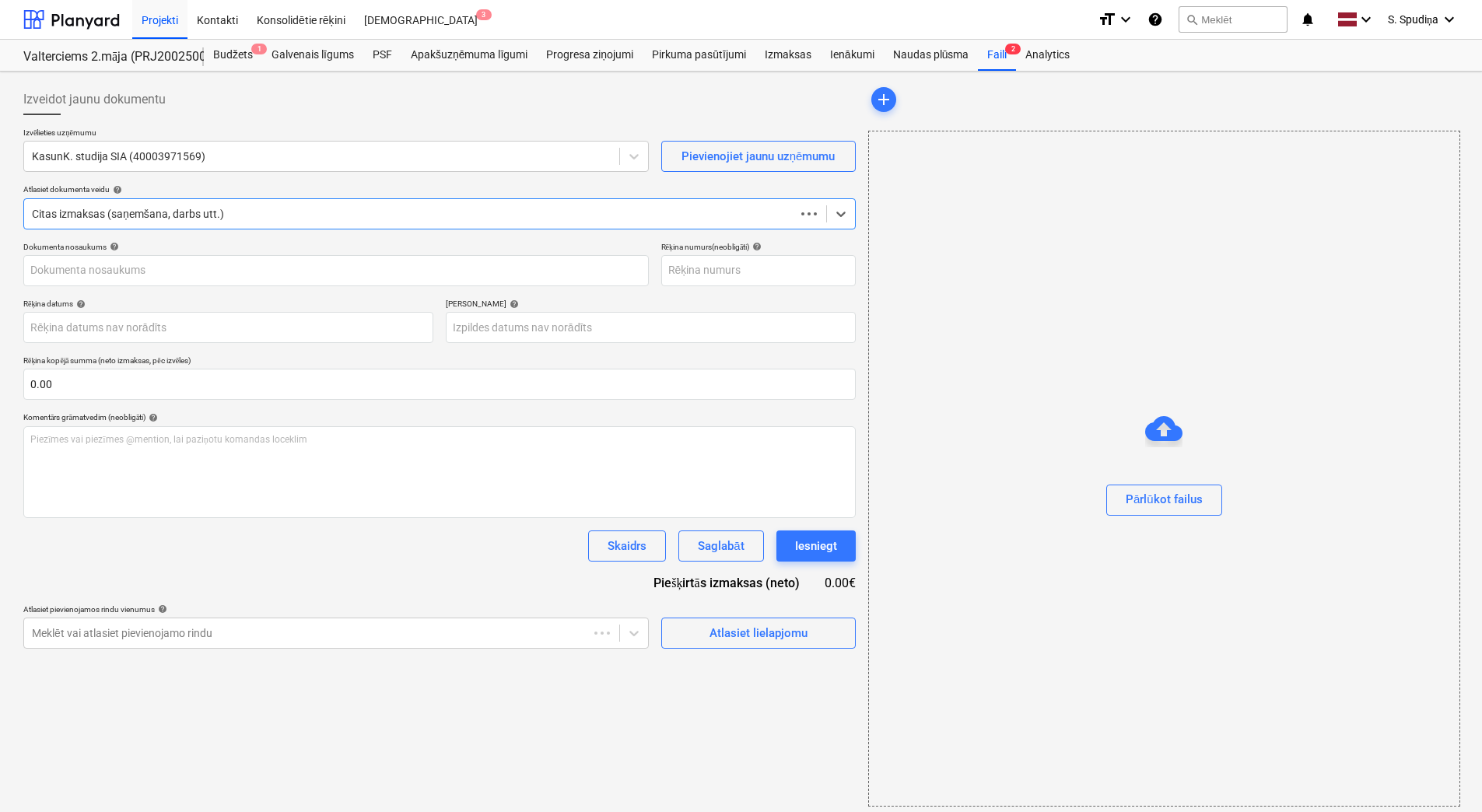
type input "026 R 08 2025"
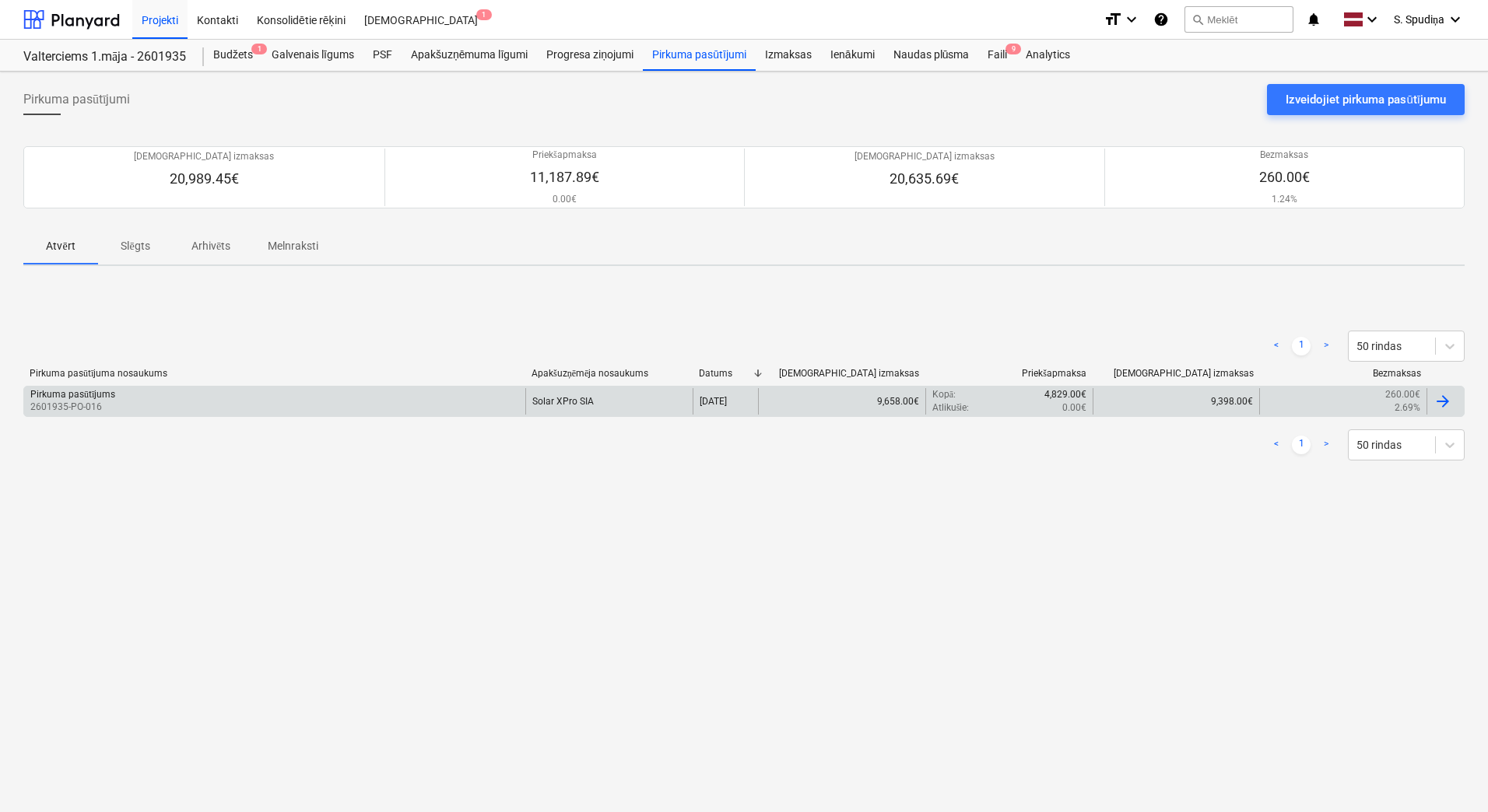
click at [623, 394] on div "Solar XPro SIA" at bounding box center [609, 401] width 167 height 27
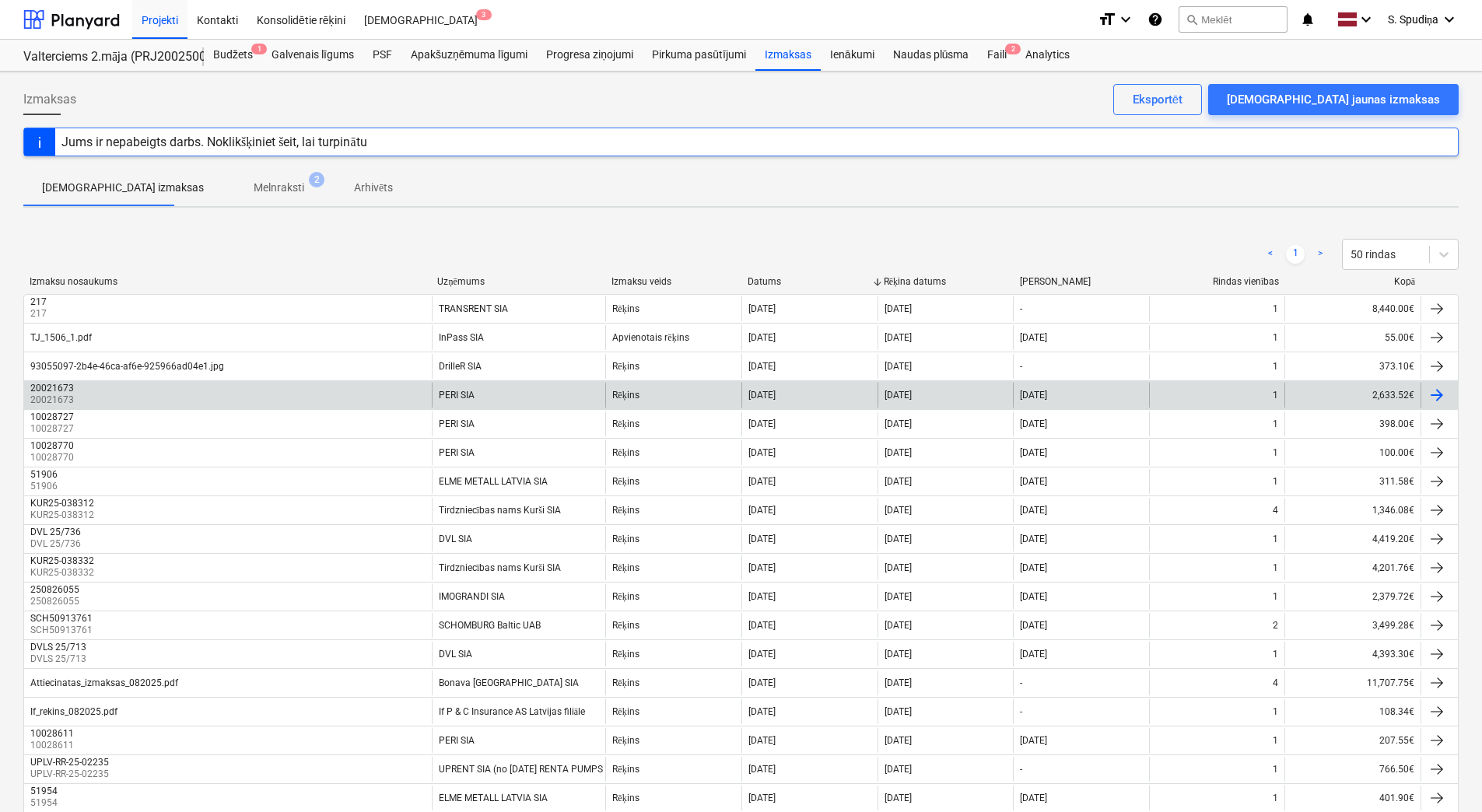
scroll to position [1008, 0]
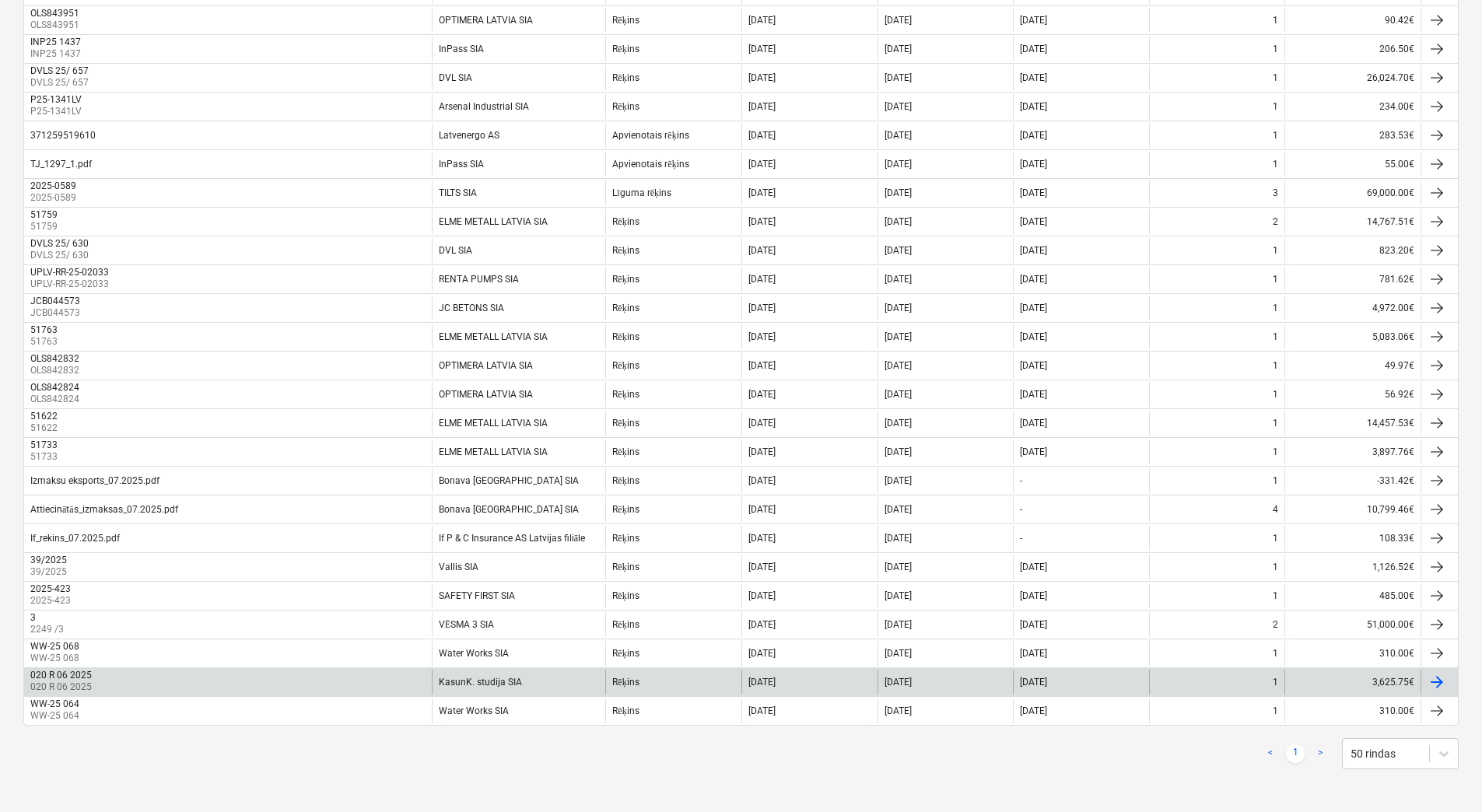
click at [220, 680] on div "020 R 06 2025 020 R 06 2025" at bounding box center [228, 682] width 408 height 25
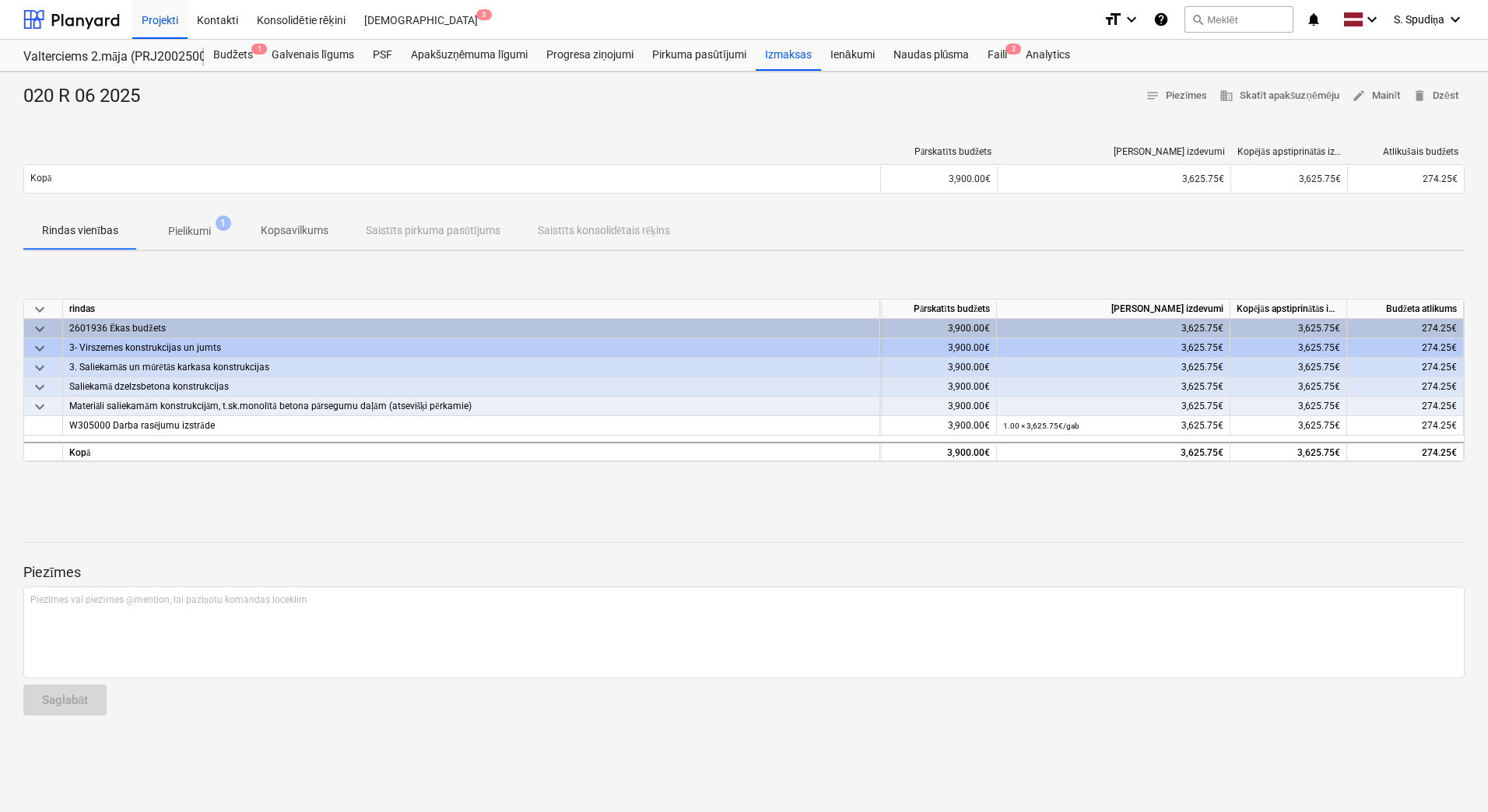
click at [202, 230] on p "Pielikumi" at bounding box center [189, 231] width 43 height 16
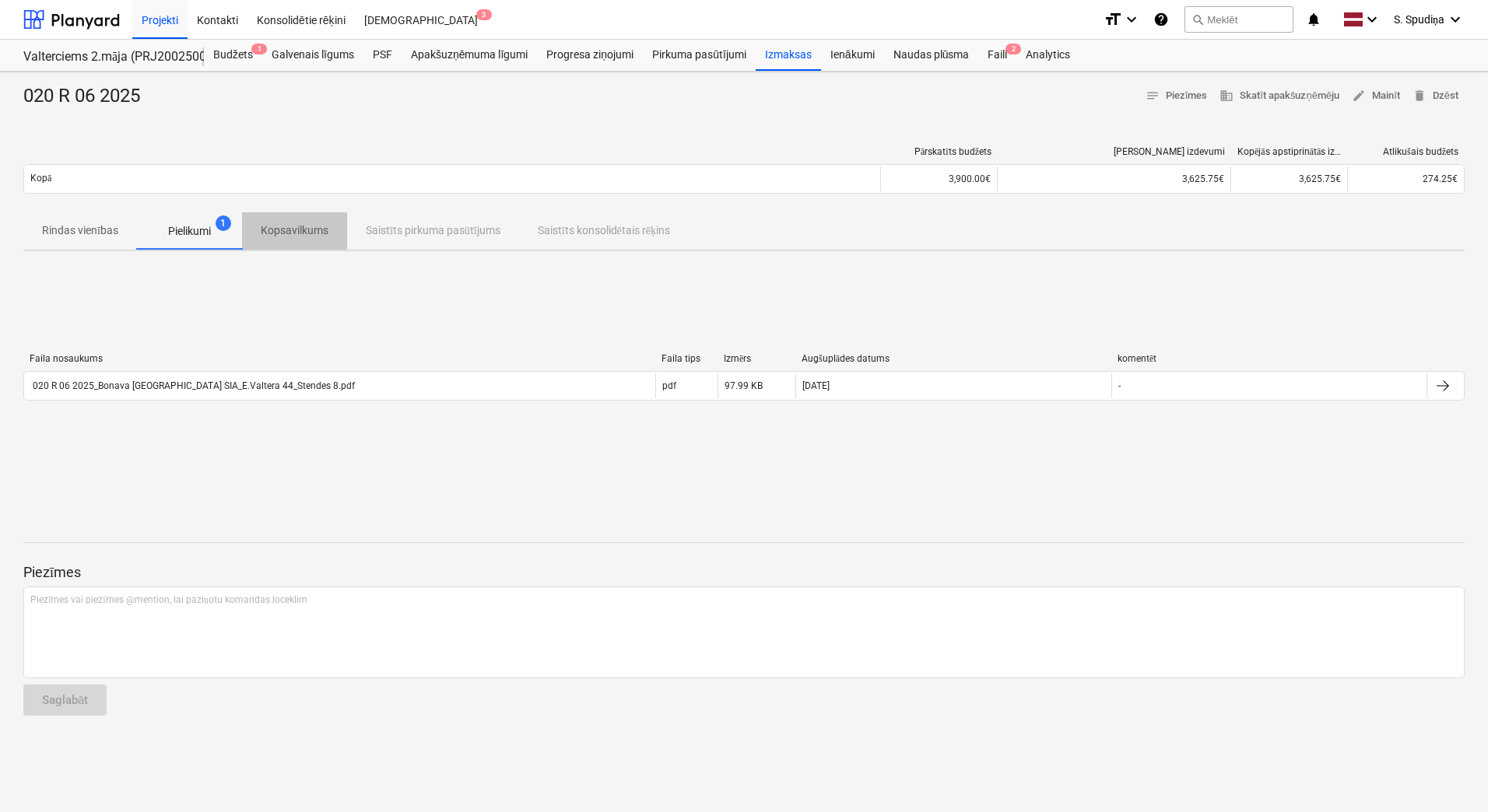
click at [282, 230] on p "Kopsavilkums" at bounding box center [294, 230] width 68 height 16
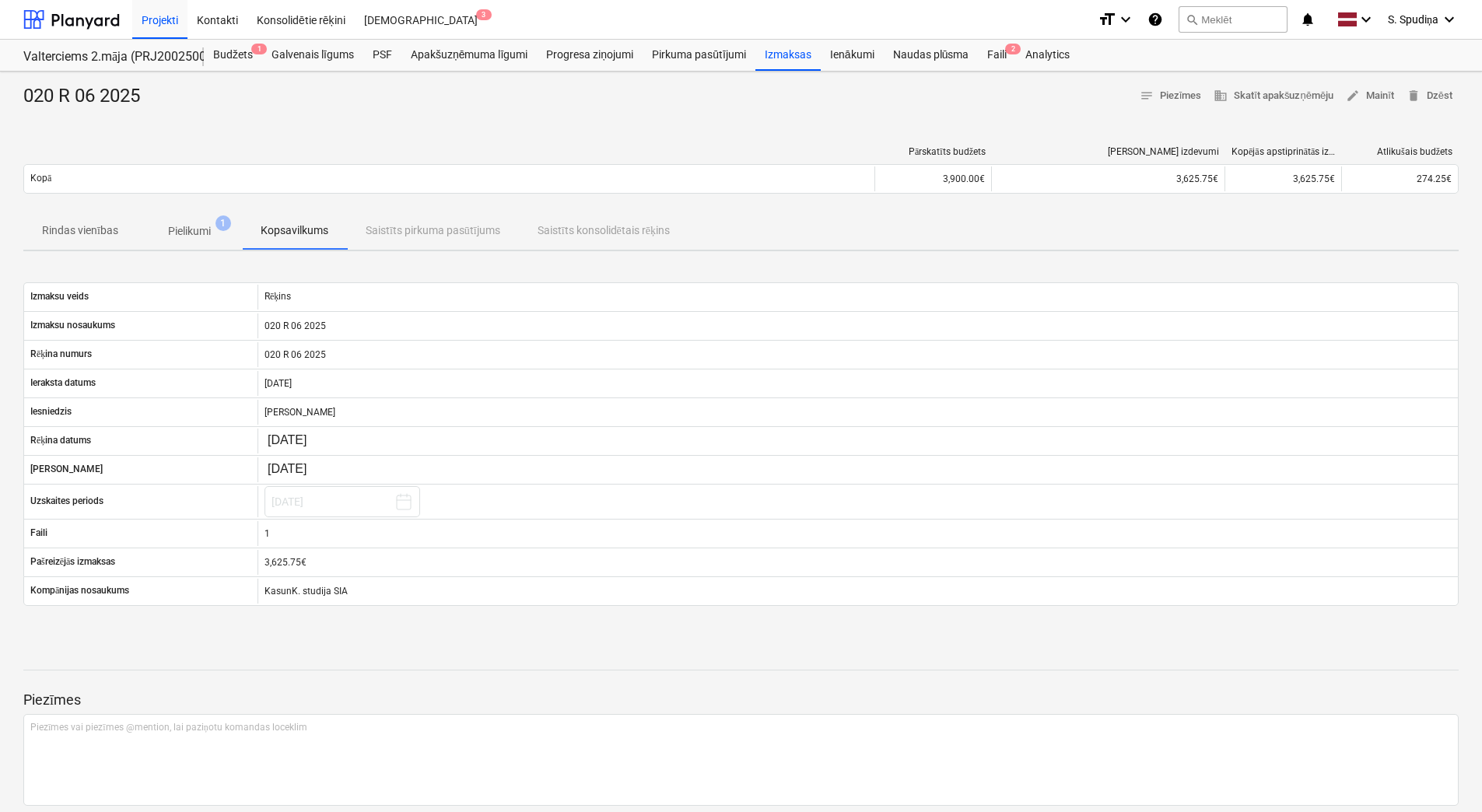
click at [198, 226] on p "Pielikumi" at bounding box center [189, 231] width 43 height 16
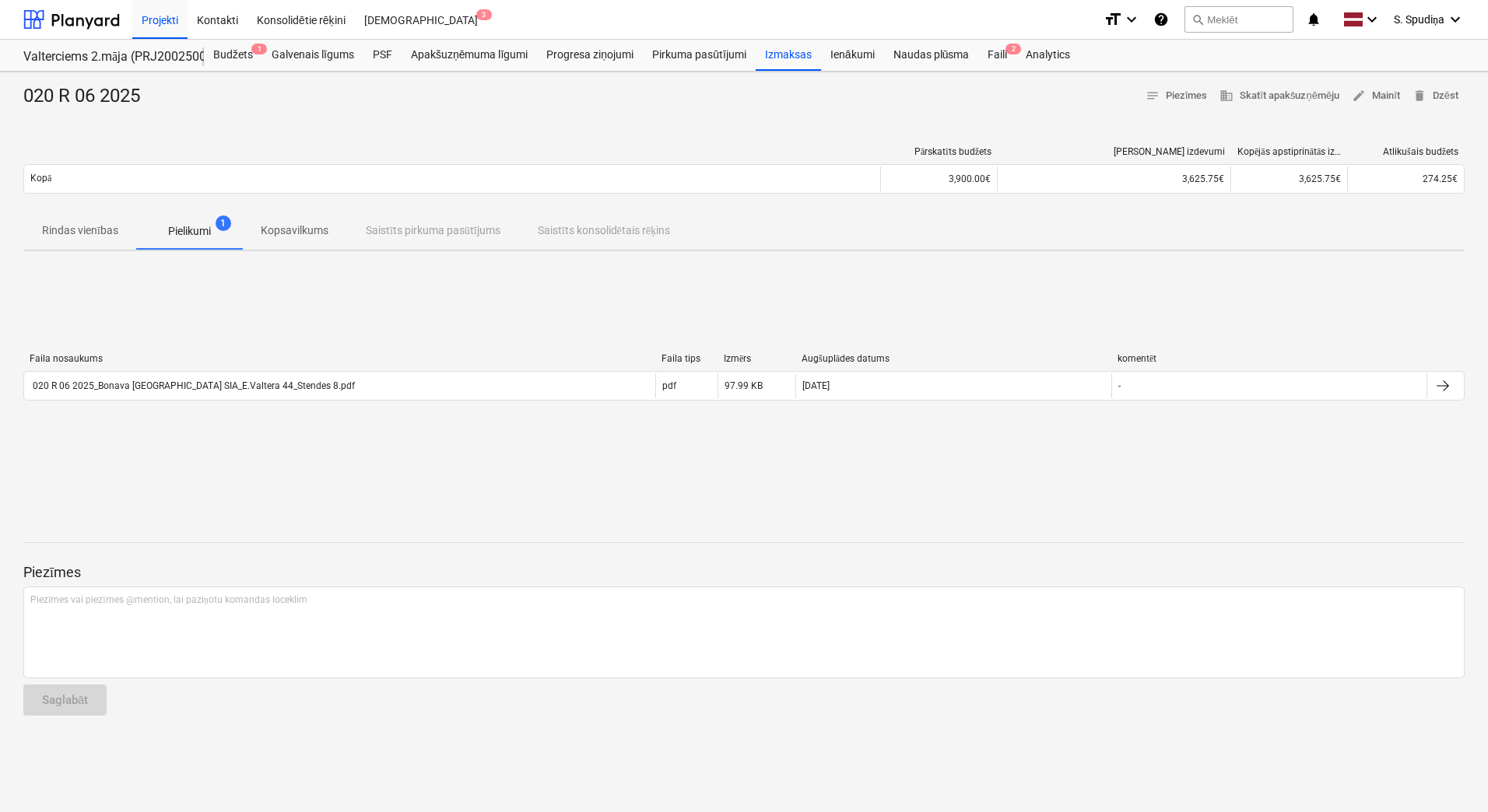
click at [284, 223] on p "Kopsavilkums" at bounding box center [294, 230] width 68 height 16
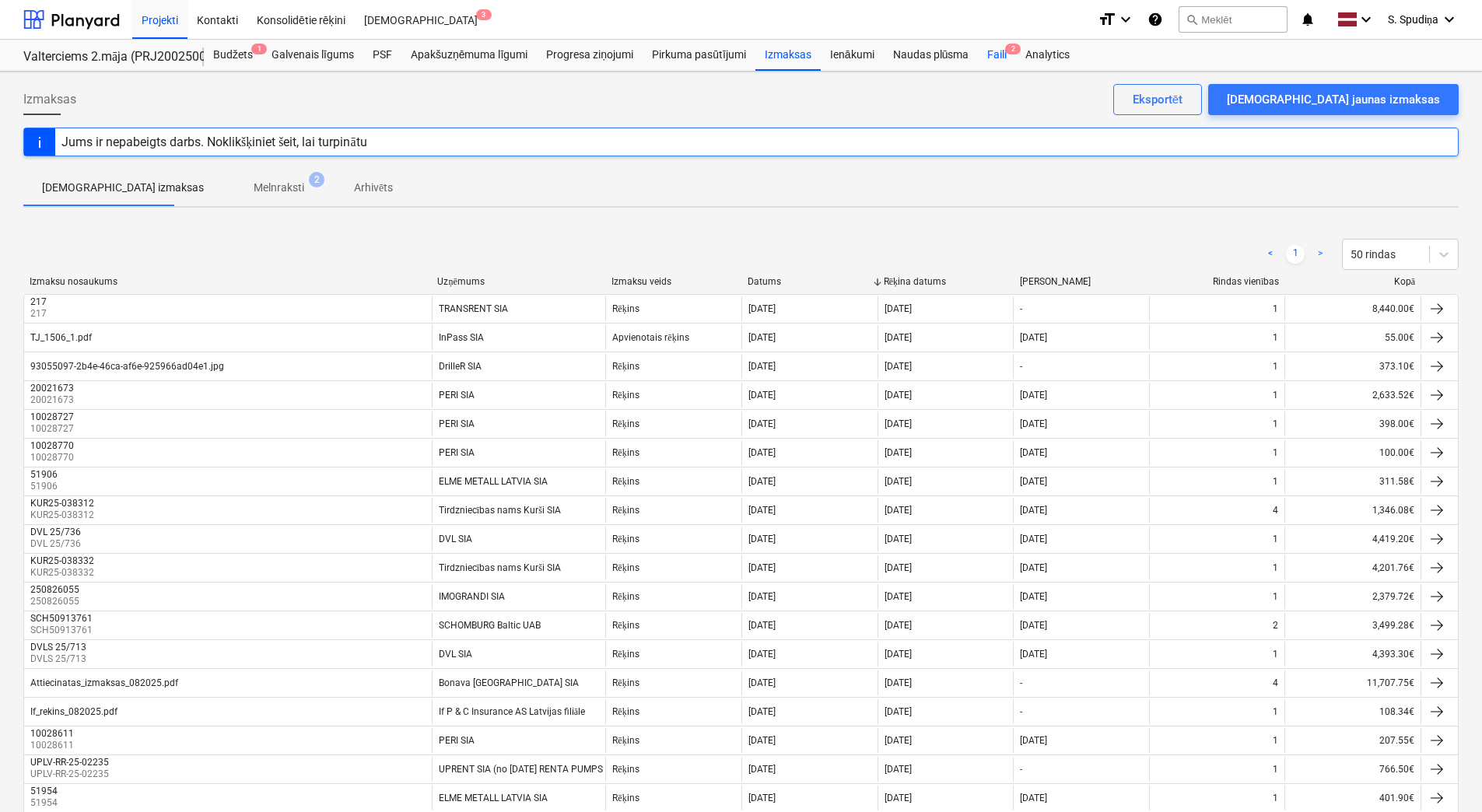
click at [1001, 55] on div "Faili 2" at bounding box center [997, 55] width 38 height 31
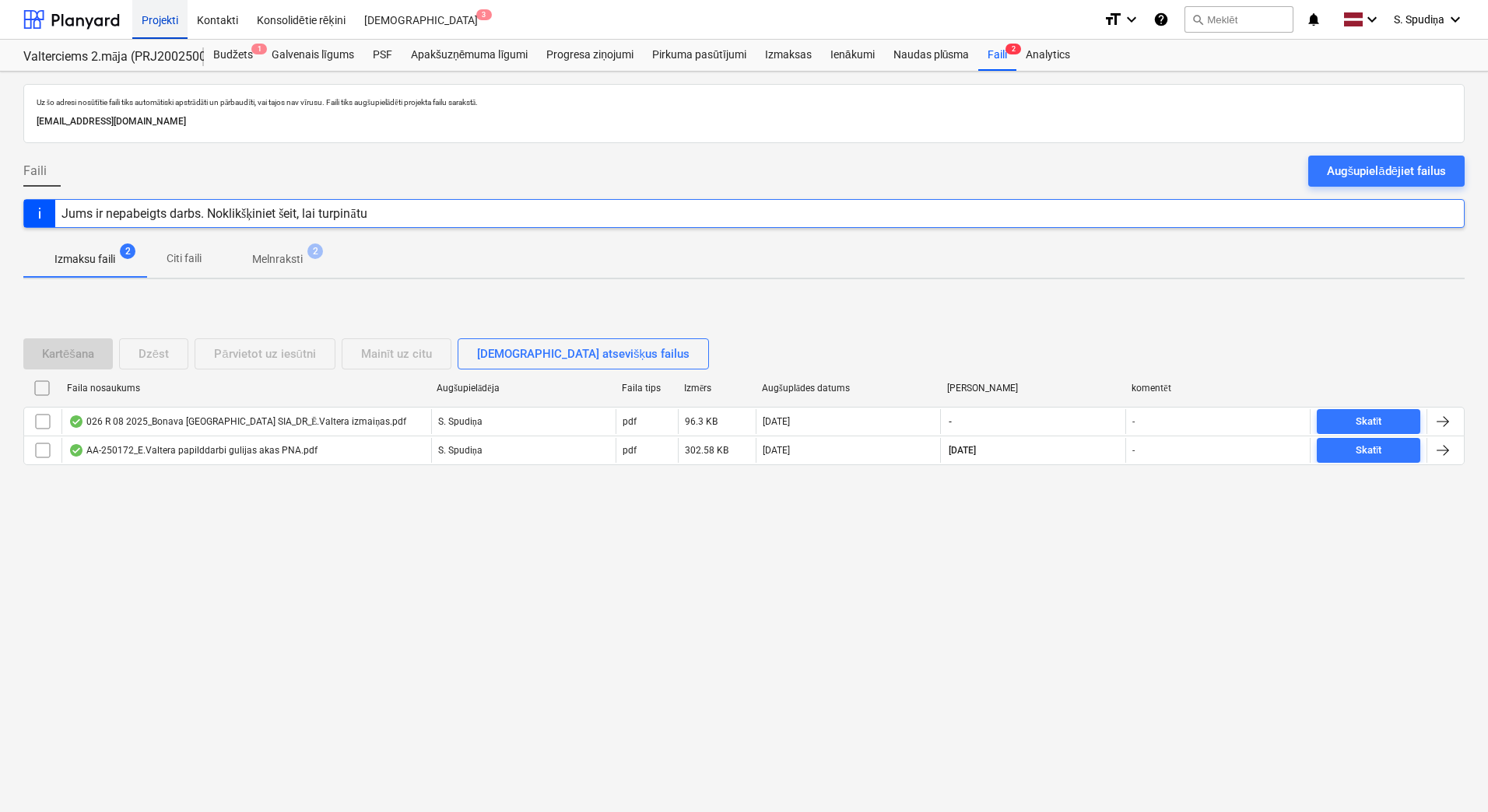
click at [160, 17] on div "Projekti" at bounding box center [160, 19] width 55 height 40
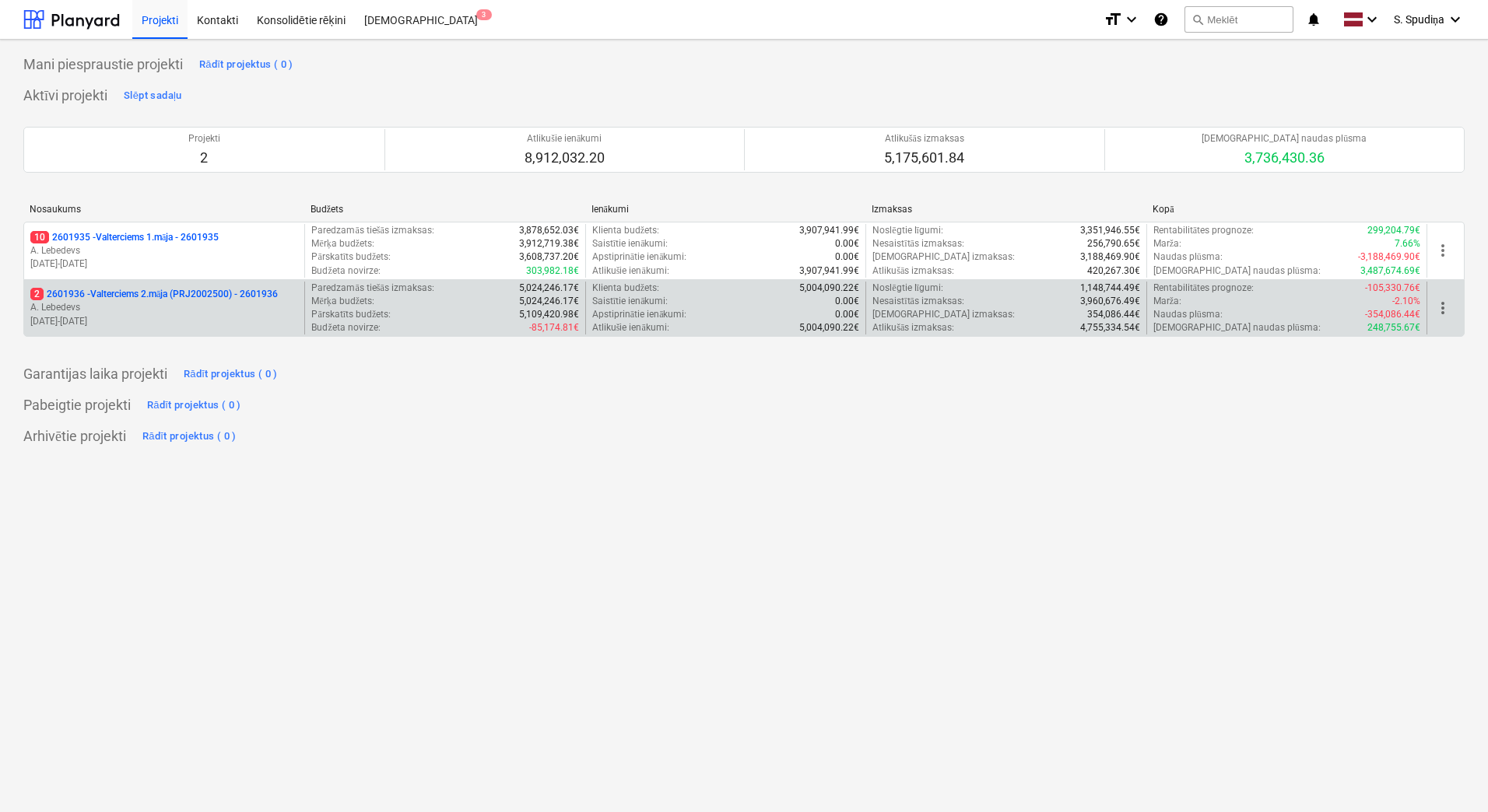
click at [174, 320] on p "16.06.2025 - 28.08.2026" at bounding box center [164, 321] width 268 height 13
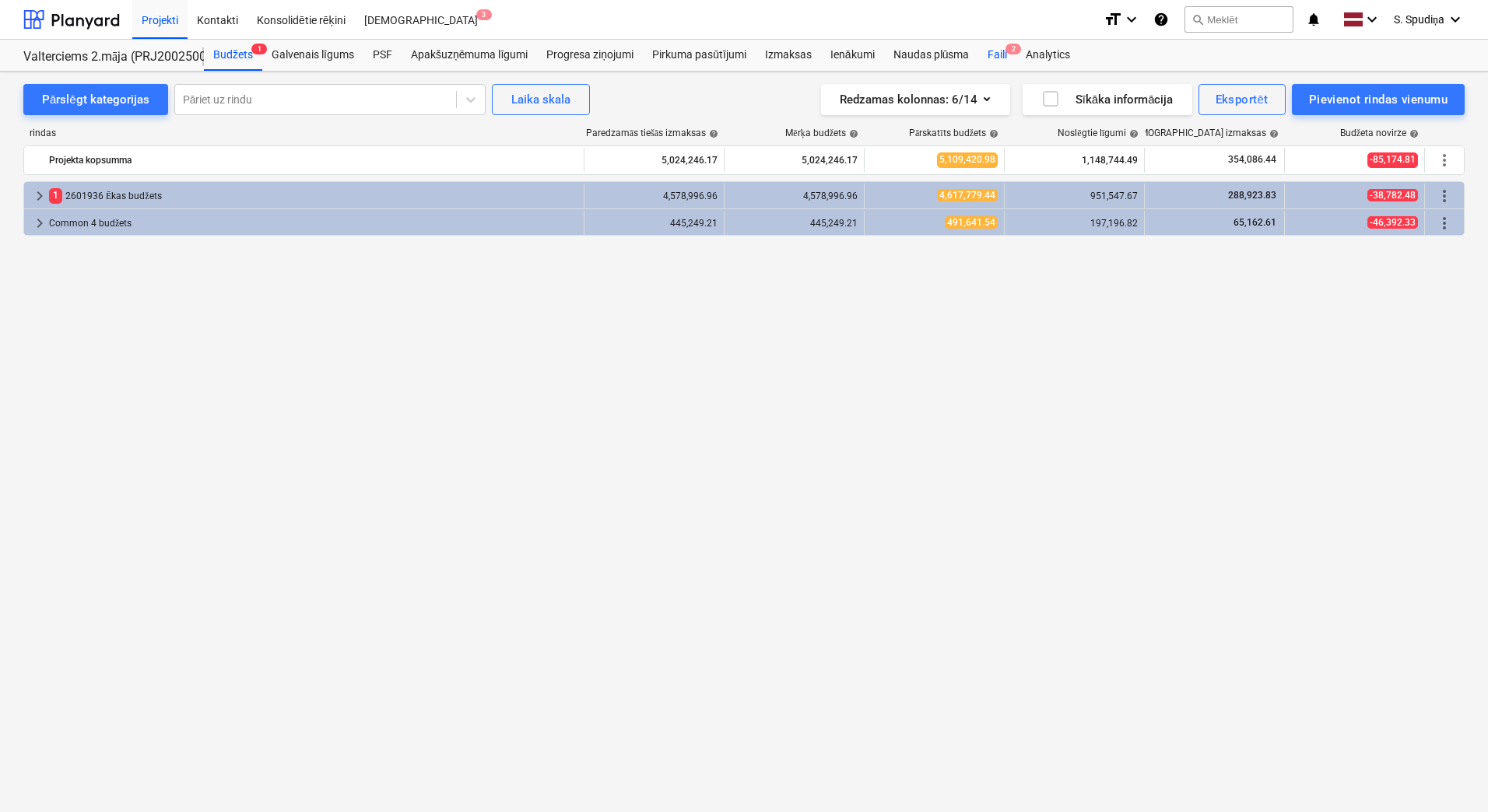
click at [1002, 53] on div "Faili 2" at bounding box center [997, 55] width 38 height 31
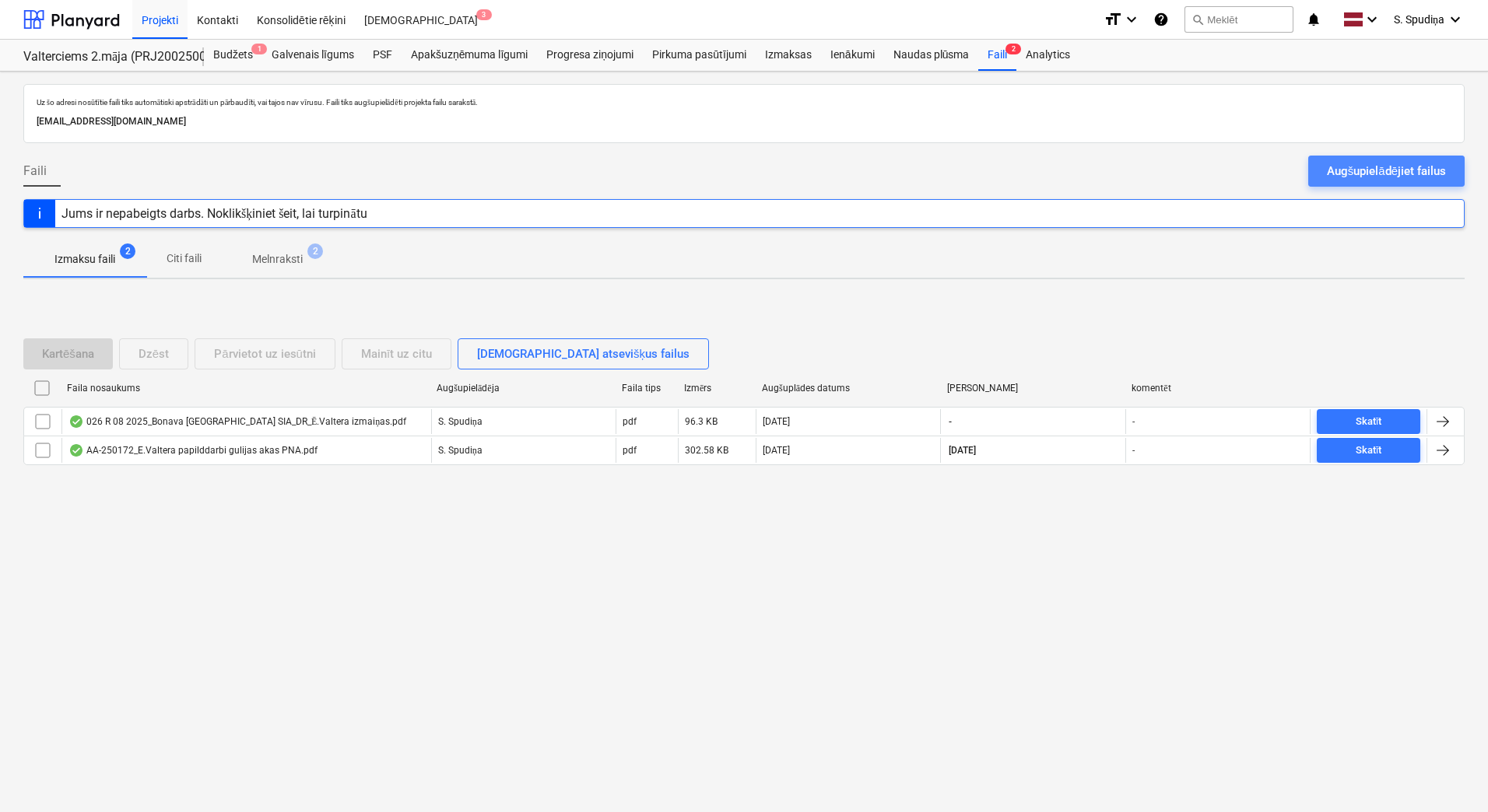
click at [1362, 162] on div "Augšupielādējiet failus" at bounding box center [1386, 170] width 119 height 20
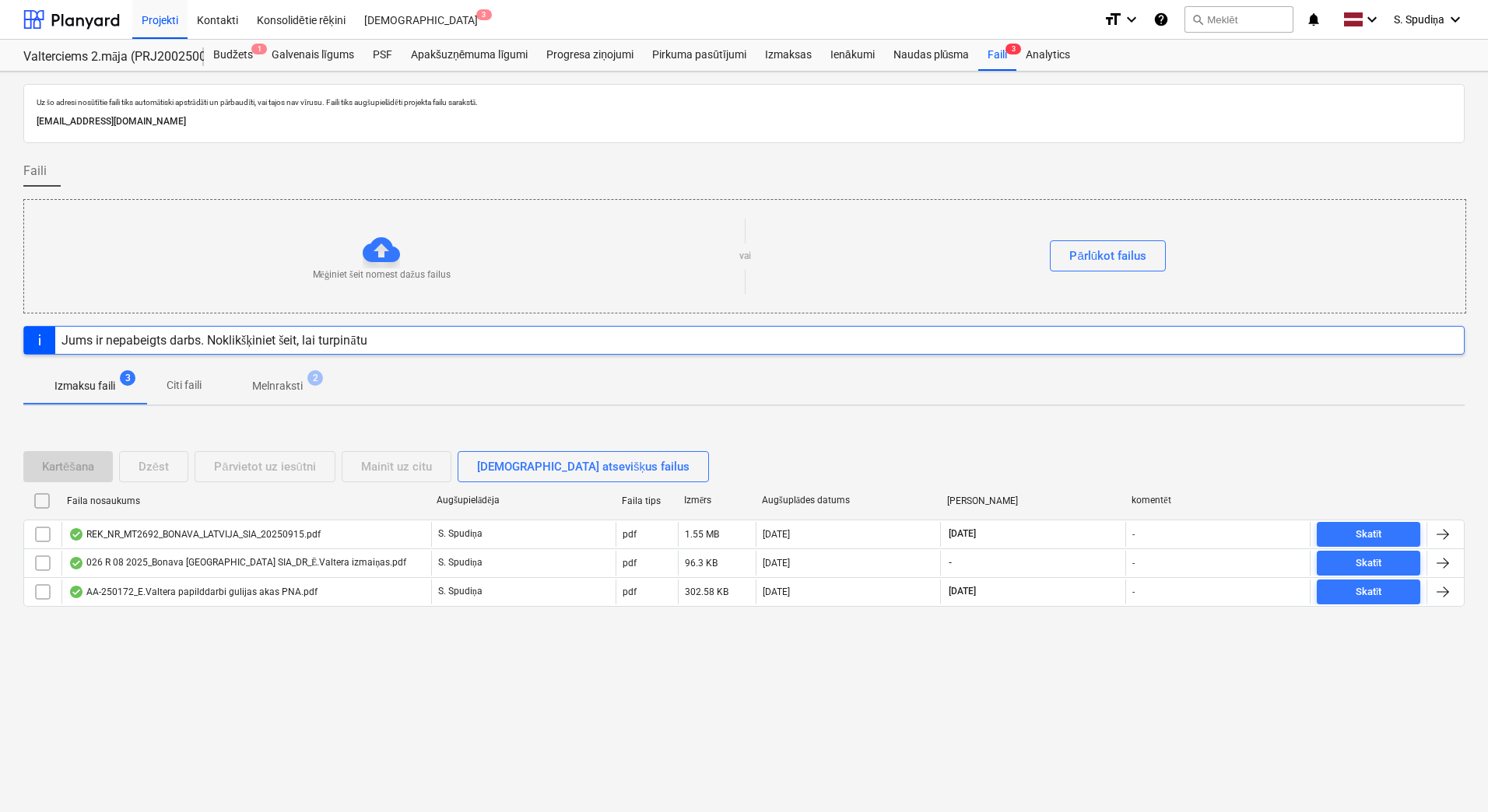
click at [210, 529] on div "REK_NR_MT2692_BONAVA_LATVIJA_SIA_20250915.pdf" at bounding box center [195, 535] width 252 height 12
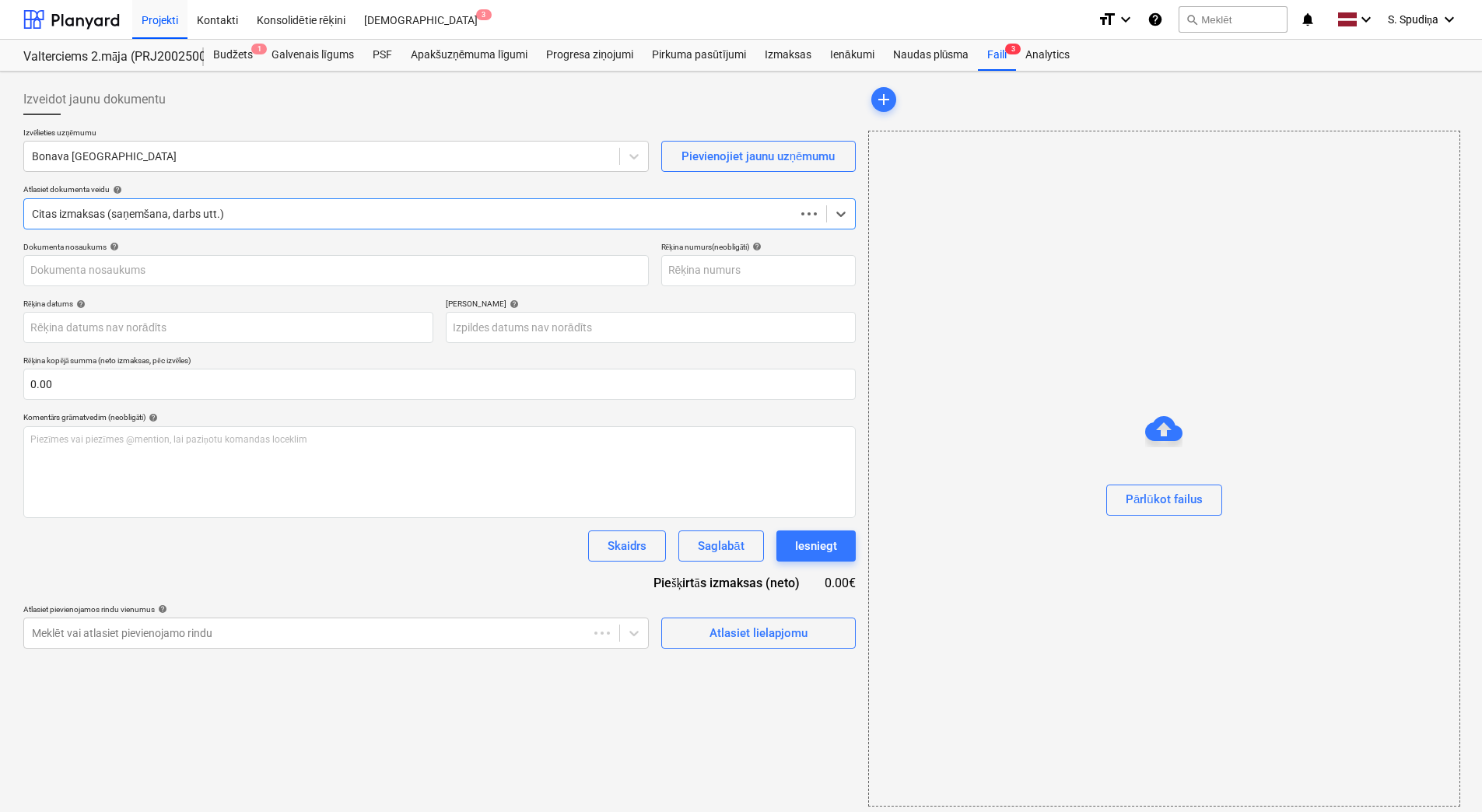
type input "MT2692"
type input "[DATE]"
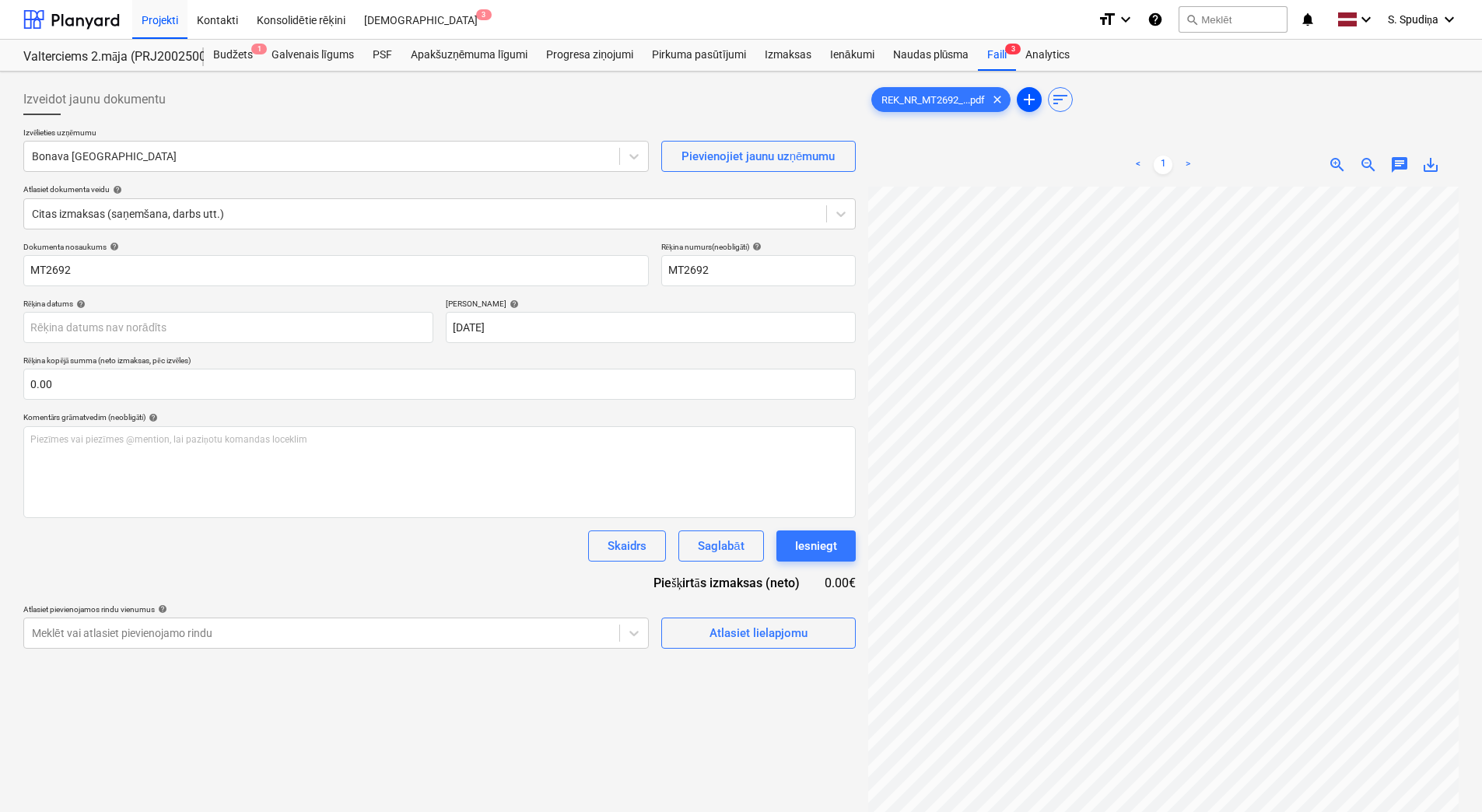
click at [1037, 97] on span "add" at bounding box center [1030, 100] width 19 height 19
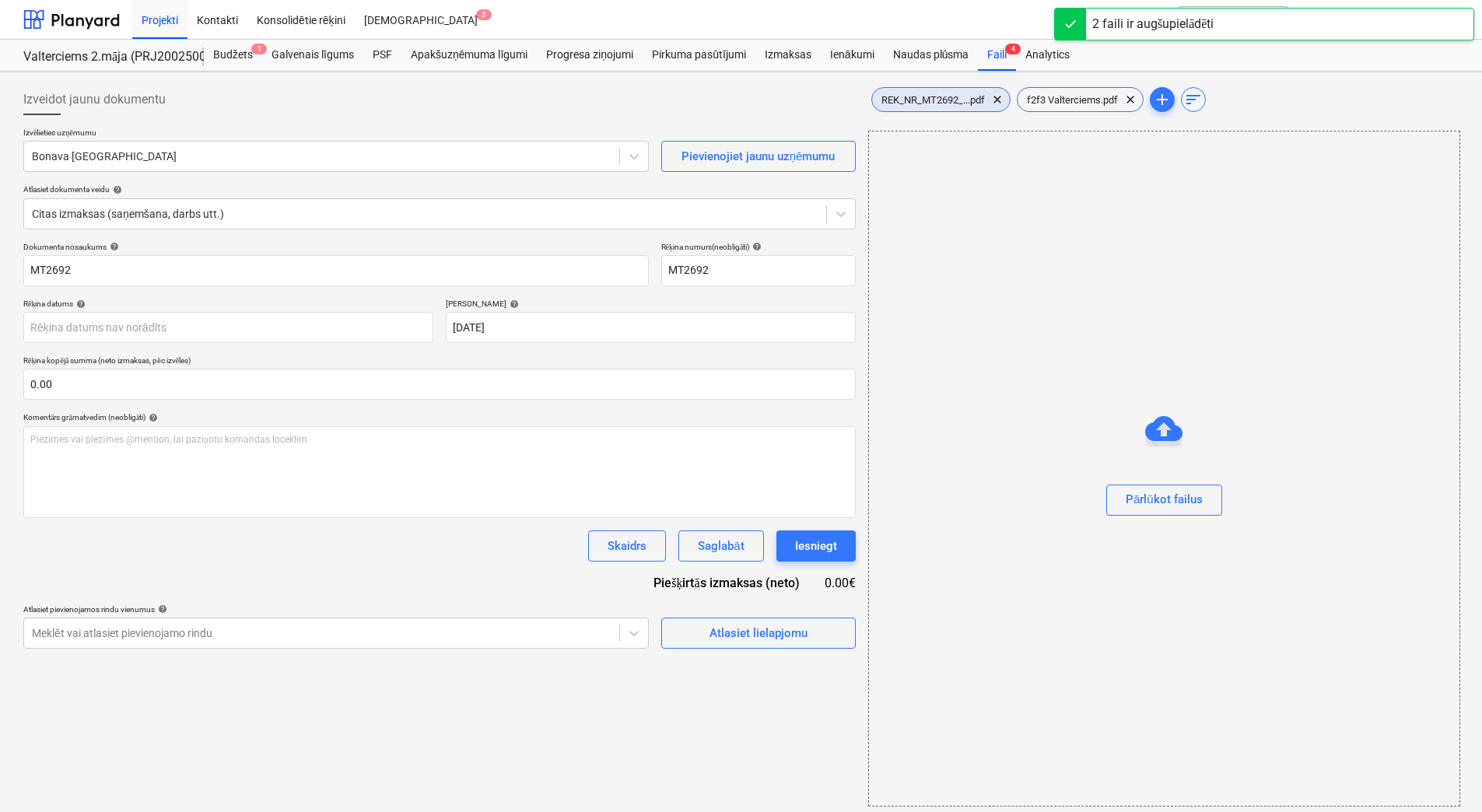
click at [933, 97] on span "REK_NR_MT2692_...pdf" at bounding box center [933, 100] width 122 height 12
click at [255, 155] on div at bounding box center [321, 157] width 580 height 15
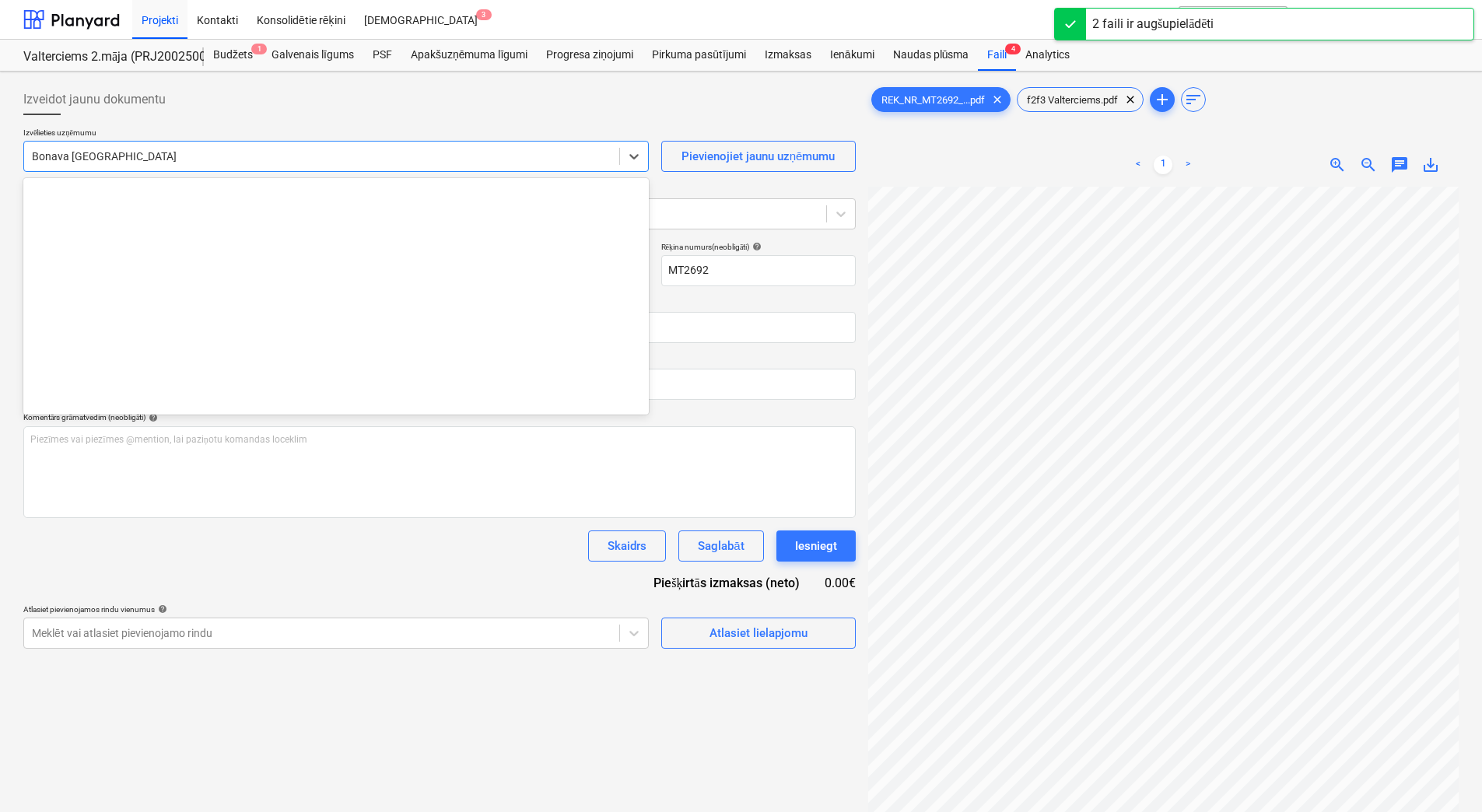
scroll to position [2860, 0]
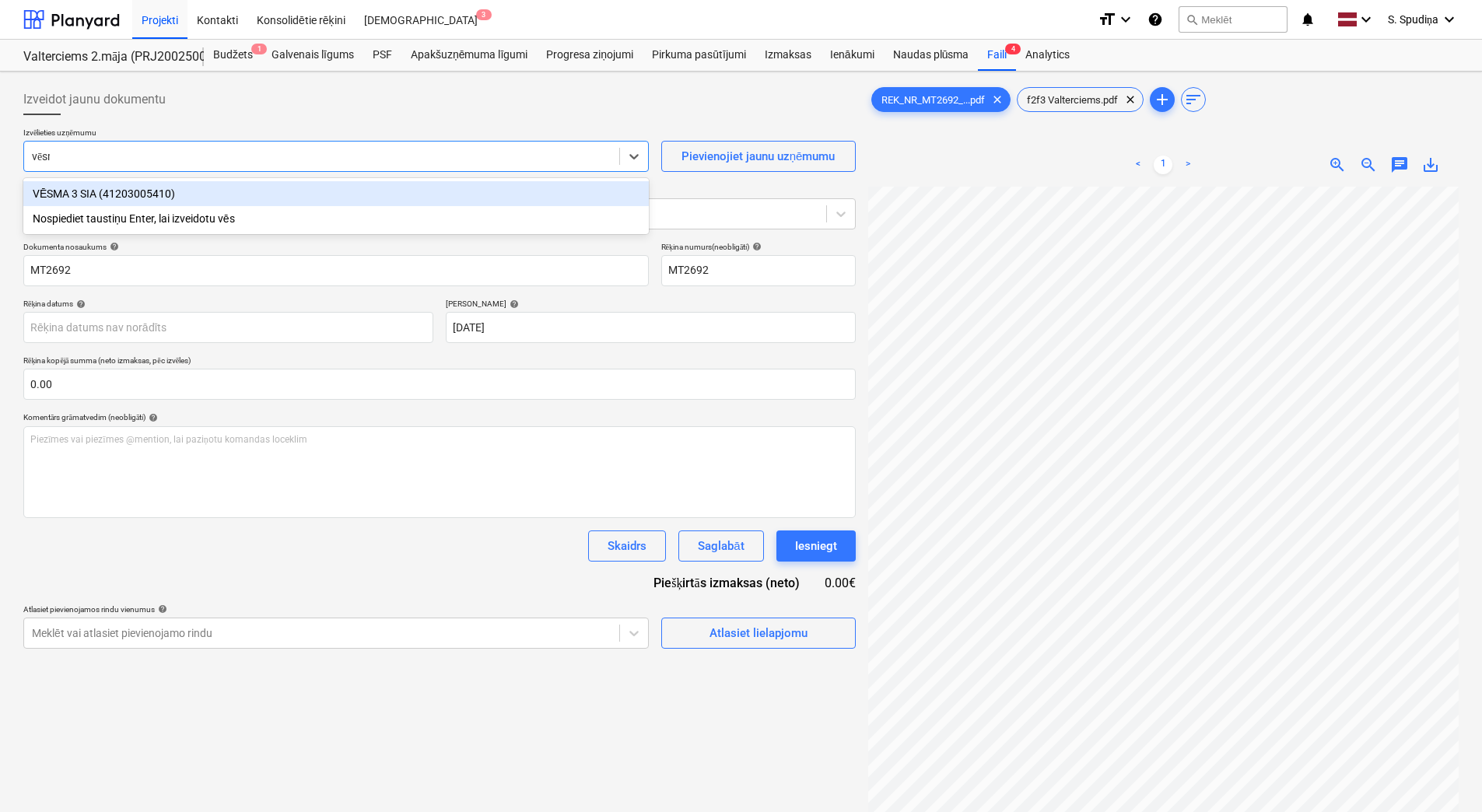
type input "vēsma"
click at [162, 193] on div "VĒSMA 3 SIA (41203005410)" at bounding box center [336, 194] width 626 height 25
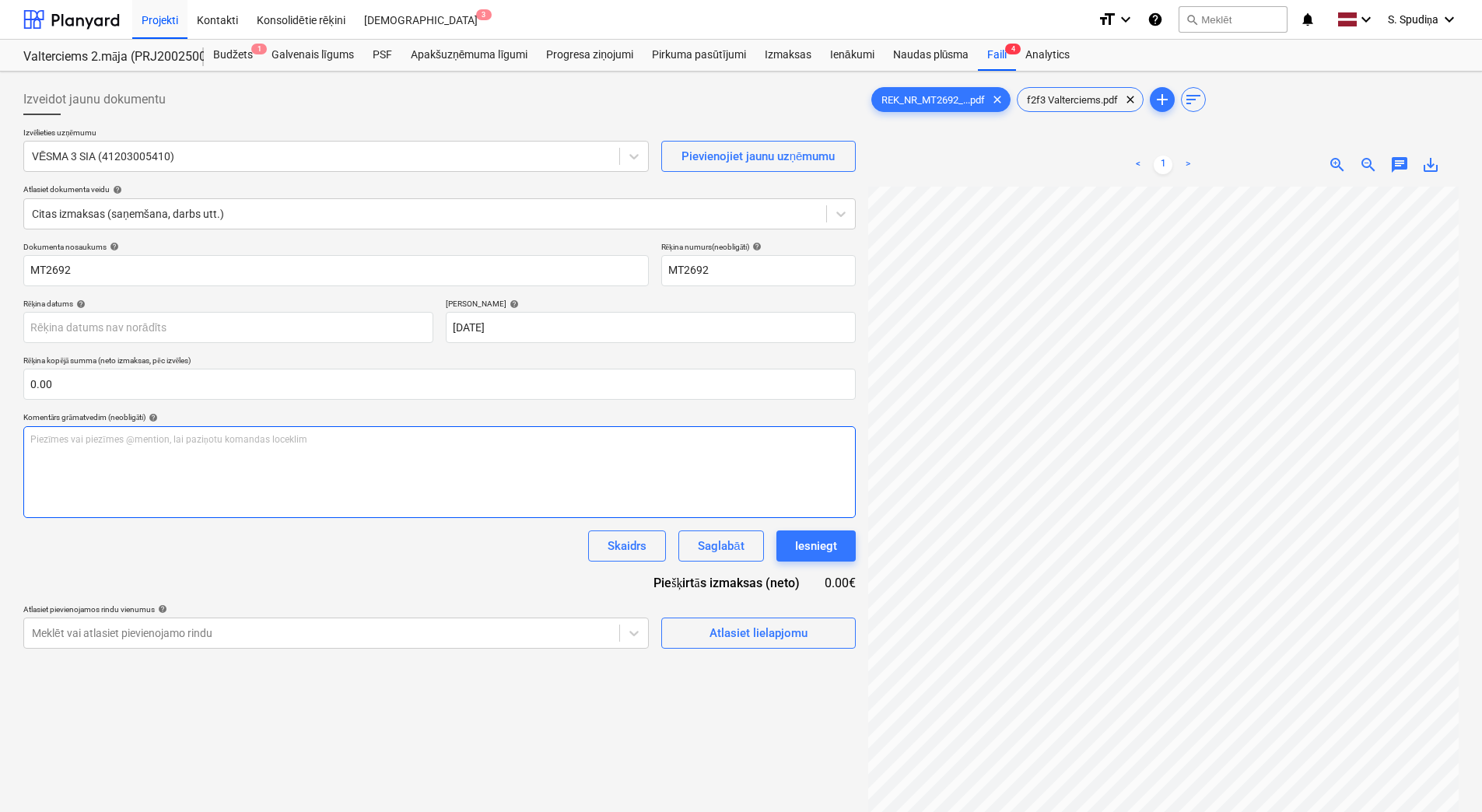
scroll to position [0, 113]
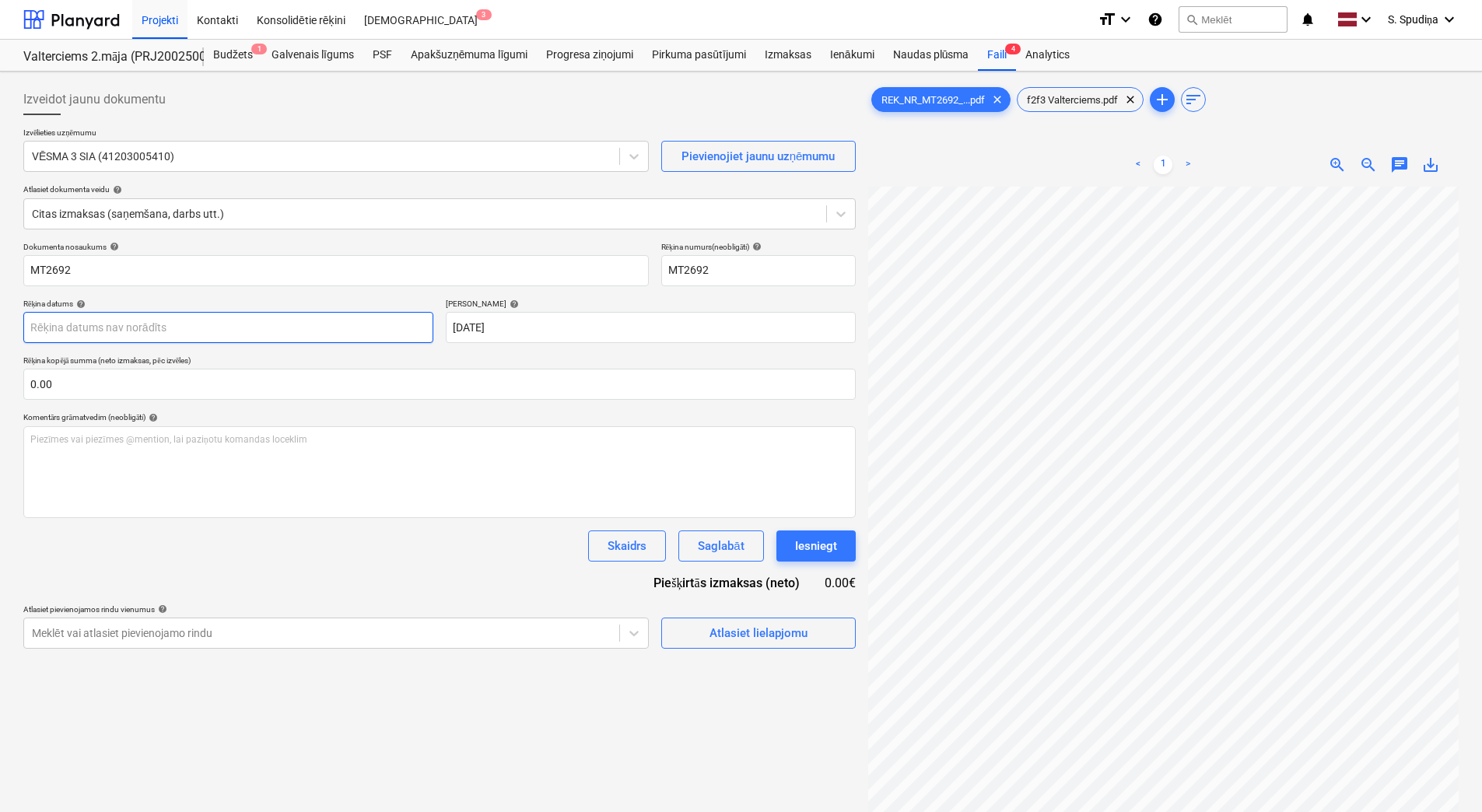
click at [112, 317] on body "Projekti Kontakti Konsolidētie rēķini Iesūtne 3 format_size keyboard_arrow_down…" at bounding box center [741, 406] width 1482 height 812
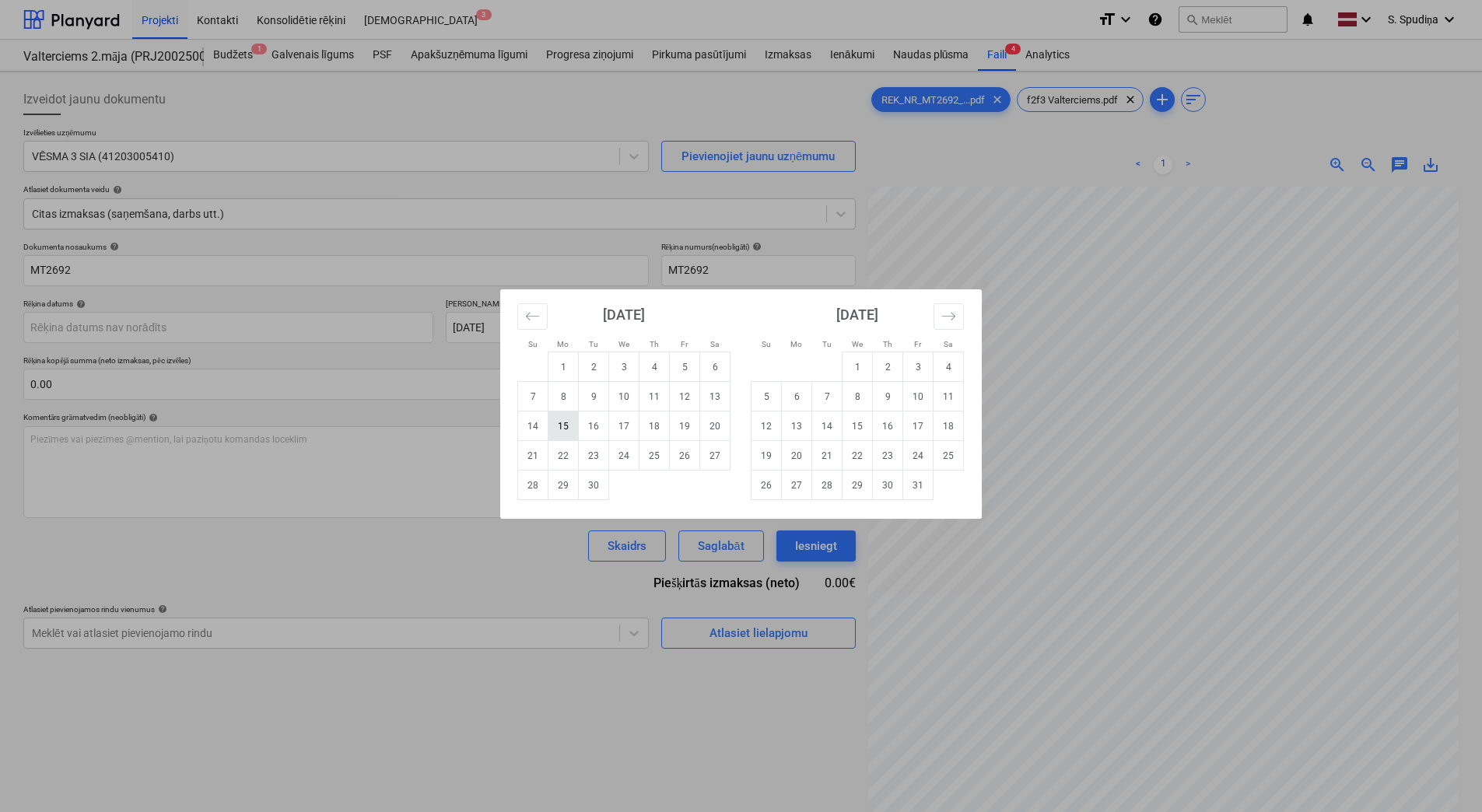
click at [558, 428] on td "15" at bounding box center [563, 426] width 30 height 29
type input "[DATE]"
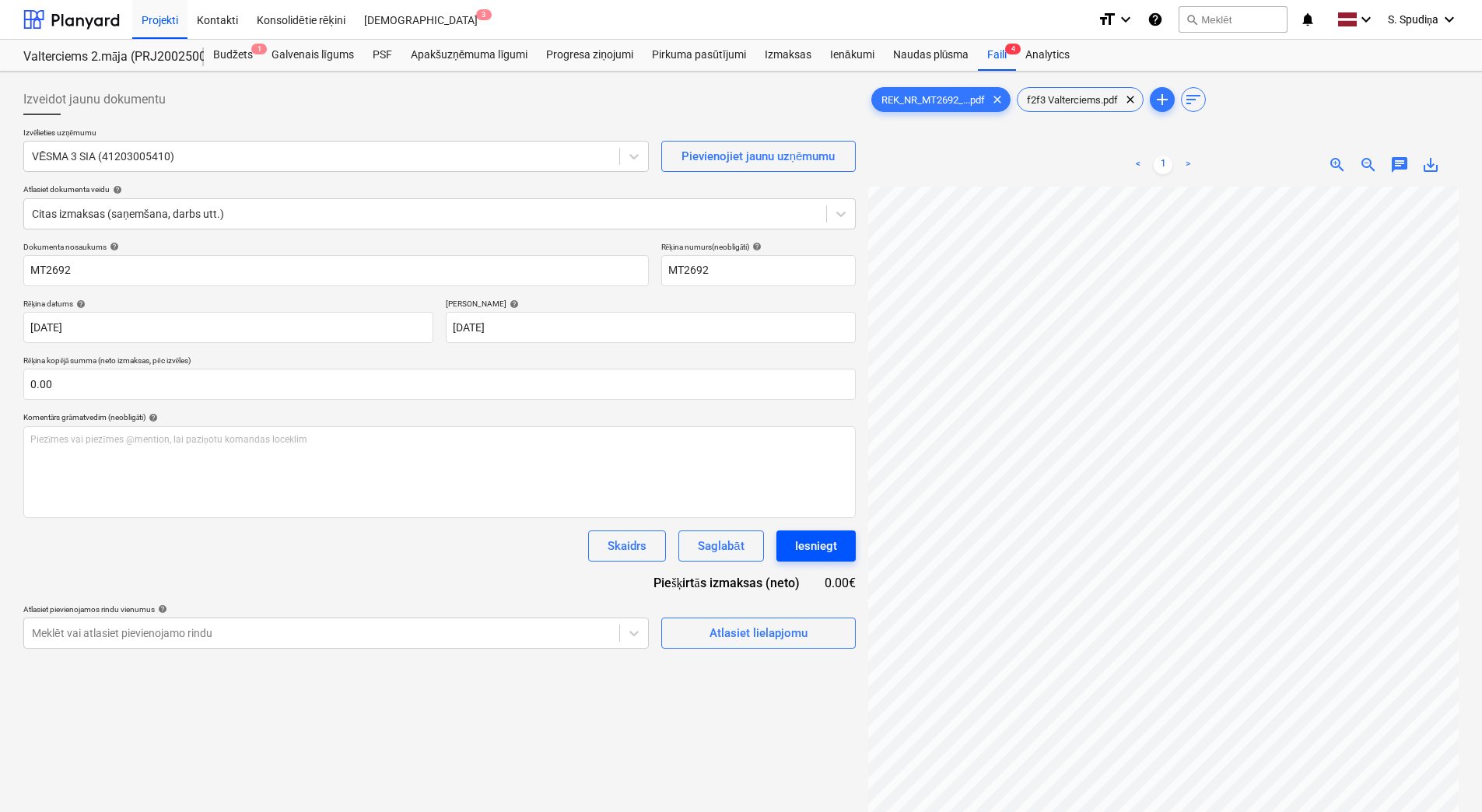
scroll to position [147, 30]
click at [1059, 101] on span "f2f3 Valterciems.pdf" at bounding box center [1072, 100] width 109 height 12
click at [1183, 165] on link "2" at bounding box center [1179, 165] width 19 height 19
click at [1331, 161] on span "zoom_in" at bounding box center [1338, 165] width 19 height 19
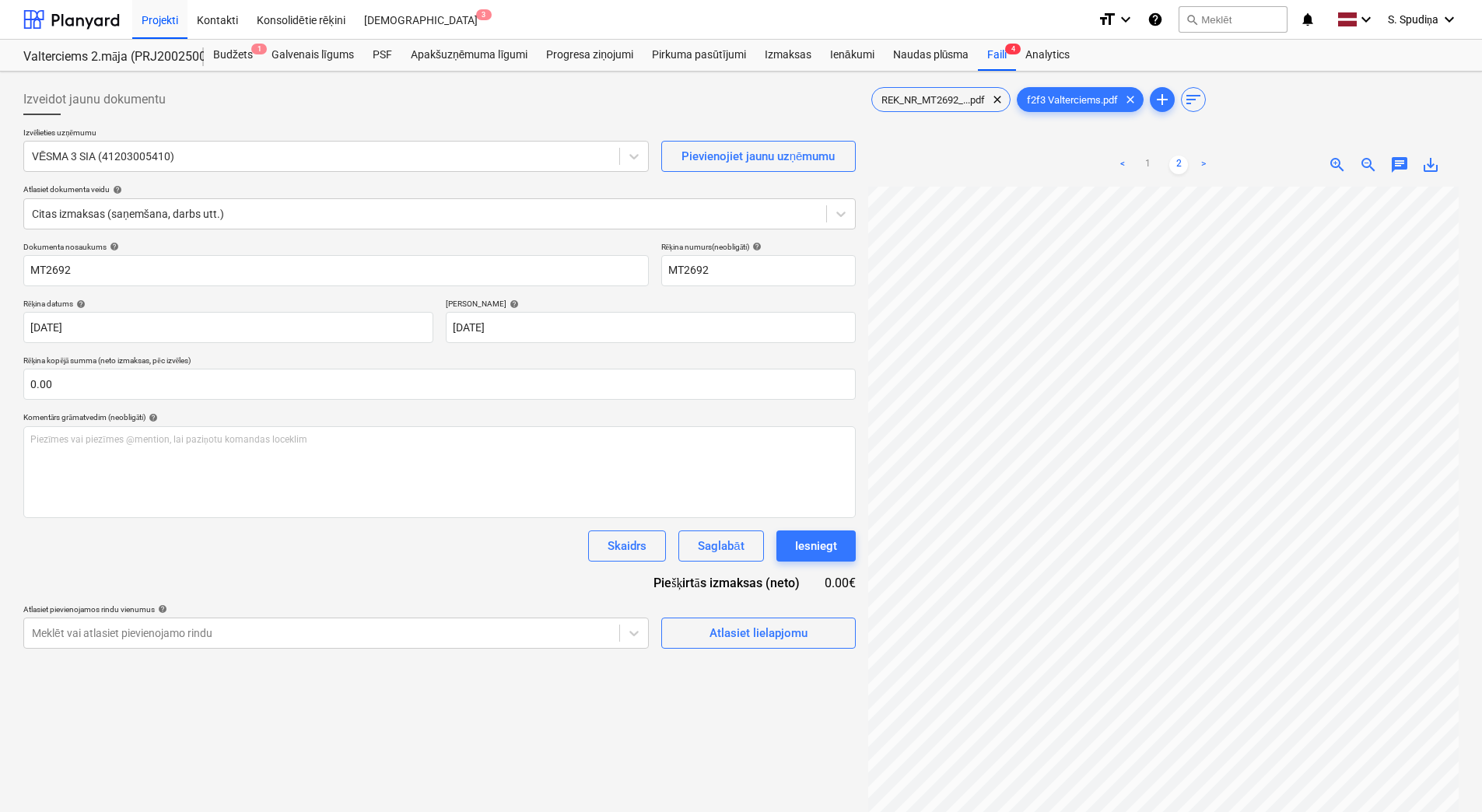
click at [1332, 161] on span "zoom_in" at bounding box center [1338, 165] width 19 height 19
click at [1336, 170] on span "zoom_in" at bounding box center [1338, 165] width 19 height 19
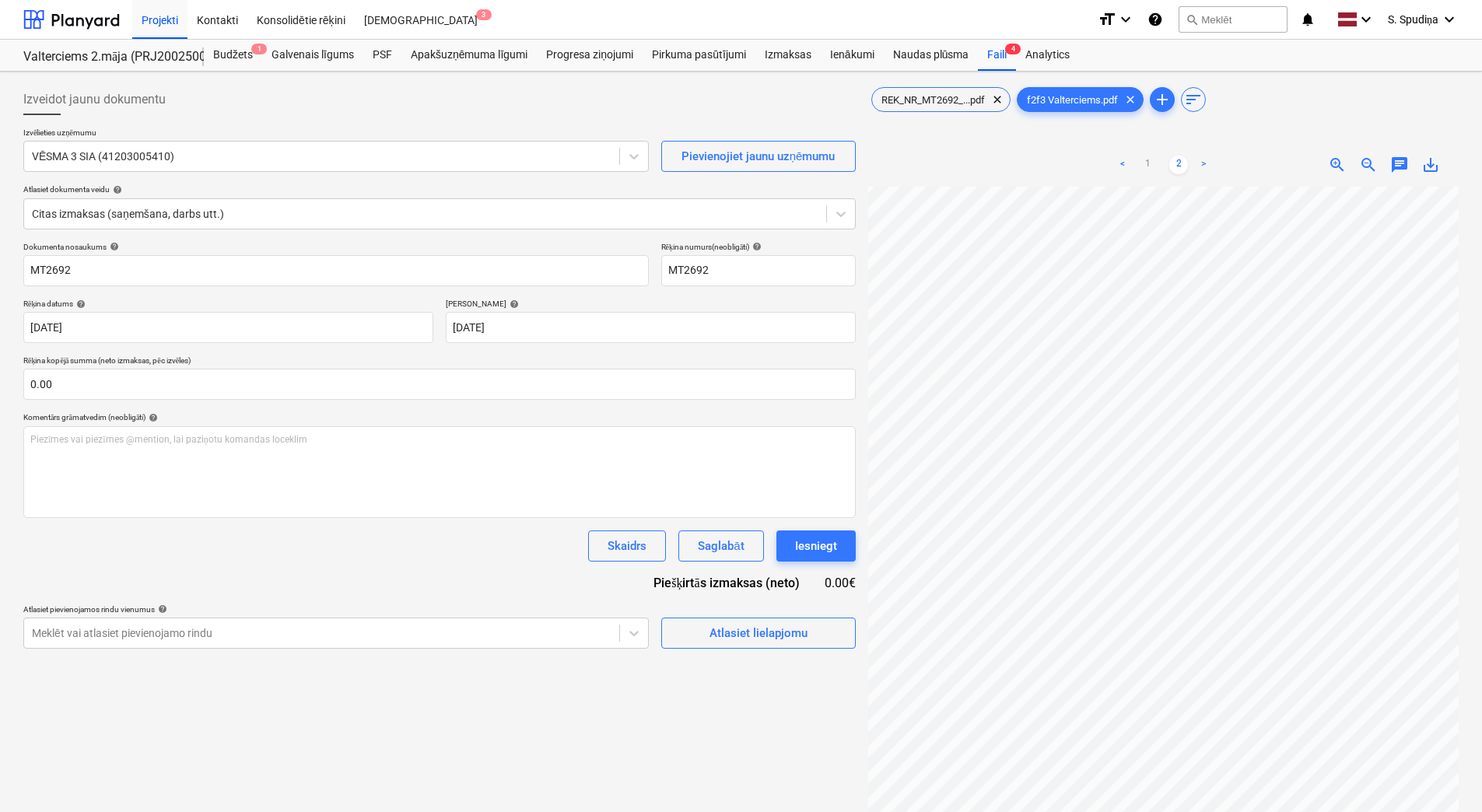
scroll to position [156, 30]
click at [174, 216] on div at bounding box center [425, 214] width 787 height 15
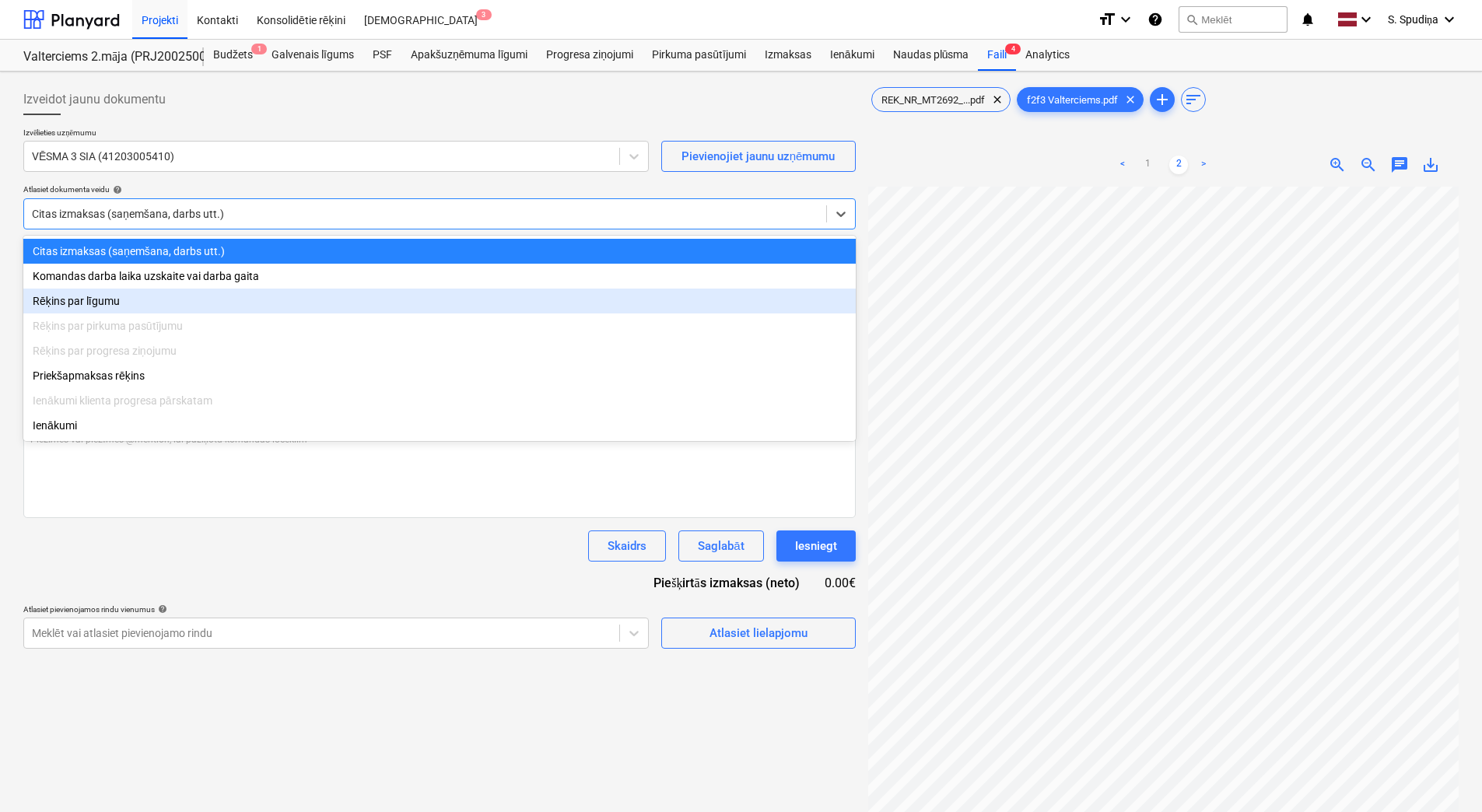
click at [119, 301] on div "Rēķins par līgumu" at bounding box center [439, 301] width 833 height 25
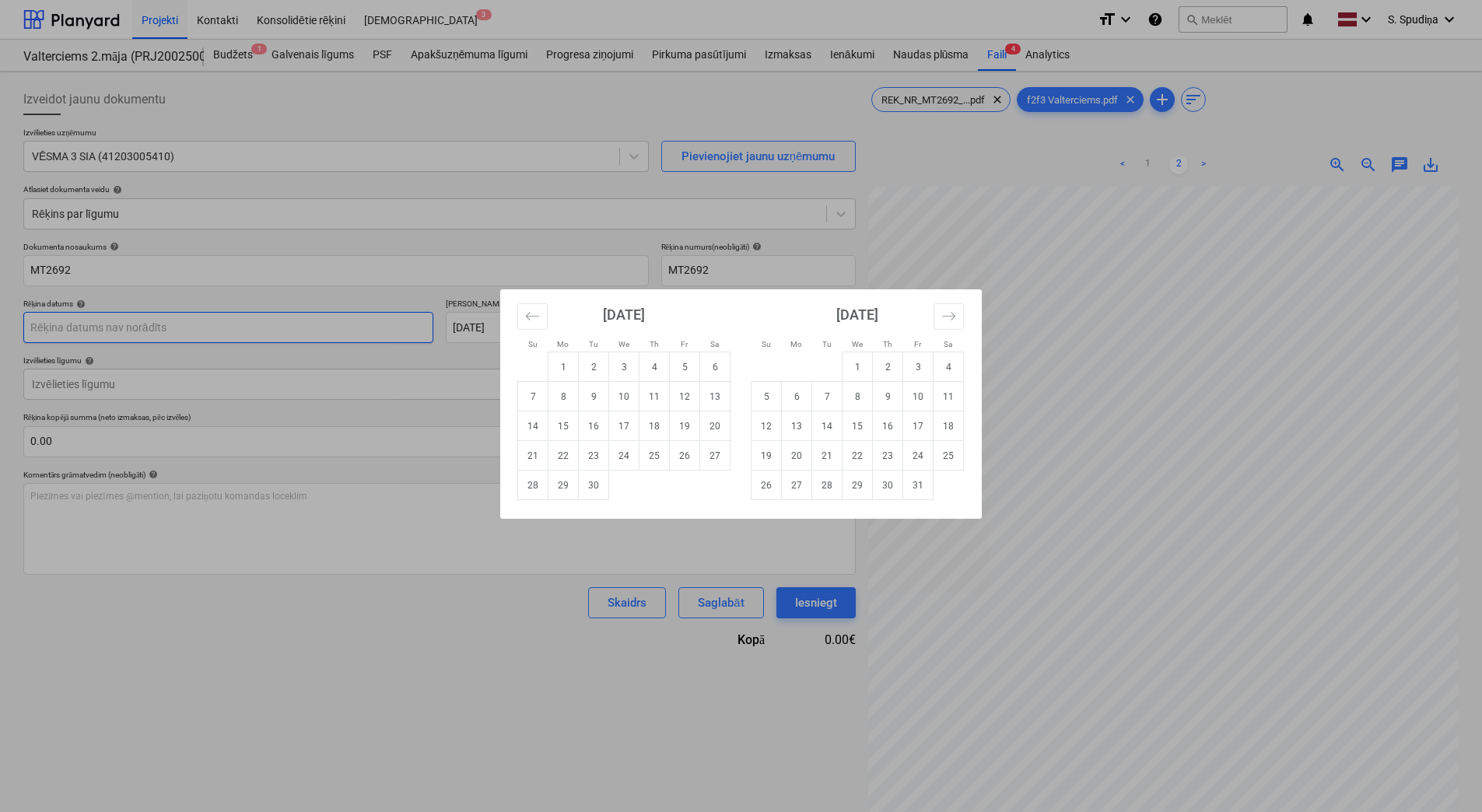
click at [93, 325] on body "Projekti Kontakti Konsolidētie rēķini Iesūtne 3 format_size keyboard_arrow_down…" at bounding box center [741, 406] width 1482 height 812
click at [567, 423] on td "15" at bounding box center [563, 426] width 30 height 29
type input "[DATE]"
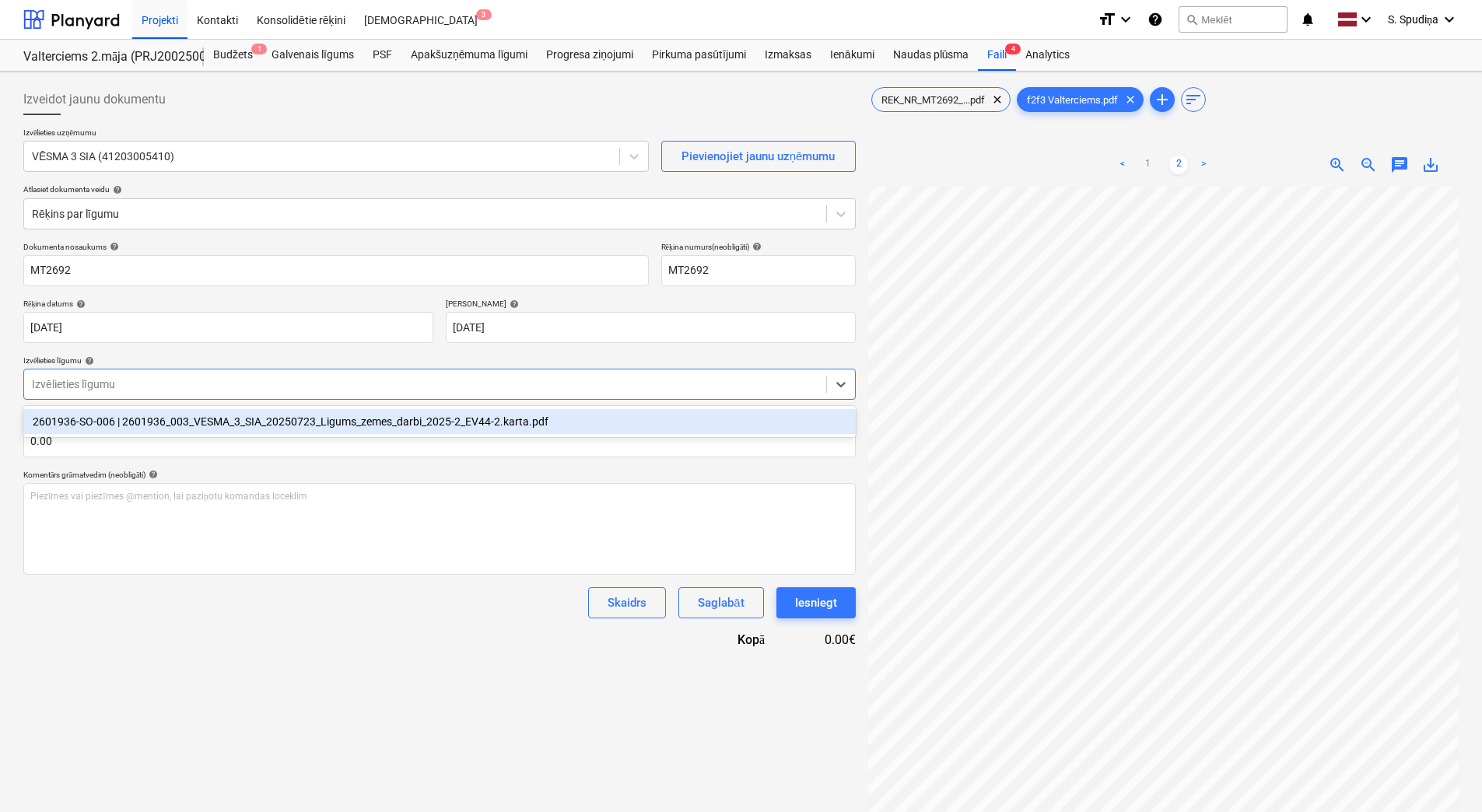
click at [167, 378] on div at bounding box center [425, 384] width 787 height 15
click at [181, 424] on div "2601936-SO-006 | 2601936_003_VESMA_3_SIA_20250723_Ligums_zemes_darbi_2025-2_EV4…" at bounding box center [439, 421] width 833 height 25
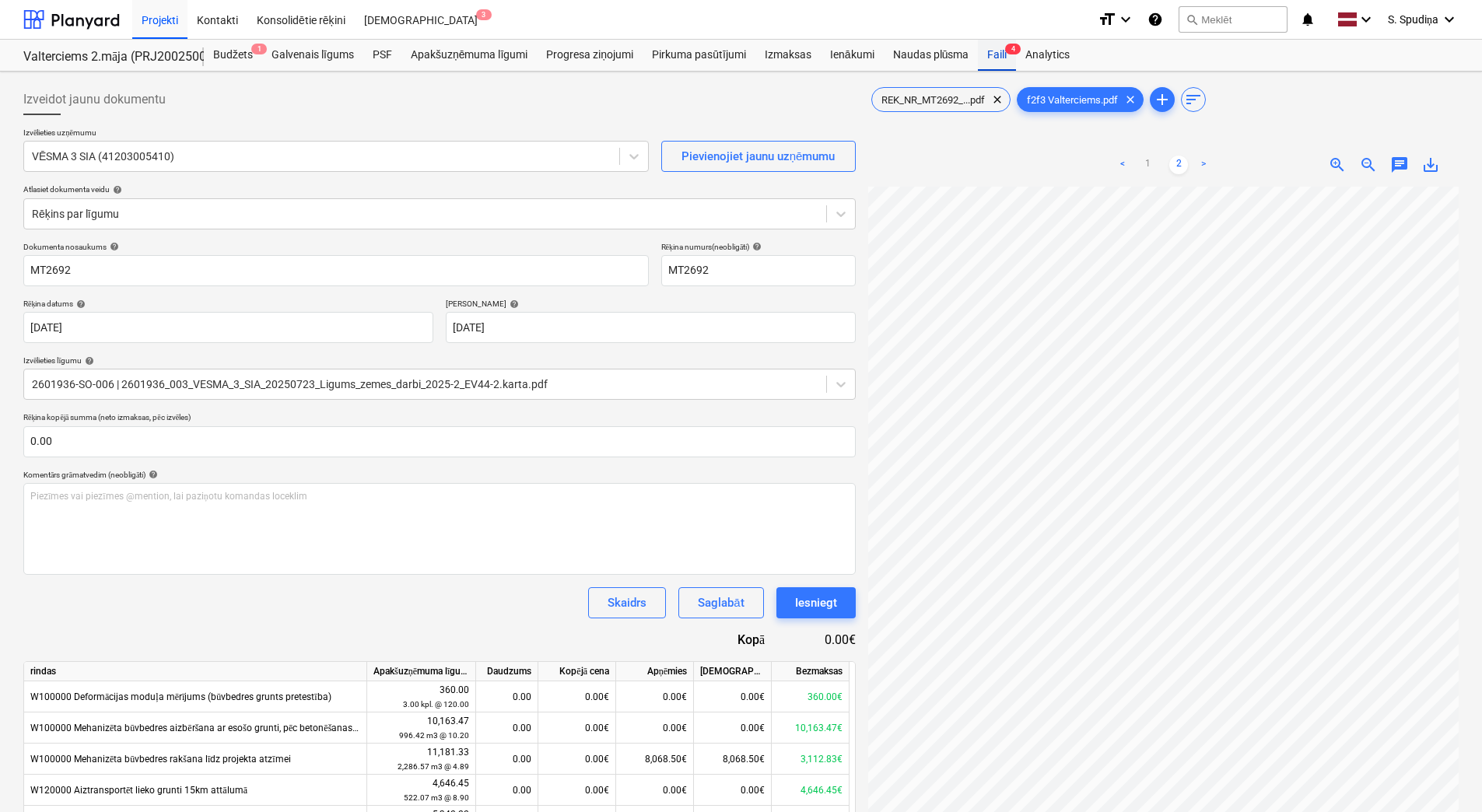
click at [983, 53] on div "Faili 4" at bounding box center [997, 55] width 38 height 31
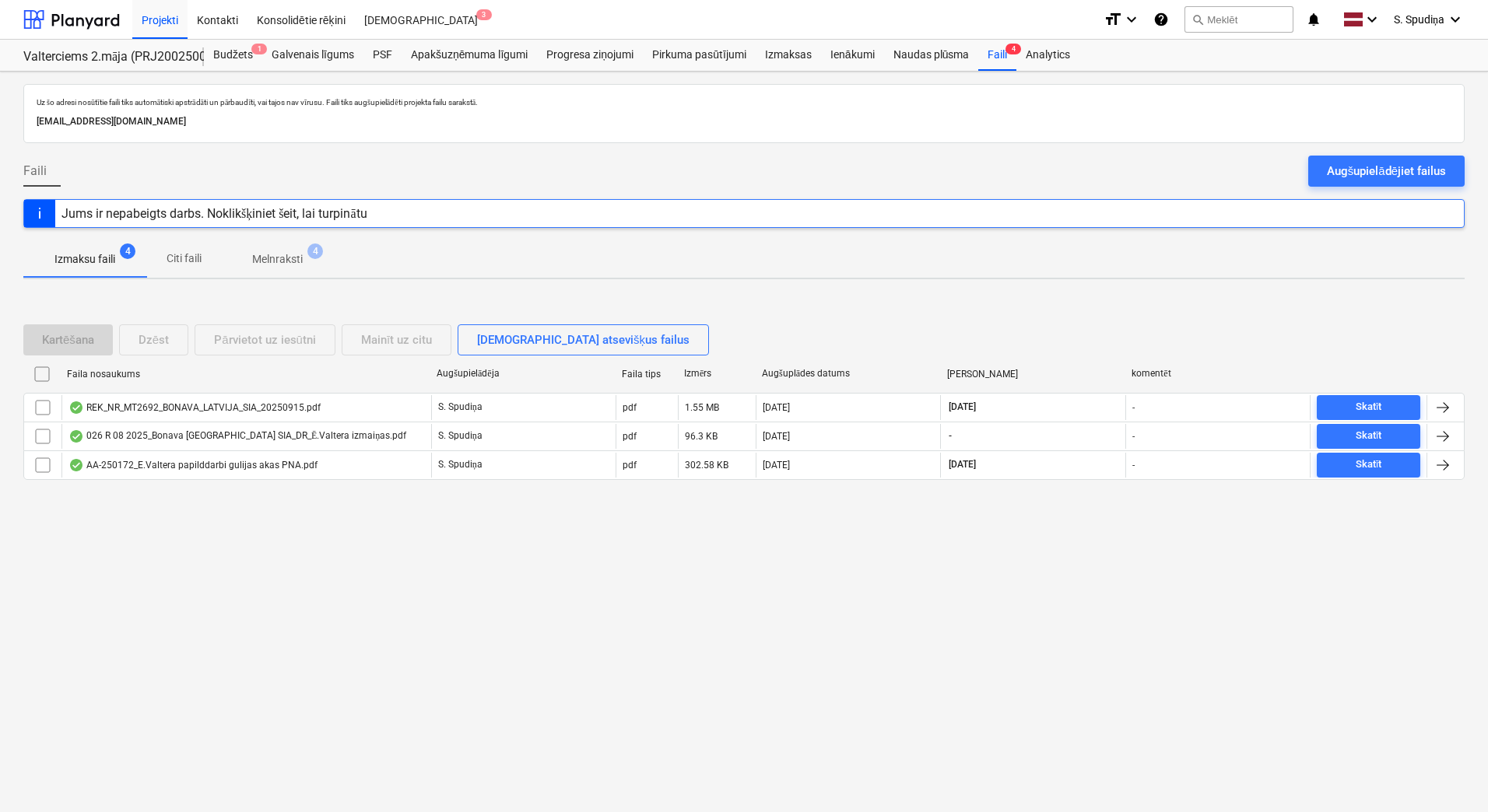
click at [298, 254] on p "Melnraksti" at bounding box center [277, 259] width 51 height 16
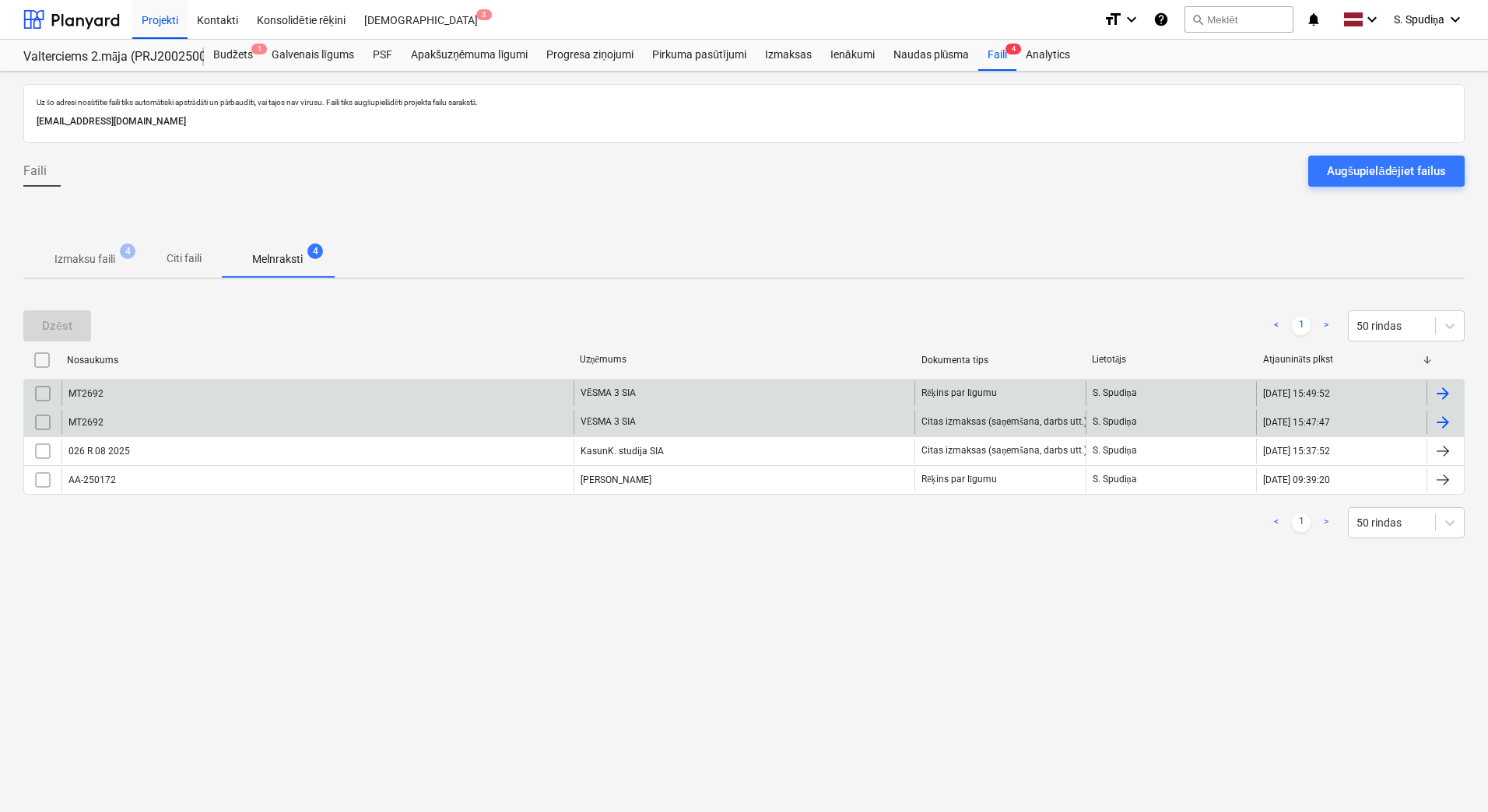
click at [34, 400] on input "checkbox" at bounding box center [42, 394] width 25 height 25
click at [38, 414] on input "checkbox" at bounding box center [42, 422] width 25 height 25
click at [68, 323] on div "Dzēst" at bounding box center [57, 325] width 30 height 20
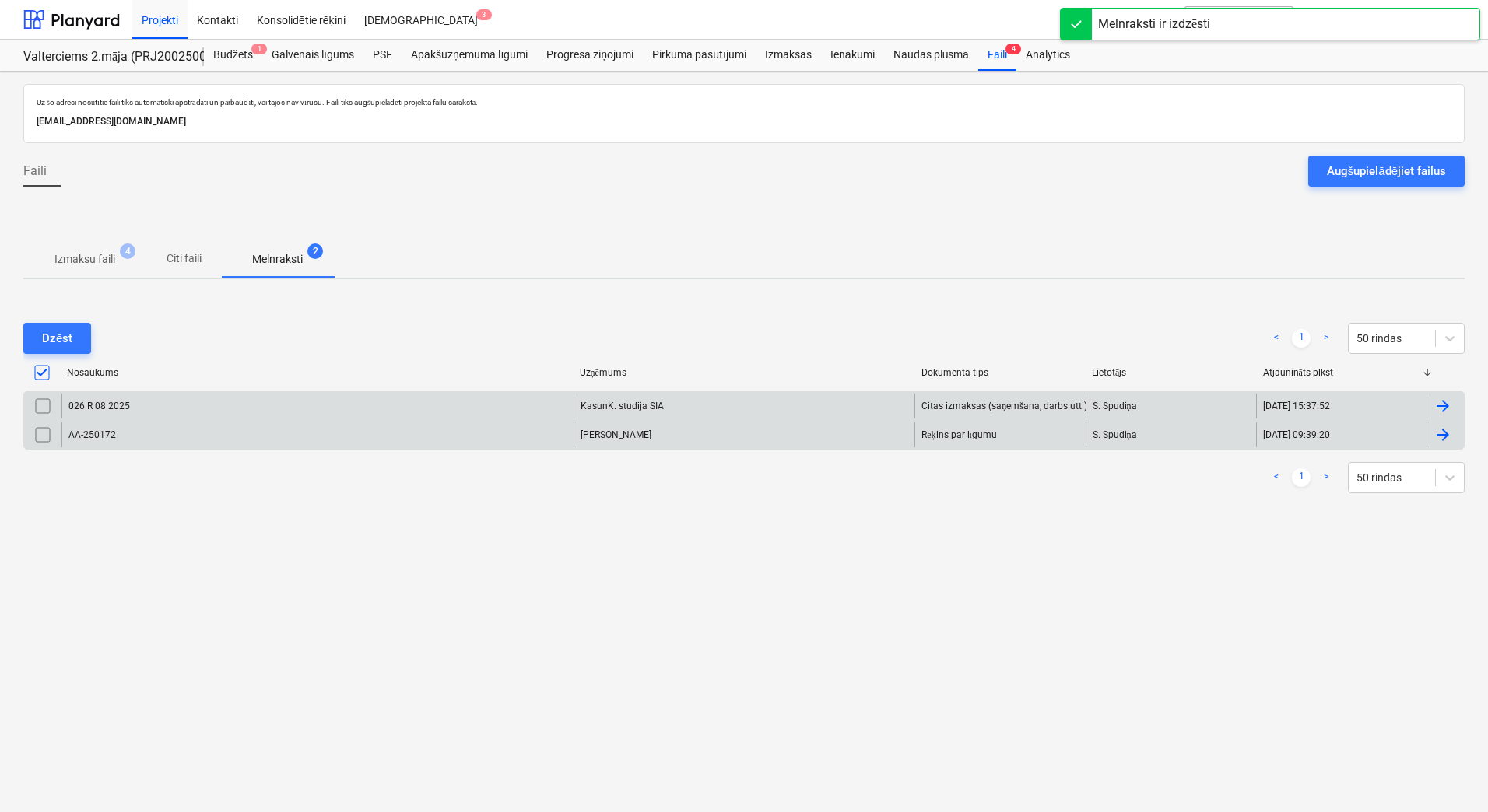
click at [108, 257] on p "Izmaksu faili" at bounding box center [84, 259] width 60 height 16
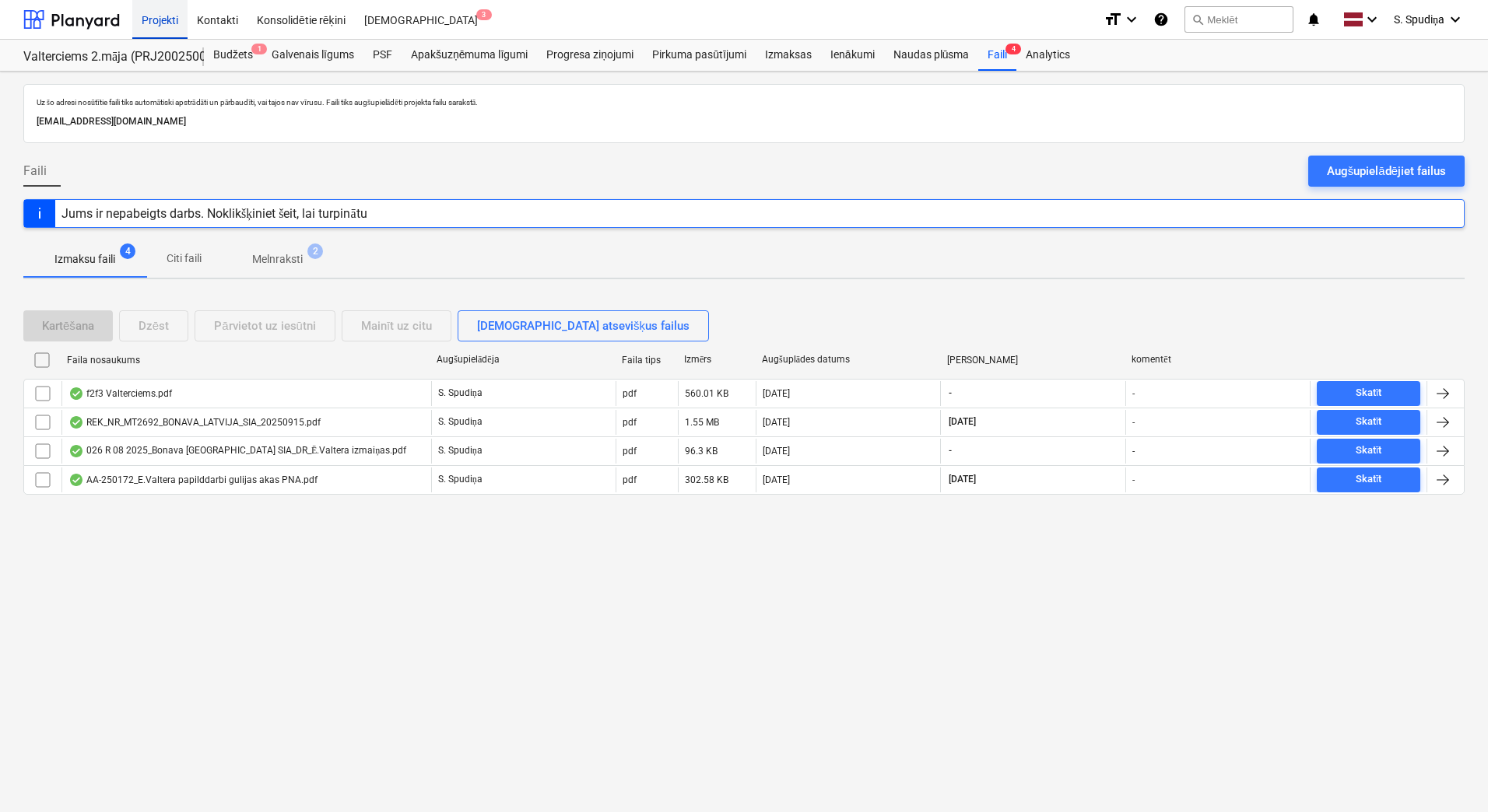
drag, startPoint x: 162, startPoint y: 36, endPoint x: 157, endPoint y: 27, distance: 10.3
click at [162, 35] on div "Projekti" at bounding box center [160, 19] width 55 height 40
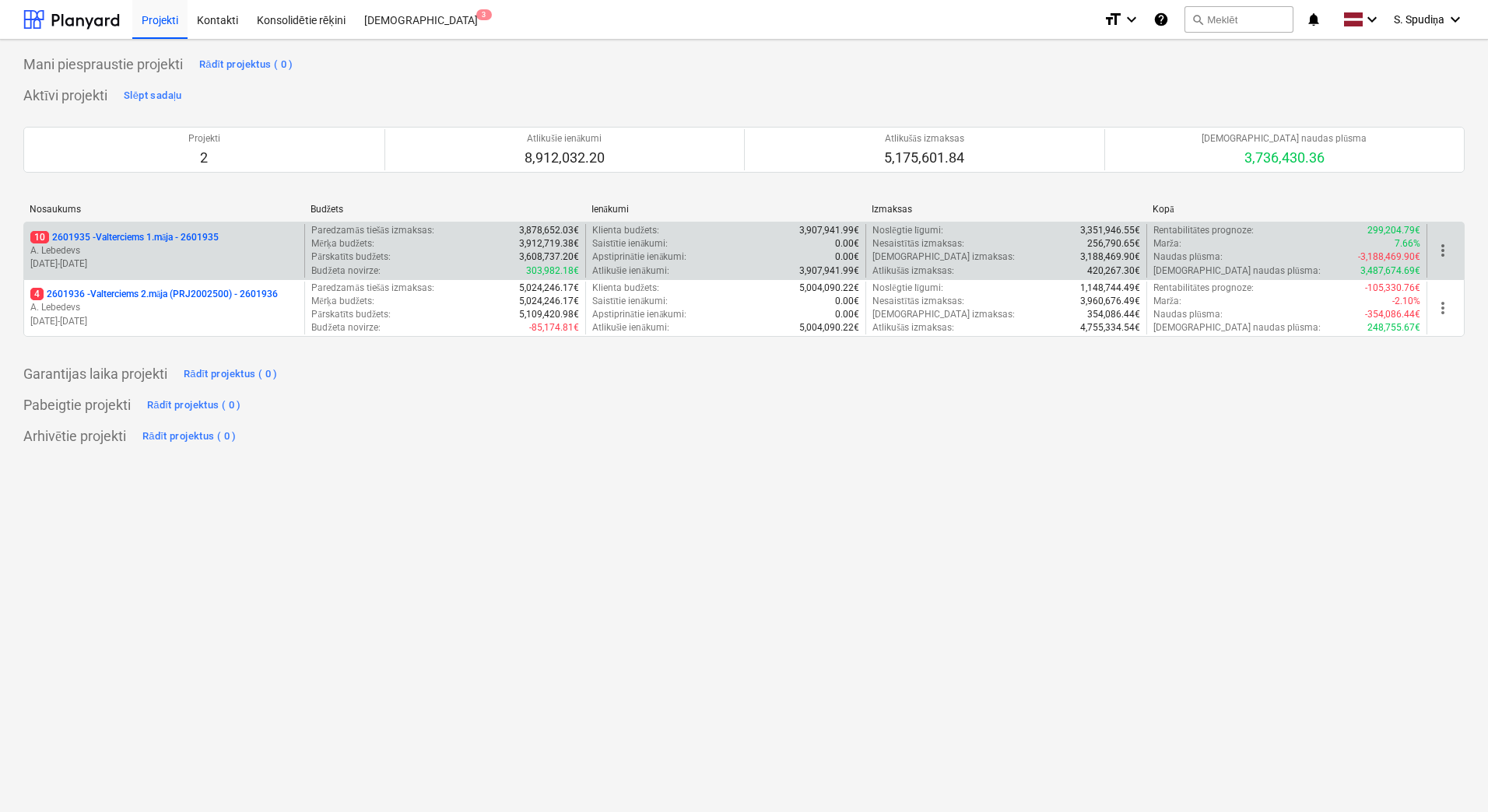
click at [177, 266] on p "[DATE] - [DATE]" at bounding box center [164, 263] width 268 height 13
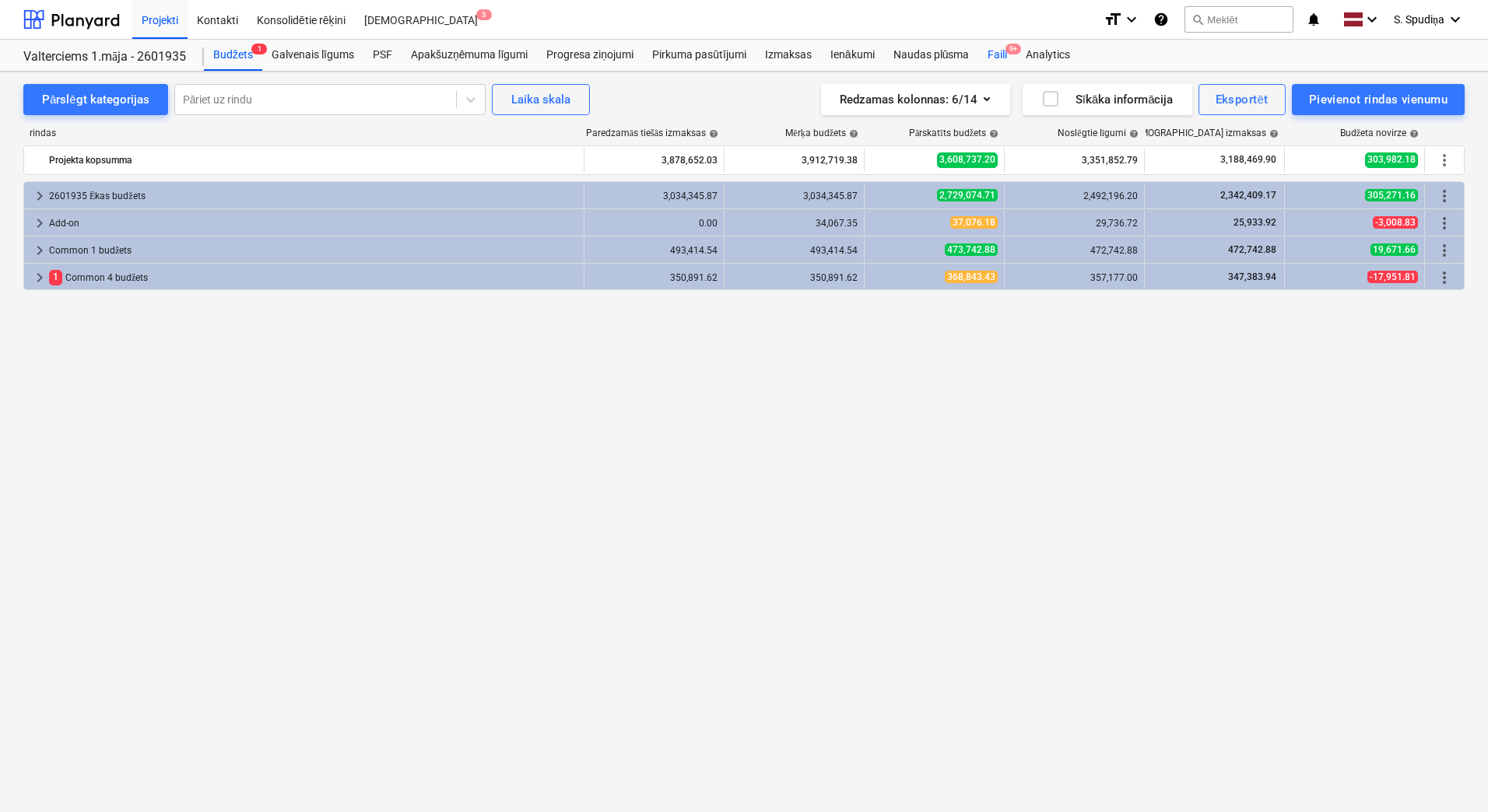
click at [1003, 46] on div "Faili 9+" at bounding box center [997, 55] width 38 height 31
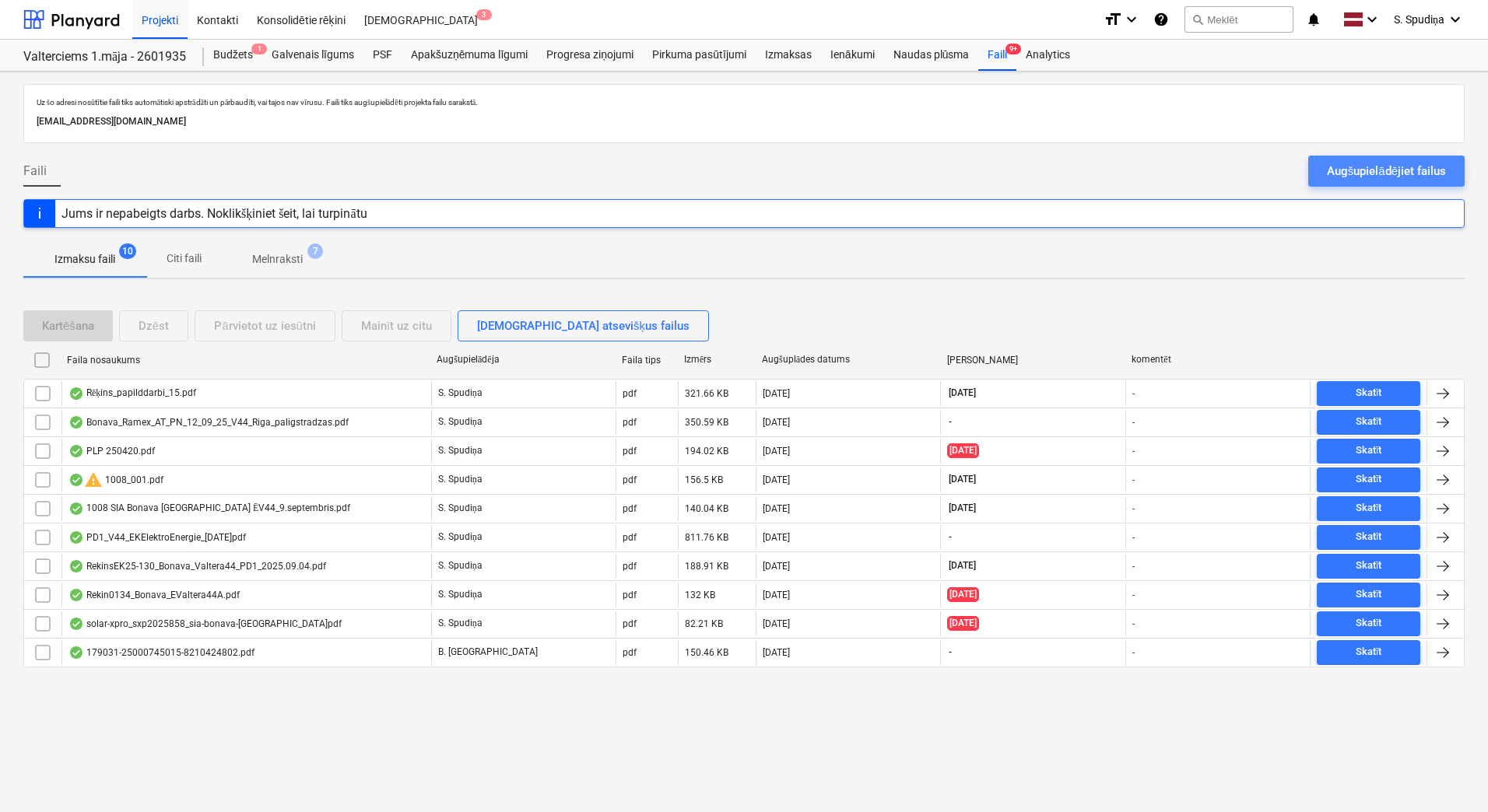
click at [1361, 169] on div "Augšupielādējiet failus" at bounding box center [1386, 170] width 119 height 20
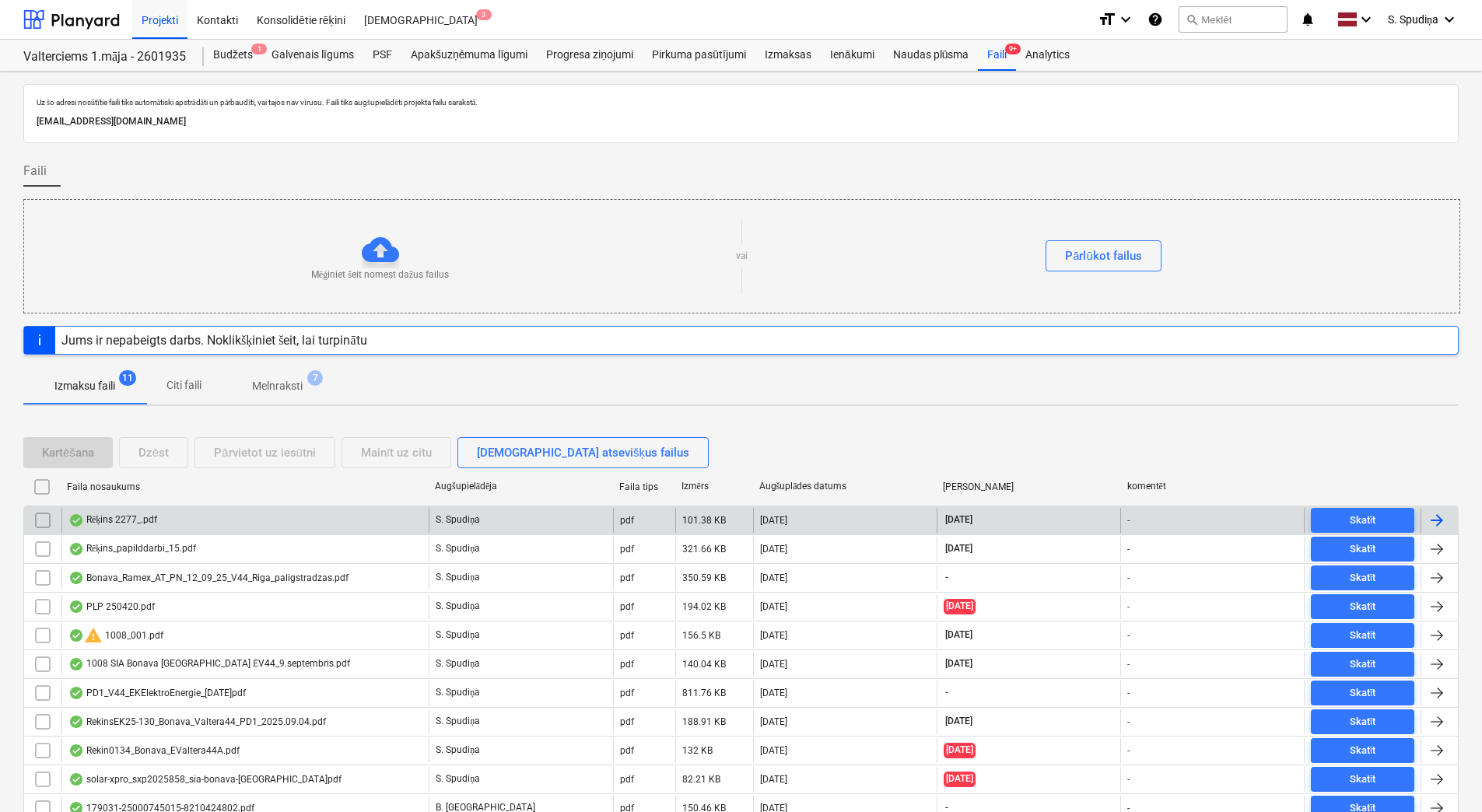
click at [183, 524] on div "Rēķins 2277_.pdf" at bounding box center [245, 520] width 368 height 25
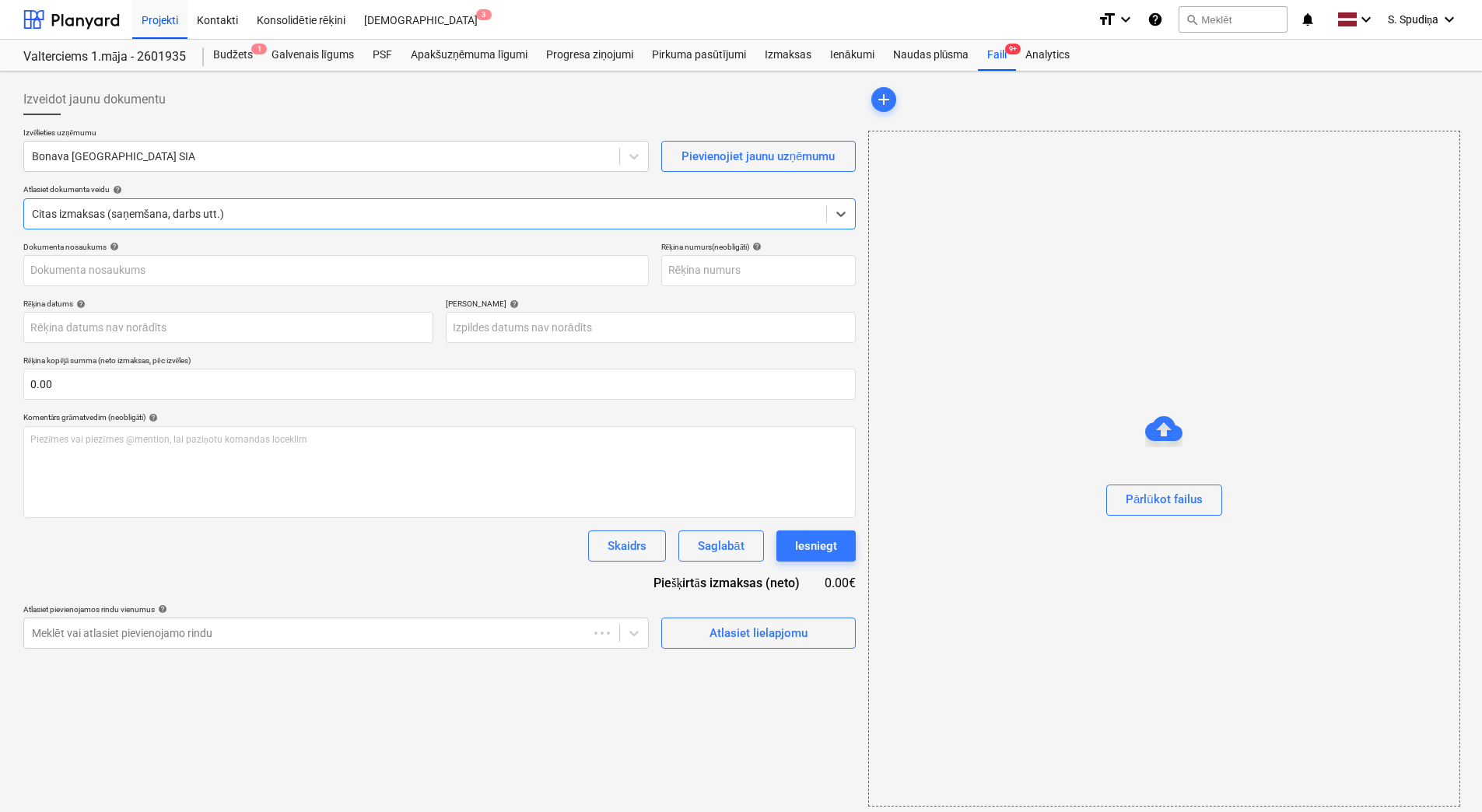
type input "40103886697"
type input "[DATE]"
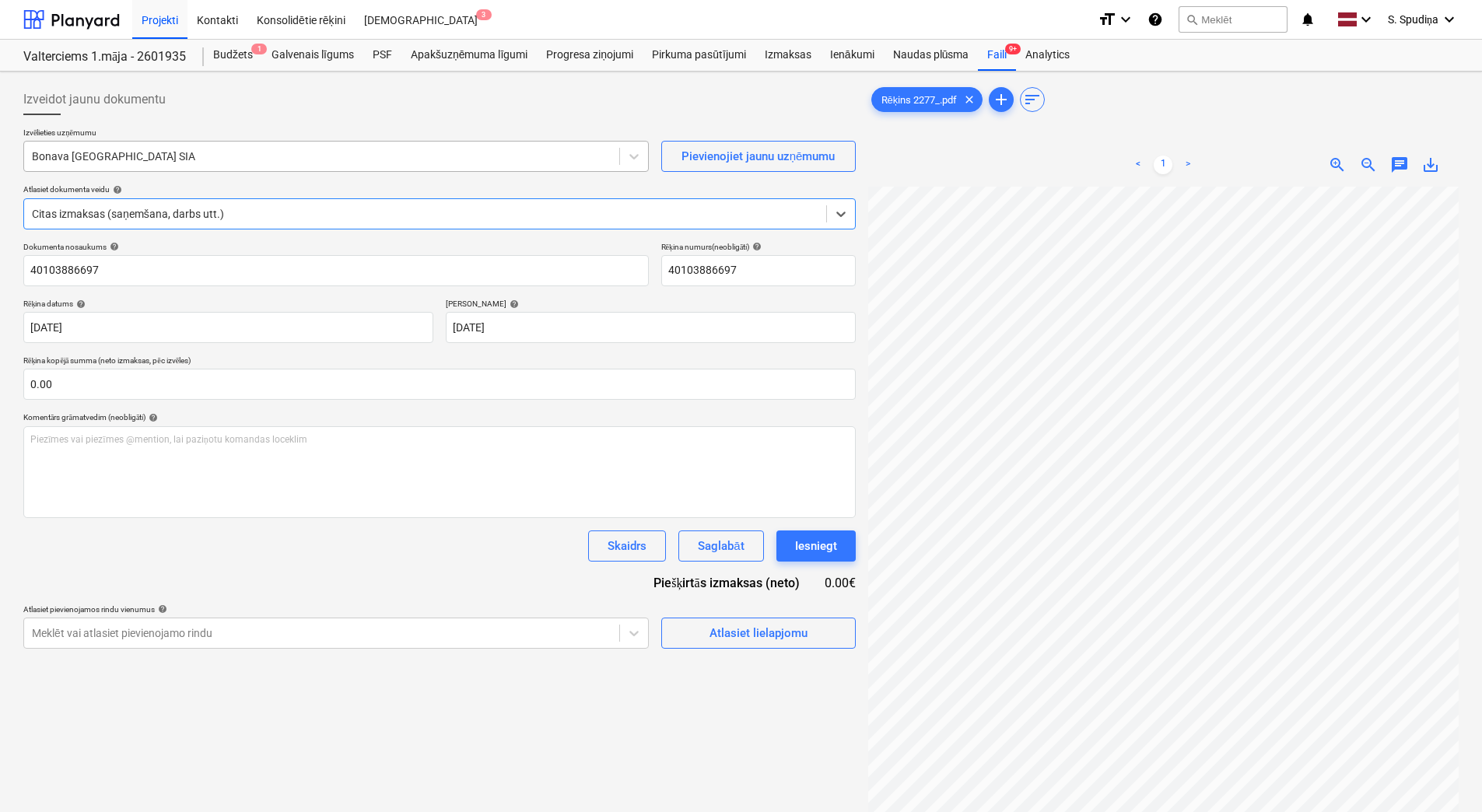
click at [182, 146] on div "Bonava [GEOGRAPHIC_DATA] SIA" at bounding box center [321, 156] width 595 height 22
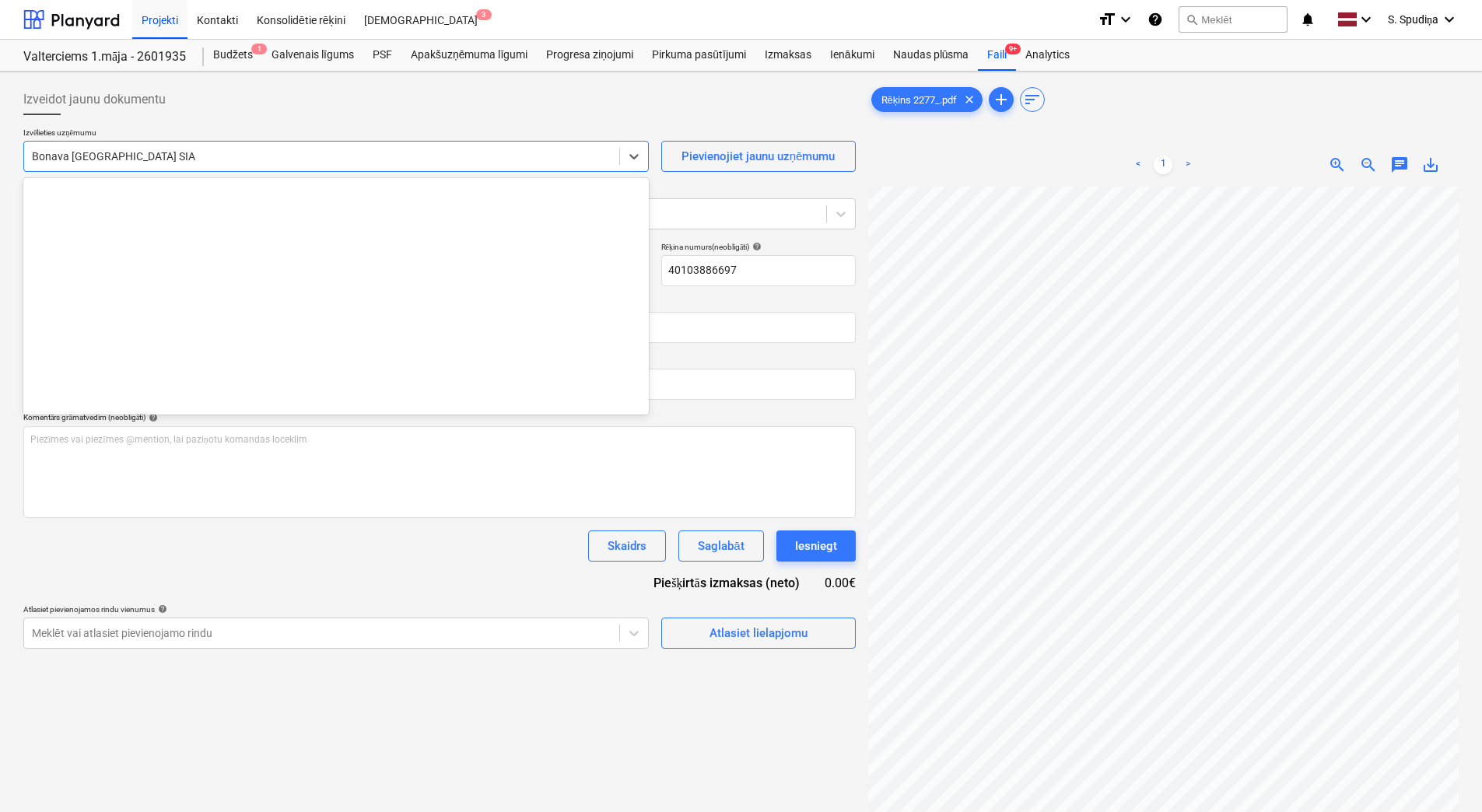
scroll to position [2914, 0]
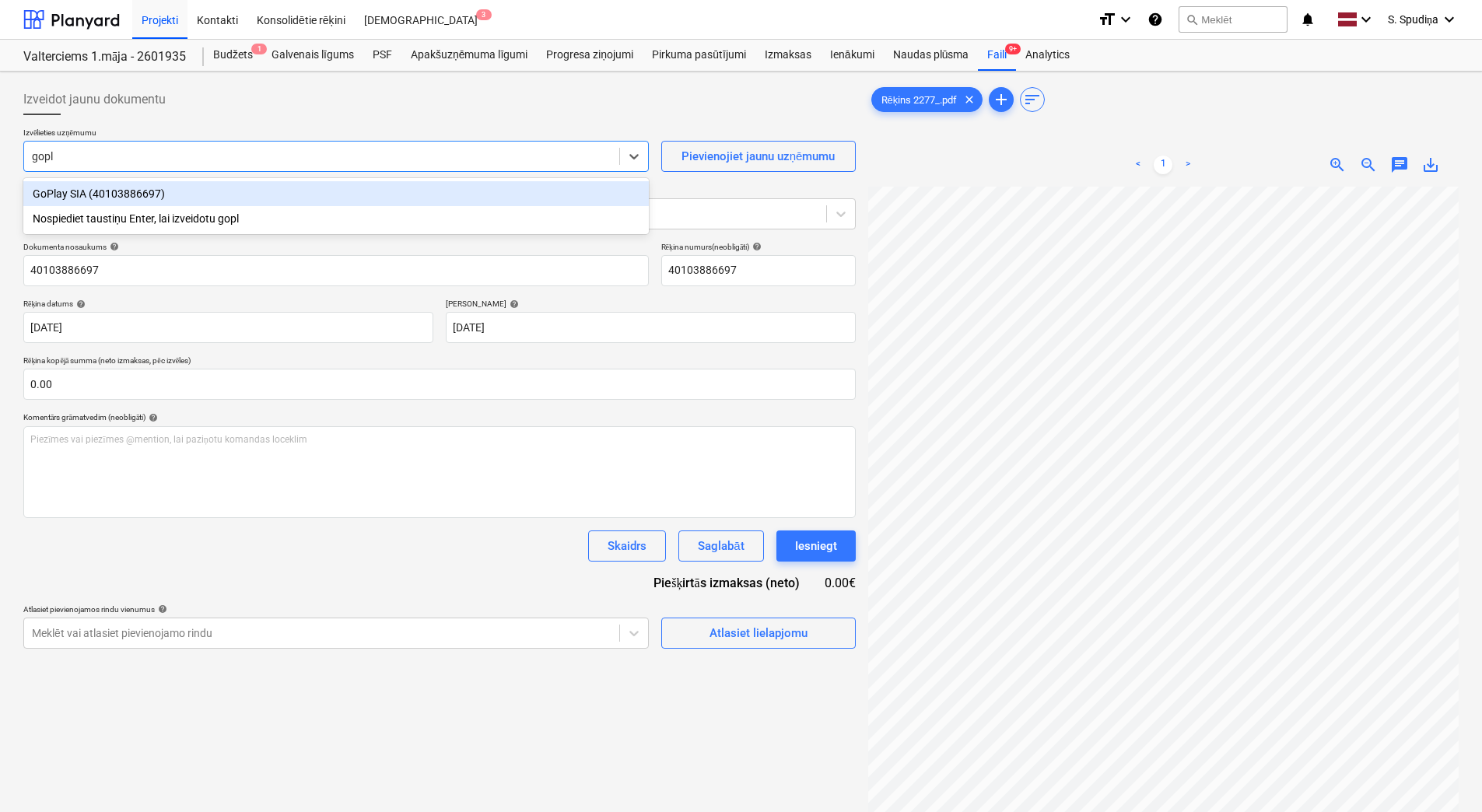
type input "gopla"
click at [125, 189] on div "GoPlay SIA (40103886697)" at bounding box center [336, 194] width 626 height 25
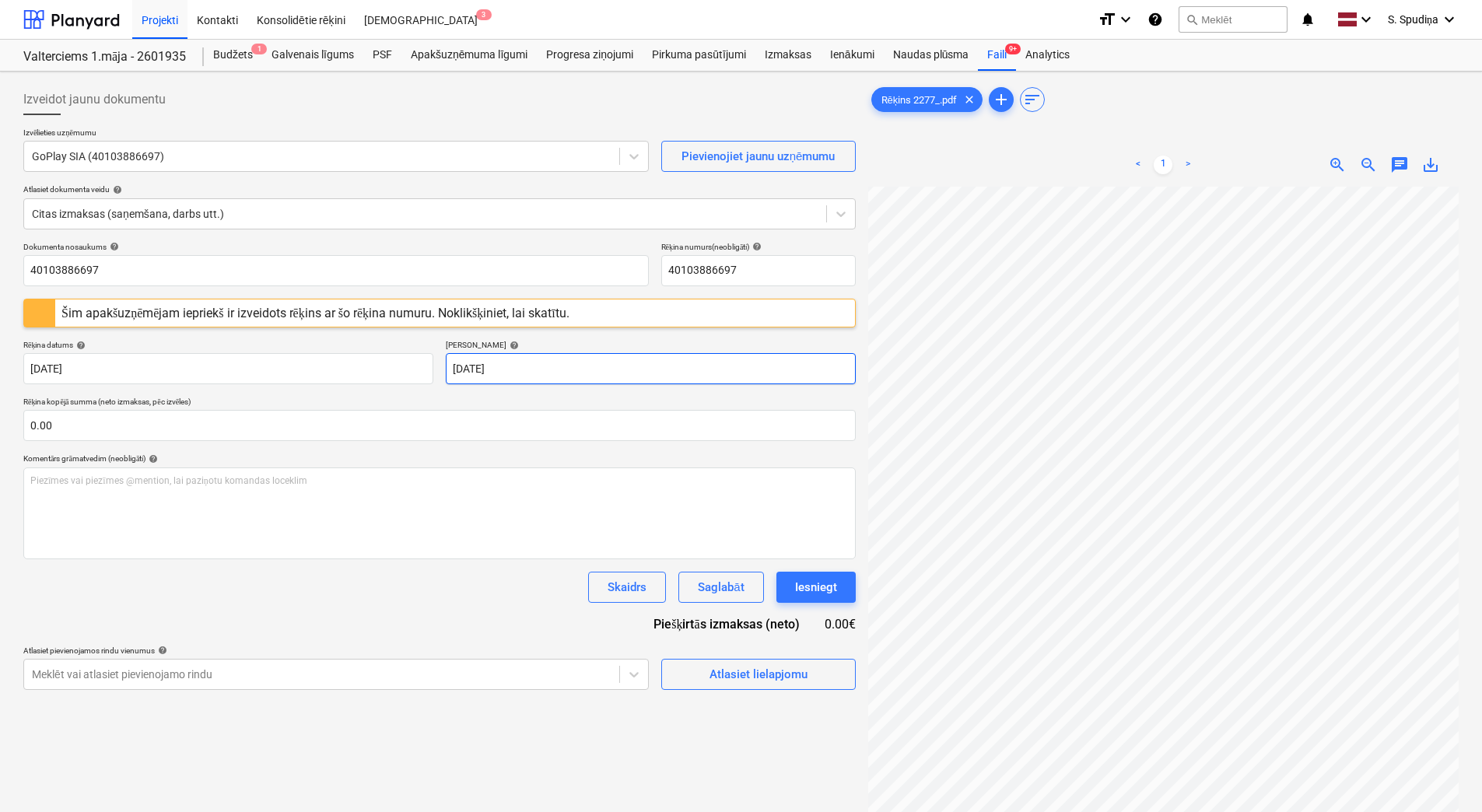
scroll to position [0, 691]
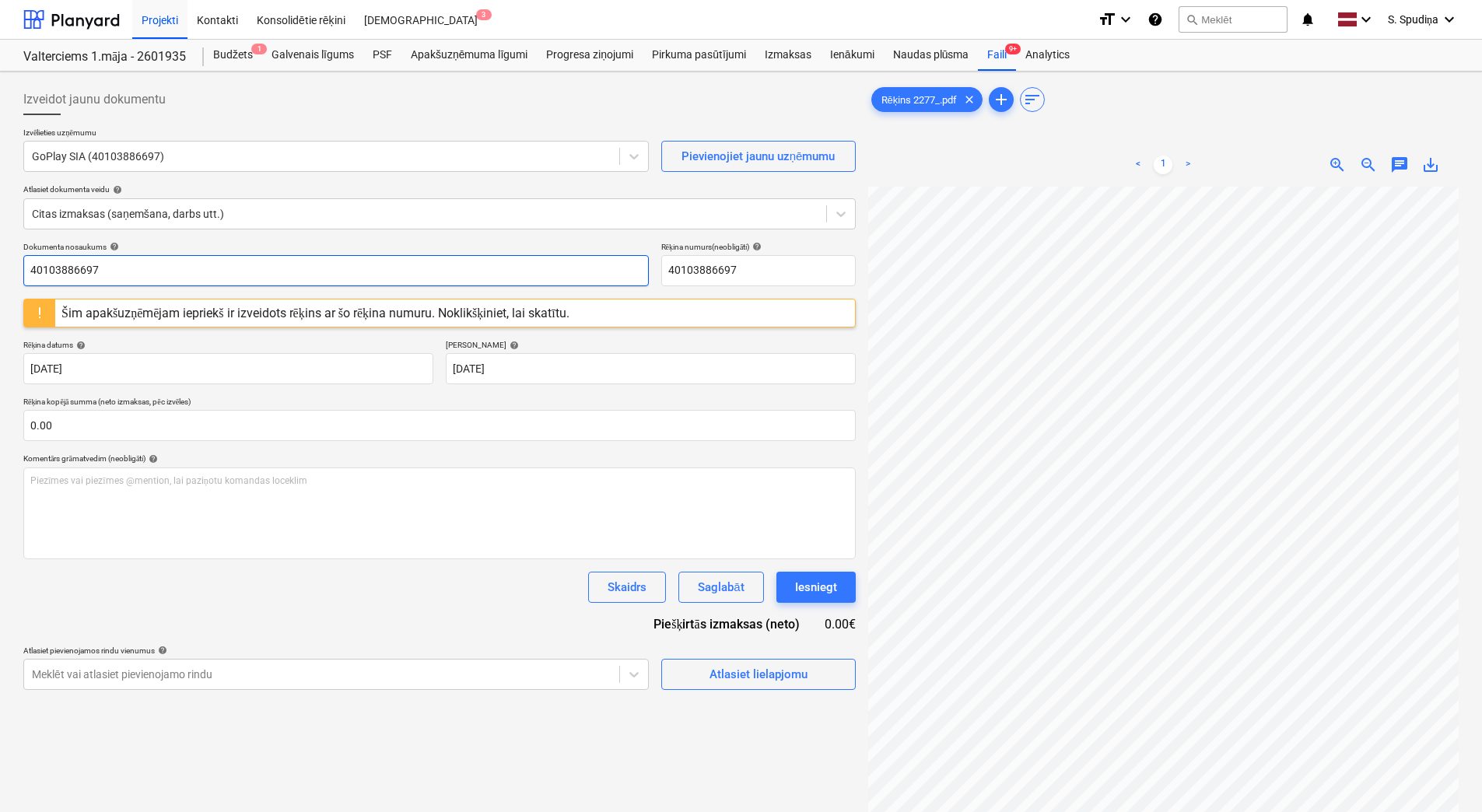
drag, startPoint x: 111, startPoint y: 265, endPoint x: -3, endPoint y: 288, distance: 116.3
click at [0, 288] on html "Projekti Kontakti Konsolidētie rēķini Iesūtne 3 format_size keyboard_arrow_down…" at bounding box center [741, 406] width 1482 height 812
drag, startPoint x: 89, startPoint y: 269, endPoint x: -3, endPoint y: 270, distance: 92.0
click at [0, 270] on html "Projekti Kontakti Konsolidētie rēķini Iesūtne 3 format_size keyboard_arrow_down…" at bounding box center [741, 406] width 1482 height 812
type input "2277"
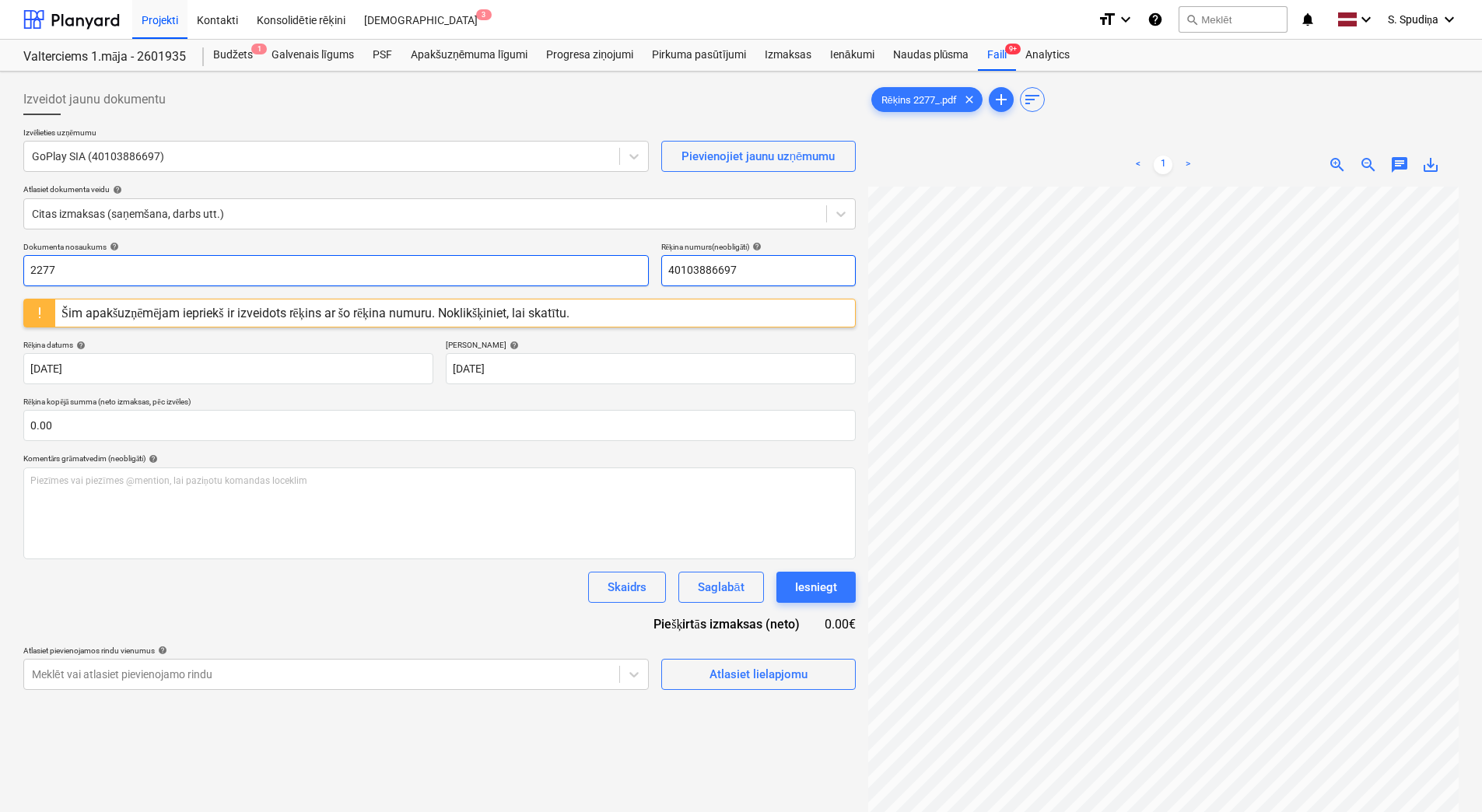
drag, startPoint x: 767, startPoint y: 266, endPoint x: 448, endPoint y: 266, distance: 319.0
click at [448, 266] on div "Dokumenta nosaukums help 2277 Rēķina numurs (neobligāti) help 40103886697" at bounding box center [439, 264] width 833 height 45
paste input "227"
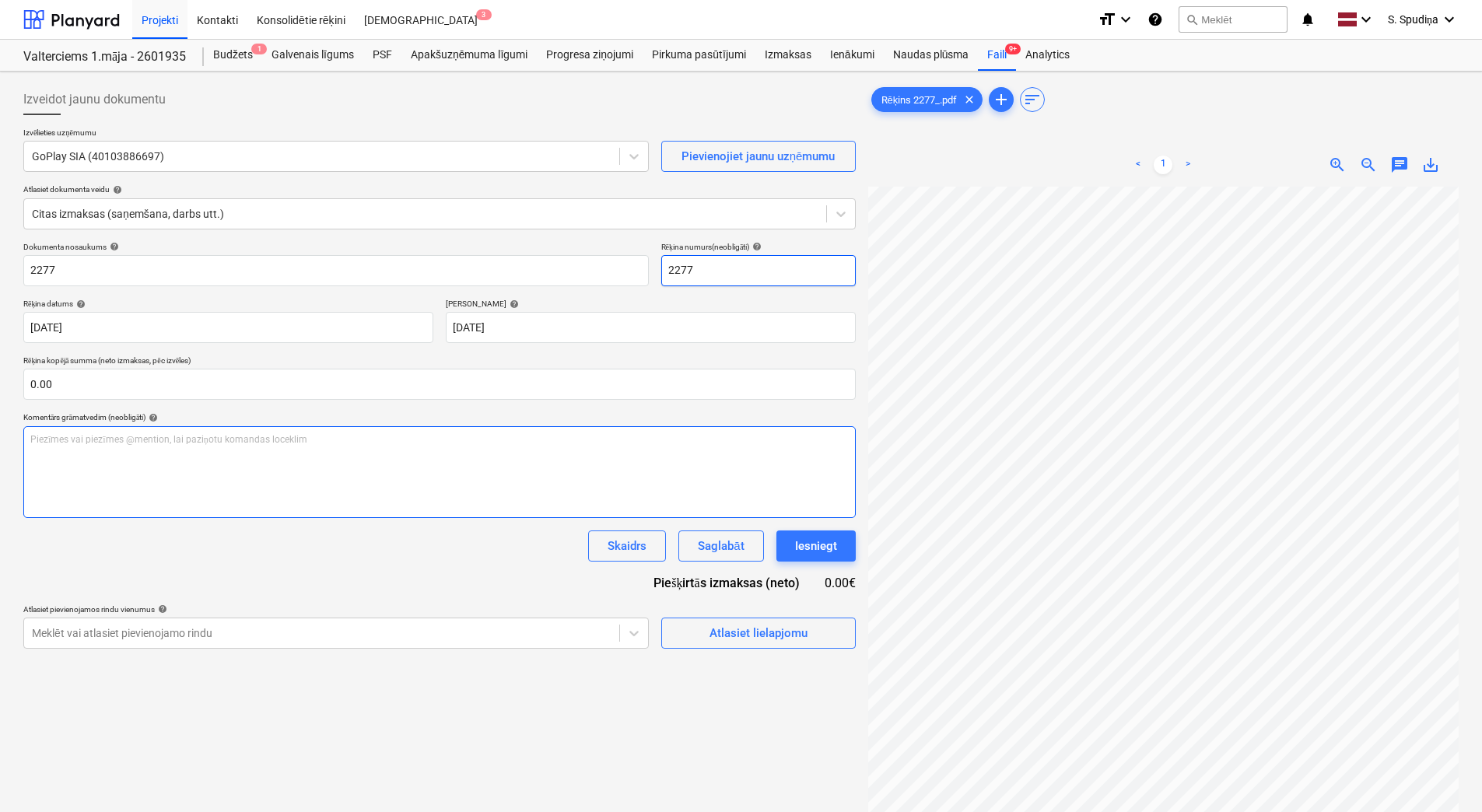
type input "2277"
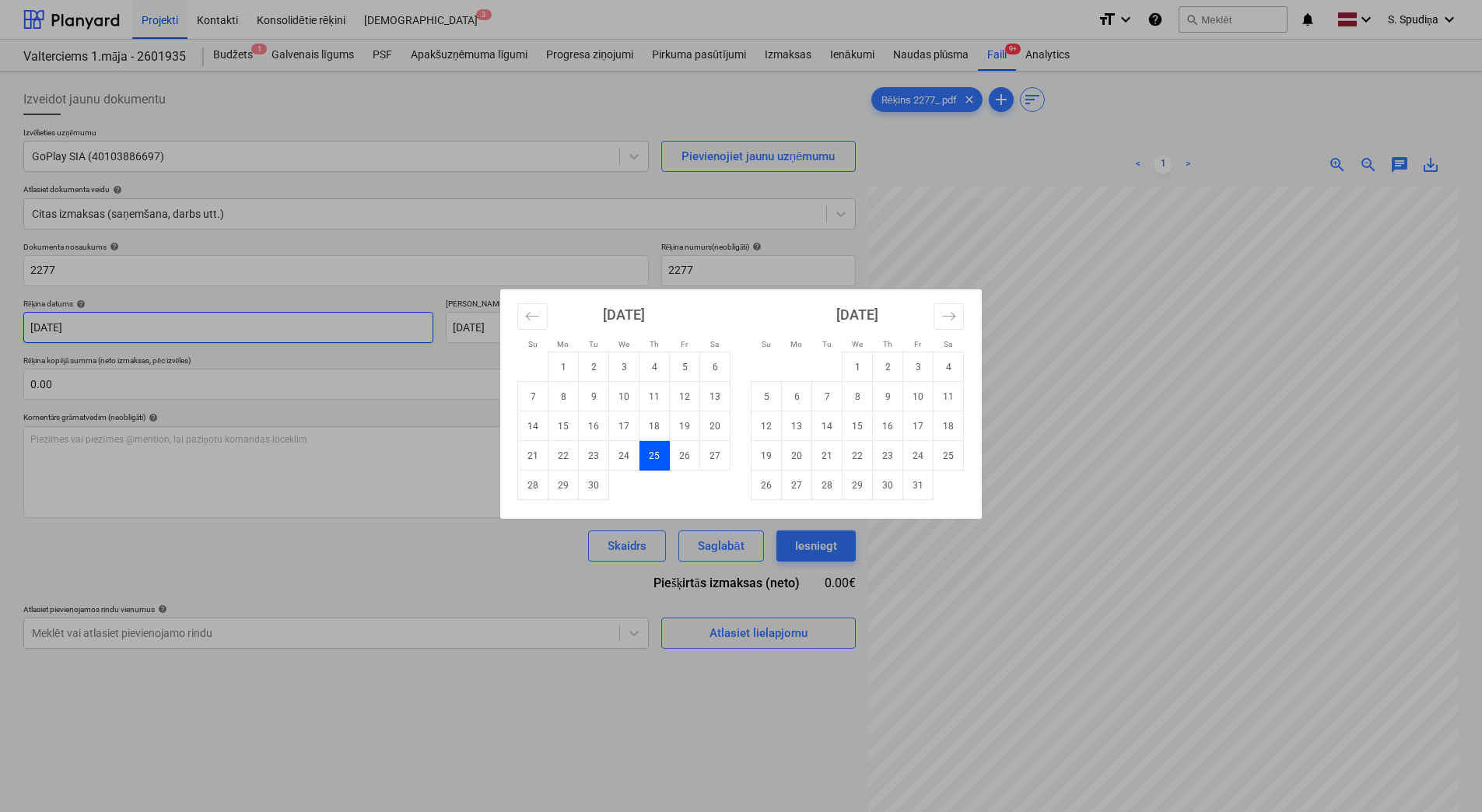
click at [246, 325] on body "Projekti Kontakti Konsolidētie rēķini Iesūtne 3 format_size keyboard_arrow_down…" at bounding box center [741, 406] width 1482 height 812
click at [558, 422] on td "15" at bounding box center [563, 426] width 30 height 29
type input "[DATE]"
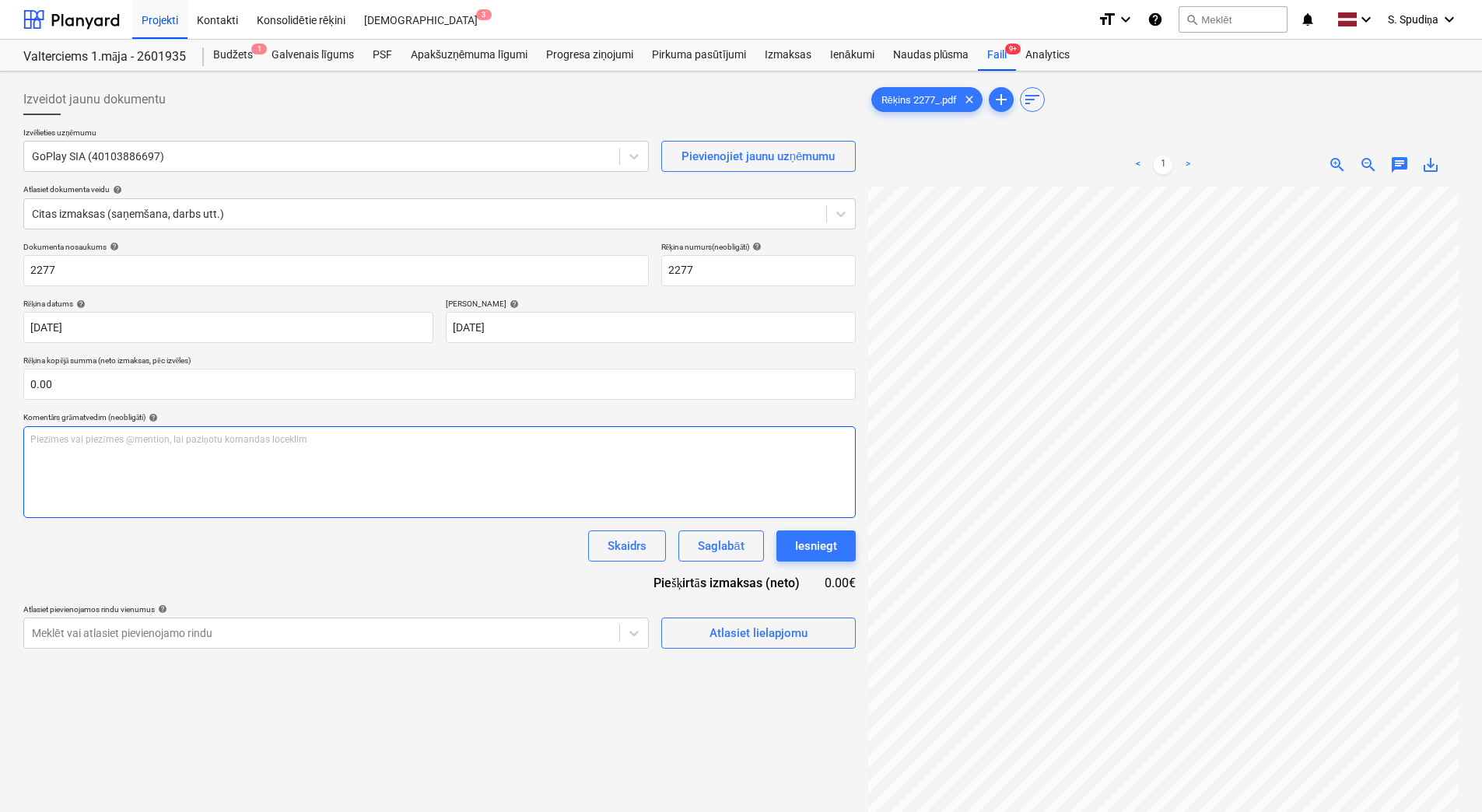
scroll to position [377, 635]
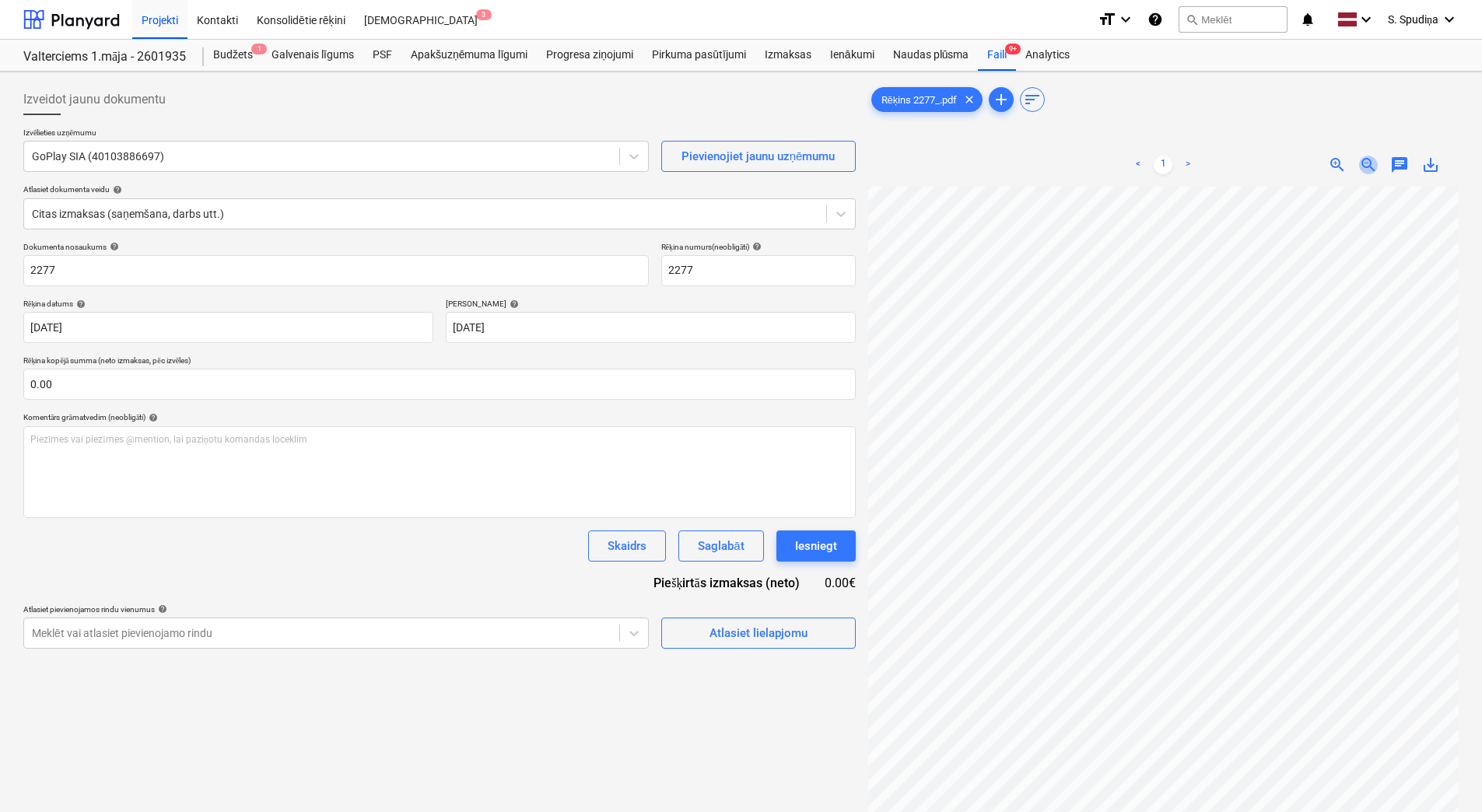
click at [1373, 160] on span "zoom_out" at bounding box center [1369, 165] width 19 height 19
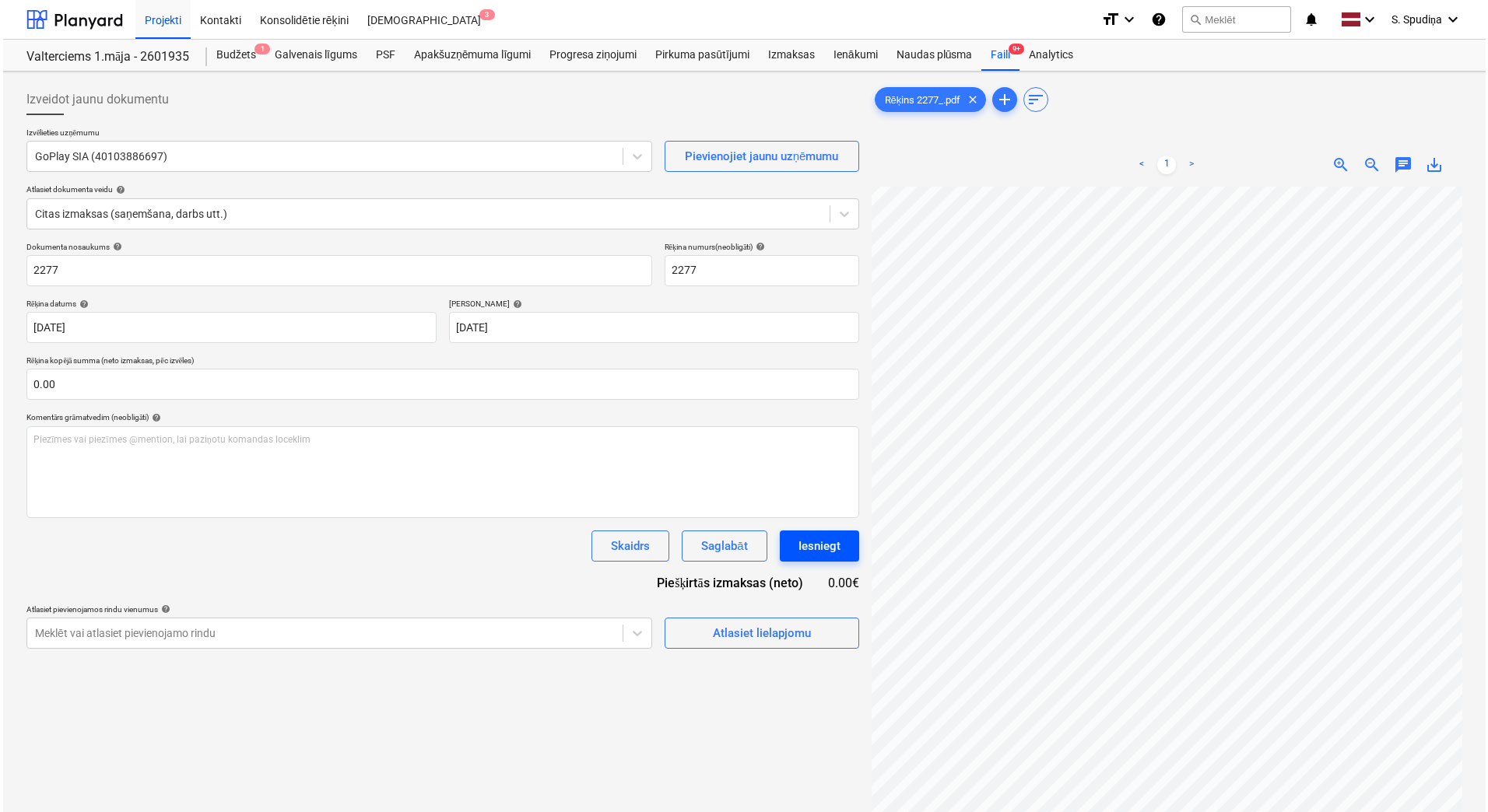
scroll to position [403, 297]
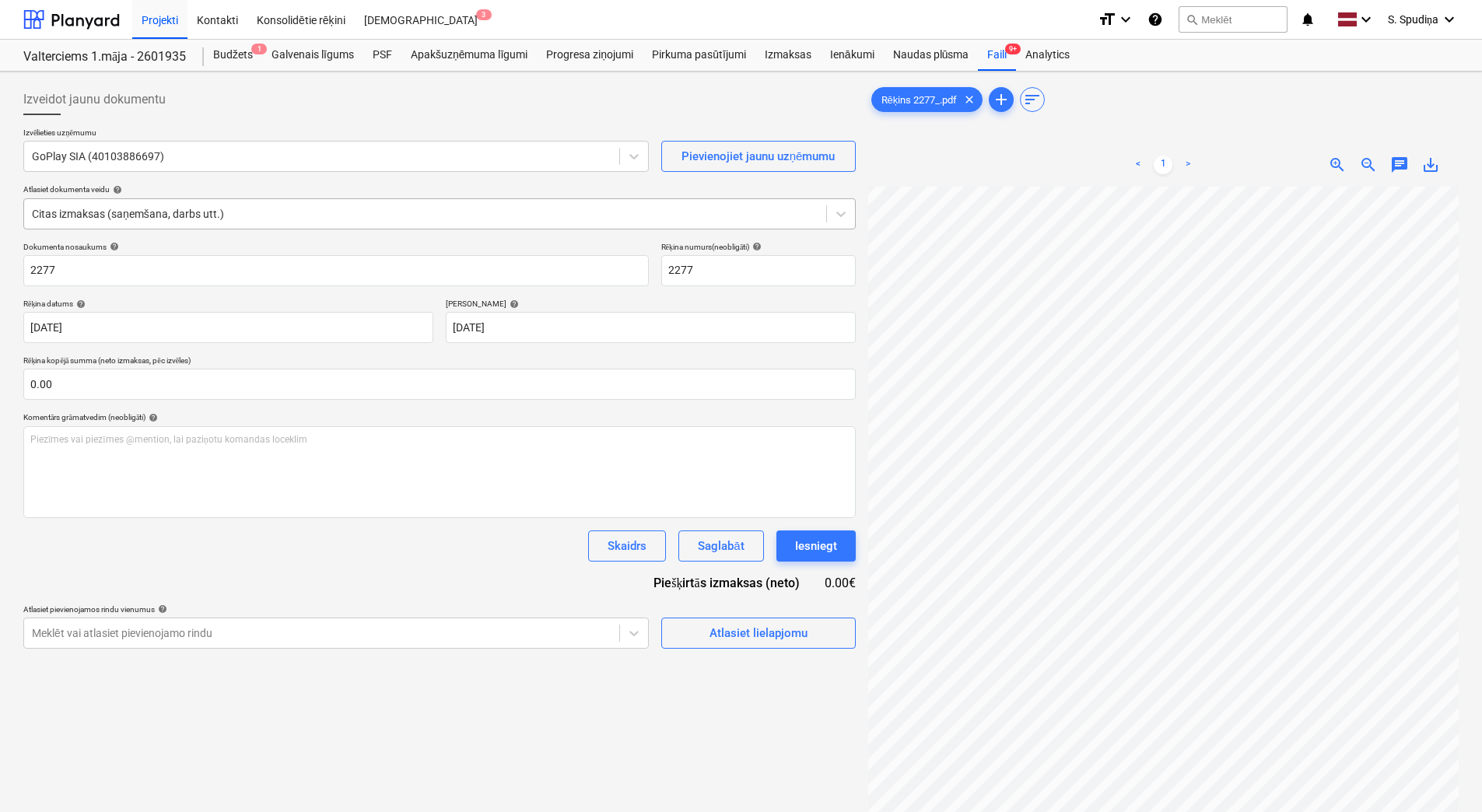
click at [153, 213] on div at bounding box center [425, 214] width 787 height 15
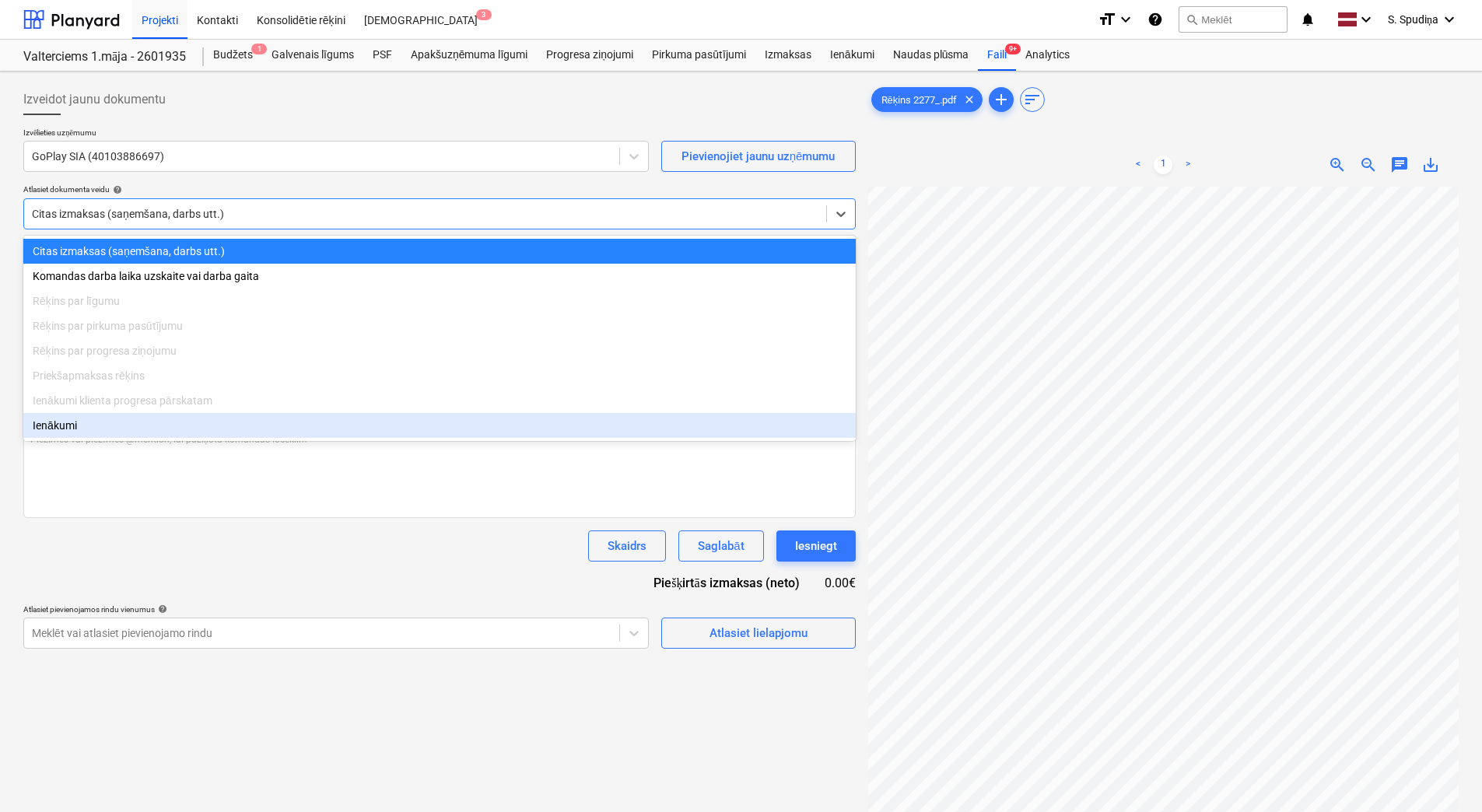
click at [202, 718] on div "Izveidot jaunu dokumentu Izvēlieties uzņēmumu GoPlay SIA (40103886697) Pievieno…" at bounding box center [439, 519] width 845 height 884
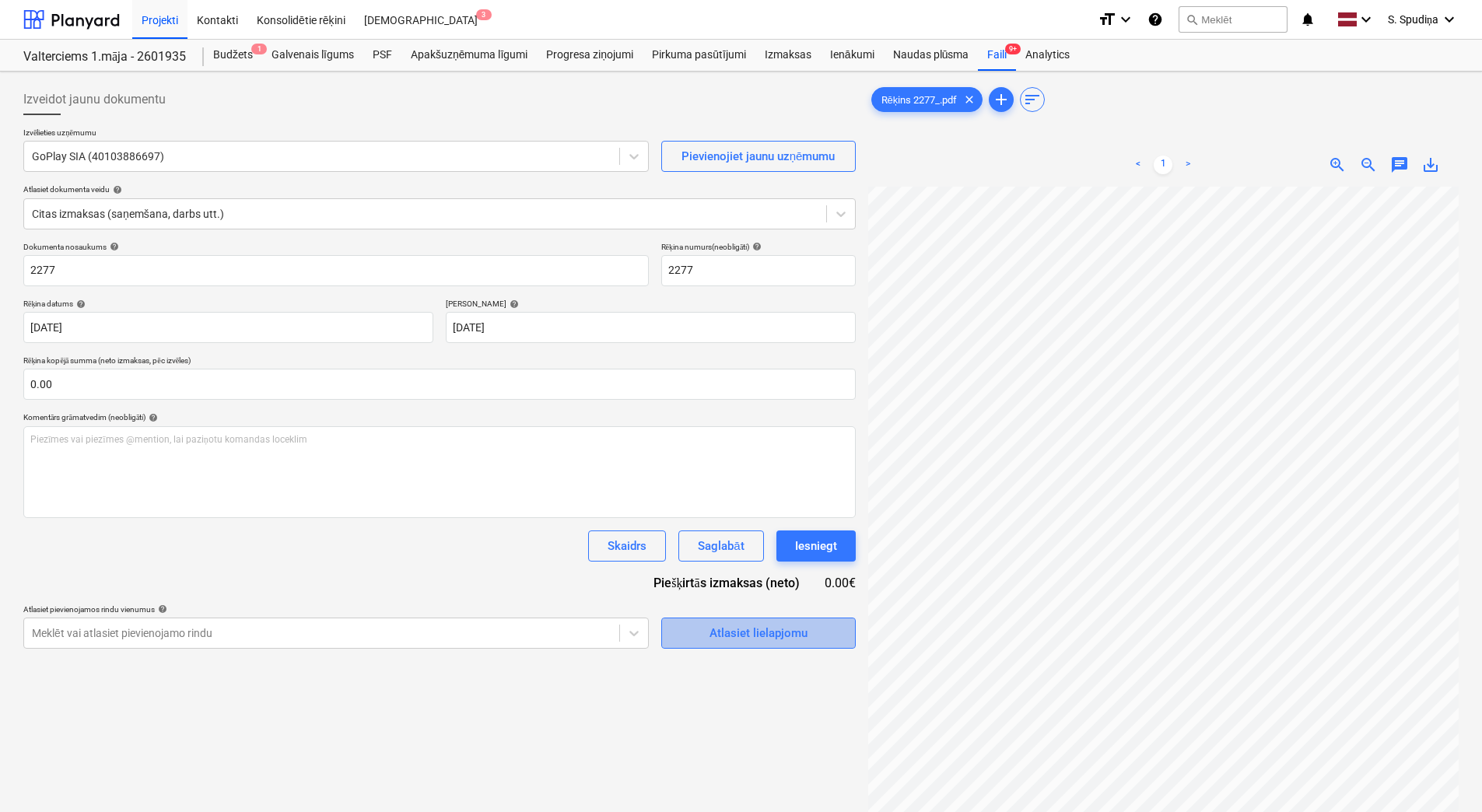
click at [763, 636] on div "Atlasiet lielapjomu" at bounding box center [759, 633] width 98 height 20
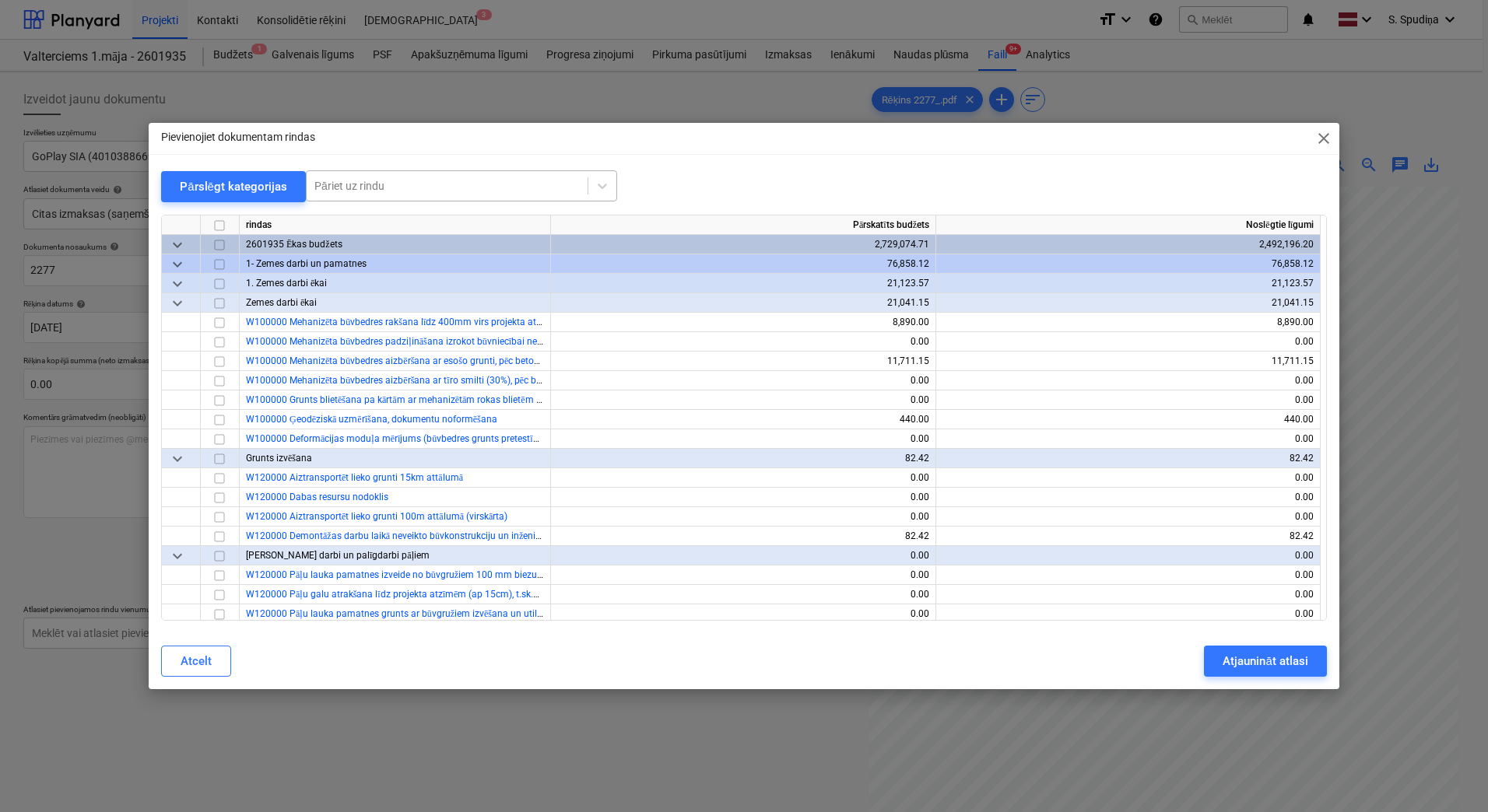
click at [425, 189] on div at bounding box center [447, 186] width 265 height 15
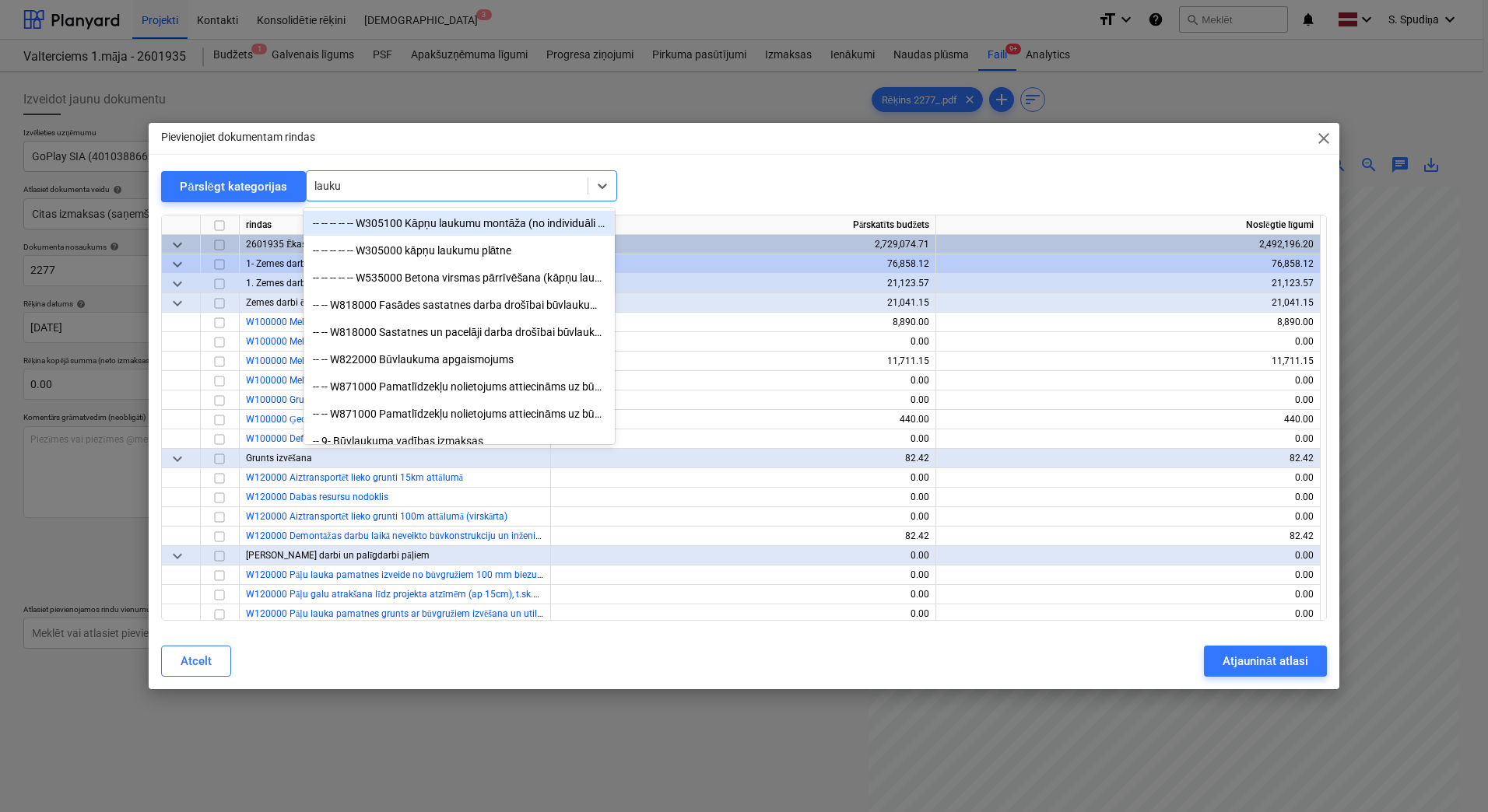
type input "laukum"
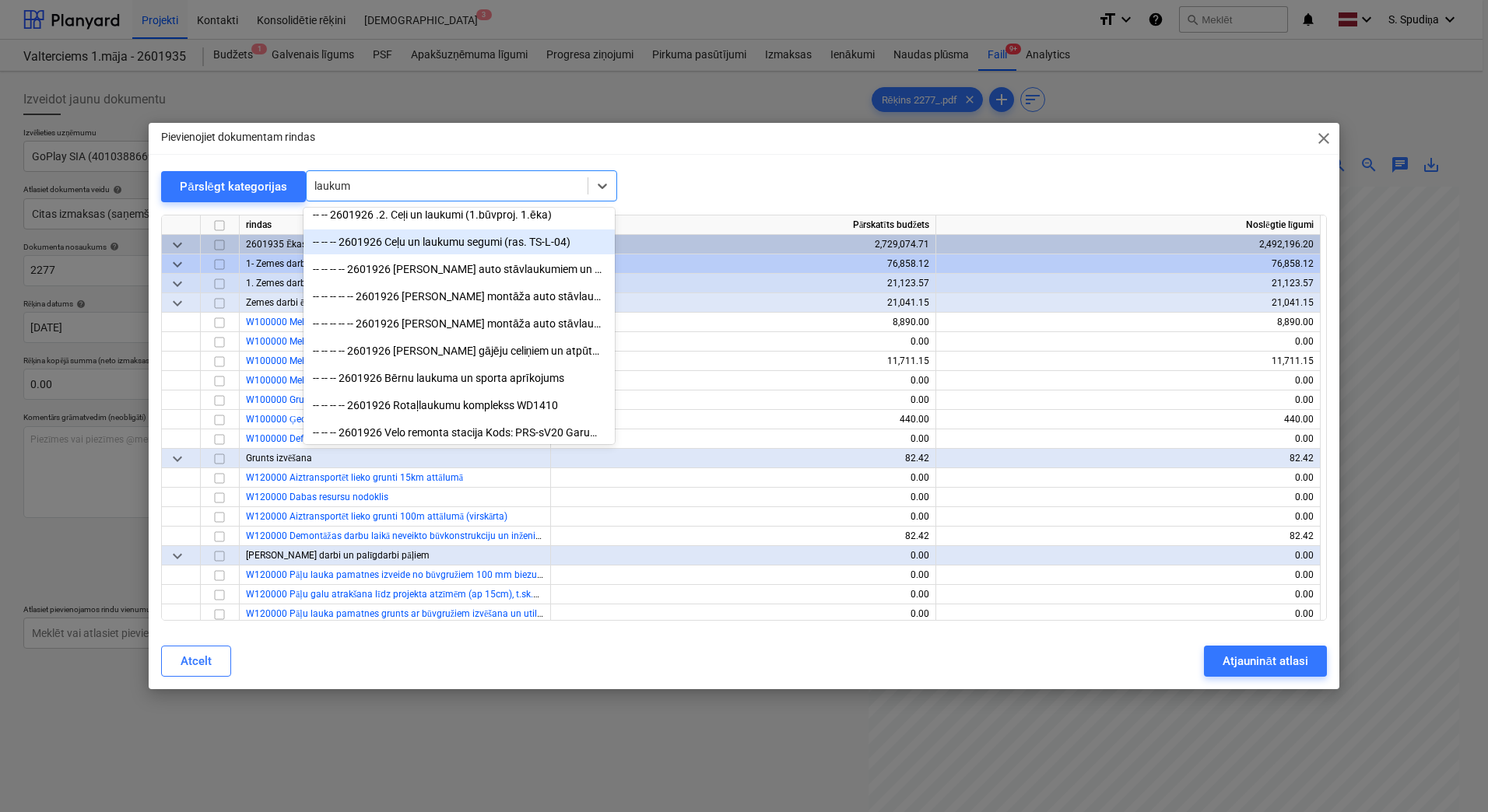
scroll to position [420, 0]
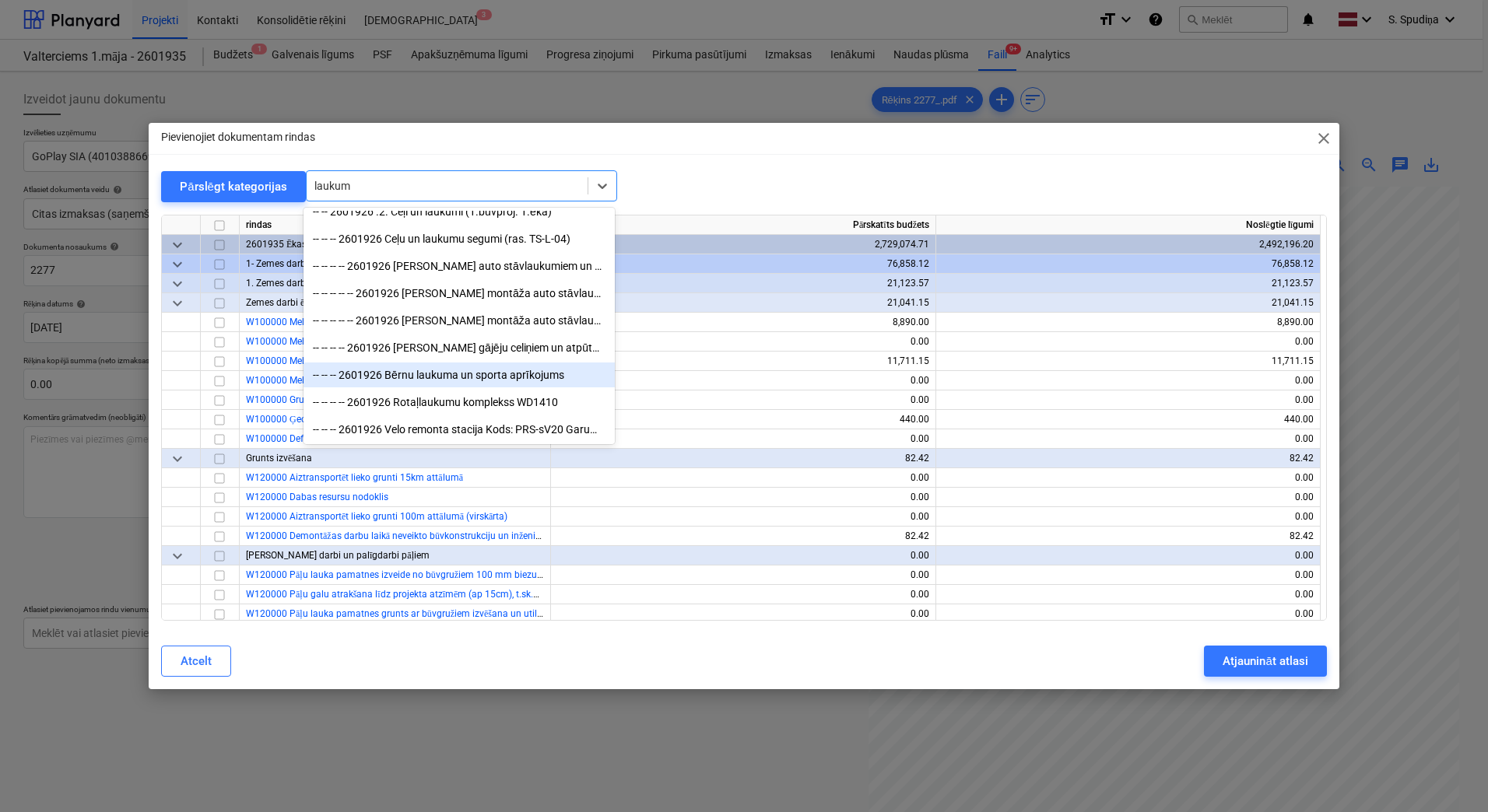
click at [444, 380] on div "-- -- -- 2601926 Bērnu laukuma un sporta aprīkojums" at bounding box center [458, 375] width 311 height 25
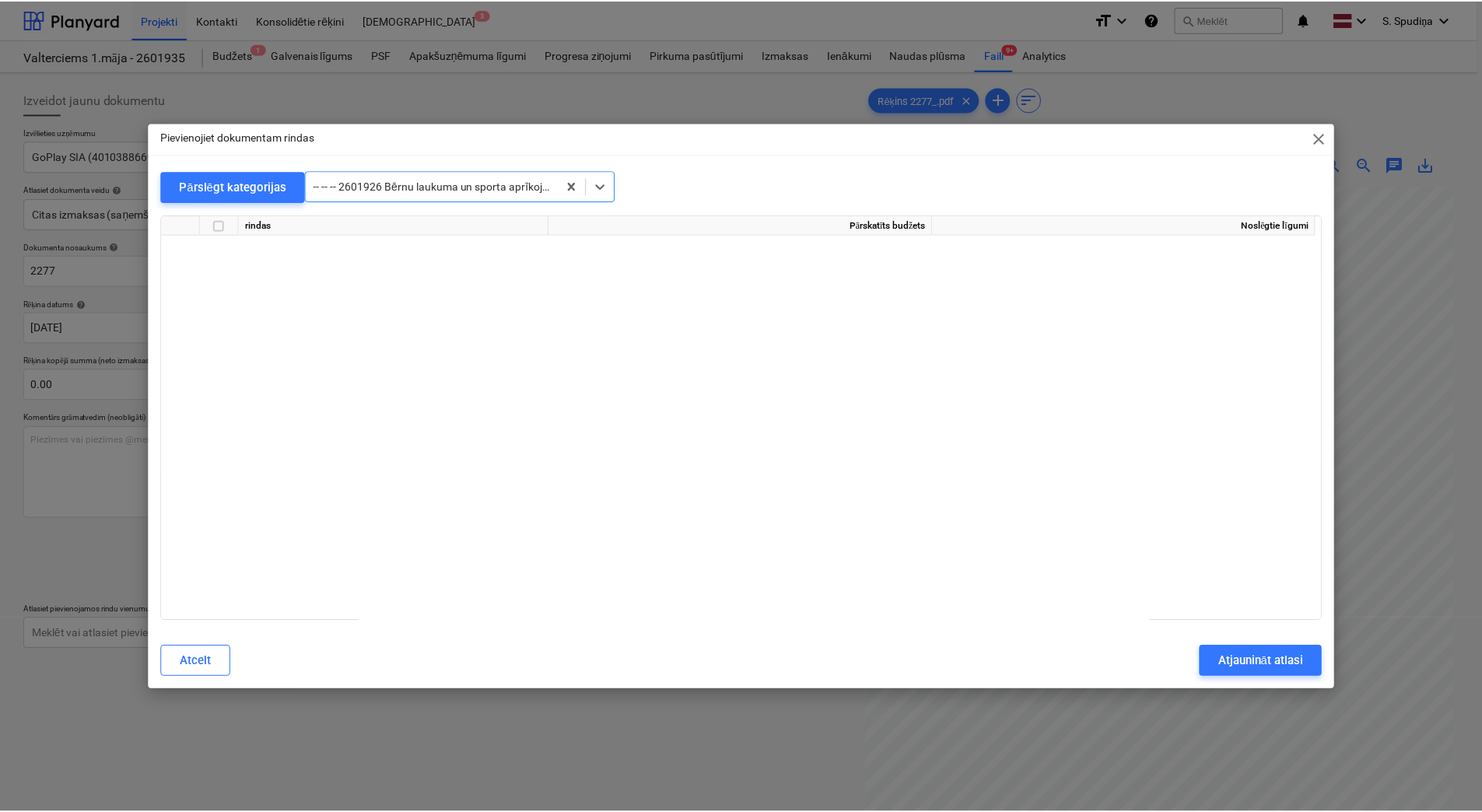
scroll to position [21713, 0]
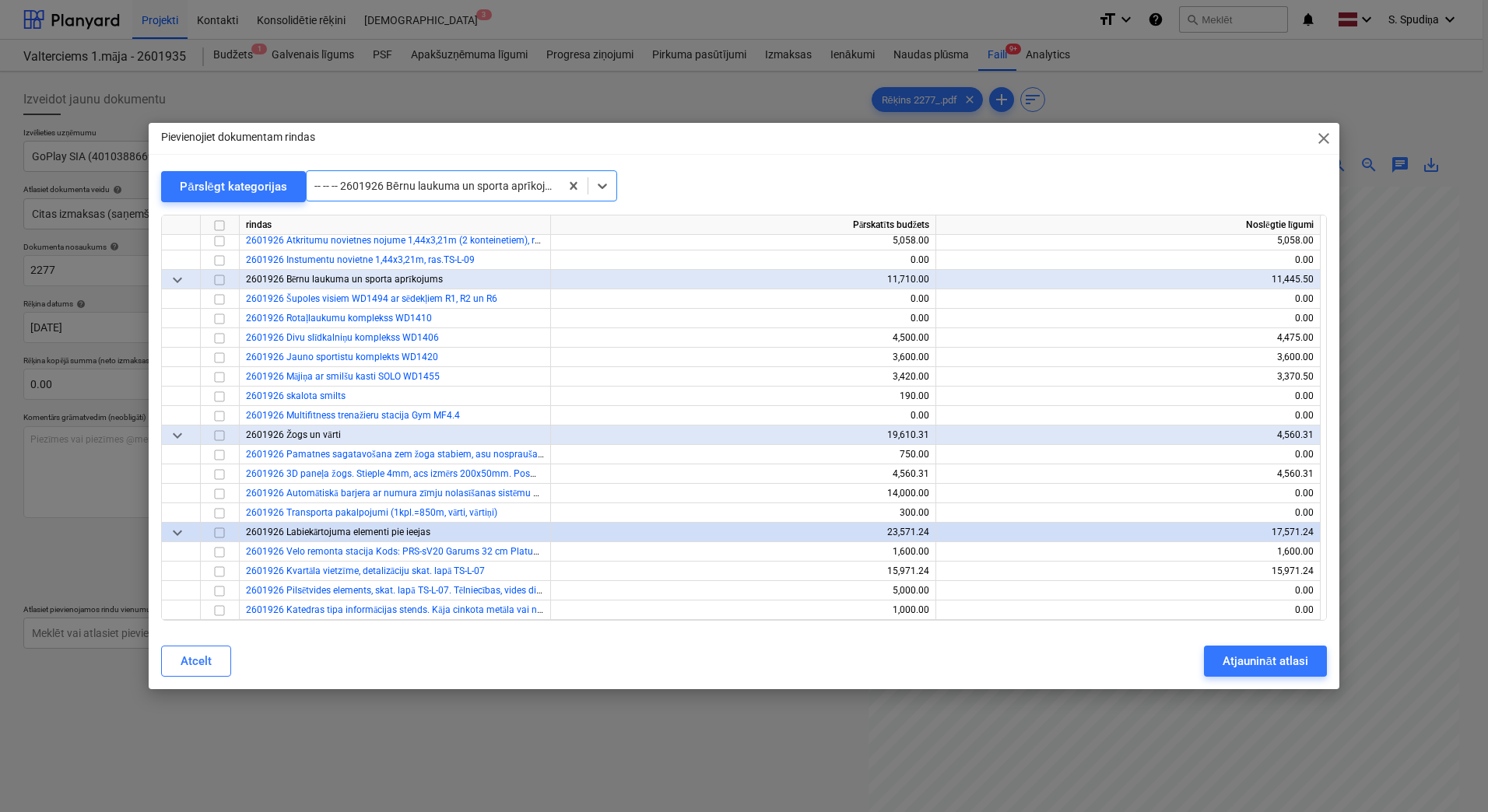
click at [1318, 133] on span "close" at bounding box center [1324, 139] width 19 height 19
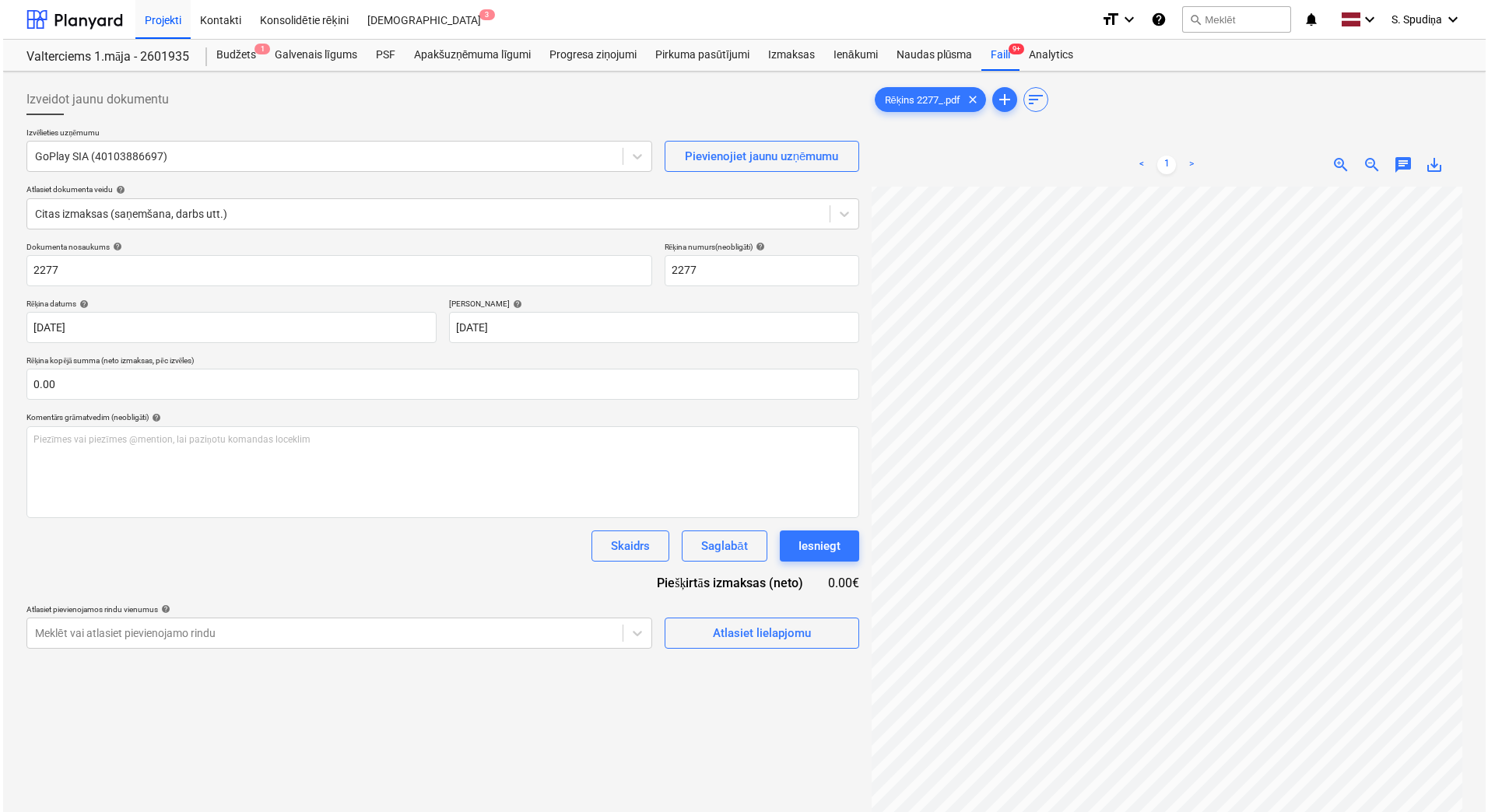
scroll to position [396, 0]
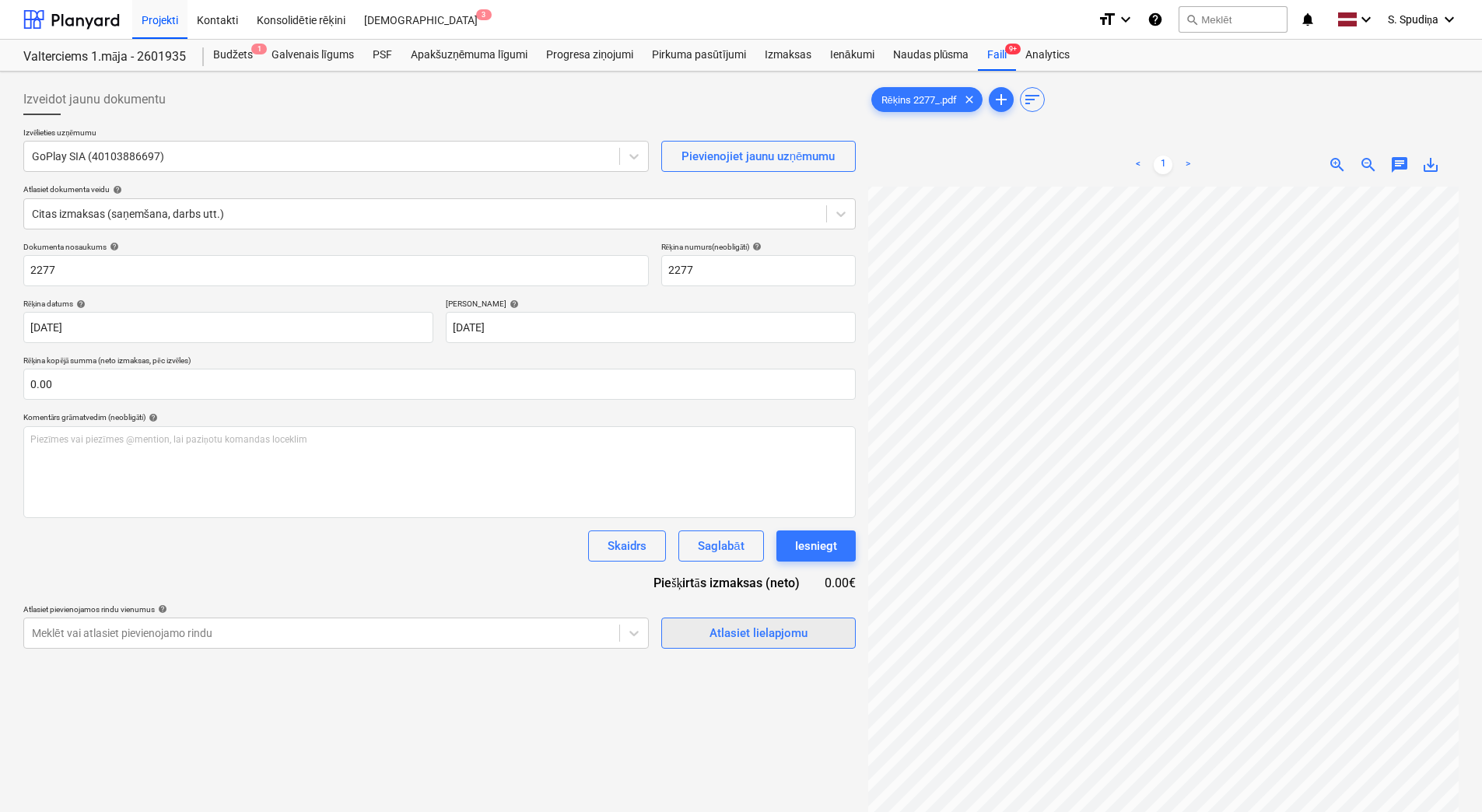
click at [813, 625] on span "Atlasiet lielapjomu" at bounding box center [759, 633] width 156 height 20
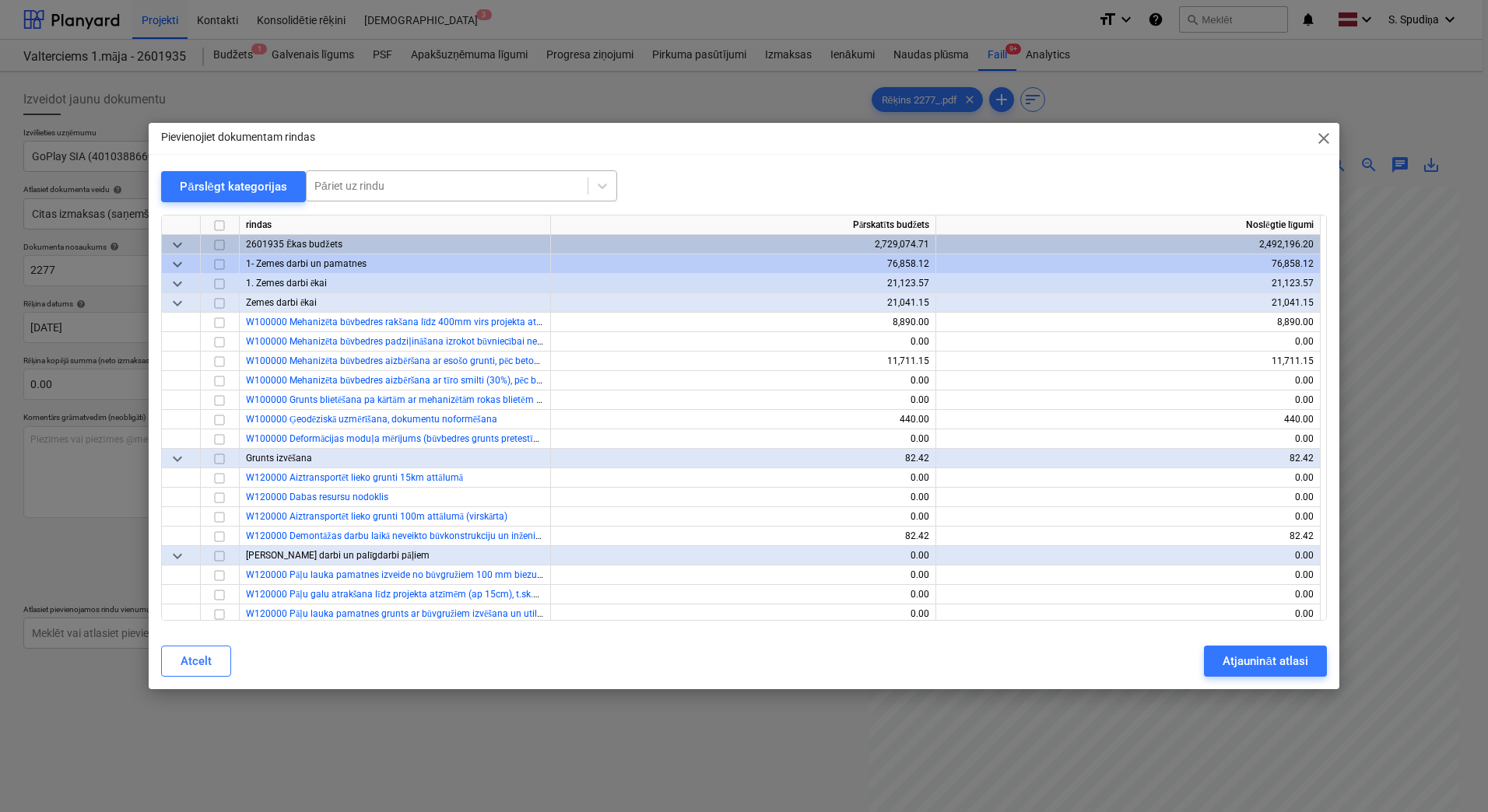
click at [344, 182] on div at bounding box center [447, 186] width 265 height 15
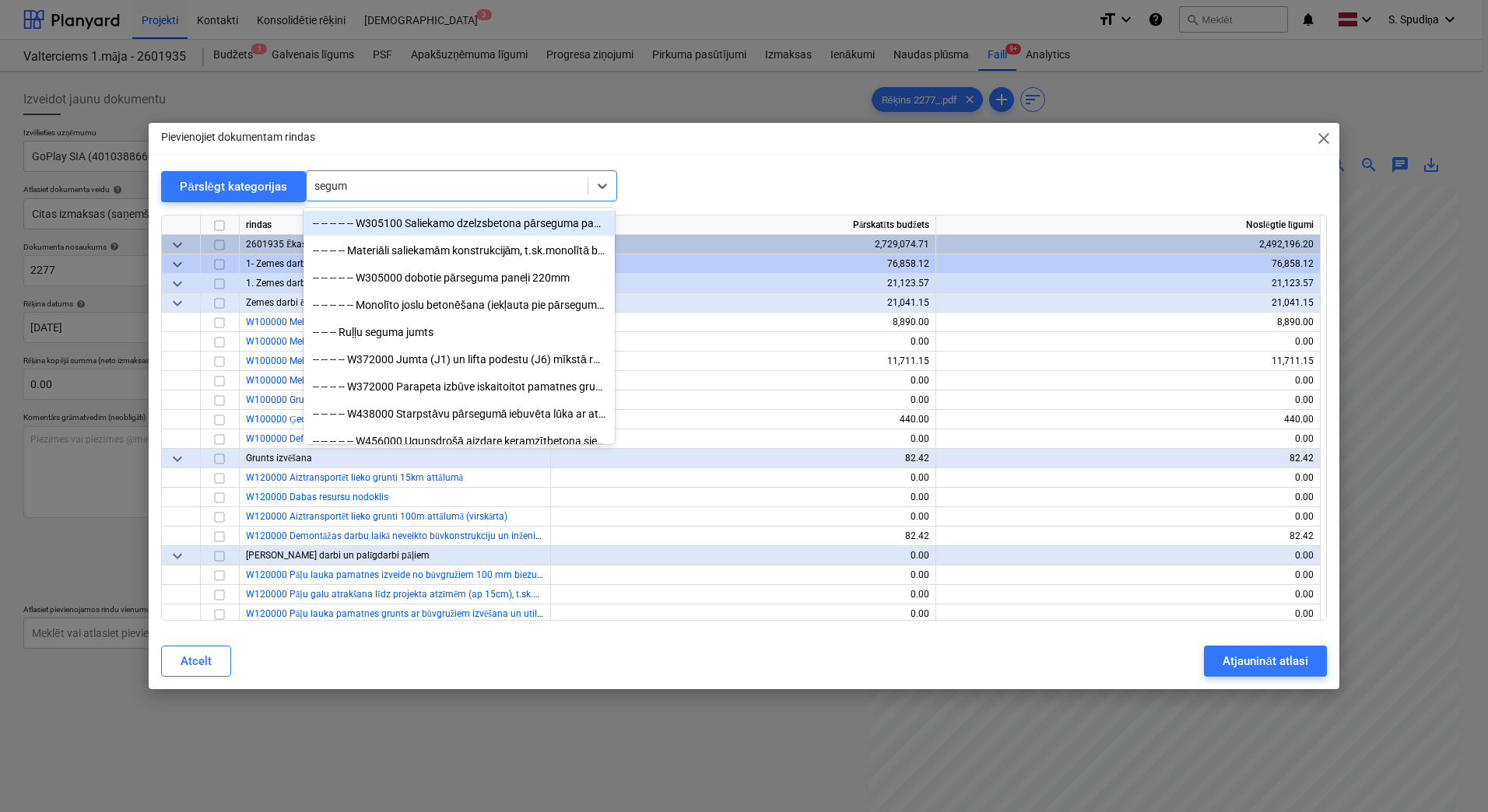
type input "segums"
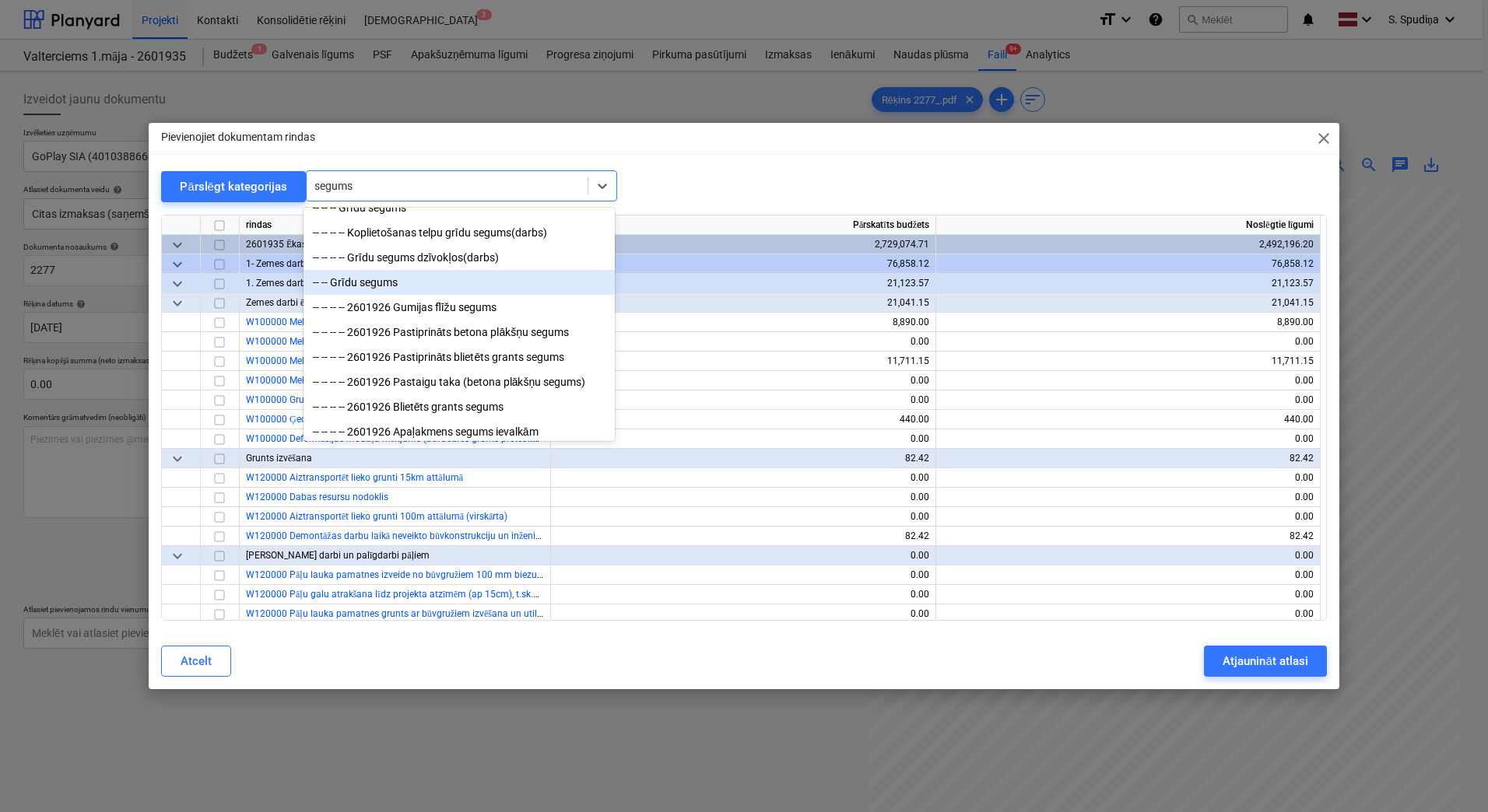
scroll to position [29, 0]
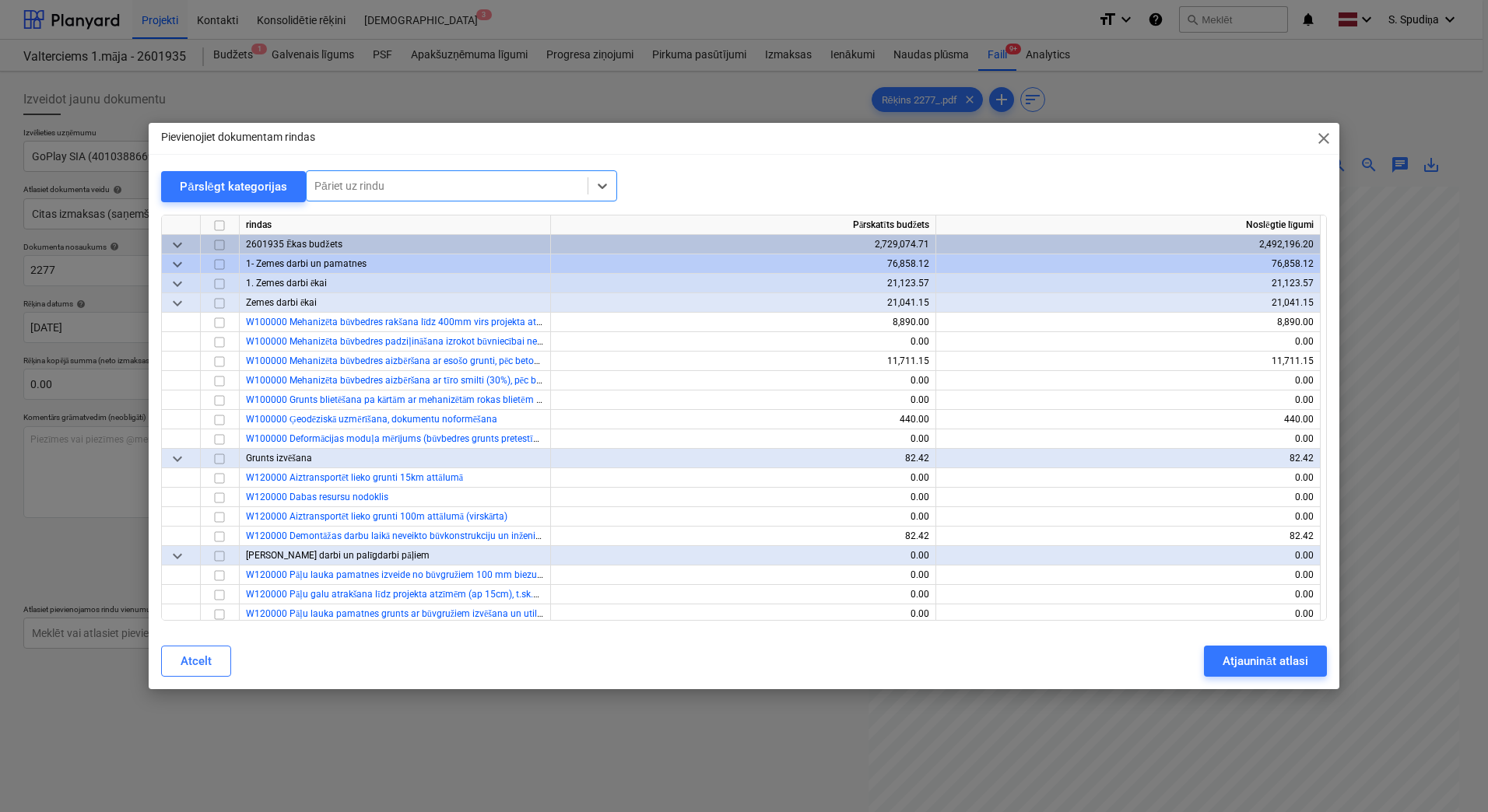
drag, startPoint x: 400, startPoint y: 186, endPoint x: 344, endPoint y: 181, distance: 56.2
click at [318, 189] on div at bounding box center [447, 186] width 265 height 15
click at [344, 181] on div at bounding box center [447, 186] width 265 height 15
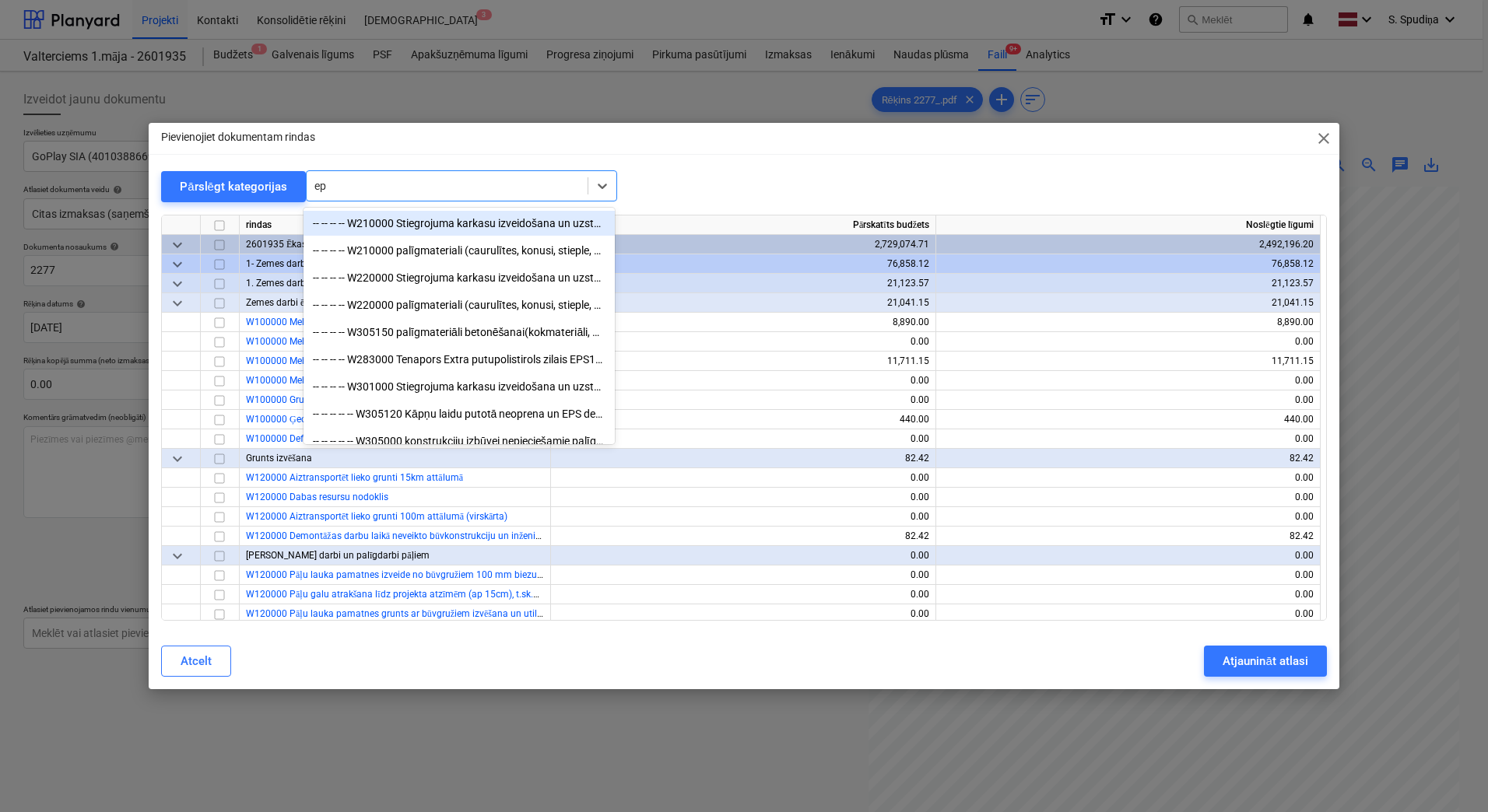
type input "e"
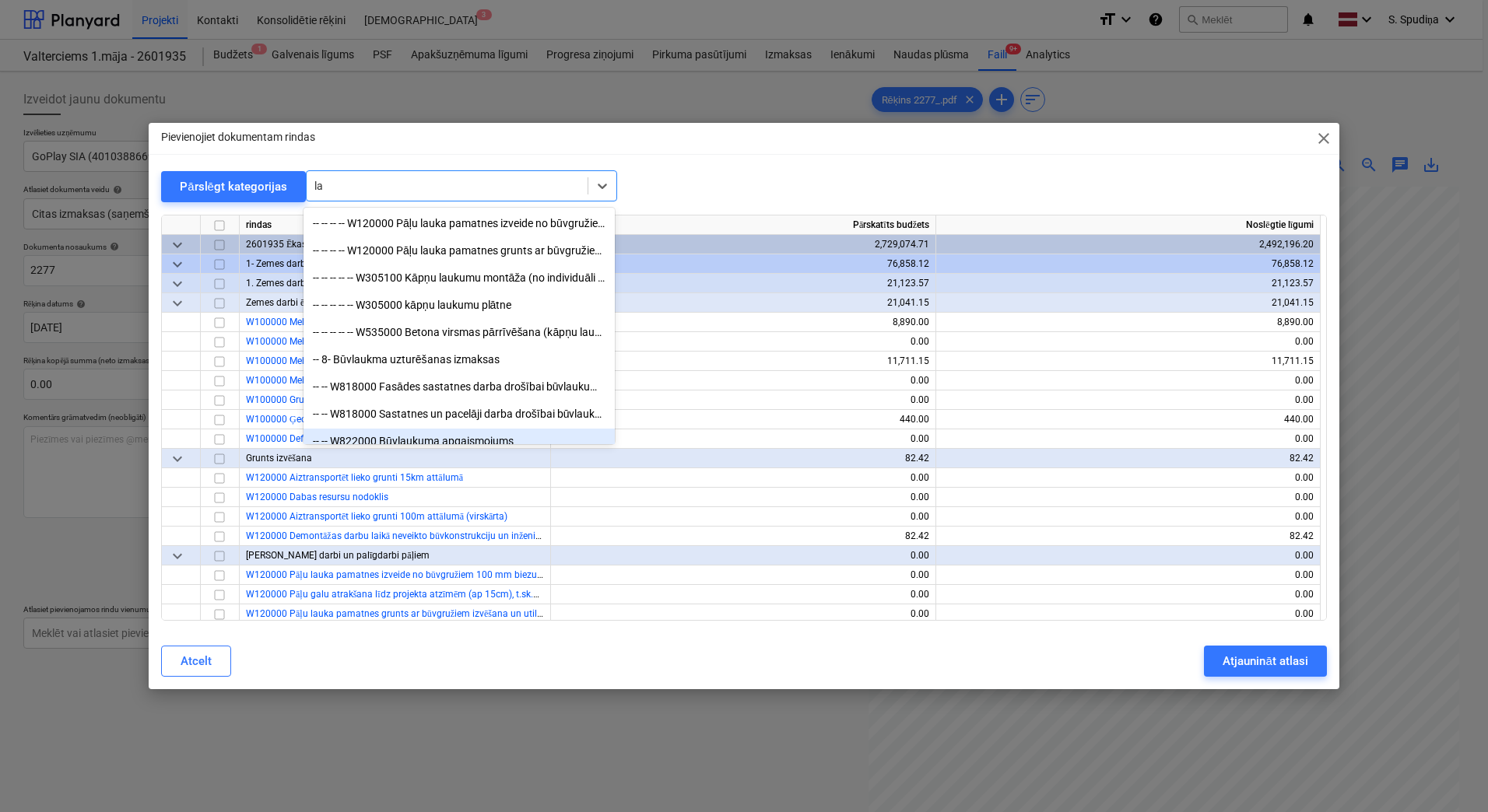
type input "l"
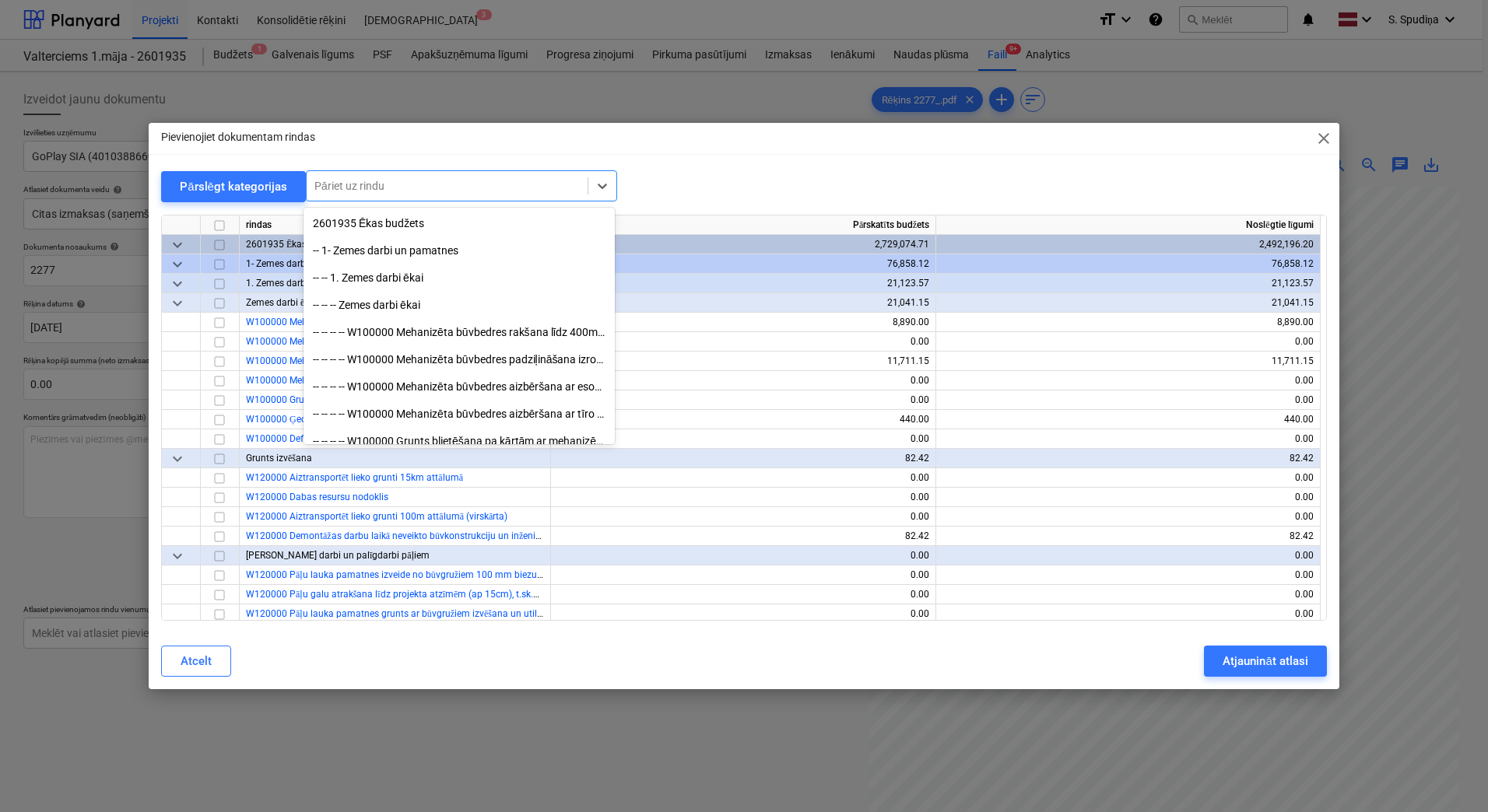
type input "b"
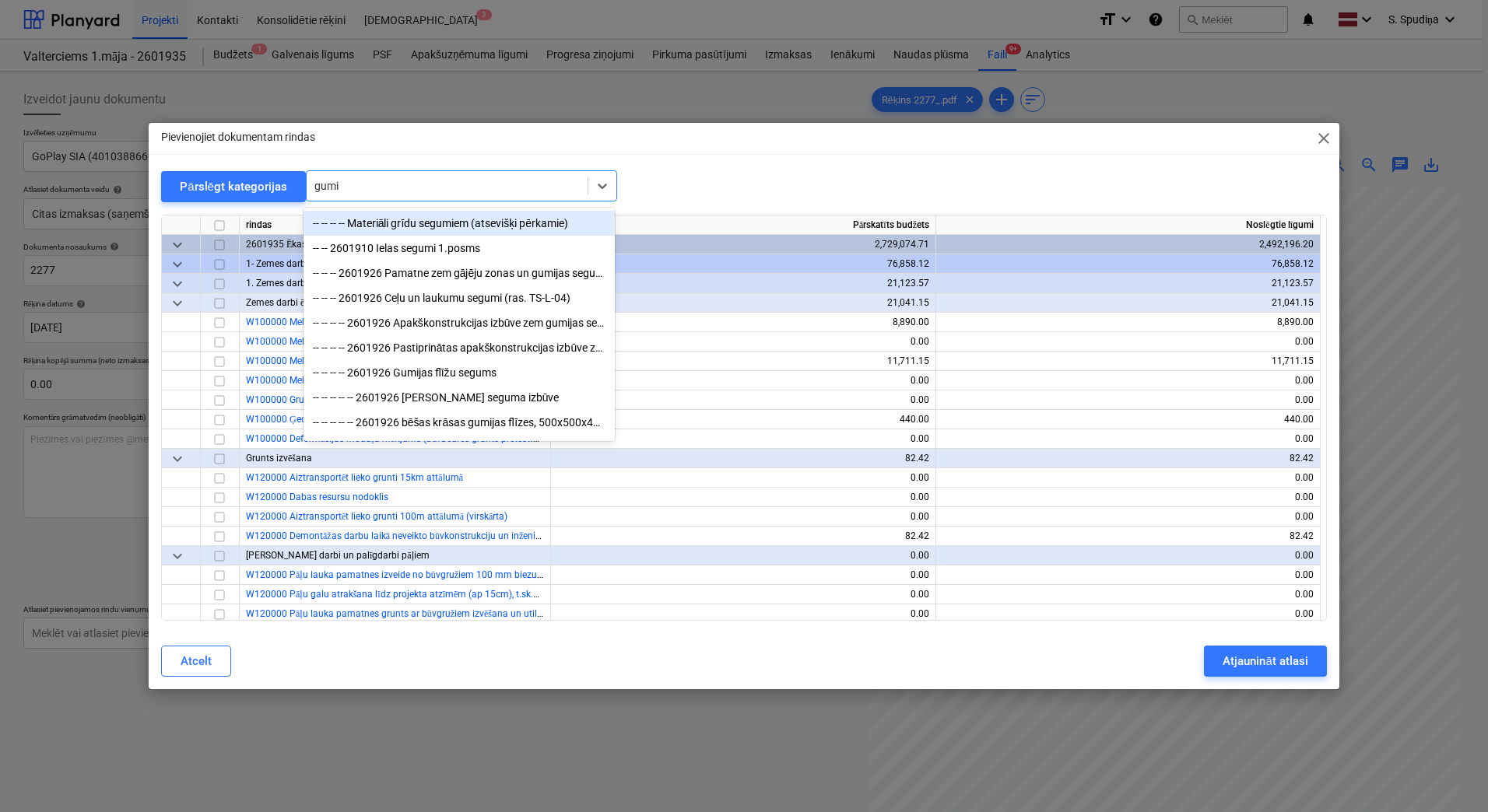
type input "gumij"
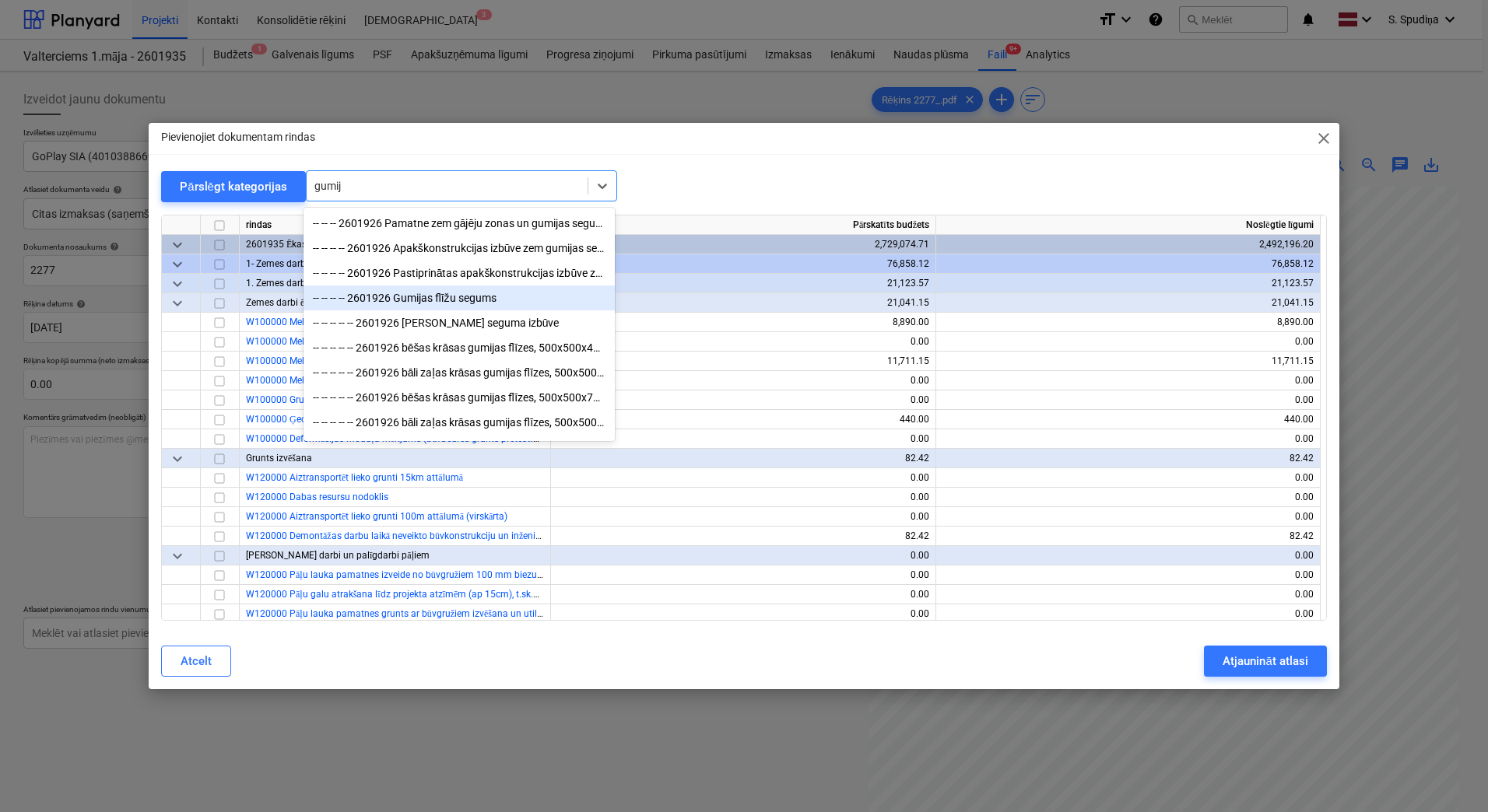
click at [434, 304] on div "-- -- -- -- 2601926 Gumijas flīžu segums" at bounding box center [458, 298] width 311 height 25
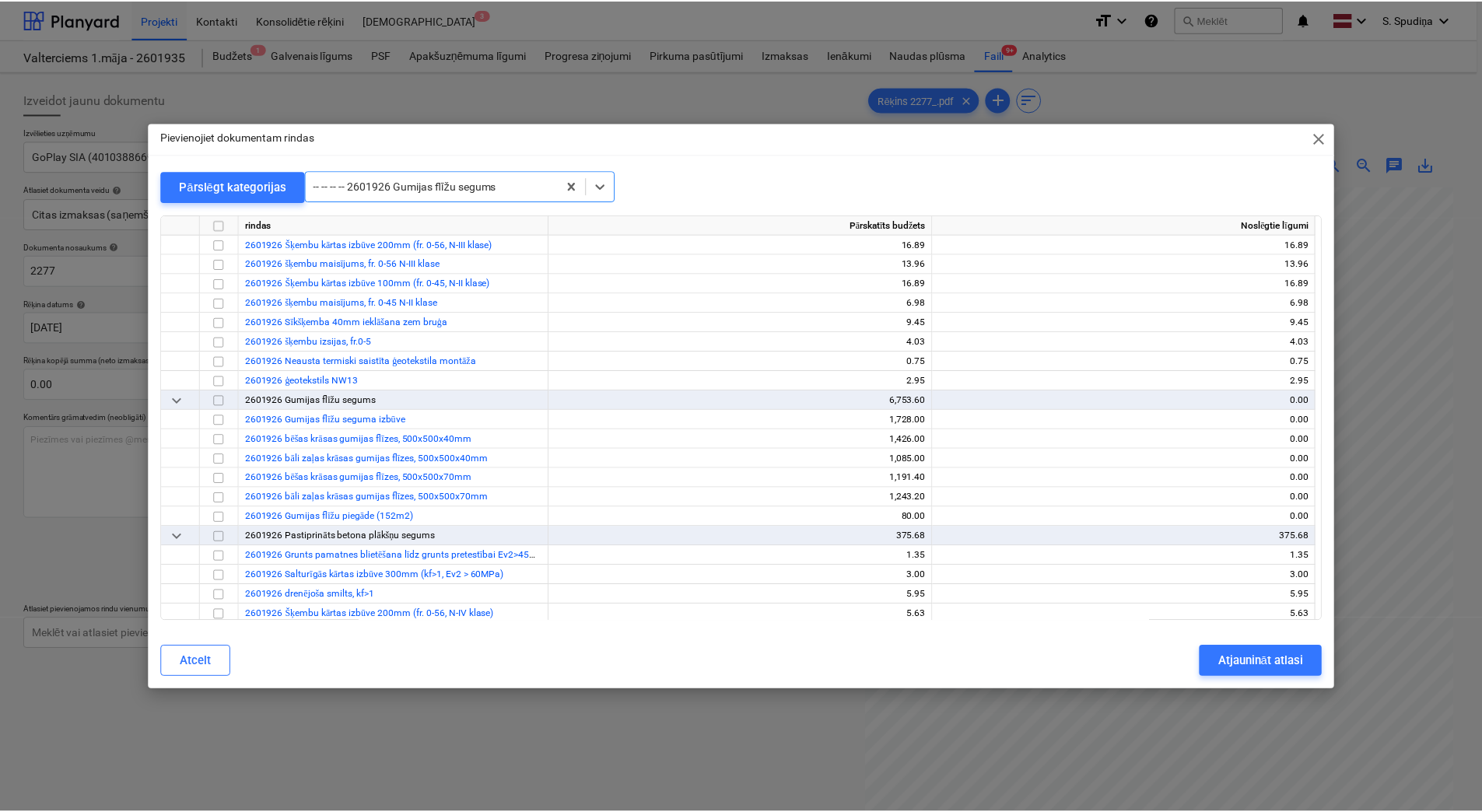
scroll to position [16710, 0]
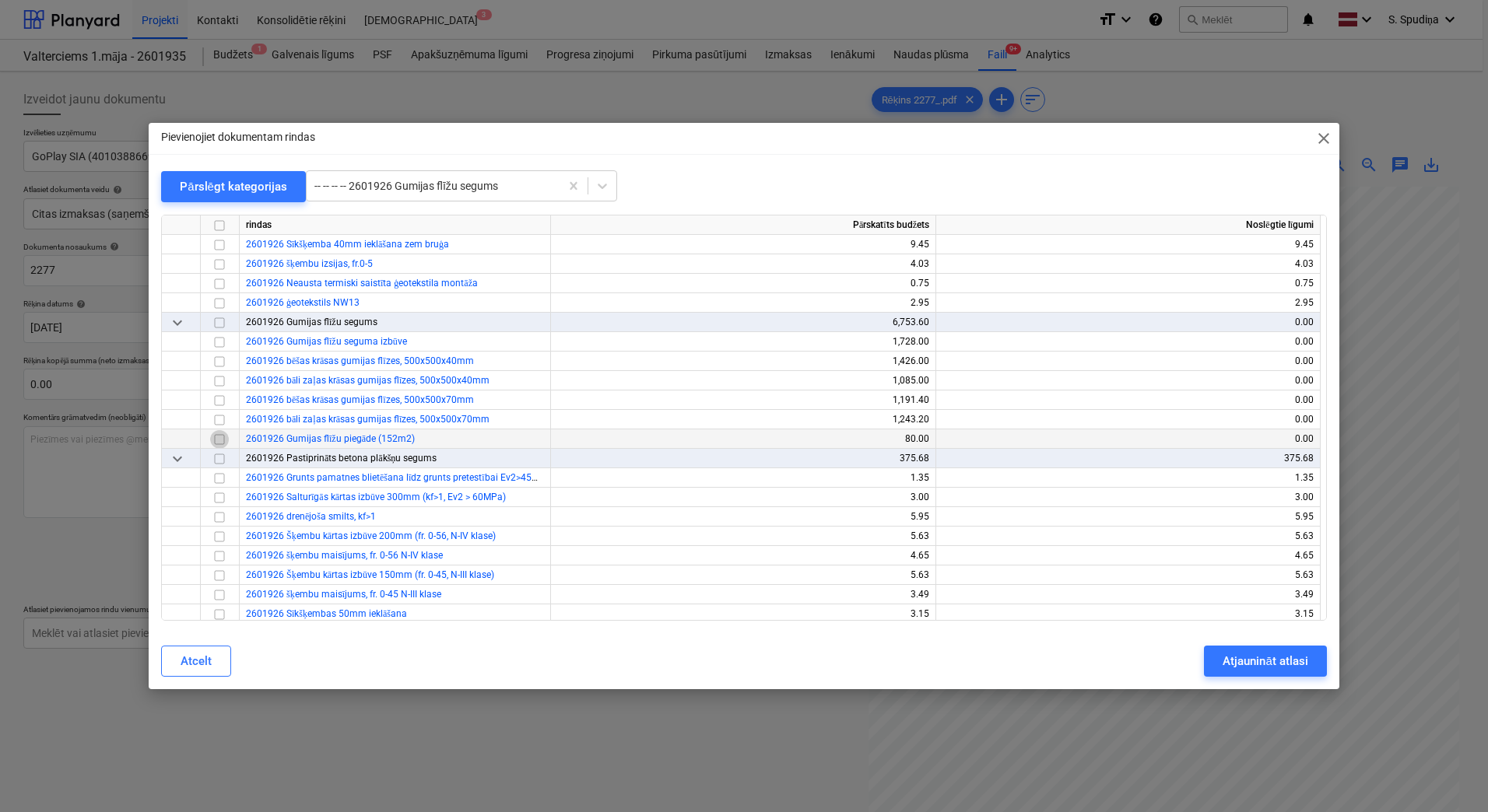
click at [218, 439] on input "checkbox" at bounding box center [220, 440] width 19 height 19
click at [218, 418] on input "checkbox" at bounding box center [220, 420] width 19 height 19
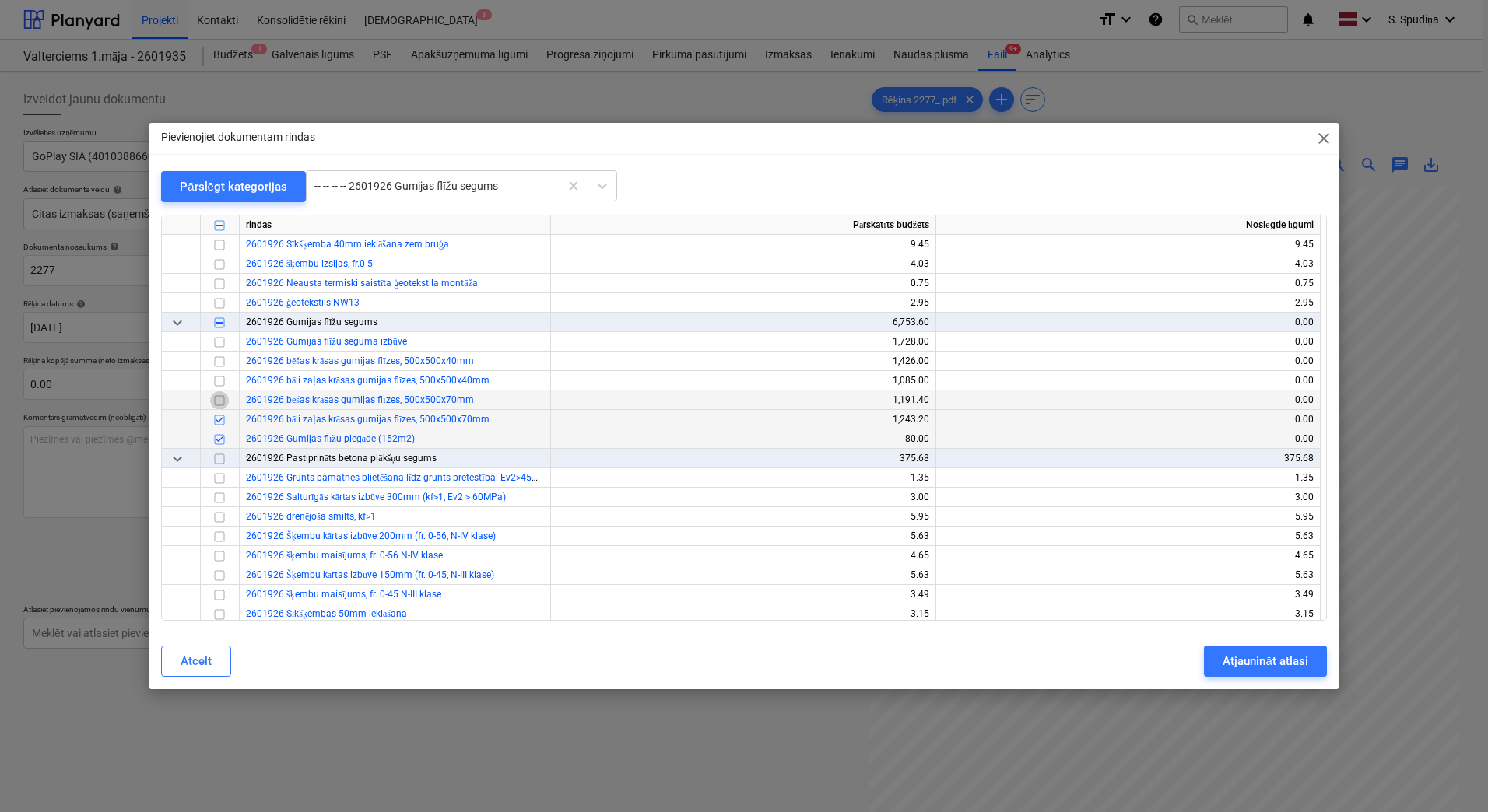
click at [218, 401] on input "checkbox" at bounding box center [220, 401] width 19 height 19
click at [220, 374] on input "checkbox" at bounding box center [220, 381] width 19 height 19
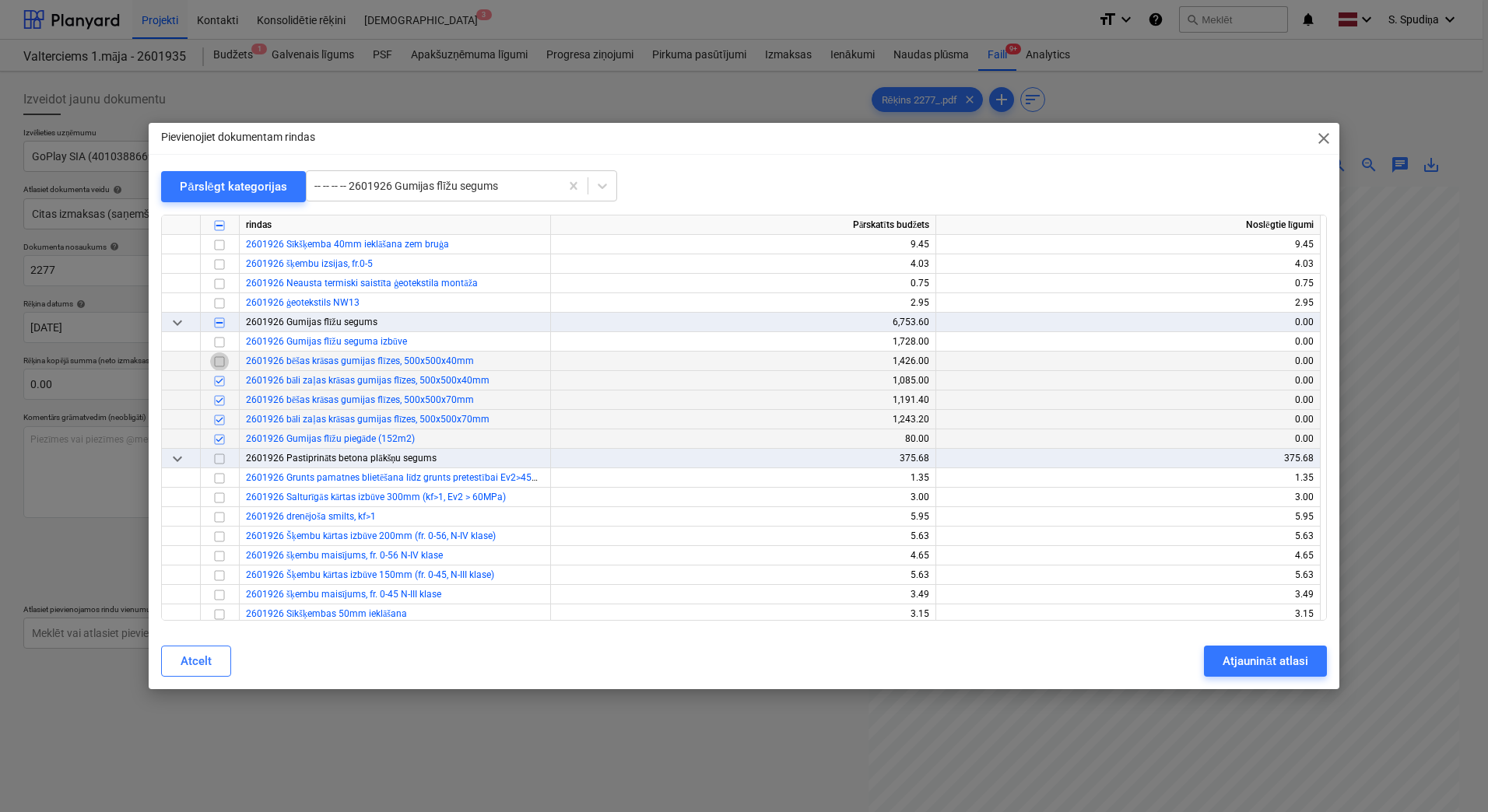
click at [220, 363] on input "checkbox" at bounding box center [220, 362] width 19 height 19
click at [1232, 663] on div "Atjaunināt atlasi" at bounding box center [1265, 660] width 84 height 20
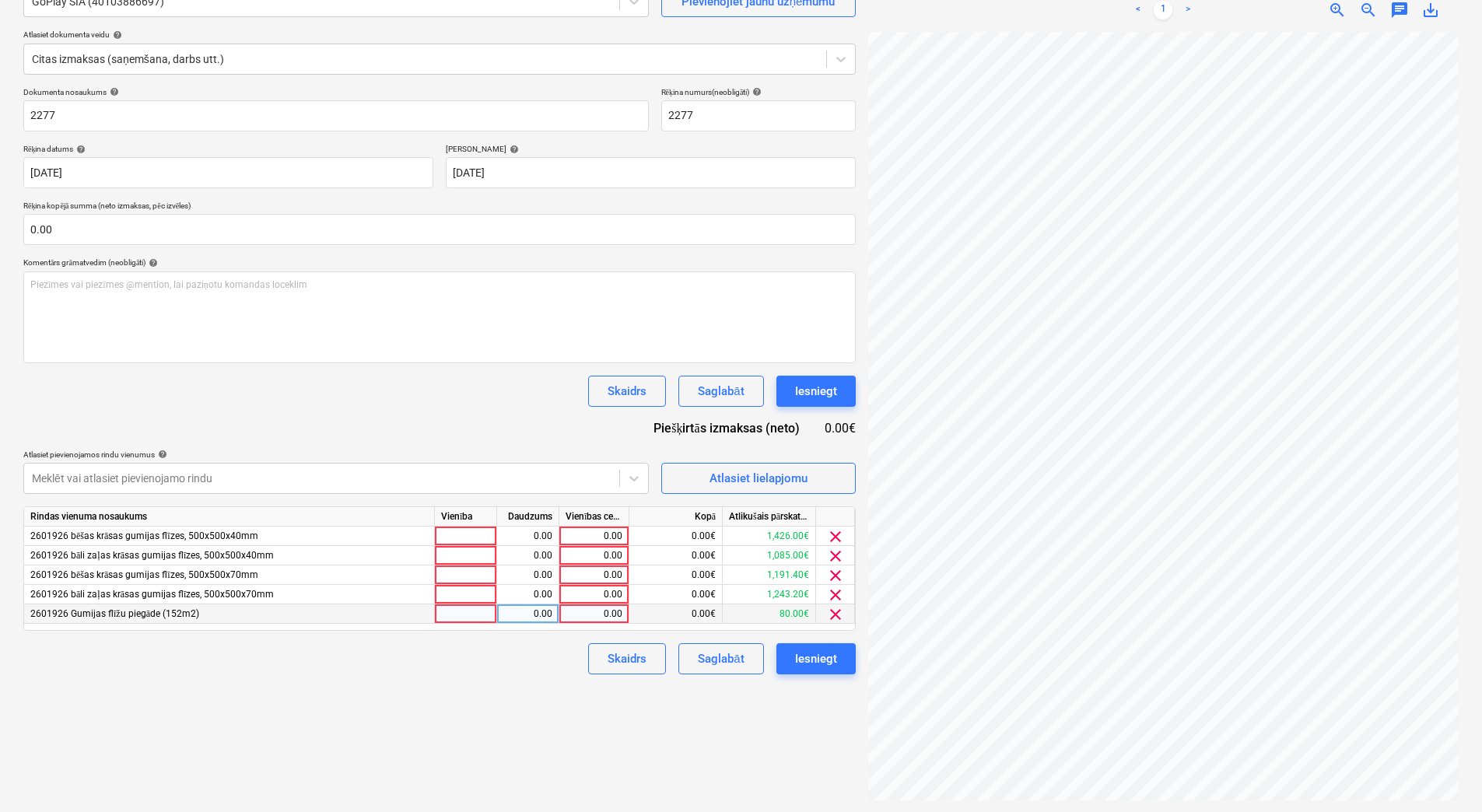
scroll to position [156, 0]
click at [593, 617] on div "0.00" at bounding box center [594, 613] width 57 height 20
type input "70"
click at [595, 533] on div "0.00" at bounding box center [594, 536] width 57 height 20
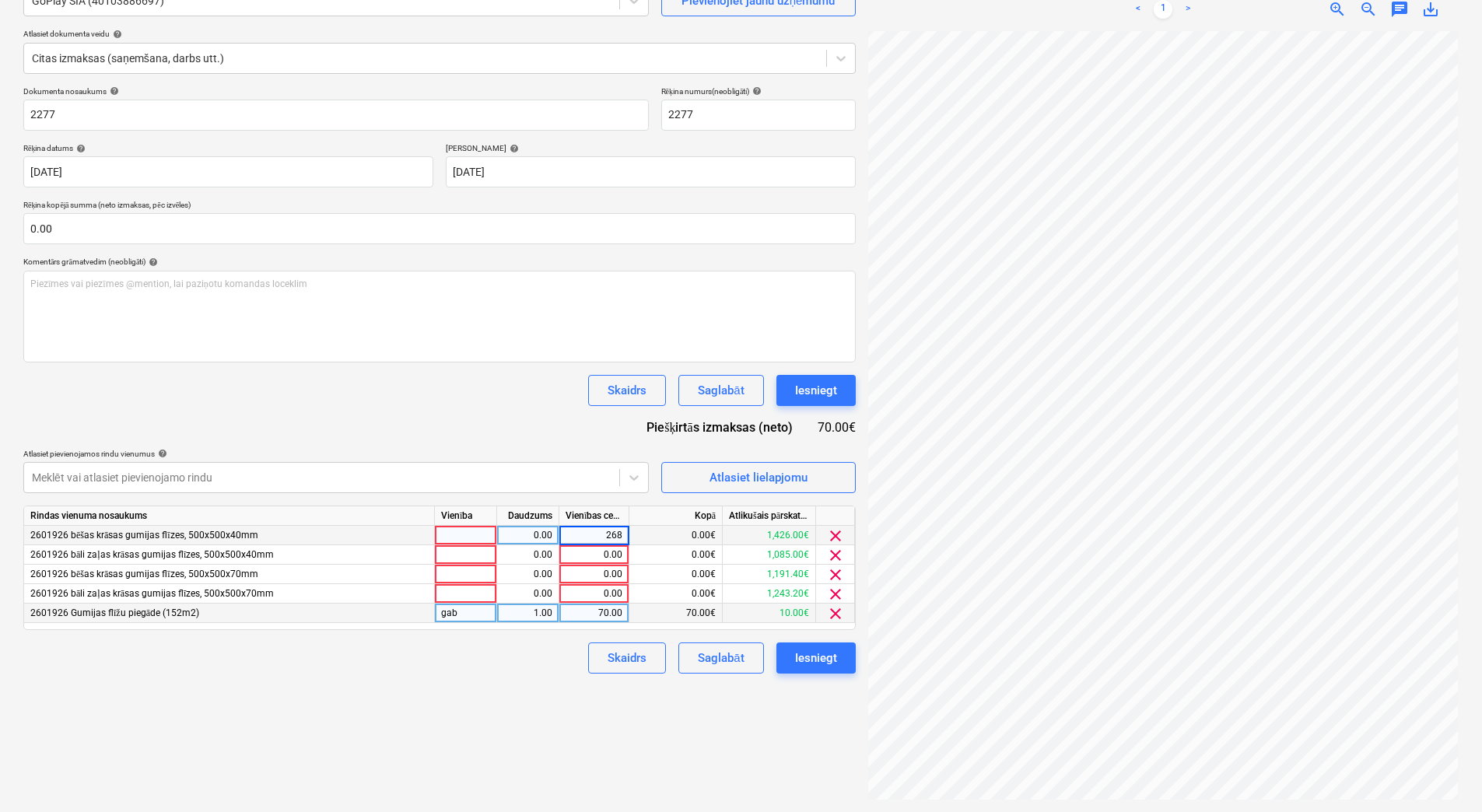
type input "2686"
click at [595, 588] on div "0.00" at bounding box center [594, 594] width 57 height 20
type input "2148.8"
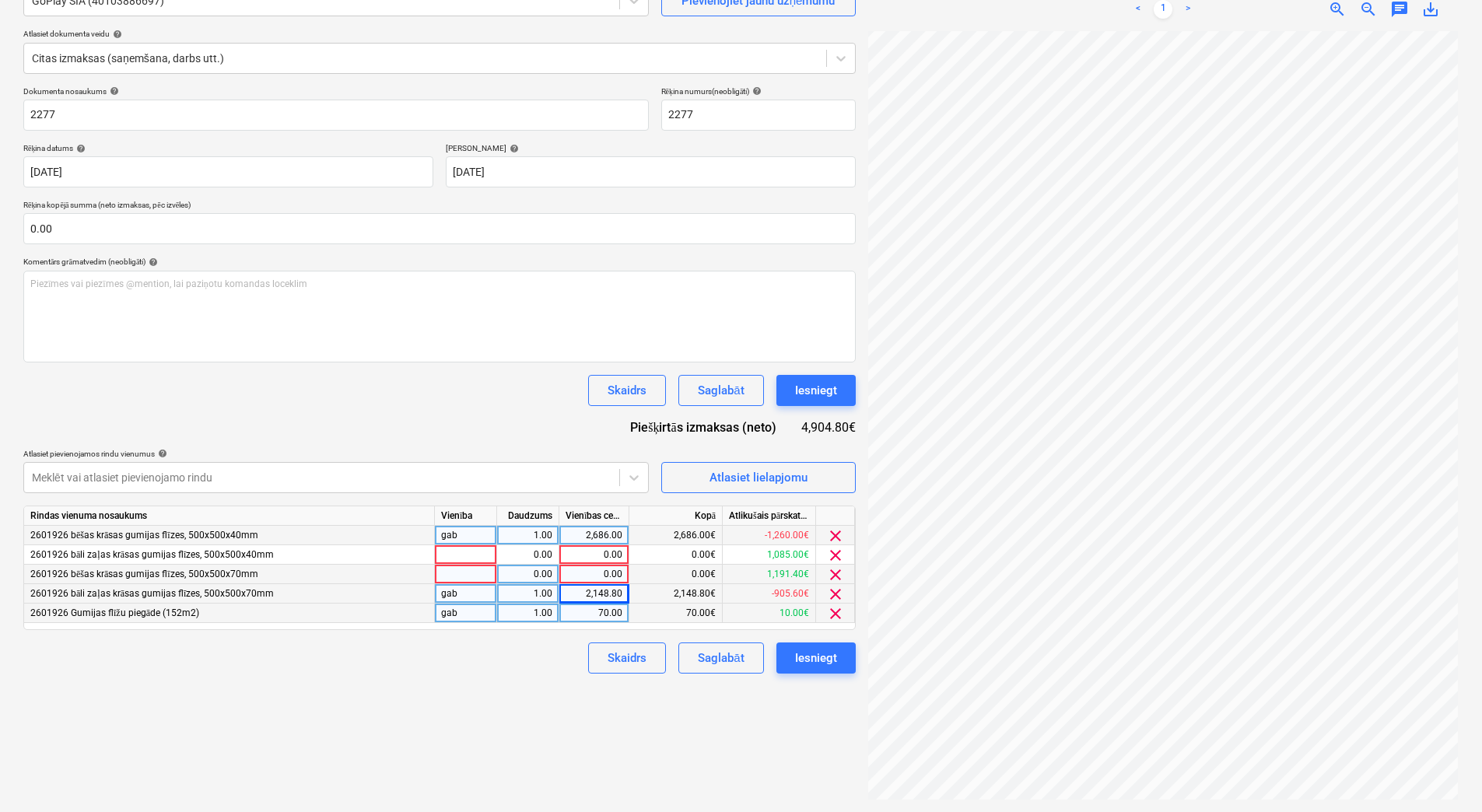
click at [593, 569] on div "0.00" at bounding box center [594, 574] width 57 height 20
type input "2112.8"
click at [595, 553] on div "0.00" at bounding box center [594, 555] width 57 height 20
type input "1580.8"
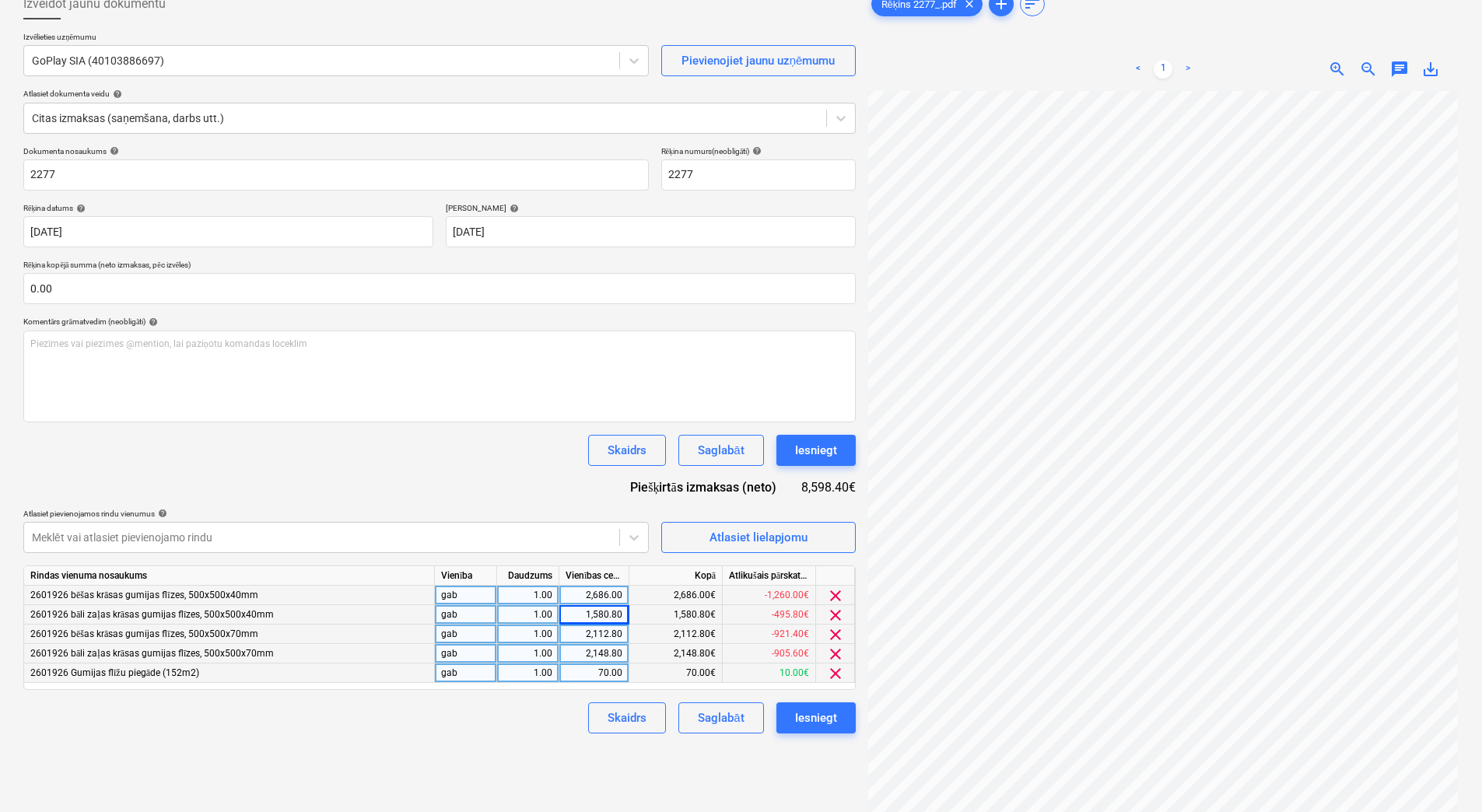
scroll to position [156, 0]
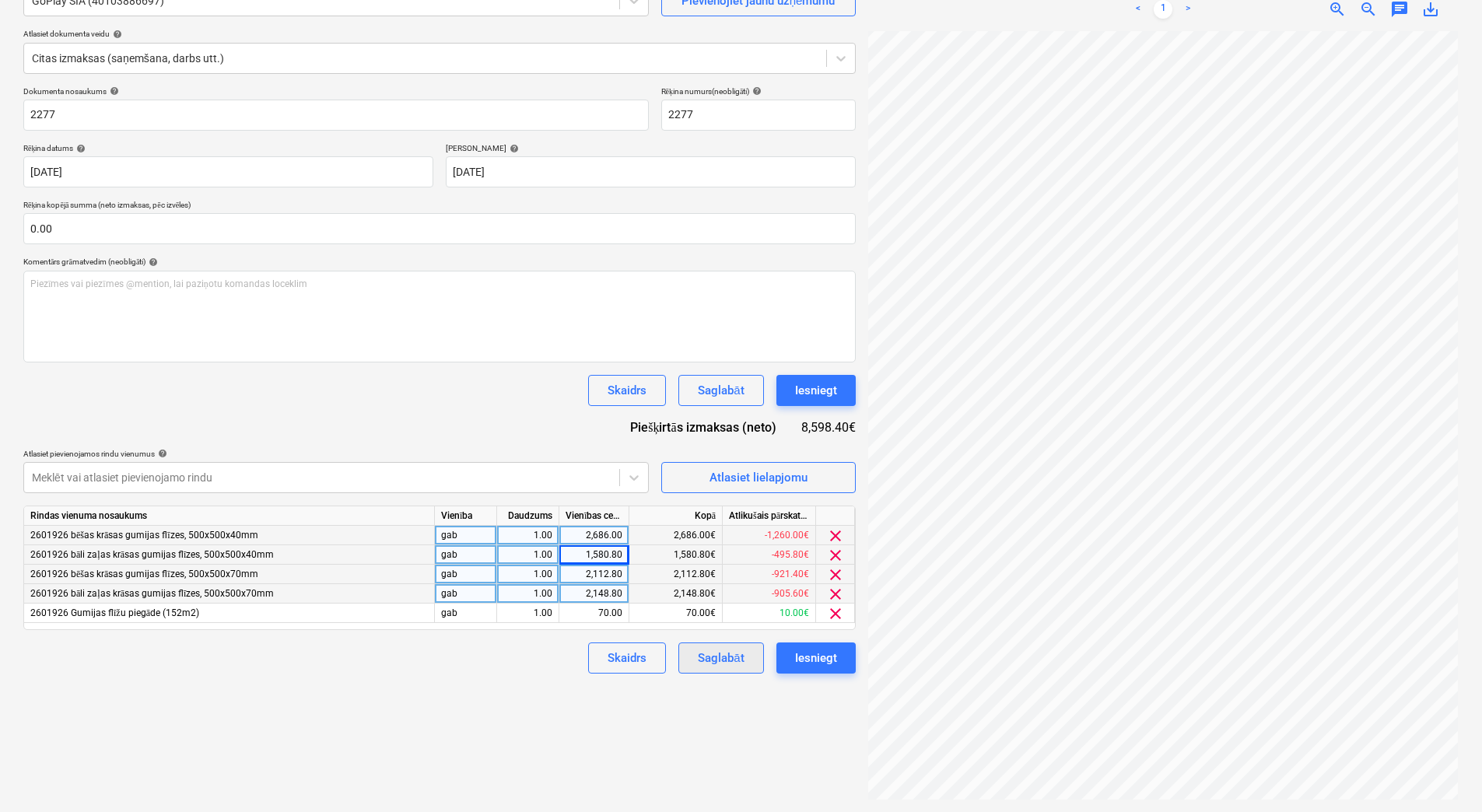
click at [737, 662] on div "Saglabāt" at bounding box center [721, 658] width 46 height 20
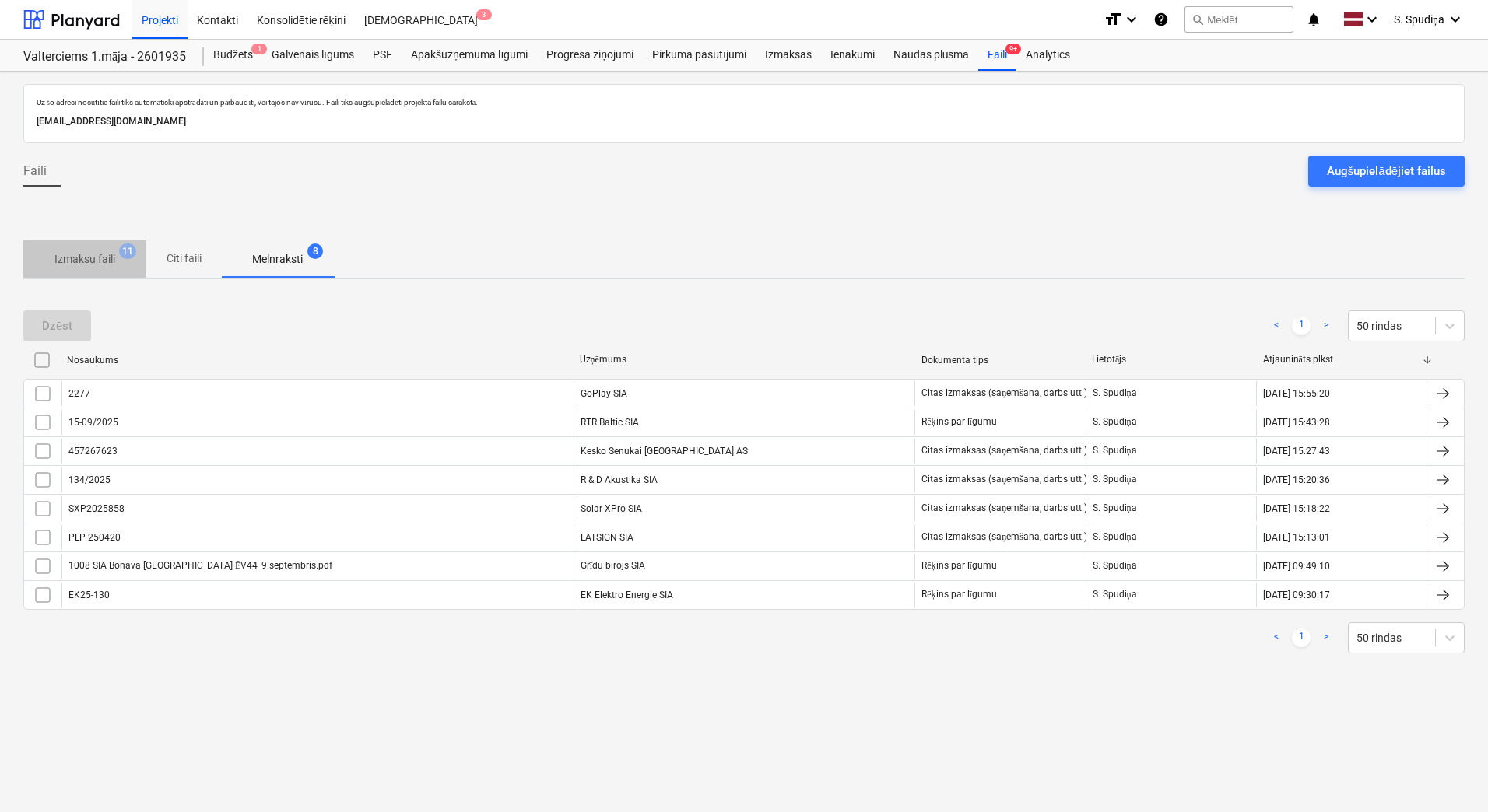
click at [99, 263] on p "Izmaksu faili" at bounding box center [84, 259] width 60 height 16
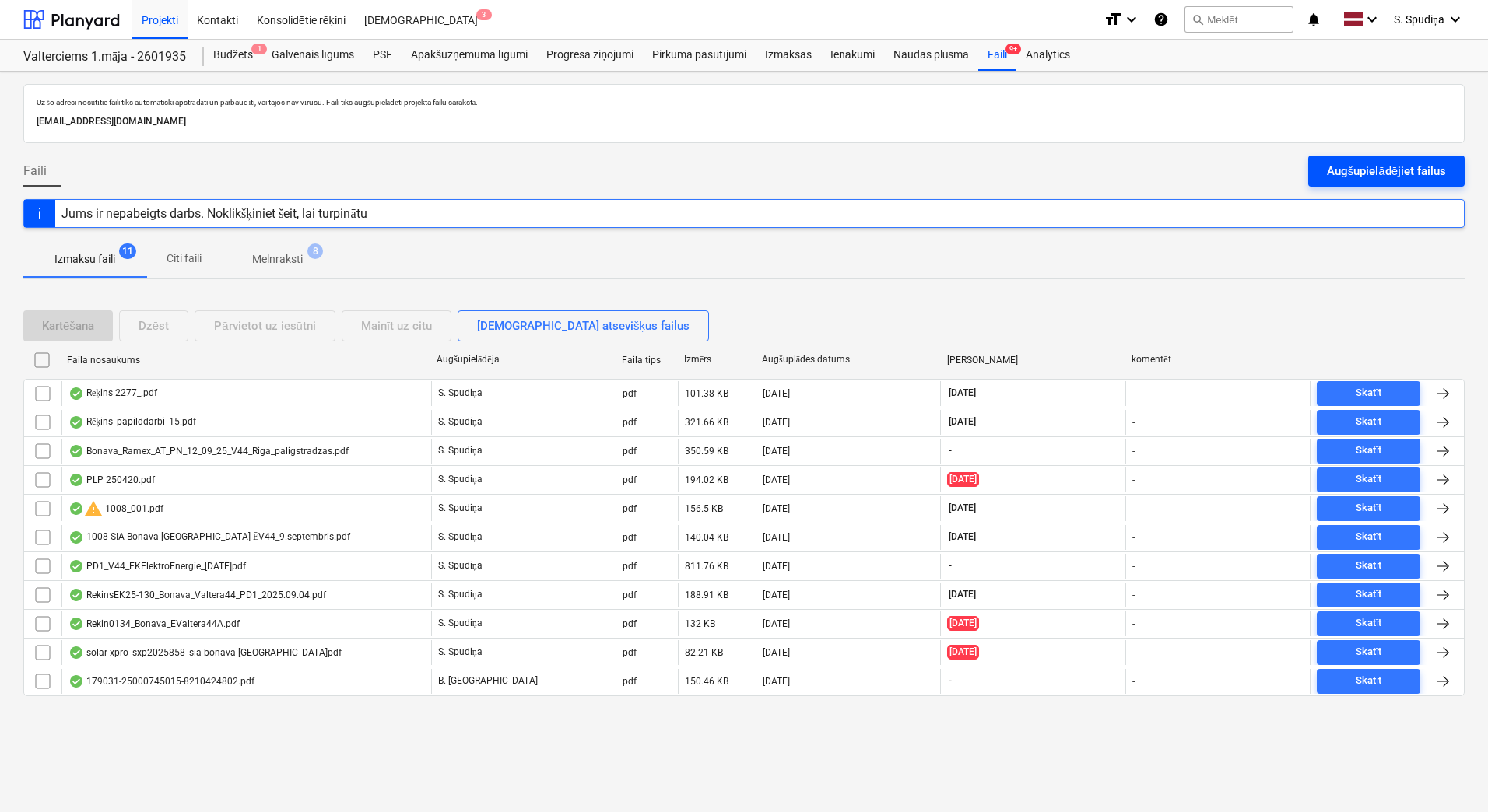
click at [1379, 164] on div "Augšupielādējiet failus" at bounding box center [1386, 170] width 119 height 20
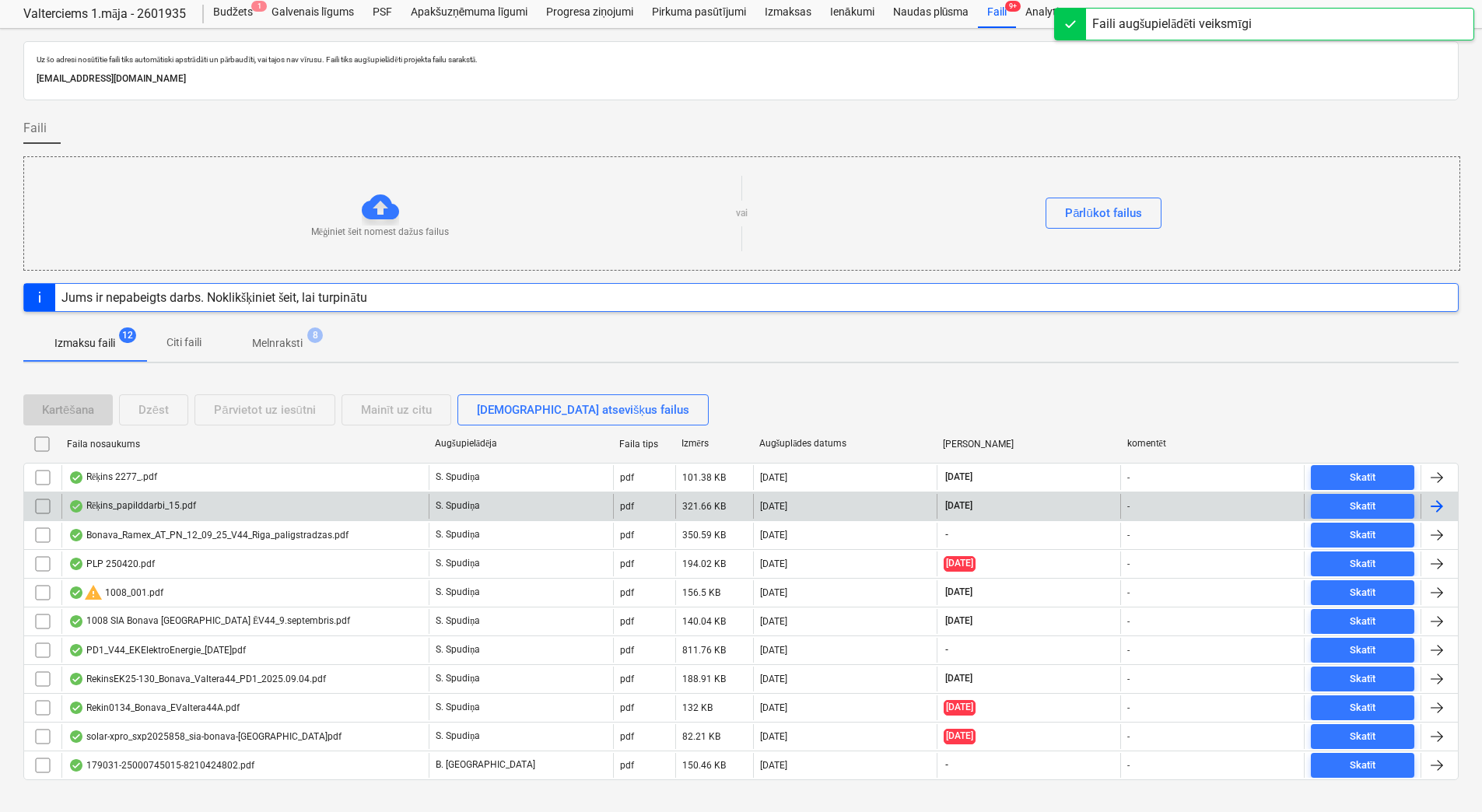
scroll to position [67, 0]
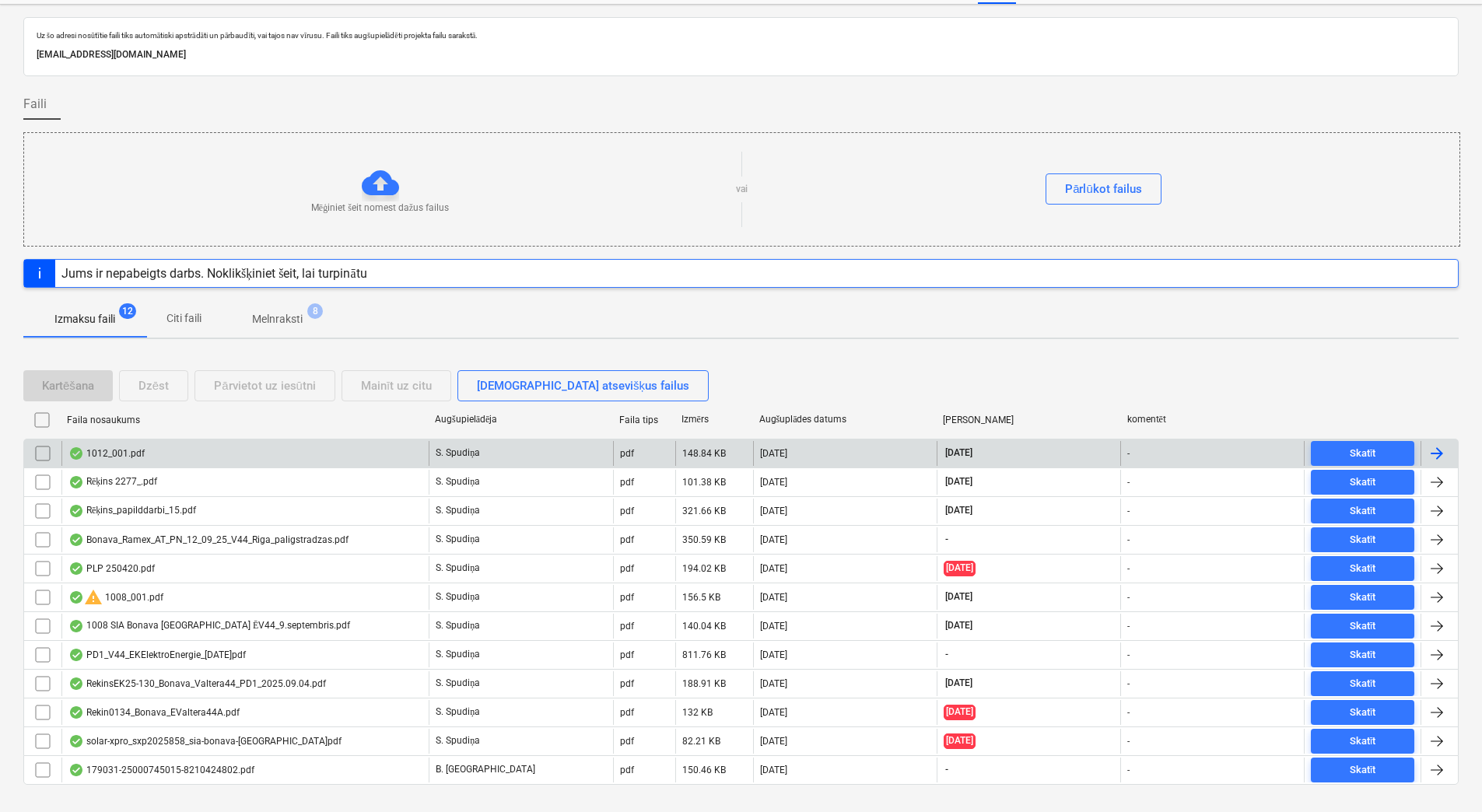
click at [152, 453] on div "1012_001.pdf" at bounding box center [245, 453] width 368 height 25
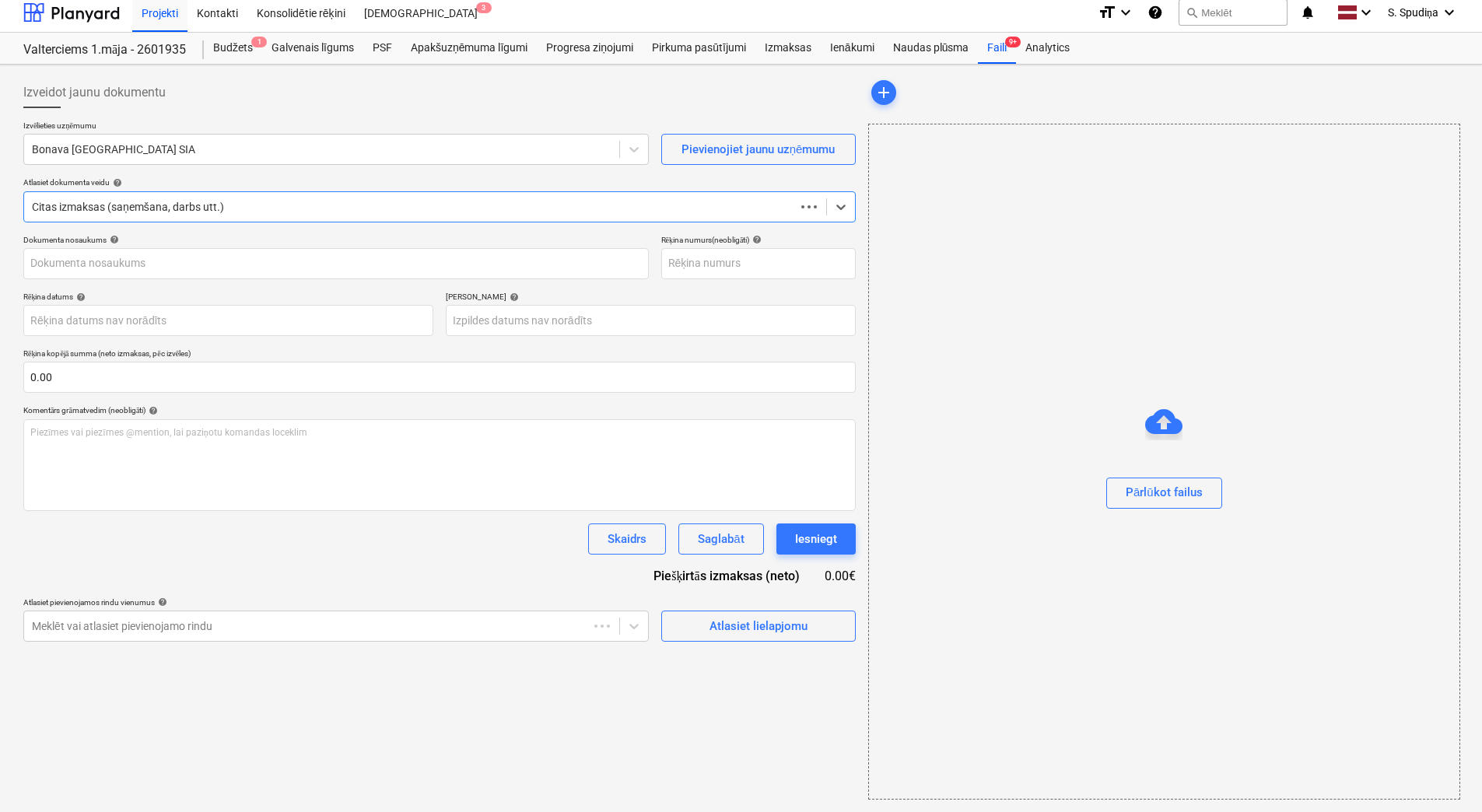
scroll to position [7, 0]
type input "1"
type input "[DATE]"
type input "16 Oct 2025"
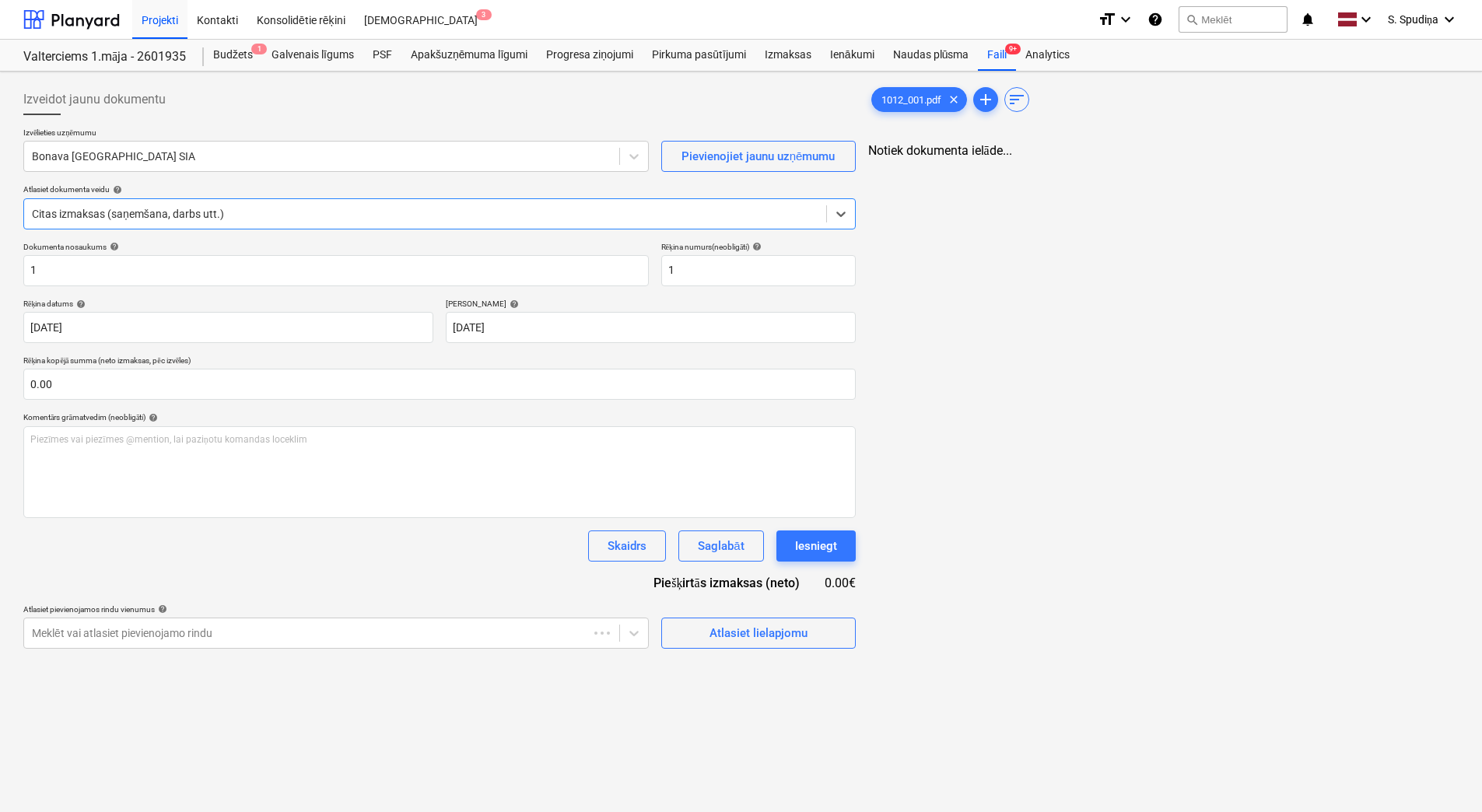
scroll to position [0, 0]
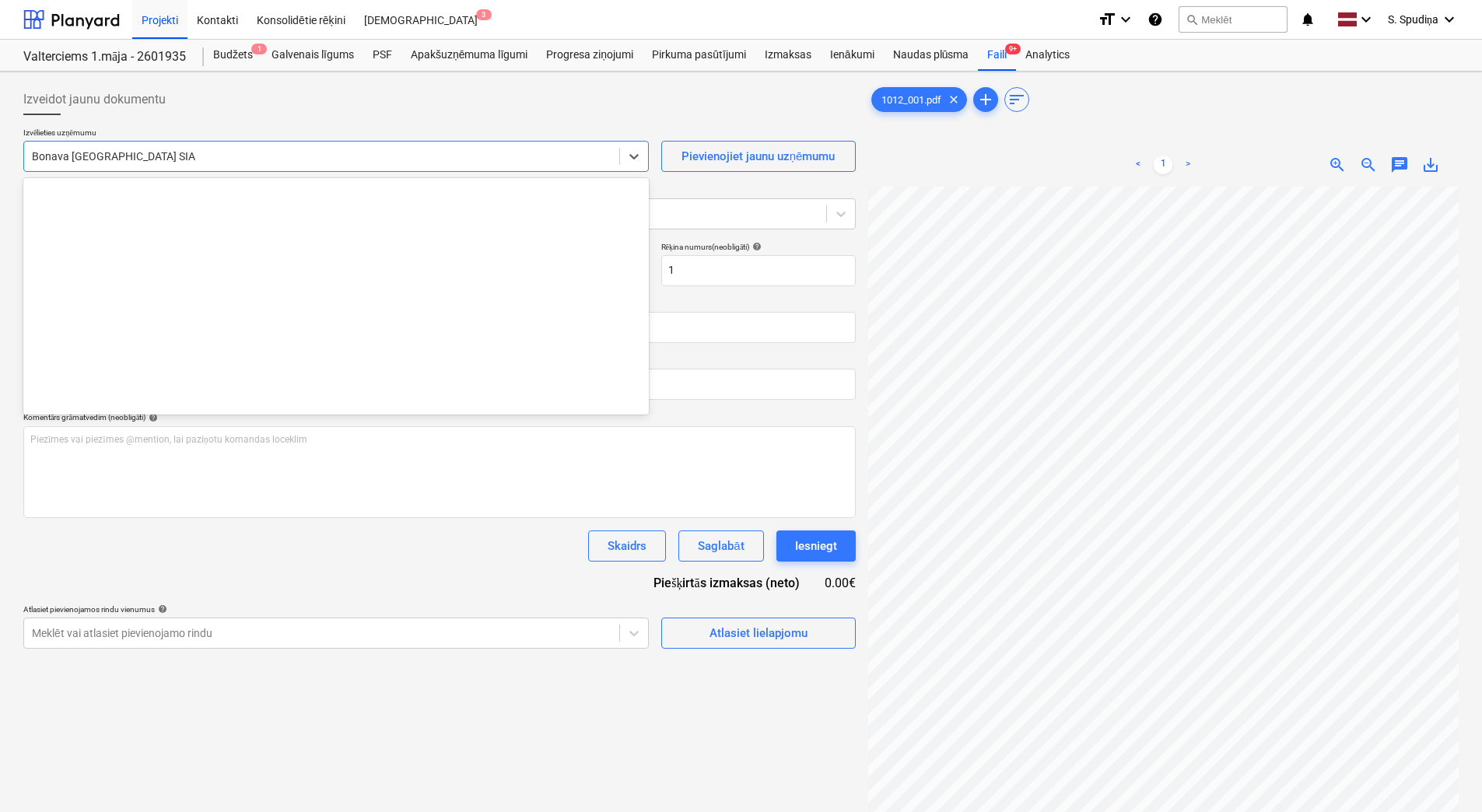
click at [157, 159] on div at bounding box center [321, 157] width 580 height 15
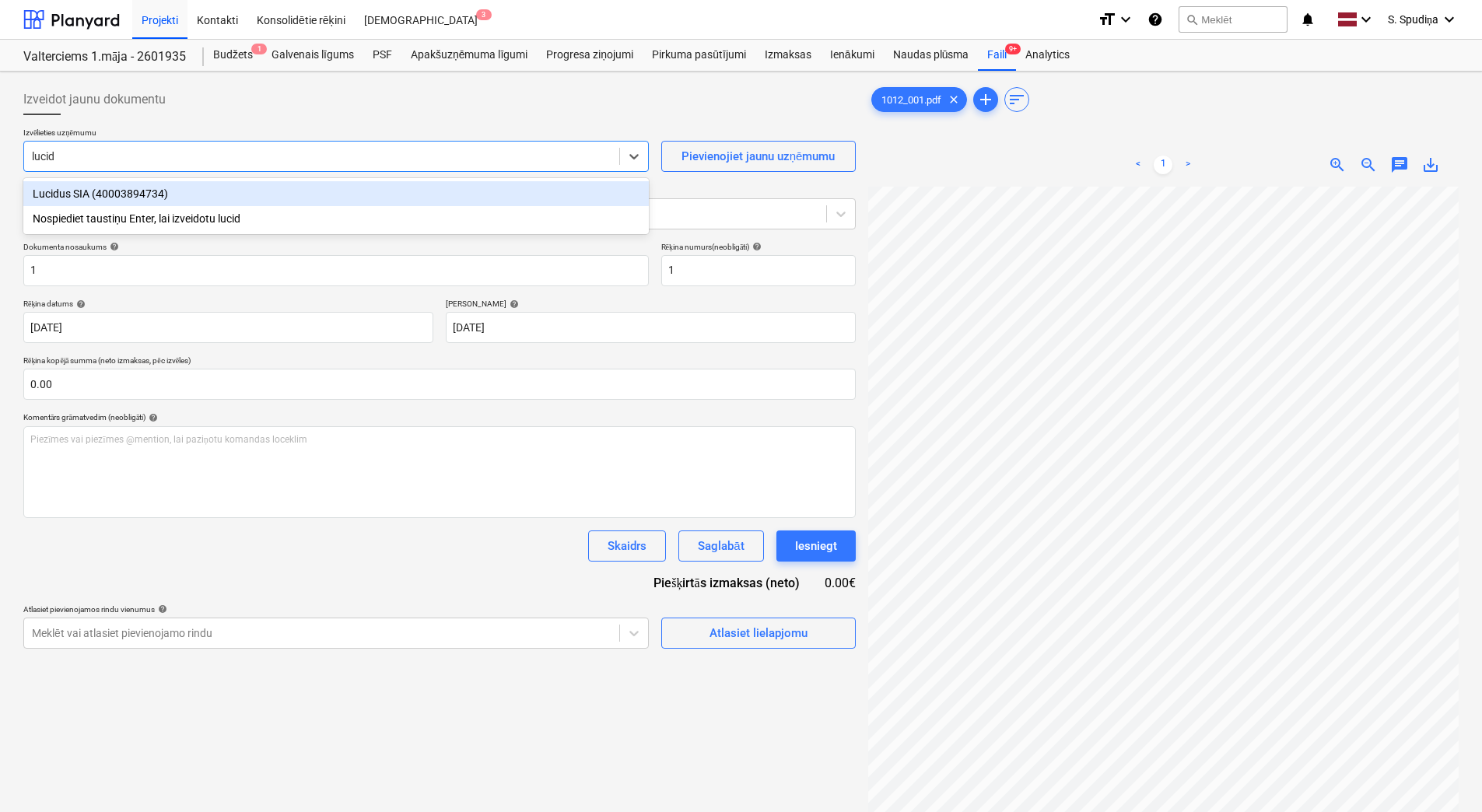
type input "lucidu"
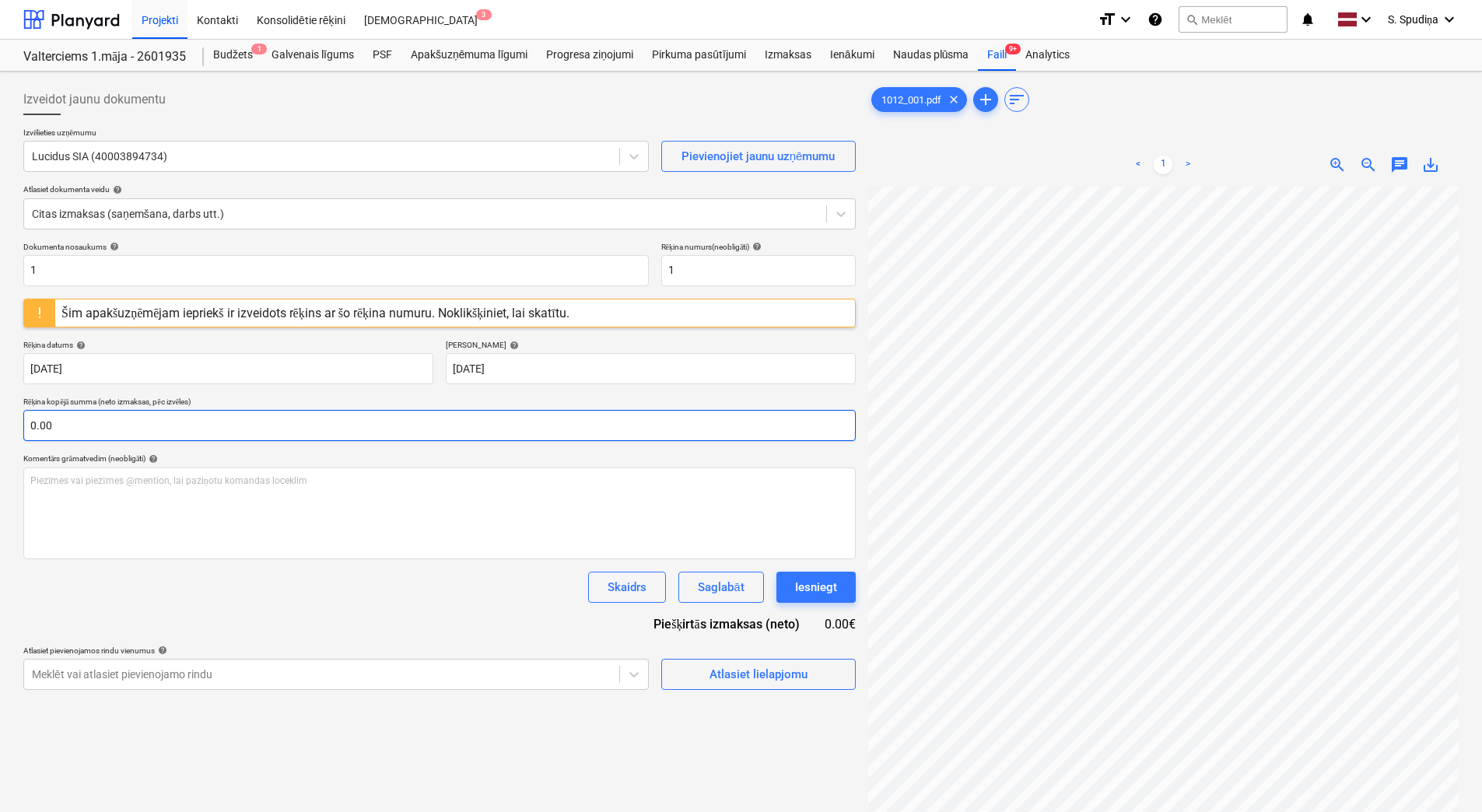
scroll to position [0, 241]
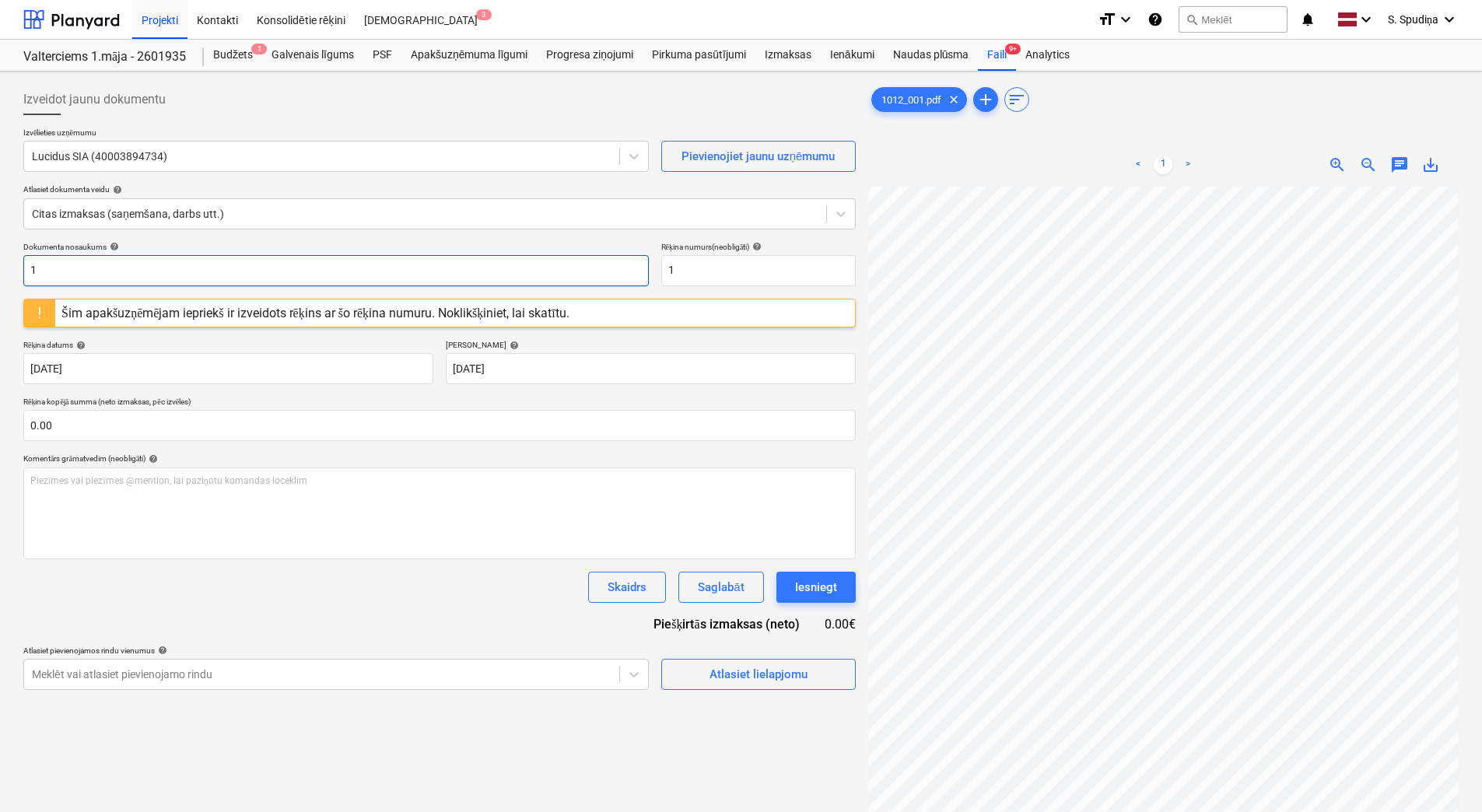
drag, startPoint x: 80, startPoint y: 278, endPoint x: -3, endPoint y: 279, distance: 83.0
click at [0, 279] on html "Projekti Kontakti Konsolidētie rēķini Iesūtne 3 format_size keyboard_arrow_down…" at bounding box center [741, 406] width 1482 height 812
drag, startPoint x: 101, startPoint y: 270, endPoint x: -3, endPoint y: 288, distance: 105.5
click at [0, 288] on html "Projekti Kontakti Konsolidētie rēķini Iesūtne 3 format_size keyboard_arrow_down…" at bounding box center [741, 406] width 1482 height 812
type input "LU 254006"
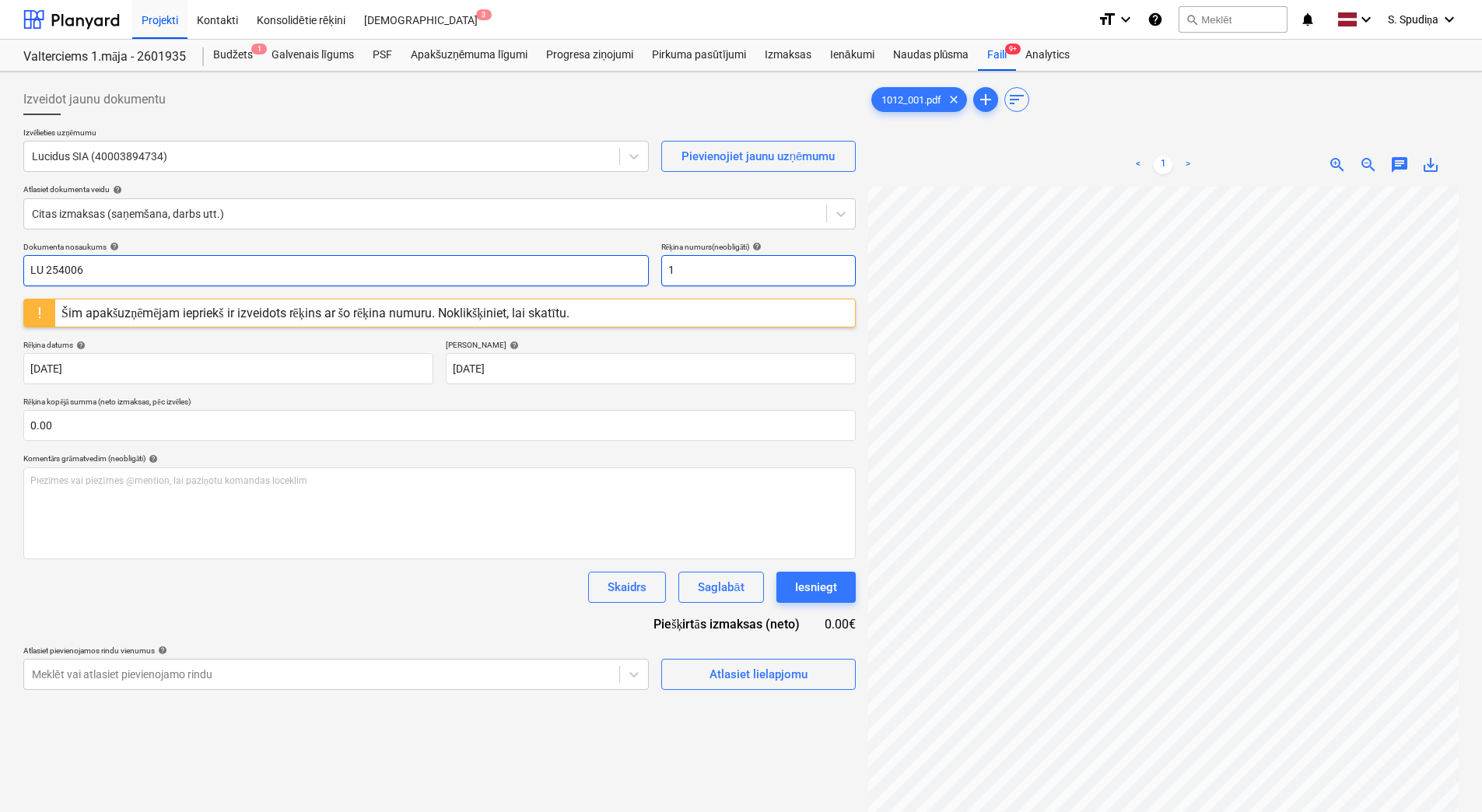
drag, startPoint x: 649, startPoint y: 272, endPoint x: 512, endPoint y: 270, distance: 137.0
click at [518, 275] on div "Dokumenta nosaukums help LU 254006 Rēķina numurs (neobligāti) help 1" at bounding box center [439, 264] width 833 height 45
paste input "LU 254006"
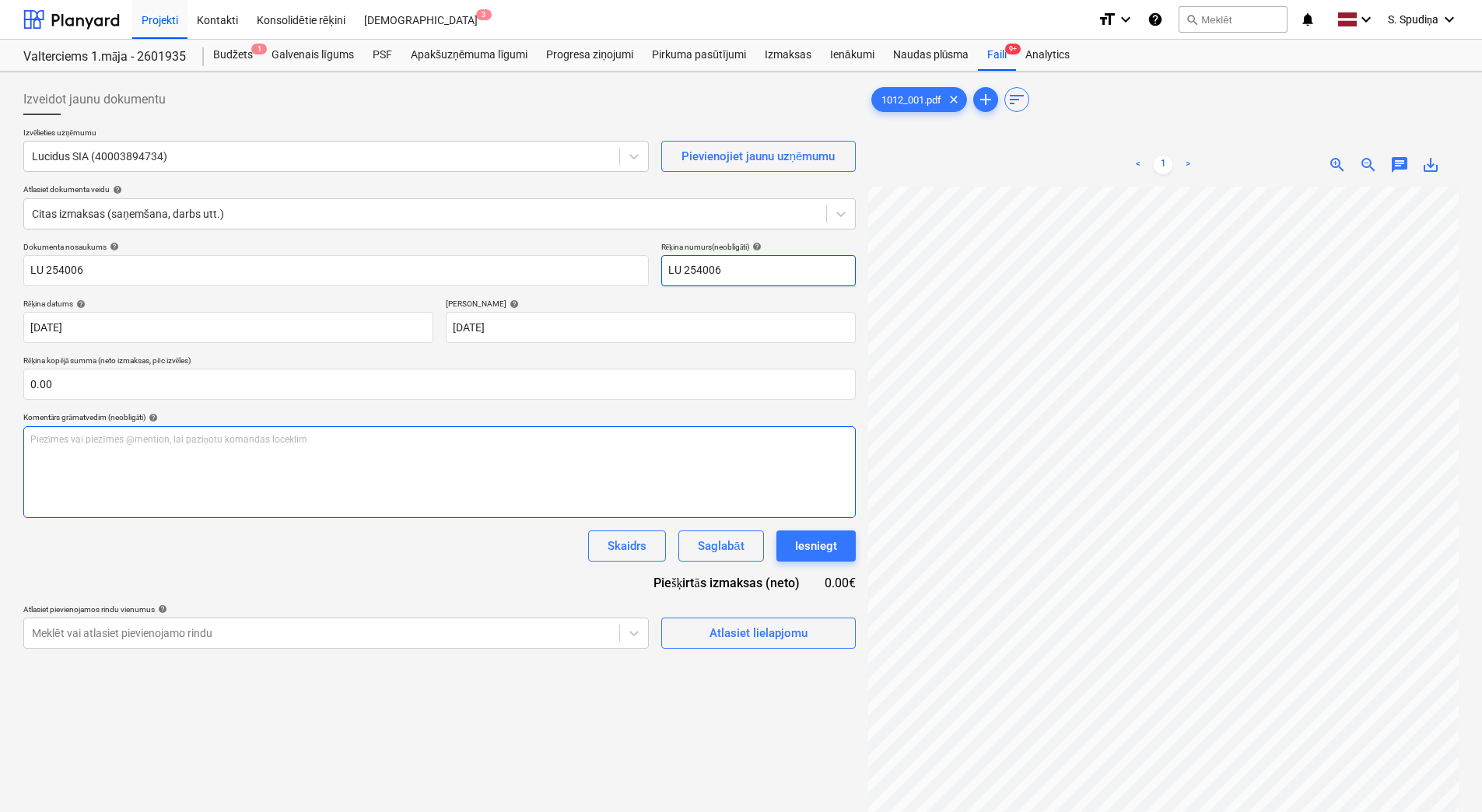
type input "LU 254006"
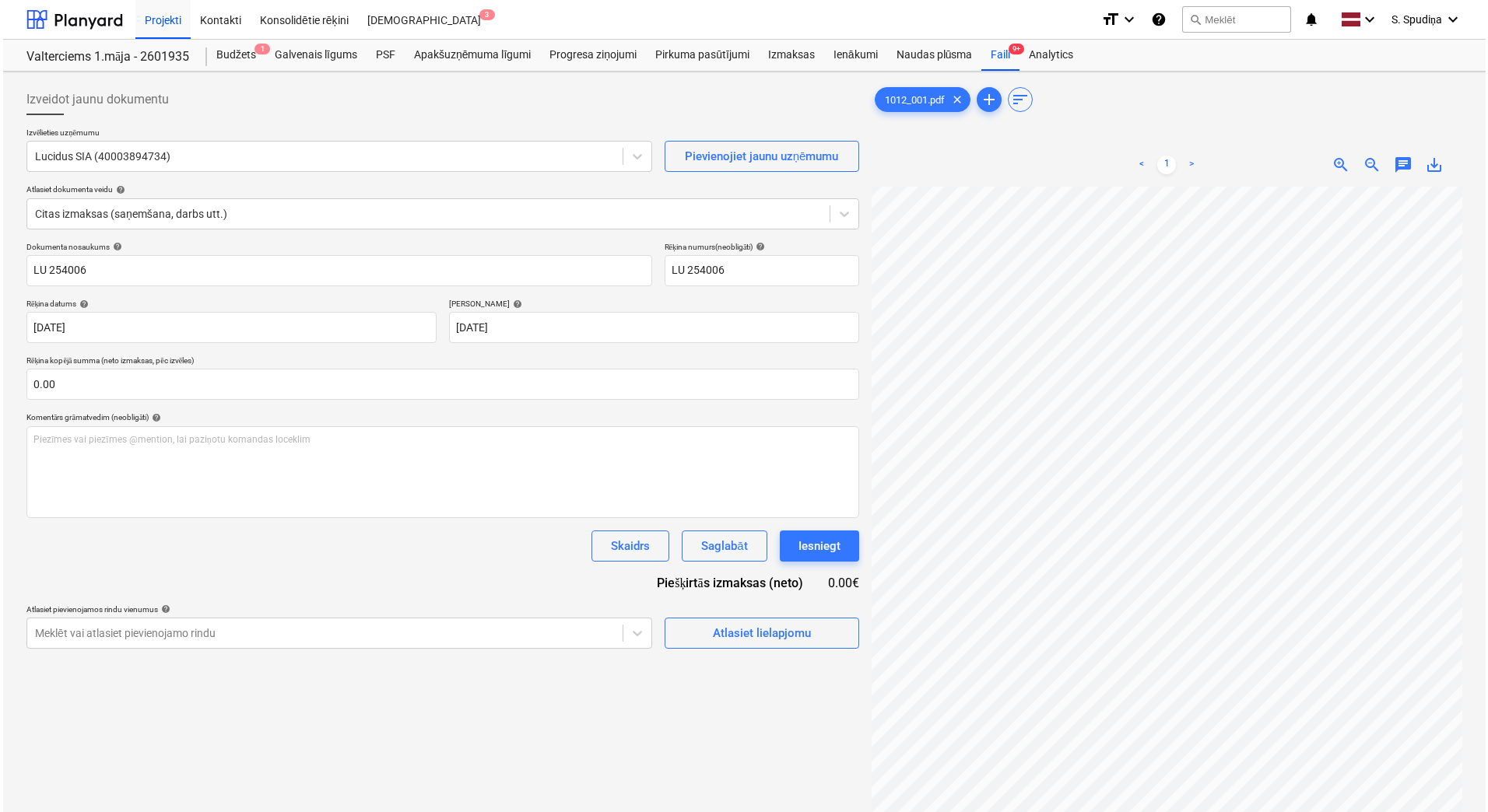
scroll to position [253, 77]
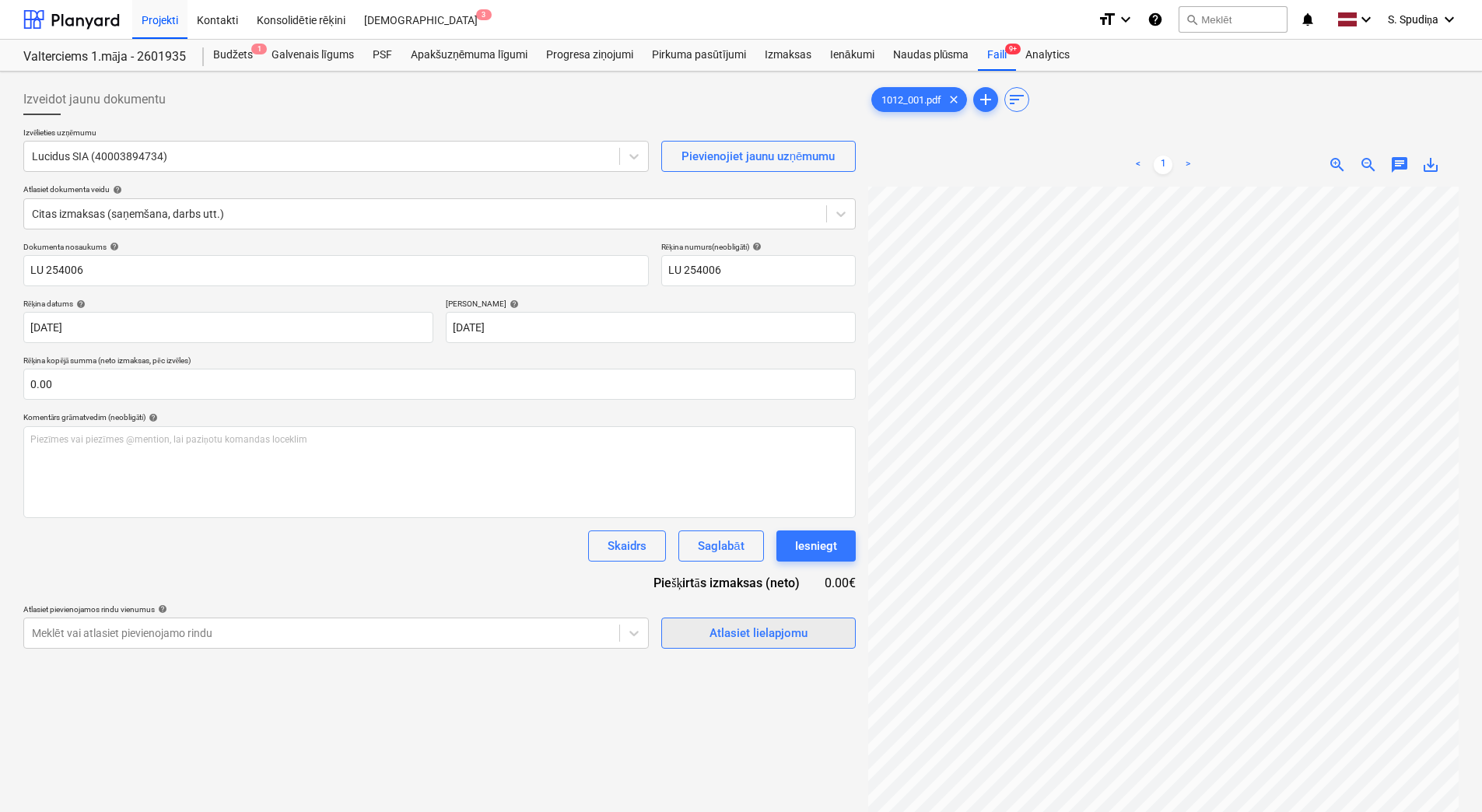
click at [753, 622] on button "Atlasiet lielapjomu" at bounding box center [759, 633] width 195 height 31
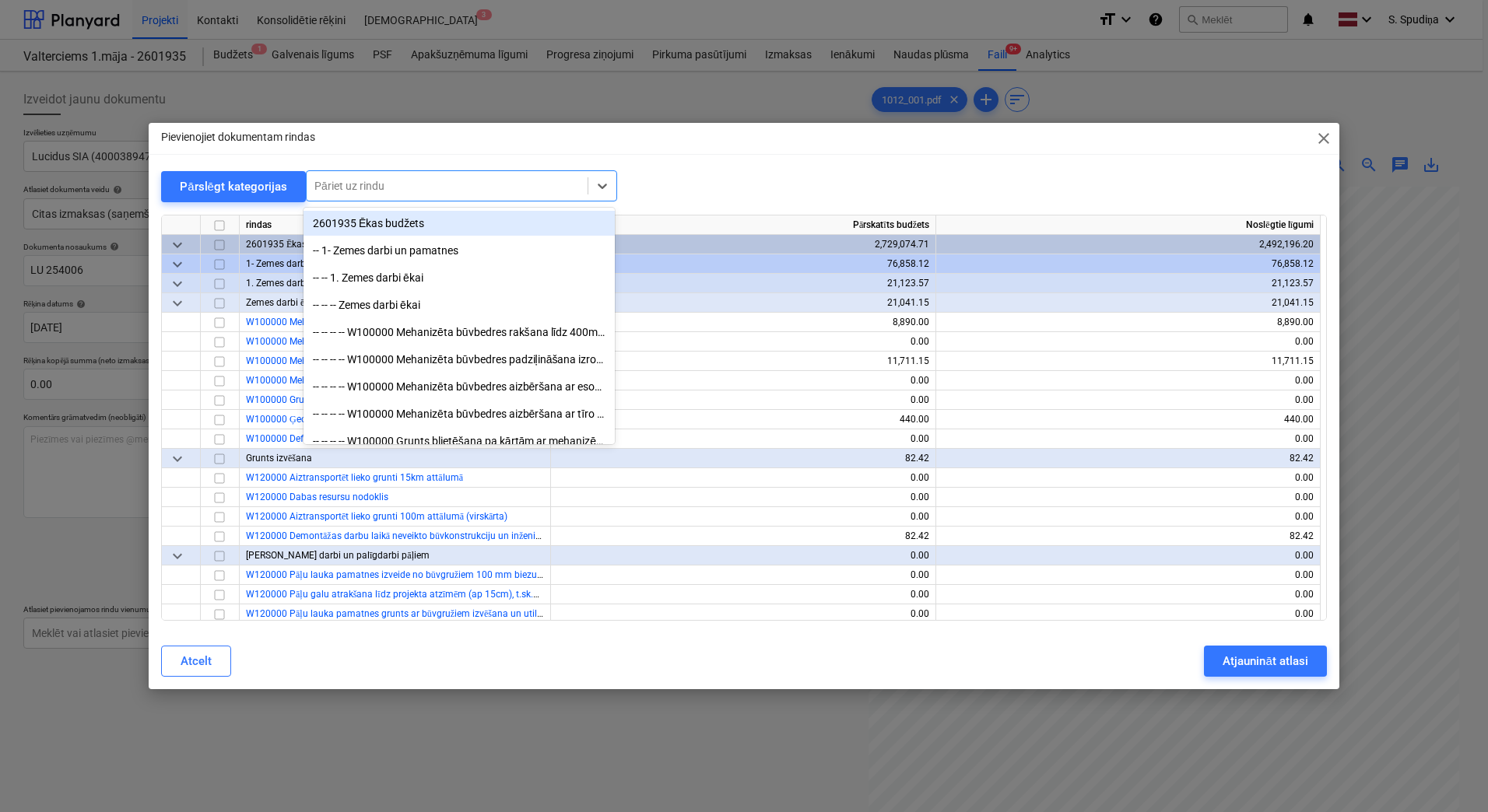
click at [411, 189] on div at bounding box center [447, 186] width 265 height 15
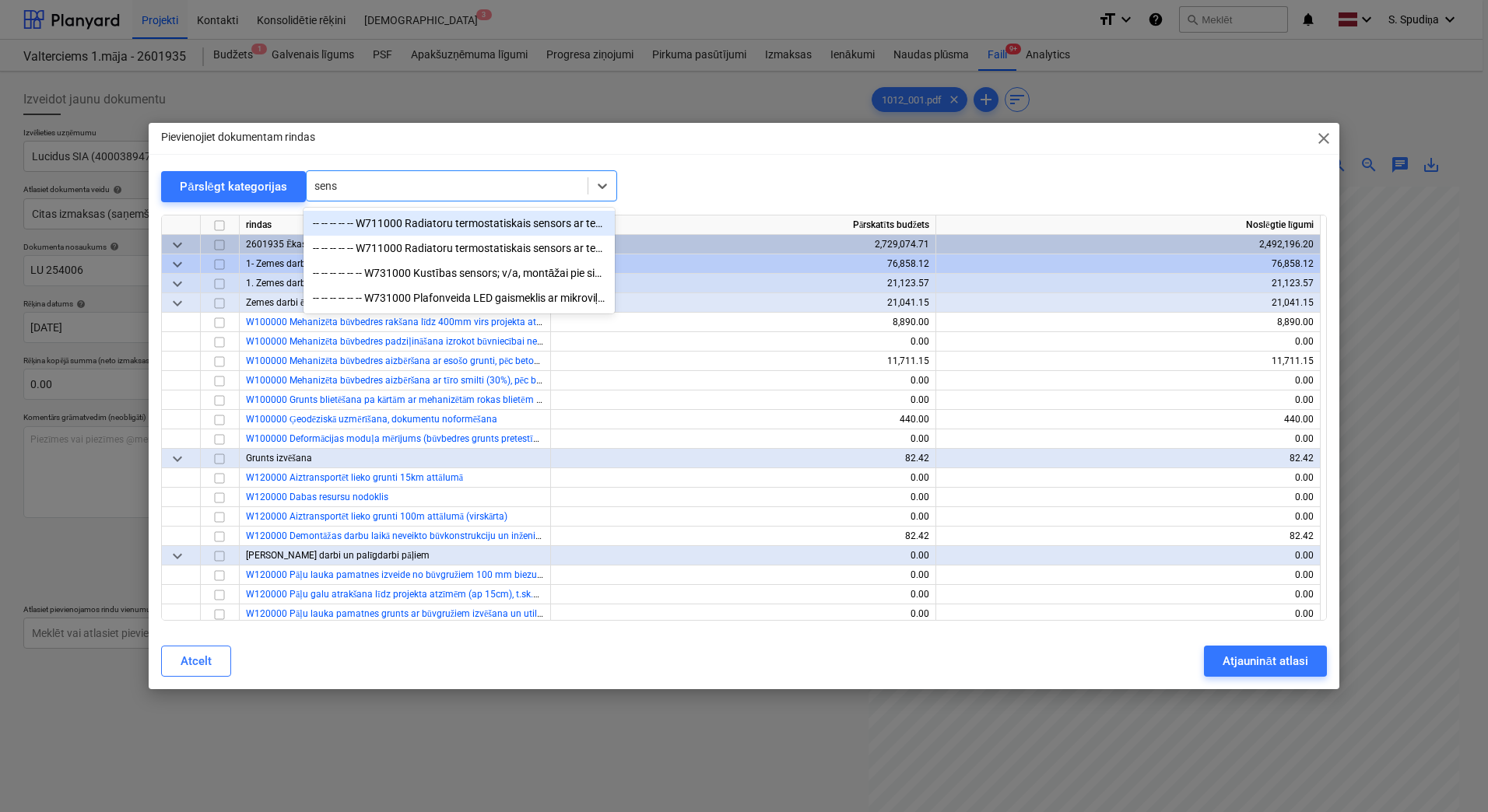
type input "senso"
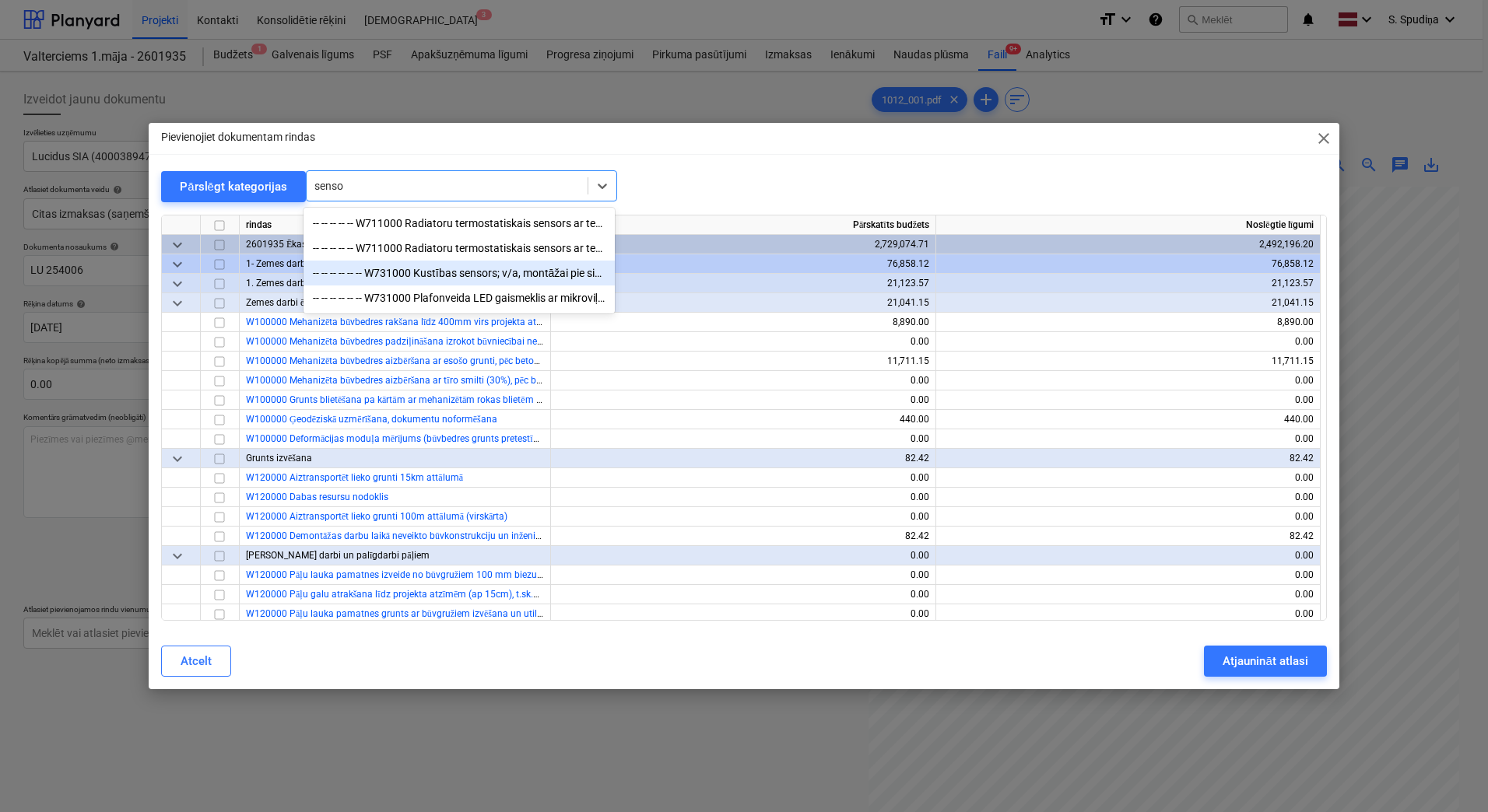
click at [483, 271] on div "-- -- -- -- -- -- W731000 Kustības sensors; v/a, montāžai pie sienas, regulējam…" at bounding box center [458, 273] width 311 height 25
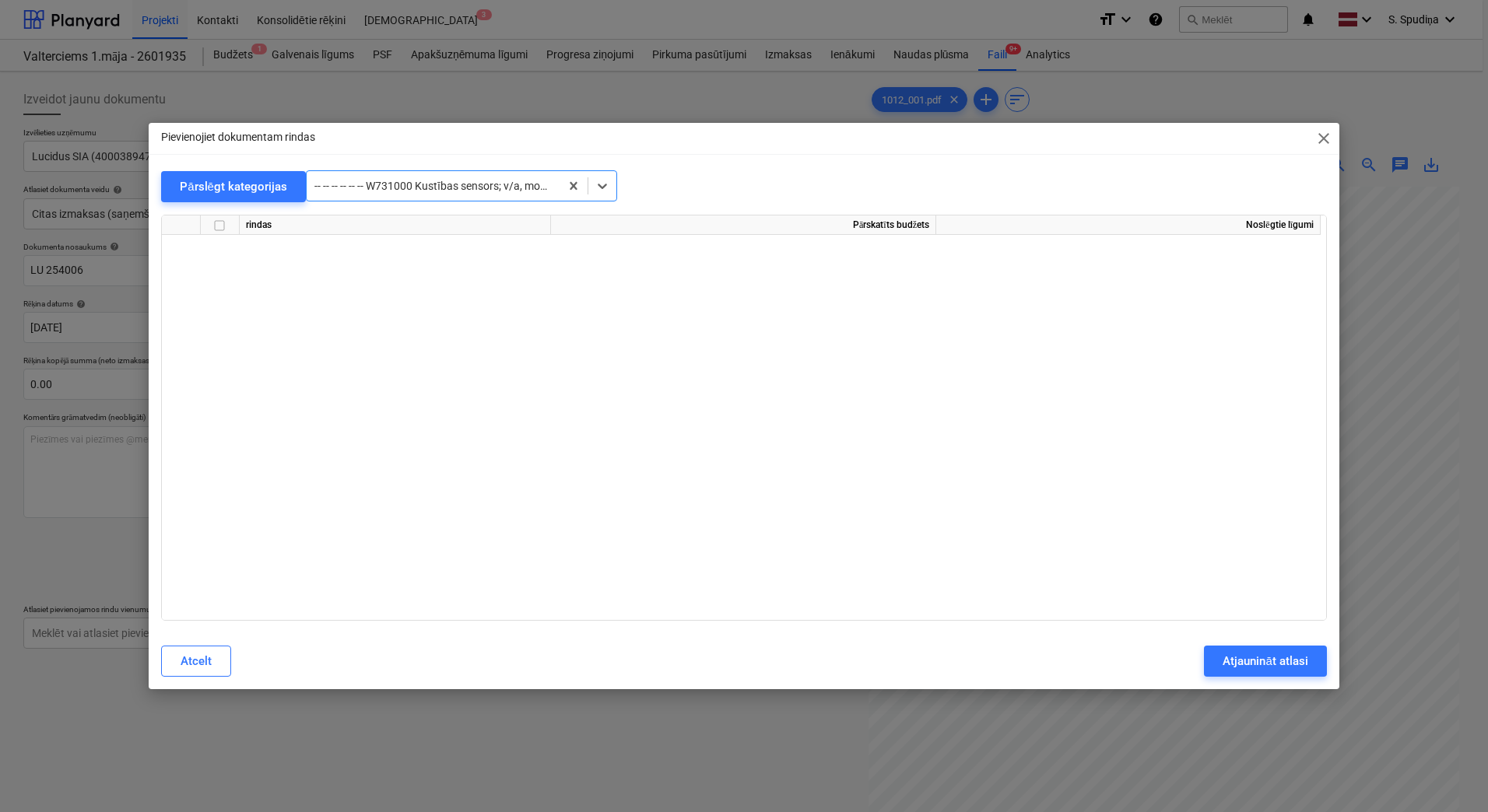
scroll to position [12644, 0]
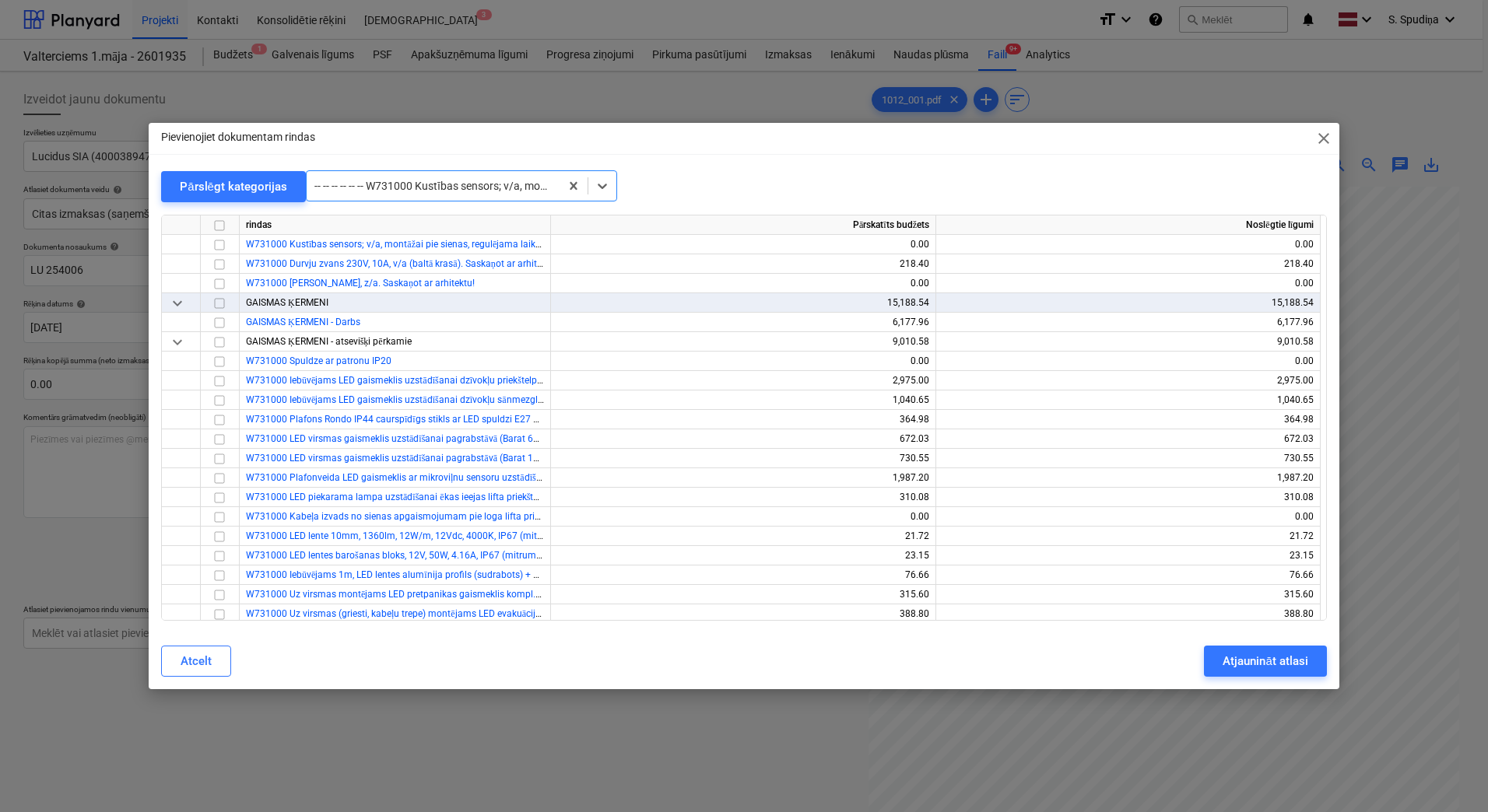
click at [464, 182] on div at bounding box center [433, 186] width 238 height 15
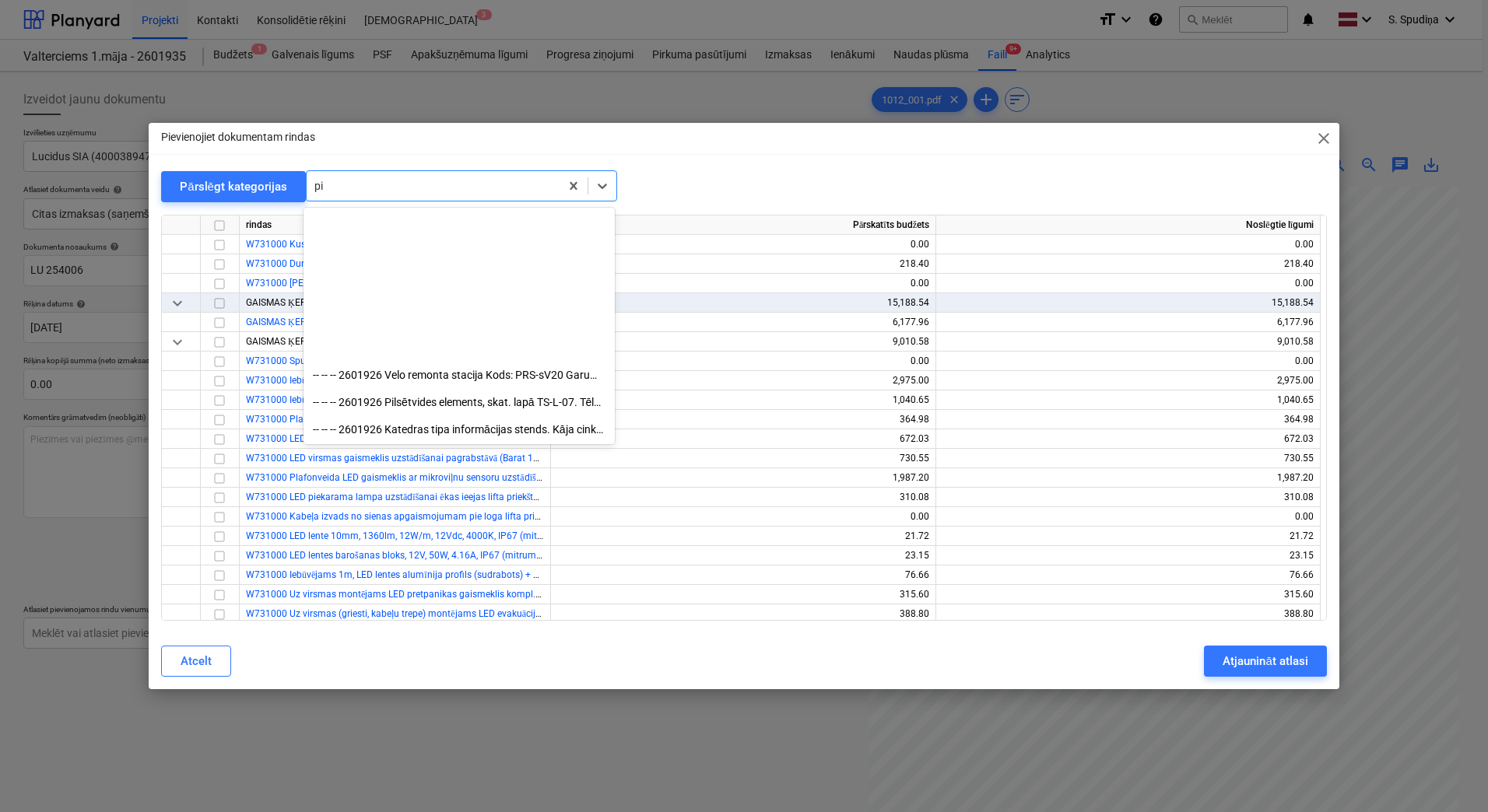
scroll to position [3307, 0]
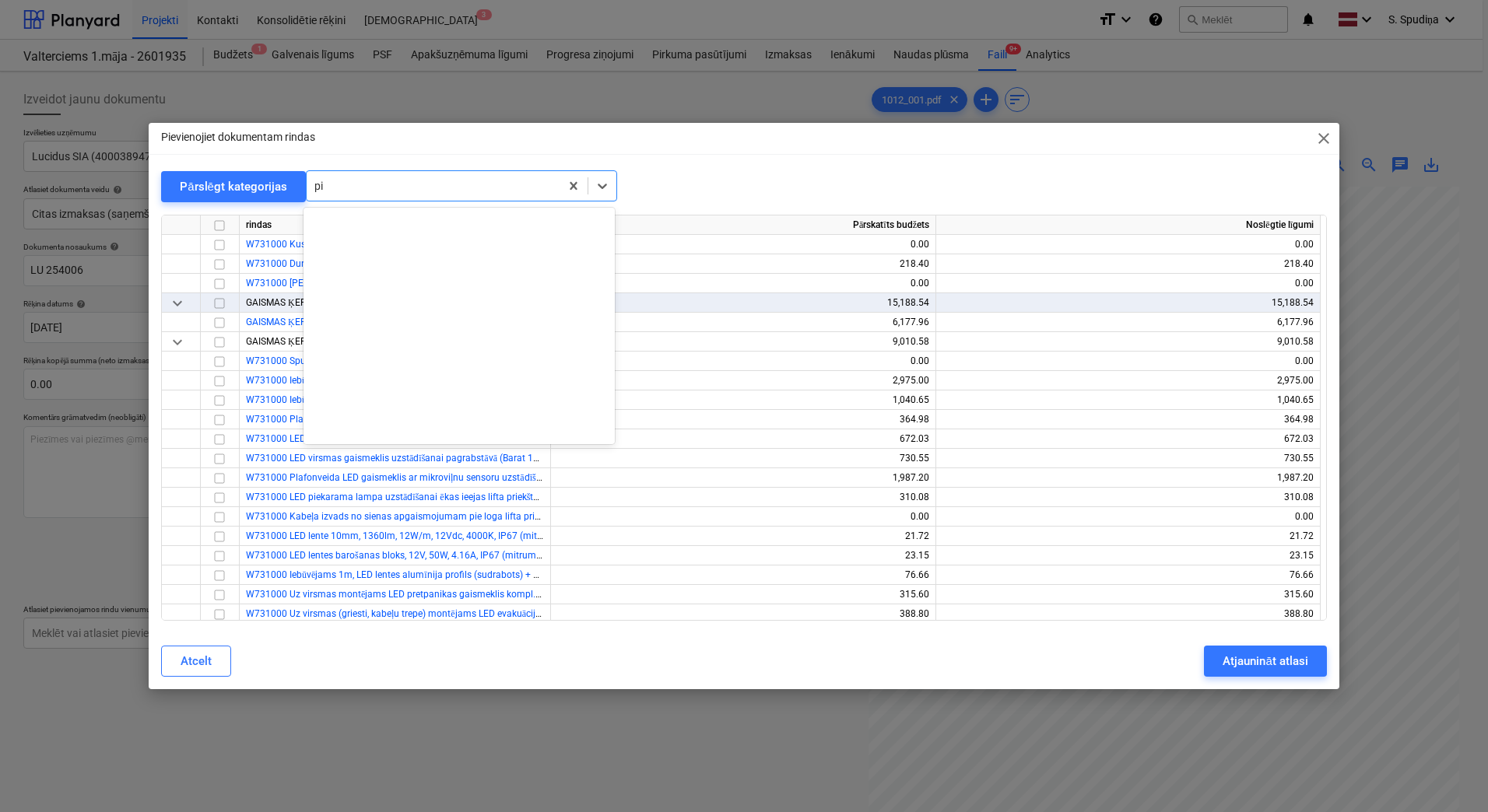
type input "p"
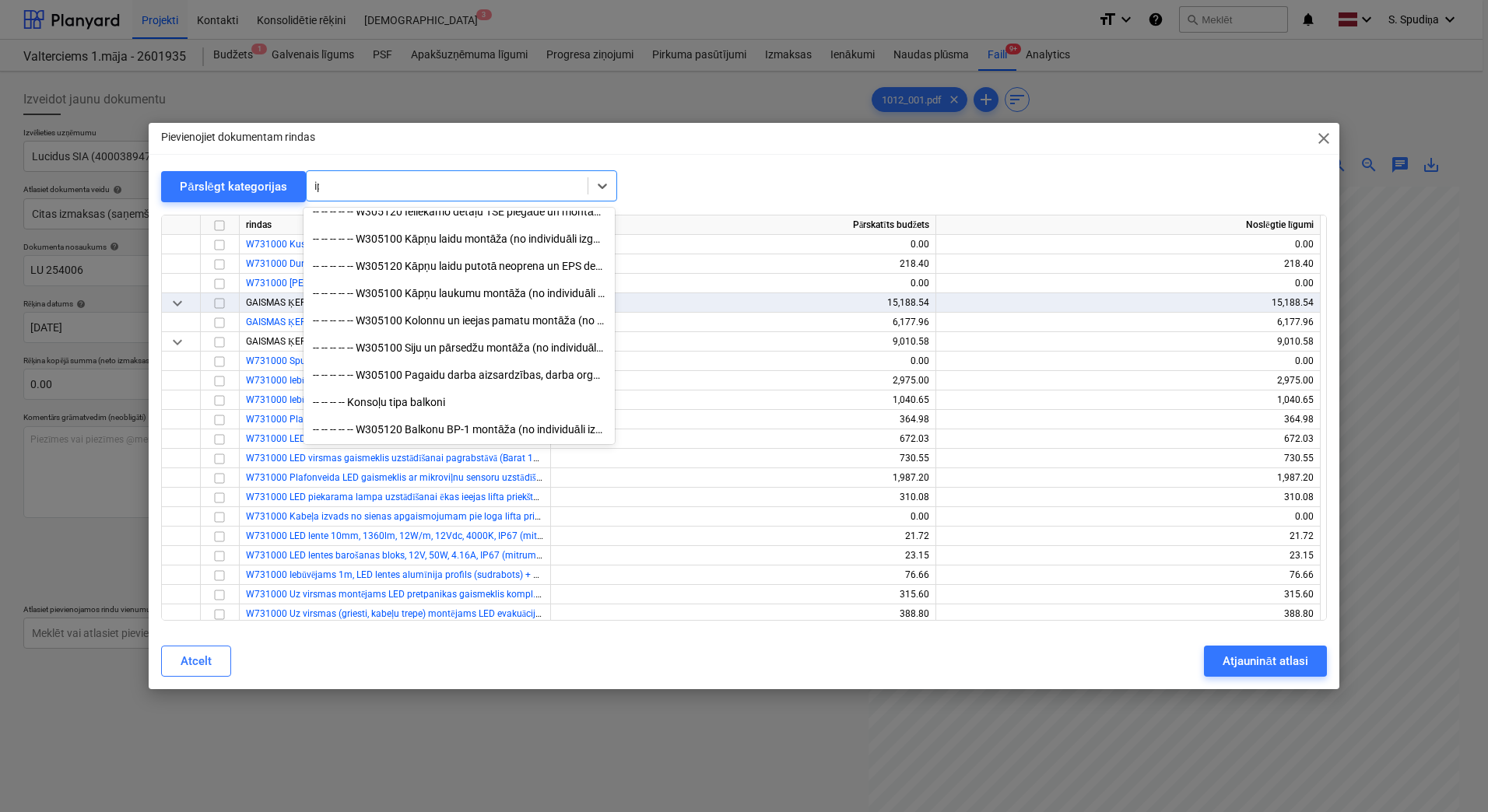
scroll to position [2381, 0]
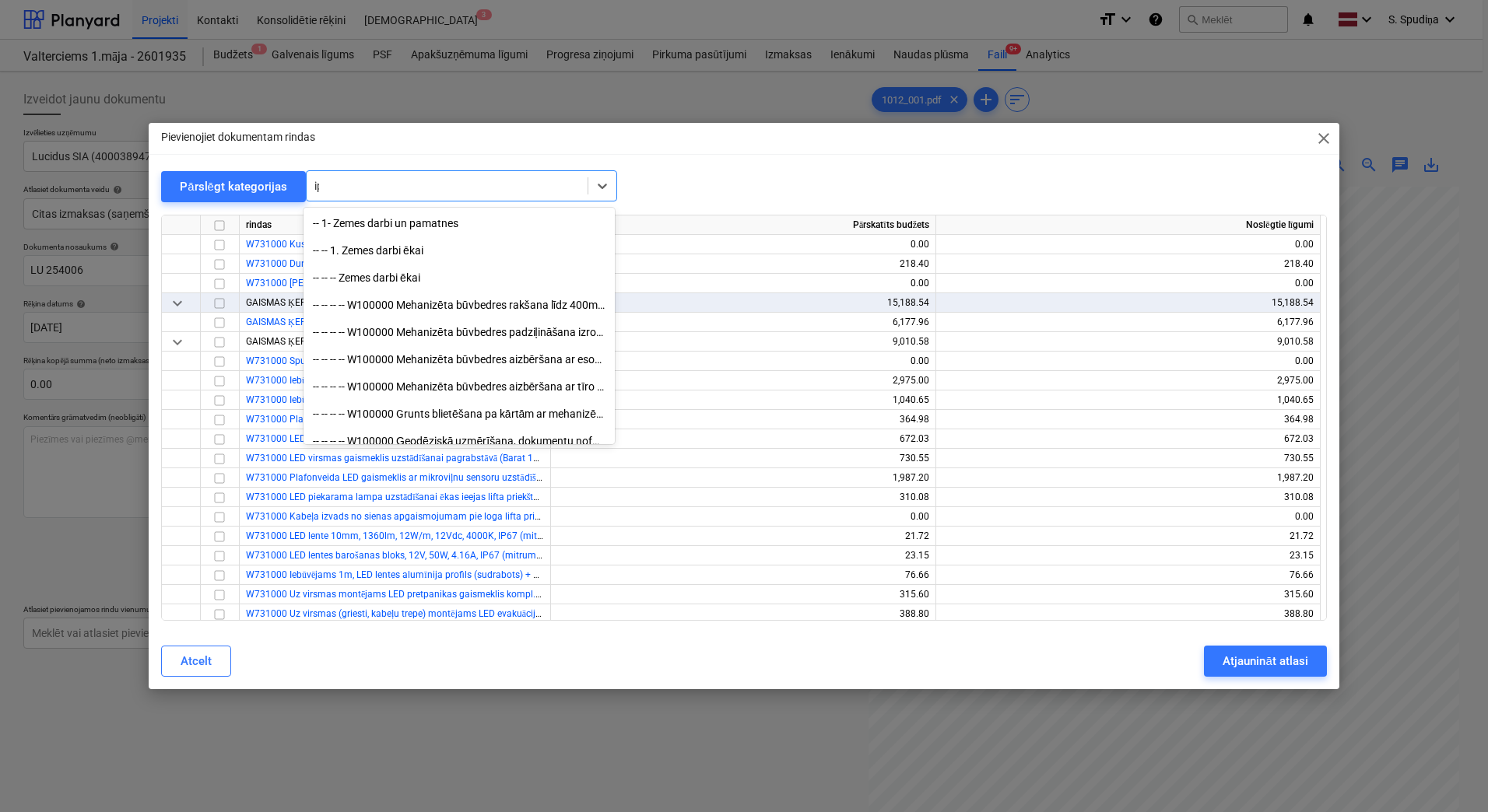
type input "i"
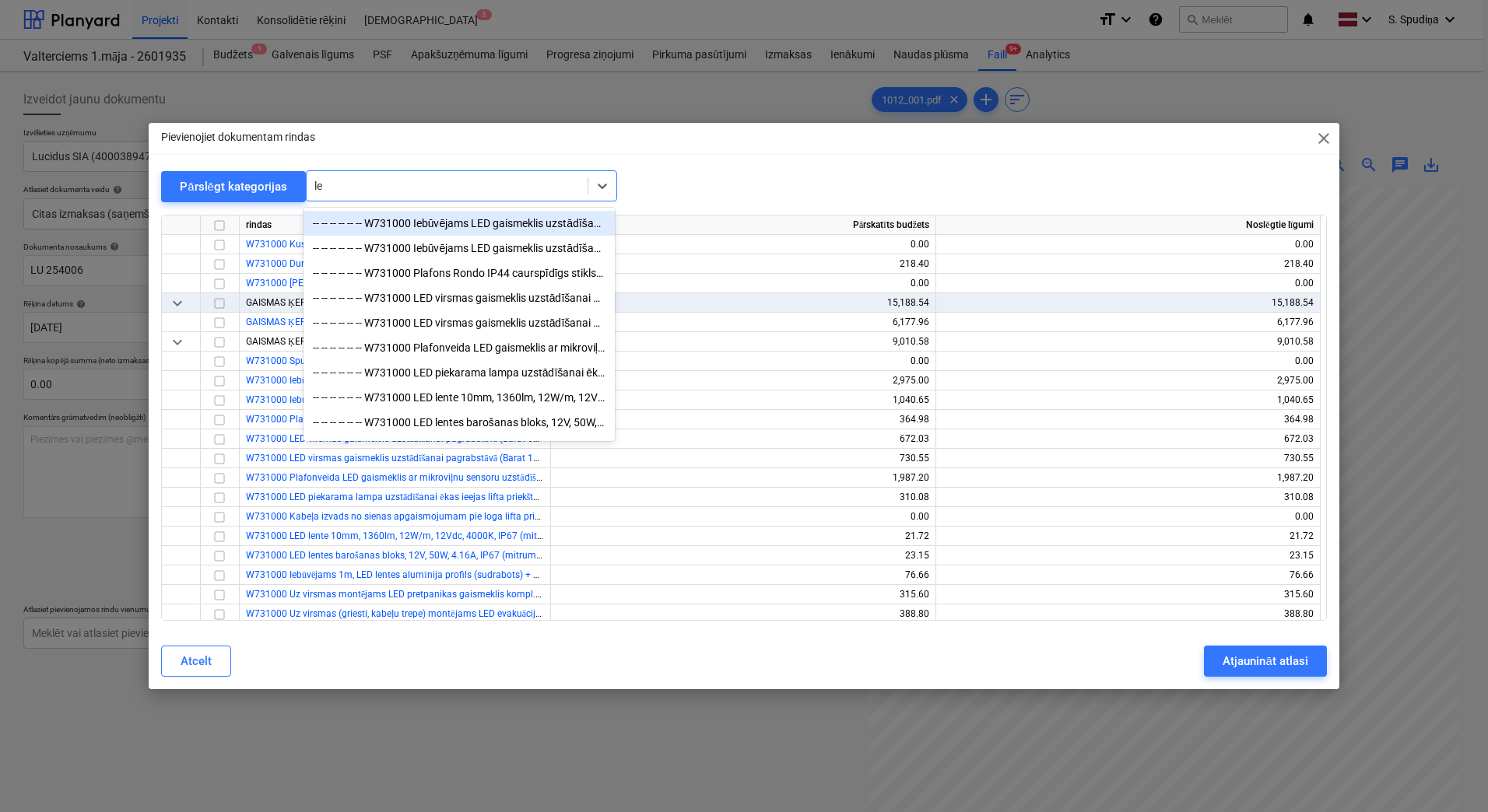
type input "l"
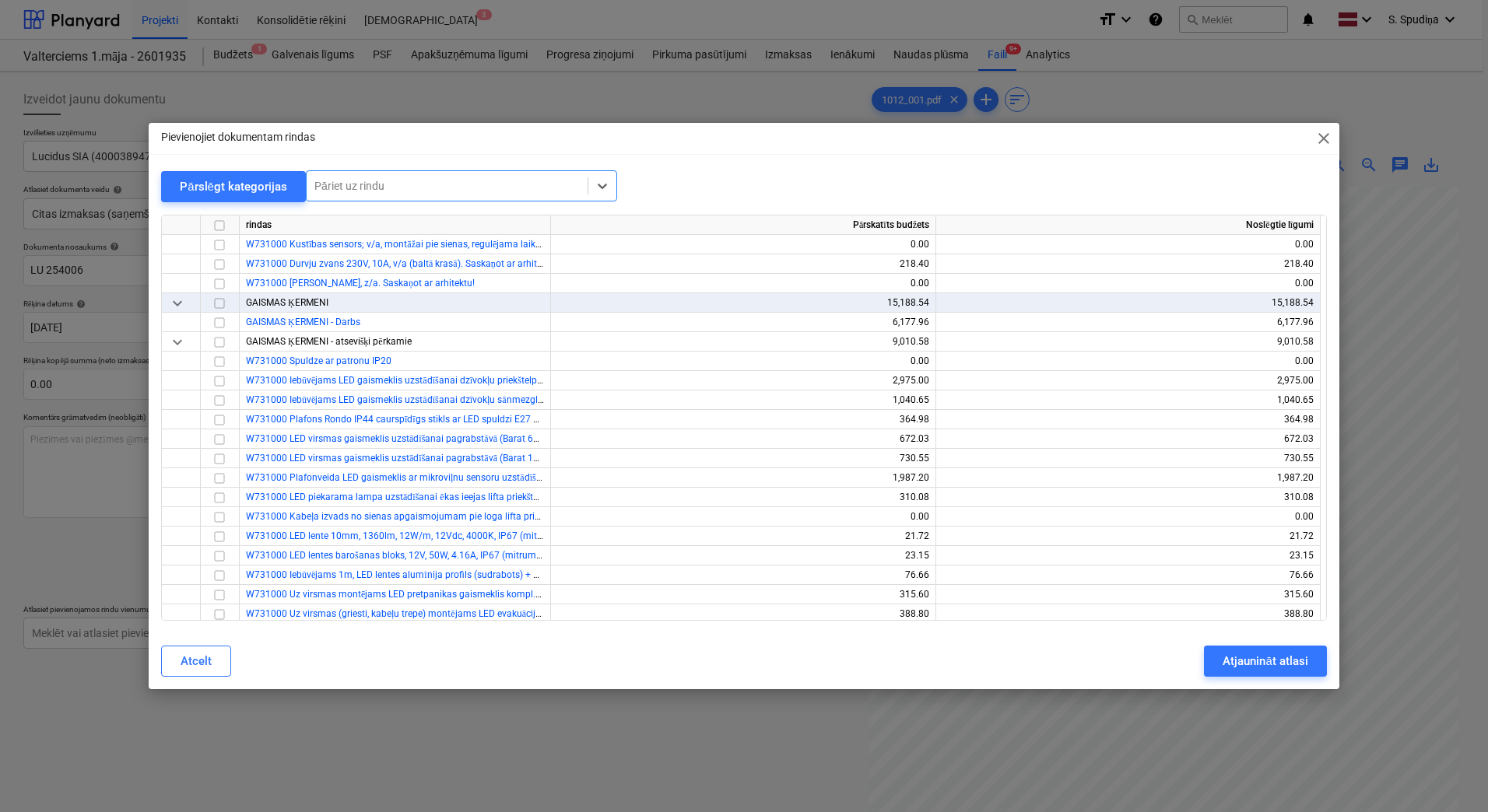
click at [400, 175] on div "Pāriet uz rindu" at bounding box center [447, 185] width 281 height 22
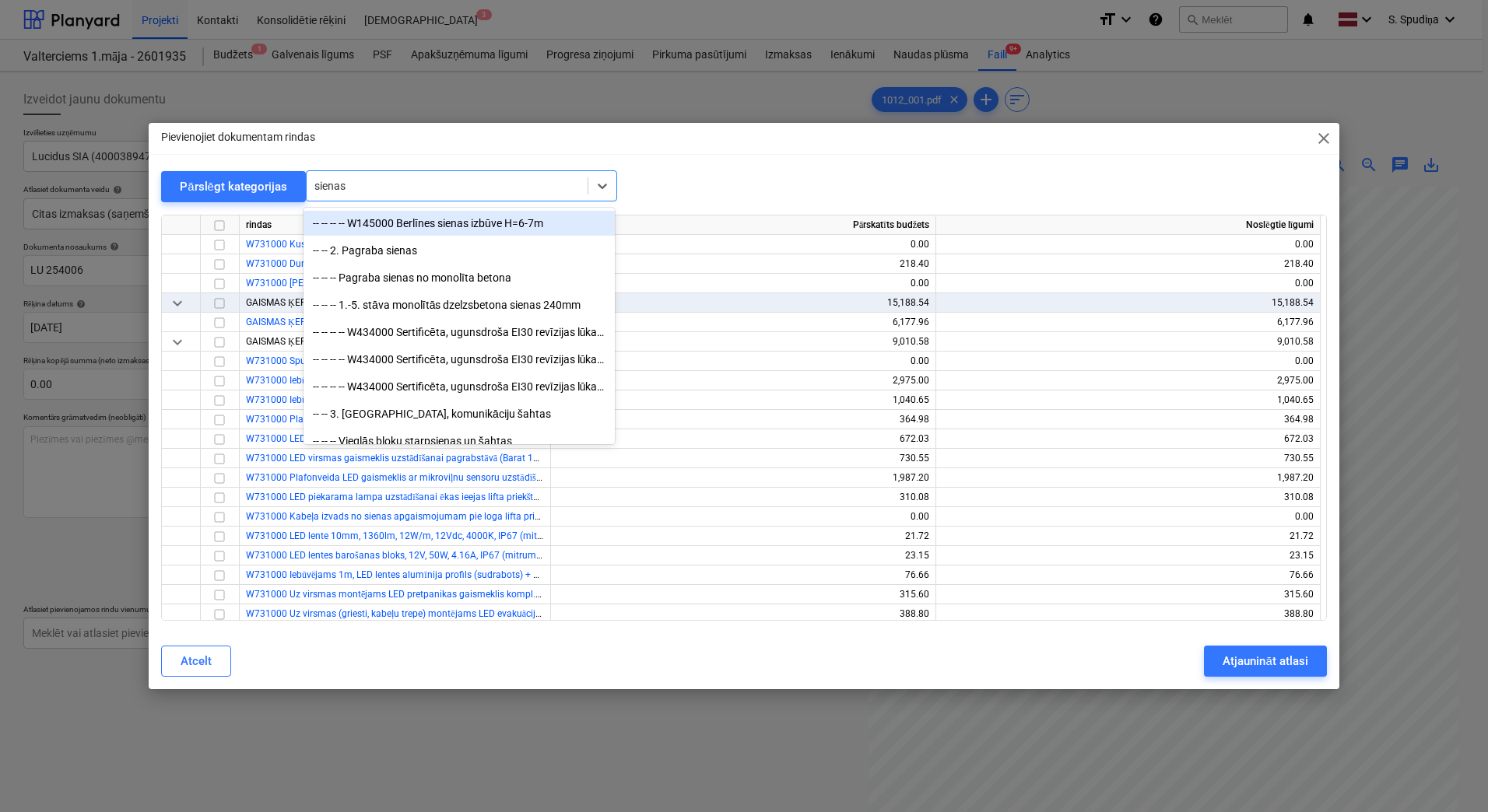
type input "sienas s"
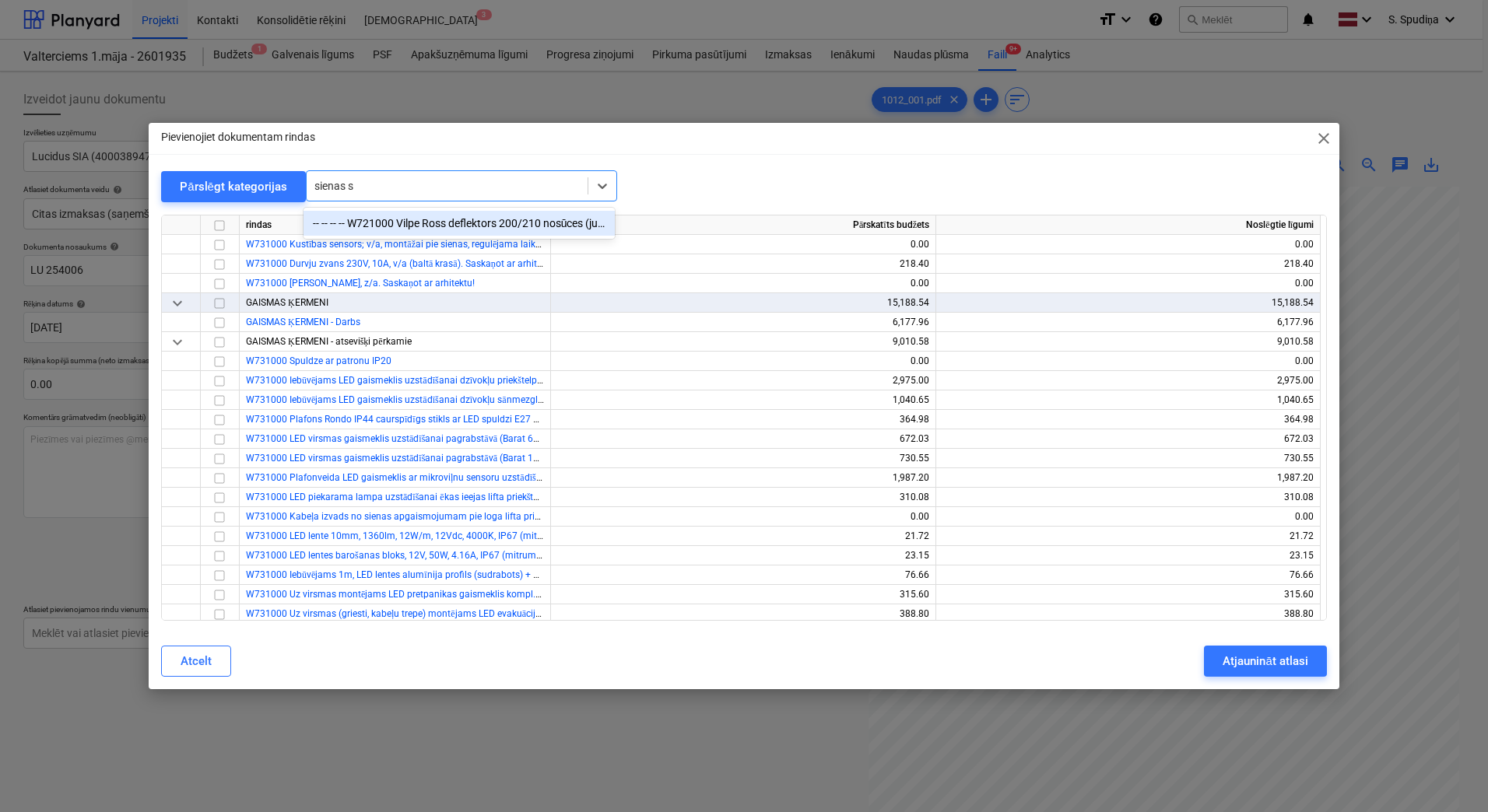
click at [429, 216] on div "-- -- -- -- W721000 Vilpe Ross deflektors 200/210 nosūces (jumtiņš, vertikālā c…" at bounding box center [458, 223] width 311 height 25
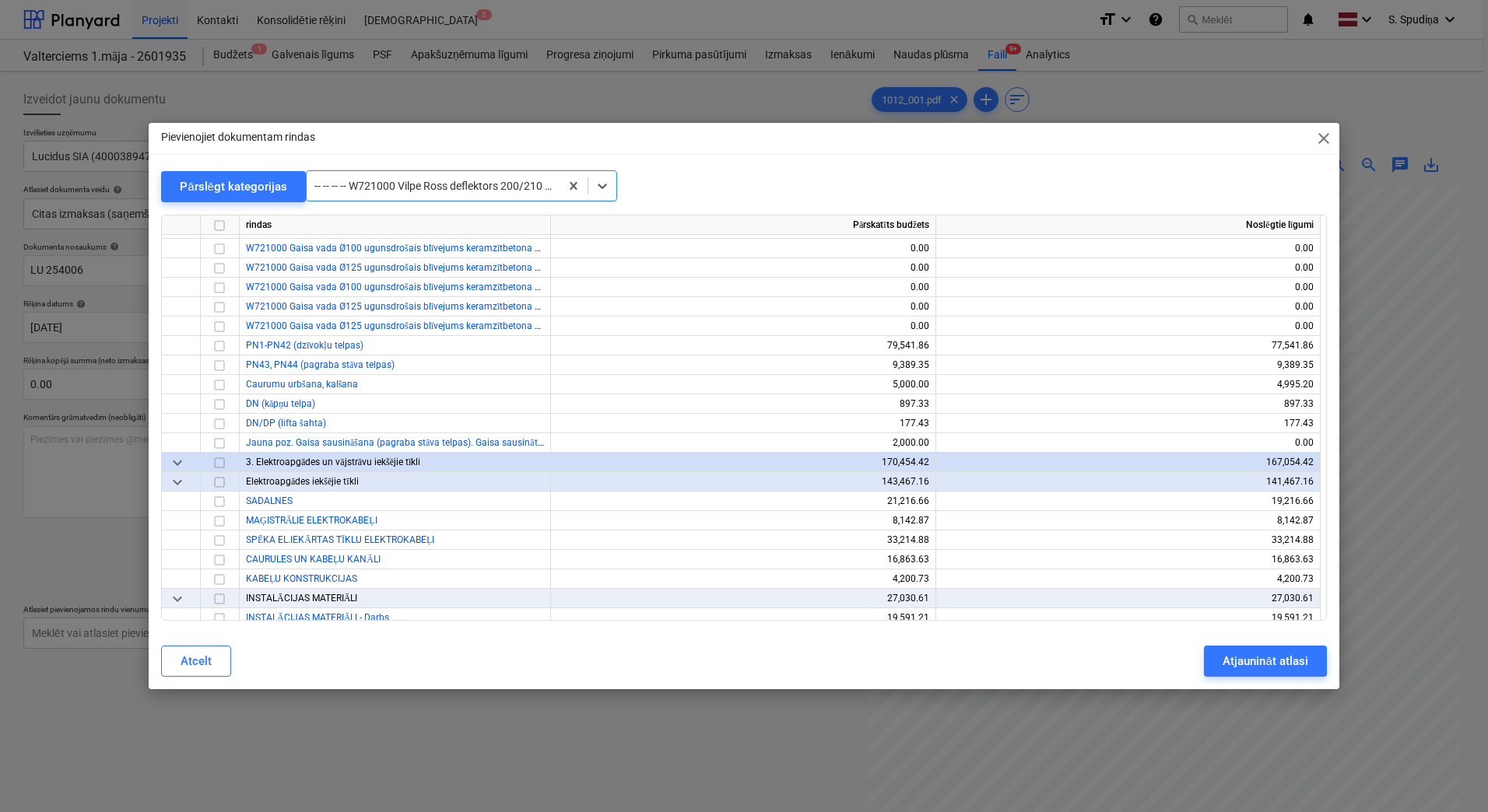
scroll to position [11886, 0]
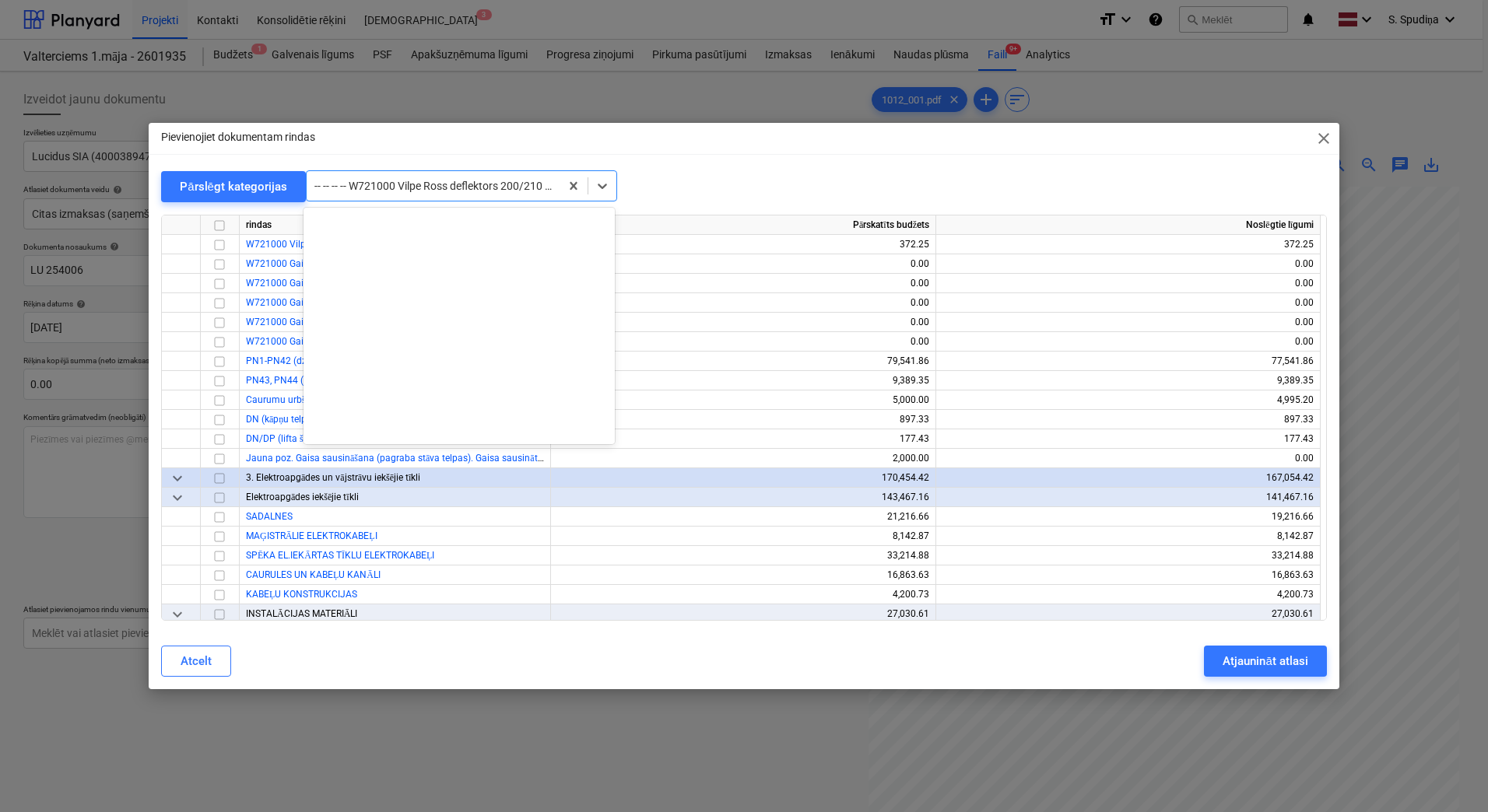
click at [406, 183] on div at bounding box center [433, 186] width 238 height 15
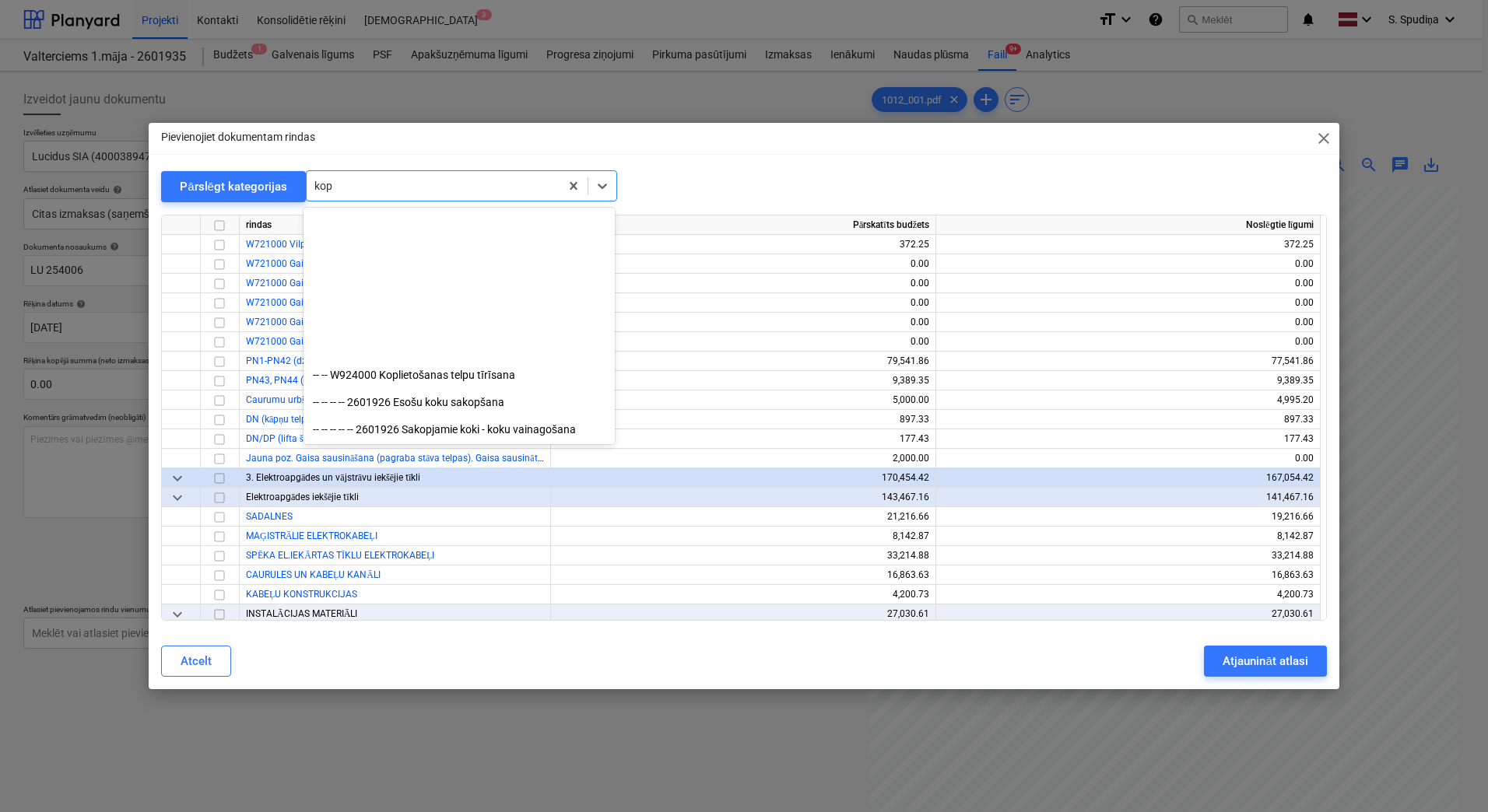
scroll to position [720, 0]
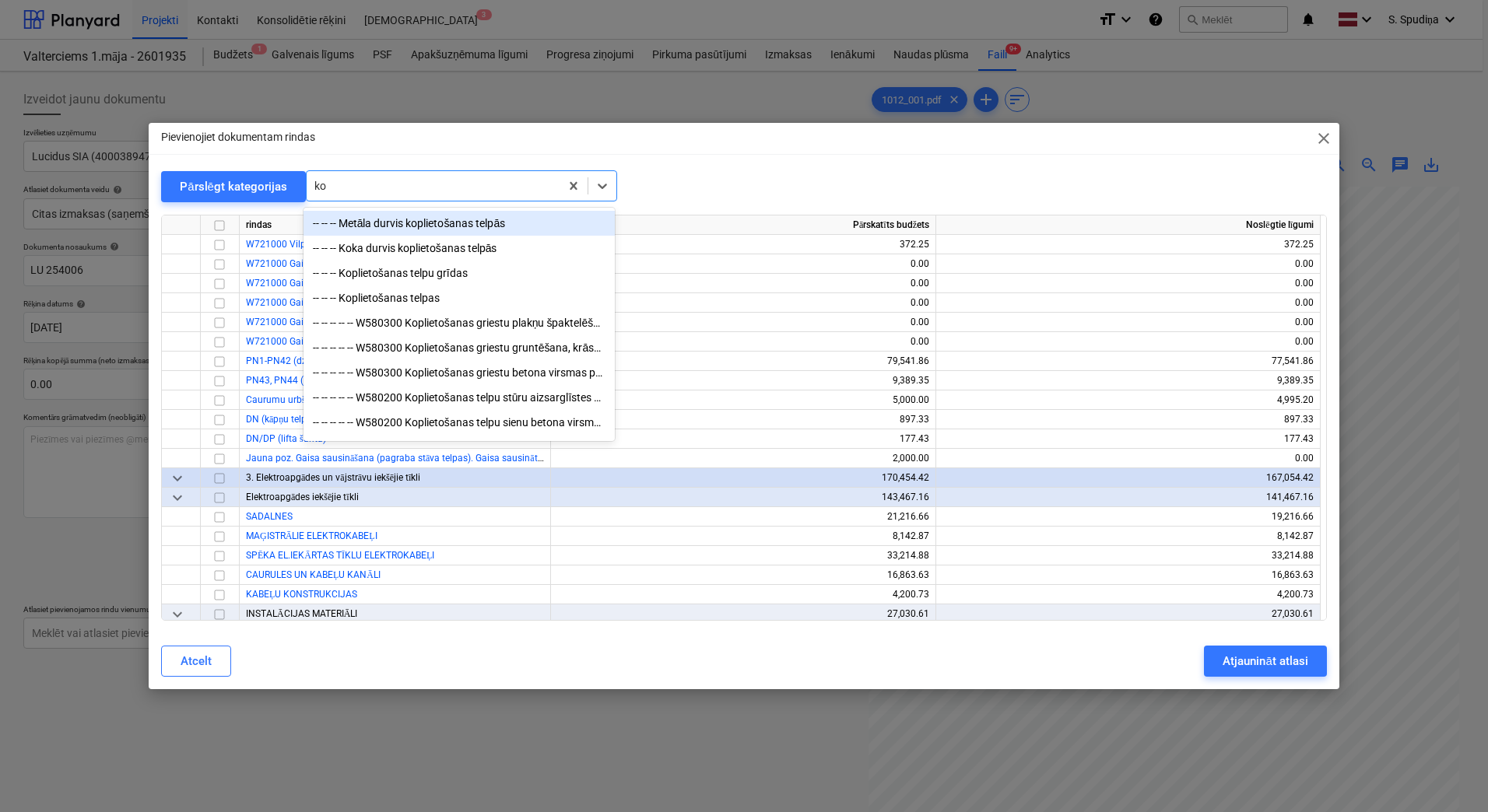
type input "k"
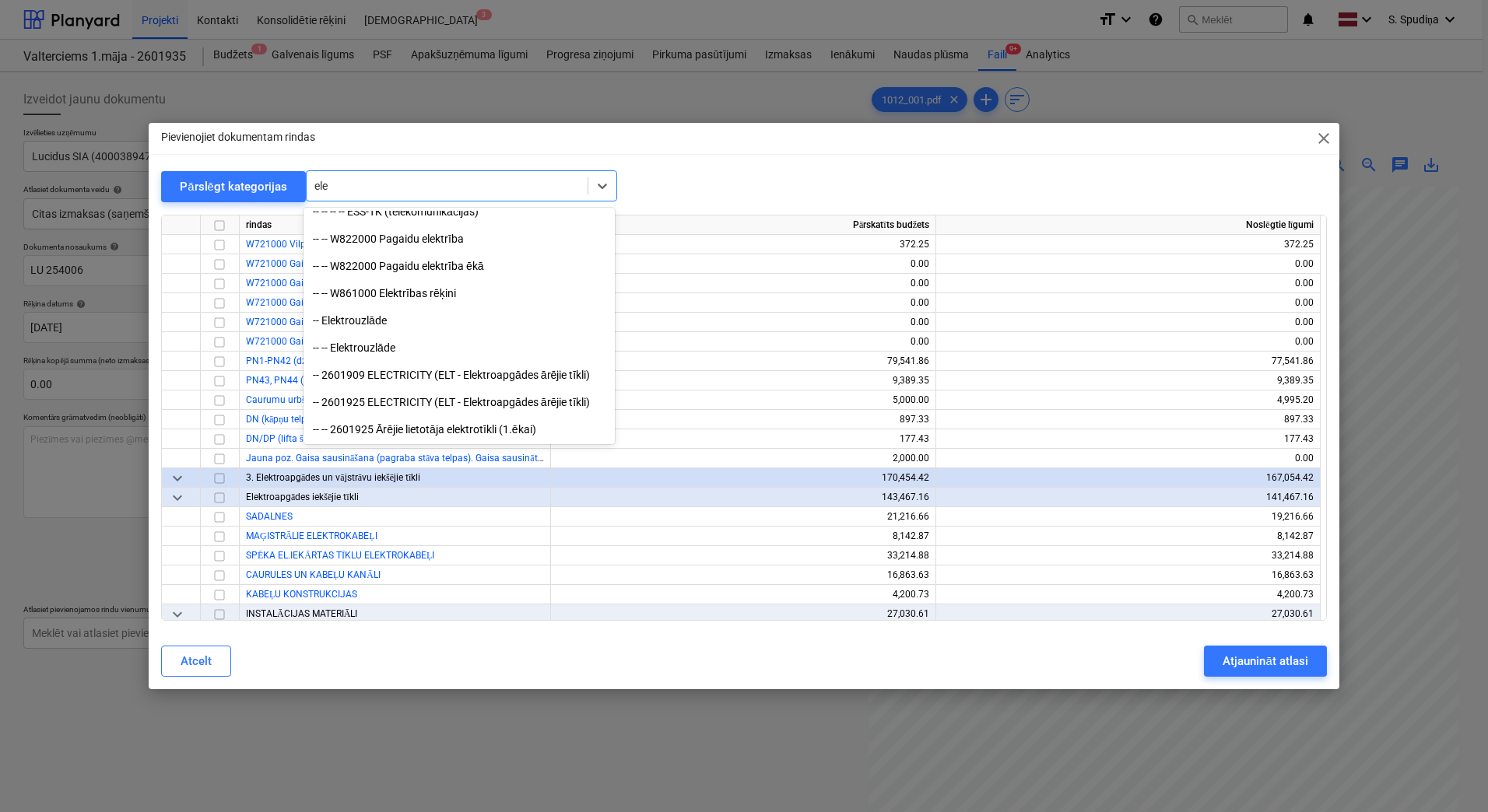
type input "elek"
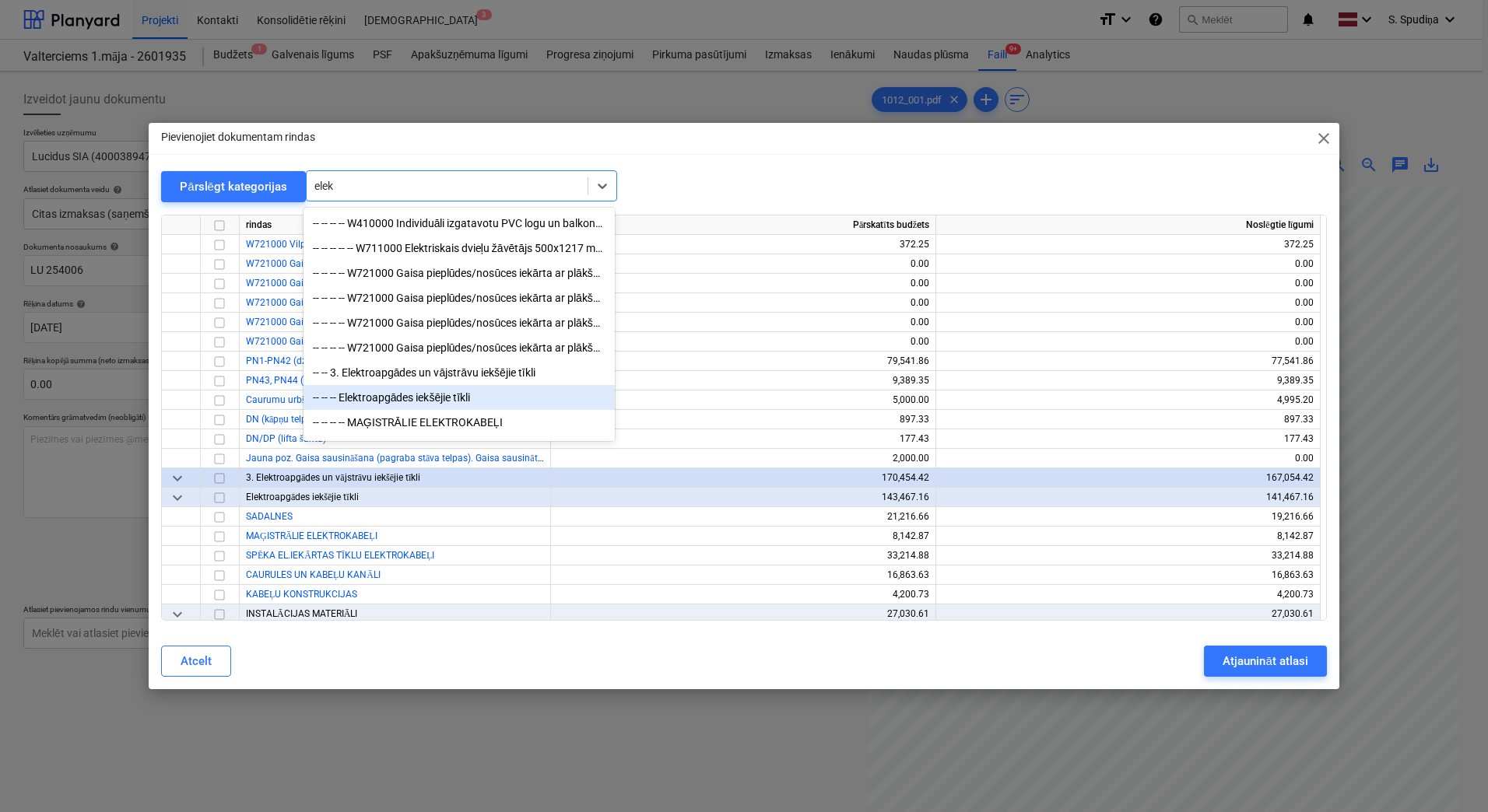
click at [456, 409] on div "-- -- -- Elektroapgādes iekšējie tīkli" at bounding box center [458, 397] width 311 height 25
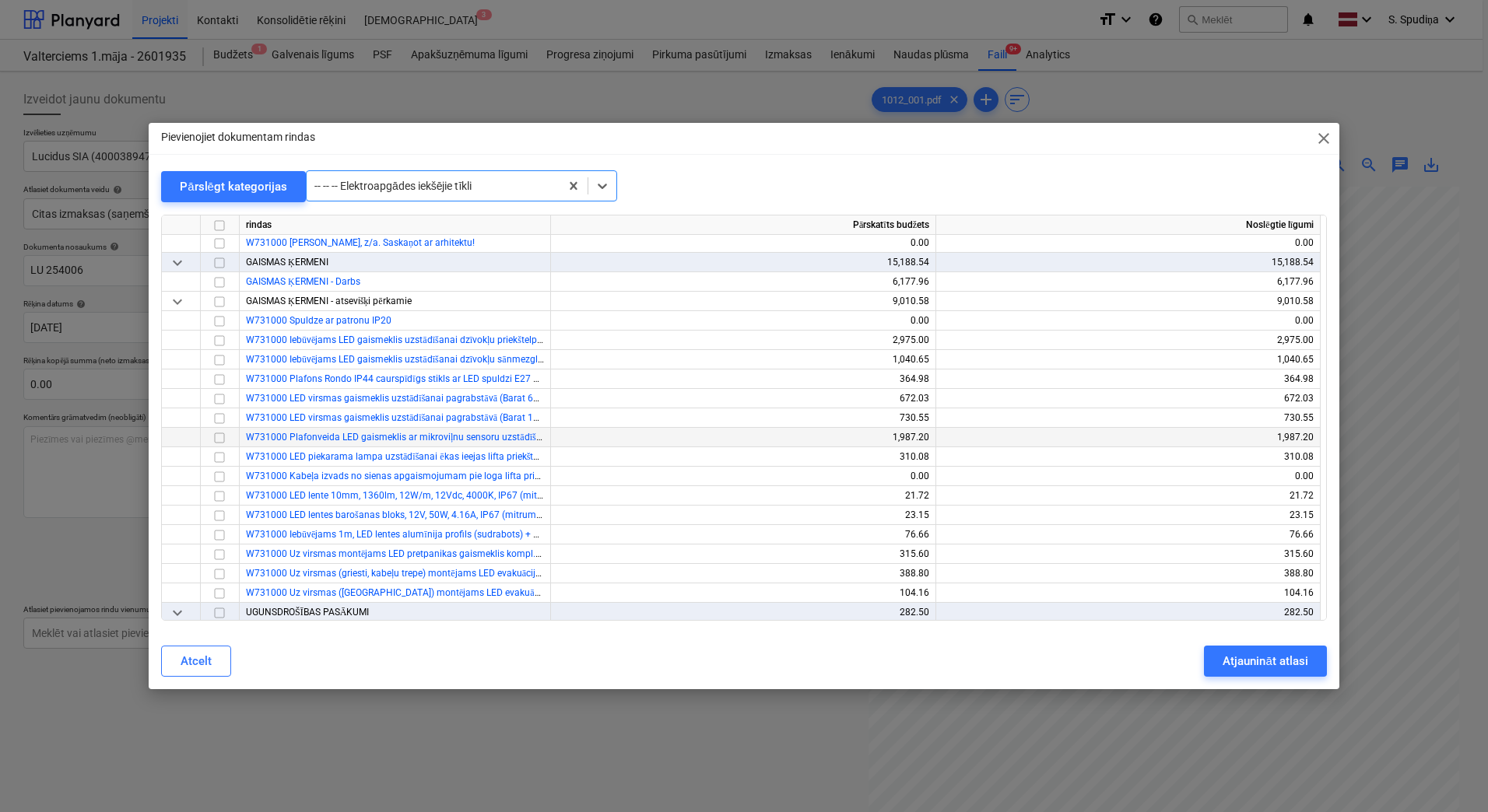
scroll to position [12683, 0]
click at [493, 180] on div at bounding box center [433, 186] width 238 height 15
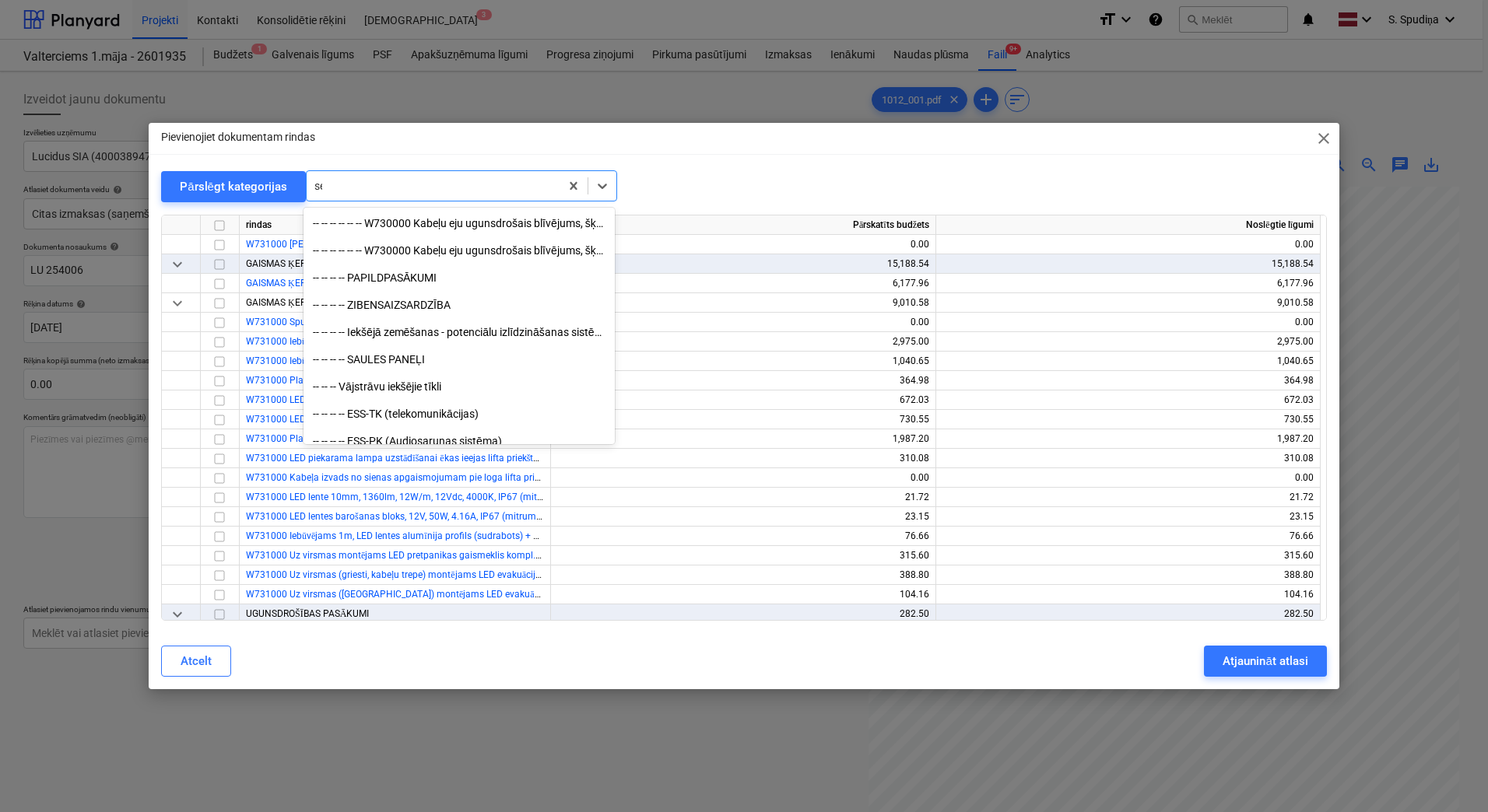
scroll to position [4533, 0]
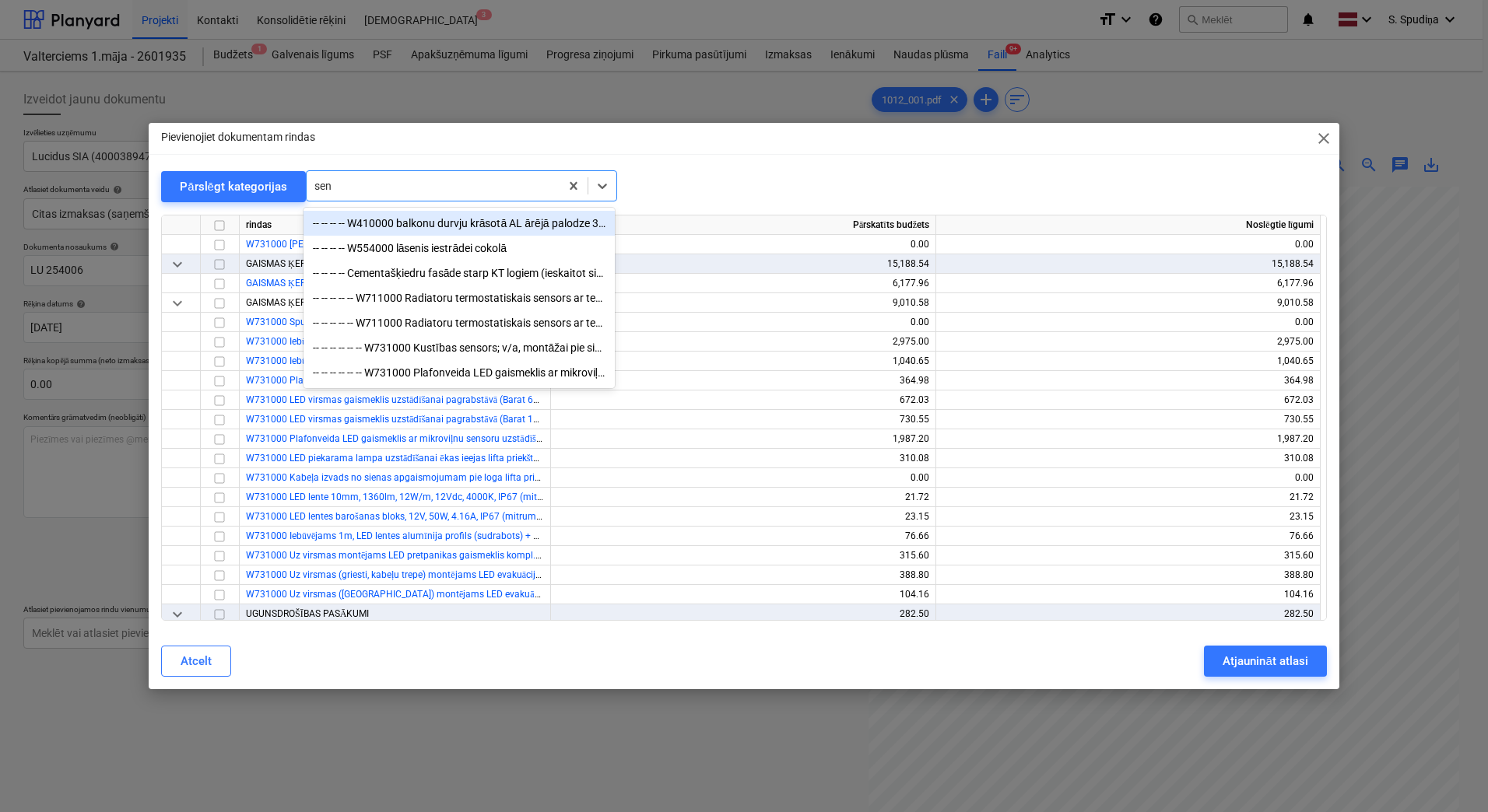
type input "sens"
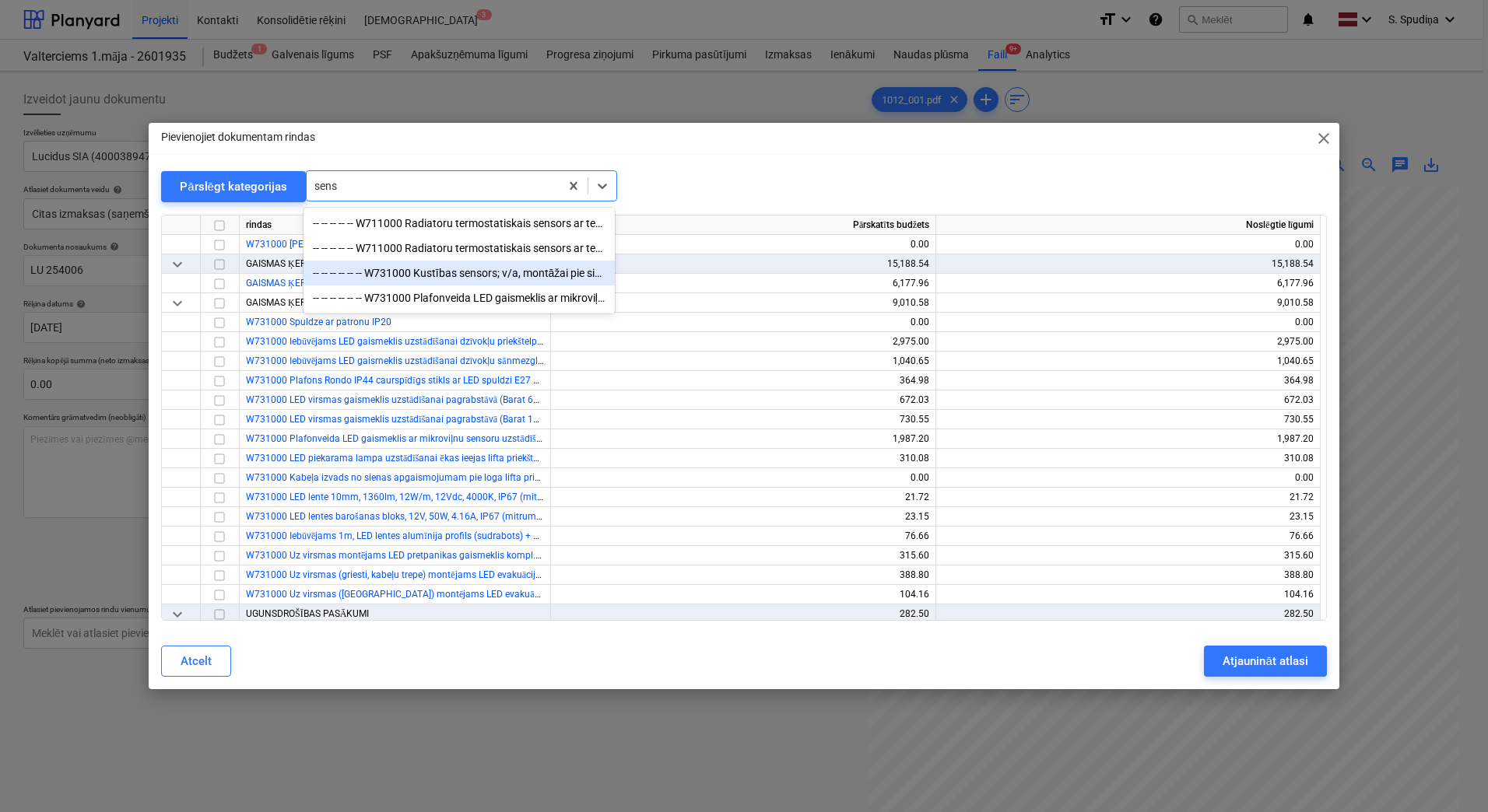
click at [483, 283] on div "-- -- -- -- -- -- W731000 Kustības sensors; v/a, montāžai pie sienas, regulējam…" at bounding box center [458, 273] width 311 height 25
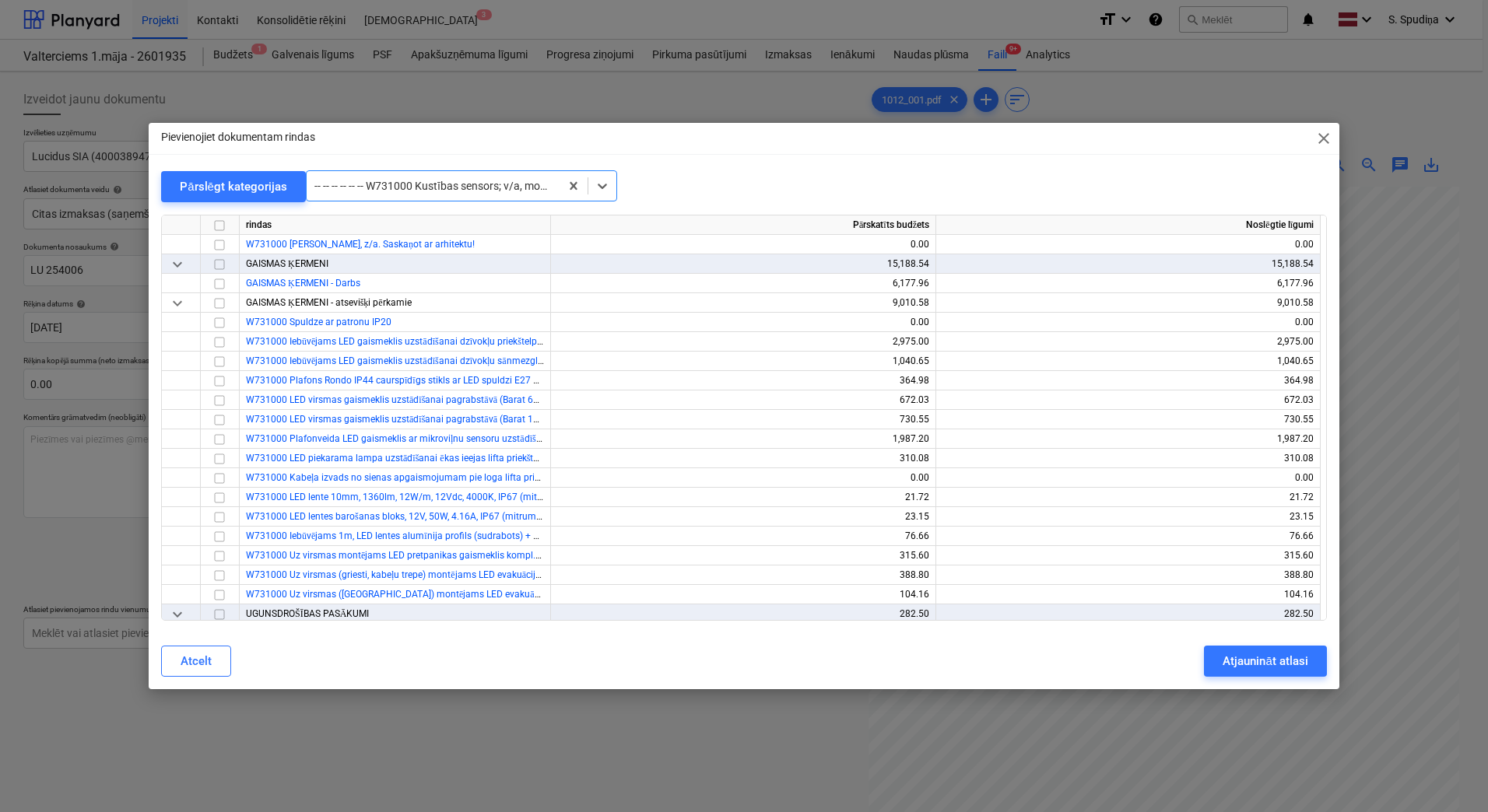
scroll to position [12644, 0]
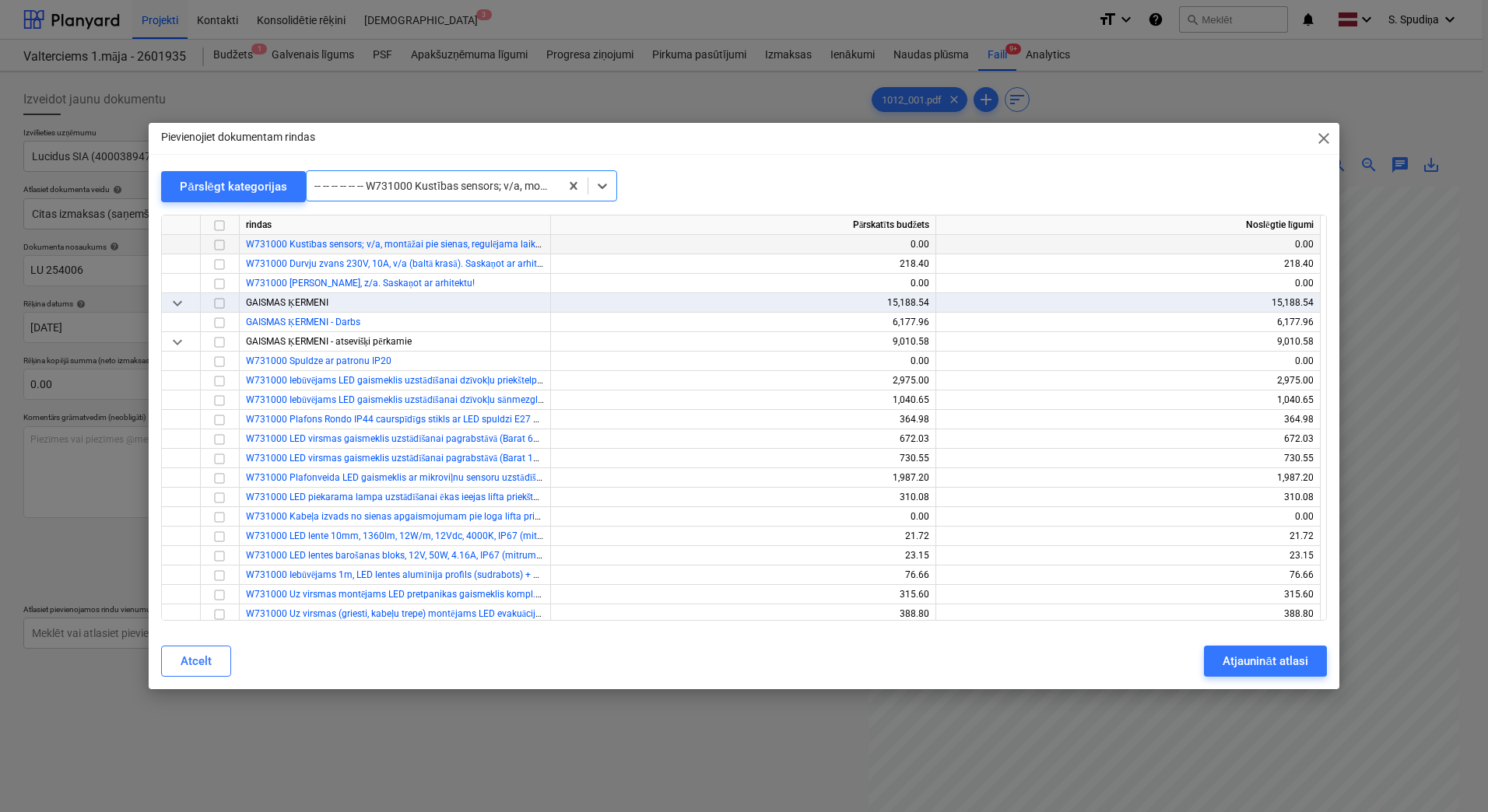
click at [209, 248] on div at bounding box center [220, 245] width 39 height 20
click at [224, 242] on input "checkbox" at bounding box center [220, 245] width 19 height 19
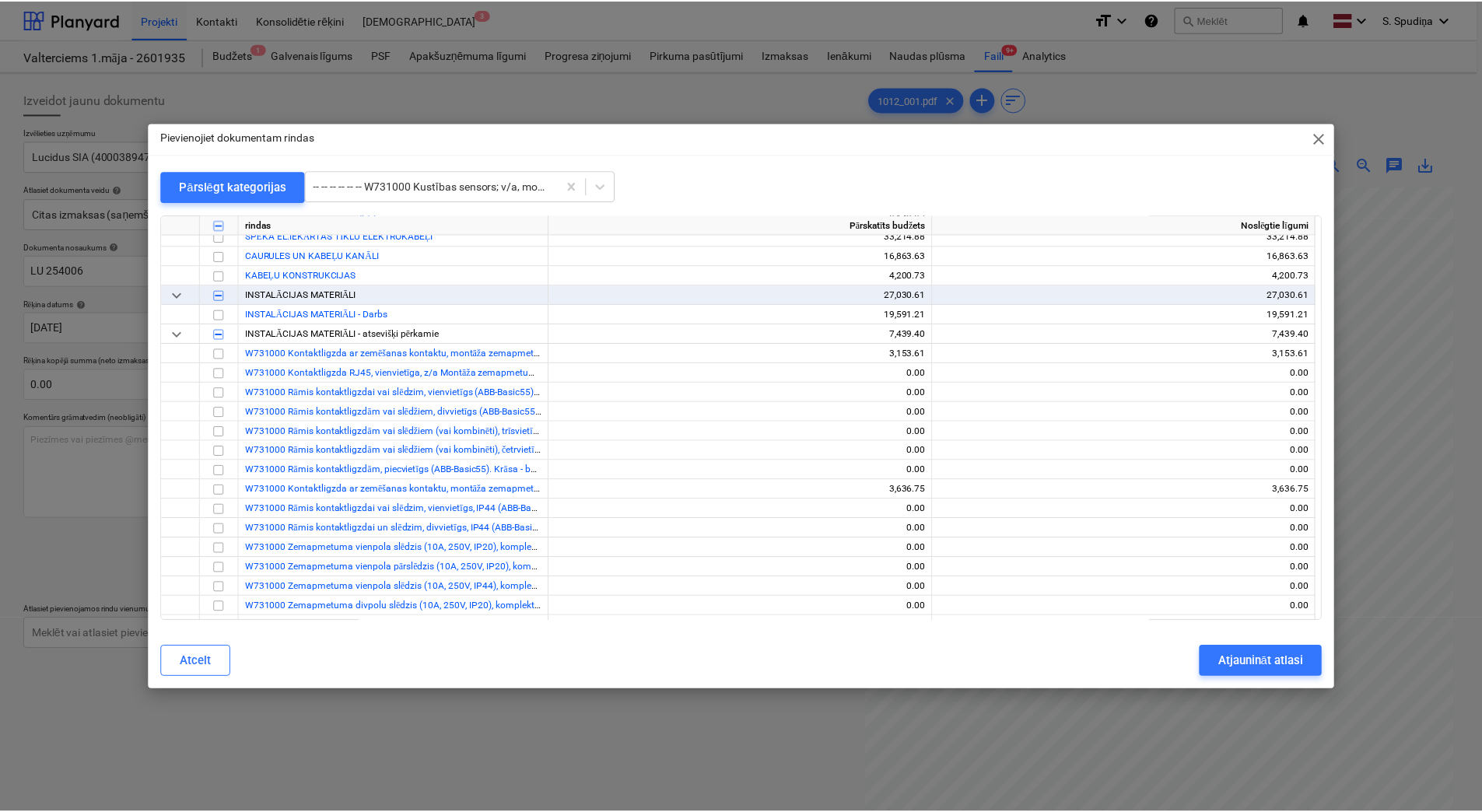
scroll to position [12177, 0]
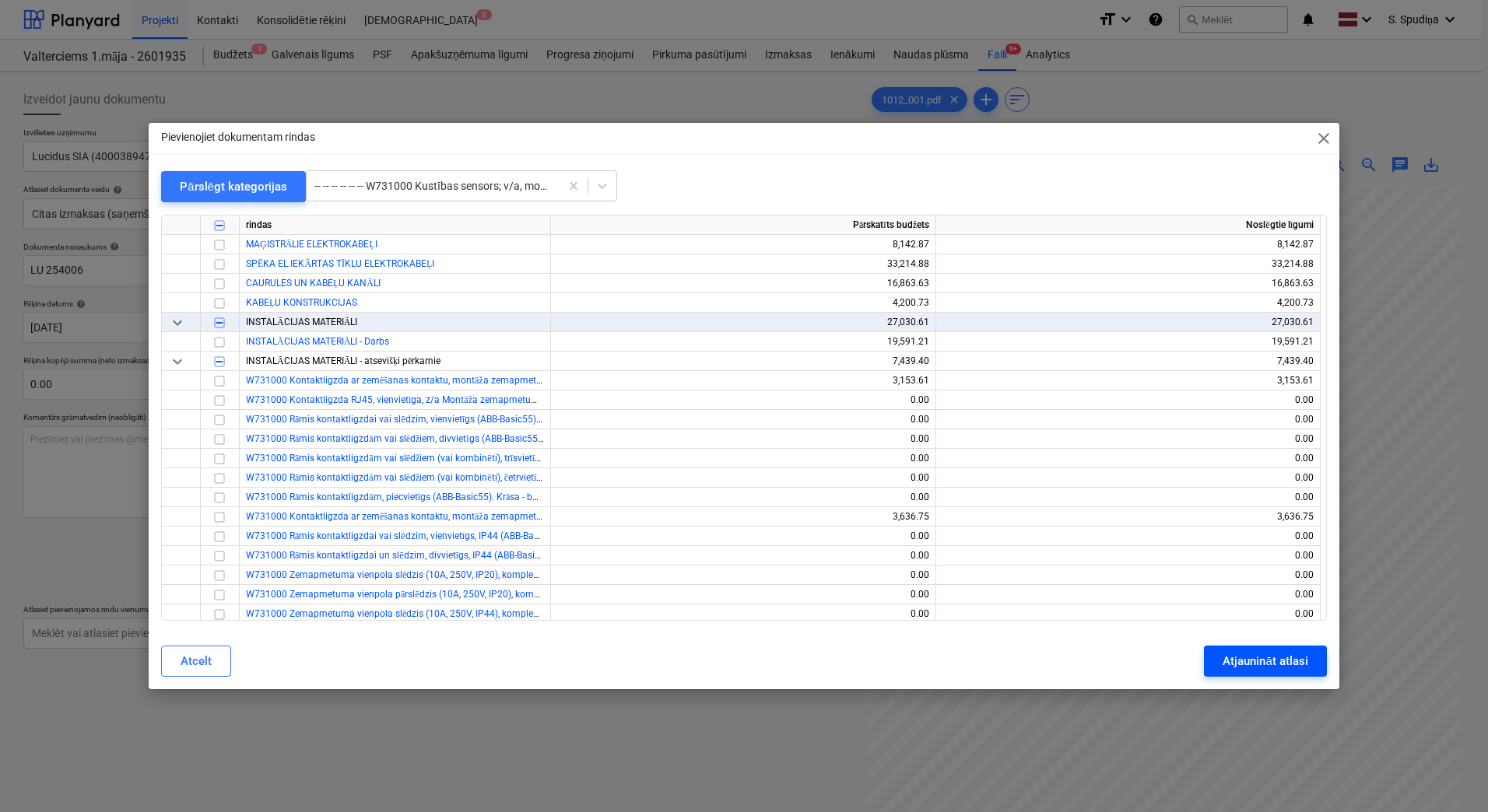
click at [1287, 655] on div "Atjaunināt atlasi" at bounding box center [1265, 660] width 84 height 20
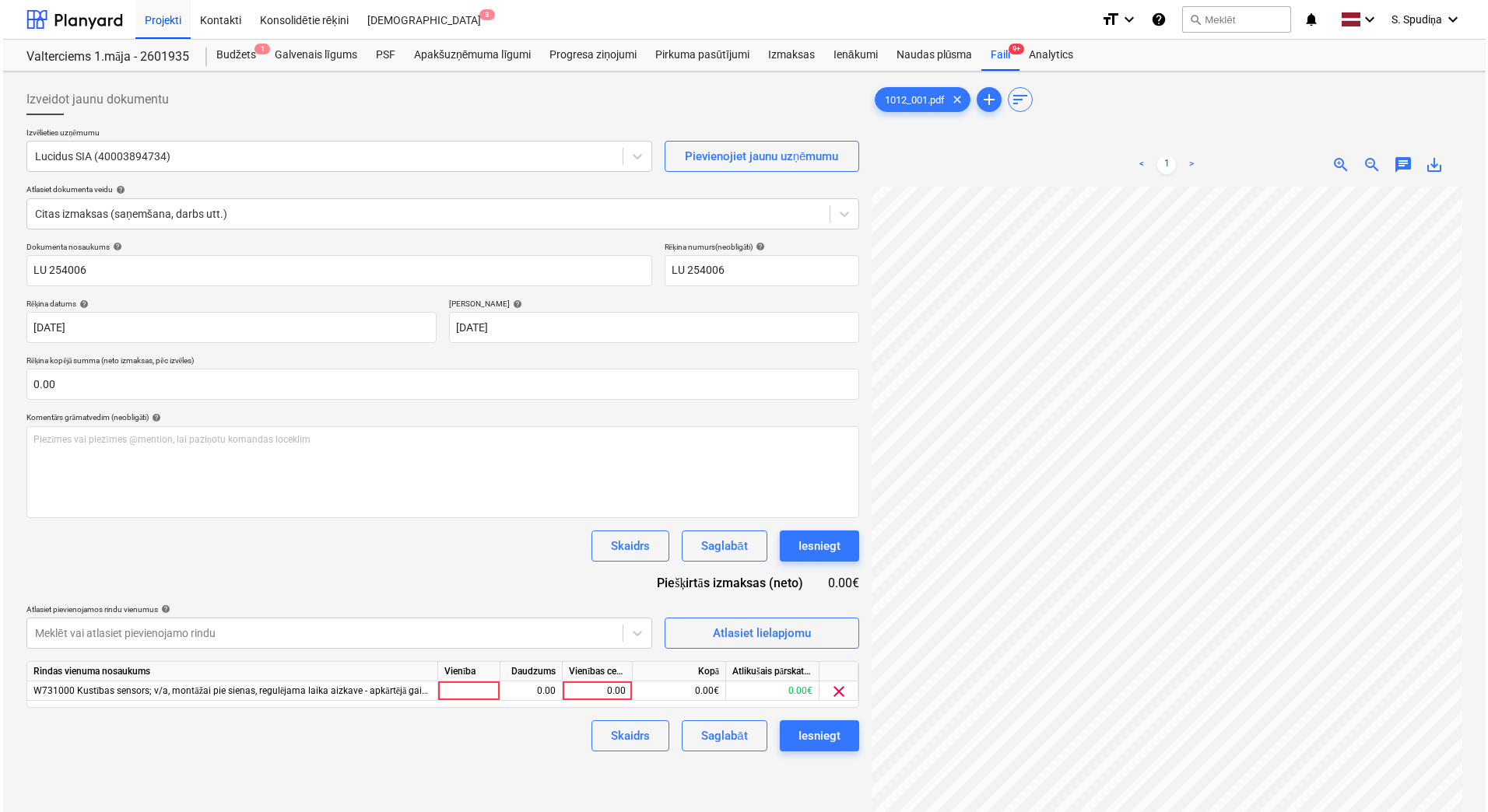
scroll to position [261, 344]
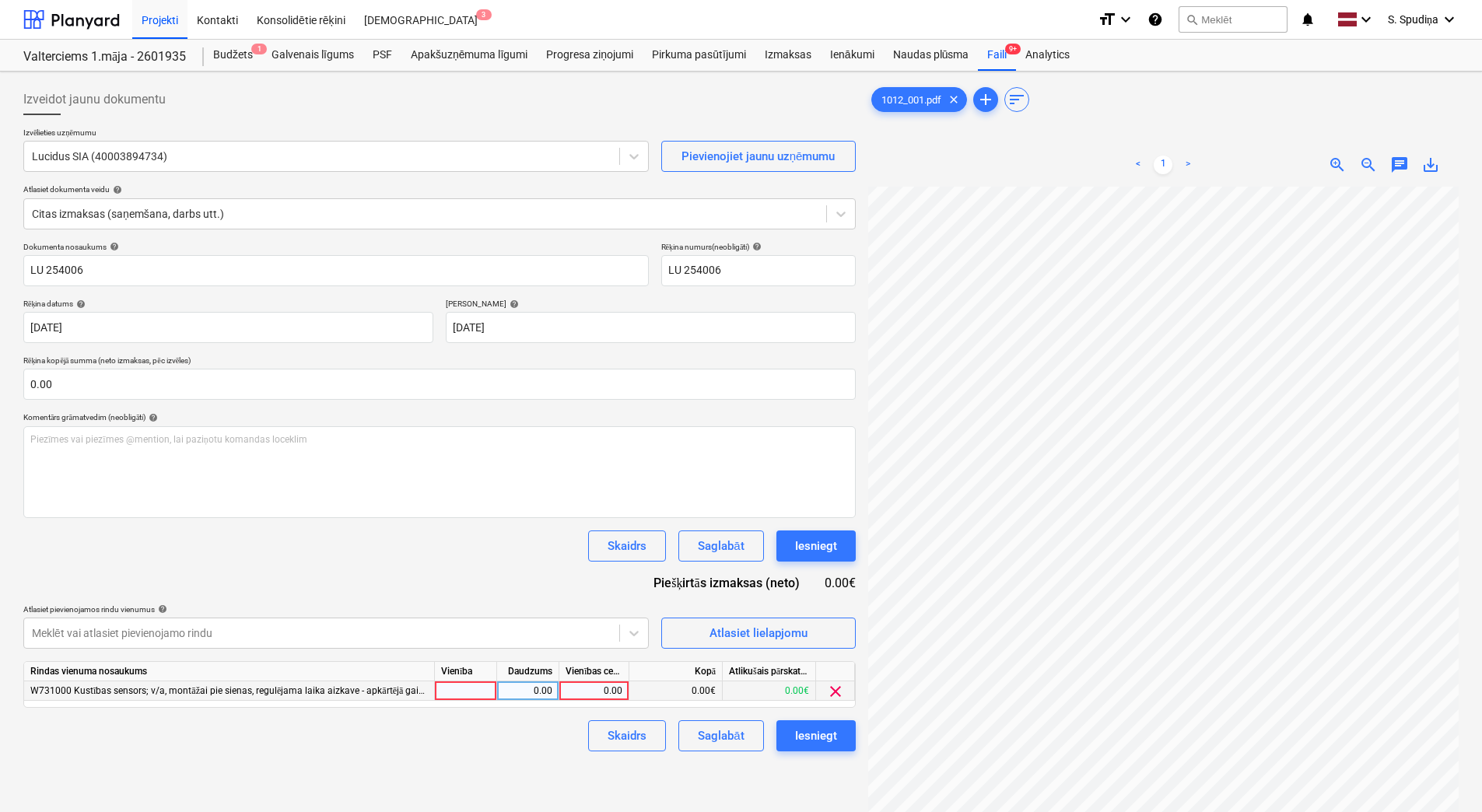
click at [590, 690] on div "0.00" at bounding box center [594, 691] width 57 height 20
type input "34.5"
click at [710, 735] on div "Saglabāt" at bounding box center [721, 735] width 46 height 20
